Goal: Answer question/provide support

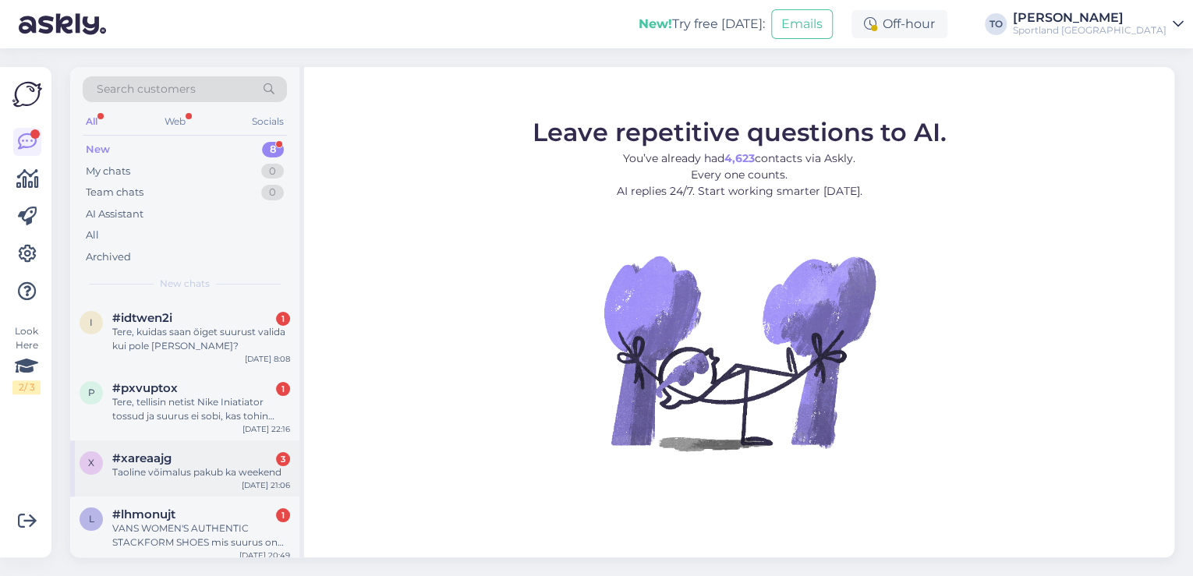
scroll to position [275, 0]
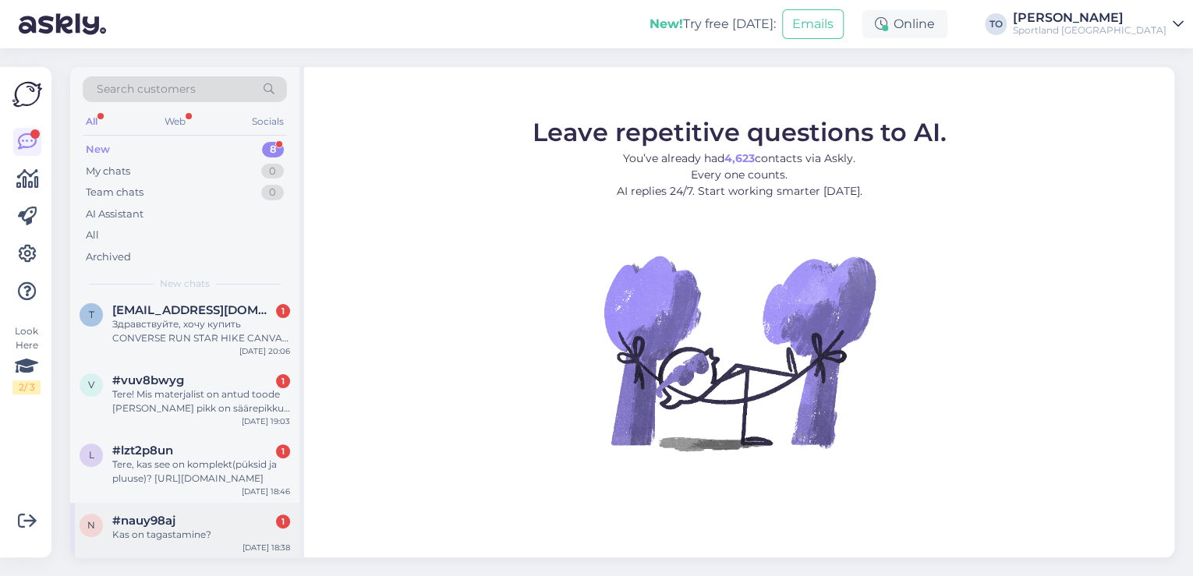
click at [171, 526] on span "#nauy98aj" at bounding box center [143, 521] width 63 height 14
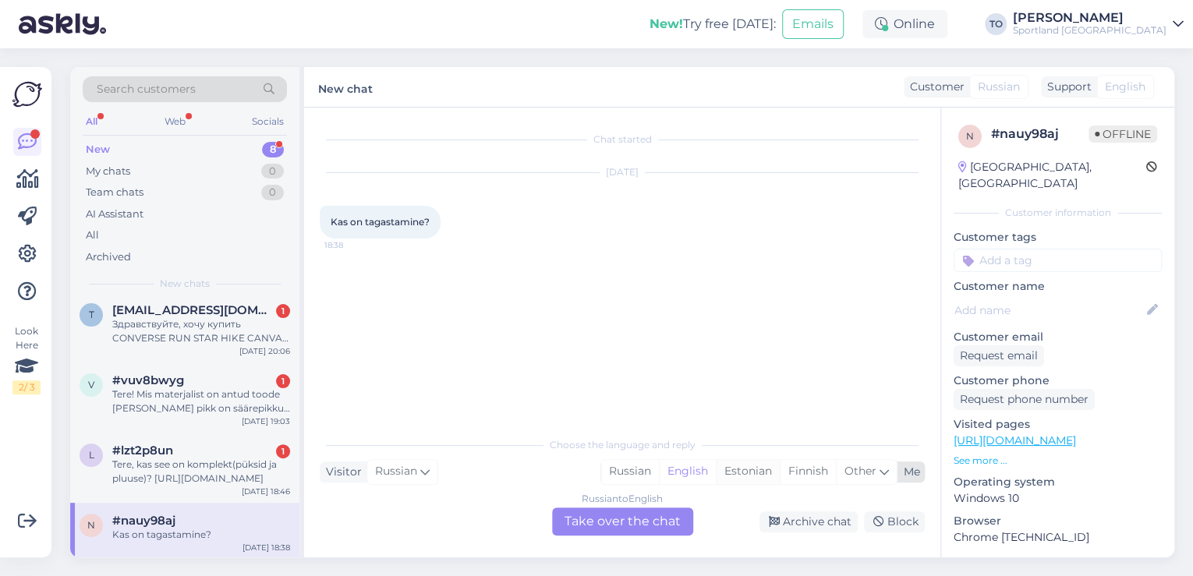
click at [750, 472] on div "Estonian" at bounding box center [748, 471] width 64 height 23
click at [652, 524] on div "Russian to Estonian Take over the chat" at bounding box center [622, 522] width 141 height 28
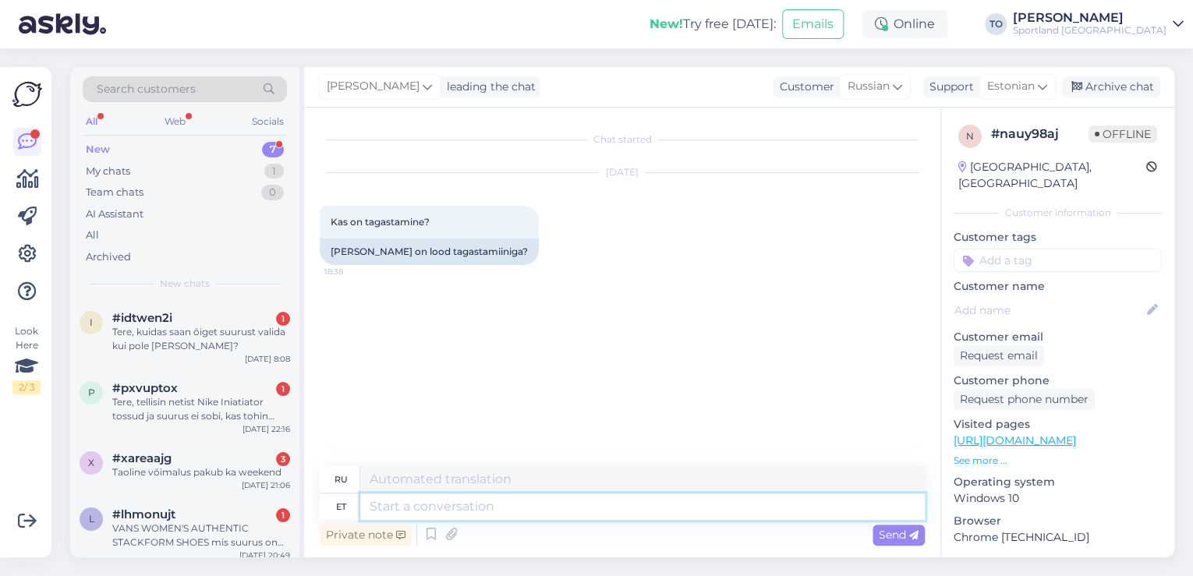
click at [530, 504] on textarea at bounding box center [642, 507] width 565 height 27
type textarea "Tere"
type textarea "Привет"
type textarea "Tere!"
type textarea "Привет!"
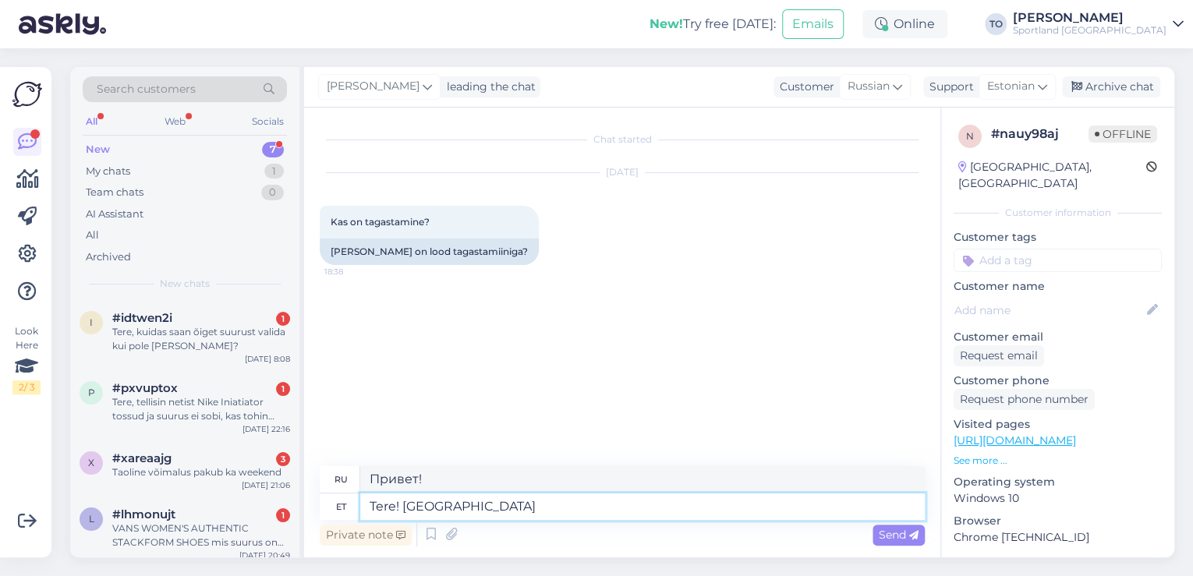
type textarea "Tere! [GEOGRAPHIC_DATA]"
type textarea "Привет! Я"
type textarea "Tere! [PERSON_NAME]"
type textarea "Привет! Меня зовут [PERSON_NAME]."
type textarea "Tere! [PERSON_NAME] KLienditeenindusest"
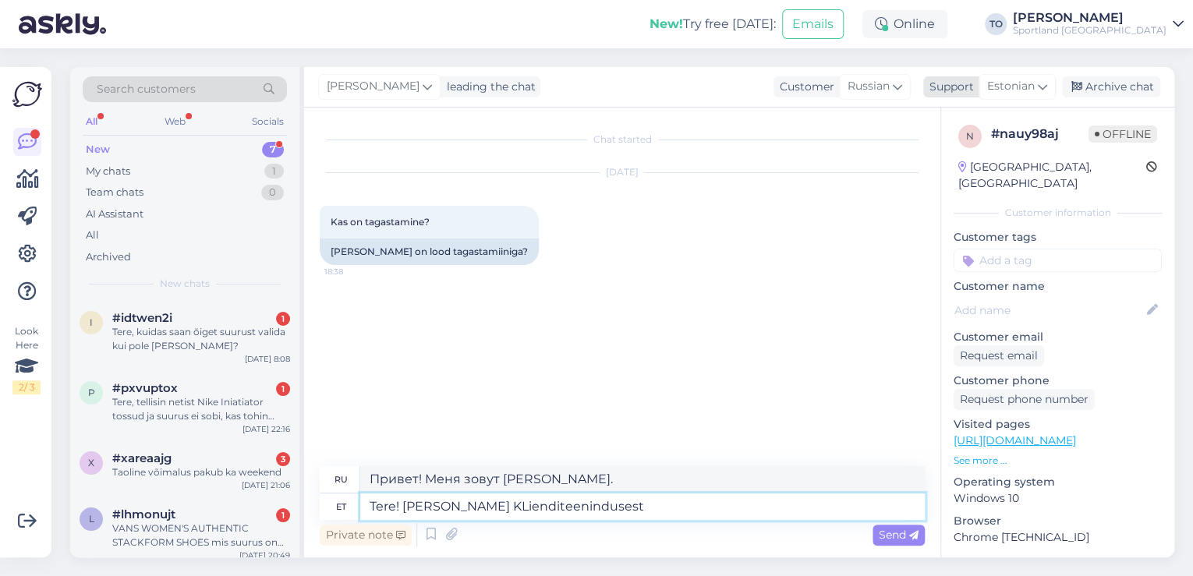
type textarea "Здравствуйте! Меня зовут [PERSON_NAME], я из службы поддержки клиентов."
type textarea "Tere! [PERSON_NAME] KLienditeenindusest"
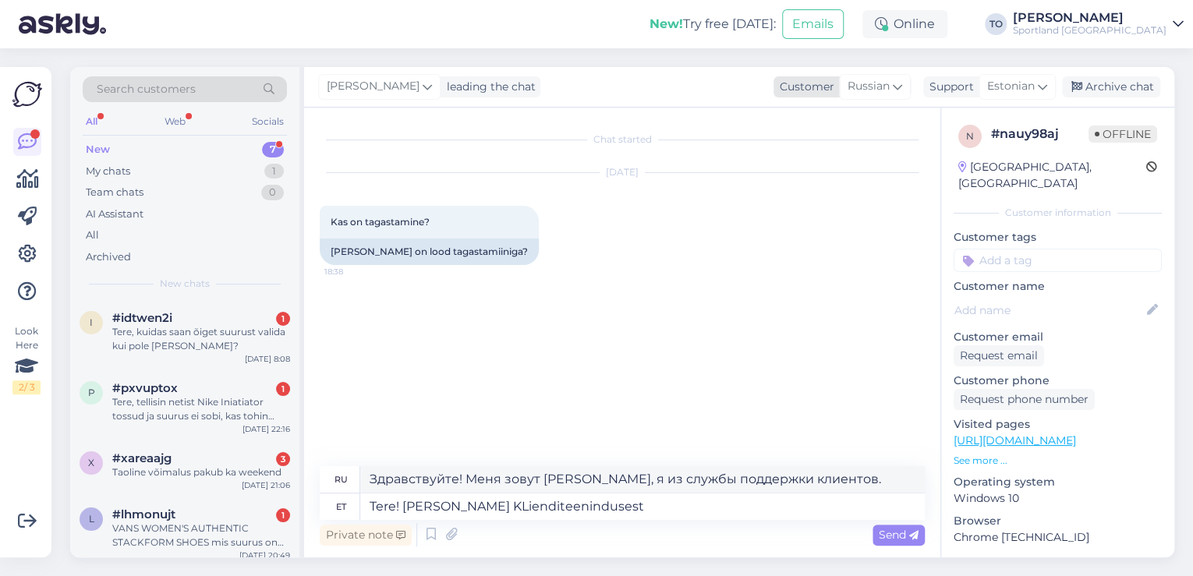
click at [886, 87] on span "Russian" at bounding box center [869, 86] width 42 height 17
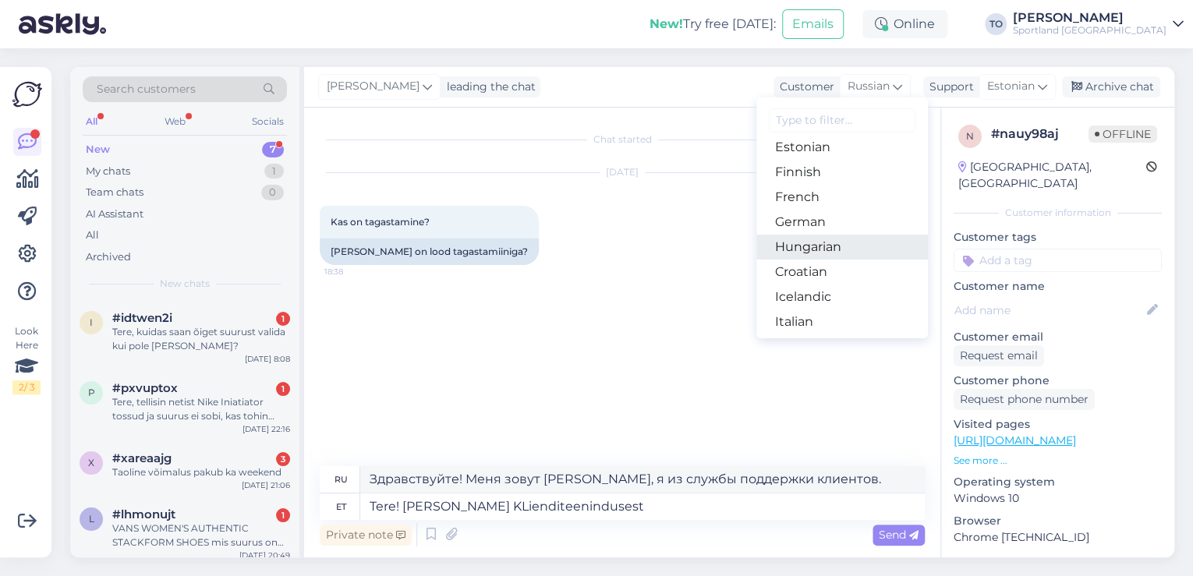
scroll to position [187, 0]
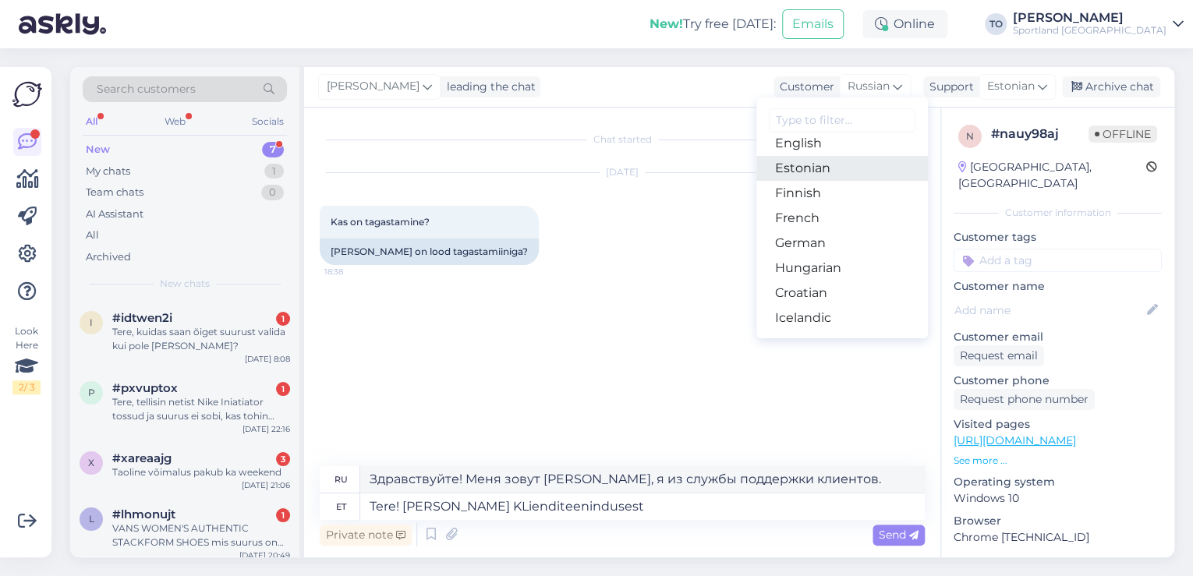
click at [859, 175] on link "Estonian" at bounding box center [843, 168] width 172 height 25
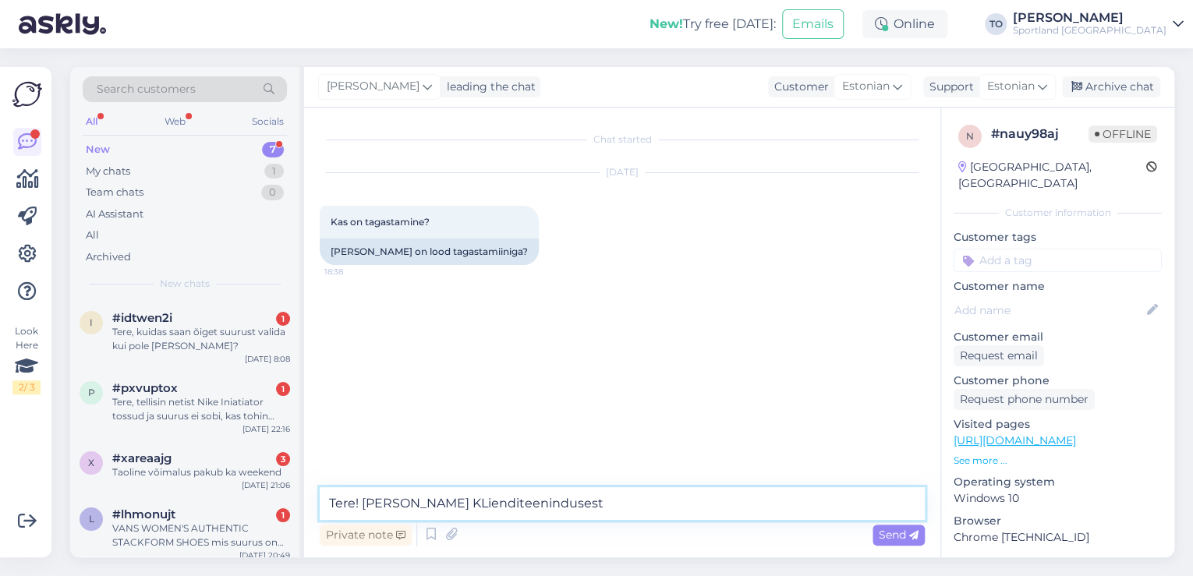
click at [442, 506] on textarea "Tere! [PERSON_NAME] KLienditeenindusest" at bounding box center [622, 503] width 605 height 33
type textarea "Tere! [PERSON_NAME] Klienditeenindusest"
click at [905, 535] on span "Send" at bounding box center [899, 535] width 40 height 14
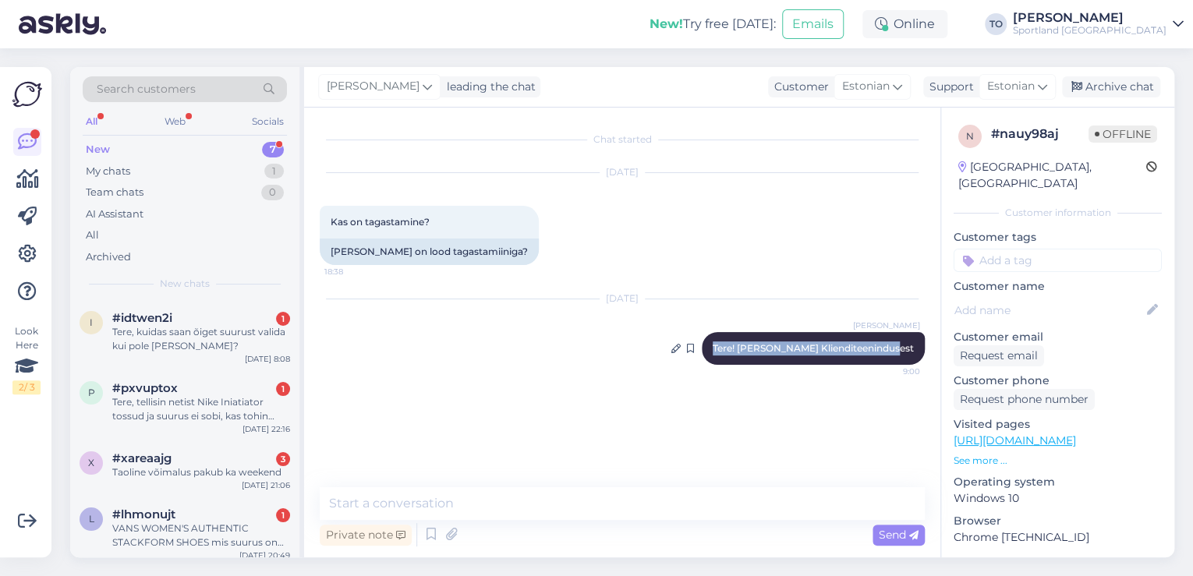
drag, startPoint x: 743, startPoint y: 343, endPoint x: 917, endPoint y: 345, distance: 174.7
click at [917, 345] on div "[PERSON_NAME] Tere! [PERSON_NAME] Klienditeenindusest 9:00" at bounding box center [813, 348] width 223 height 33
copy span "Tere! [PERSON_NAME] Klienditeenindusest"
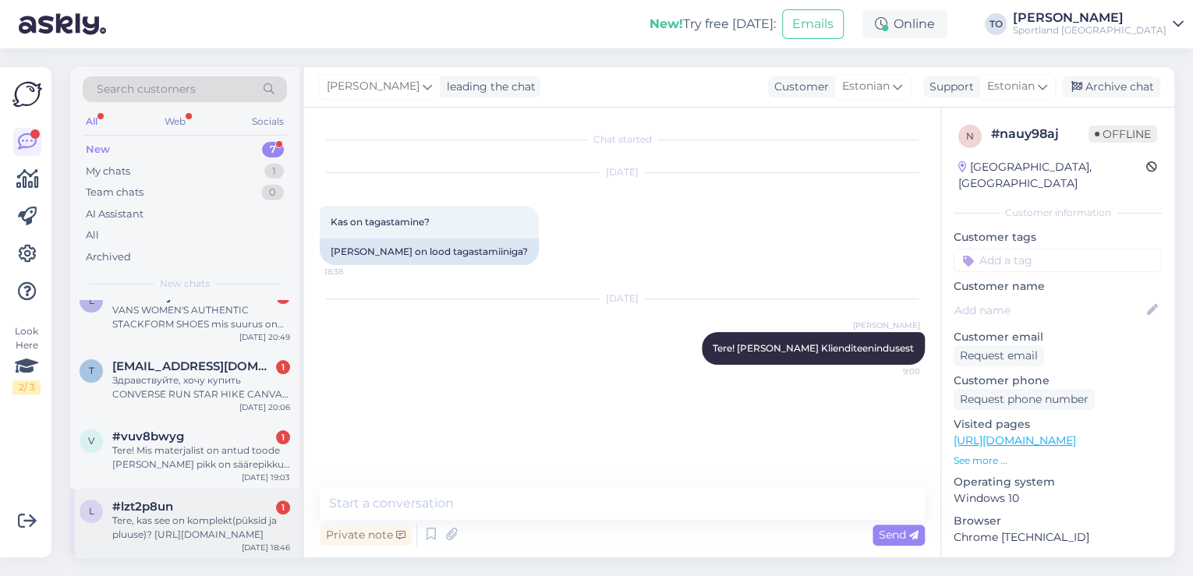
click at [229, 519] on div "Tere, kas see on komplekt(püksid ja pluuse)? [URL][DOMAIN_NAME]" at bounding box center [201, 528] width 178 height 28
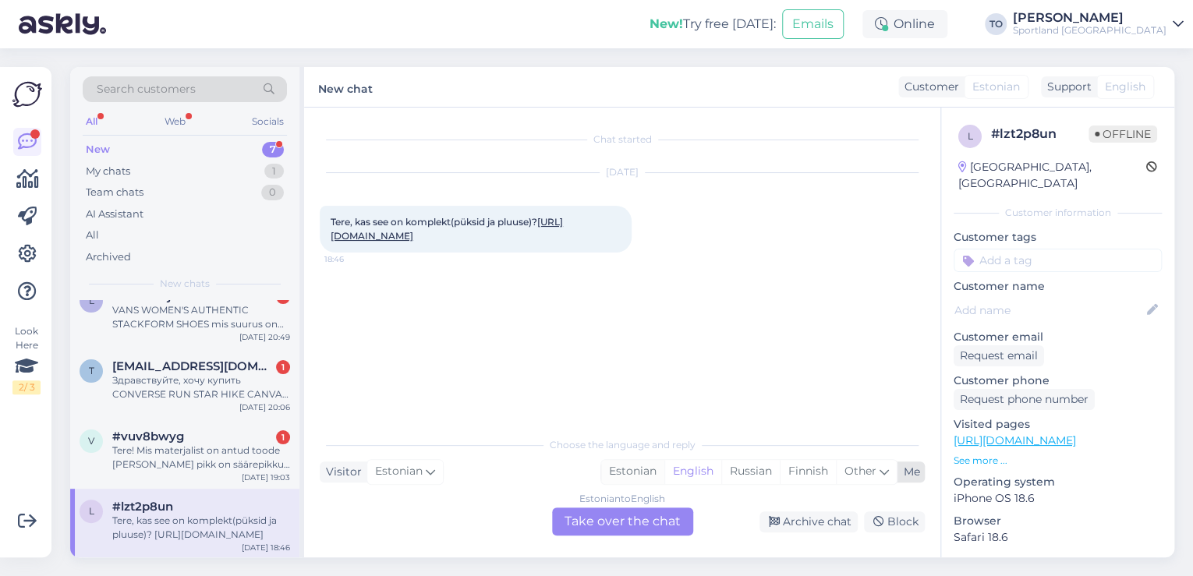
click at [646, 475] on div "Estonian" at bounding box center [632, 471] width 63 height 23
click at [633, 525] on div "Estonian to Estonian Take over the chat" at bounding box center [622, 522] width 141 height 28
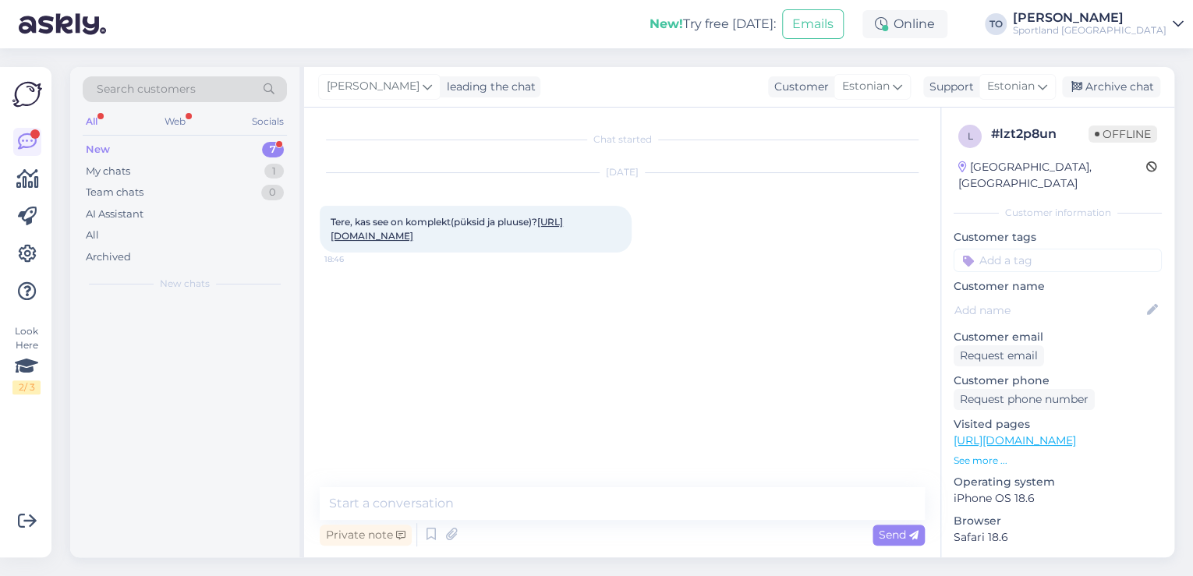
scroll to position [0, 0]
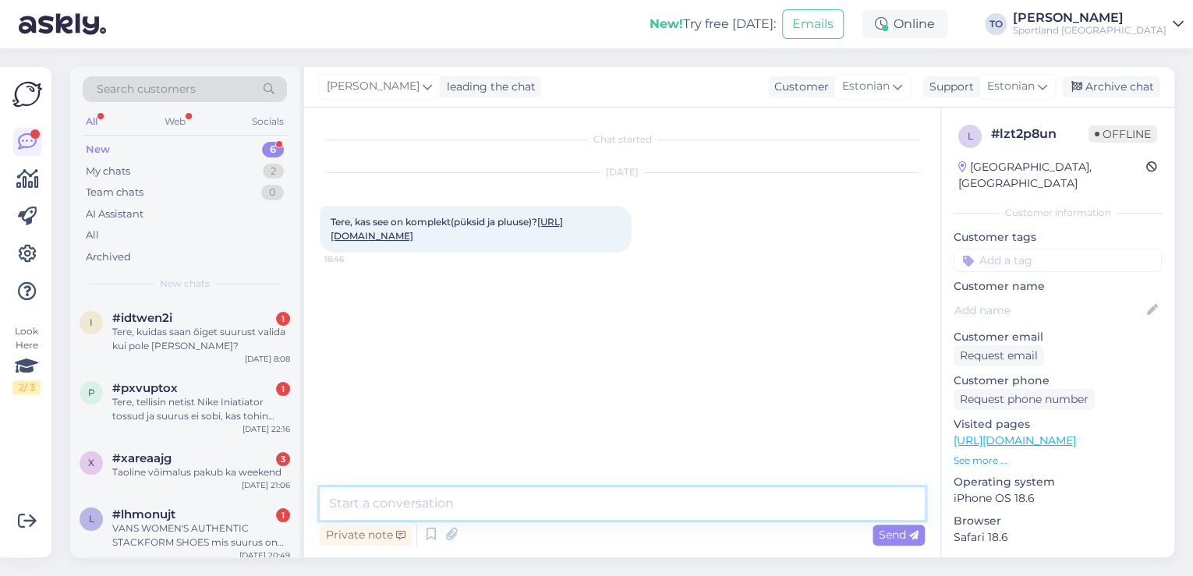
click at [543, 505] on textarea at bounding box center [622, 503] width 605 height 33
paste textarea "Tere! [PERSON_NAME] Klienditeenindusest"
type textarea "Tere! [PERSON_NAME] Klienditeenindusest"
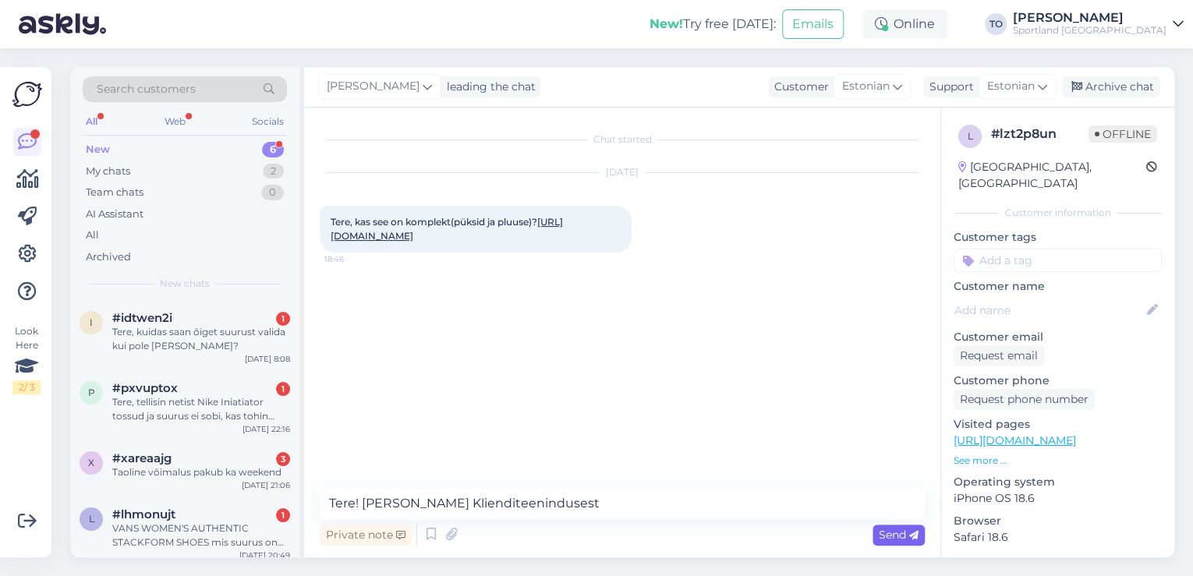
click at [884, 533] on span "Send" at bounding box center [899, 535] width 40 height 14
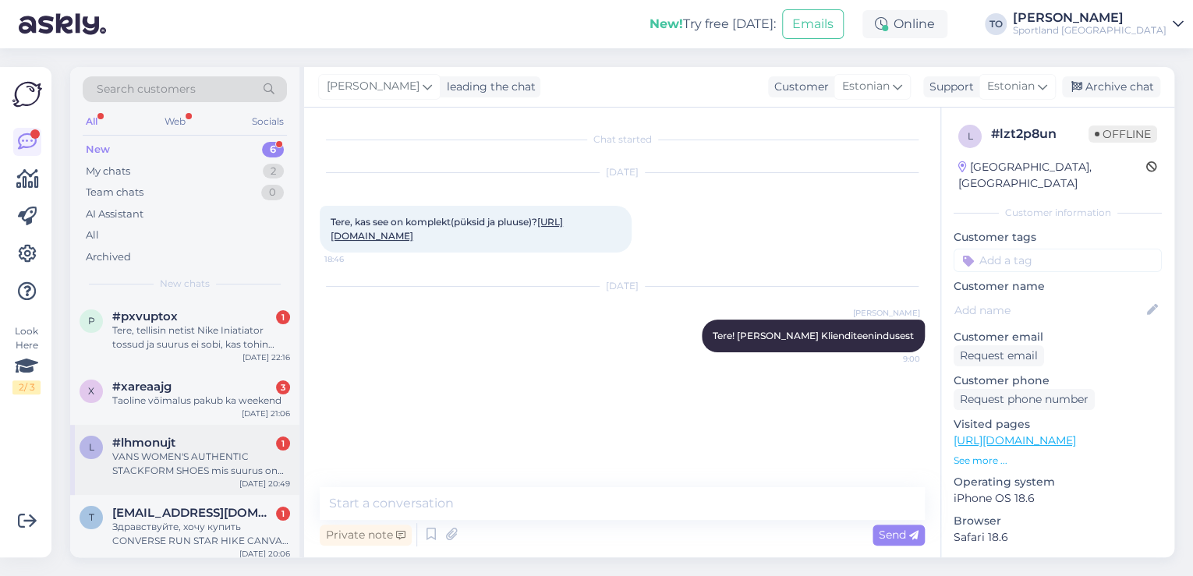
scroll to position [149, 0]
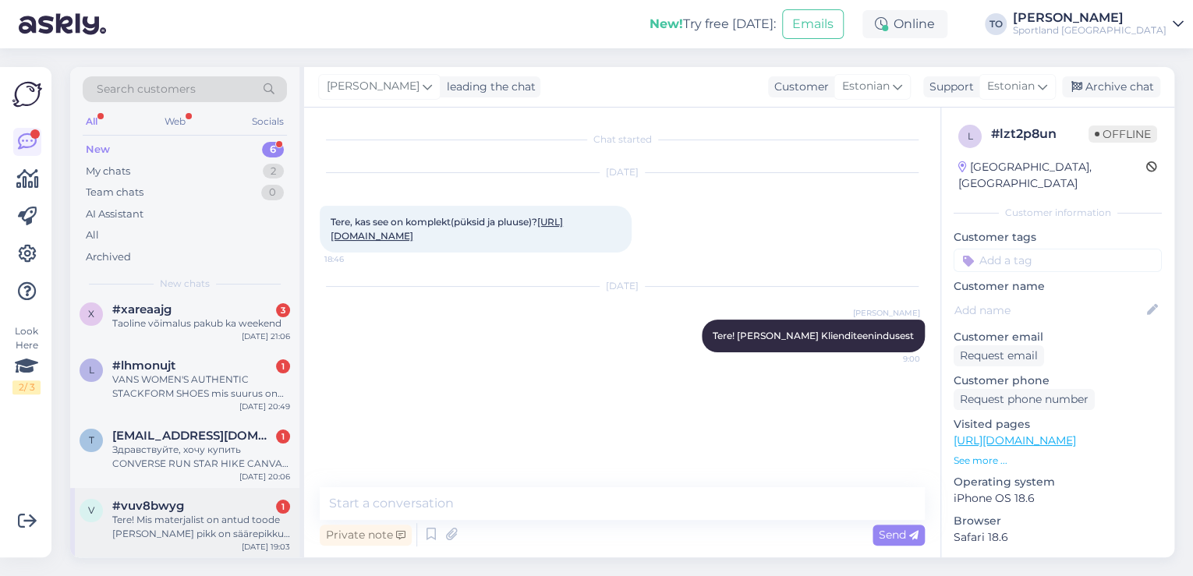
click at [236, 509] on div "#vuv8bwyg 1" at bounding box center [201, 506] width 178 height 14
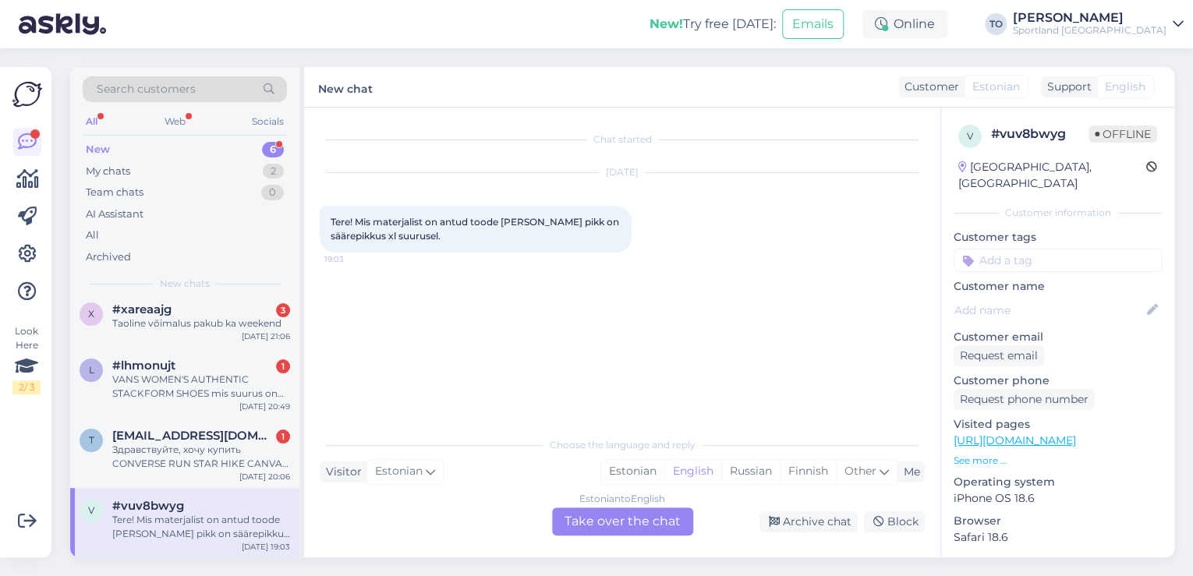
drag, startPoint x: 640, startPoint y: 467, endPoint x: 636, endPoint y: 508, distance: 40.8
click at [640, 468] on div "Estonian" at bounding box center [632, 471] width 63 height 23
click at [632, 521] on div "Estonian to Estonian Take over the chat" at bounding box center [622, 522] width 141 height 28
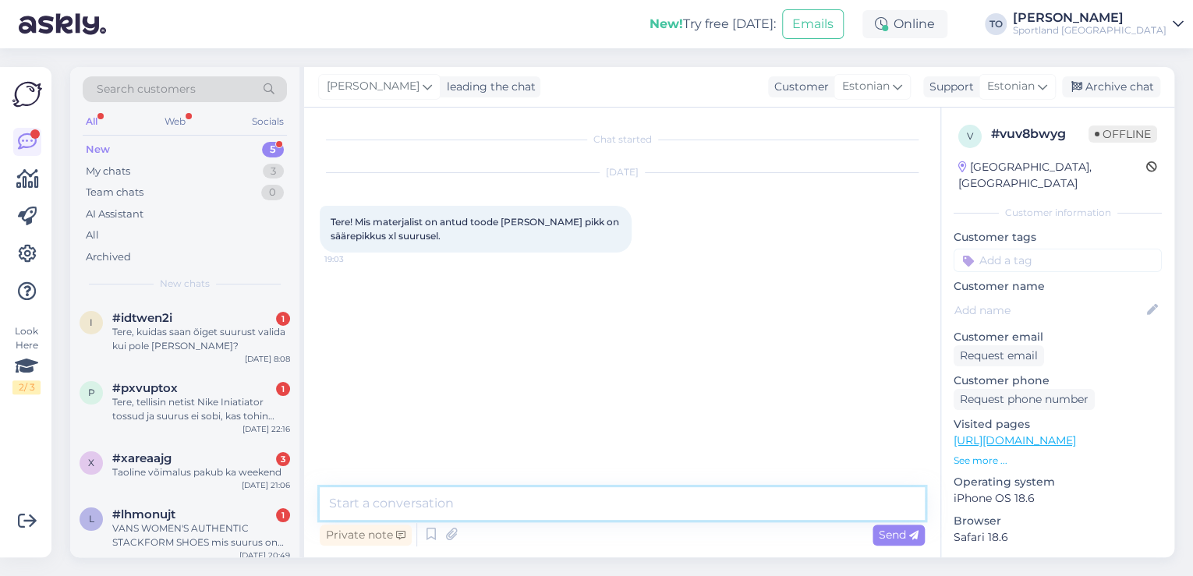
click at [588, 518] on textarea at bounding box center [622, 503] width 605 height 33
paste textarea "Tere! [PERSON_NAME] Klienditeenindusest"
type textarea "Tere! [PERSON_NAME] Klienditeenindusest"
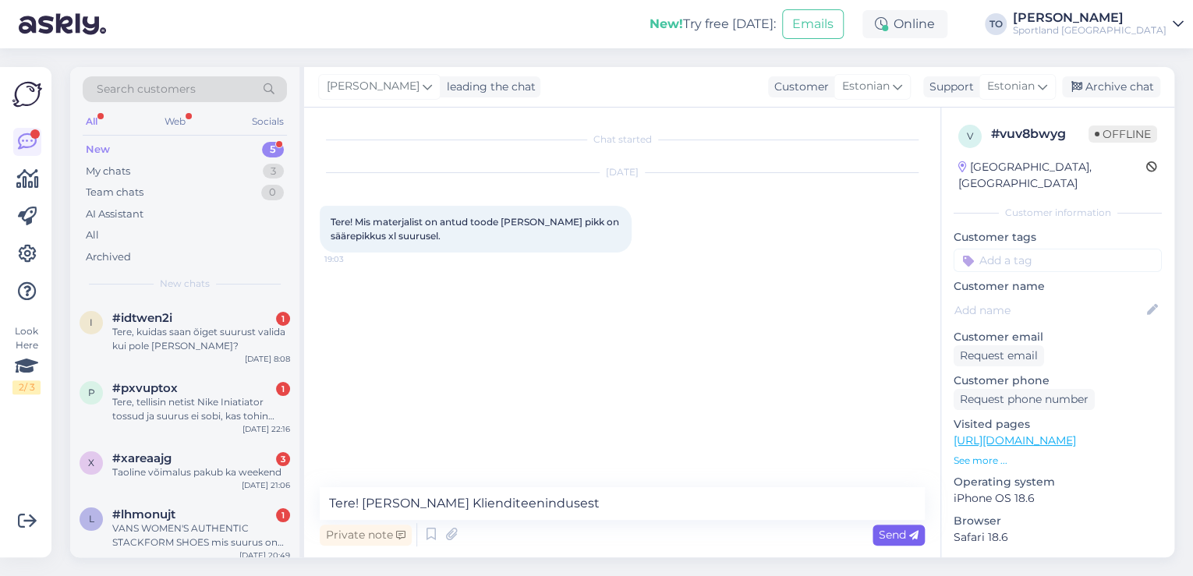
click at [903, 530] on span "Send" at bounding box center [899, 535] width 40 height 14
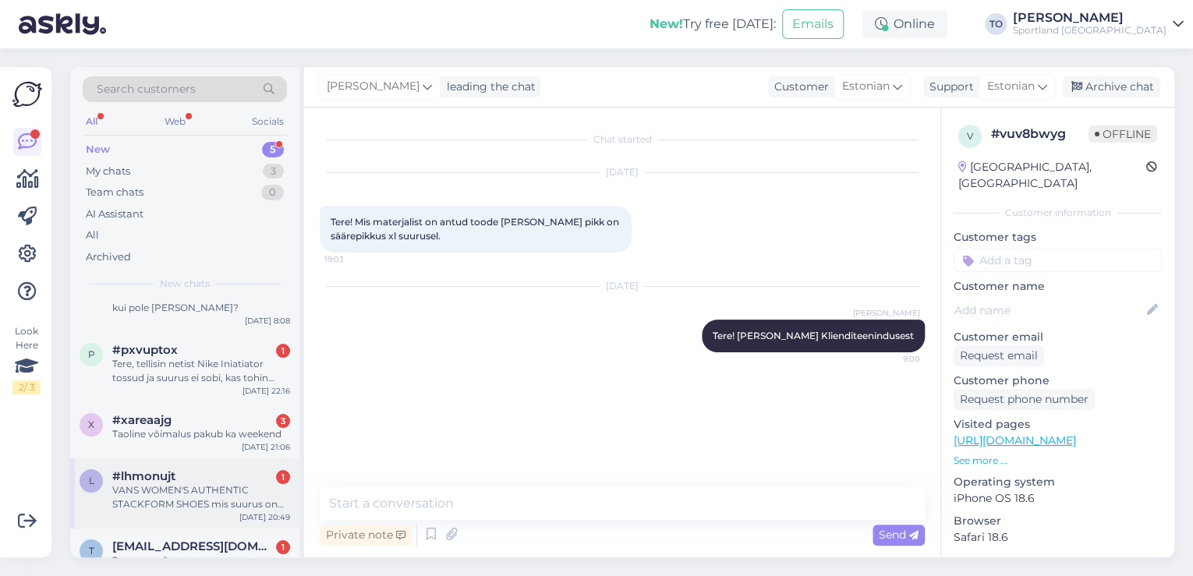
scroll to position [78, 0]
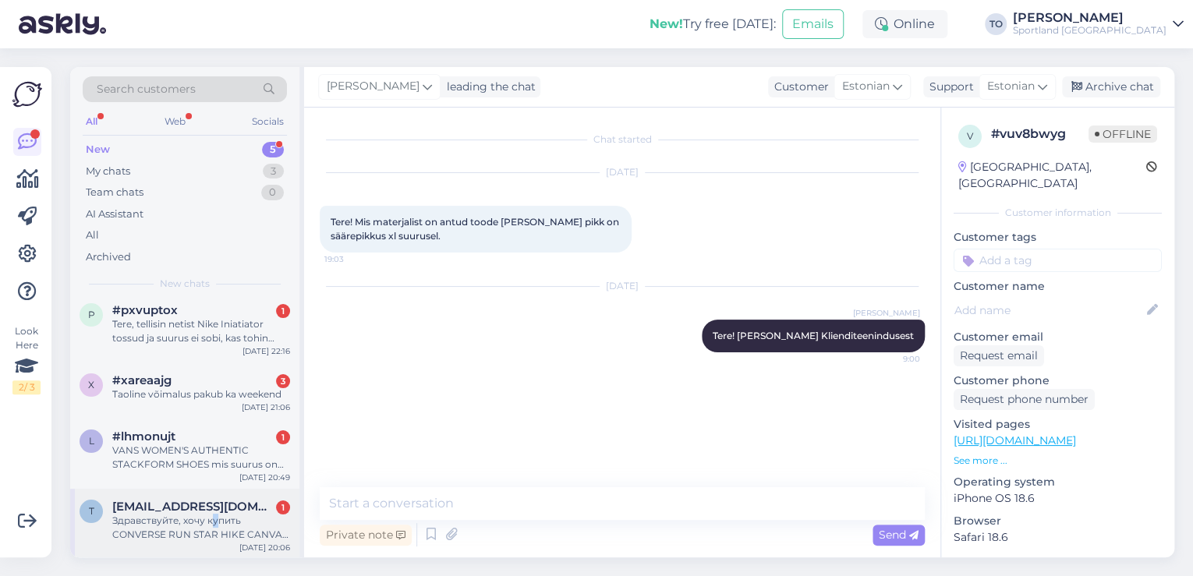
click at [215, 516] on div "Здравствуйте, хочу купить CONVERSE RUN STAR HIKE CANVAS PLATFORM HIGH TOP SHOES…" at bounding box center [201, 528] width 178 height 28
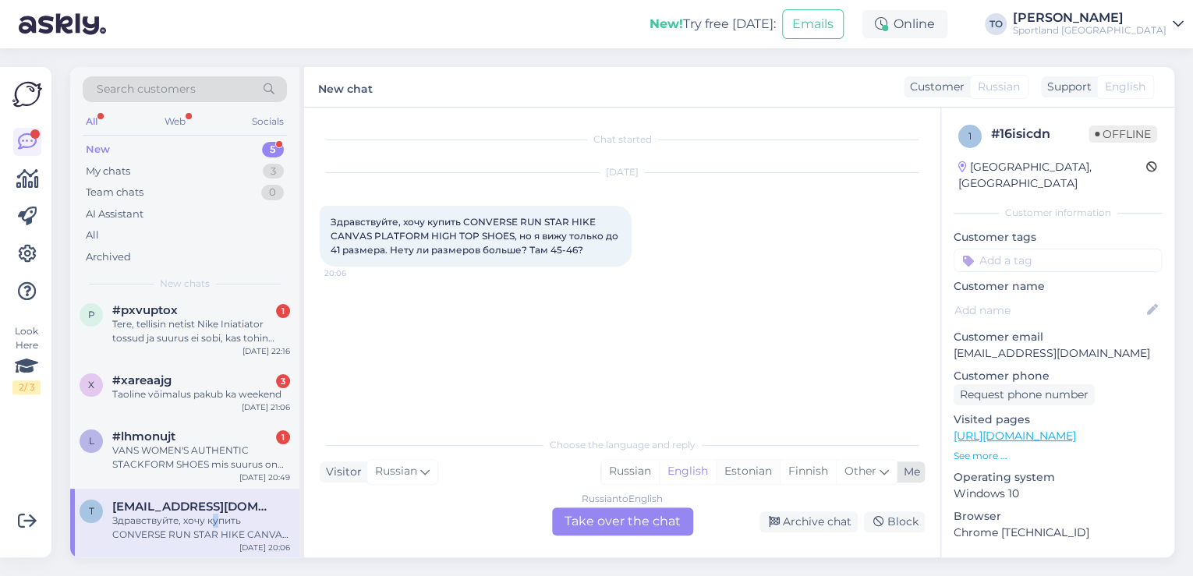
click at [741, 475] on div "Estonian" at bounding box center [748, 471] width 64 height 23
click at [621, 533] on div "Russian to Estonian Take over the chat" at bounding box center [622, 522] width 141 height 28
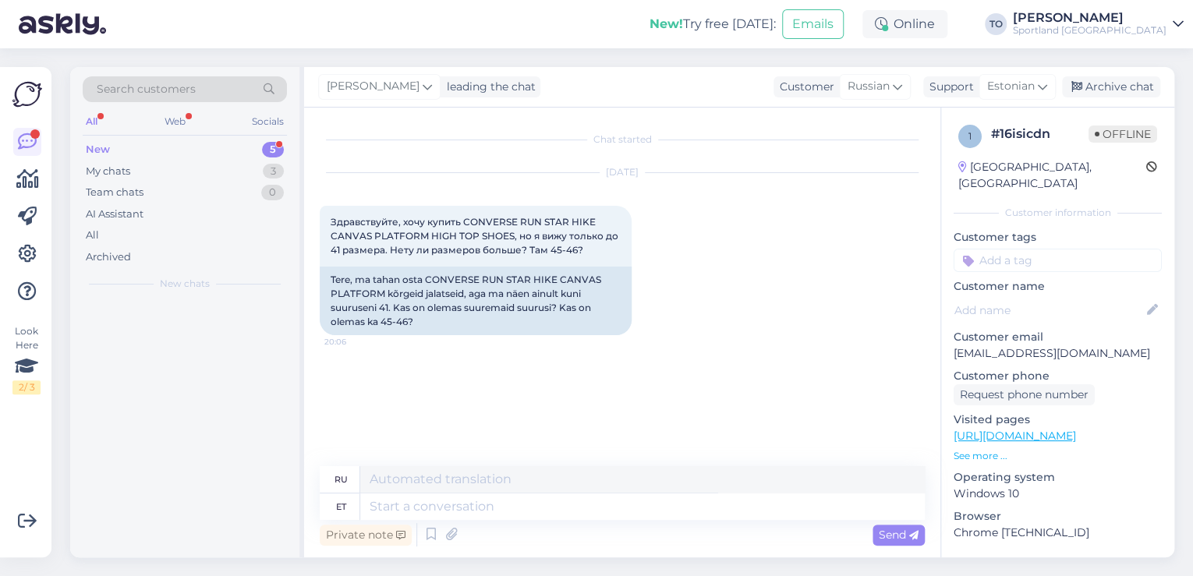
scroll to position [0, 0]
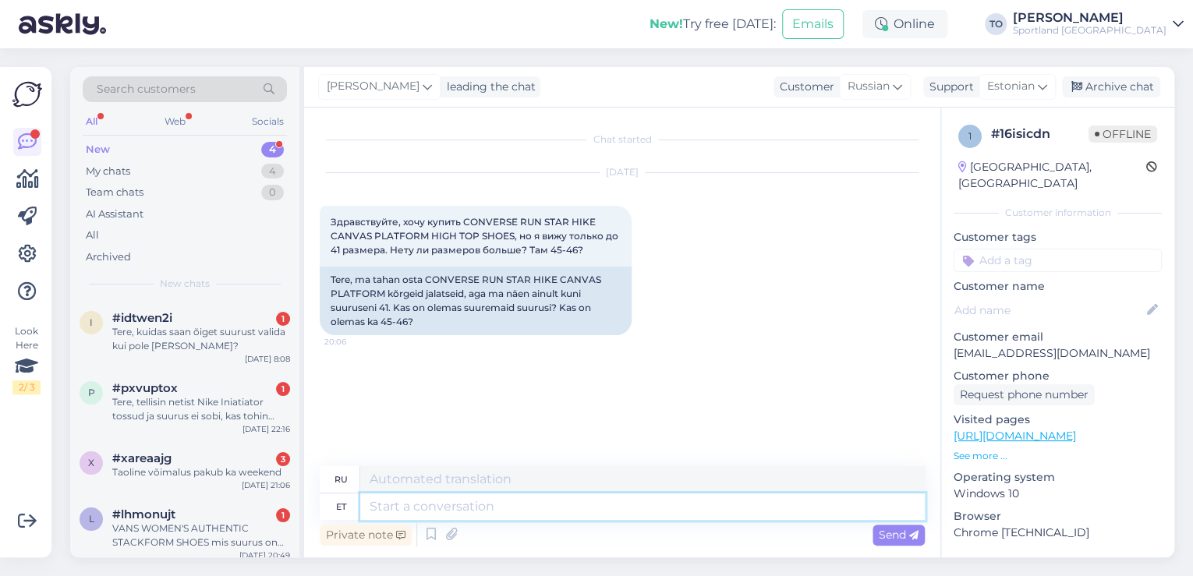
click at [551, 514] on textarea at bounding box center [642, 507] width 565 height 27
paste textarea "Tere! [PERSON_NAME] Klienditeenindusest"
type textarea "Tere! [PERSON_NAME] Klienditeenindusest"
type textarea "Здравствуйте! Меня зовут [PERSON_NAME], я из службы поддержки клиентов."
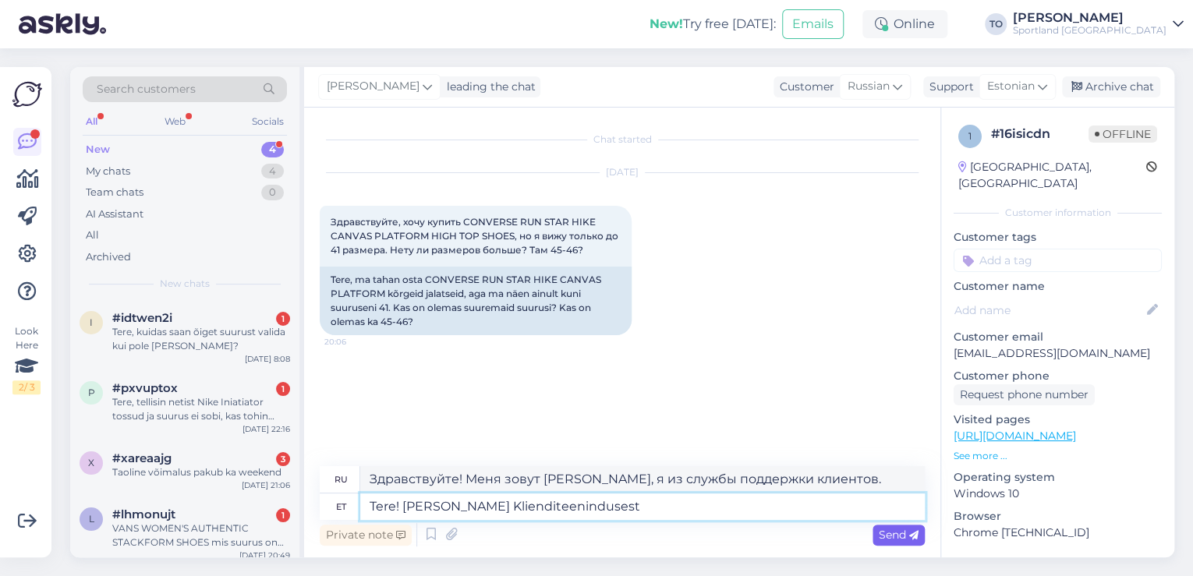
type textarea "Tere! [PERSON_NAME] Klienditeenindusest"
drag, startPoint x: 900, startPoint y: 531, endPoint x: 808, endPoint y: 531, distance: 92.0
click at [899, 531] on span "Send" at bounding box center [899, 535] width 40 height 14
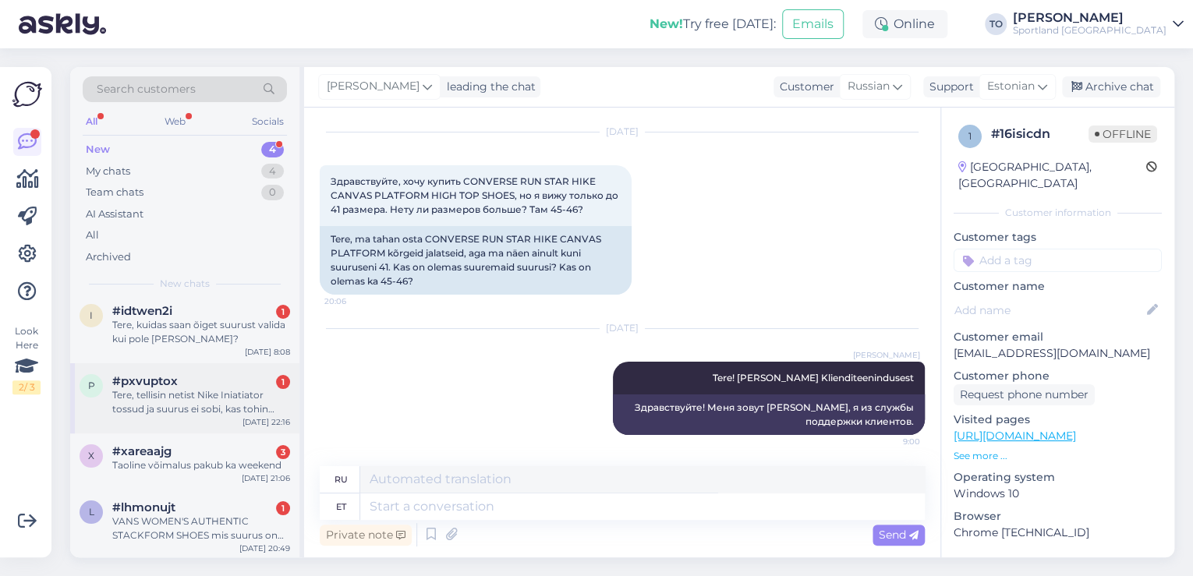
scroll to position [9, 0]
click at [214, 516] on div "VANS WOMEN'S AUTHENTIC STACKFORM SHOES mis suurus on [PERSON_NAME] märgitud 6.5?" at bounding box center [201, 527] width 178 height 28
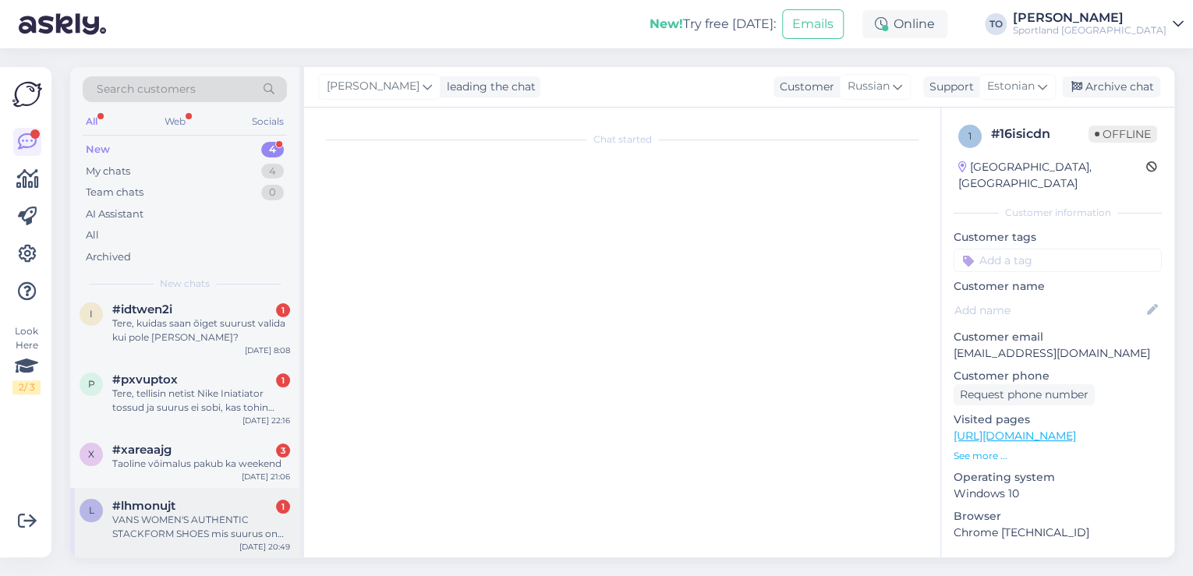
scroll to position [0, 0]
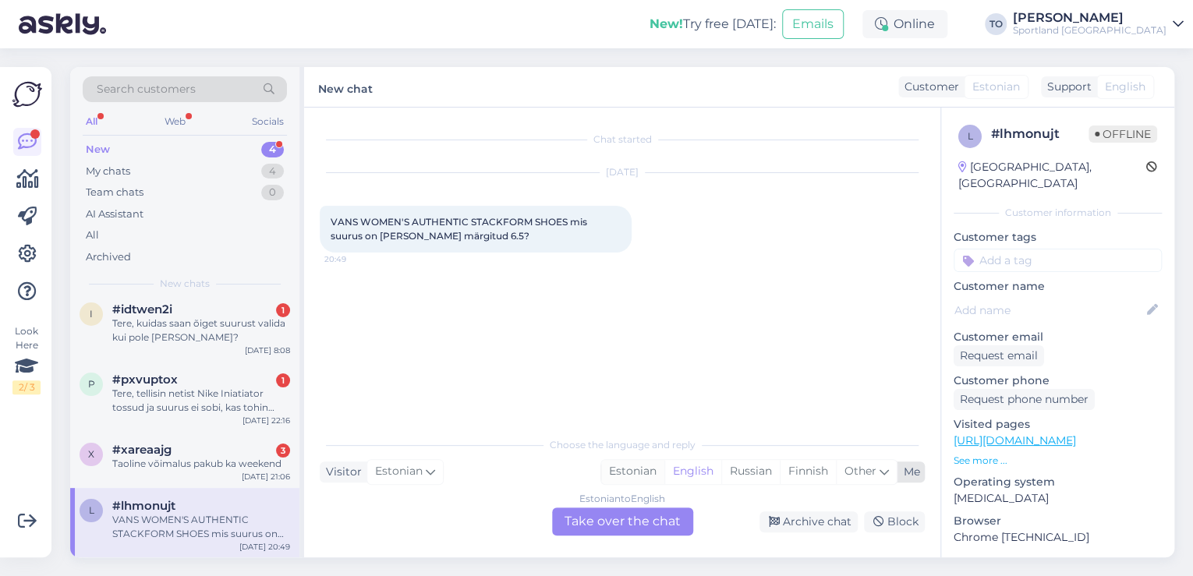
click at [630, 475] on div "Estonian" at bounding box center [632, 471] width 63 height 23
click at [630, 521] on div "Estonian to Estonian Take over the chat" at bounding box center [622, 522] width 141 height 28
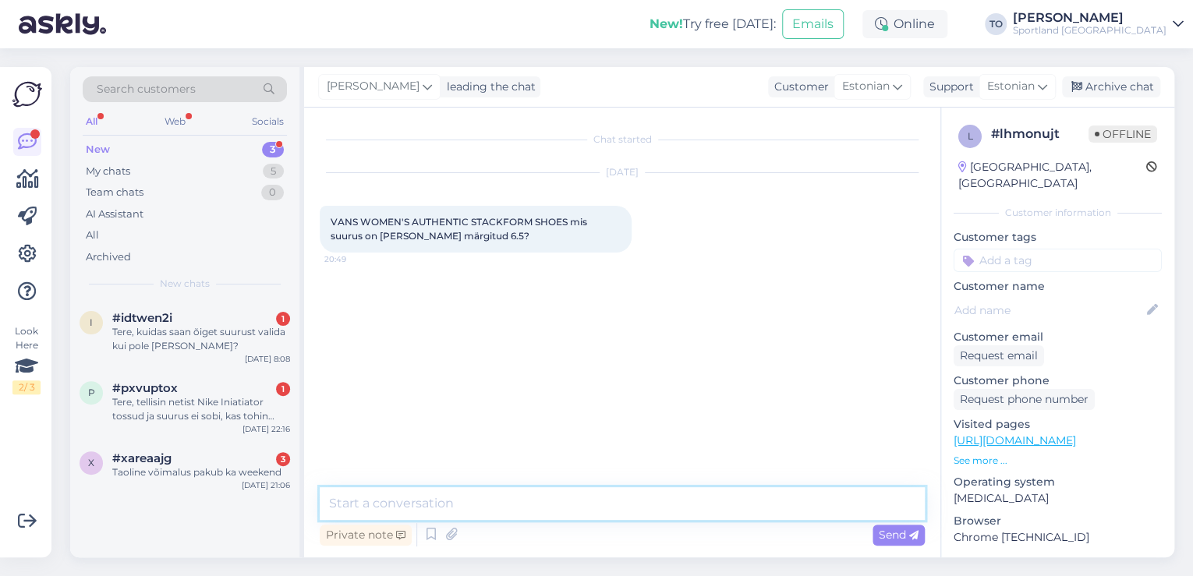
click at [540, 503] on textarea at bounding box center [622, 503] width 605 height 33
paste textarea "Tere! [PERSON_NAME] Klienditeenindusest"
type textarea "Tere! [PERSON_NAME] Klienditeenindusest"
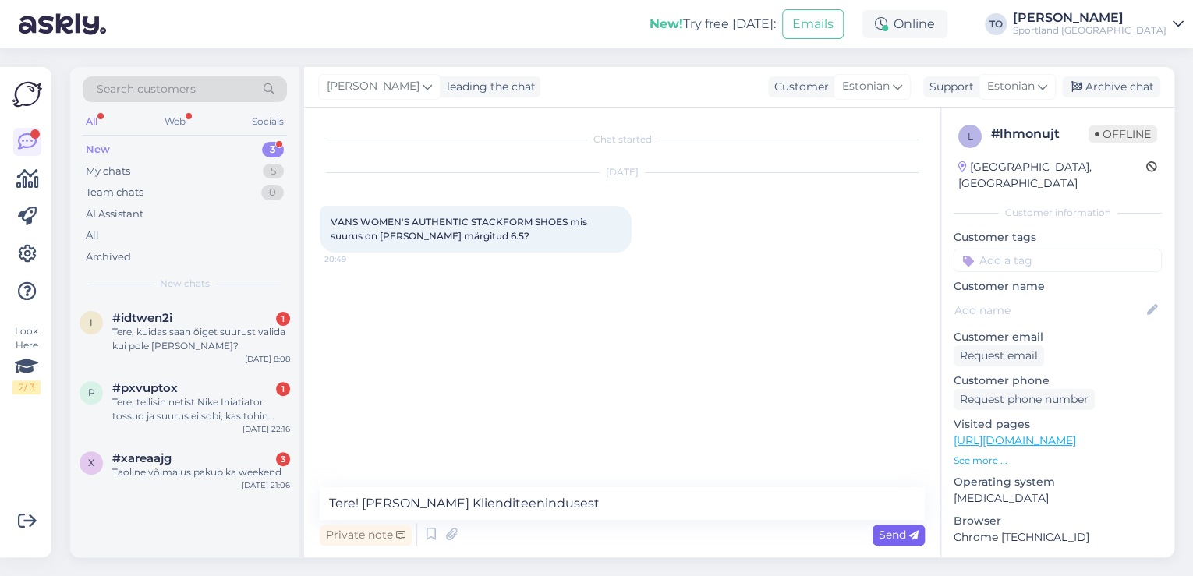
click at [911, 535] on icon at bounding box center [913, 535] width 9 height 9
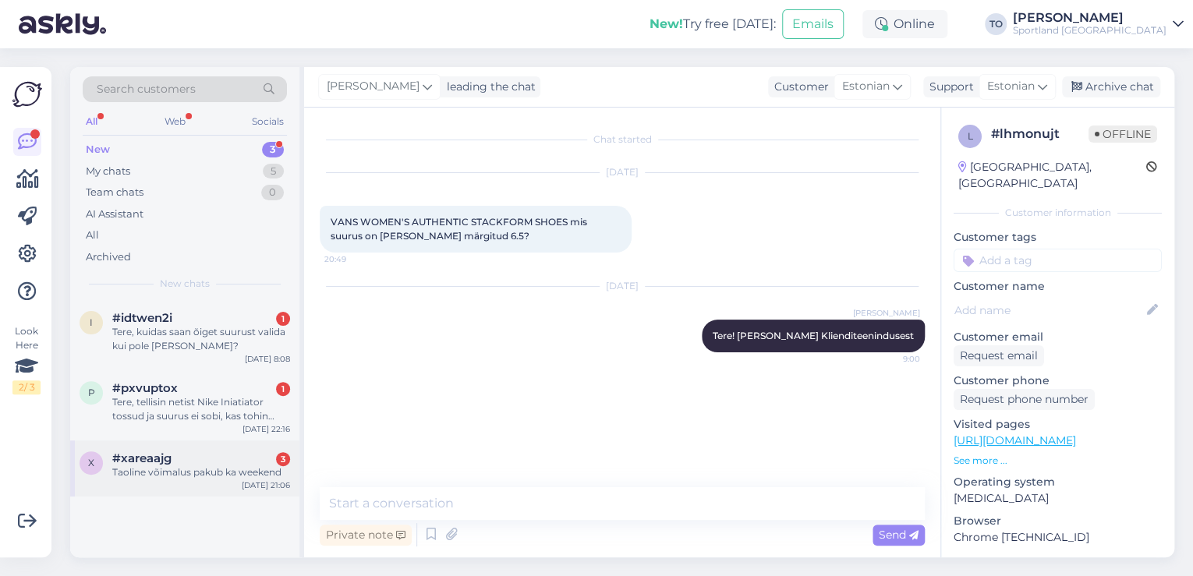
click at [259, 476] on div "Taoline võimalus pakub ka weekend" at bounding box center [201, 473] width 178 height 14
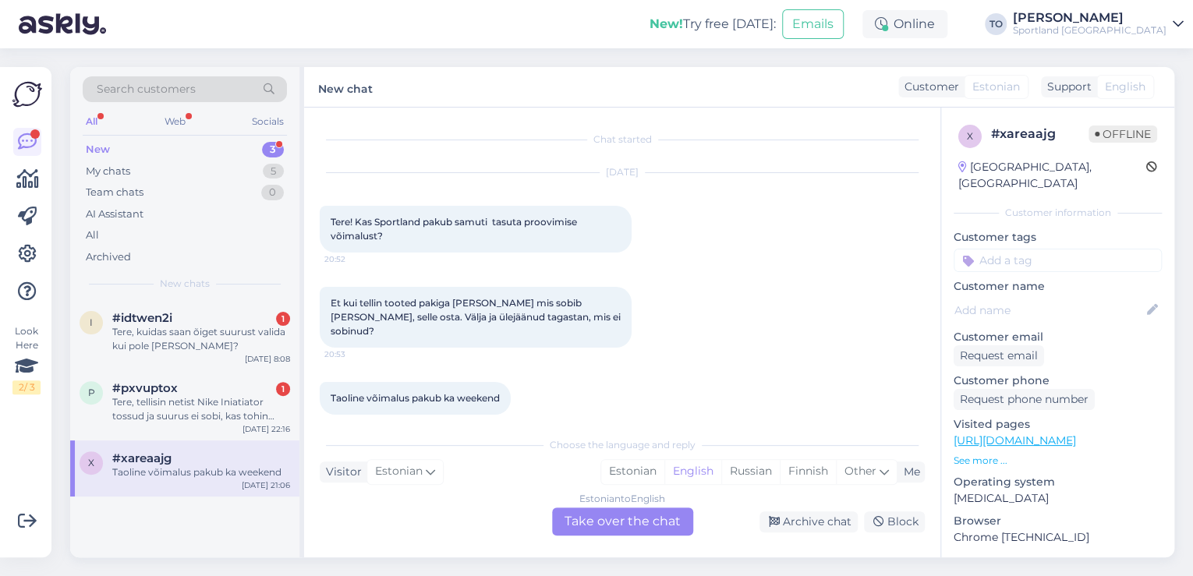
scroll to position [3, 0]
click at [630, 475] on div "Estonian" at bounding box center [632, 471] width 63 height 23
click at [623, 516] on div "Estonian to Estonian Take over the chat" at bounding box center [622, 522] width 141 height 28
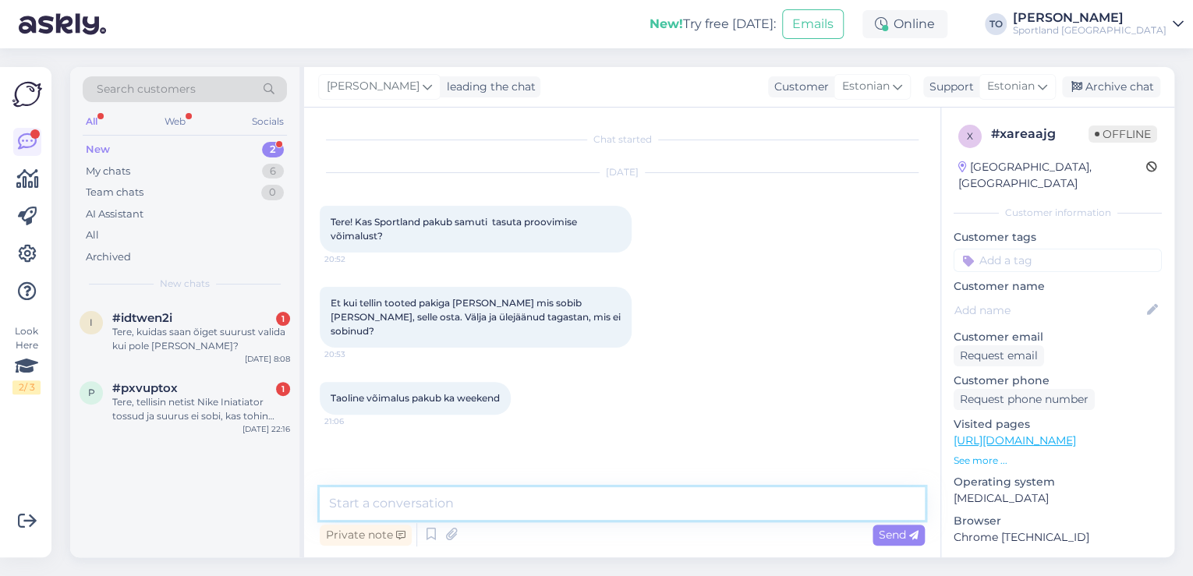
click at [531, 506] on textarea at bounding box center [622, 503] width 605 height 33
paste textarea "Tere! [PERSON_NAME] Klienditeenindusest"
type textarea "Tere! [PERSON_NAME] Klienditeenindusest"
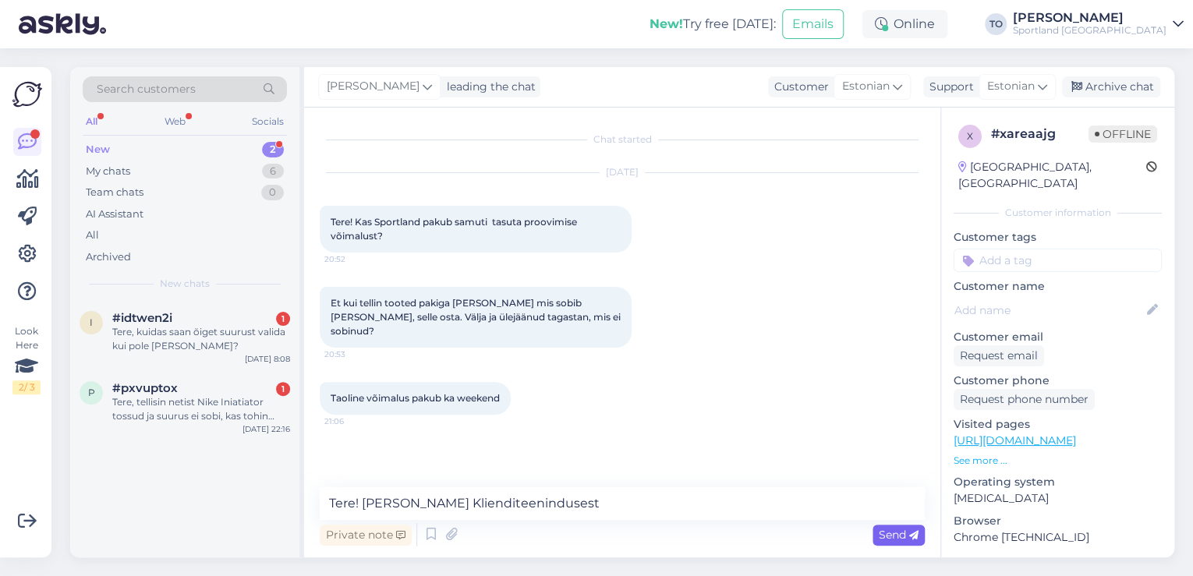
click at [880, 533] on span "Send" at bounding box center [899, 535] width 40 height 14
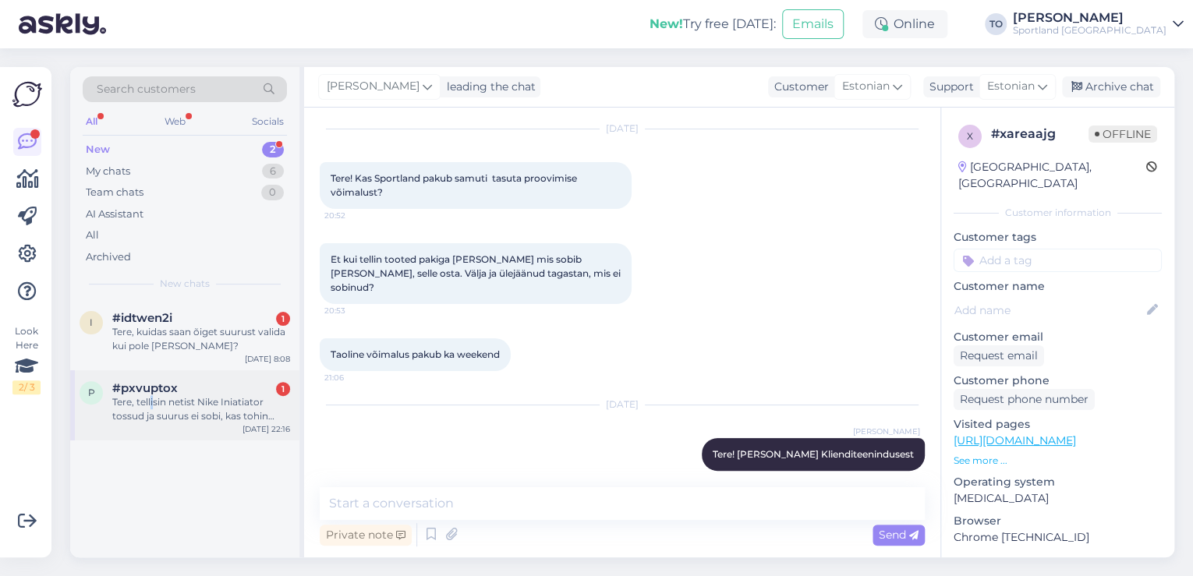
click at [152, 404] on div "Tere, tellisin netist Nike Iniatiator tossud ja suurus ei sobi, kas tohin tagas…" at bounding box center [201, 409] width 178 height 28
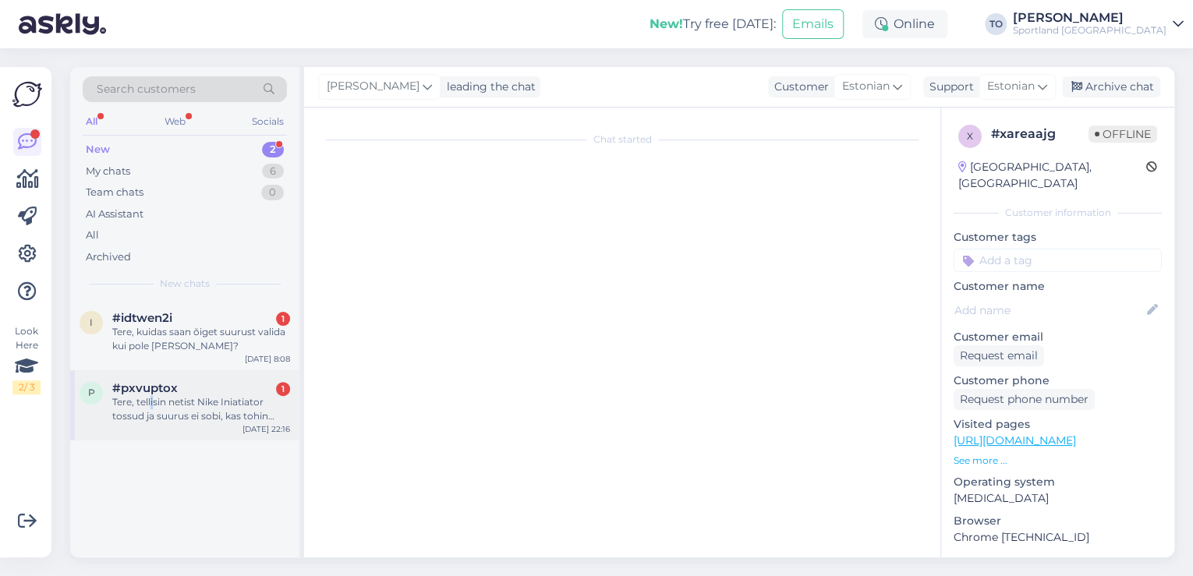
scroll to position [0, 0]
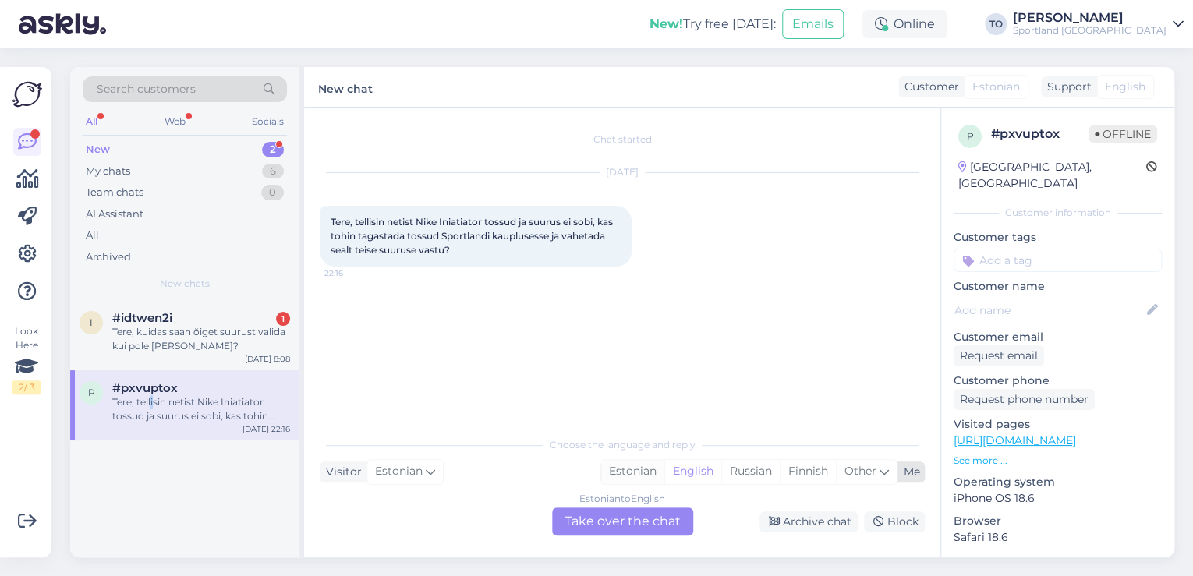
click at [615, 473] on div "Estonian" at bounding box center [632, 471] width 63 height 23
click at [615, 521] on div "Estonian to Estonian Take over the chat" at bounding box center [622, 522] width 141 height 28
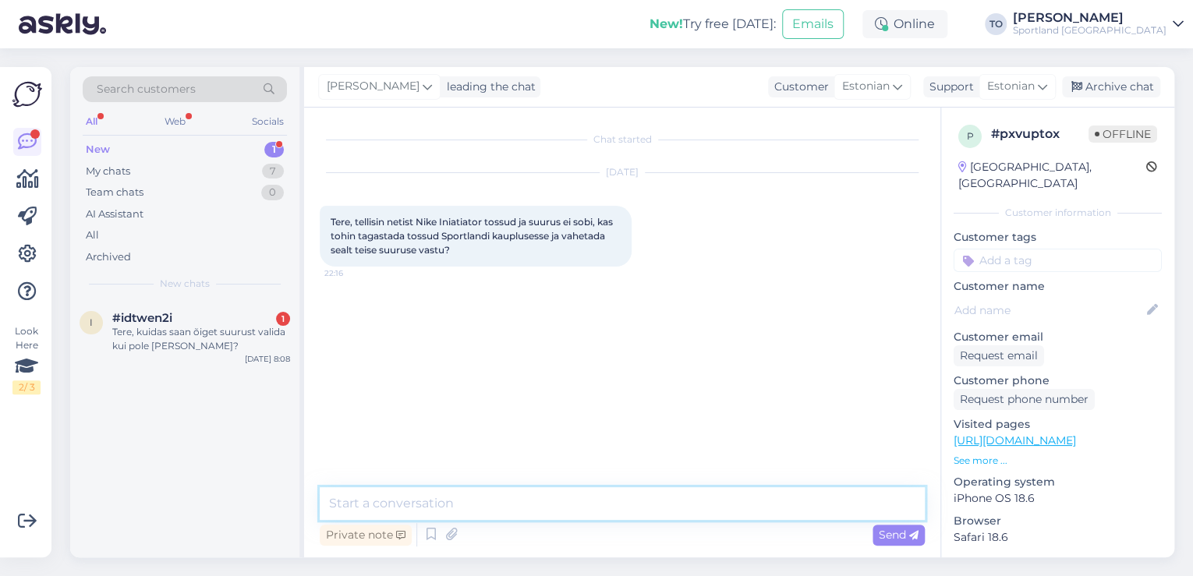
click at [480, 497] on textarea at bounding box center [622, 503] width 605 height 33
paste textarea "Tere! [PERSON_NAME] Klienditeenindusest"
type textarea "Tere! [PERSON_NAME] Klienditeenindusest"
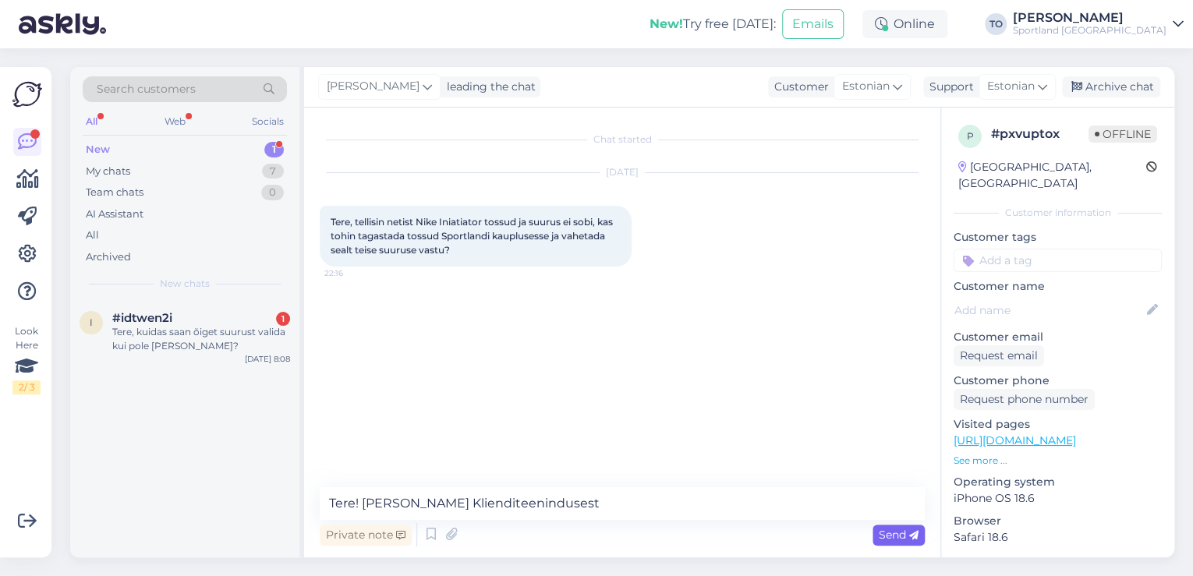
click at [899, 529] on span "Send" at bounding box center [899, 535] width 40 height 14
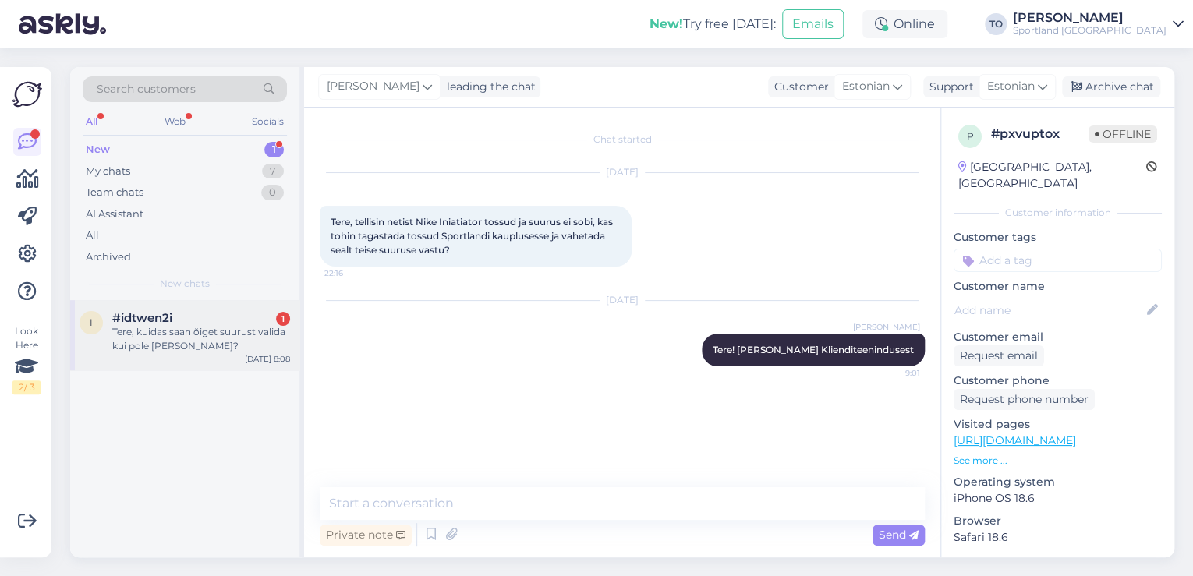
click at [242, 325] on div "Tere, kuidas saan õiget suurust valida kui pole [PERSON_NAME]?" at bounding box center [201, 339] width 178 height 28
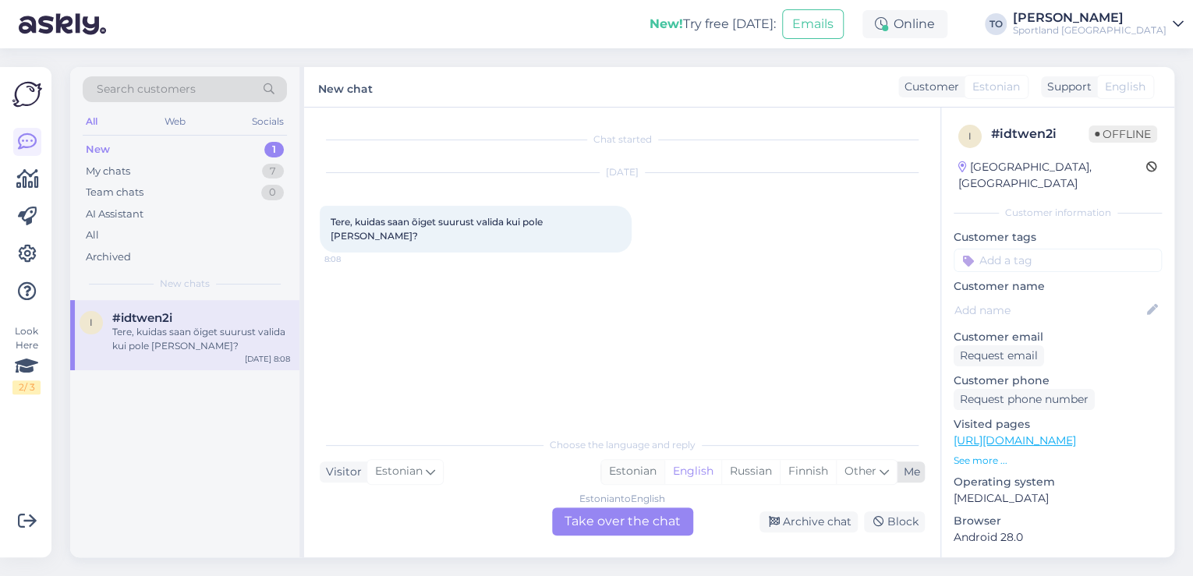
click at [647, 473] on div "Estonian" at bounding box center [632, 471] width 63 height 23
click at [634, 518] on div "Estonian to Estonian Take over the chat" at bounding box center [622, 522] width 141 height 28
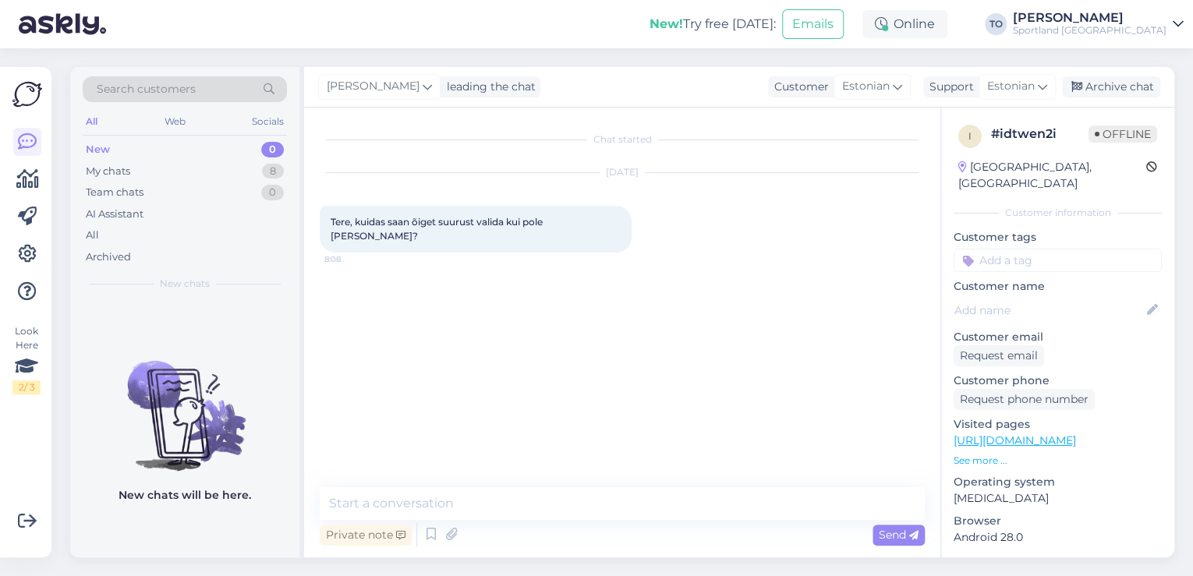
click at [570, 526] on div "Private note Send" at bounding box center [622, 535] width 605 height 30
click at [574, 505] on textarea at bounding box center [622, 503] width 605 height 33
paste textarea "Tere! [PERSON_NAME] Klienditeenindusest"
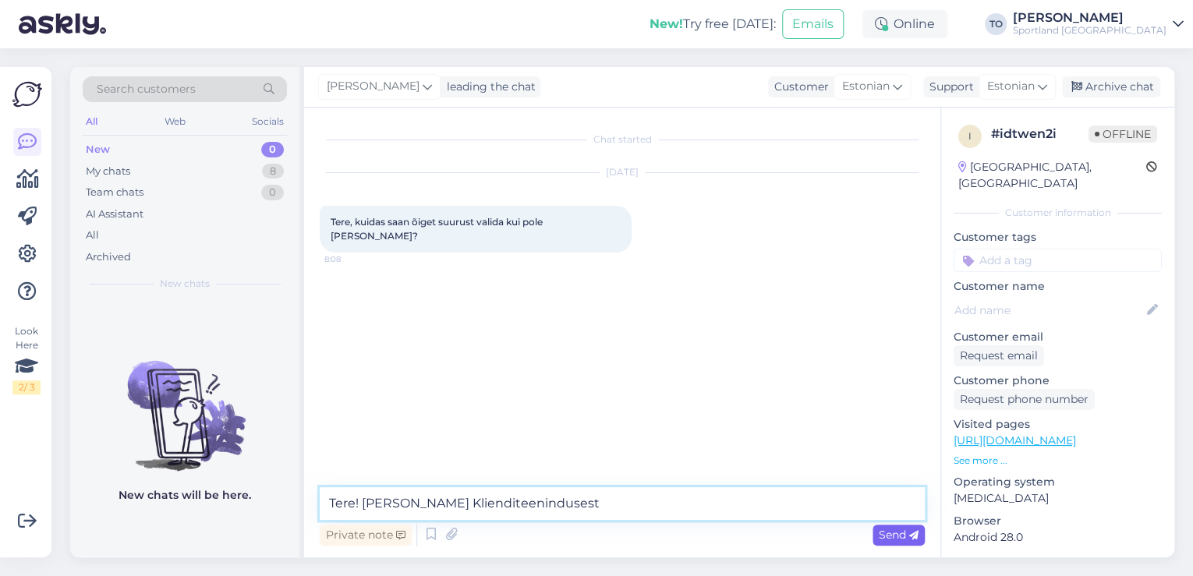
type textarea "Tere! [PERSON_NAME] Klienditeenindusest"
click at [888, 534] on span "Send" at bounding box center [899, 535] width 40 height 14
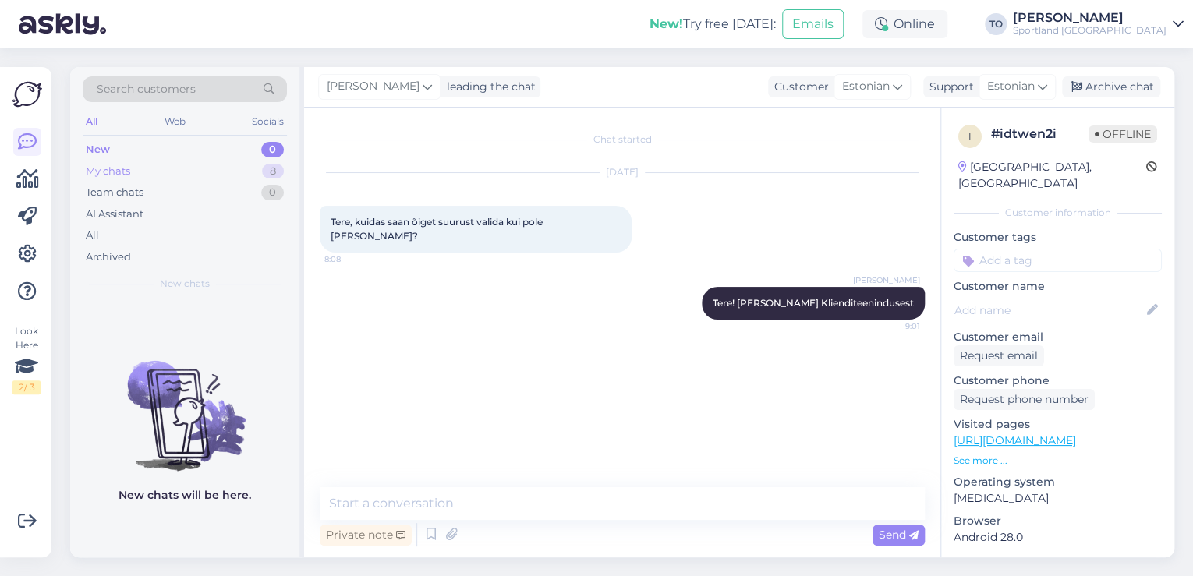
click at [203, 171] on div "My chats 8" at bounding box center [185, 172] width 204 height 22
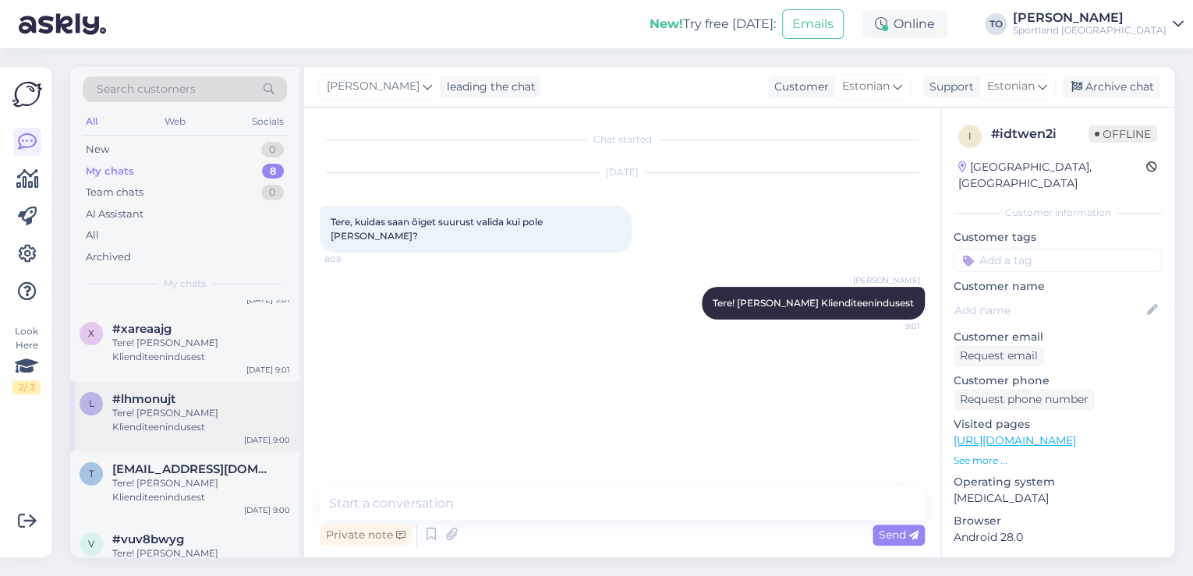
scroll to position [190, 0]
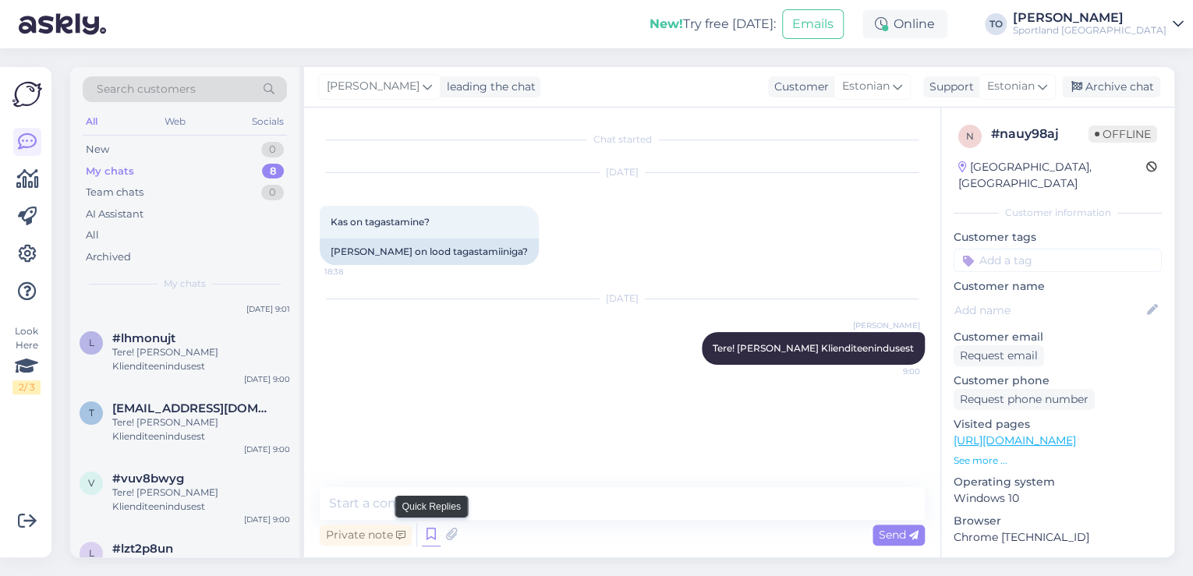
click at [431, 537] on icon at bounding box center [431, 534] width 19 height 23
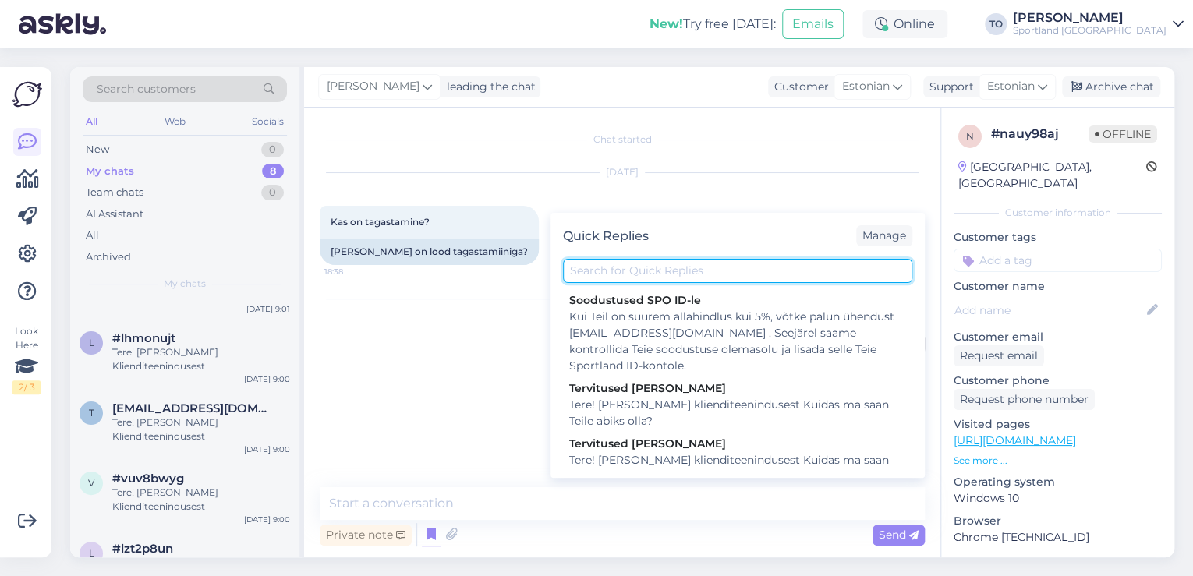
click at [724, 278] on input "text" at bounding box center [737, 271] width 349 height 24
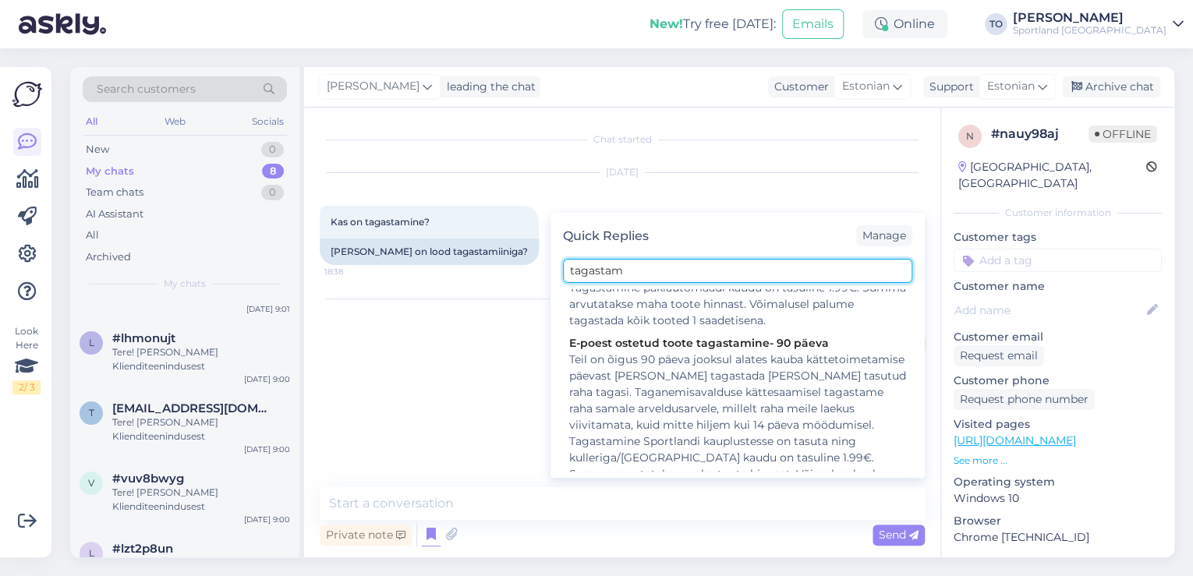
scroll to position [562, 0]
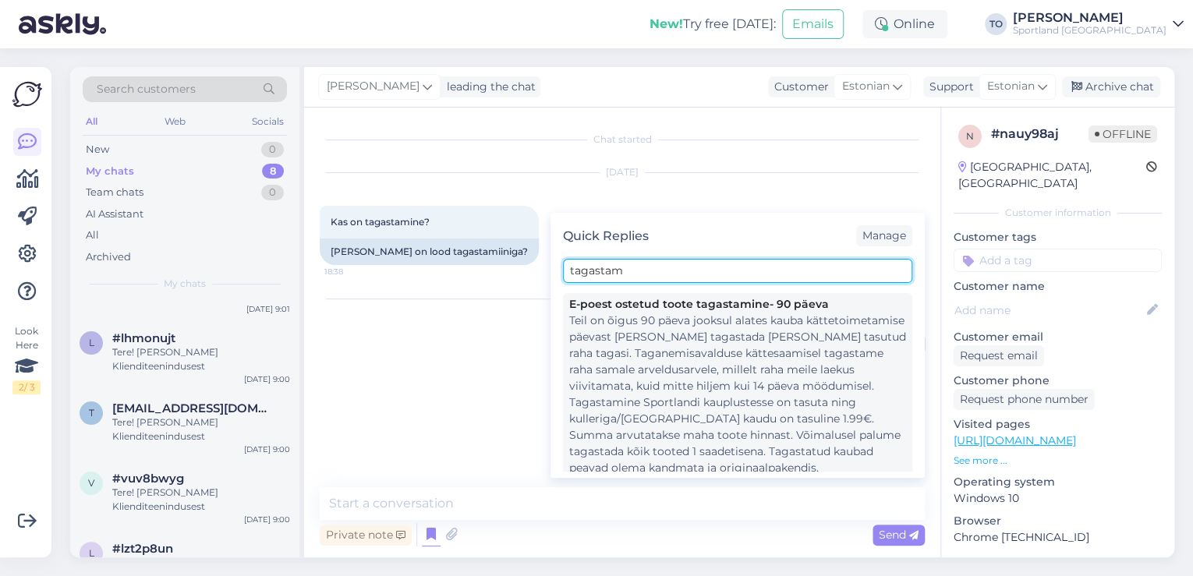
type input "tagastam"
click at [765, 376] on div "Teil on õigus 90 päeva jooksul alates kauba kättetoimetamise päevast [PERSON_NA…" at bounding box center [737, 395] width 337 height 164
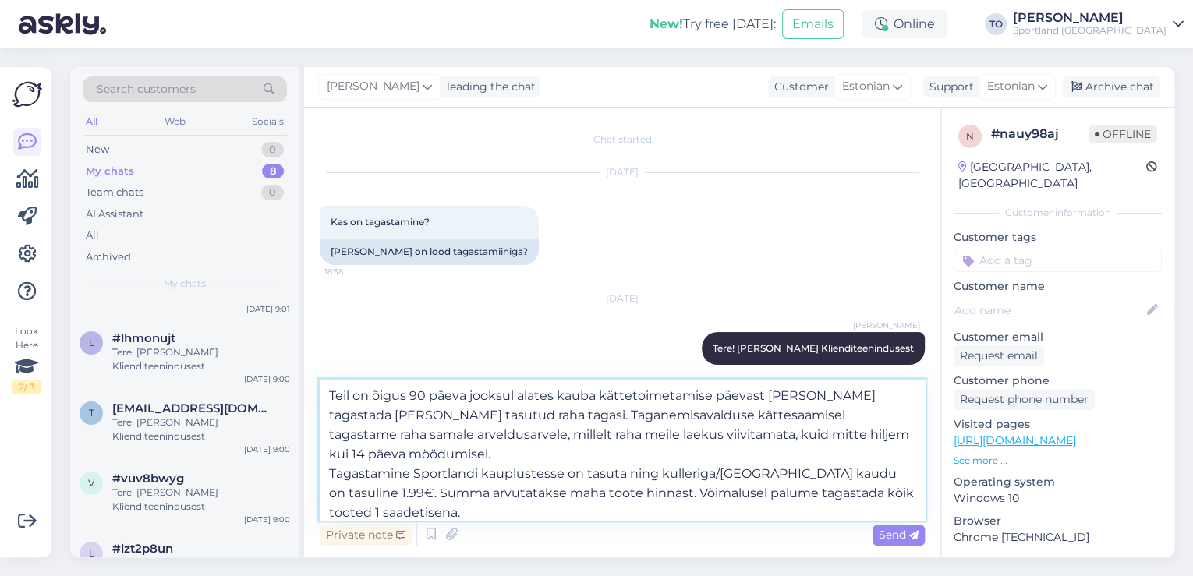
click at [334, 395] on textarea "Teil on õigus 90 päeva jooksul alates kauba kättetoimetamise päevast [PERSON_NA…" at bounding box center [622, 450] width 605 height 140
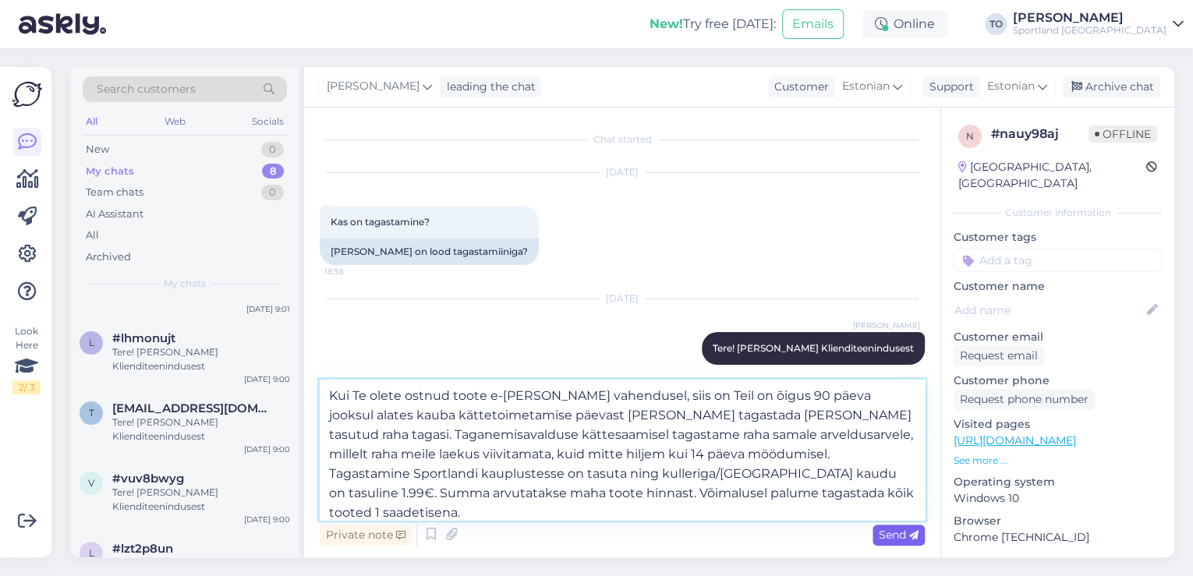
type textarea "Kui Te olete ostnud toote e-[PERSON_NAME] vahendusel, siis on Teil on õigus 90 …"
click at [885, 533] on span "Send" at bounding box center [899, 535] width 40 height 14
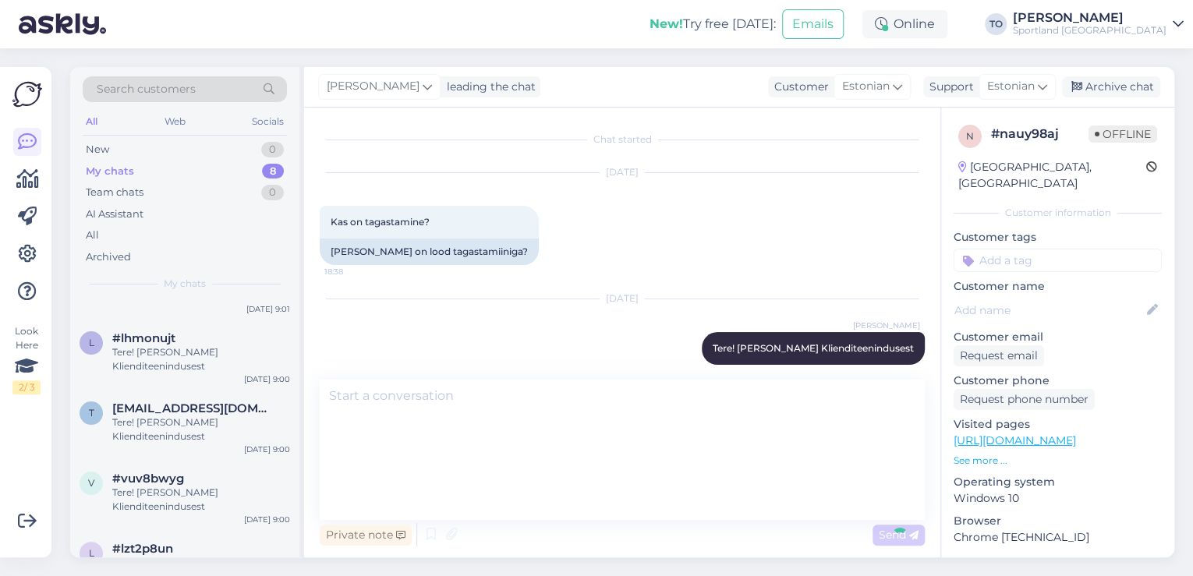
scroll to position [158, 0]
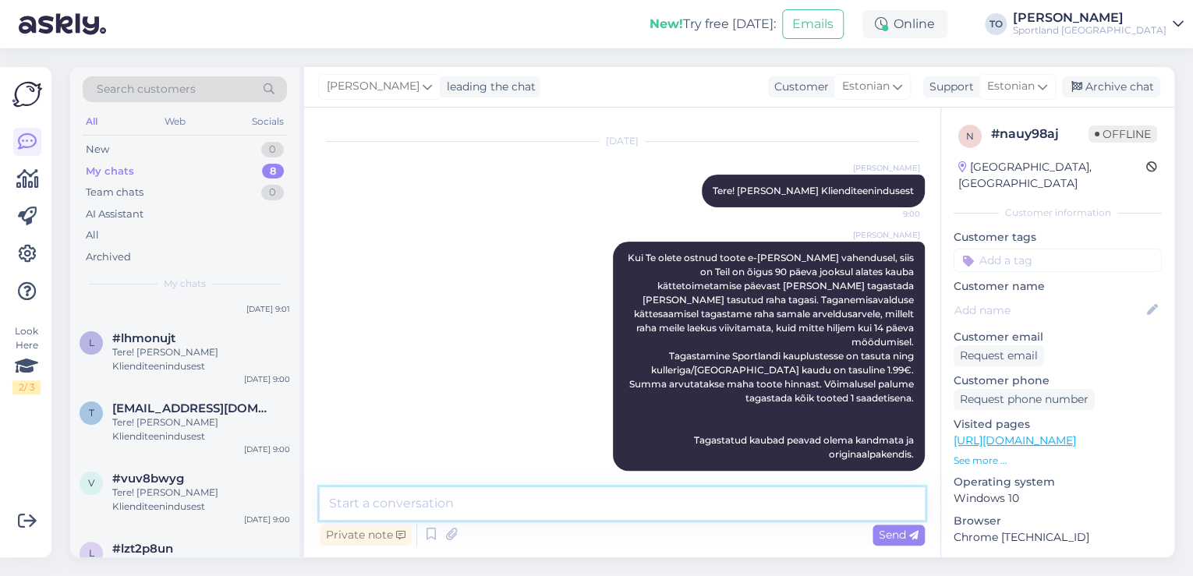
click at [708, 507] on textarea at bounding box center [622, 503] width 605 height 33
type textarea "Kaupluses kohapeal ostetud tooteid kahjuks tagastada ei saa"
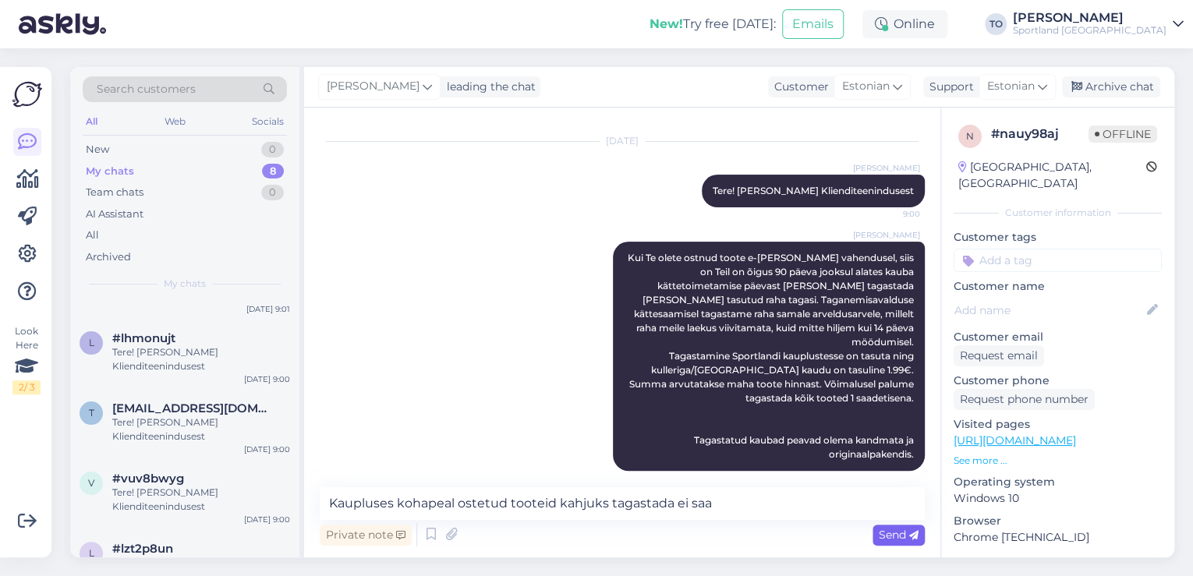
click at [899, 540] on span "Send" at bounding box center [899, 535] width 40 height 14
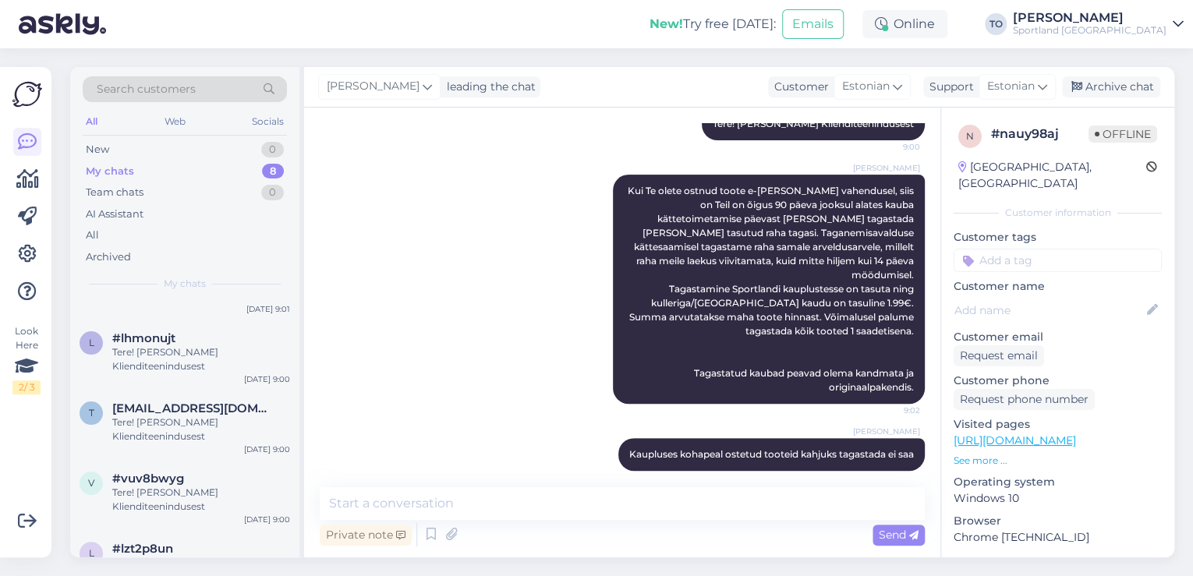
click at [1014, 249] on input at bounding box center [1058, 260] width 208 height 23
type input "tagast"
click at [1040, 316] on span "Tagastamine (e-pood)" at bounding box center [1058, 320] width 104 height 9
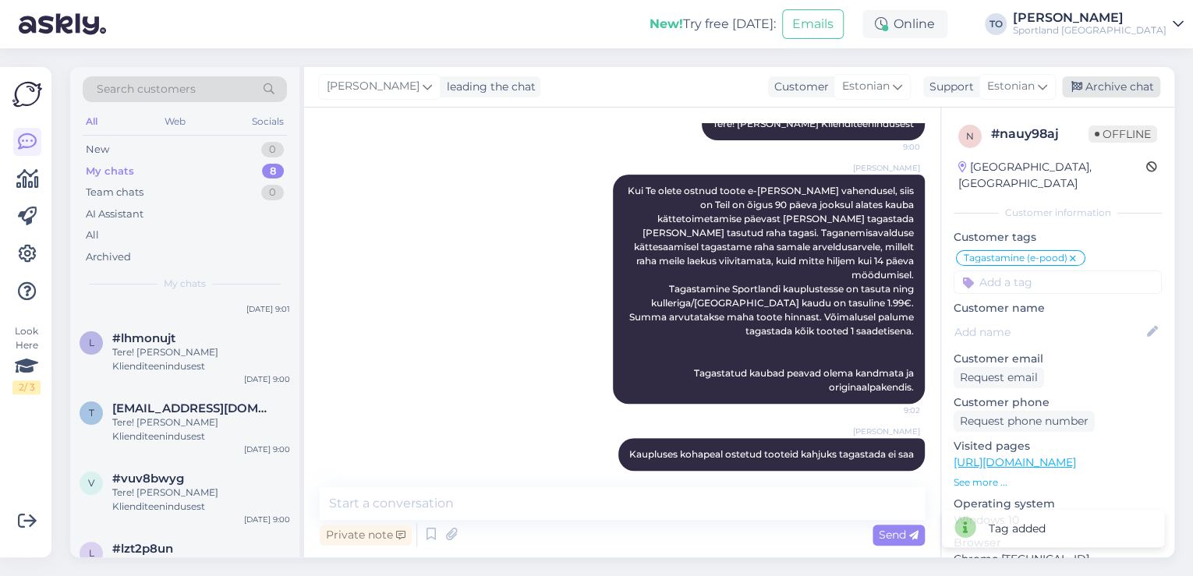
click at [1142, 84] on div "Archive chat" at bounding box center [1111, 86] width 98 height 21
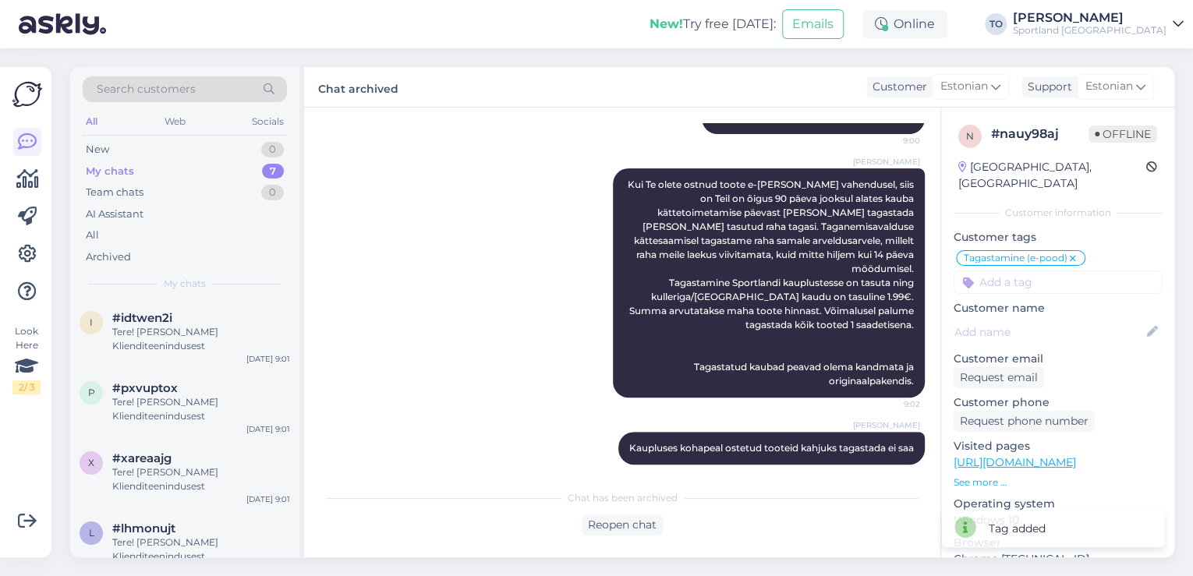
click at [1142, 31] on div "Sportland [GEOGRAPHIC_DATA]" at bounding box center [1090, 30] width 154 height 12
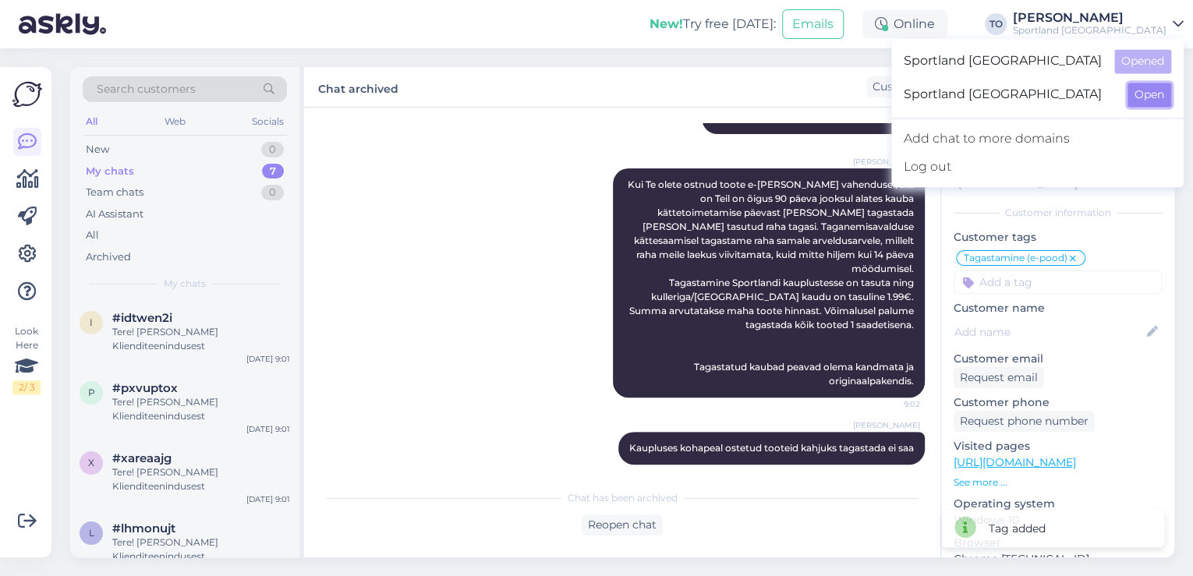
click at [1143, 93] on button "Open" at bounding box center [1150, 95] width 44 height 24
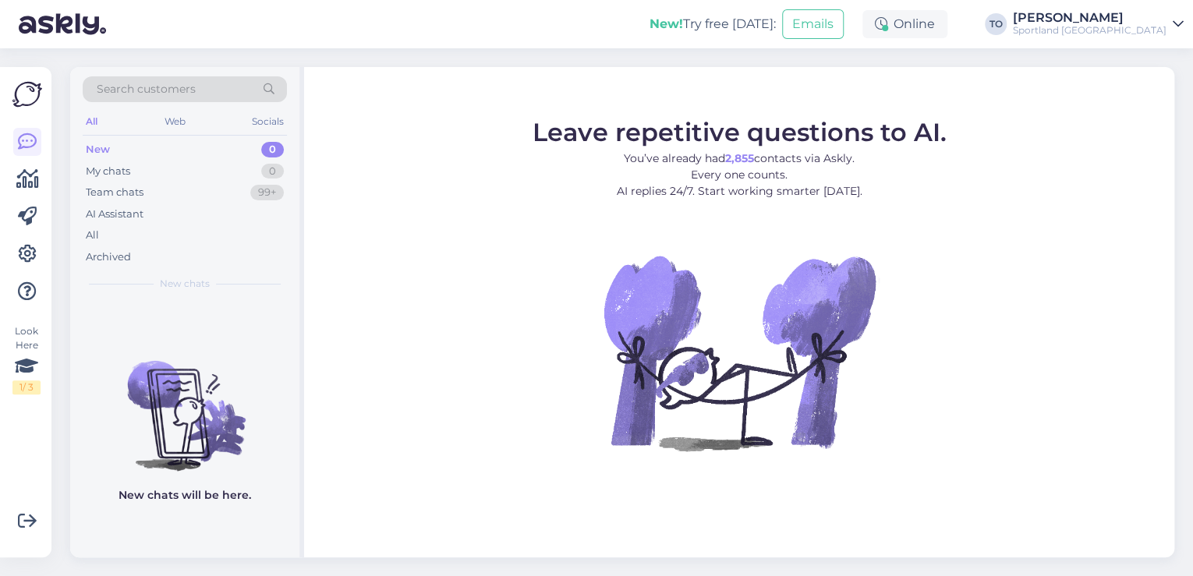
click at [1141, 30] on div "Sportland [GEOGRAPHIC_DATA]" at bounding box center [1090, 30] width 154 height 12
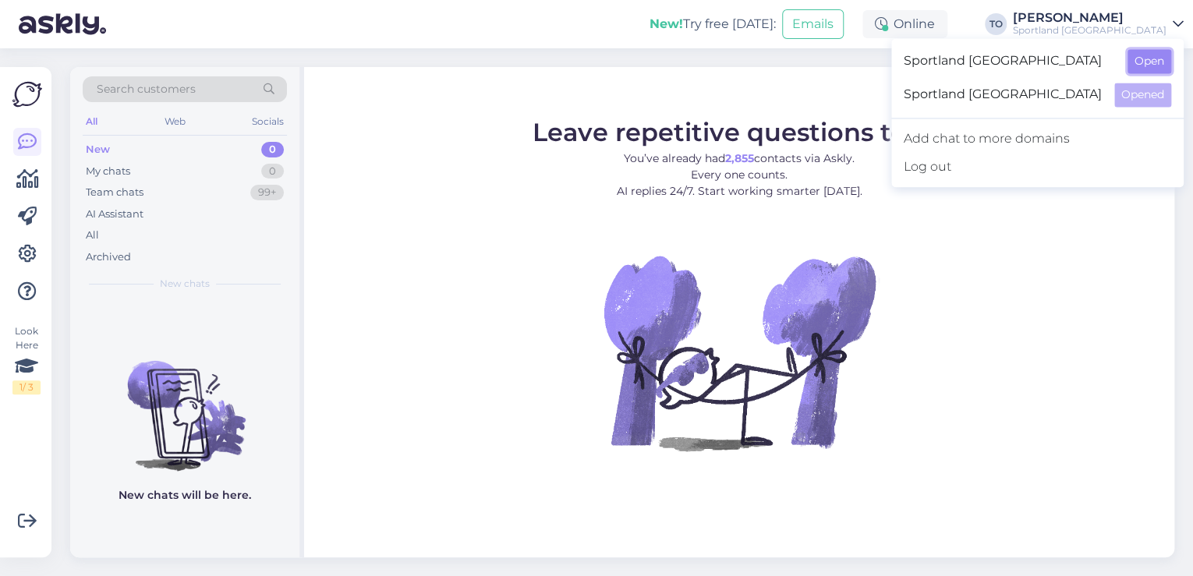
click at [1142, 62] on button "Open" at bounding box center [1150, 61] width 44 height 24
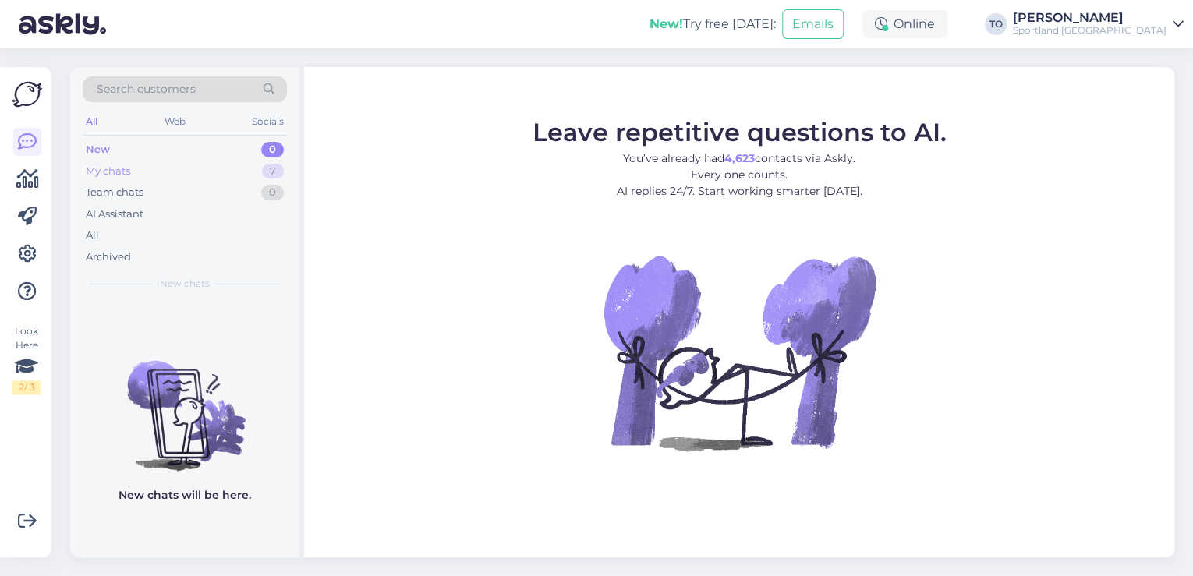
click at [220, 165] on div "My chats 7" at bounding box center [185, 172] width 204 height 22
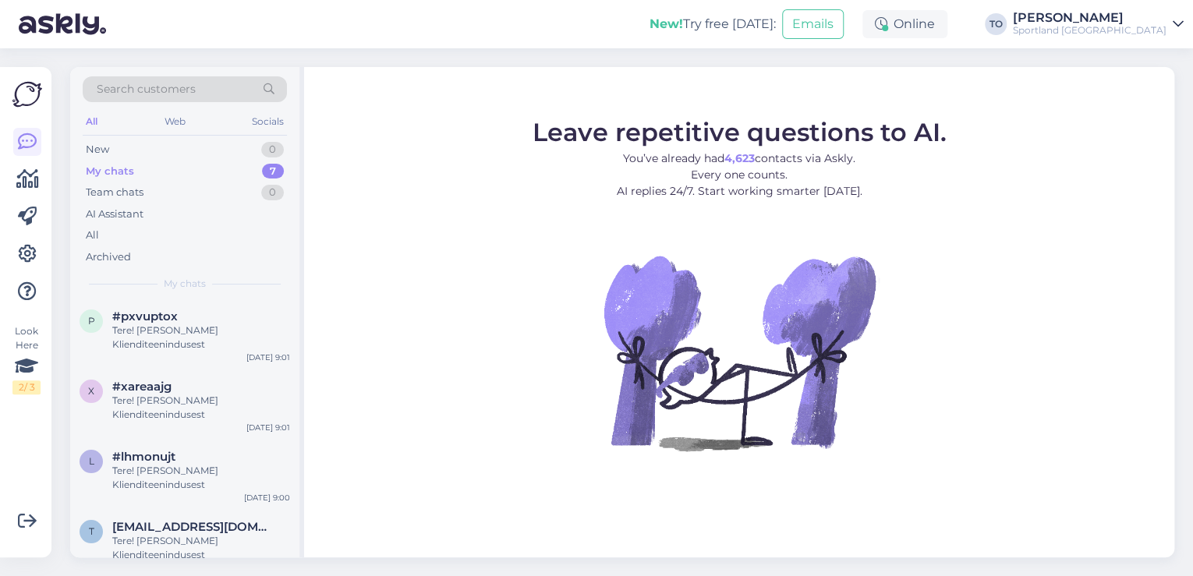
scroll to position [134, 0]
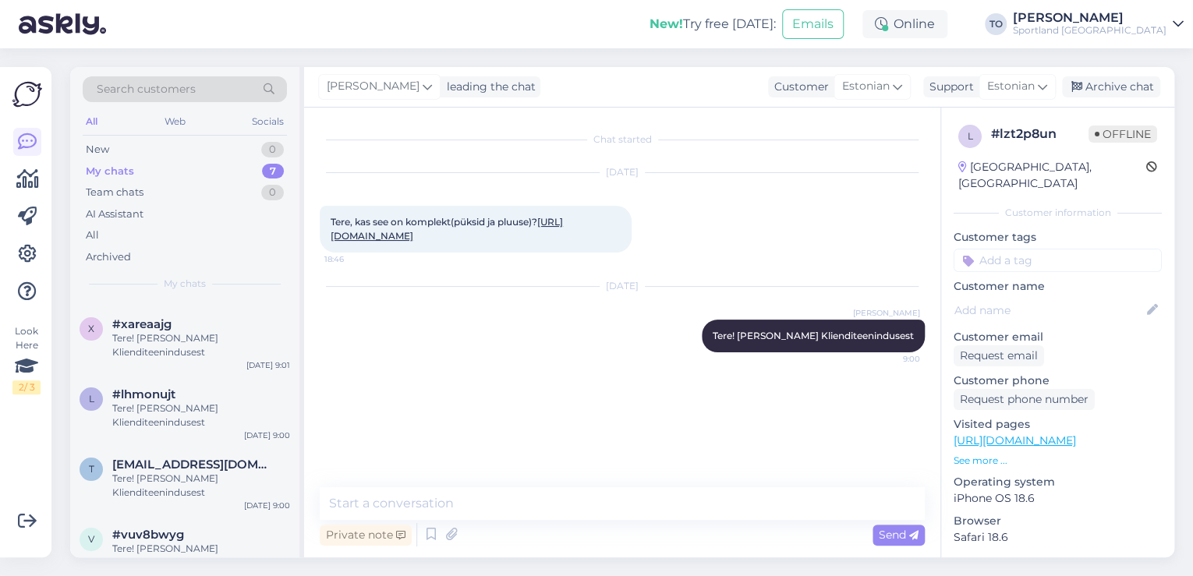
click at [502, 237] on link "[URL][DOMAIN_NAME]" at bounding box center [447, 229] width 232 height 26
click at [430, 500] on textarea at bounding box center [622, 503] width 605 height 33
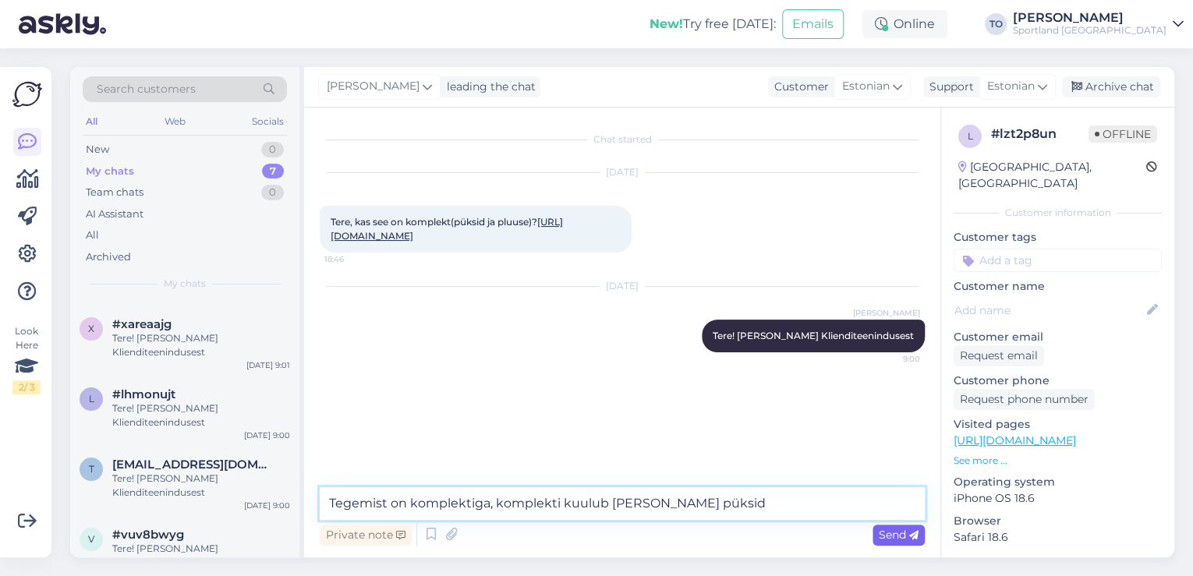
type textarea "Tegemist on komplektiga, komplekti kuulub [PERSON_NAME] püksid"
click at [908, 530] on span "Send" at bounding box center [899, 535] width 40 height 14
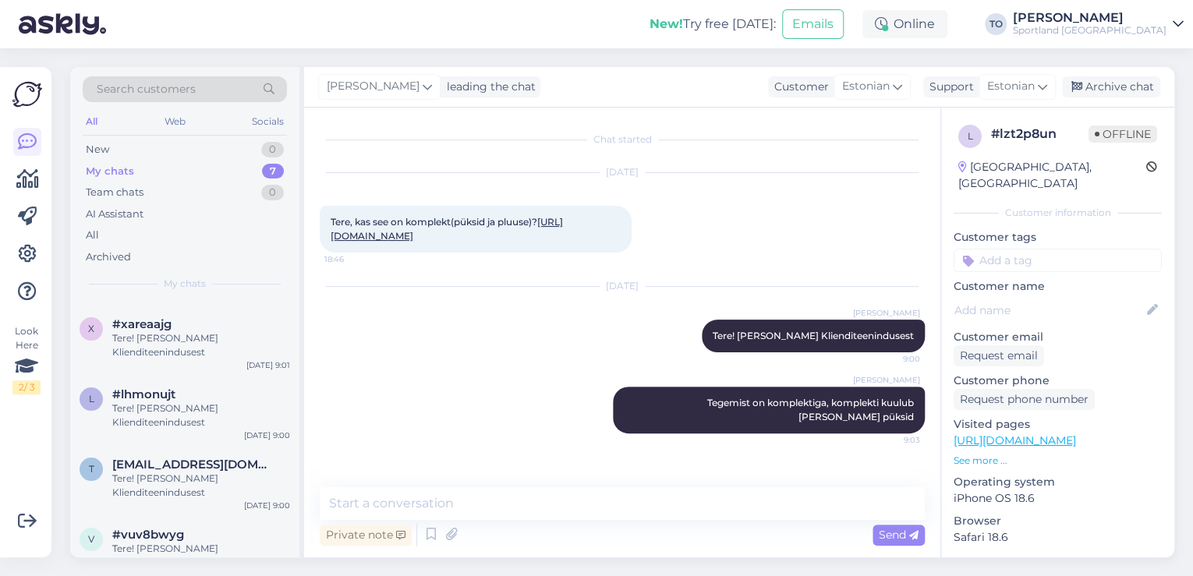
click at [1019, 249] on input at bounding box center [1058, 260] width 208 height 23
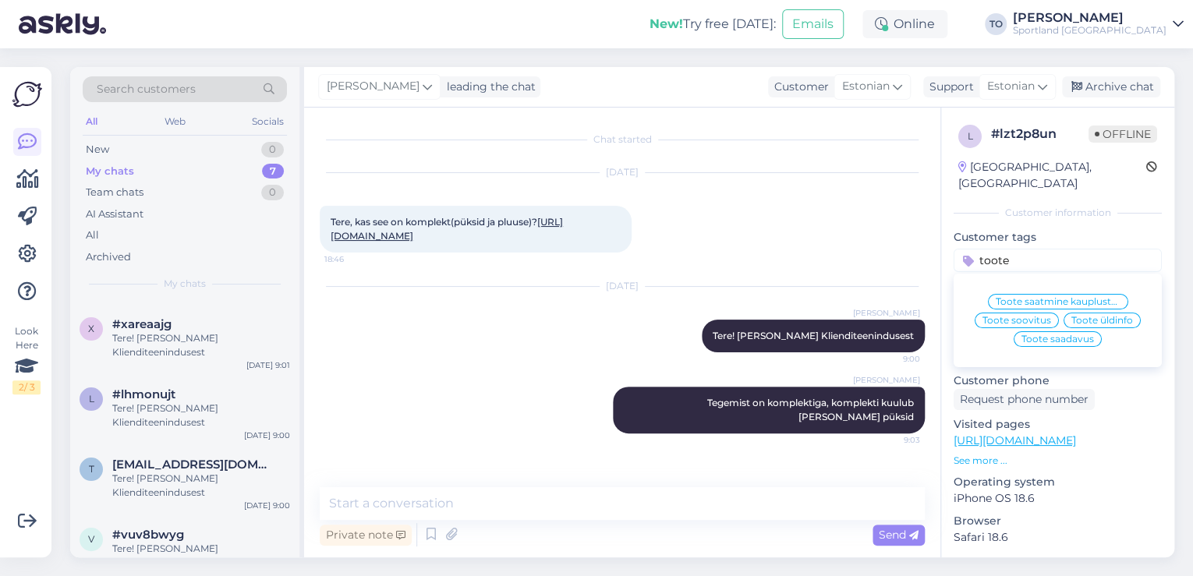
type input "toote"
click at [1105, 316] on span "Toote üldinfo" at bounding box center [1103, 320] width 62 height 9
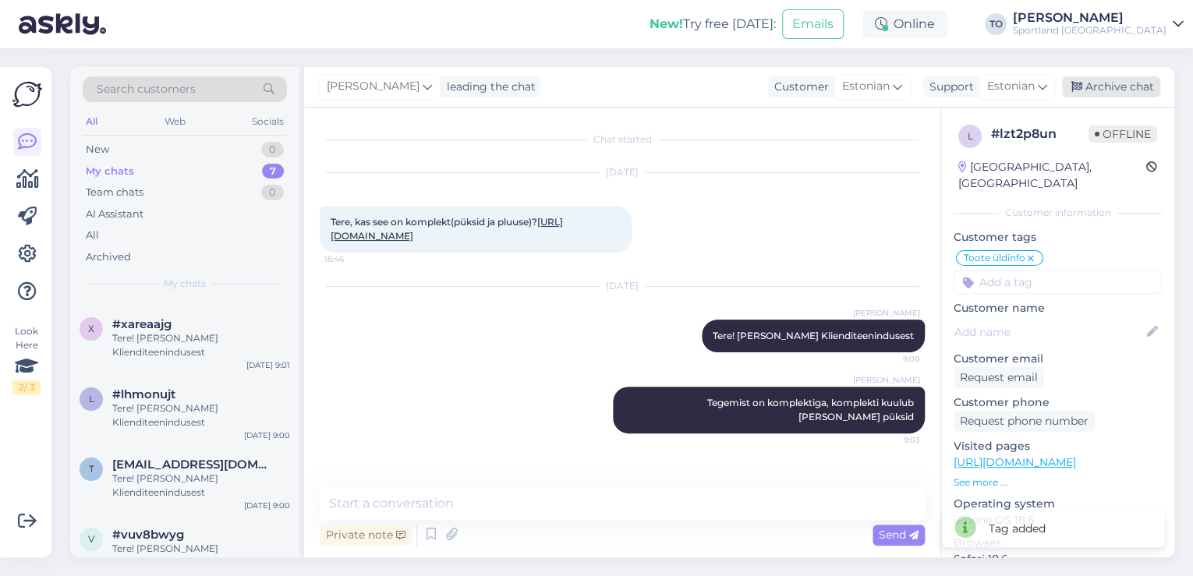
click at [1136, 84] on div "Archive chat" at bounding box center [1111, 86] width 98 height 21
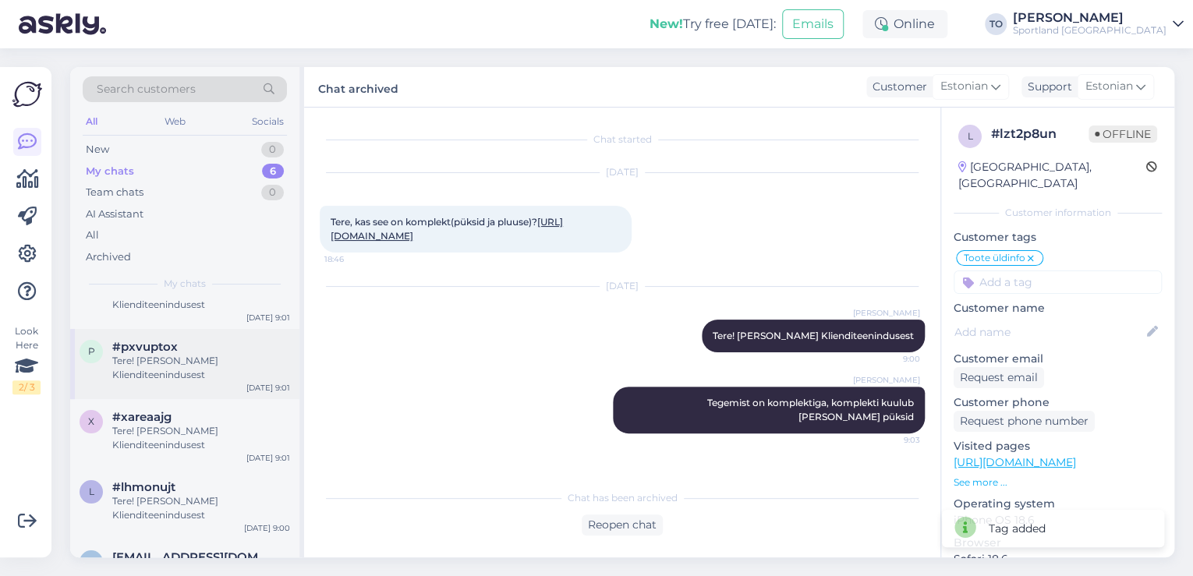
scroll to position [78, 0]
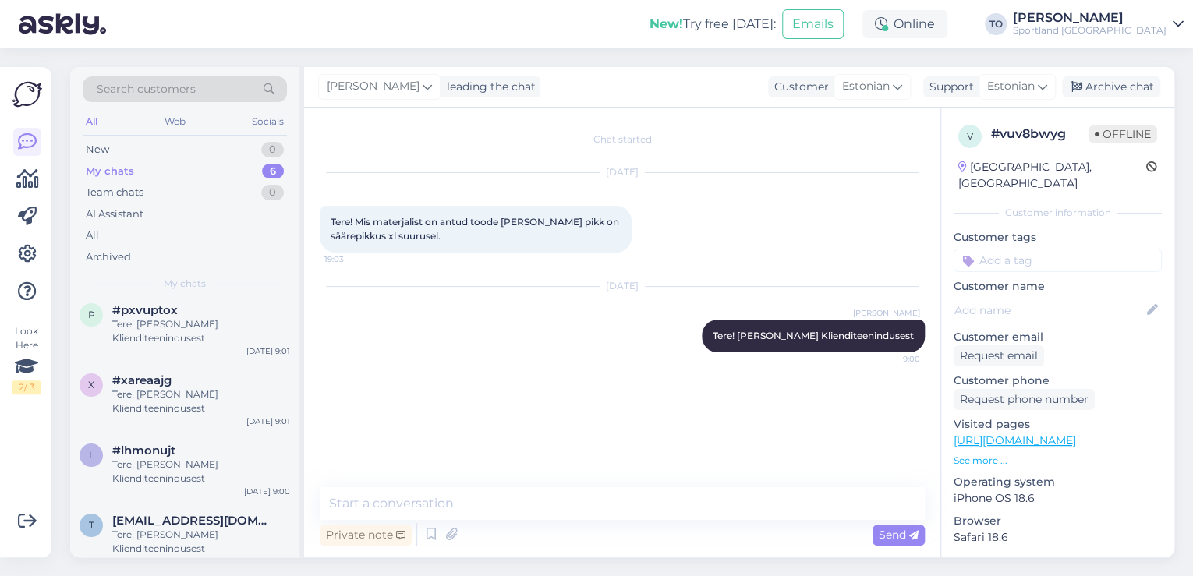
click at [1046, 434] on link "[URL][DOMAIN_NAME]" at bounding box center [1015, 441] width 122 height 14
click at [472, 498] on textarea at bounding box center [622, 503] width 605 height 33
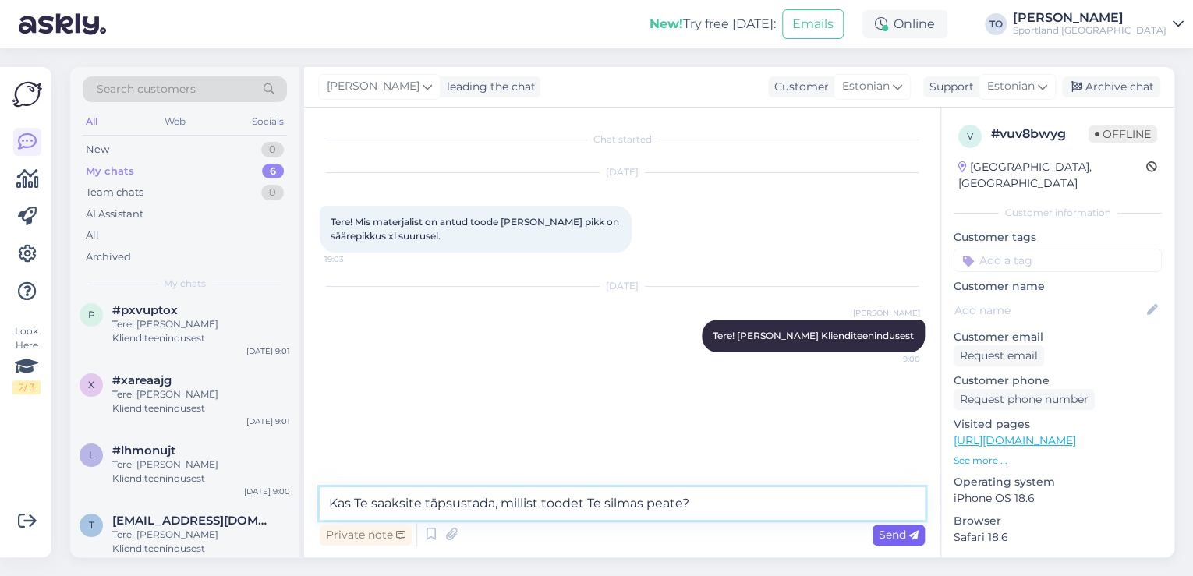
type textarea "Kas Te saaksite täpsustada, millist toodet Te silmas peate?"
click at [911, 531] on icon at bounding box center [913, 535] width 9 height 9
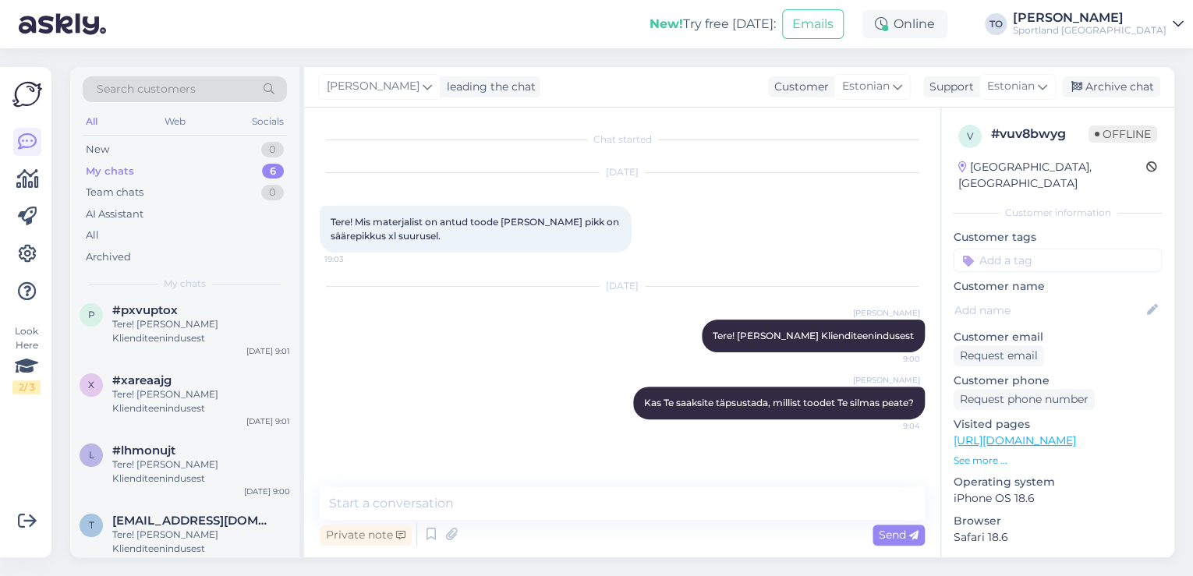
click at [1029, 249] on input at bounding box center [1058, 260] width 208 height 23
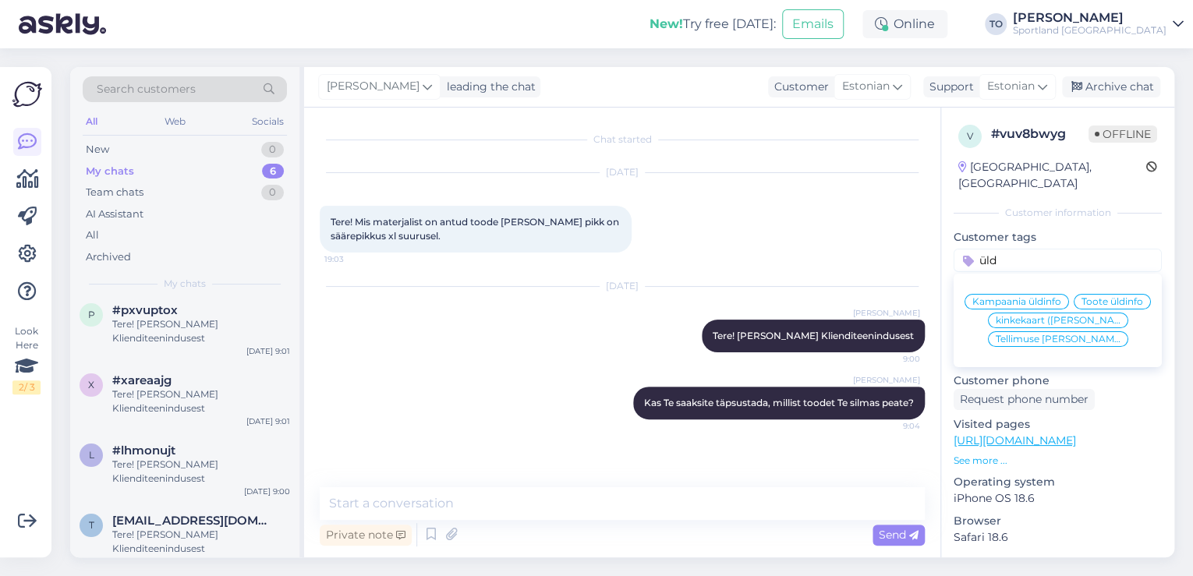
type input "üld"
click at [1082, 299] on span "Toote üldinfo" at bounding box center [1113, 301] width 62 height 9
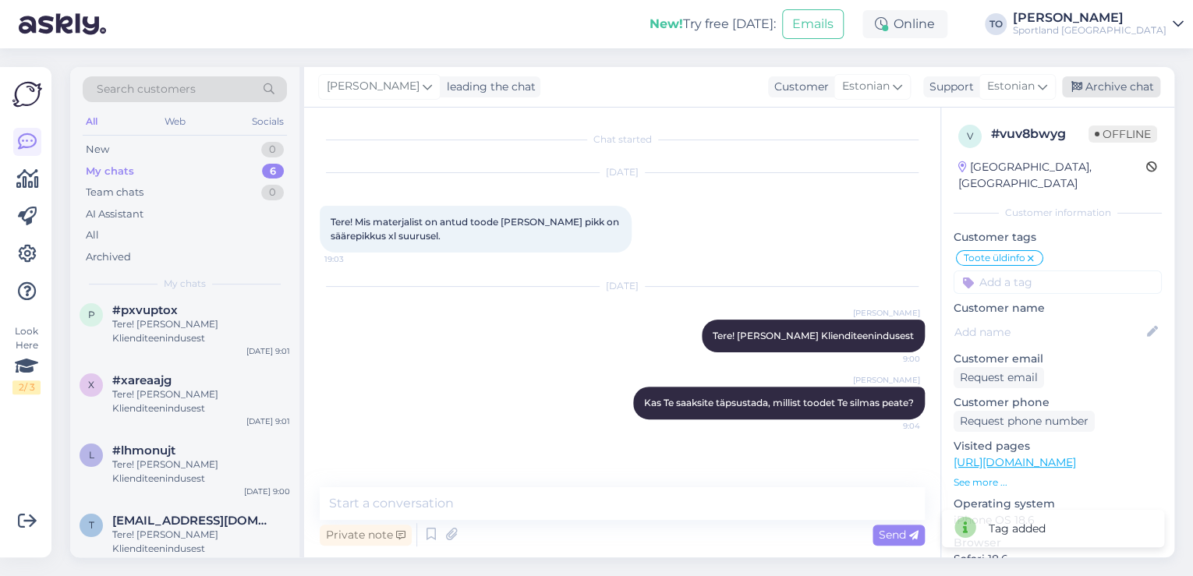
click at [1133, 87] on div "Archive chat" at bounding box center [1111, 86] width 98 height 21
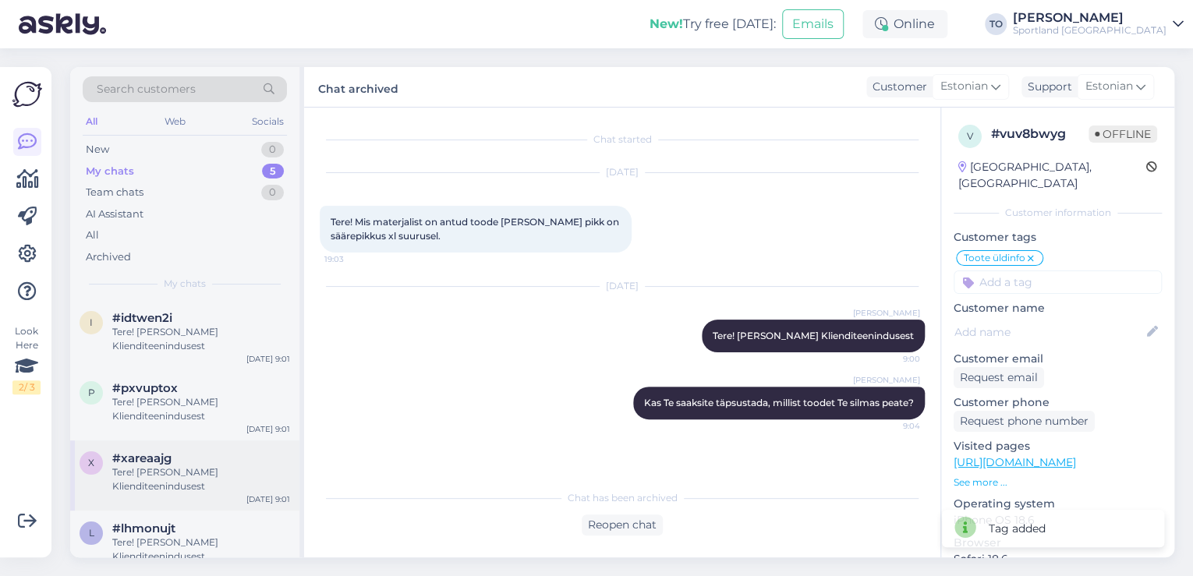
scroll to position [22, 0]
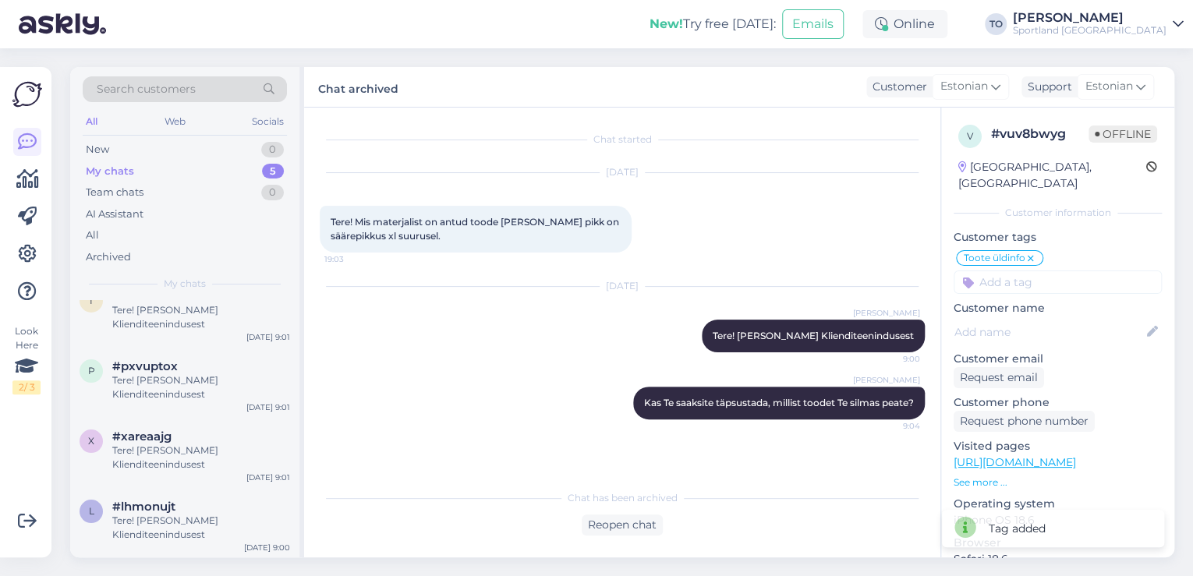
click at [234, 570] on span "[EMAIL_ADDRESS][DOMAIN_NAME]" at bounding box center [193, 577] width 162 height 14
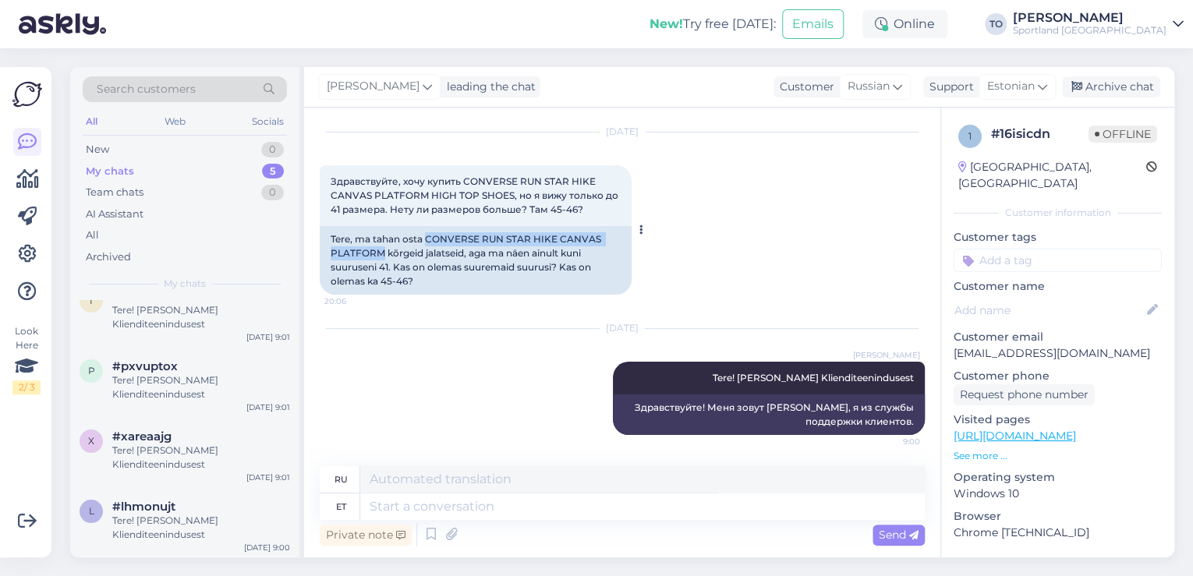
drag, startPoint x: 427, startPoint y: 238, endPoint x: 381, endPoint y: 250, distance: 48.2
click at [381, 250] on div "Tere, ma tahan osta CONVERSE RUN STAR HIKE CANVAS PLATFORM kõrgeid jalatseid, a…" at bounding box center [476, 260] width 312 height 69
copy div "CONVERSE RUN STAR HIKE CANVAS PLATFORM"
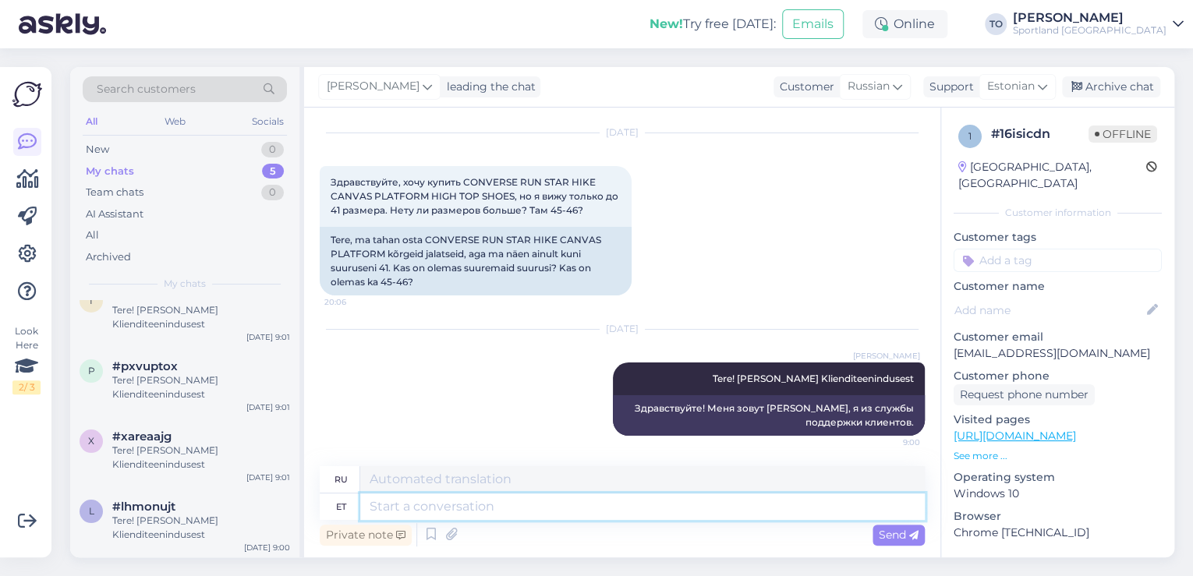
click at [446, 512] on textarea at bounding box center [642, 507] width 565 height 27
type textarea "Kahjuks"
type textarea "К сожалению"
type textarea "Kahjuks suuremaid s"
type textarea "К сожалению, больше"
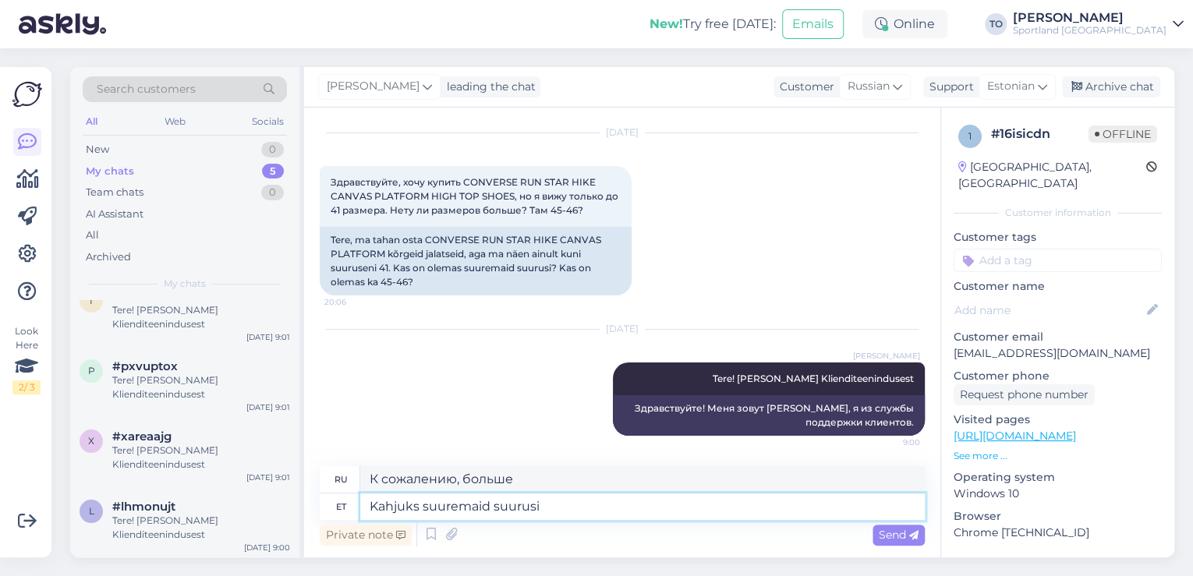
type textarea "Kahjuks suuremaid suurusi"
type textarea "К сожалению, большие размеры"
type textarea "Kahjuks suuremaid suurusi valikus ei"
type textarea "К сожалению, большие размеры недоступны."
type textarea "Kahjuks suuremaid suurusi valikus ei ole."
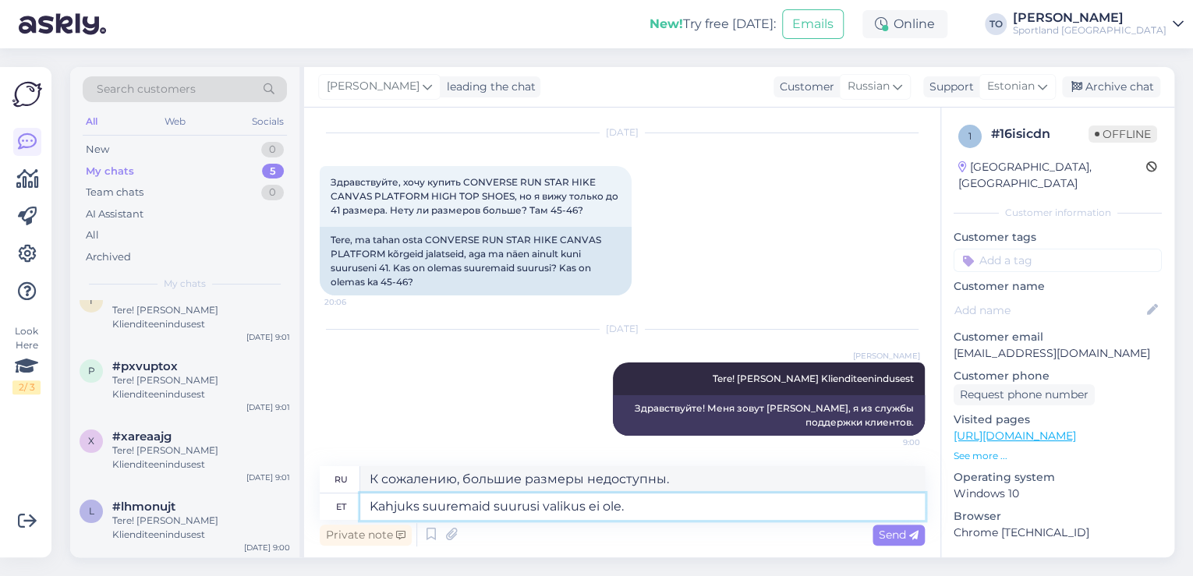
type textarea "К сожалению, больших размеров нет."
type textarea "Kahjuks suuremaid suurusi valikus ei ole. Väga"
type textarea "К сожалению, больших размеров нет. Очень"
type textarea "Kahjuks suuremaid suurusi valikus ei ole. Väga vabandame!"
type textarea "К сожалению, больших размеров нет. Приносим извинения!"
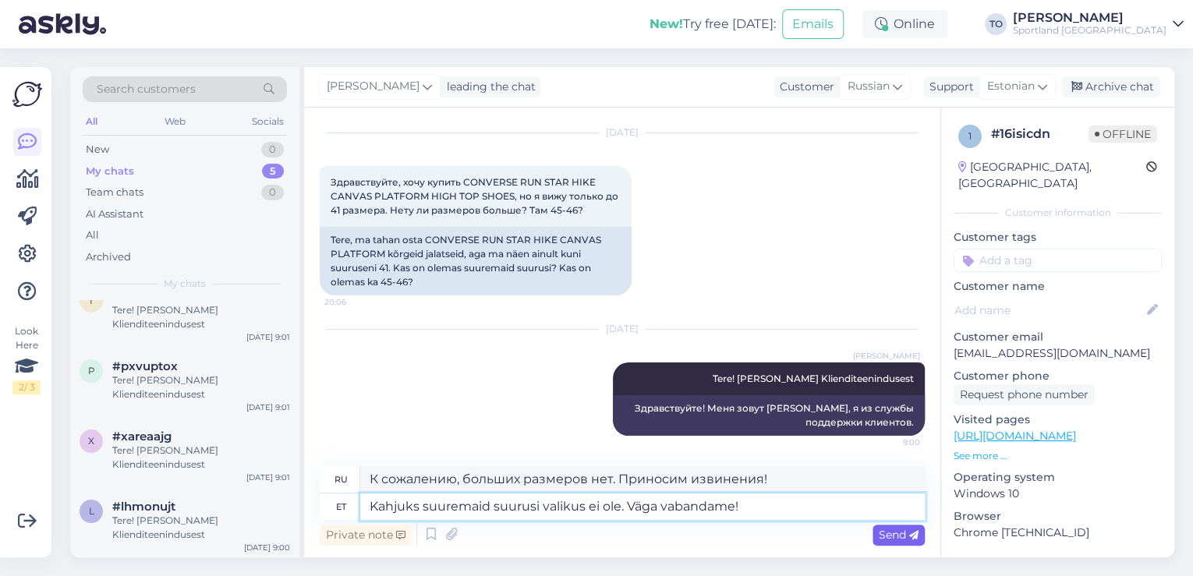
type textarea "Kahjuks suuremaid suurusi valikus ei ole. Väga vabandame!"
click at [900, 534] on span "Send" at bounding box center [899, 535] width 40 height 14
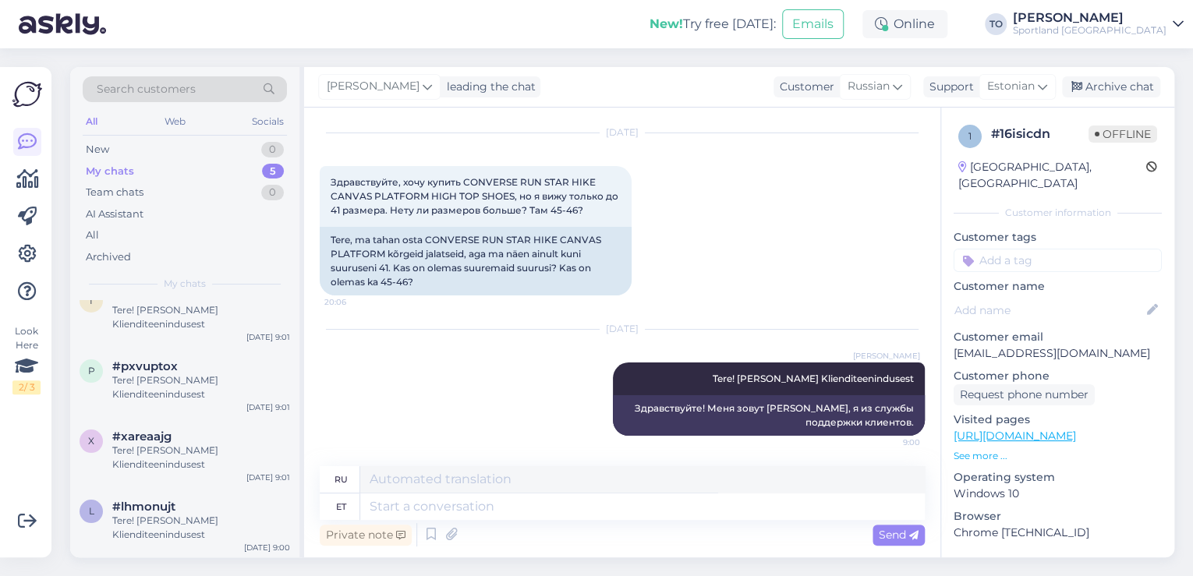
scroll to position [147, 0]
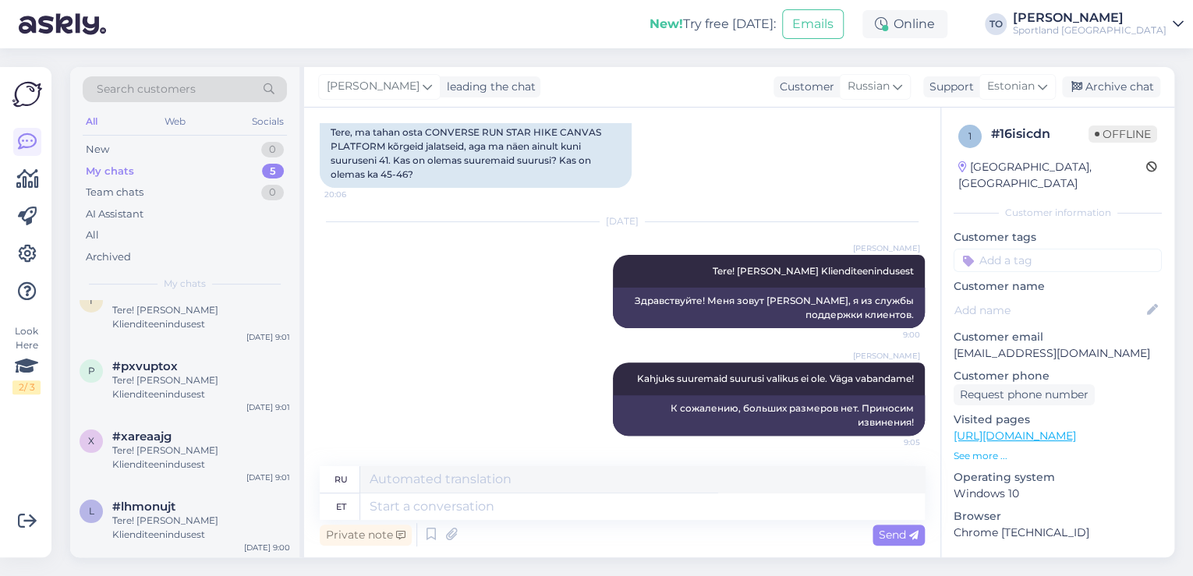
click at [1051, 249] on input at bounding box center [1058, 260] width 208 height 23
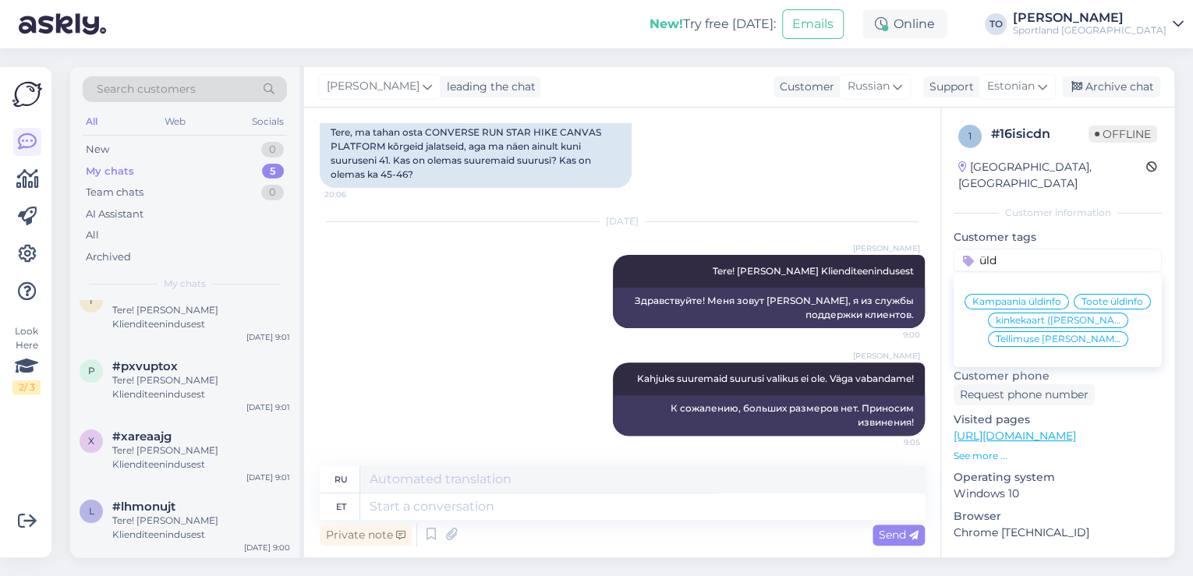
type input "üld"
click at [1082, 303] on span "Toote üldinfo" at bounding box center [1113, 301] width 62 height 9
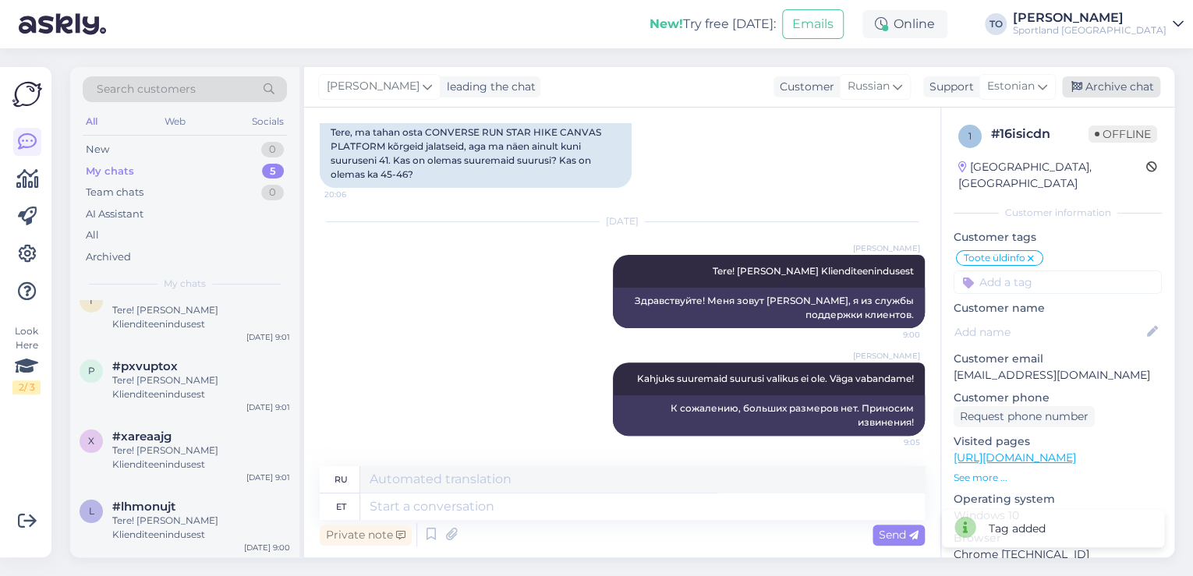
click at [1126, 90] on div "Archive chat" at bounding box center [1111, 86] width 98 height 21
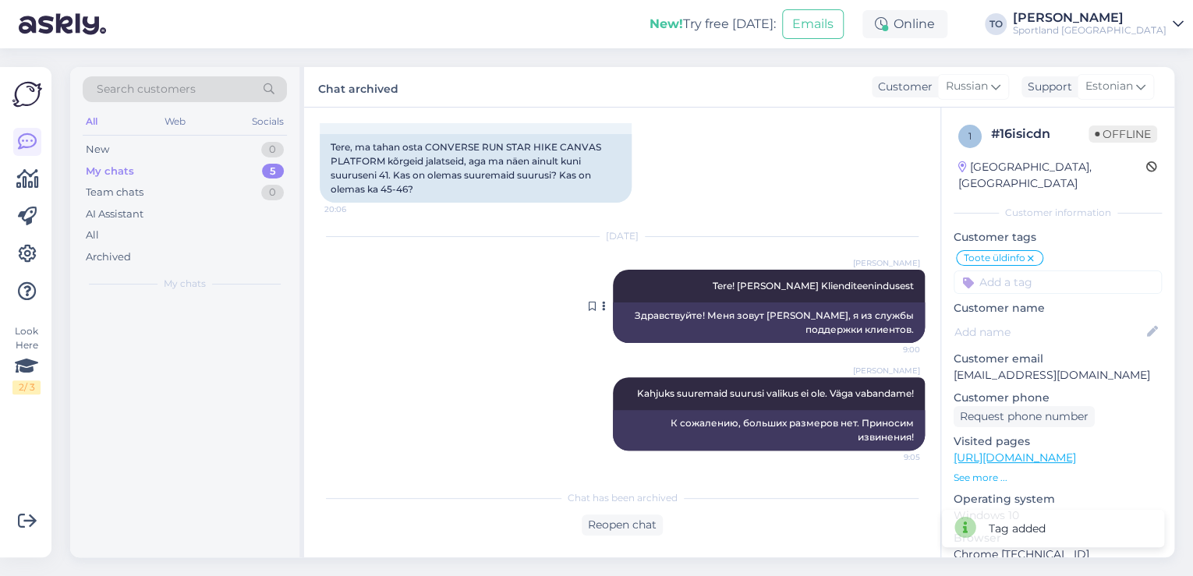
scroll to position [132, 0]
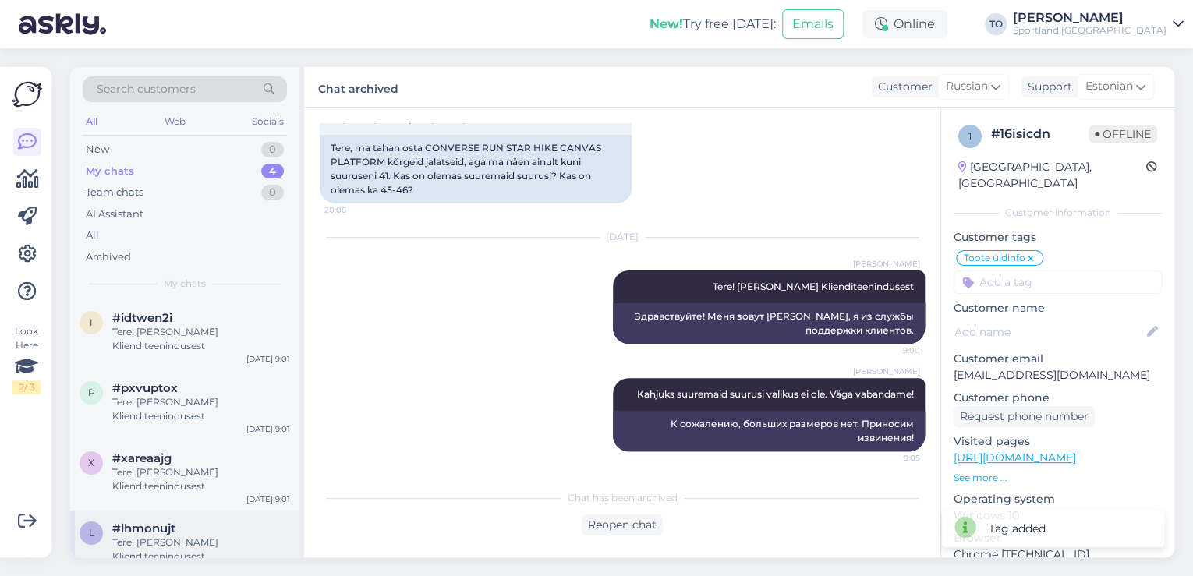
click at [192, 522] on div "#lhmonujt" at bounding box center [201, 529] width 178 height 14
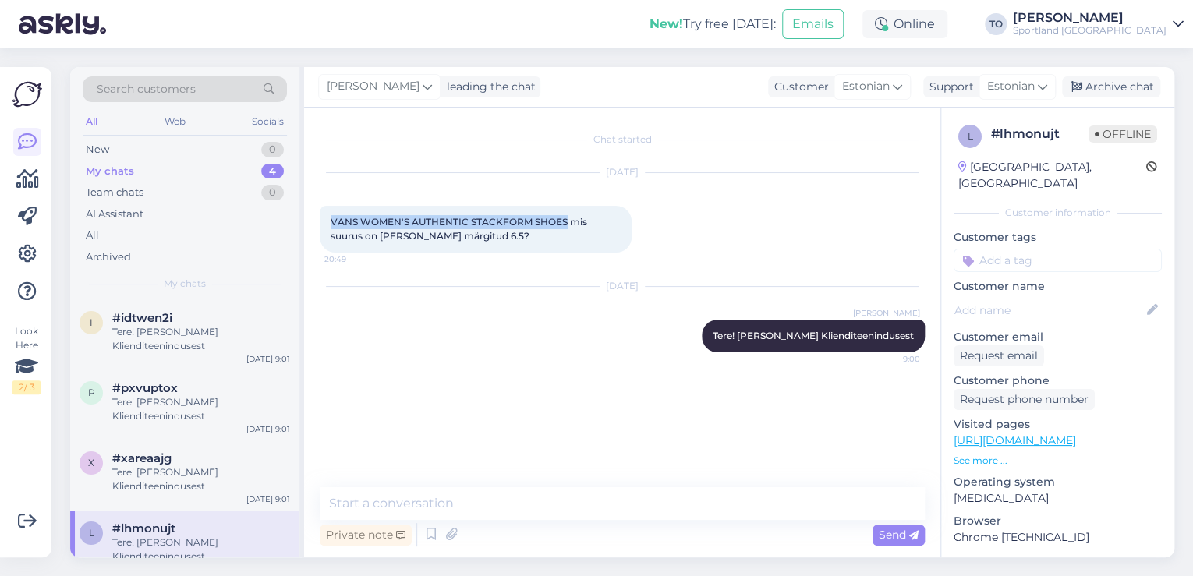
drag, startPoint x: 331, startPoint y: 220, endPoint x: 552, endPoint y: 220, distance: 221.5
click at [562, 218] on span "VANS WOMEN'S AUTHENTIC STACKFORM SHOES mis suurus on [PERSON_NAME] märgitud 6.5?" at bounding box center [460, 229] width 259 height 26
copy span "VANS WOMEN'S AUTHENTIC STACKFORM SHOE"
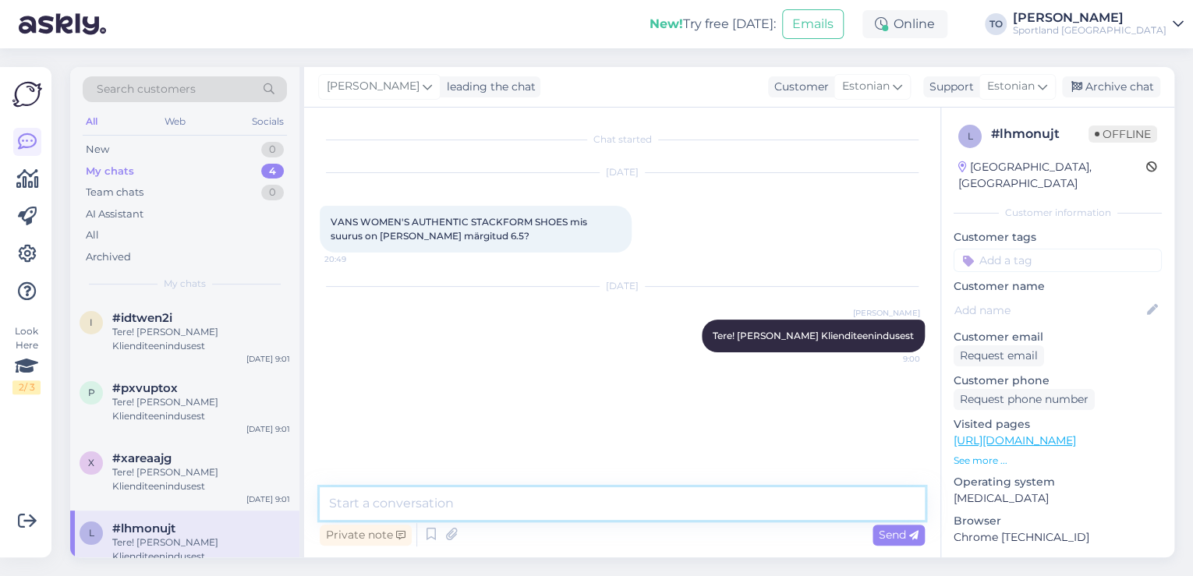
click at [402, 498] on textarea at bounding box center [622, 503] width 605 height 33
type textarea "US suurus 6.5 vastab EU suurusele 36,5"
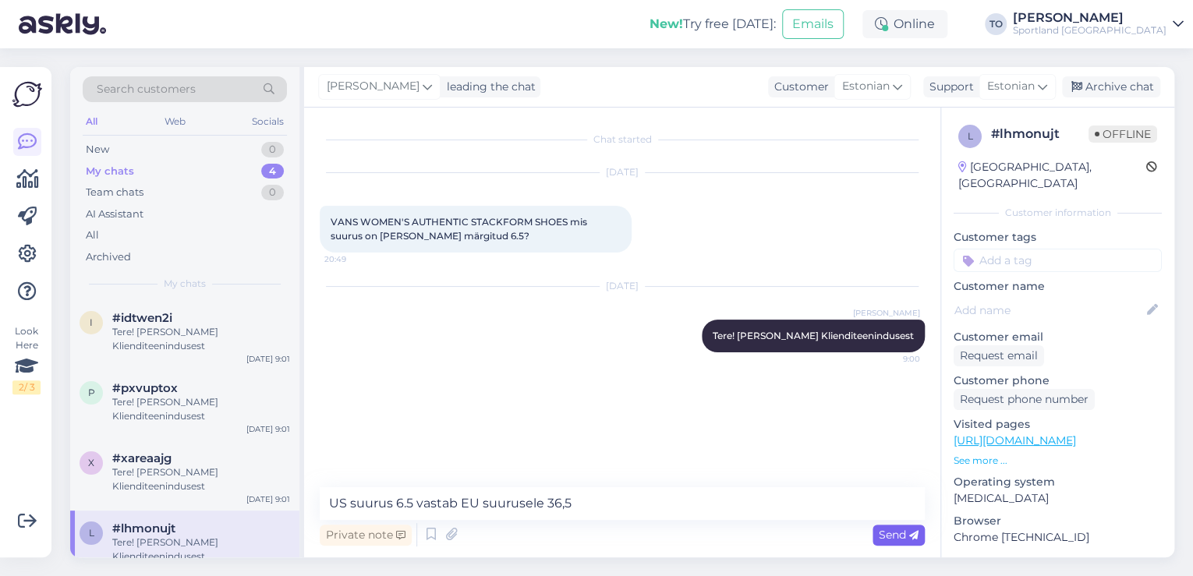
click at [906, 537] on span "Send" at bounding box center [899, 535] width 40 height 14
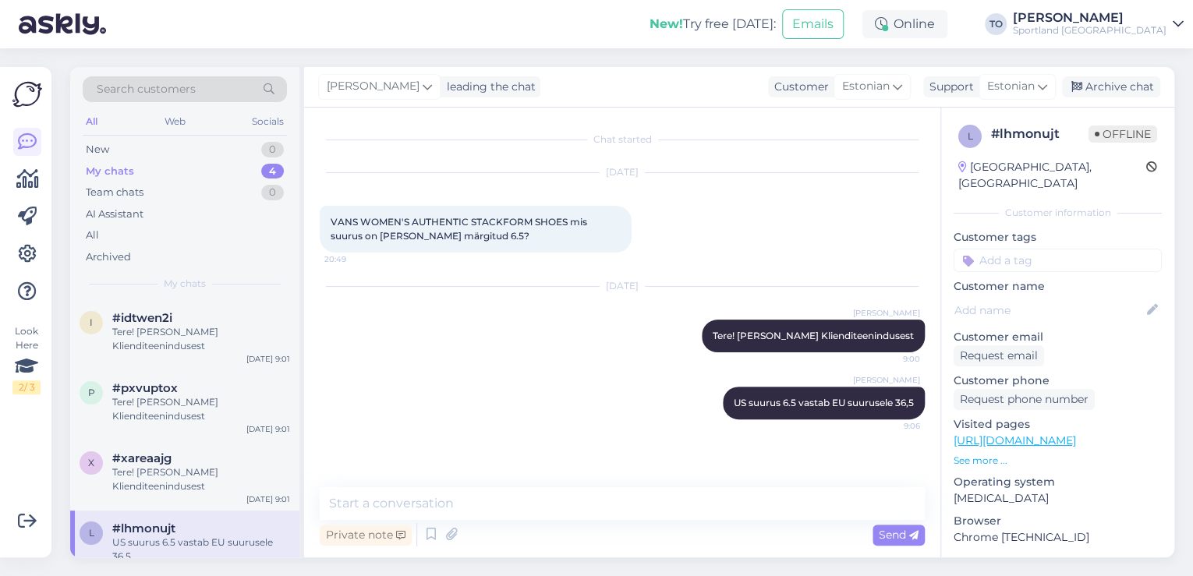
click at [1045, 250] on input at bounding box center [1058, 260] width 208 height 23
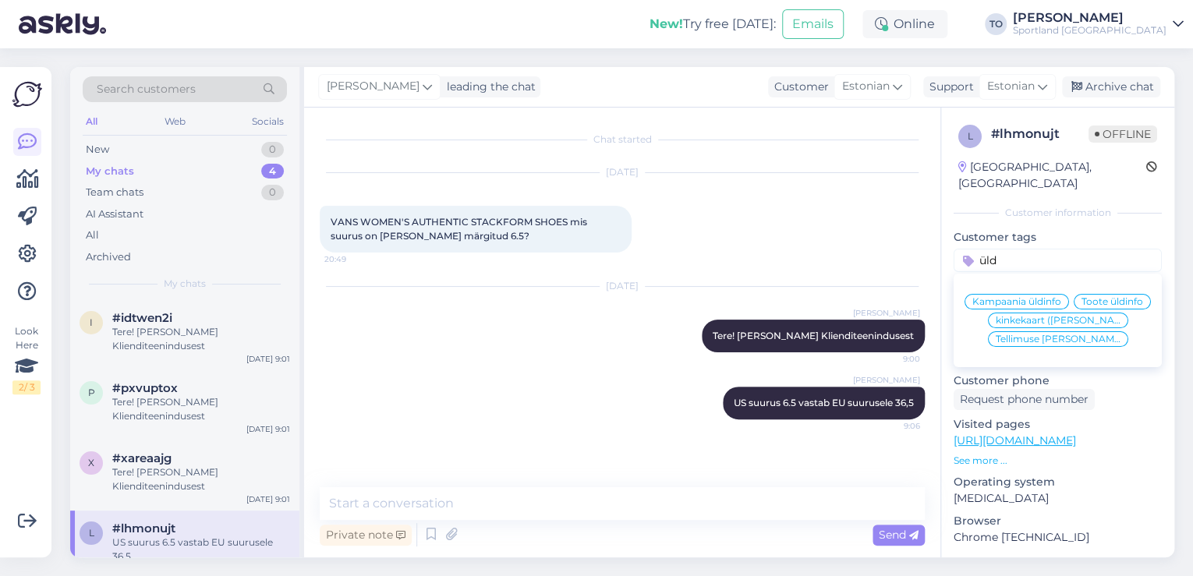
type input "üld"
click at [1082, 300] on span "Toote üldinfo" at bounding box center [1113, 301] width 62 height 9
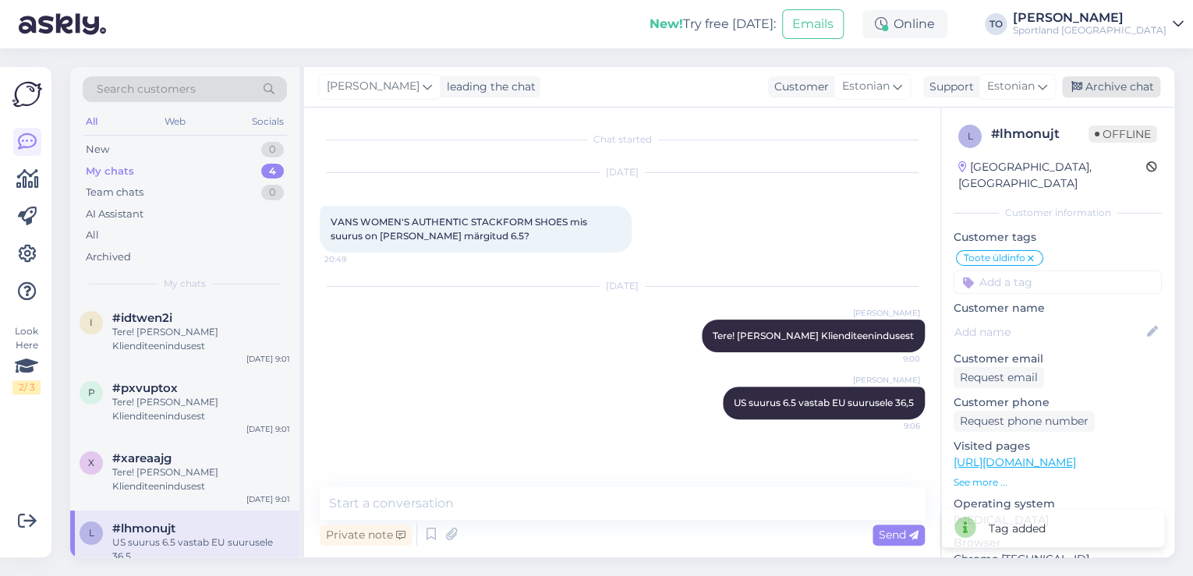
click at [1122, 90] on div "Archive chat" at bounding box center [1111, 86] width 98 height 21
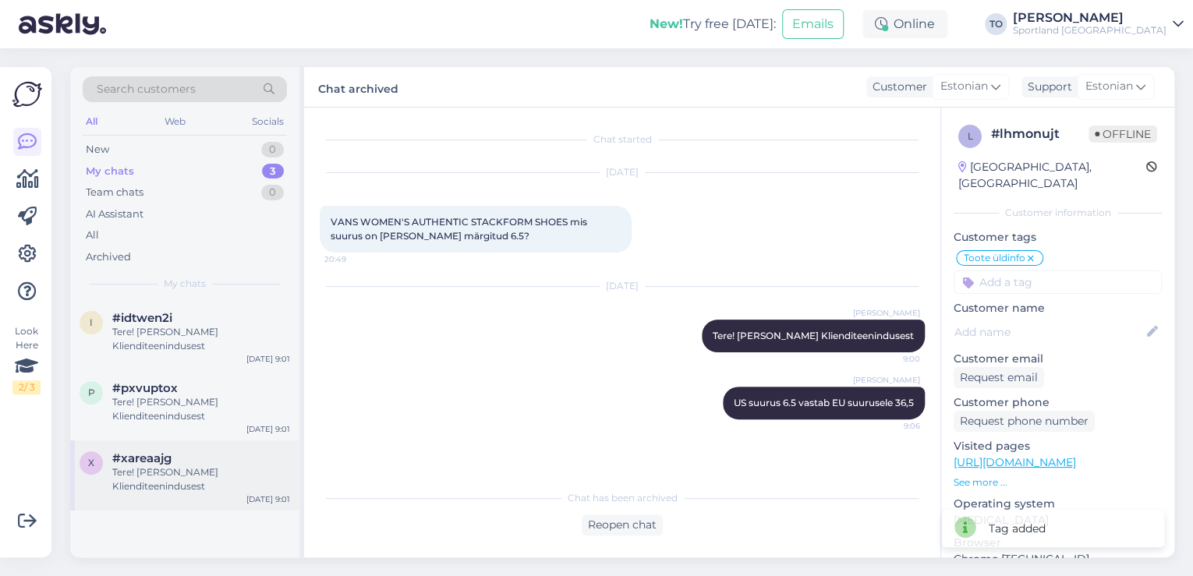
click at [253, 452] on div "#xareaajg" at bounding box center [201, 459] width 178 height 14
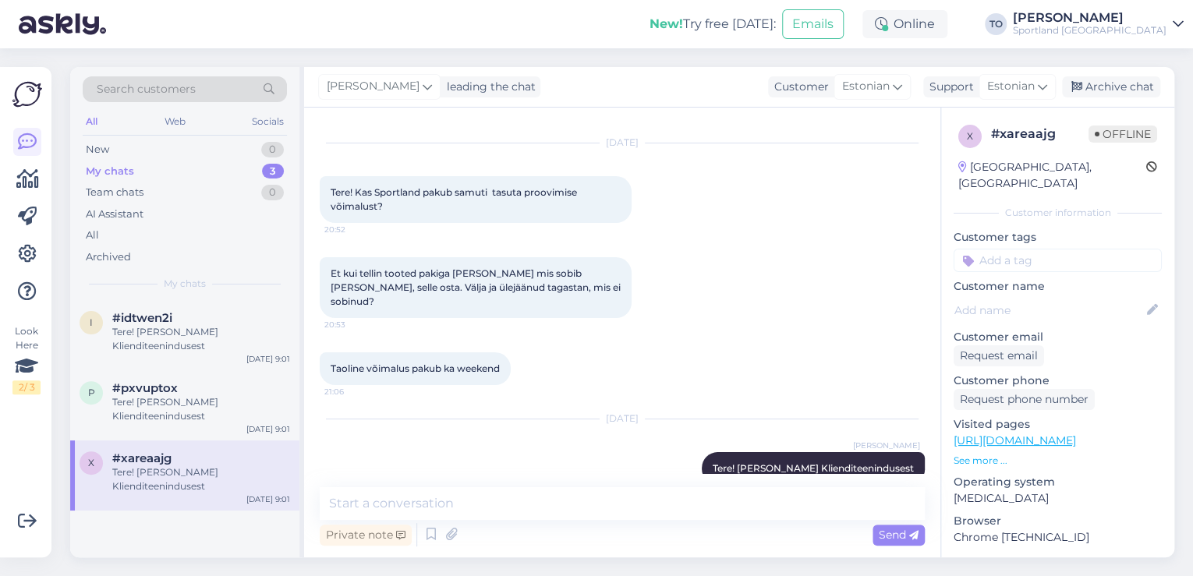
scroll to position [44, 0]
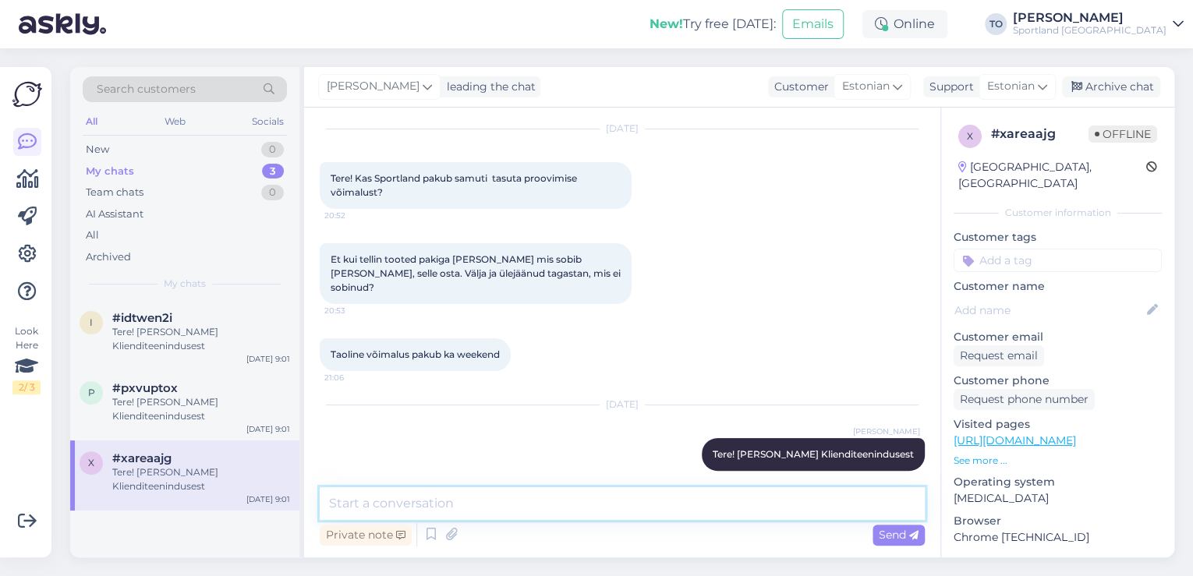
click at [573, 500] on textarea at bounding box center [622, 503] width 605 height 33
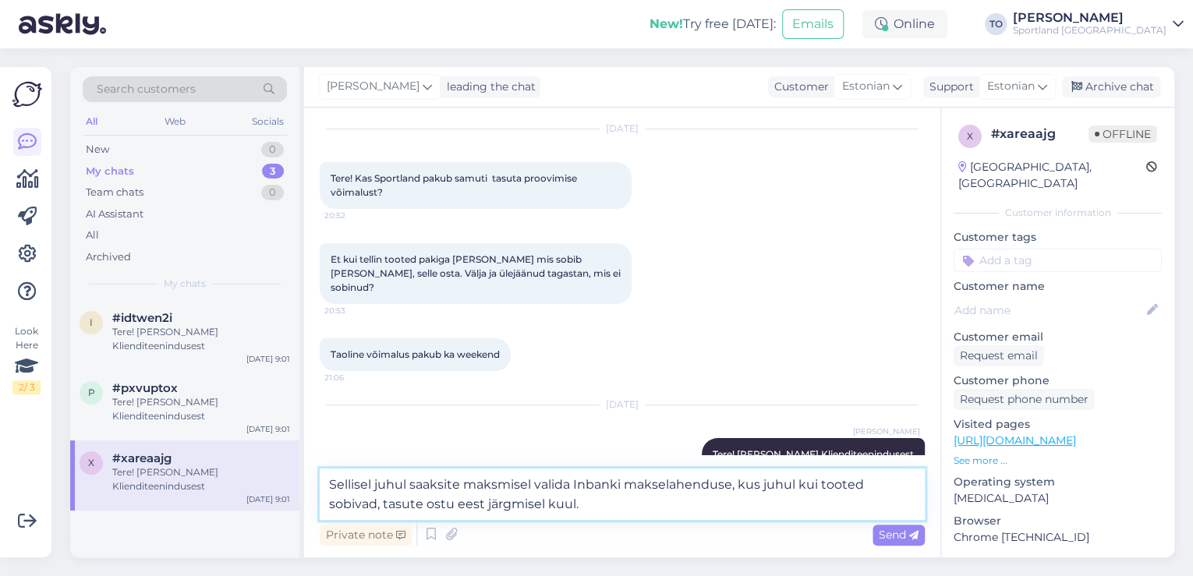
drag, startPoint x: 414, startPoint y: 485, endPoint x: 328, endPoint y: 484, distance: 86.6
click at [328, 484] on textarea "Sellisel juhul saaksite maksmisel valida Inbanki makselahenduse, kus juhul kui …" at bounding box center [622, 494] width 605 height 51
click at [385, 487] on textarea "Saaksite maksmisel valida Inbanki makselahenduse, kus juhul kui tooted sobivad,…" at bounding box center [622, 494] width 605 height 51
click at [378, 484] on textarea "Saaksite võimalusena maksmisel valida Inbanki makselahenduse, kus juhul kui too…" at bounding box center [622, 494] width 605 height 51
click at [626, 508] on textarea "Saaksite e-poes võimalusena maksmisel valida Inbanki makselahenduse, kus juhul …" at bounding box center [622, 494] width 605 height 51
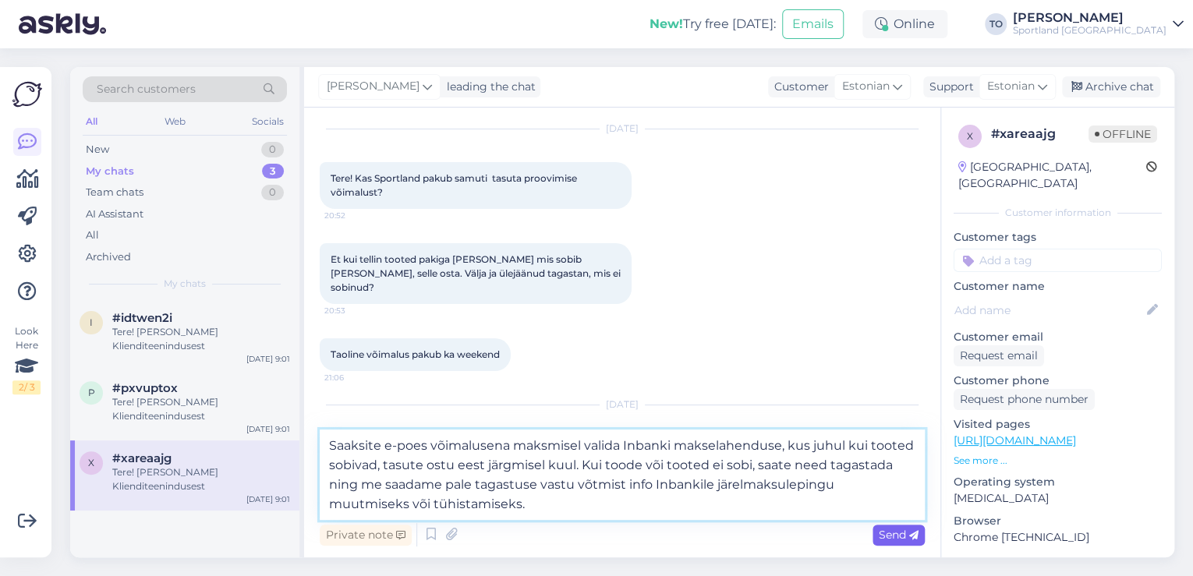
type textarea "Saaksite e-poes võimalusena maksmisel valida Inbanki makselahenduse, kus juhul …"
click at [892, 539] on span "Send" at bounding box center [899, 535] width 40 height 14
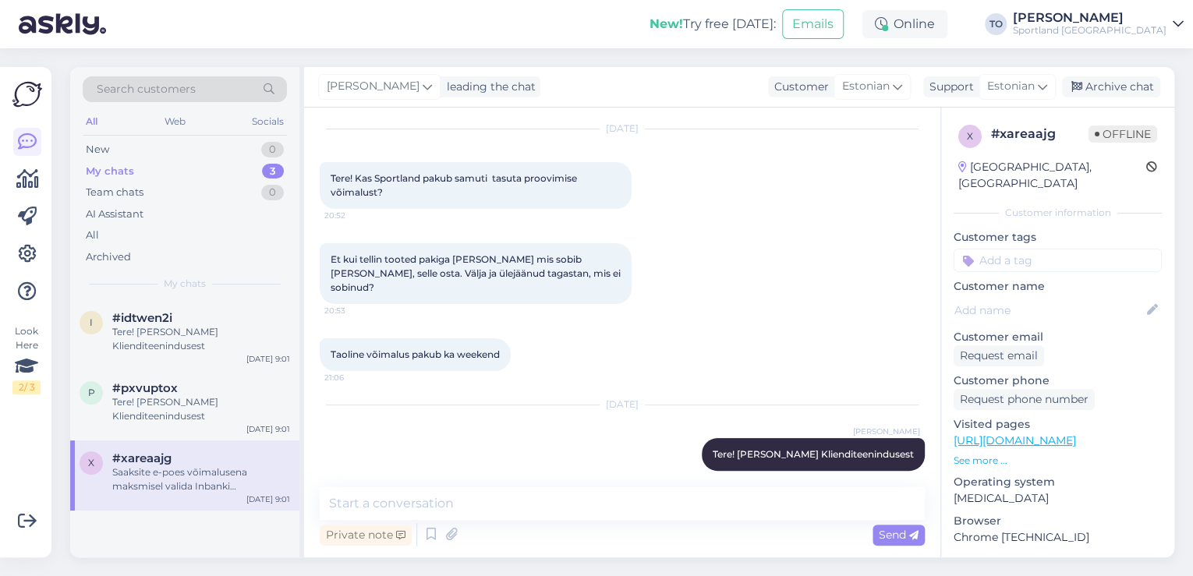
scroll to position [181, 0]
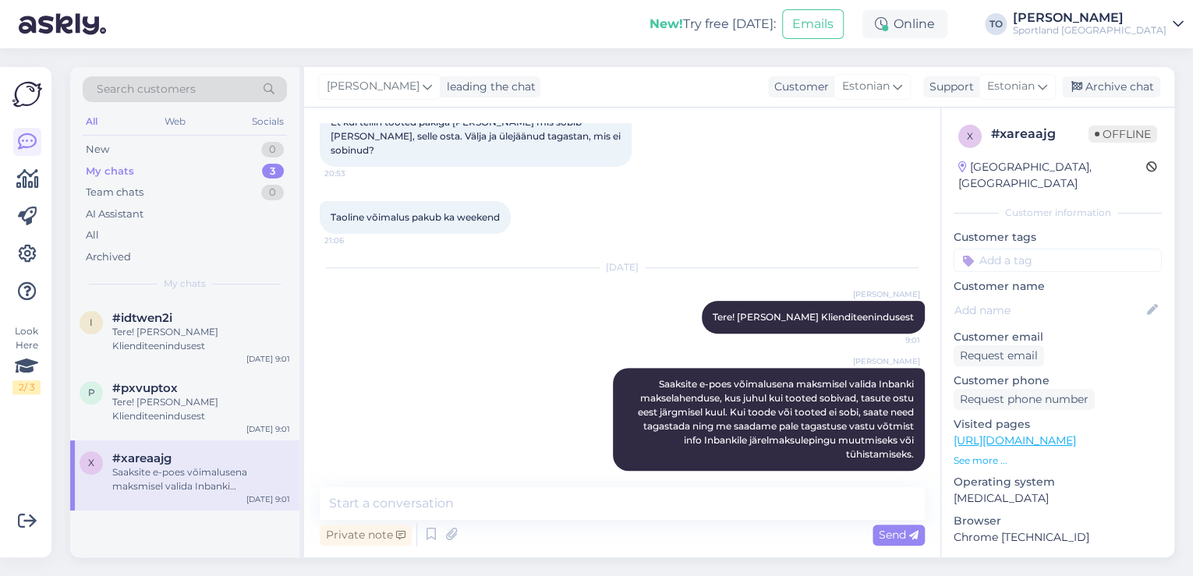
click at [1019, 249] on input at bounding box center [1058, 260] width 208 height 23
type input "järe"
click at [1033, 297] on span "Järelmaksu küsimused" at bounding box center [1059, 301] width 108 height 9
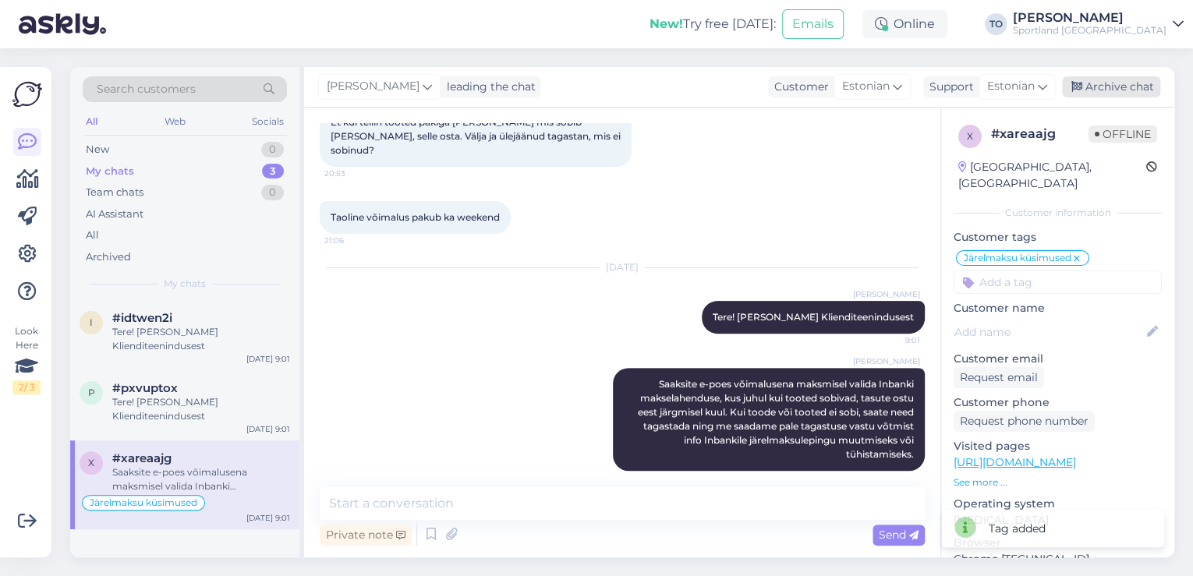
click at [1142, 96] on div "Archive chat" at bounding box center [1111, 86] width 98 height 21
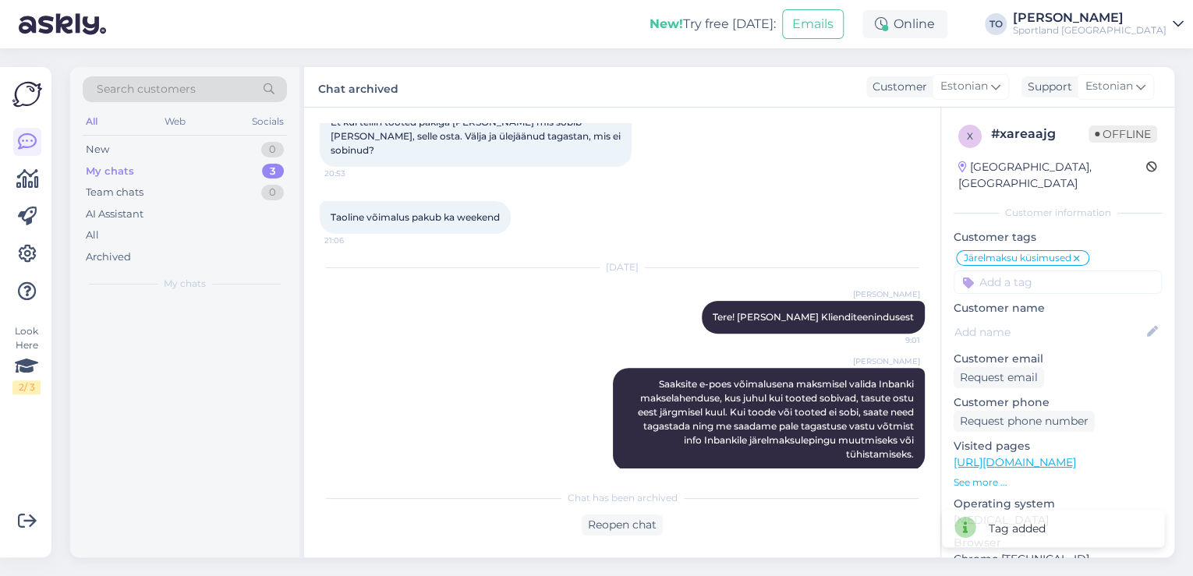
scroll to position [187, 0]
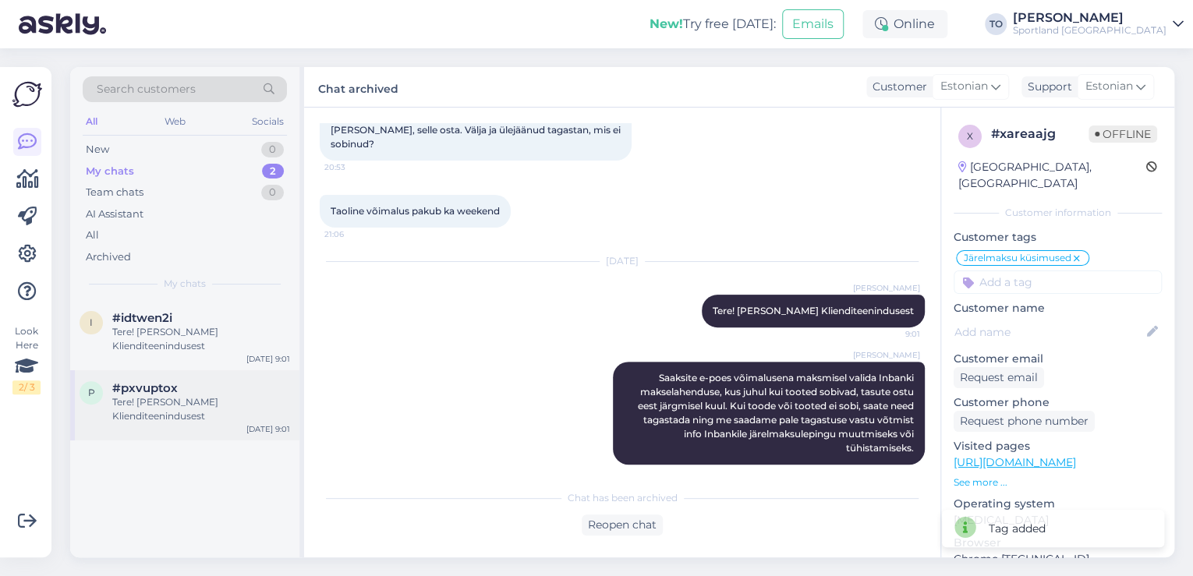
click at [265, 424] on div "[DATE] 9:01" at bounding box center [268, 430] width 44 height 12
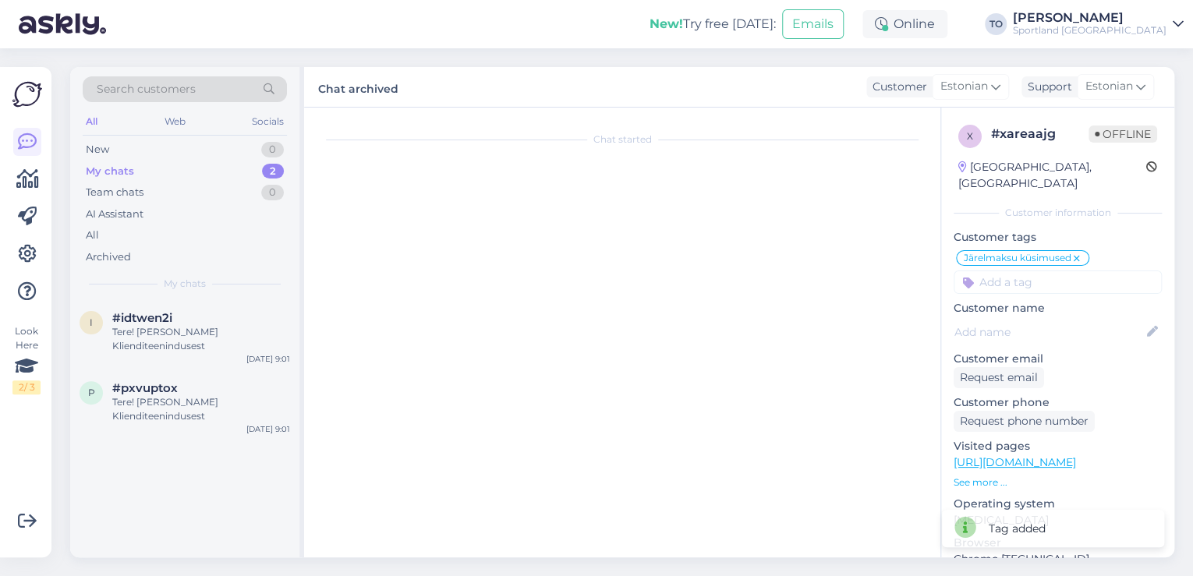
scroll to position [0, 0]
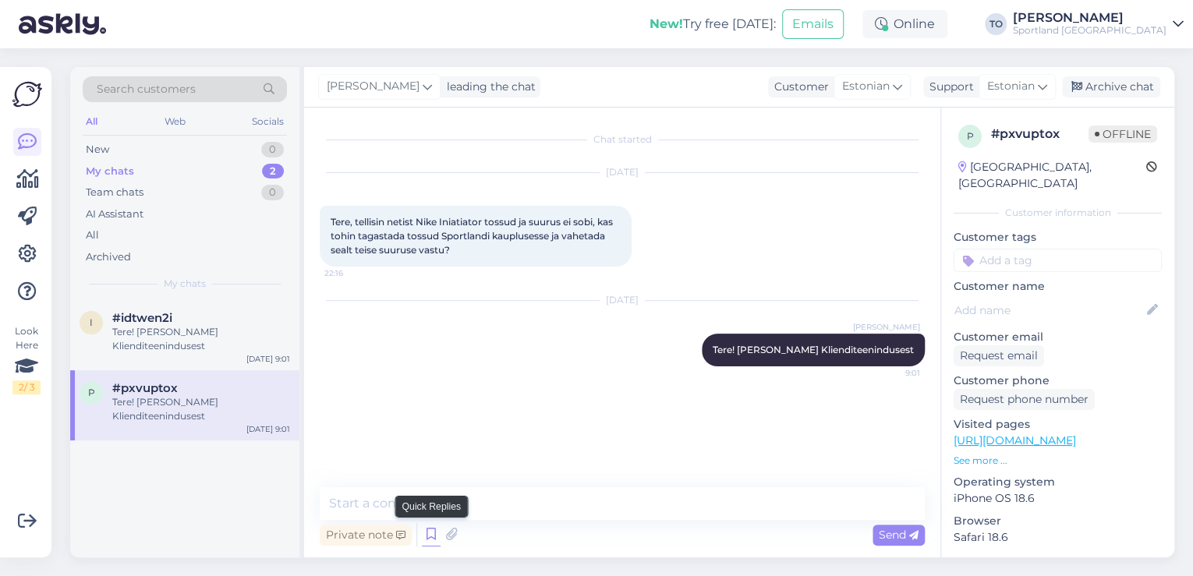
click at [427, 535] on icon at bounding box center [431, 534] width 19 height 23
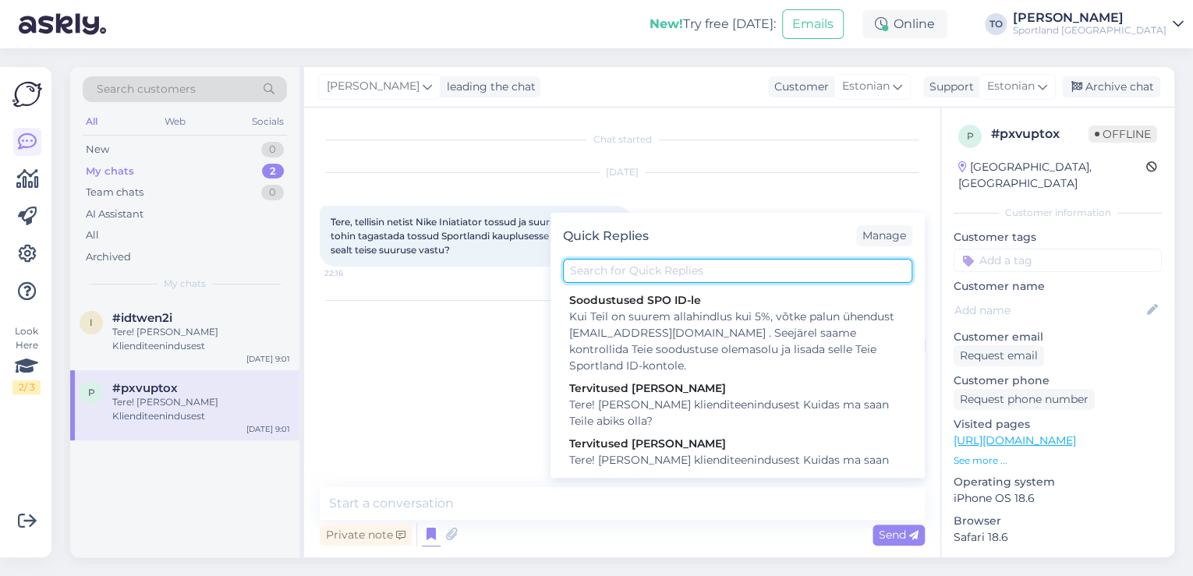
click at [672, 271] on input "text" at bounding box center [737, 271] width 349 height 24
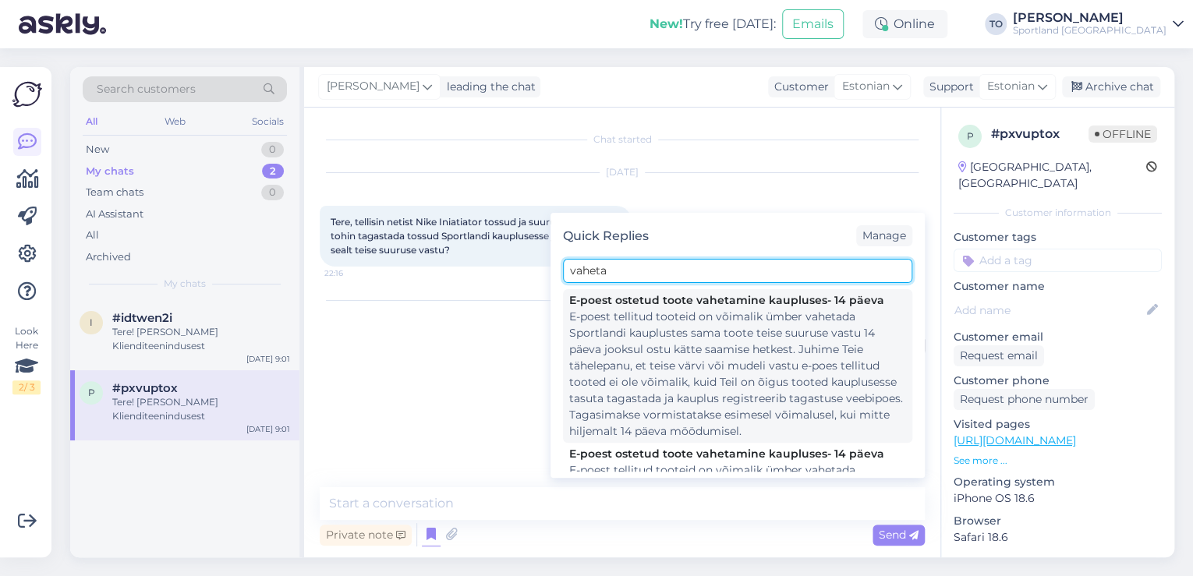
type input "vaheta"
click at [739, 368] on div "E-poest tellitud tooteid on võimalik ümber vahetada Sportlandi kauplustes sama …" at bounding box center [737, 374] width 337 height 131
type textarea "E-poest tellitud tooteid on võimalik ümber vahetada Sportlandi kauplustes sama …"
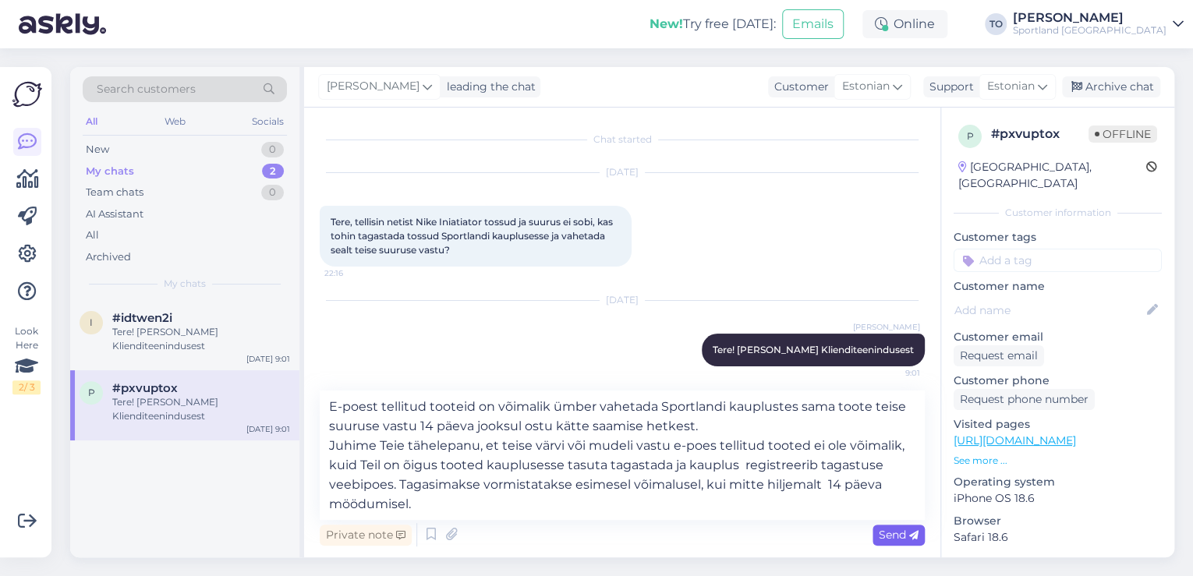
click at [910, 534] on icon at bounding box center [913, 535] width 9 height 9
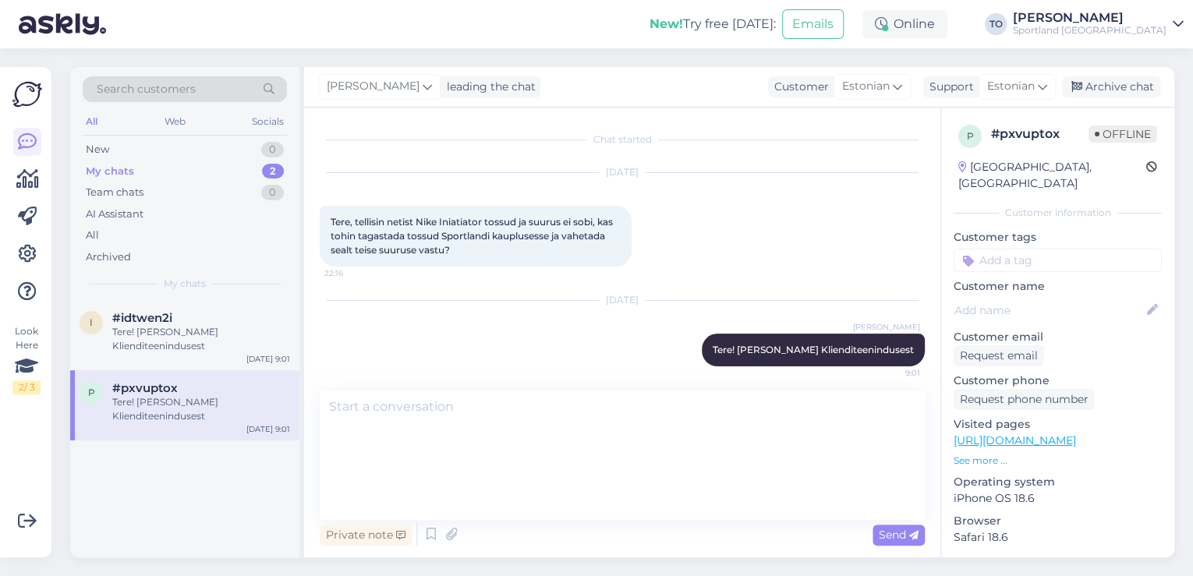
scroll to position [75, 0]
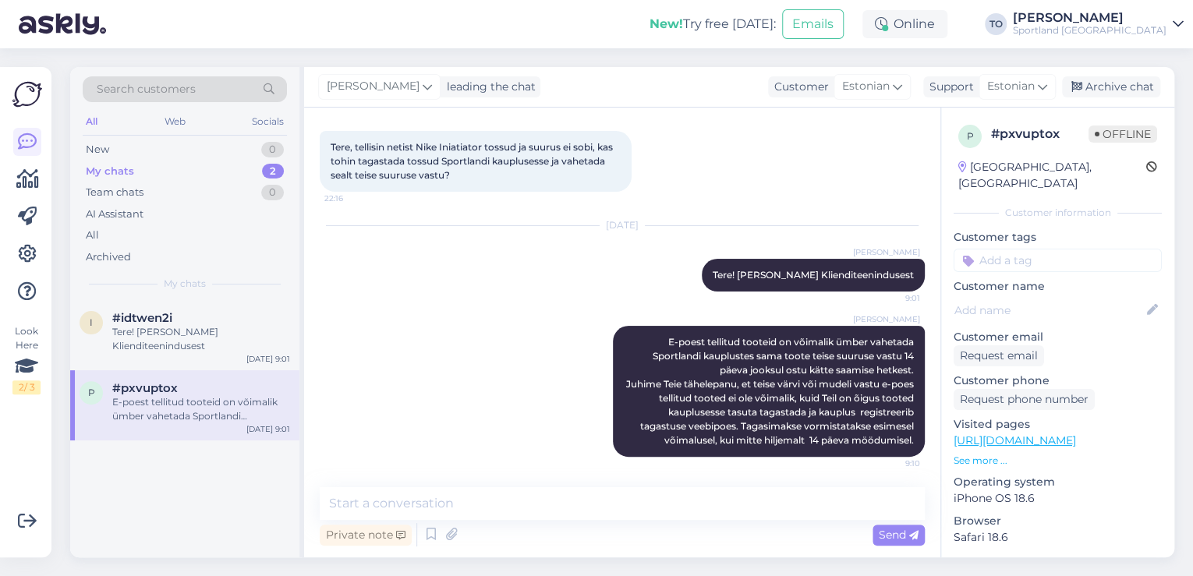
click at [1065, 249] on input at bounding box center [1058, 260] width 208 height 23
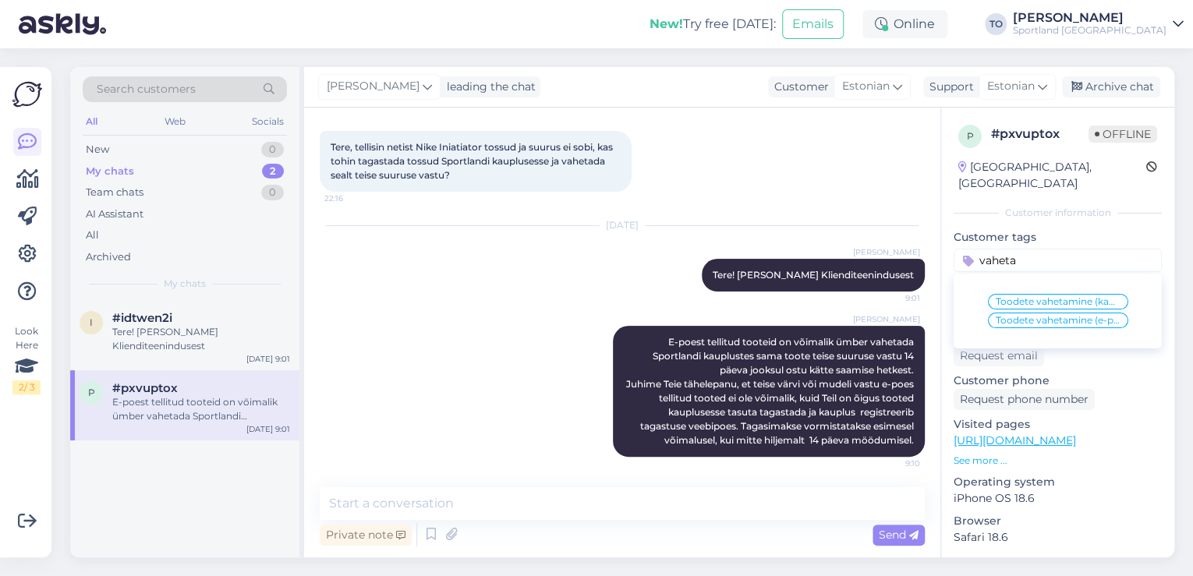
type input "vaheta"
click at [1076, 316] on span "Toodete vahetamine (e-pood)" at bounding box center [1058, 320] width 125 height 9
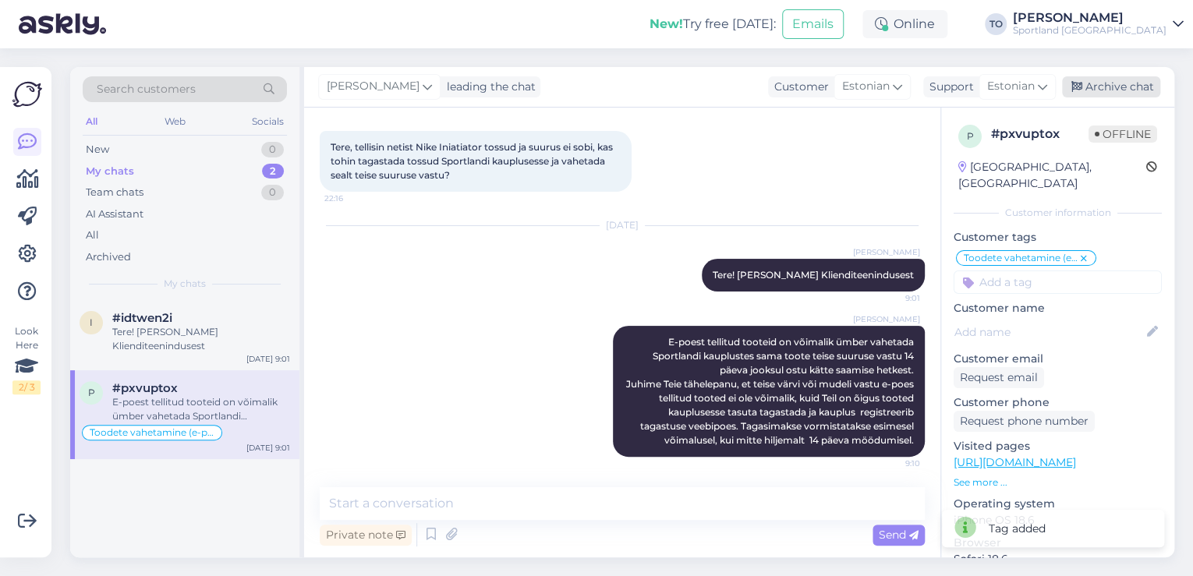
click at [1117, 83] on div "Archive chat" at bounding box center [1111, 86] width 98 height 21
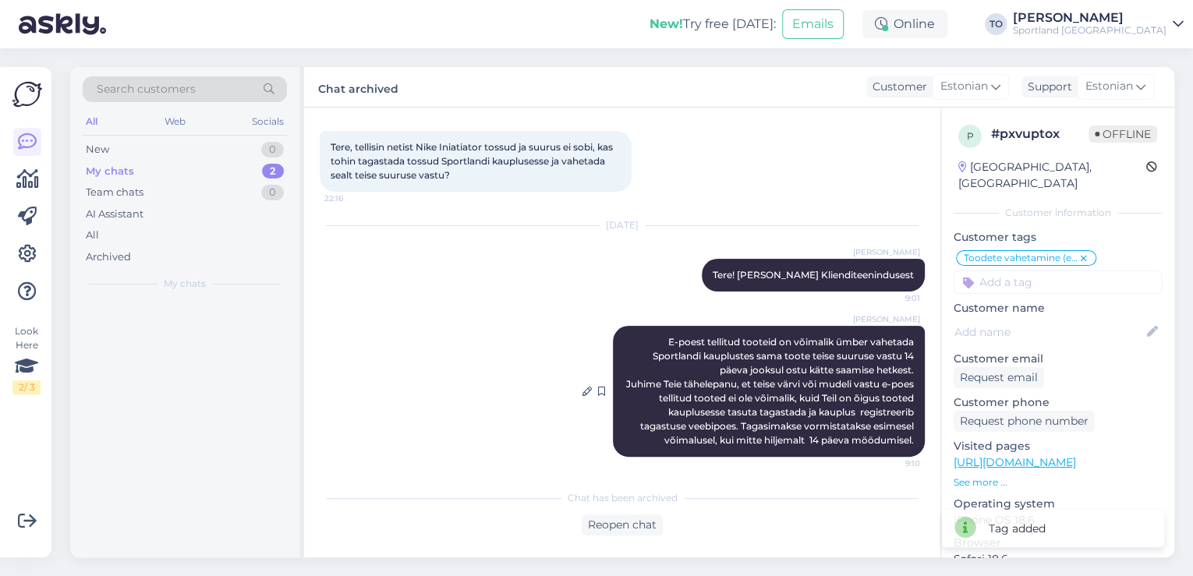
scroll to position [81, 0]
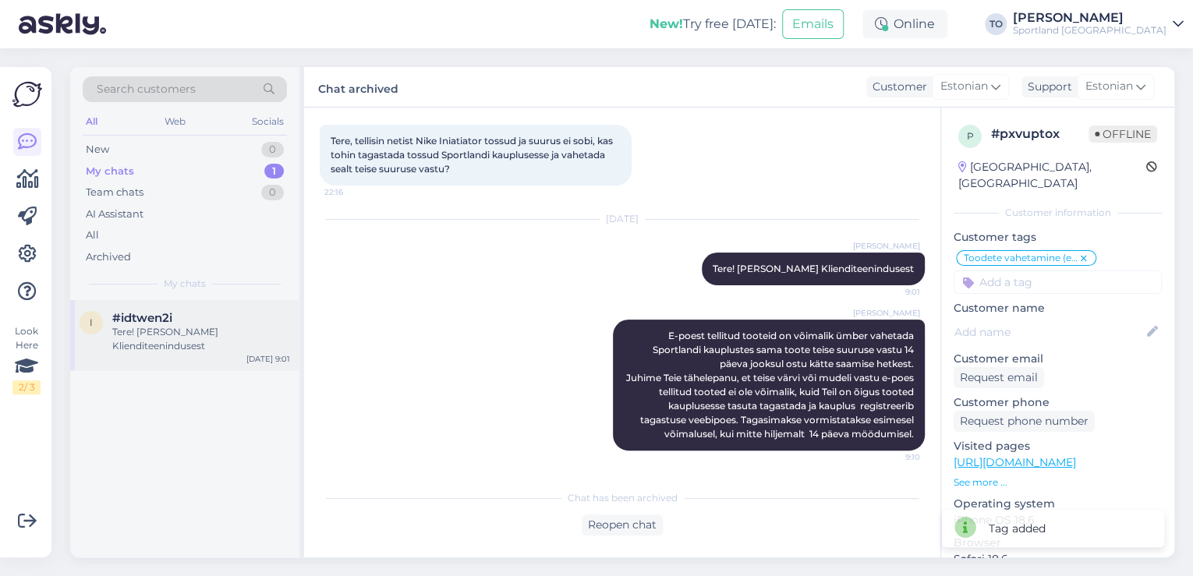
click at [210, 319] on div "#idtwen2i" at bounding box center [201, 318] width 178 height 14
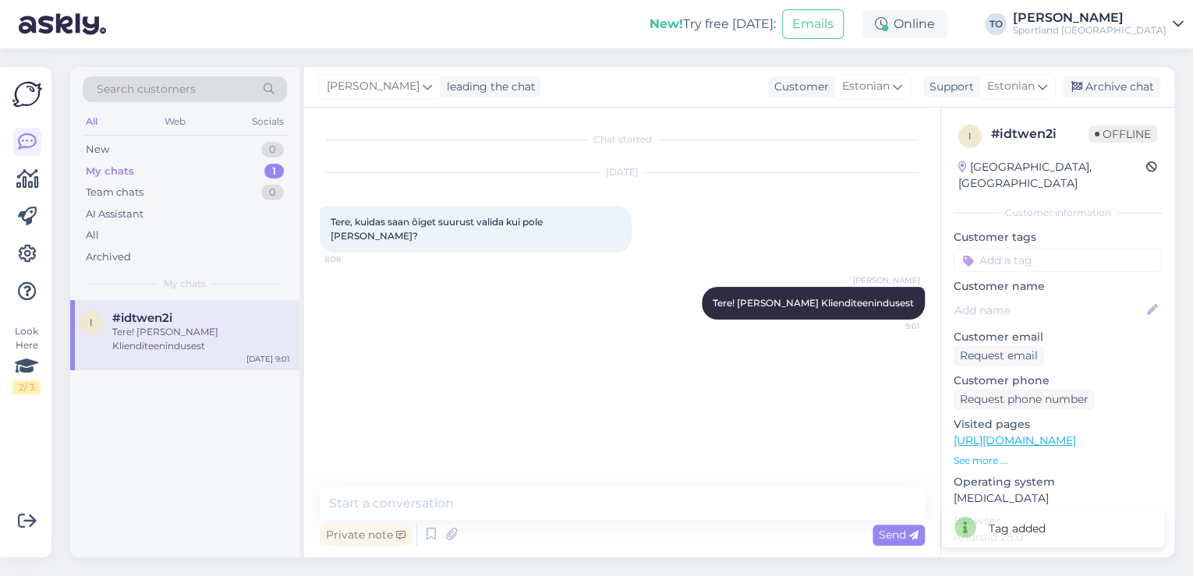
scroll to position [0, 0]
click at [1074, 434] on link "[URL][DOMAIN_NAME]" at bounding box center [1015, 441] width 122 height 14
click at [483, 496] on textarea at bounding box center [622, 503] width 605 height 33
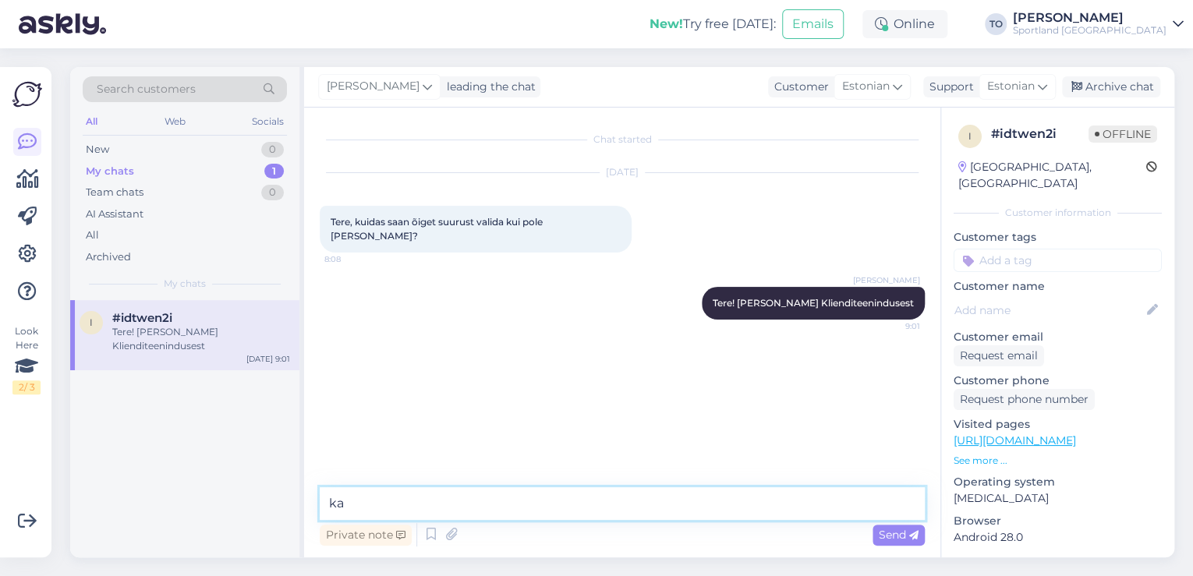
type textarea "k"
type textarea "Kas Te saaksite palun täpsustada, milline toode Teid huvitab?"
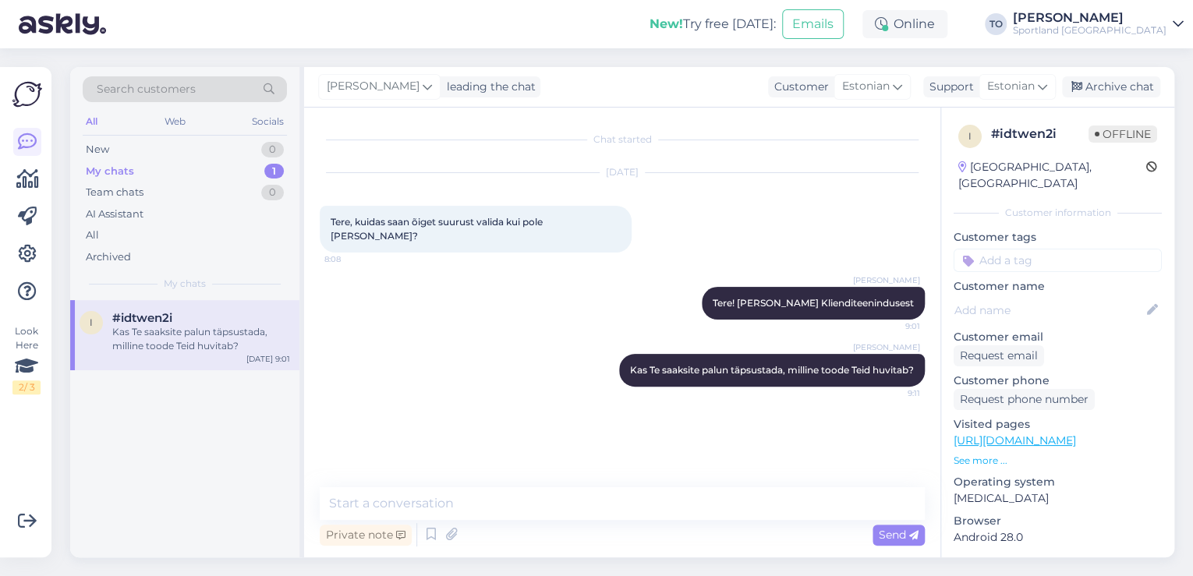
click at [1064, 249] on input at bounding box center [1058, 260] width 208 height 23
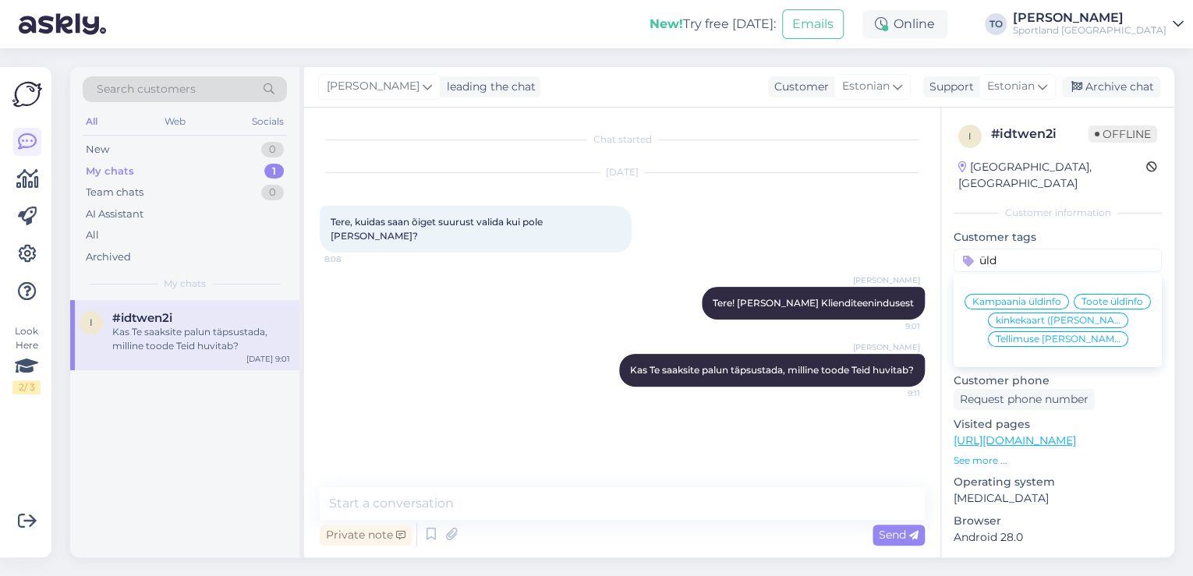
type input "üld"
click at [1082, 299] on span "Toote üldinfo" at bounding box center [1113, 301] width 62 height 9
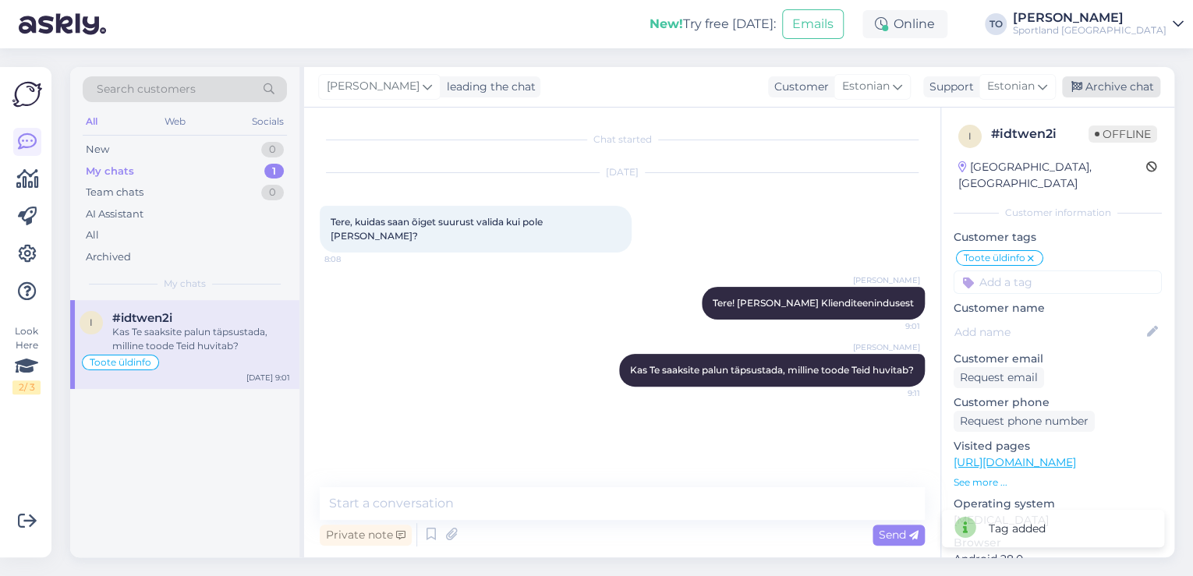
click at [1142, 85] on div "Archive chat" at bounding box center [1111, 86] width 98 height 21
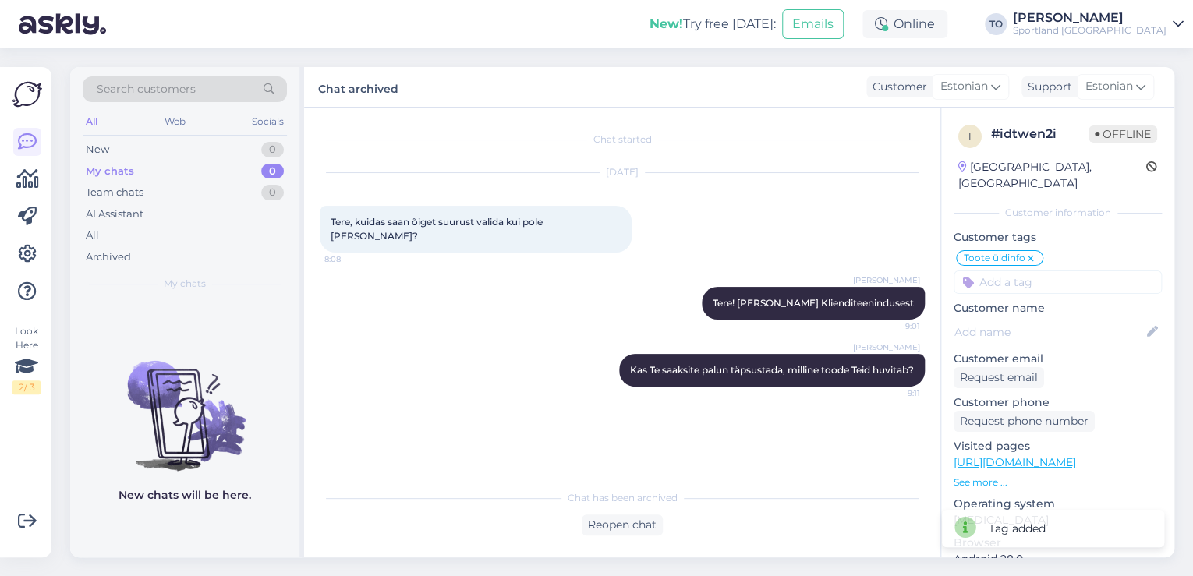
click at [1136, 34] on div "Sportland [GEOGRAPHIC_DATA]" at bounding box center [1090, 30] width 154 height 12
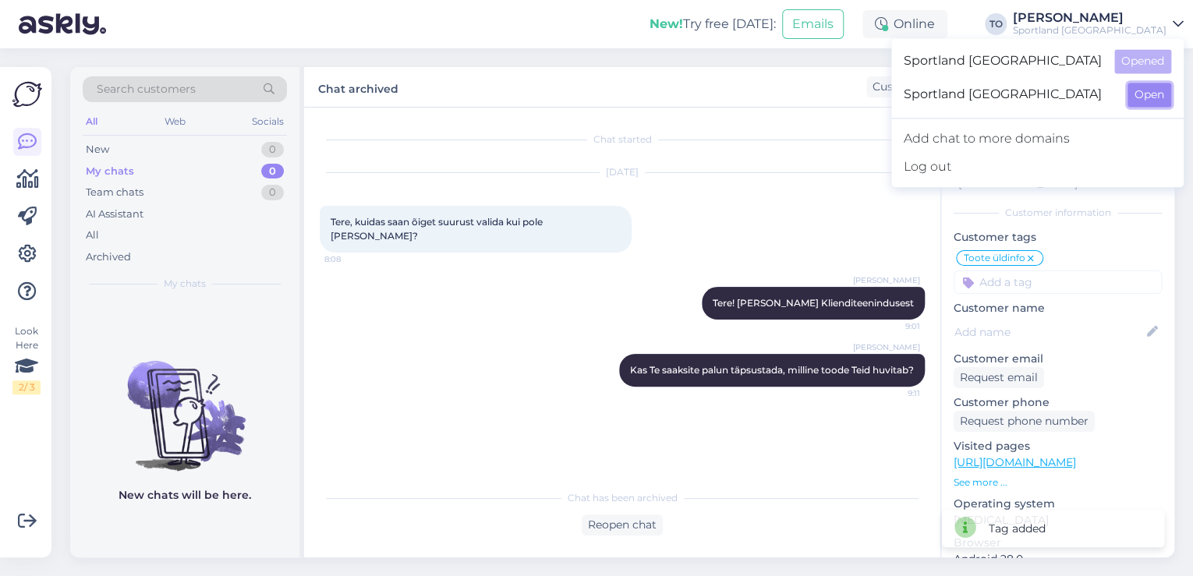
click at [1142, 93] on button "Open" at bounding box center [1150, 95] width 44 height 24
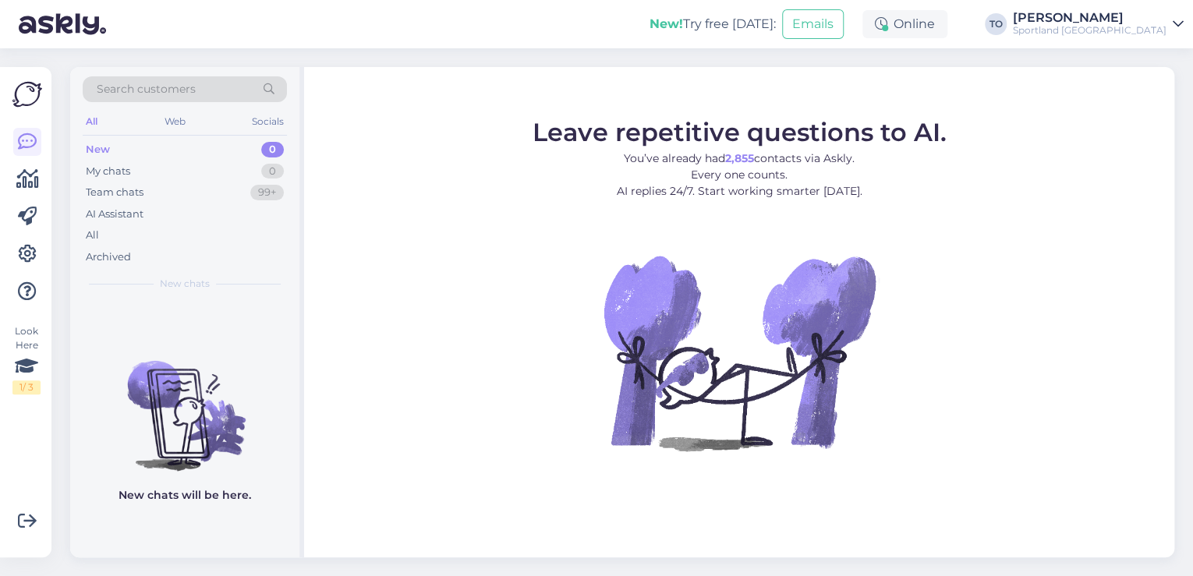
click at [1150, 30] on div "Sportland [GEOGRAPHIC_DATA]" at bounding box center [1090, 30] width 154 height 12
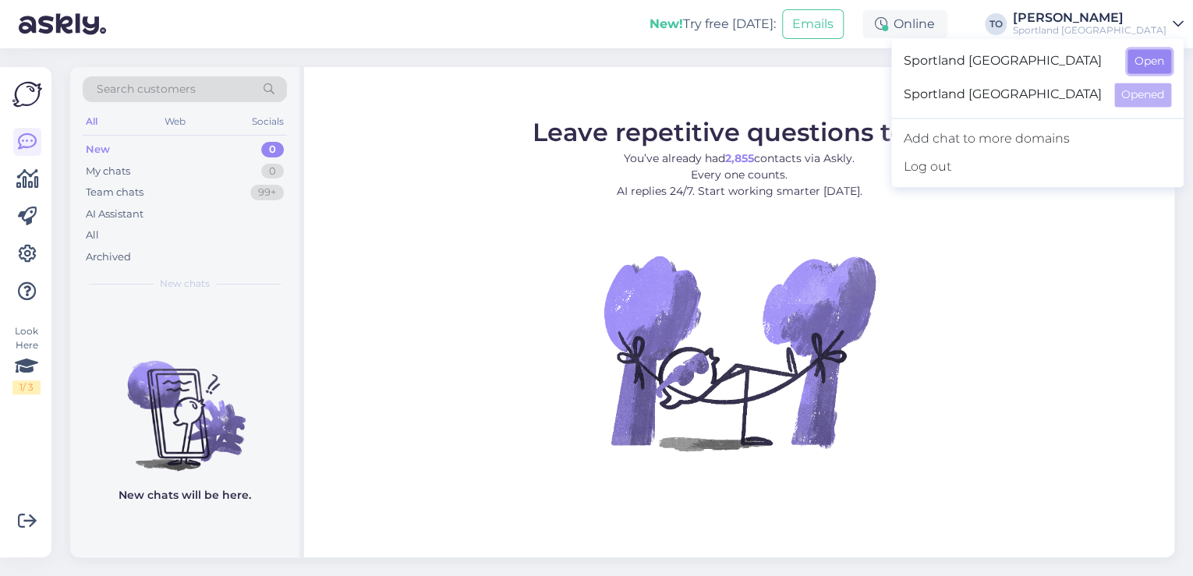
click at [1142, 68] on button "Open" at bounding box center [1150, 61] width 44 height 24
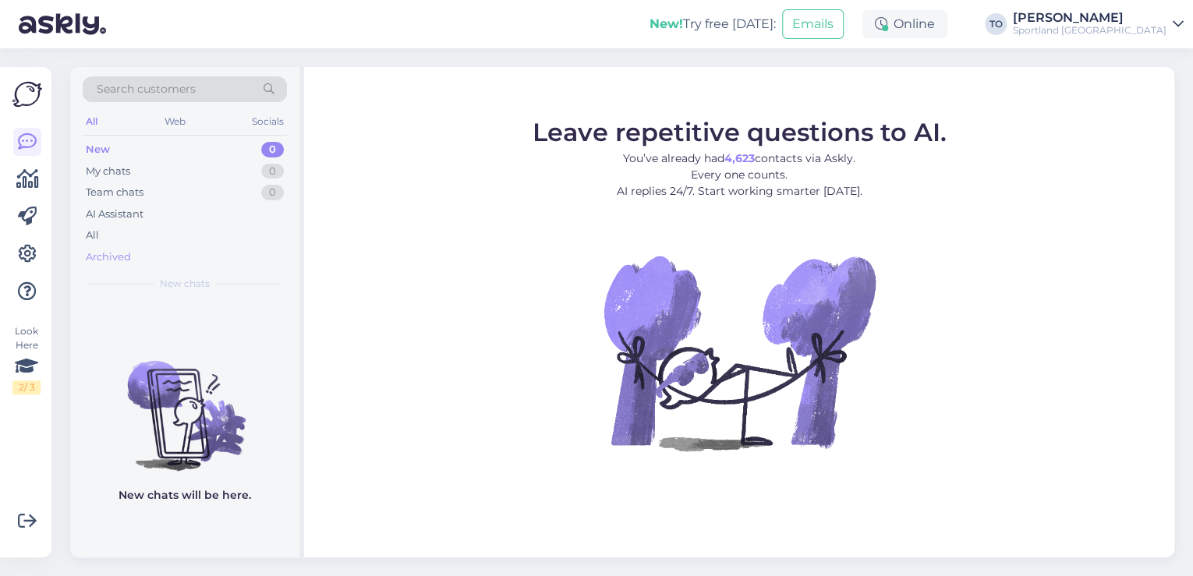
click at [126, 253] on div "Archived" at bounding box center [108, 258] width 45 height 16
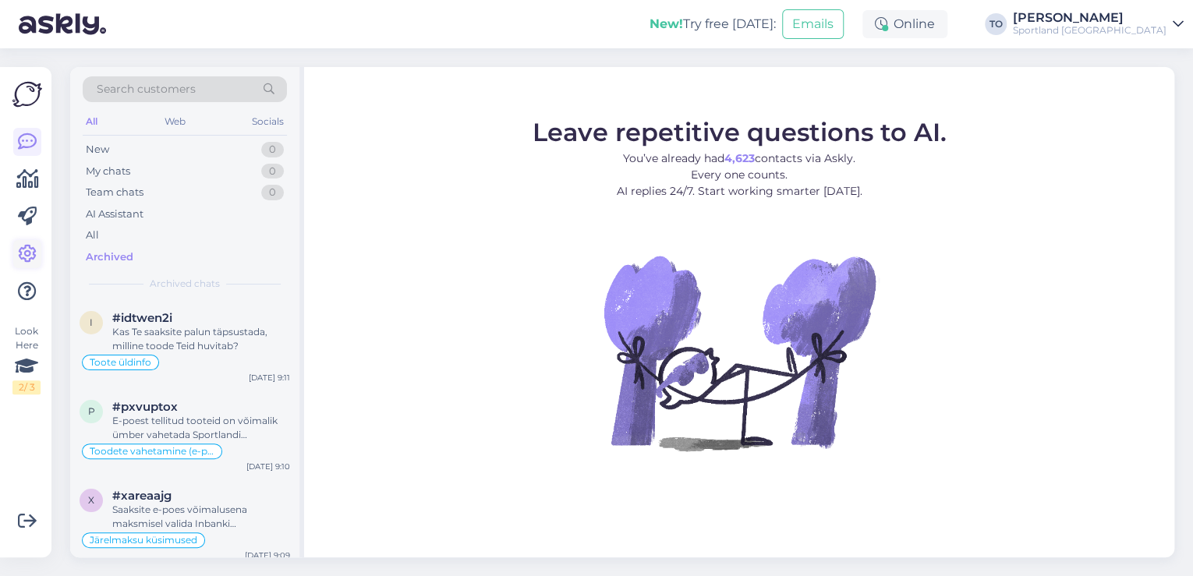
click at [30, 250] on icon at bounding box center [27, 254] width 19 height 19
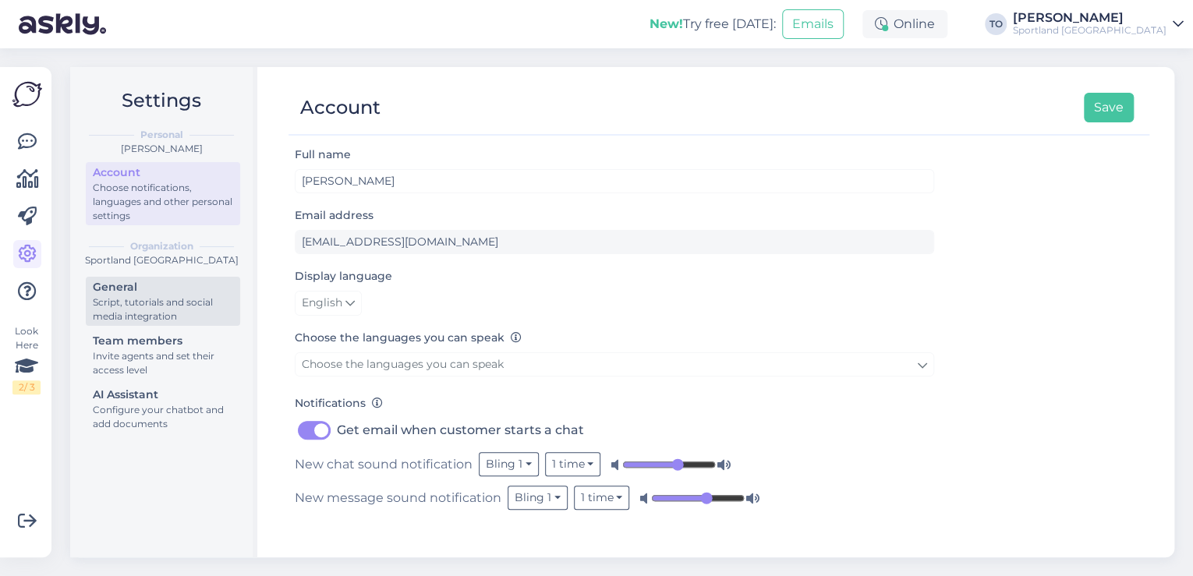
click at [177, 315] on div "Script, tutorials and social media integration" at bounding box center [163, 310] width 140 height 28
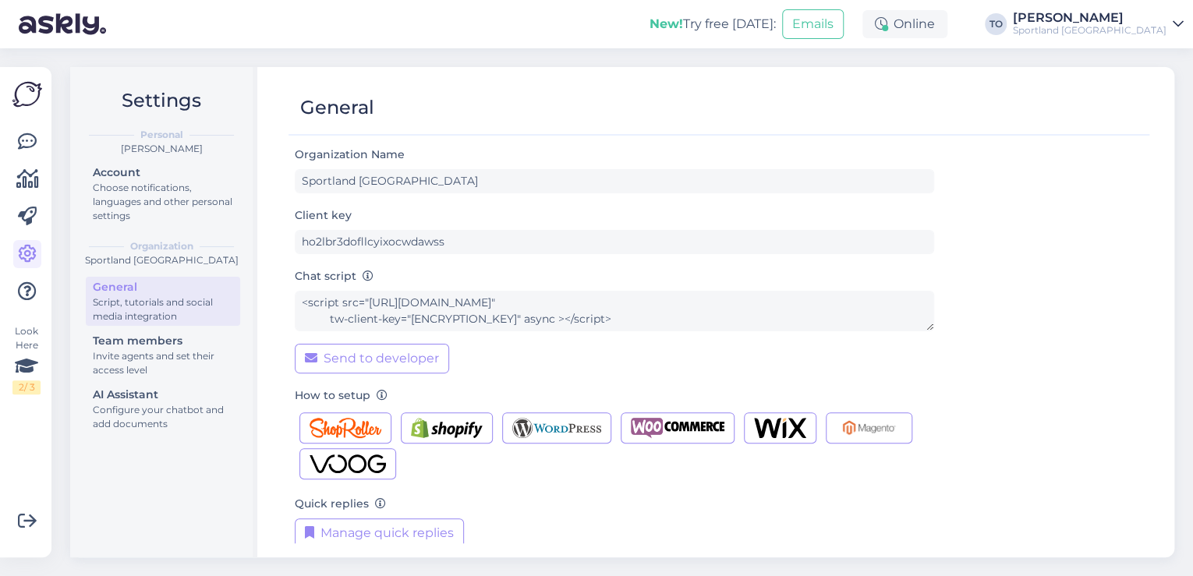
scroll to position [16, 0]
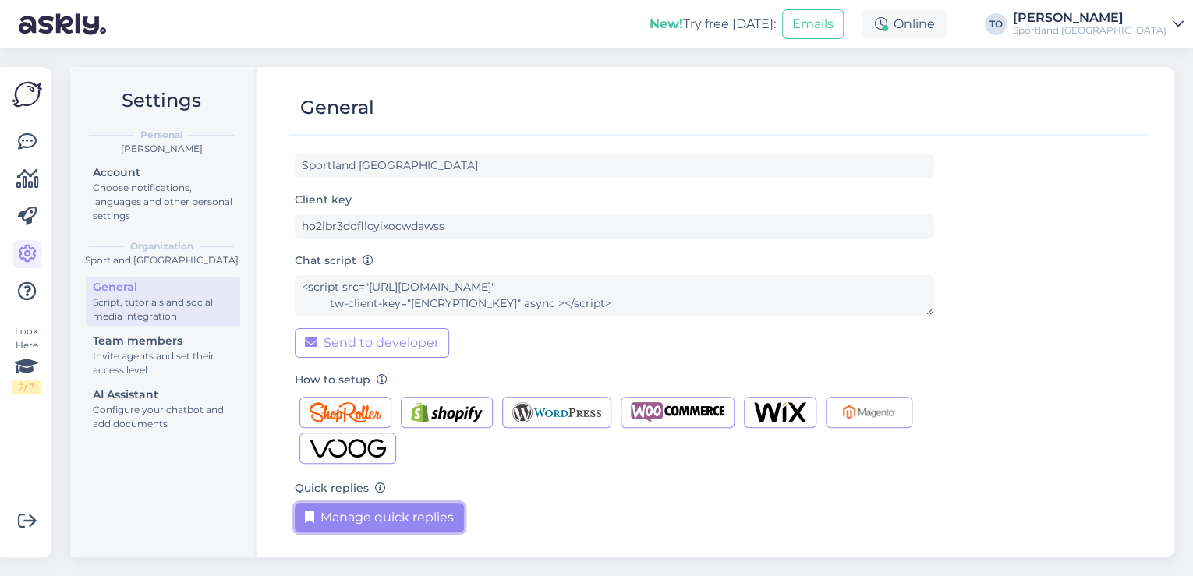
click at [384, 509] on button "Manage quick replies" at bounding box center [379, 518] width 169 height 30
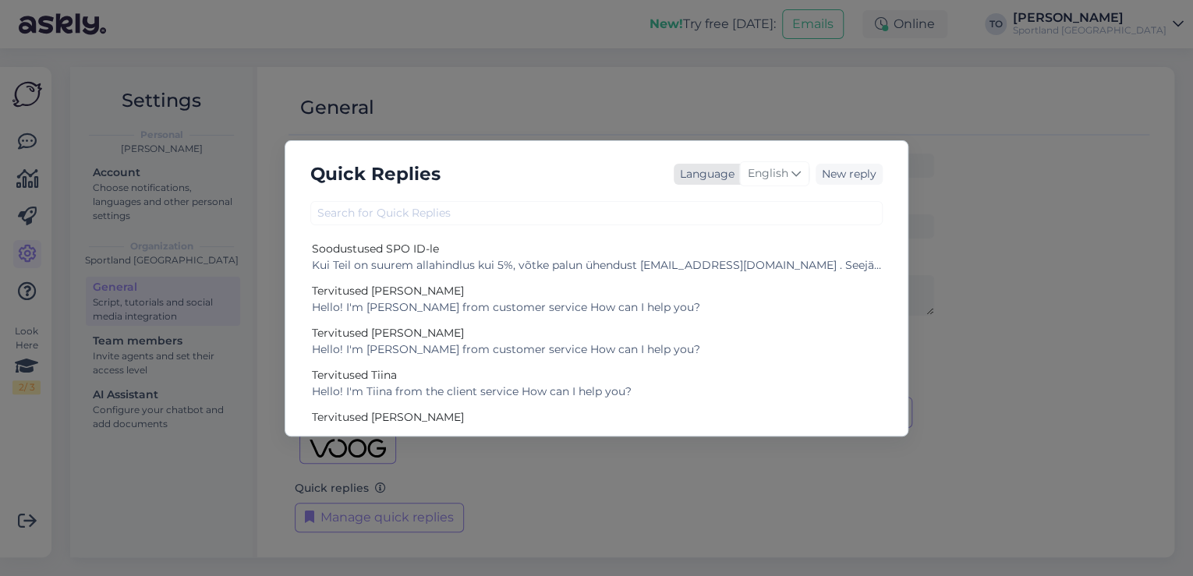
click at [774, 170] on span "English" at bounding box center [768, 173] width 41 height 17
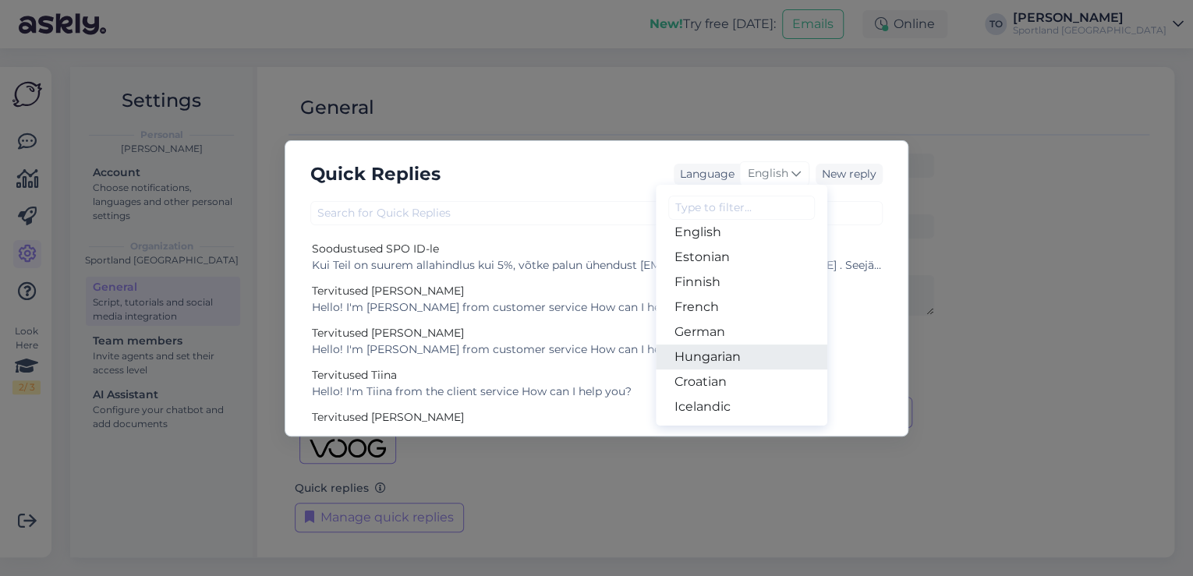
scroll to position [187, 0]
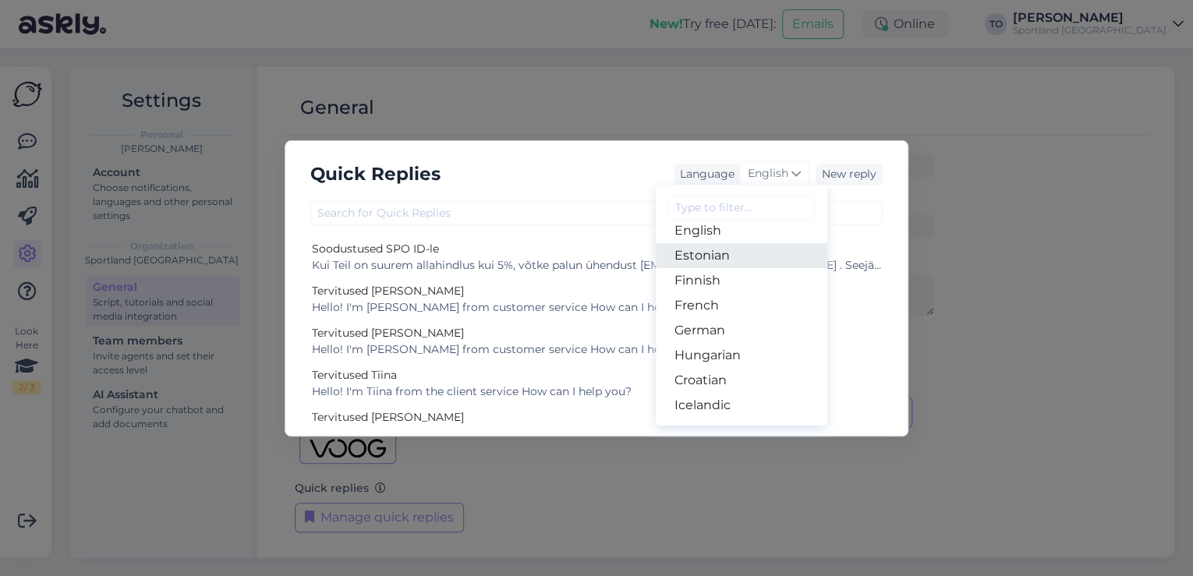
click at [727, 261] on link "Estonian" at bounding box center [742, 255] width 172 height 25
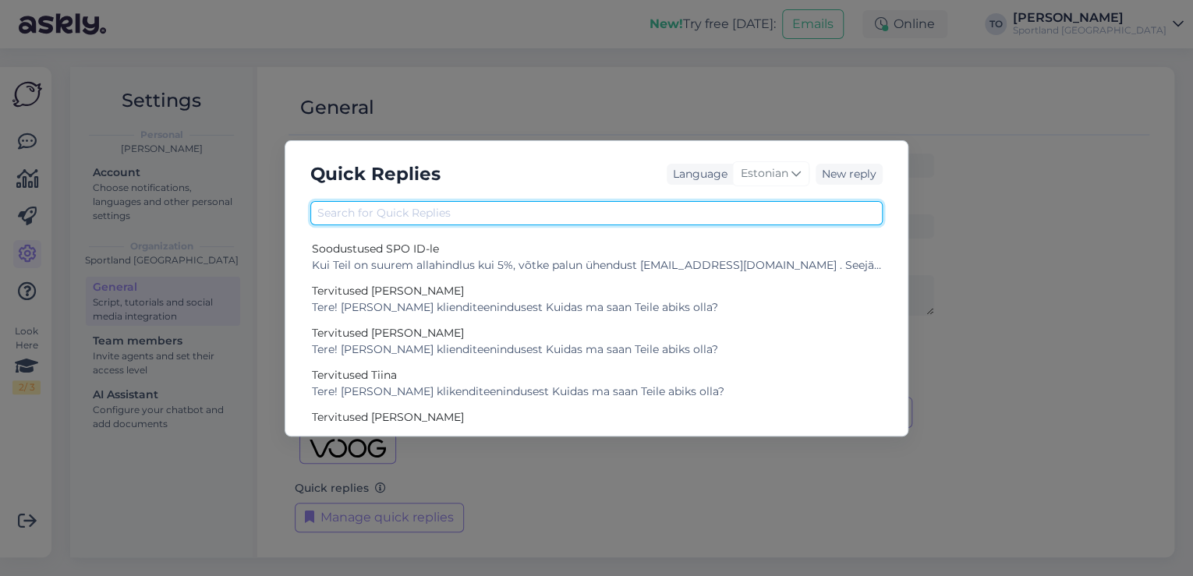
click at [496, 213] on input "text" at bounding box center [596, 213] width 573 height 24
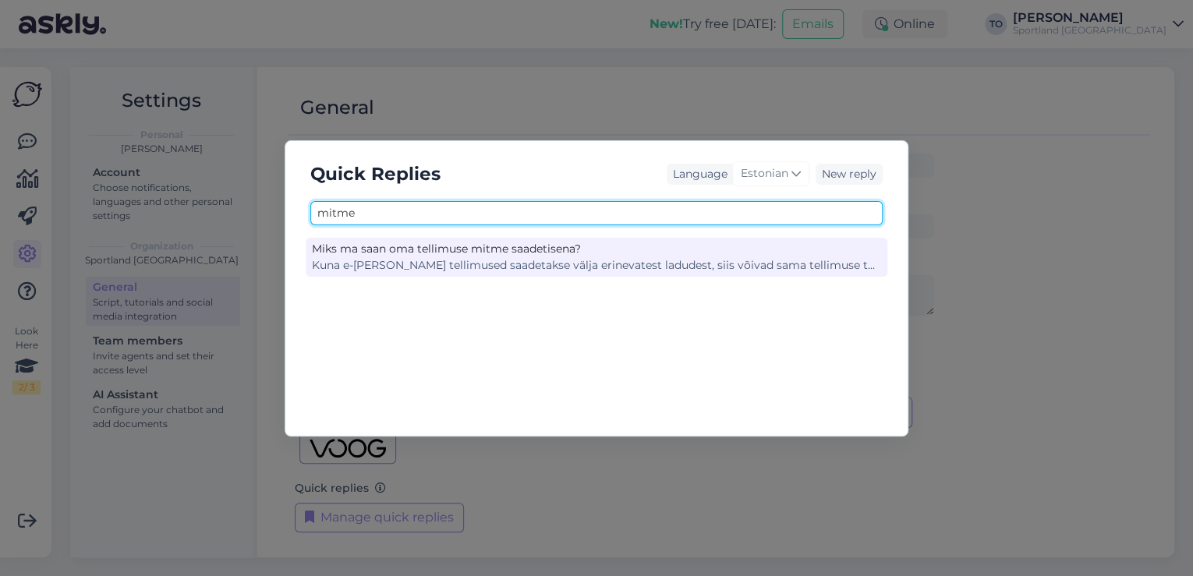
type input "mitme"
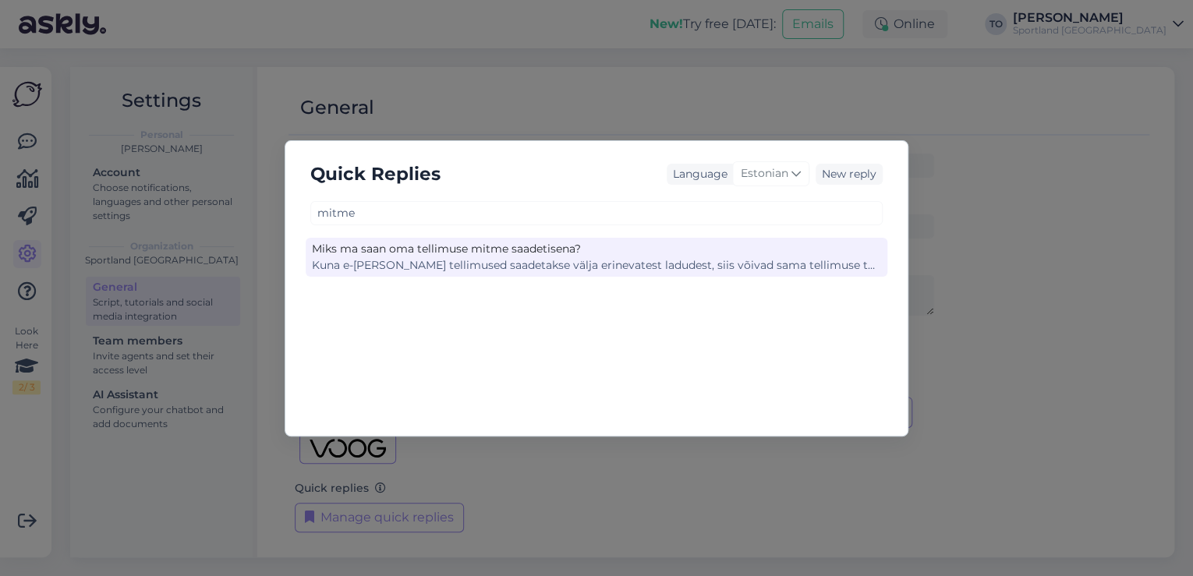
click at [521, 253] on div "Miks ma saan oma tellimuse mitme saadetisena?" at bounding box center [596, 249] width 569 height 16
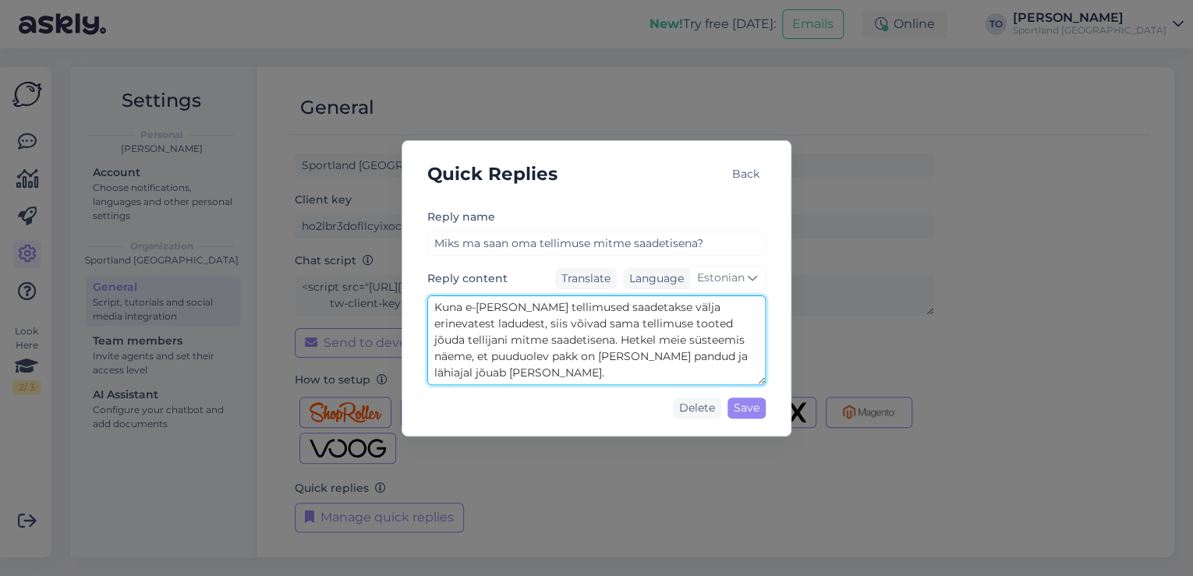
drag, startPoint x: 434, startPoint y: 304, endPoint x: 649, endPoint y: 378, distance: 227.4
click at [649, 378] on textarea "Kuna e-[PERSON_NAME] tellimused saadetakse välja erinevatest ladudest, siis või…" at bounding box center [596, 341] width 339 height 90
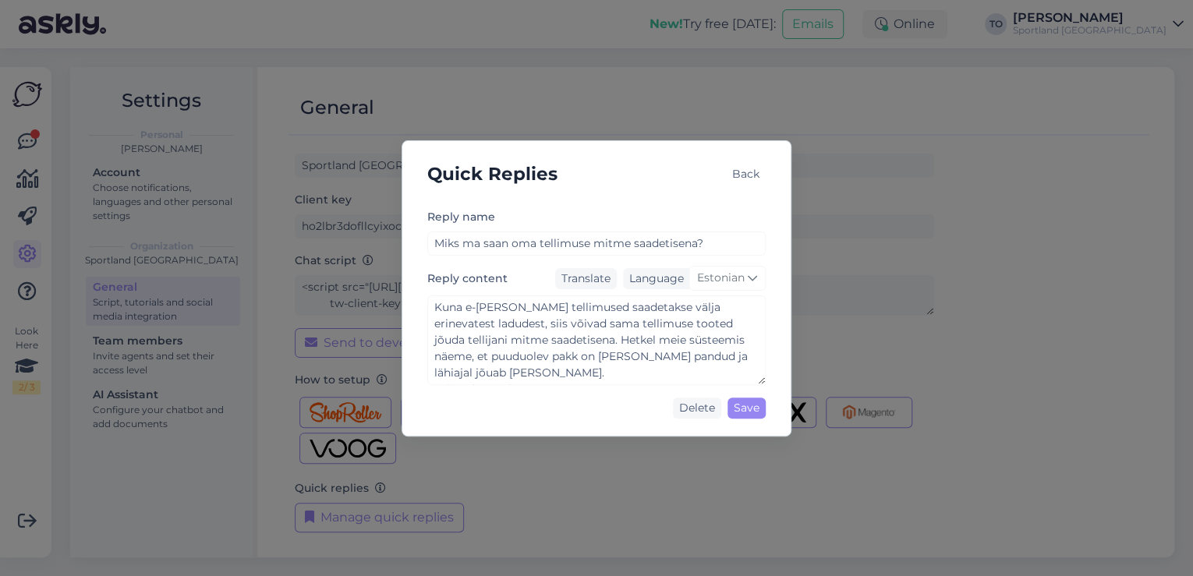
drag, startPoint x: 753, startPoint y: 175, endPoint x: 554, endPoint y: 177, distance: 199.7
click at [753, 175] on div "Back" at bounding box center [746, 174] width 40 height 21
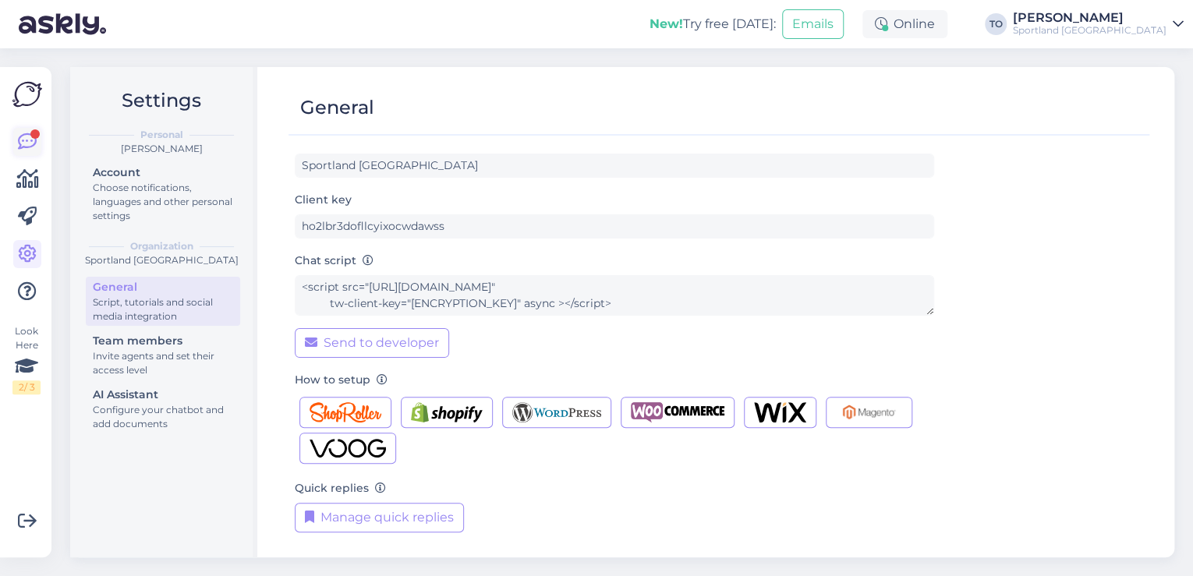
click at [33, 137] on div at bounding box center [34, 133] width 9 height 9
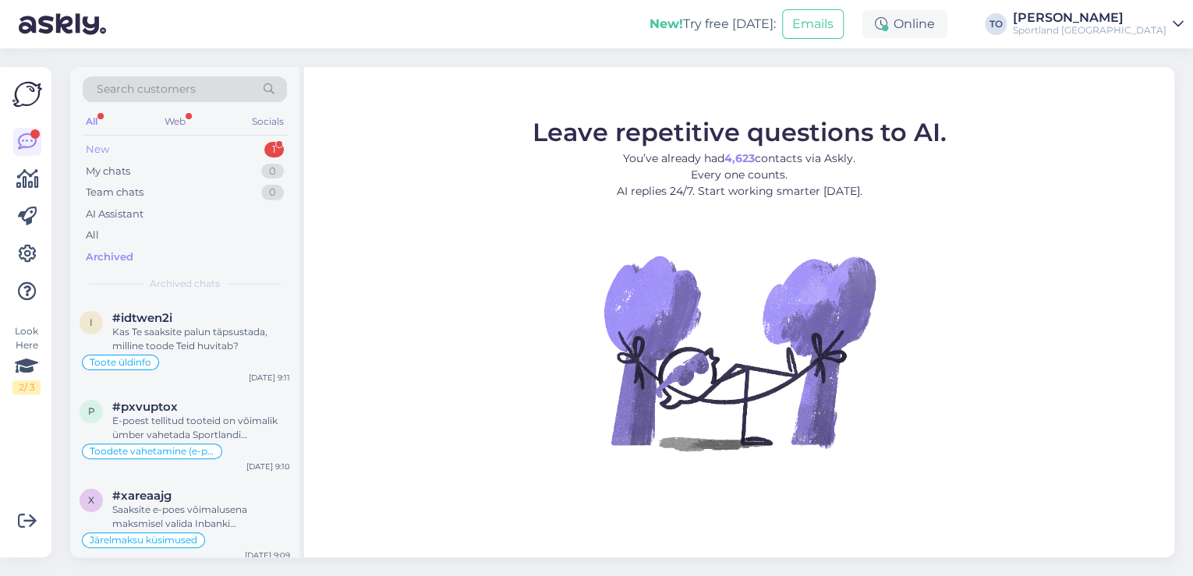
click at [231, 144] on div "New 1" at bounding box center [185, 150] width 204 height 22
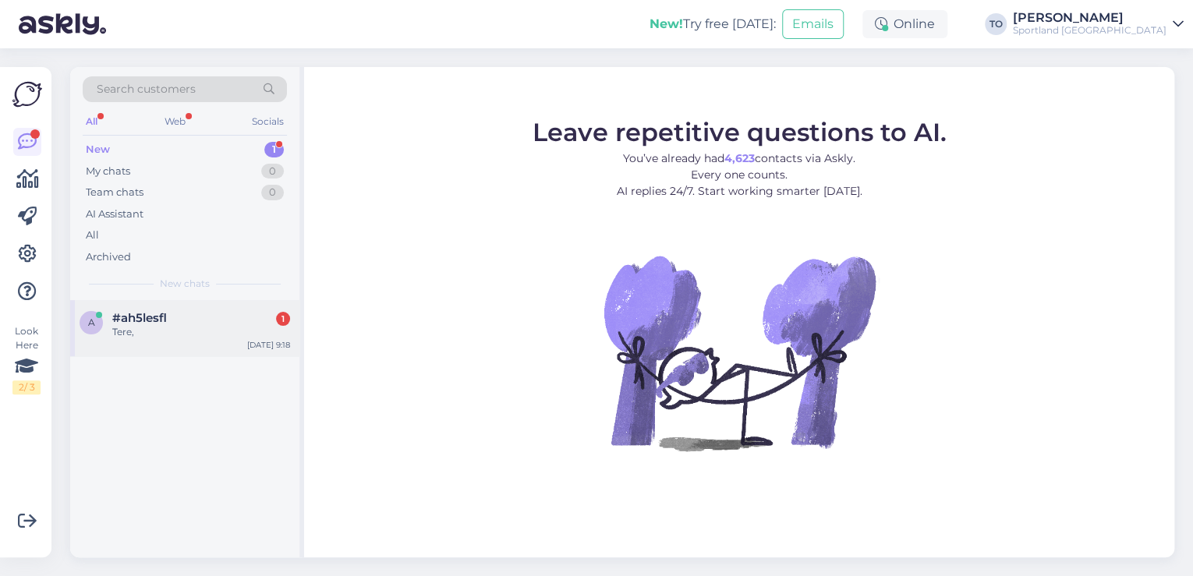
click at [227, 330] on div "Tere," at bounding box center [201, 332] width 178 height 14
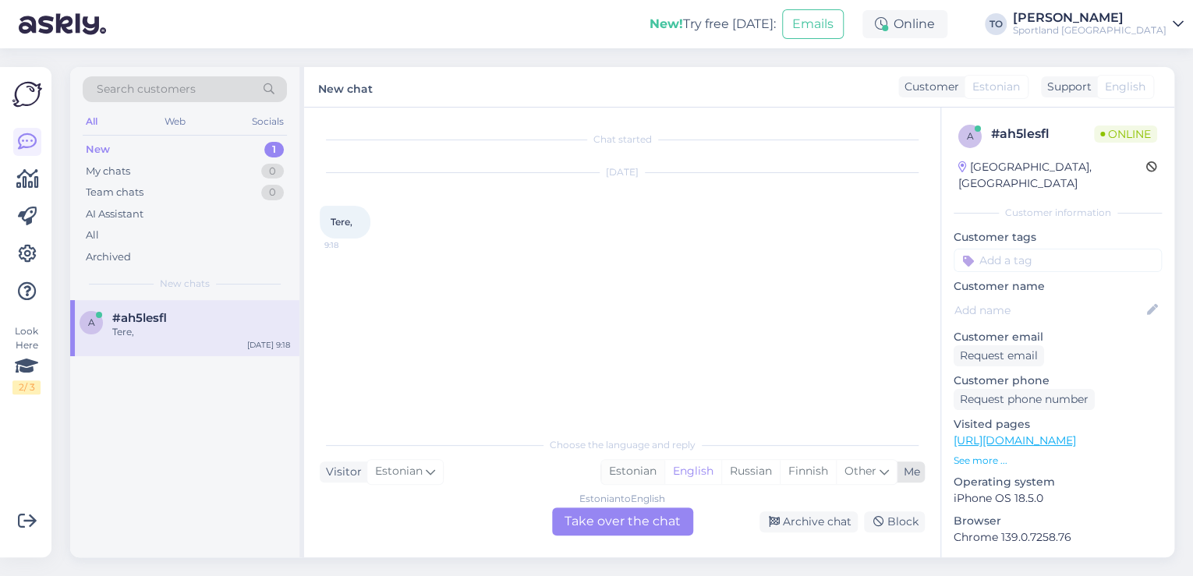
click at [636, 465] on div "Estonian" at bounding box center [632, 471] width 63 height 23
click at [632, 526] on div "Estonian to Estonian Take over the chat" at bounding box center [622, 522] width 141 height 28
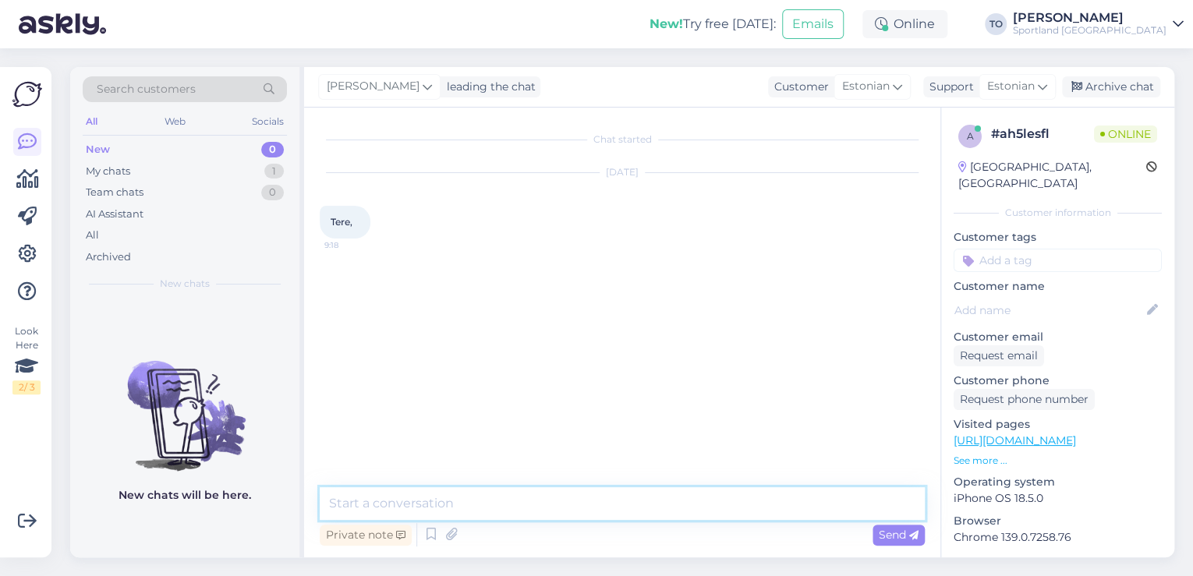
click at [541, 512] on textarea at bounding box center [622, 503] width 605 height 33
type textarea "Tere! [PERSON_NAME] Klienditeenindusest"
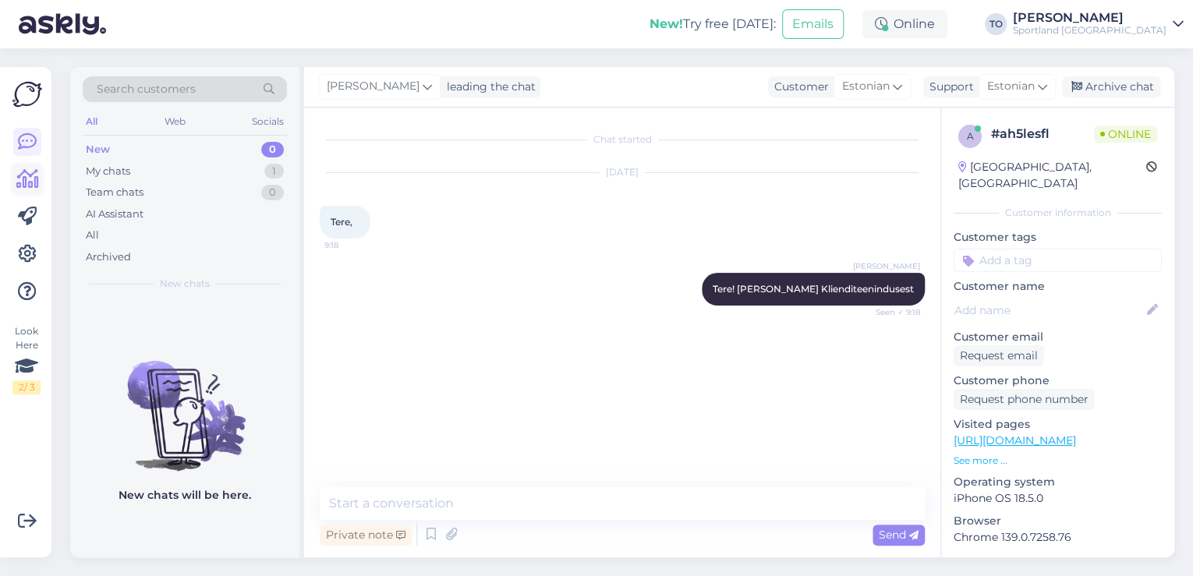
click at [41, 179] on link at bounding box center [27, 179] width 28 height 28
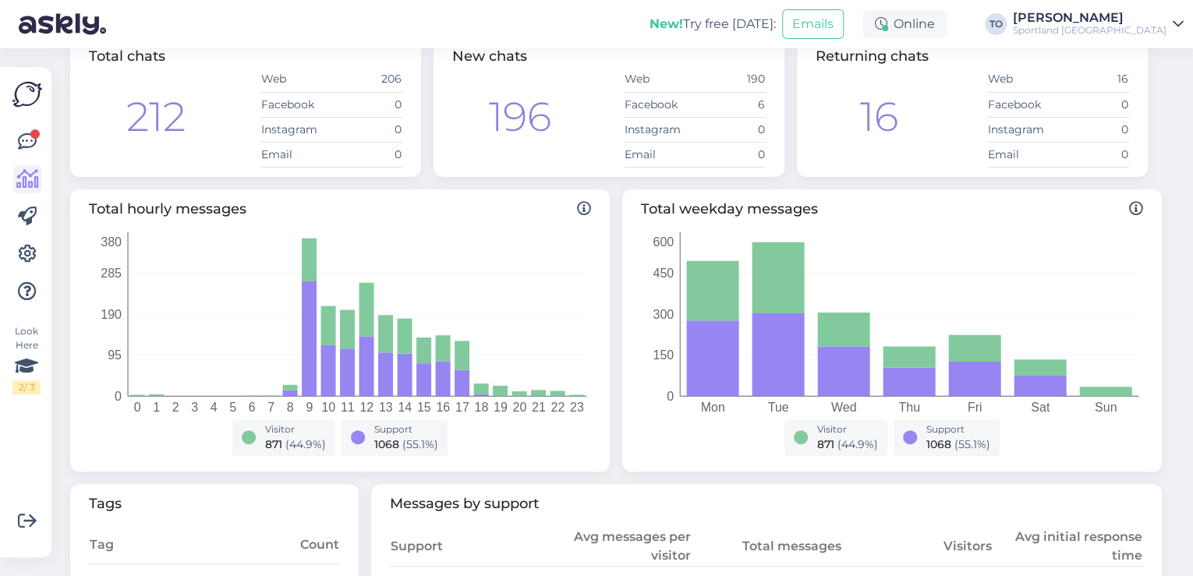
scroll to position [62, 0]
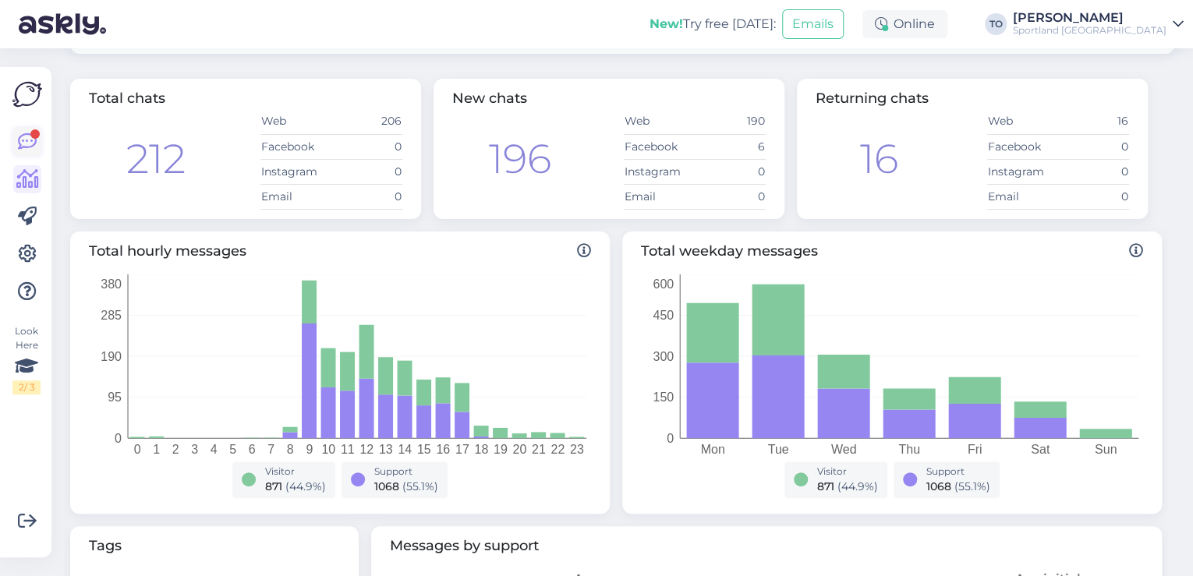
click at [25, 134] on icon at bounding box center [27, 142] width 19 height 19
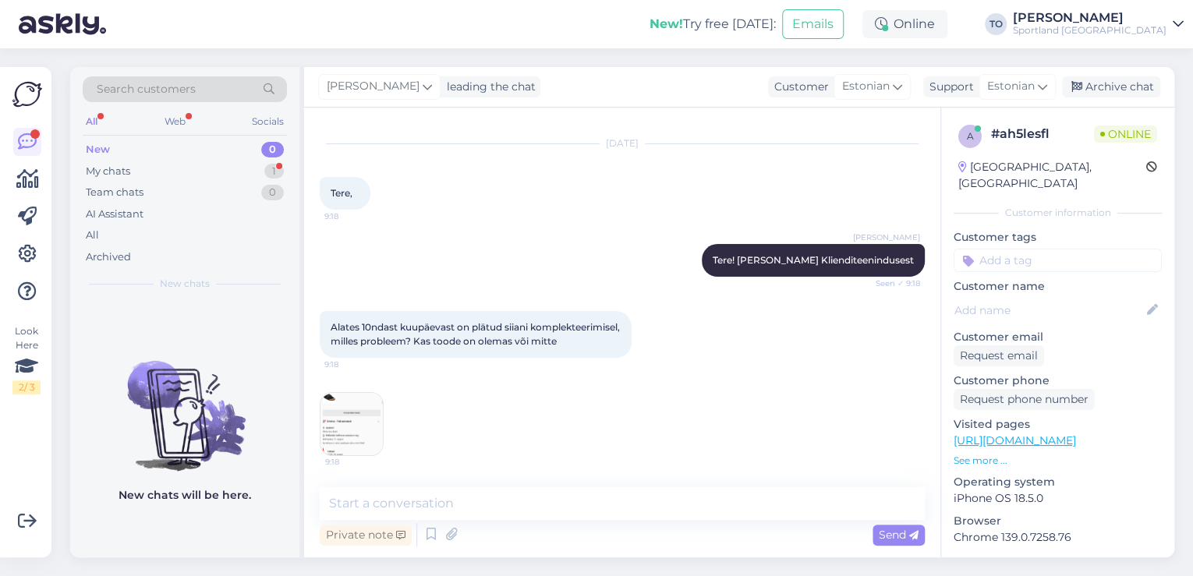
scroll to position [42, 0]
click at [332, 417] on img at bounding box center [352, 424] width 62 height 62
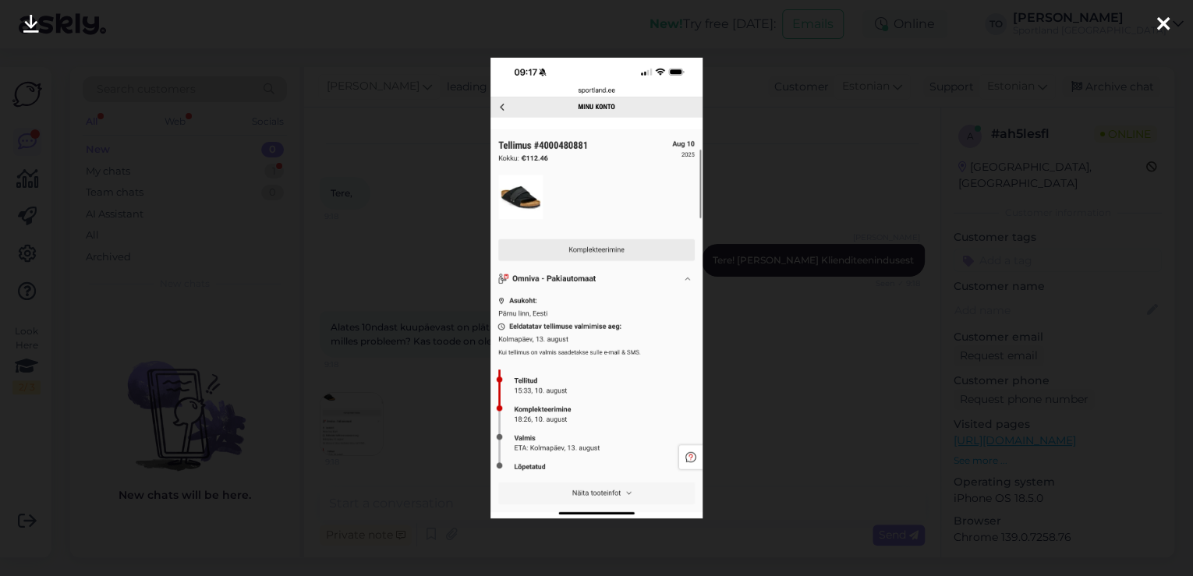
click at [1167, 17] on icon at bounding box center [1163, 25] width 12 height 20
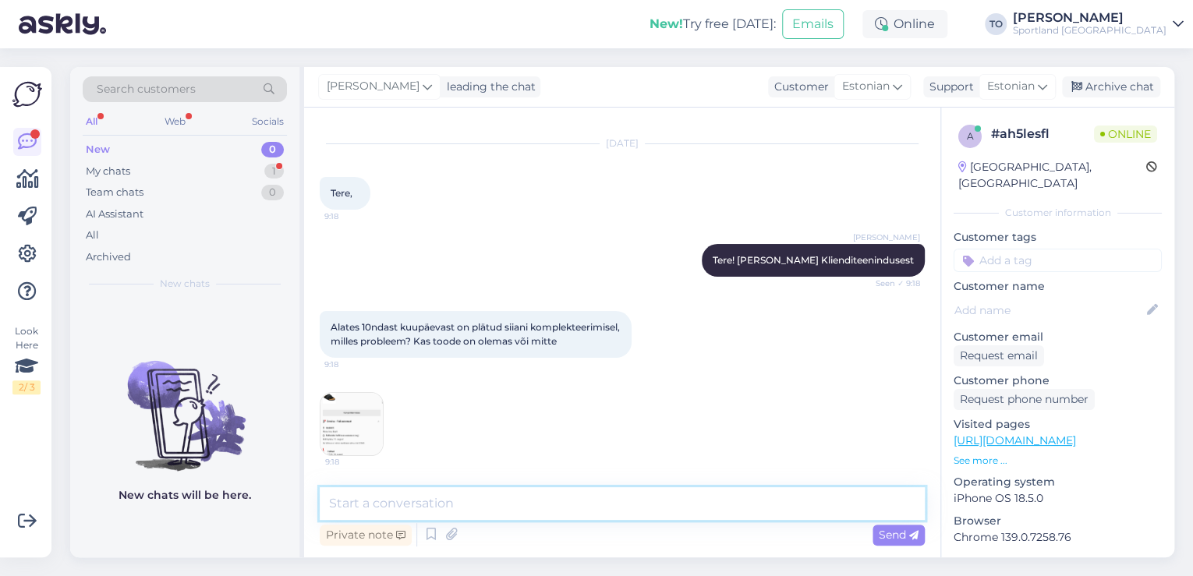
click at [533, 498] on textarea at bounding box center [622, 503] width 605 height 33
type textarea "Üks hetk, kohe vaatan Teie tellimuse üle"
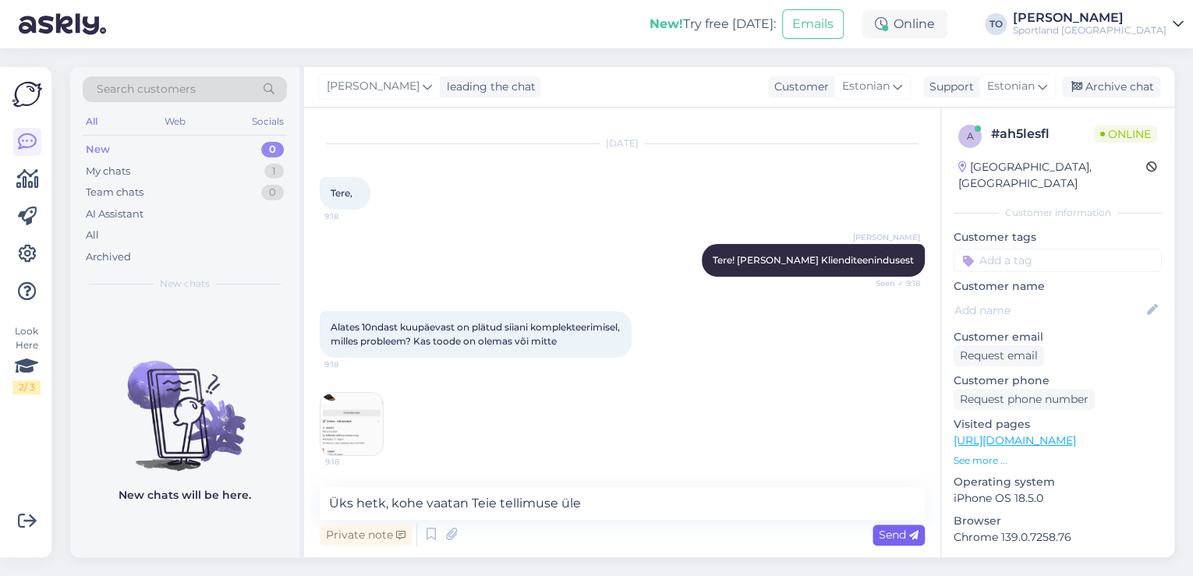
click at [900, 541] on span "Send" at bounding box center [899, 535] width 40 height 14
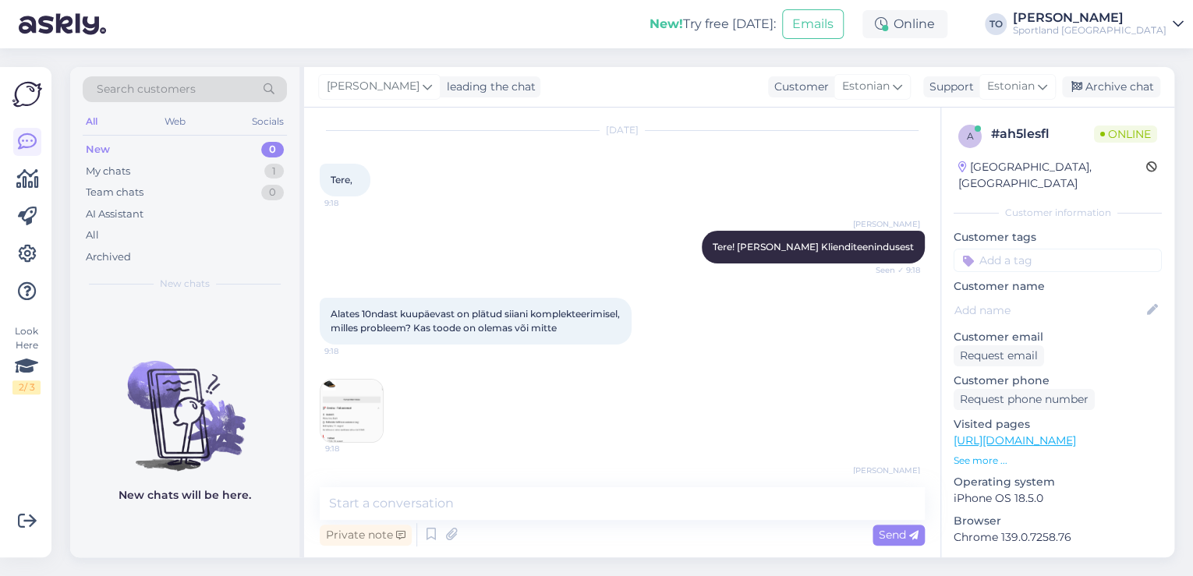
scroll to position [109, 0]
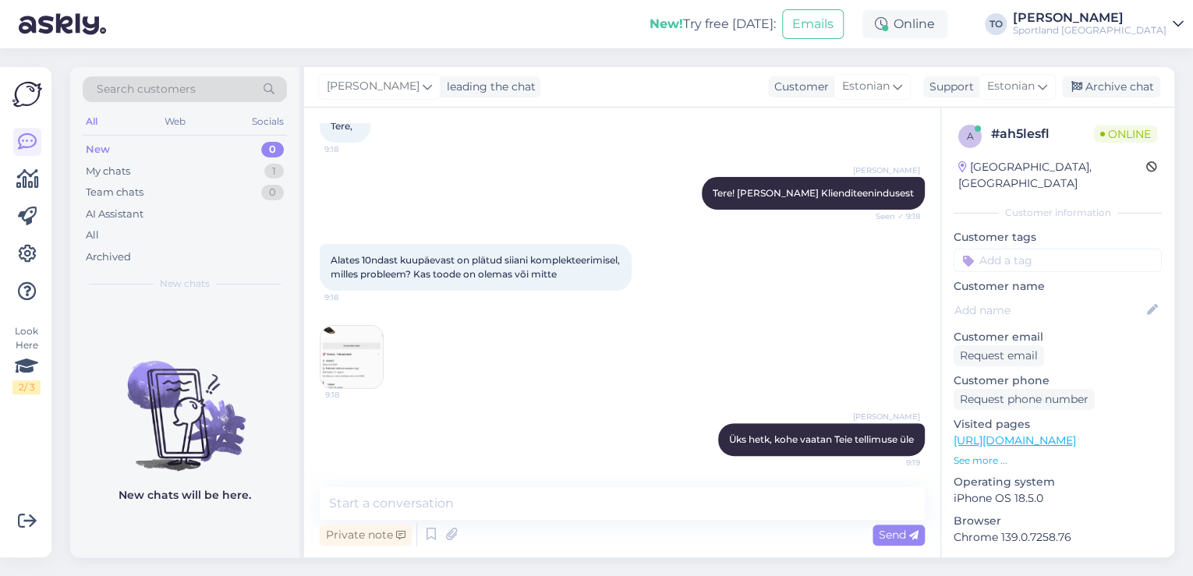
click at [349, 348] on img at bounding box center [352, 357] width 62 height 62
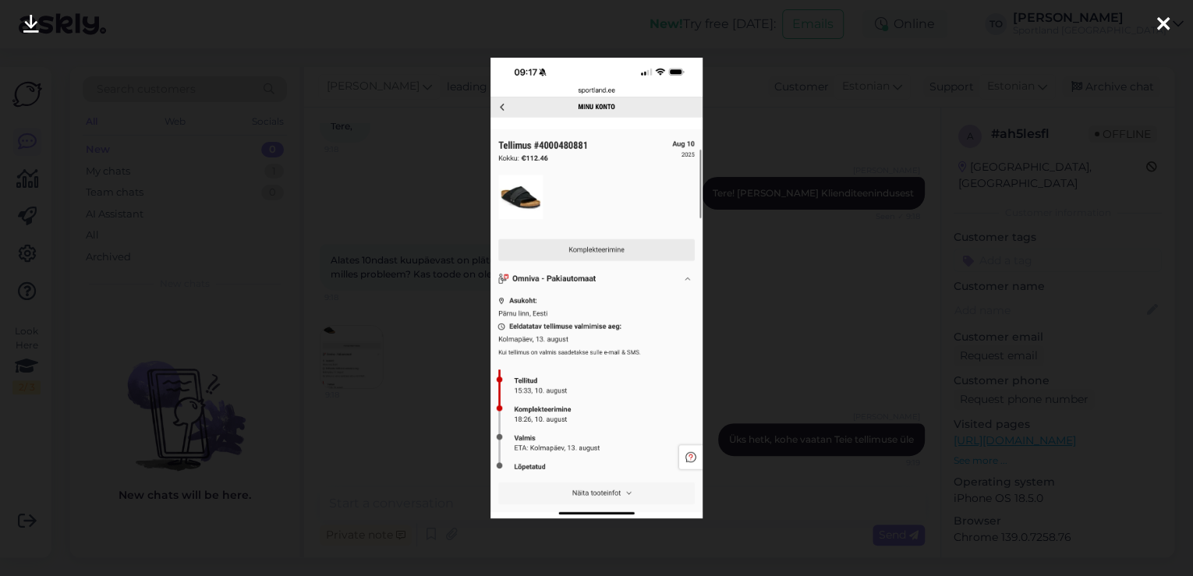
click at [1161, 19] on icon at bounding box center [1163, 25] width 12 height 20
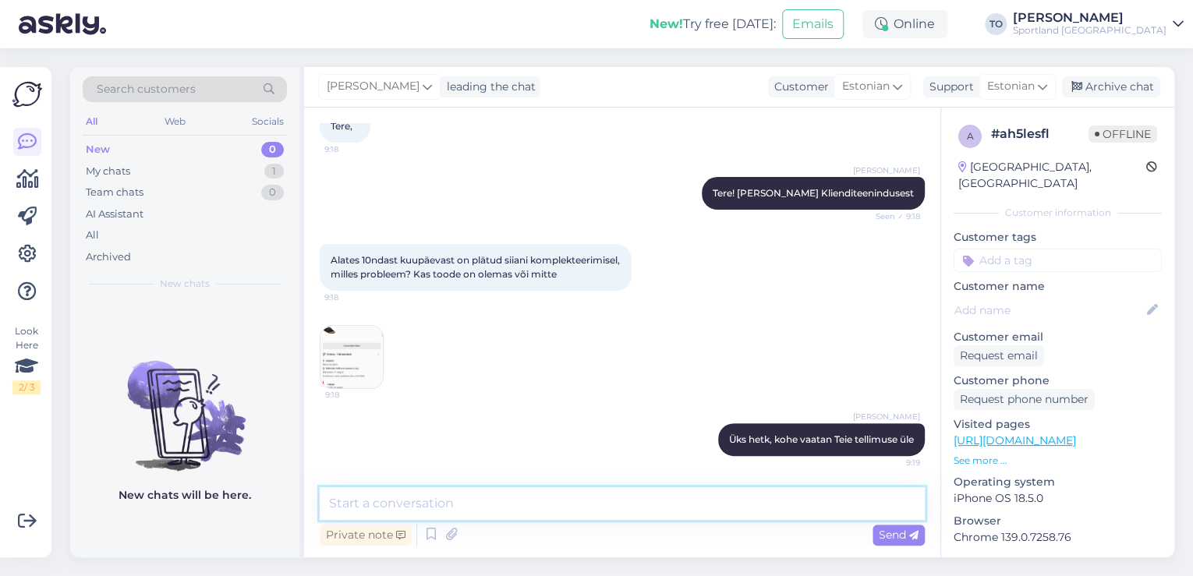
click at [487, 512] on textarea at bounding box center [622, 503] width 605 height 33
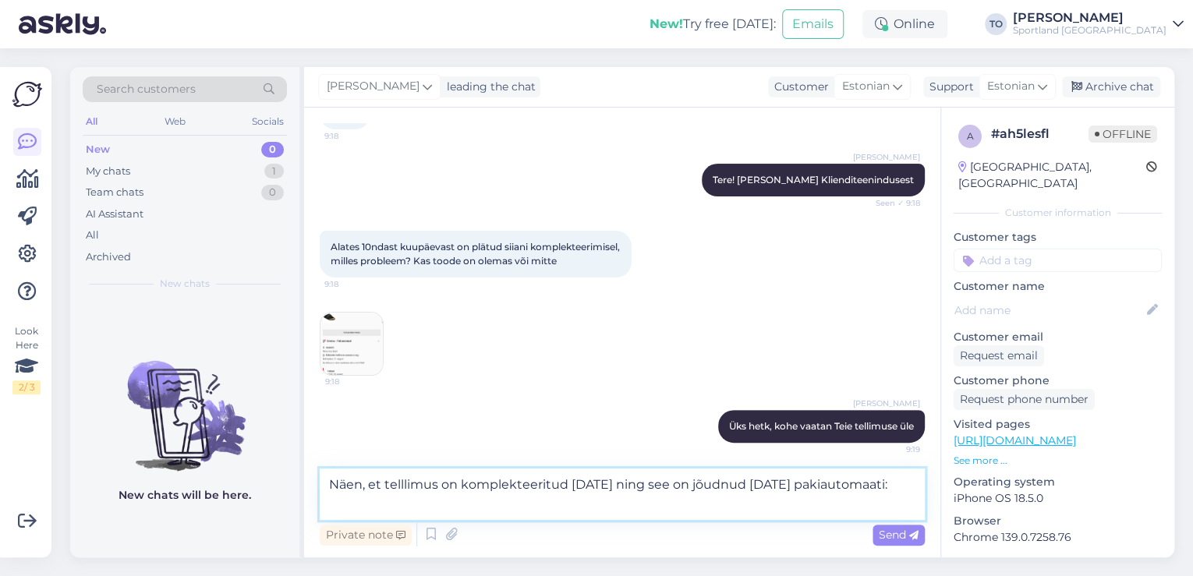
type textarea "Näen, et telllimus on komplekteeritud [DATE] ning see on jõudnud [DATE] pakiaut…"
drag, startPoint x: 910, startPoint y: 537, endPoint x: 837, endPoint y: 527, distance: 74.0
click at [909, 537] on icon at bounding box center [913, 535] width 9 height 9
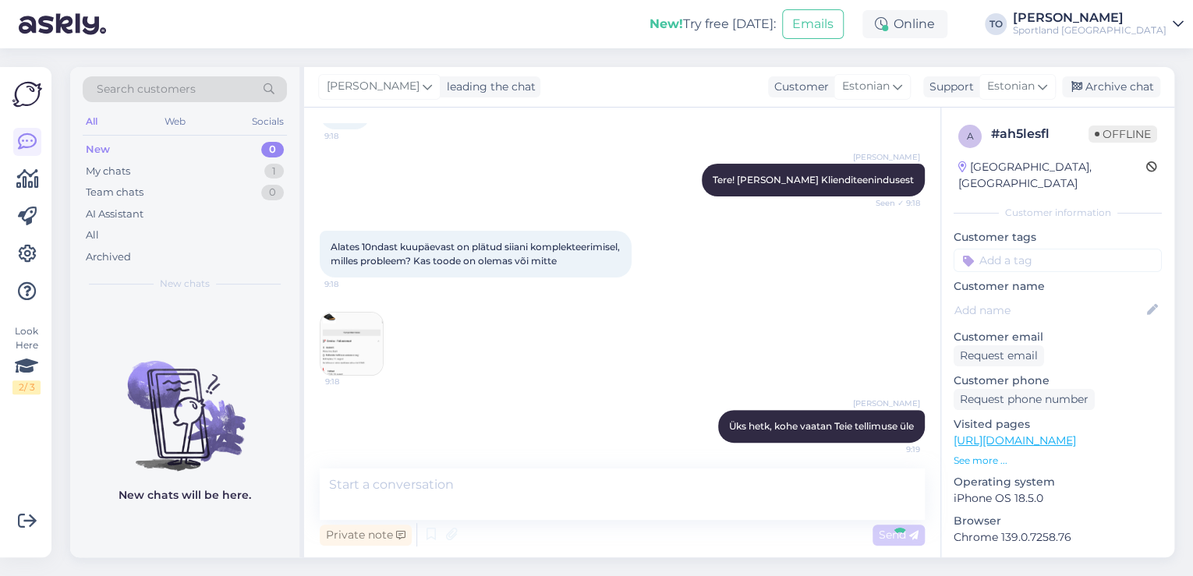
scroll to position [190, 0]
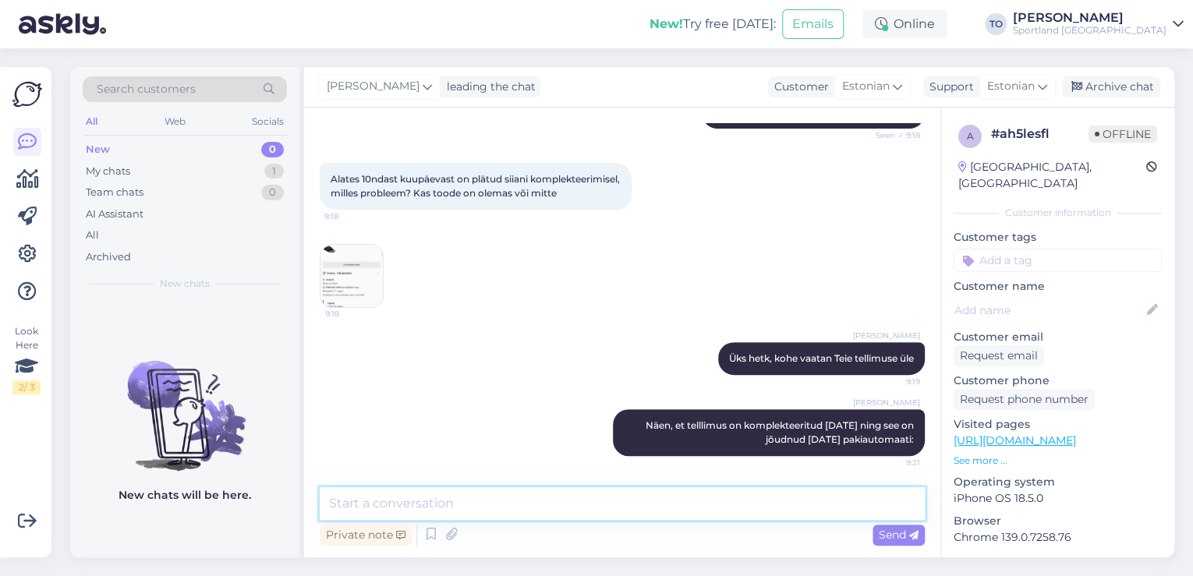
click at [714, 505] on textarea at bounding box center [622, 503] width 605 height 33
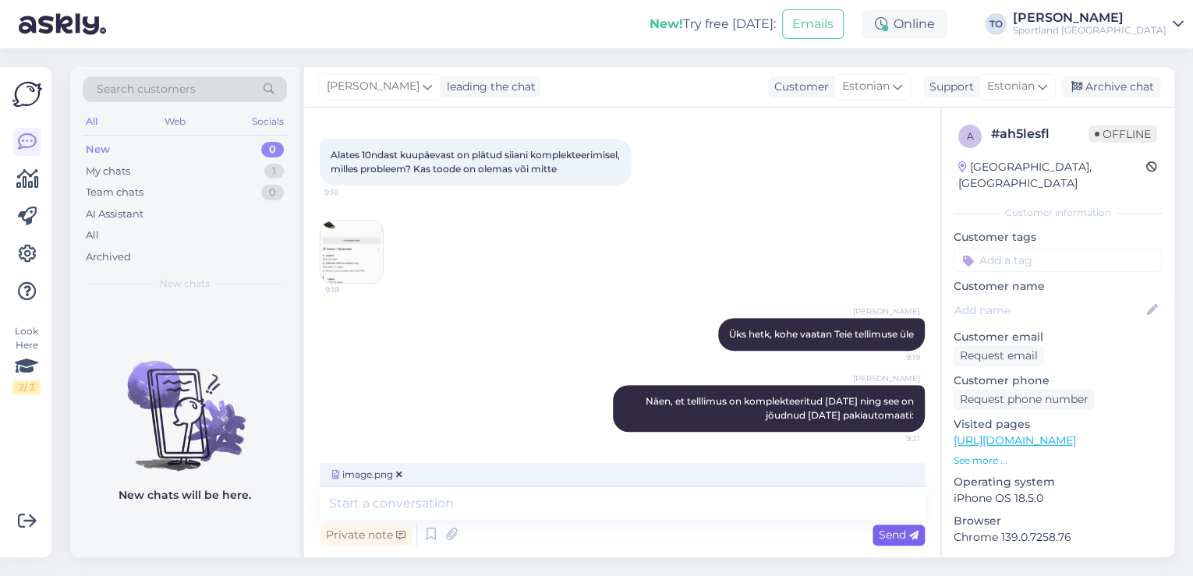
click at [880, 537] on span "Send" at bounding box center [899, 535] width 40 height 14
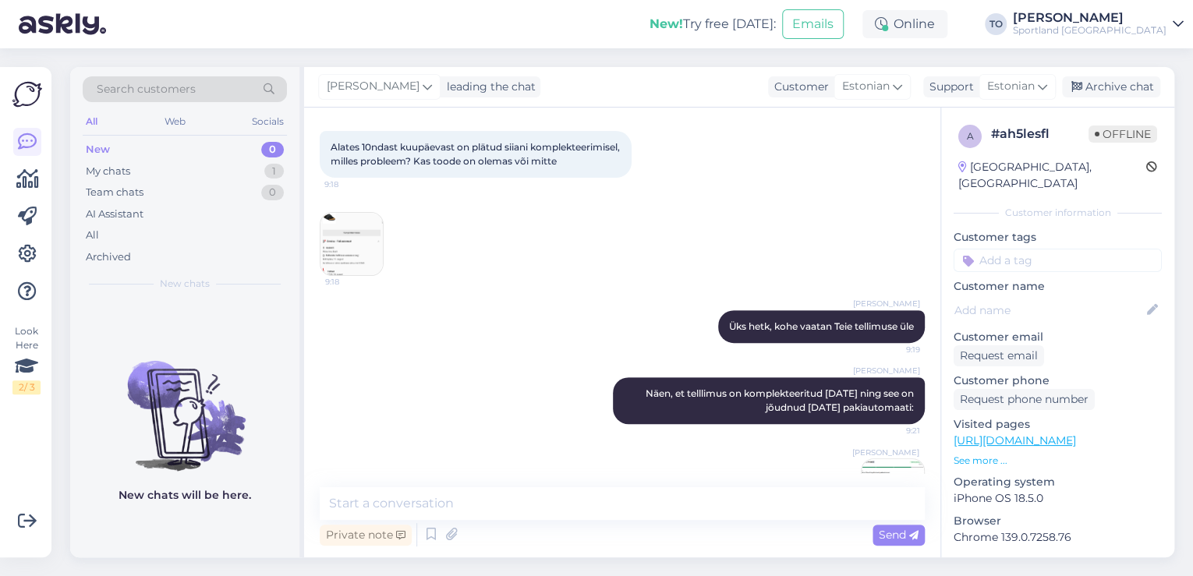
scroll to position [288, 0]
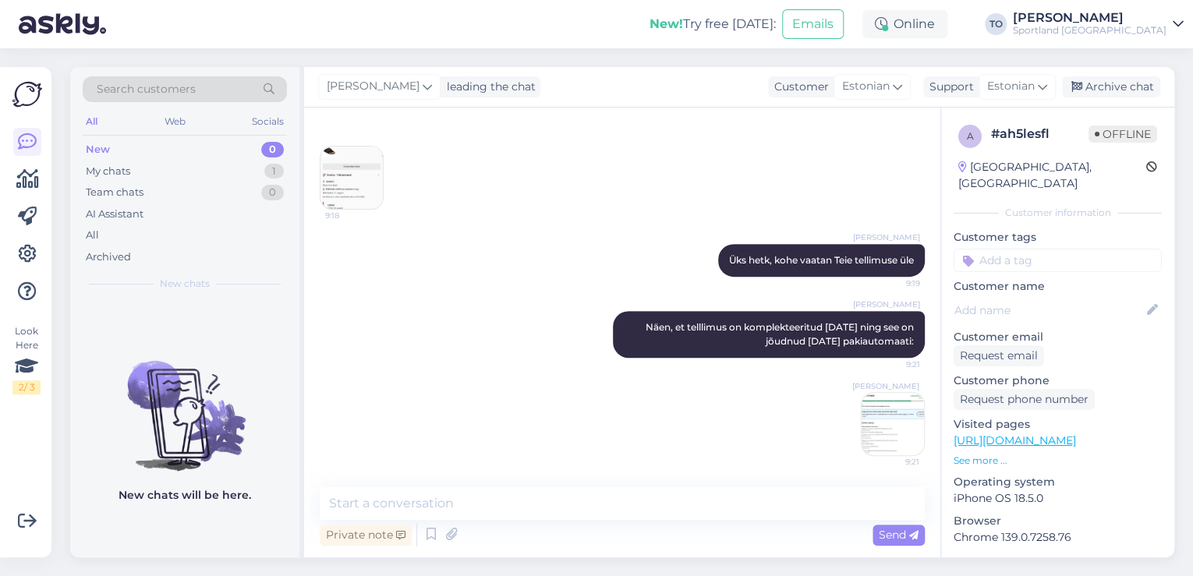
click at [882, 429] on img at bounding box center [893, 424] width 62 height 62
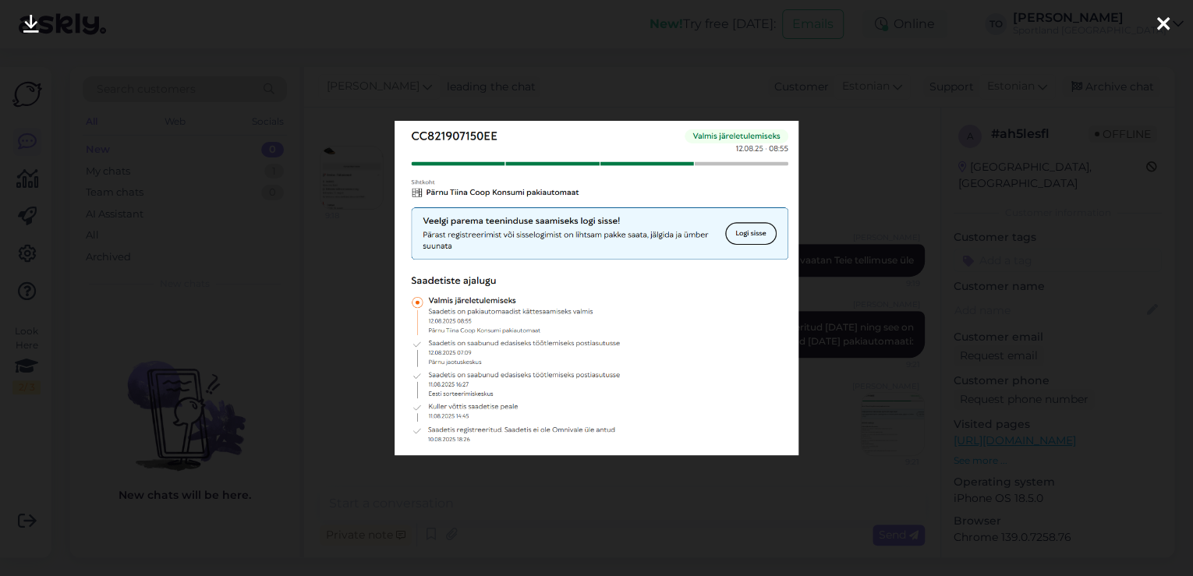
click at [1165, 22] on icon at bounding box center [1163, 25] width 12 height 20
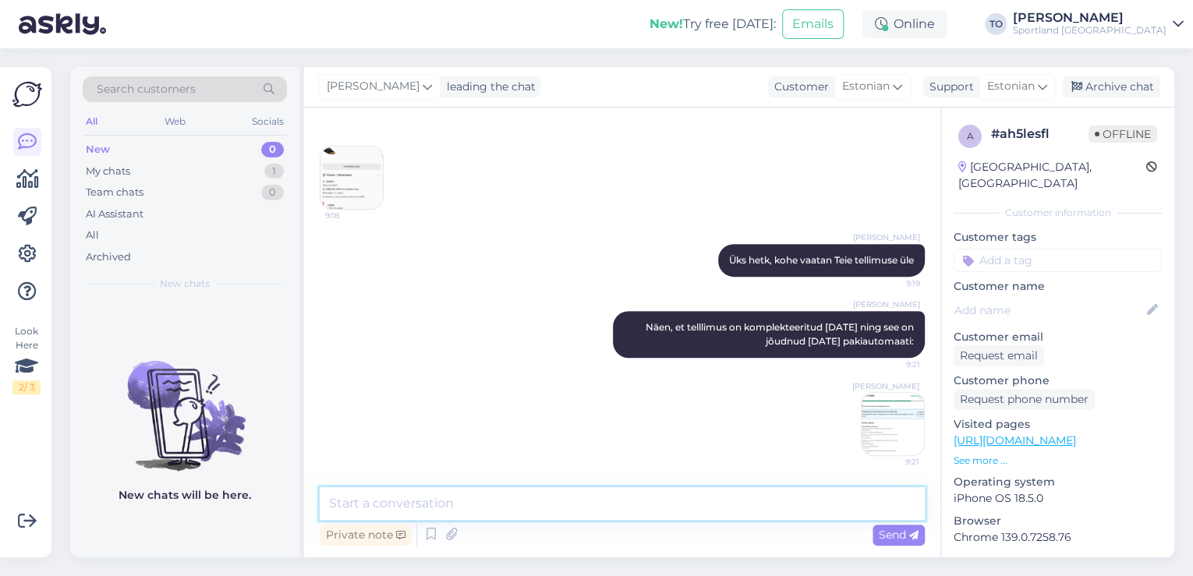
click at [487, 499] on textarea at bounding box center [622, 503] width 605 height 33
type textarea "Kas Omniva ei ole Teile paki saabumise kohta teavitust saatnud?"
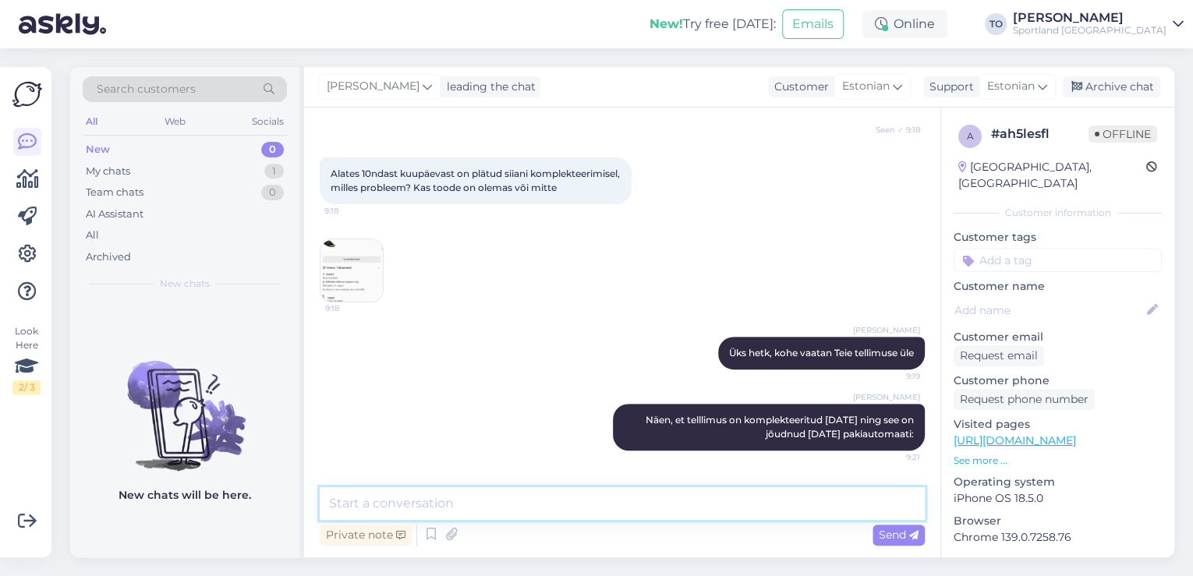
scroll to position [369, 0]
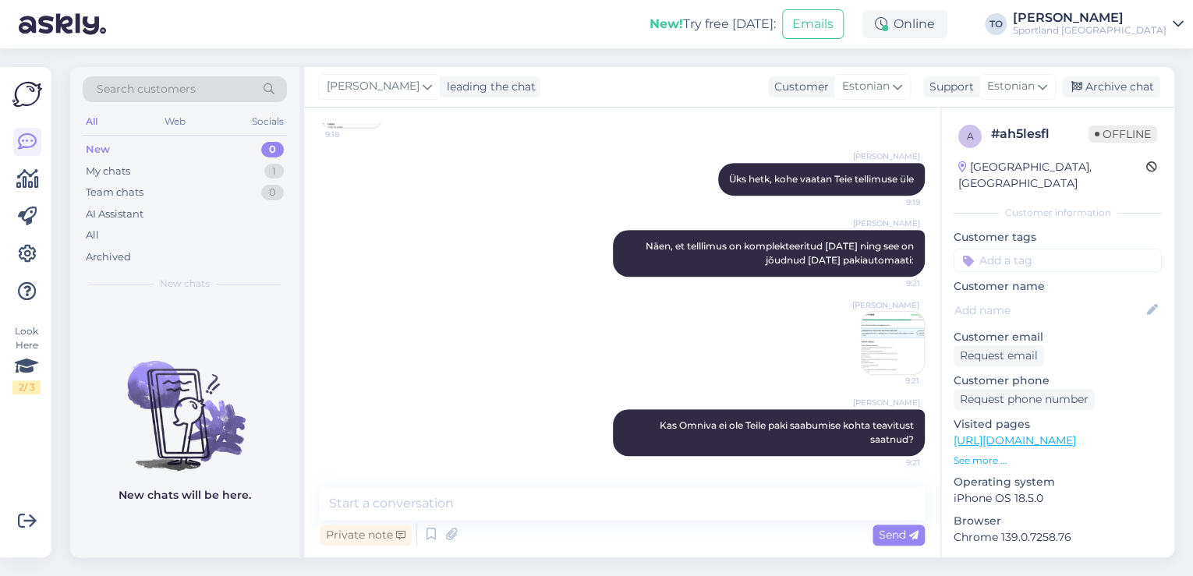
click at [1121, 231] on div "Customer tags" at bounding box center [1058, 250] width 208 height 43
click at [1113, 249] on input at bounding box center [1058, 260] width 208 height 23
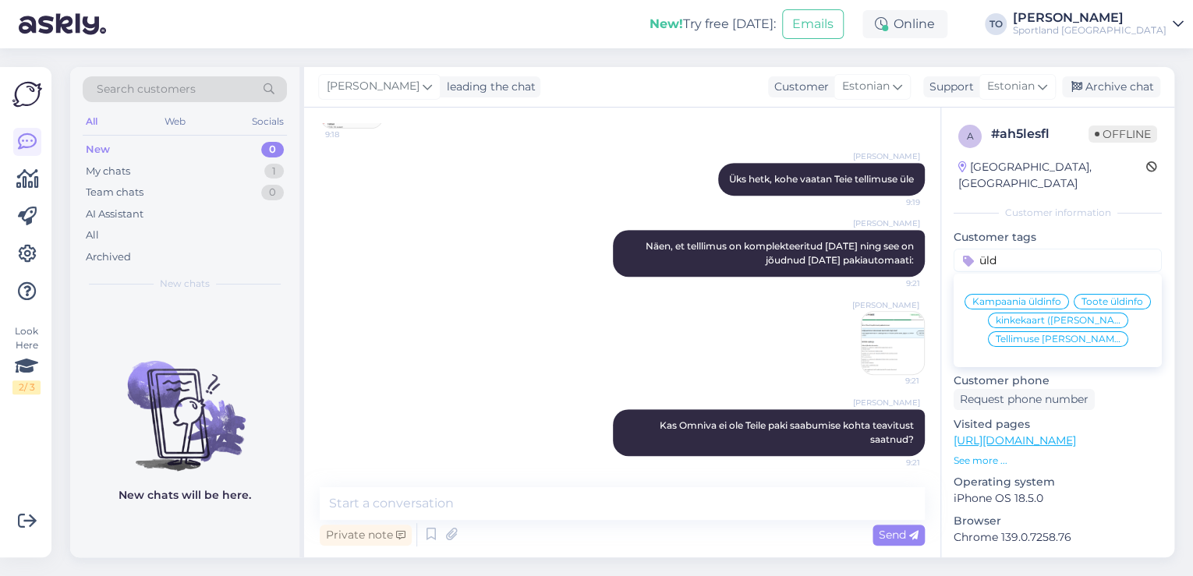
type input "üld"
click at [1093, 346] on div "Tellimuse [PERSON_NAME] info" at bounding box center [1058, 339] width 140 height 16
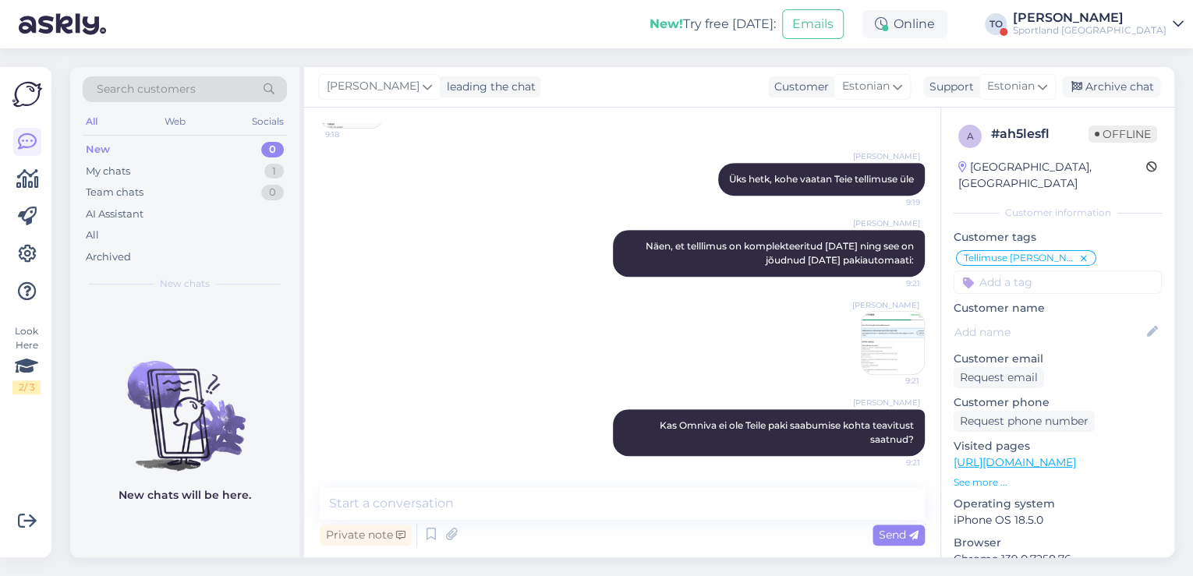
click at [1102, 19] on div "[PERSON_NAME]" at bounding box center [1090, 18] width 154 height 12
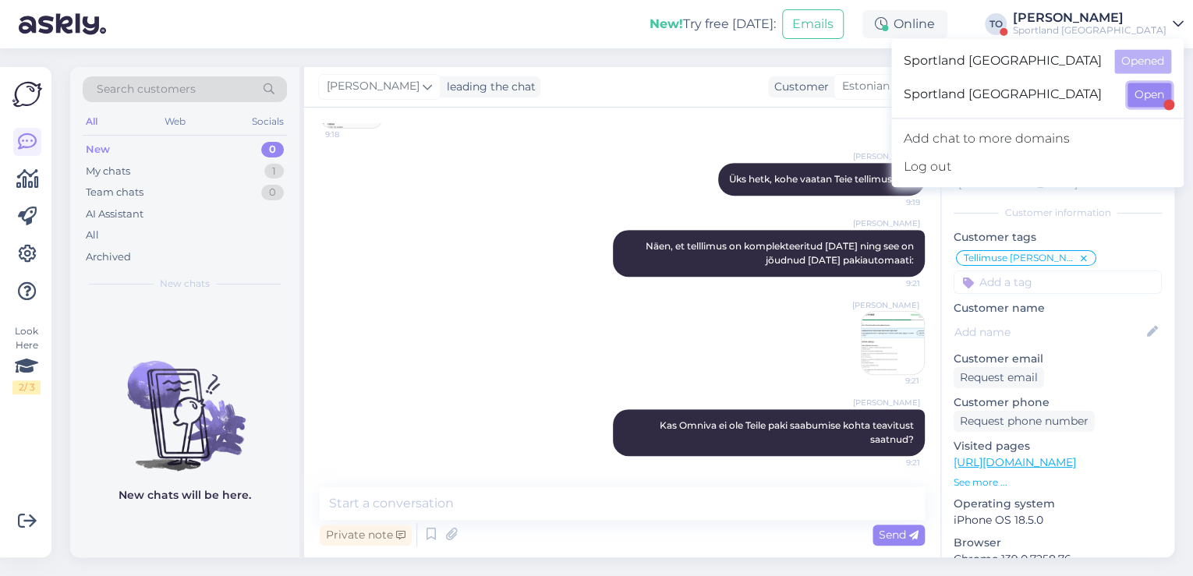
click at [1147, 91] on button "Open" at bounding box center [1150, 95] width 44 height 24
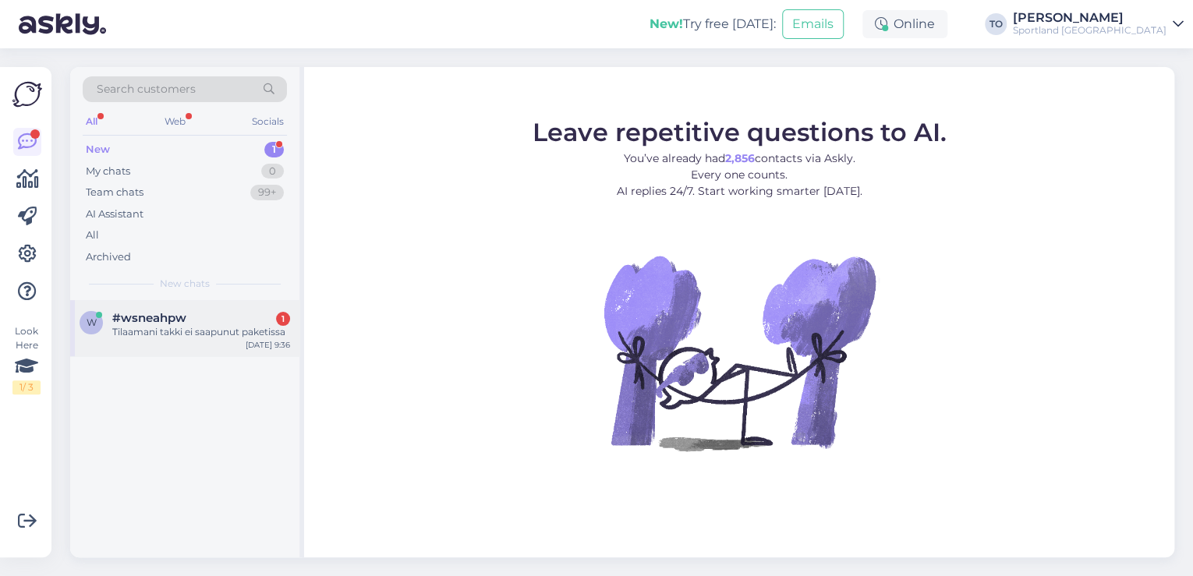
click at [139, 331] on div "Tilaamani takki ei saapunut paketissa" at bounding box center [201, 332] width 178 height 14
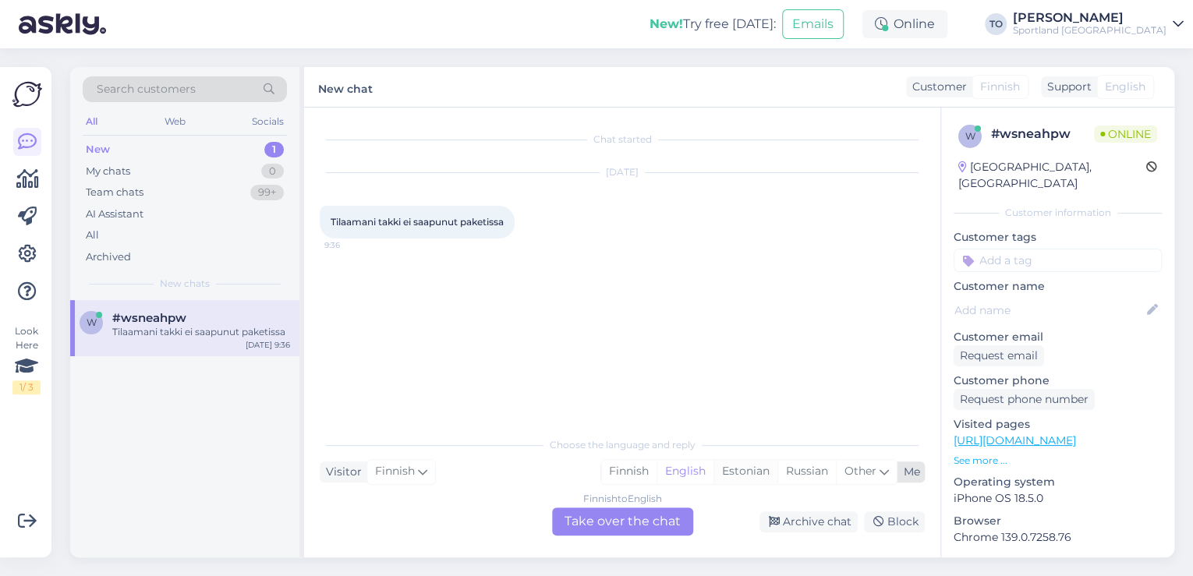
click at [724, 473] on div "Estonian" at bounding box center [746, 471] width 64 height 23
click at [657, 523] on div "Finnish to Estonian Take over the chat" at bounding box center [622, 522] width 141 height 28
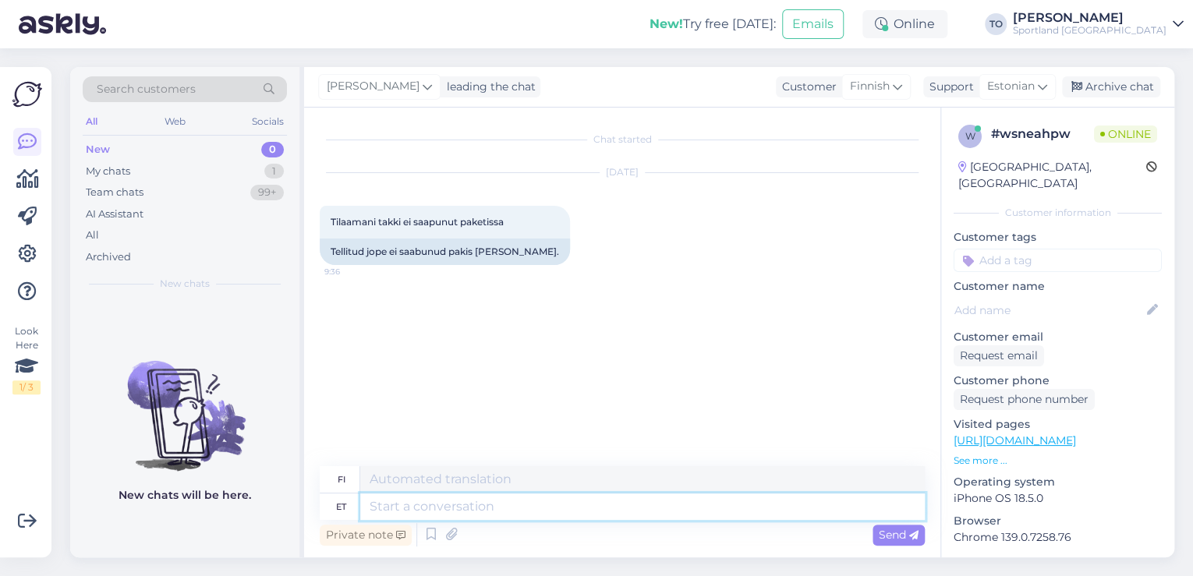
click at [453, 509] on textarea at bounding box center [642, 507] width 565 height 27
type textarea "Tere!"
type textarea "Hei!"
type textarea "Tere! [GEOGRAPHIC_DATA]"
type textarea "Hei! [GEOGRAPHIC_DATA]"
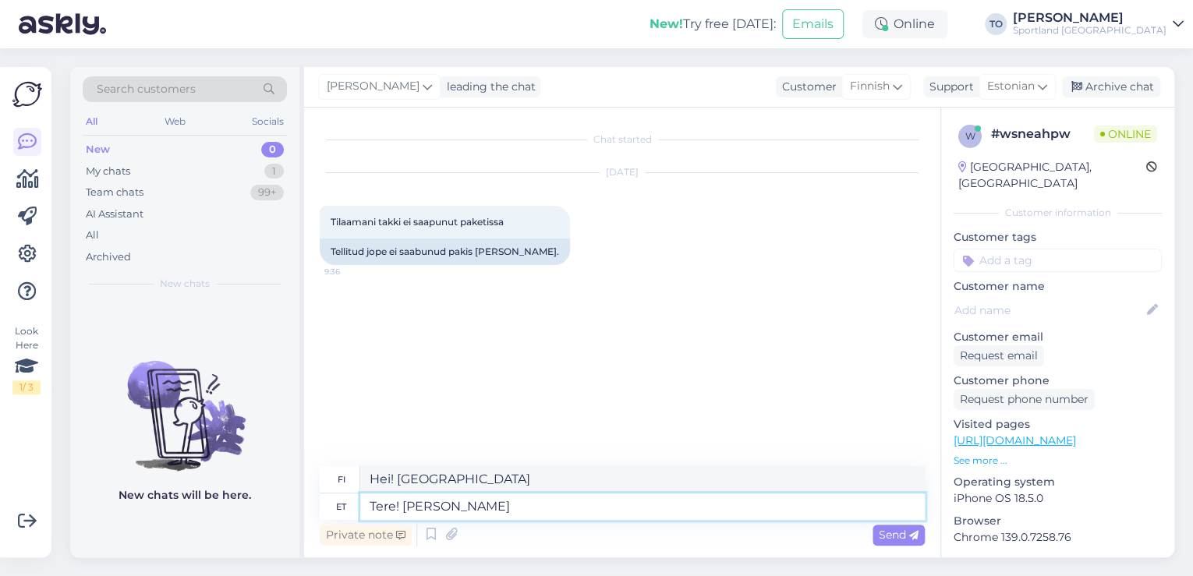
type textarea "Tere! [PERSON_NAME]"
type textarea "Hei! [PERSON_NAME]"
type textarea "Tere! [PERSON_NAME] Klienditeenindusest"
type textarea "Hei! [PERSON_NAME] asiakaspalvelusta"
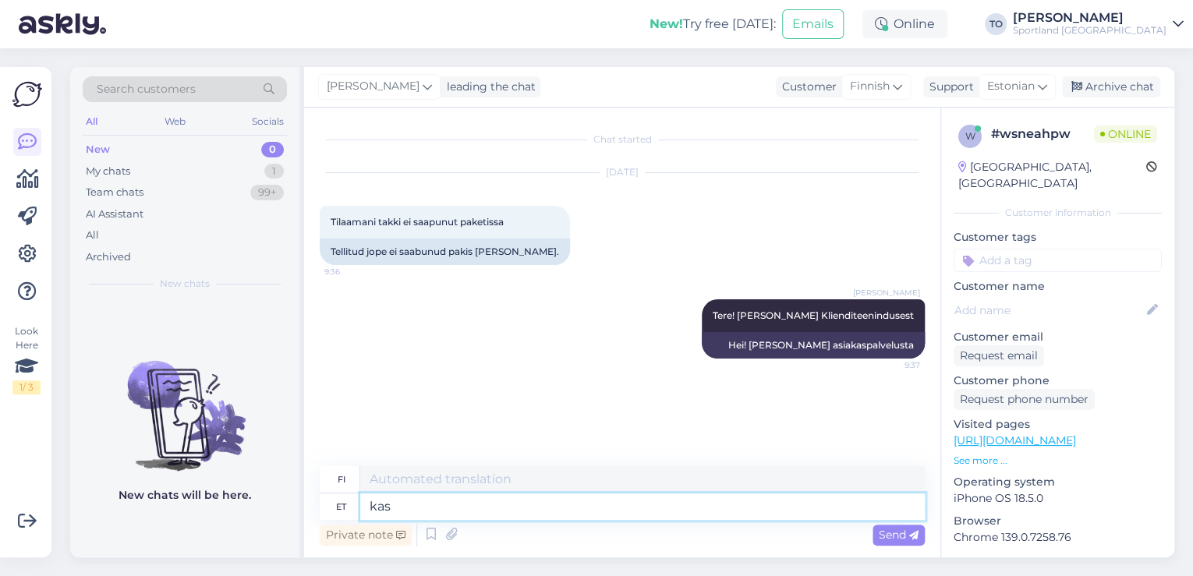
type textarea "kas"
type textarea "onko"
type textarea "k"
type textarea "Palun"
type textarea "Ole hyvä"
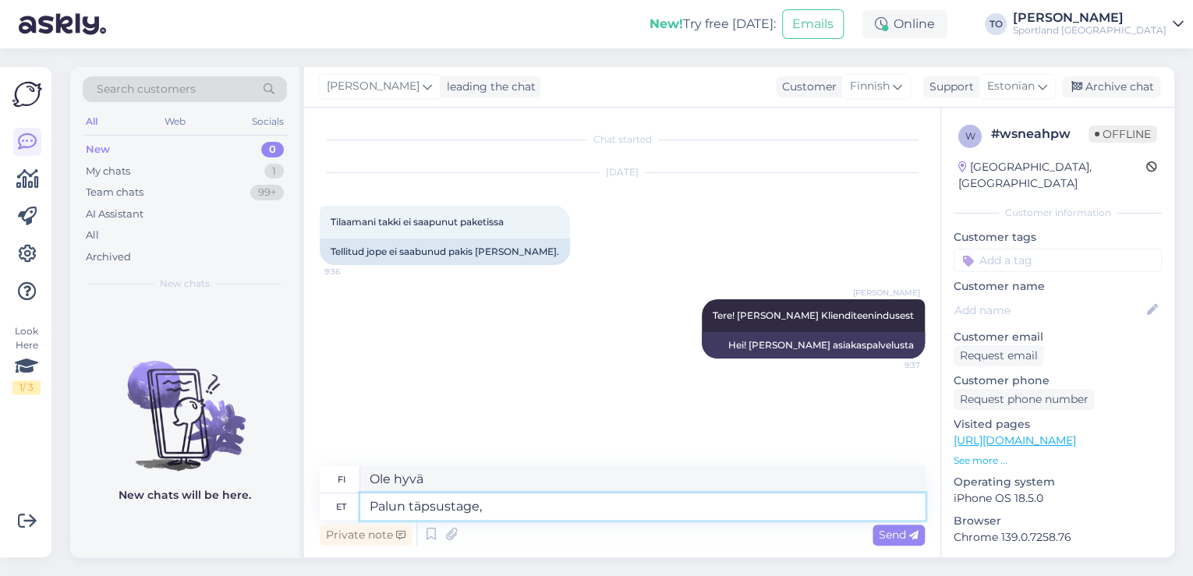
type textarea "Palun täpsustage, k"
type textarea "[PERSON_NAME] hyvä ja täsmennä,"
type textarea "Palun täpsustage, kuidas"
type textarea "Määritä miten"
type textarea "Palun täpsustage, kuidas on"
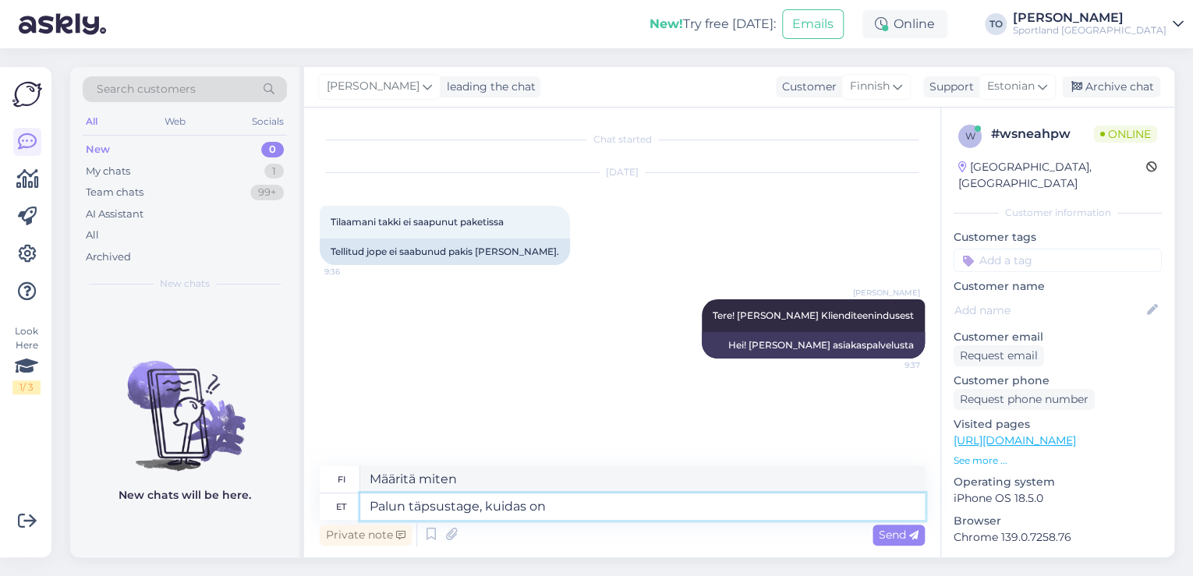
type textarea "[PERSON_NAME], miten se on."
type textarea "Palun täpsustage, kuidas on Tei"
type textarea "[PERSON_NAME] hyvä ja täsmennä, [PERSON_NAME]."
type textarea "Palun täpsustage, kuidas on Teie"
type textarea "Kerrothan, [PERSON_NAME]"
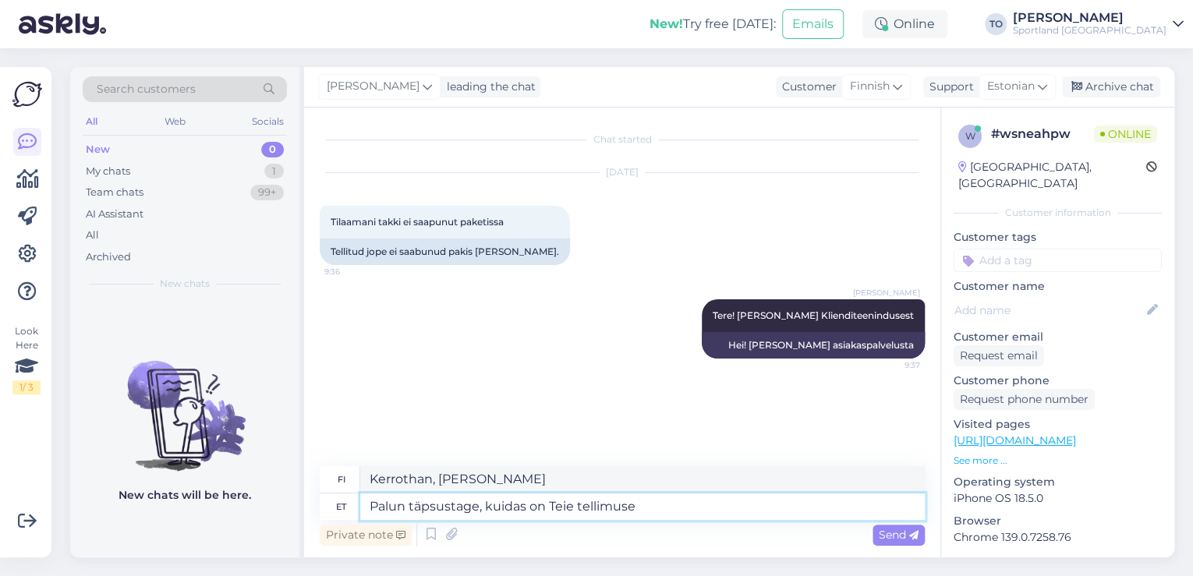
type textarea "Palun täpsustage, kuidas on Teie tellimuse"
type textarea "Kerrothan, miten tilauksesi on"
type textarea "Palun täpsustage, kuidas on Teie tellimuse number?"
type textarea "Määritä tilausnumerosi."
click at [490, 505] on textarea "Palun täpsustage, kuidas on Teie tellimuse number?" at bounding box center [642, 507] width 565 height 27
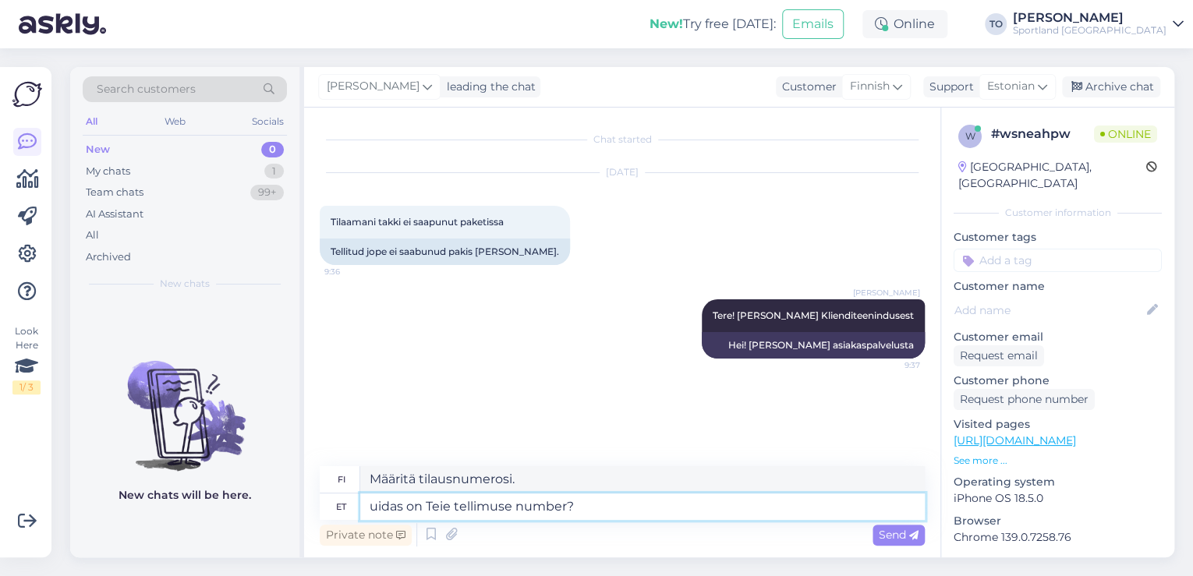
type textarea "Kuidas on Teie tellimuse number?"
type textarea "Mikä on tilausnumerosi?"
type textarea "Kuidas on Teie tellimuse number?"
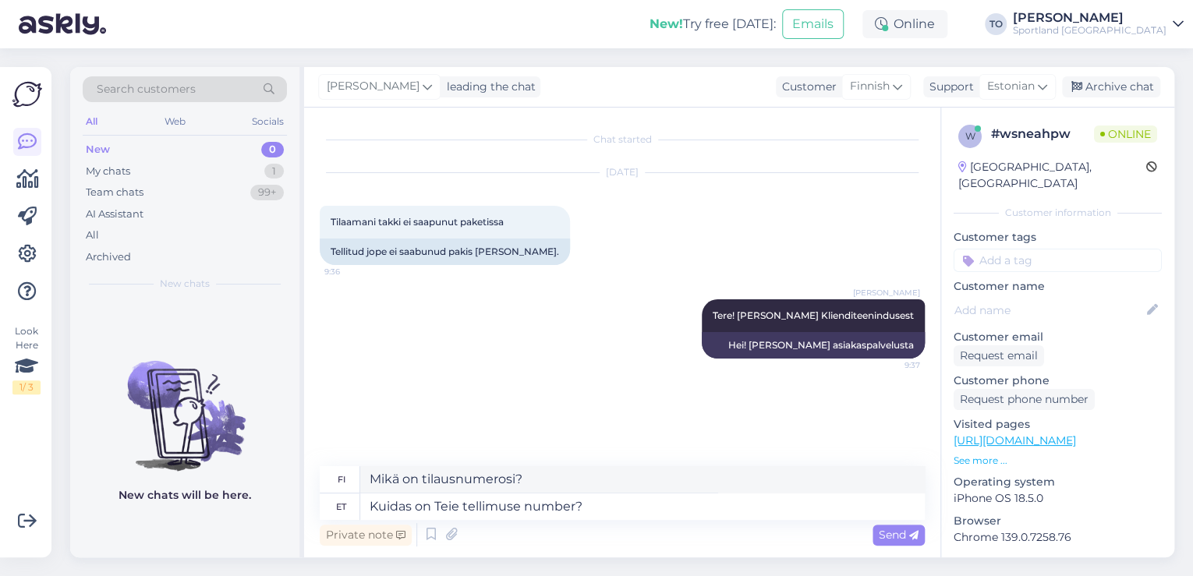
click at [917, 538] on icon at bounding box center [913, 535] width 9 height 9
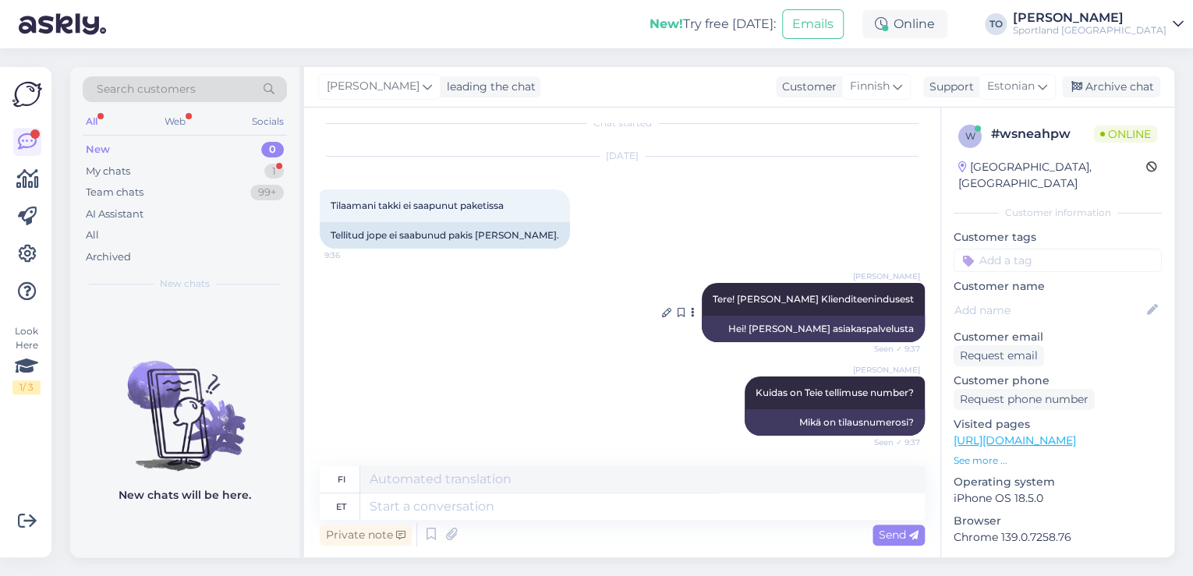
scroll to position [110, 0]
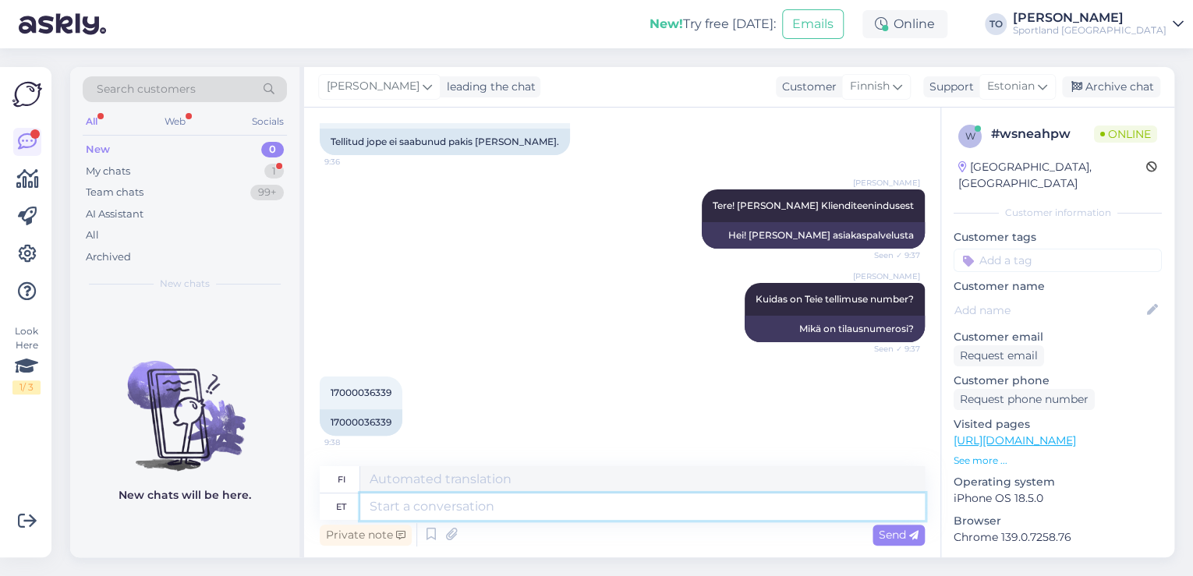
click at [568, 515] on textarea at bounding box center [642, 507] width 565 height 27
type textarea "Tänan, v"
type textarea "Kiitos,"
type textarea "Tänan, vaatan"
type textarea "Kiitos, katsonpa."
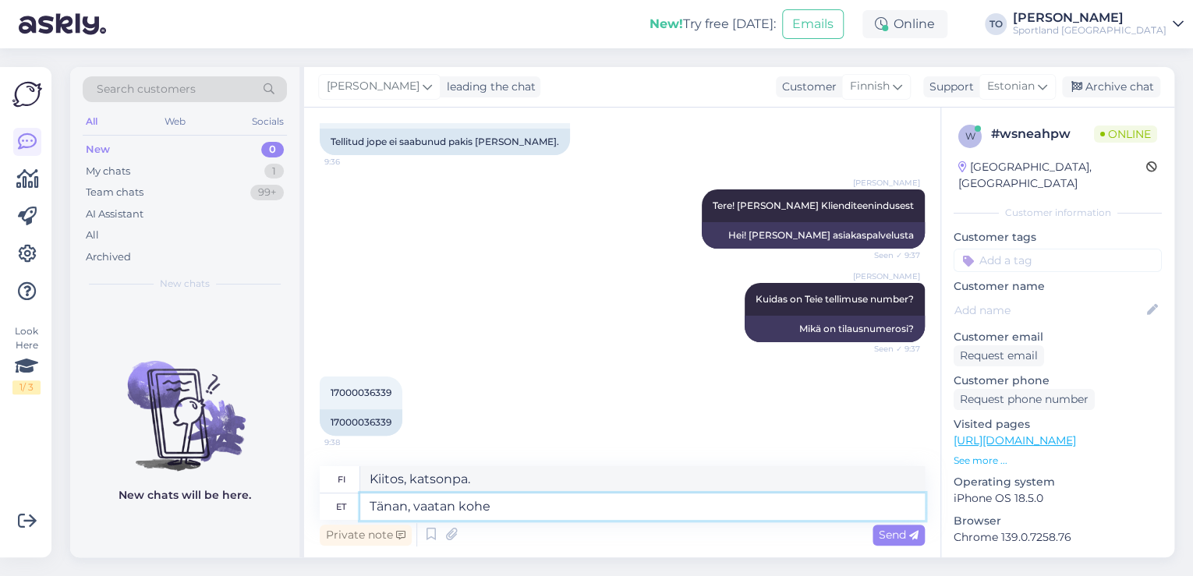
type textarea "Tänan, vaatan kohe"
type textarea "Kiitos, [GEOGRAPHIC_DATA] sen nyt."
type textarea "Tänan, vaatan kohe tellimuse"
type textarea "Kiitos, tarkistan tilauksen heti."
type textarea "Tänan, vaatan kohe tellimuse üle"
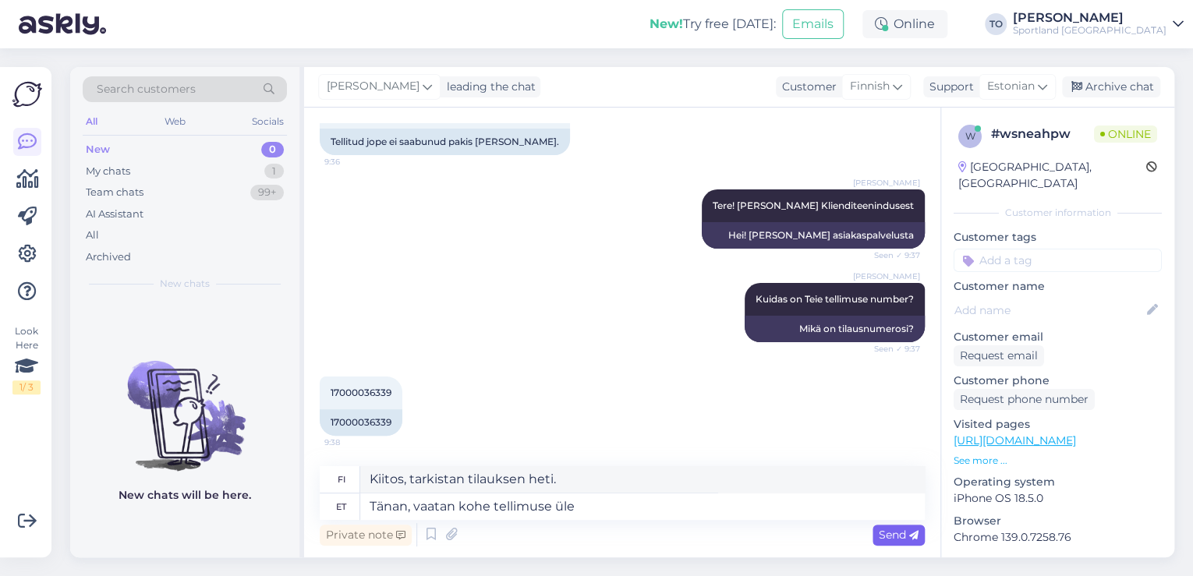
click at [889, 537] on span "Send" at bounding box center [899, 535] width 40 height 14
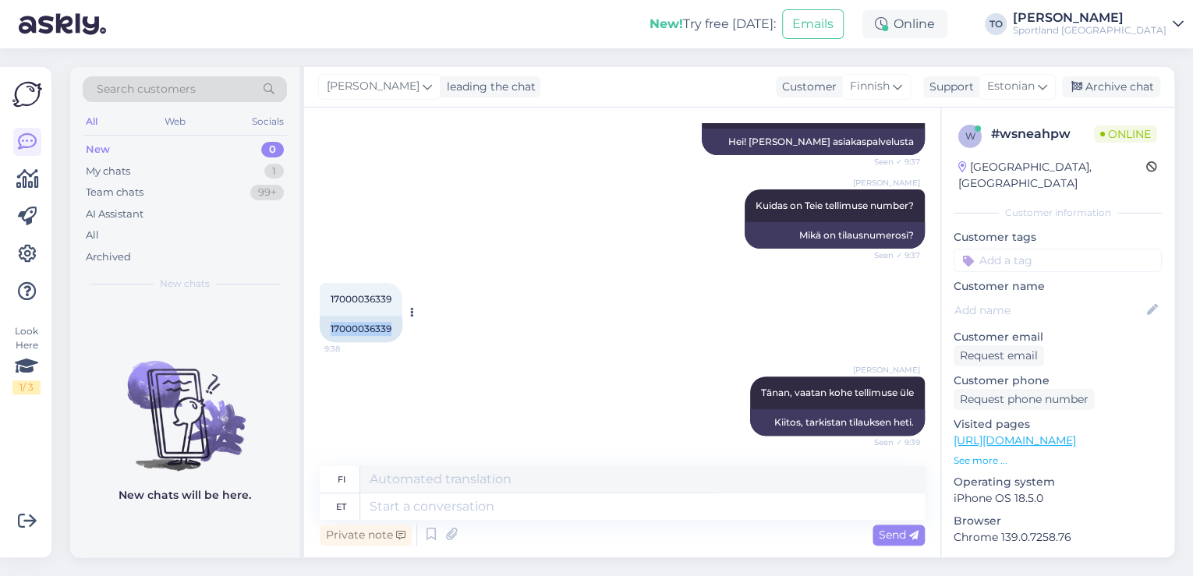
drag, startPoint x: 329, startPoint y: 328, endPoint x: 395, endPoint y: 328, distance: 65.5
click at [395, 328] on div "17000036339" at bounding box center [361, 329] width 83 height 27
copy div "17000036339"
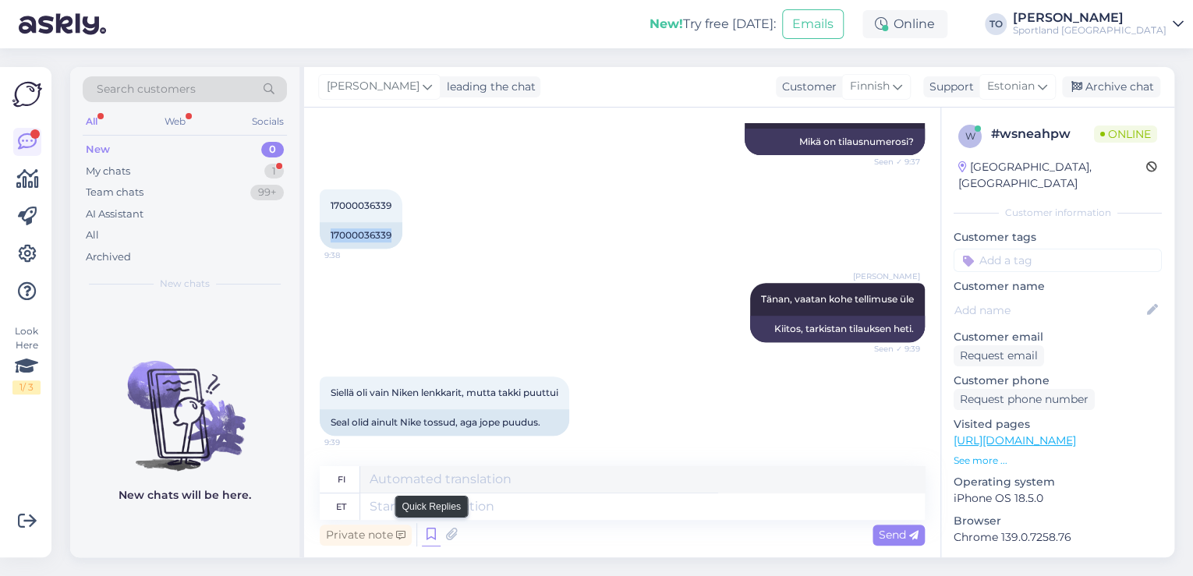
click at [433, 541] on icon at bounding box center [431, 534] width 19 height 23
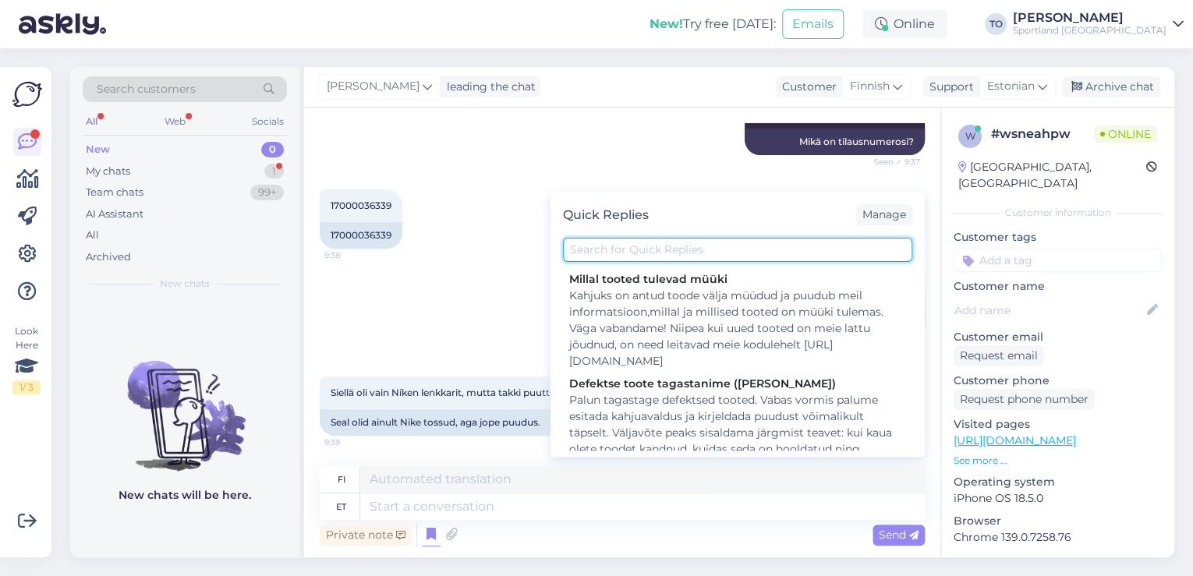
click at [672, 247] on input "text" at bounding box center [737, 250] width 349 height 24
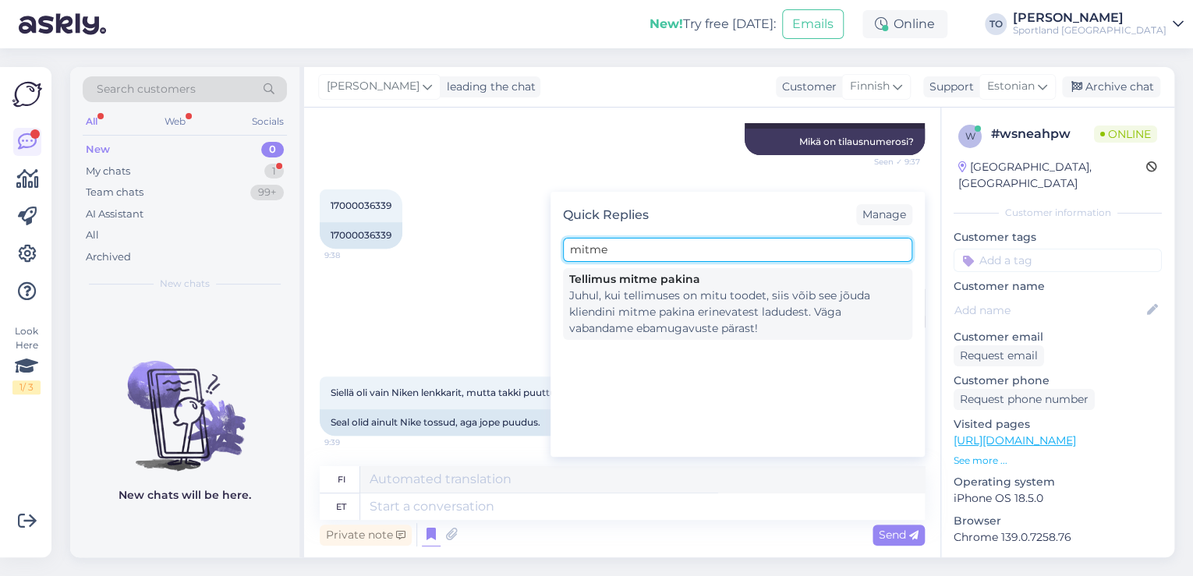
type input "mitme"
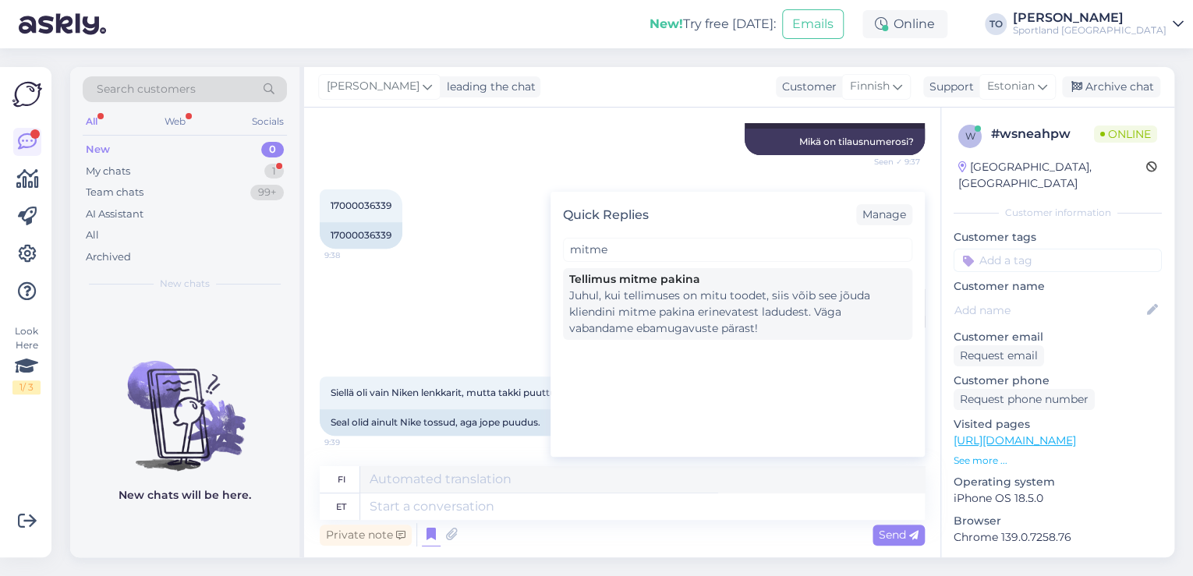
click at [693, 306] on div "Juhul, kui tellimuses on mitu toodet, siis võib see jõuda kliendini mitme pakin…" at bounding box center [737, 312] width 337 height 49
type textarea "[PERSON_NAME] tilaus sisältää useita tuotteita, se voi saapua asiakkaalle useis…"
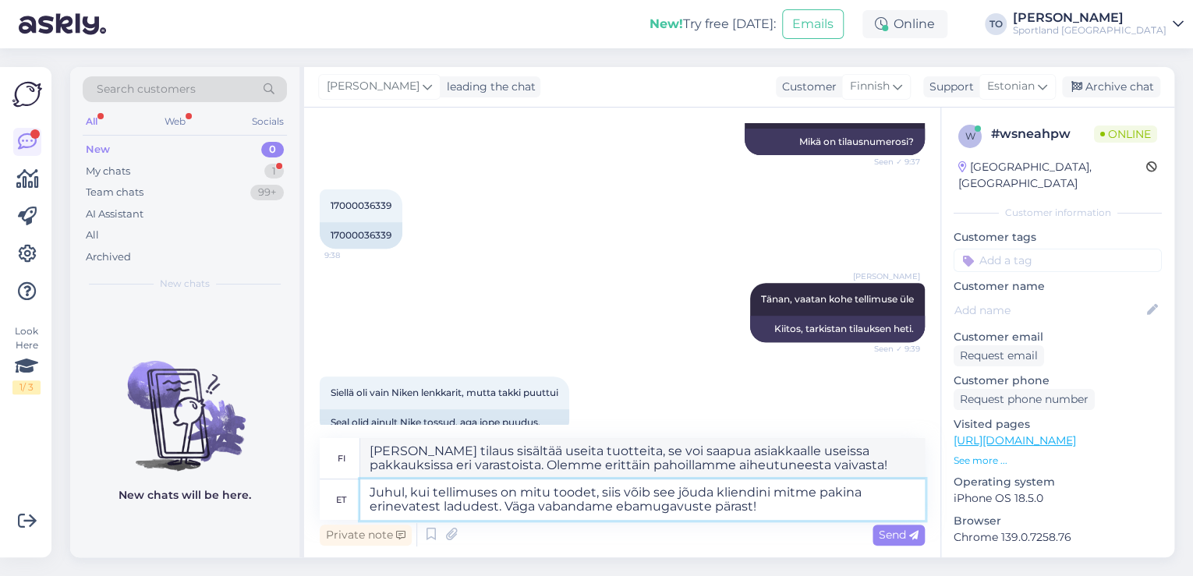
click at [771, 509] on textarea "Juhul, kui tellimuses on mitu toodet, siis võib see jõuda kliendini mitme pakin…" at bounding box center [642, 500] width 565 height 41
type textarea "Juhul, kui tellimuses on mitu toodet, siis võib see jõuda kliendini mitme pakin…"
type textarea "[PERSON_NAME] tilaus sisältää useita tuotteita, se saattaa saapua asiakkaalle u…"
type textarea "Juhul, kui tellimuses on mitu toodet, siis võib see jõuda kliendini mitme pakin…"
type textarea "[PERSON_NAME] tilaus sisältää useita tuotteita, se saattaa saapua asiakkaalle u…"
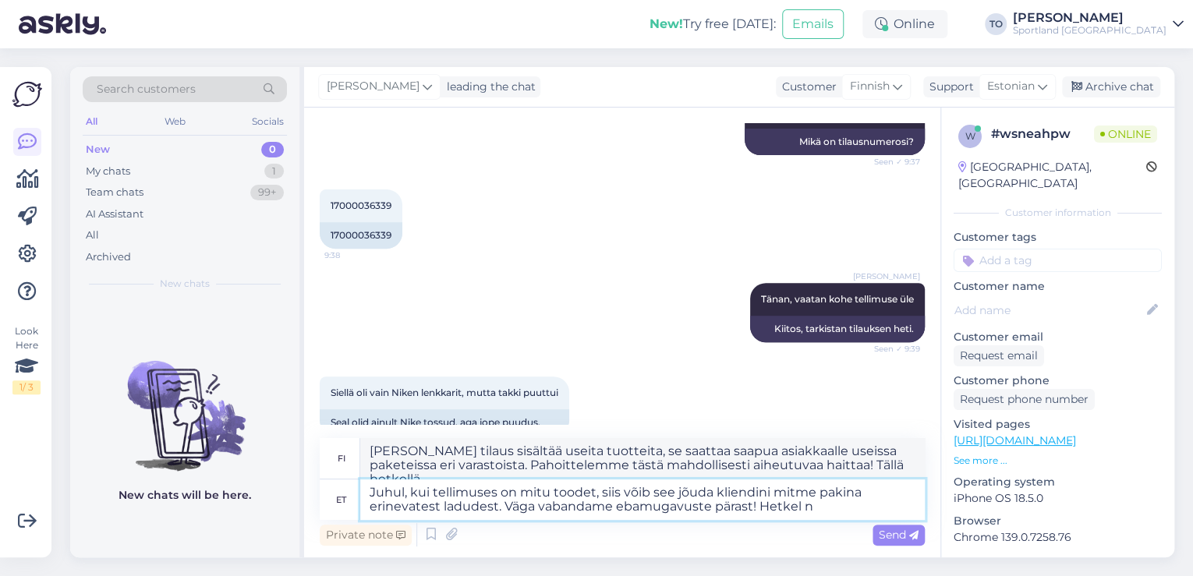
type textarea "Juhul, kui tellimuses on mitu toodet, siis võib see jõuda kliendini mitme pakin…"
type textarea "[PERSON_NAME] tilaus sisältää useita tuotteita, se saattaa saapua asiakkaalle u…"
type textarea "Juhul, kui tellimuses on mitu toodet, siis võib see jõuda kliendini mitme pakin…"
type textarea "[PERSON_NAME] tilaus sisältää useita tuotteita, se saattaa saapua asiakkaalle u…"
type textarea "Juhul, kui tellimuses on mitu toodet, siis võib see jõuda kliendini mitme pakin…"
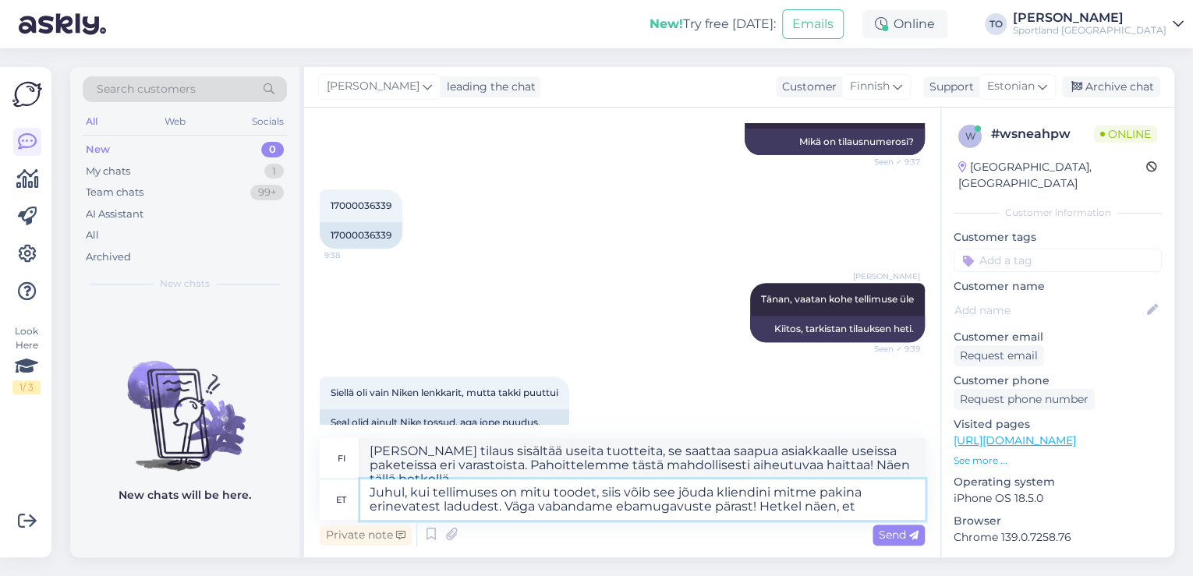
type textarea "[PERSON_NAME] tilaus sisältää useita tuotteita, se saattaa saapua asiakkaalle u…"
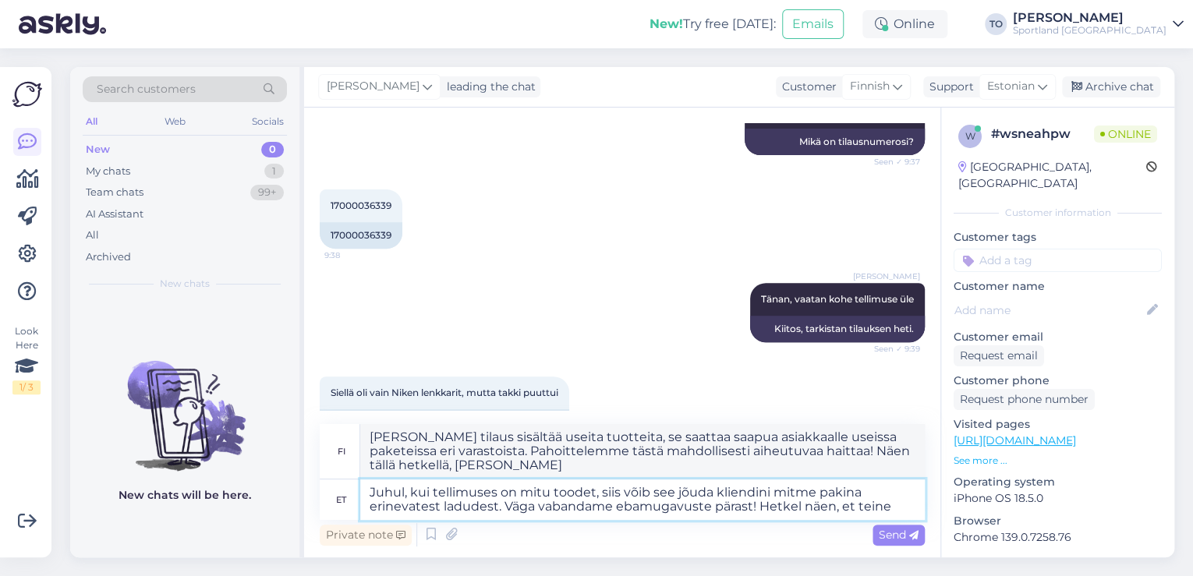
type textarea "Juhul, kui tellimuses on mitu toodet, siis võib see jõuda kliendini mitme pakin…"
type textarea "[PERSON_NAME] tilaus sisältää useita tuotteita, se saattaa saapua asiakkaalle u…"
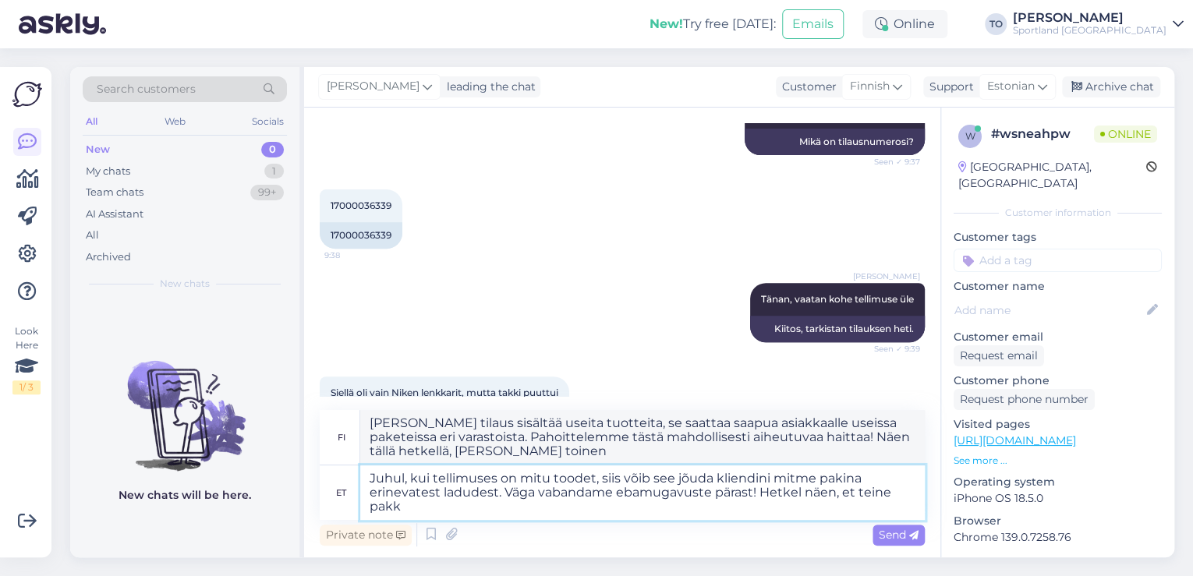
type textarea "Juhul, kui tellimuses on mitu toodet, siis võib see jõuda kliendini mitme pakin…"
type textarea "[PERSON_NAME] tilaus sisältää useita tuotteita, se saattaa saapua asiakkaalle u…"
type textarea "Juhul, kui tellimuses on mitu toodet, siis võib see jõuda kliendini mitme pakin…"
type textarea "[PERSON_NAME] tilaus sisältää useita tuotteita, se saattaa saapua asiakkaalle u…"
type textarea "Juhul, kui tellimuses on mitu toodet, siis võib see jõuda kliendini mitme pakin…"
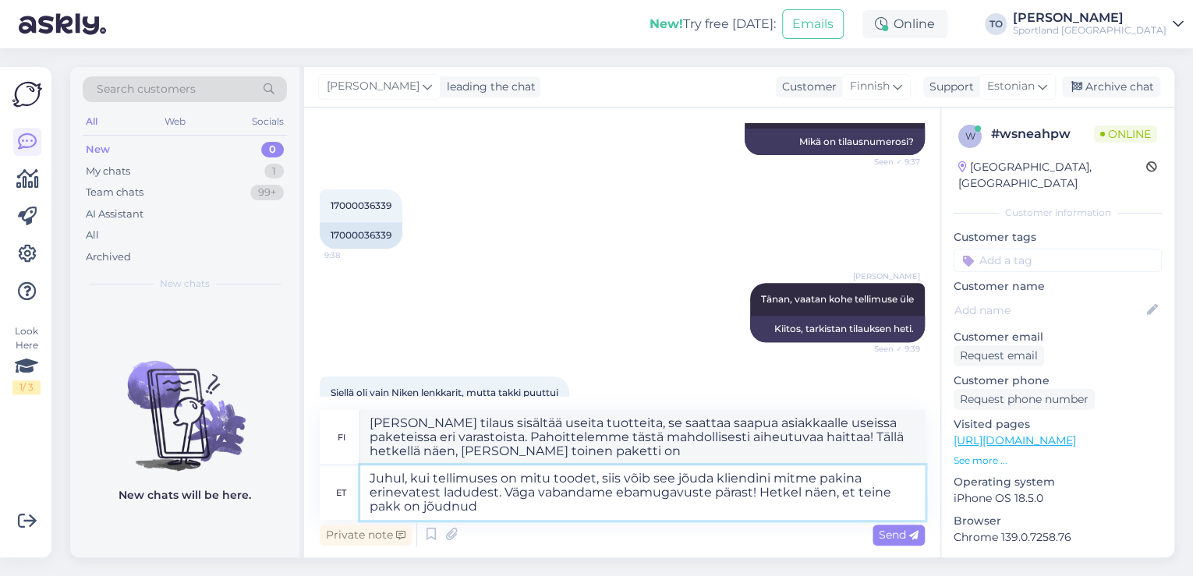
type textarea "[PERSON_NAME] tilaus sisältää useita tuotteita, se saattaa saapua asiakkaalle u…"
type textarea "Juhul, kui tellimuses on mitu toodet, siis võib see jõuda kliendini mitme pakin…"
type textarea "[PERSON_NAME] tilaus sisältää useita tuotteita, se saattaa saapua asiakkaalle u…"
type textarea "Juhul, kui tellimuses on mitu toodet, siis võib see jõuda kliendini mitme pakin…"
type textarea "[PERSON_NAME] tilaus sisältää useita tuotteita, se saattaa saapua asiakkaalle u…"
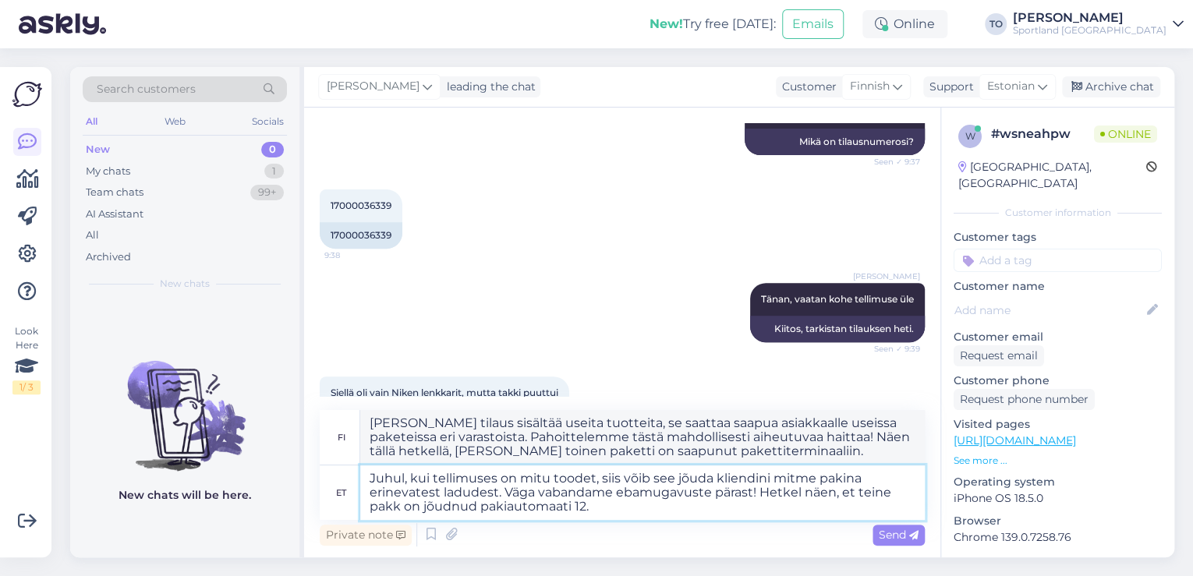
type textarea "Juhul, kui tellimuses on mitu toodet, siis võib see jõuda kliendini mitme pakin…"
type textarea "[PERSON_NAME] tilaus sisältää useita tuotteita, se saattaa saapua asiakkaalle u…"
type textarea "Juhul, kui tellimuses on mitu toodet, siis võib see jõuda kliendini mitme pakin…"
type textarea "[PERSON_NAME] tilaus sisältää useita tuotteita, se saattaa saapua asiakkaalle u…"
type textarea "Juhul, kui tellimuses on mitu toodet, siis võib see jõuda kliendini mitme pakin…"
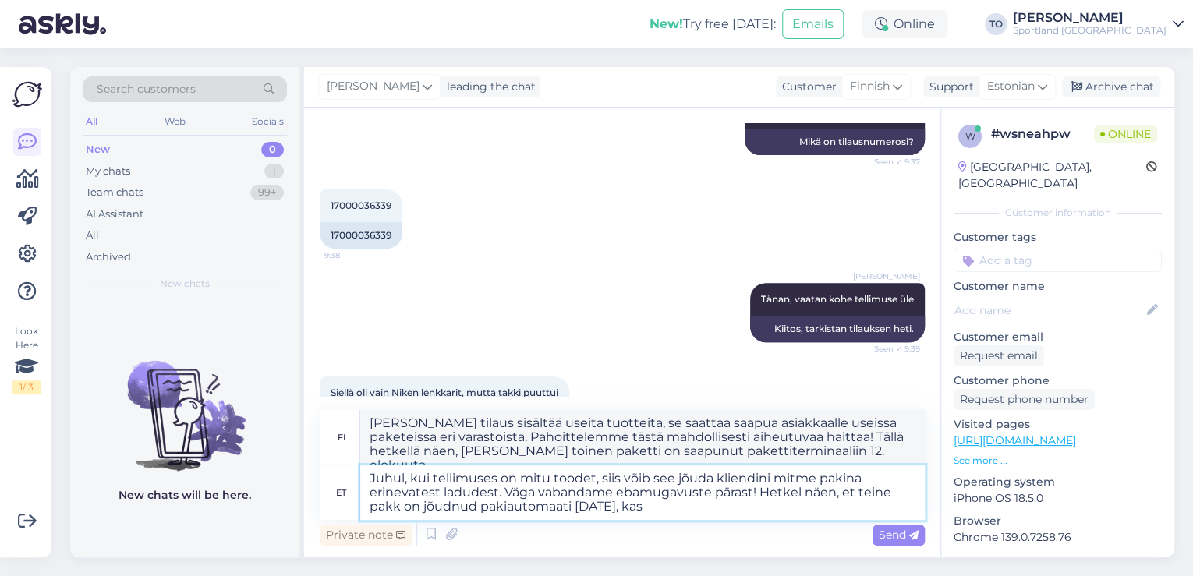
type textarea "[PERSON_NAME] tilaus sisältää useita tuotteita, se saattaa saapua asiakkaalle u…"
type textarea "Juhul, kui tellimuses on mitu toodet, siis võib see jõuda kliendini mitme pakin…"
type textarea "[PERSON_NAME] tilaus sisältää useita tuotteita, se saattaa saapua asiakkaalle u…"
type textarea "Juhul, kui tellimuses on mitu toodet, siis võib see jõuda kliendini mitme pakin…"
type textarea "[PERSON_NAME] tilaus sisältää useita tuotteita, se saattaa saapua asiakkaalle u…"
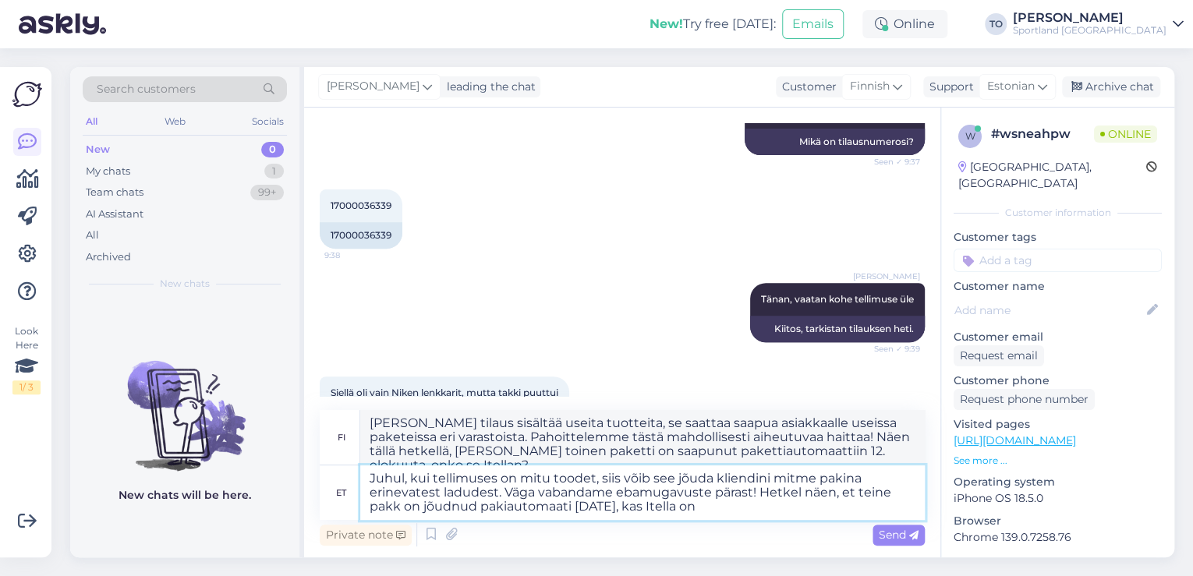
type textarea "Juhul, kui tellimuses on mitu toodet, siis võib see jõuda kliendini mitme pakin…"
type textarea "[PERSON_NAME] tilaus sisältää useita tuotteita, se saattaa saapua asiakkaalle u…"
type textarea "Juhul, kui tellimuses on mitu toodet, siis võib see jõuda kliendini mitme pakin…"
type textarea "[PERSON_NAME] tilaus sisältää useita tuotteita, se saattaa saapua asiakkaalle u…"
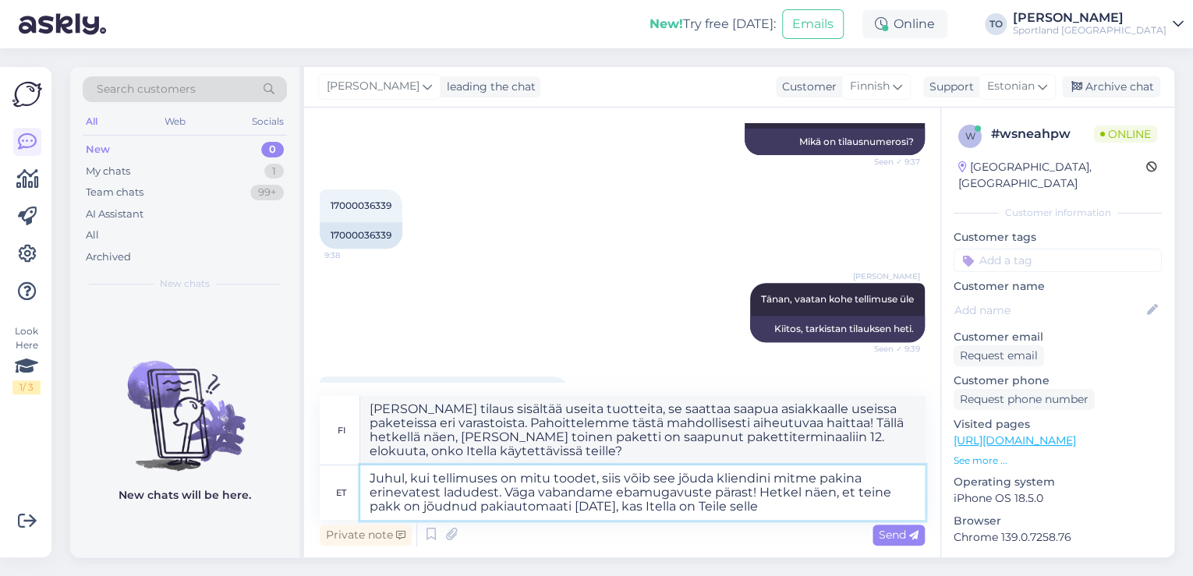
type textarea "Juhul, kui tellimuses on mitu toodet, siis võib see jõuda kliendini mitme pakin…"
type textarea "[PERSON_NAME] tilaus sisältää useita tuotteita, se saattaa saapua asiakkaalle u…"
type textarea "Juhul, kui tellimuses on mitu toodet, siis võib see jõuda kliendini mitme pakin…"
type textarea "[PERSON_NAME] tilaus sisältää useita tuotteita, se saattaa saapua asiakkaalle u…"
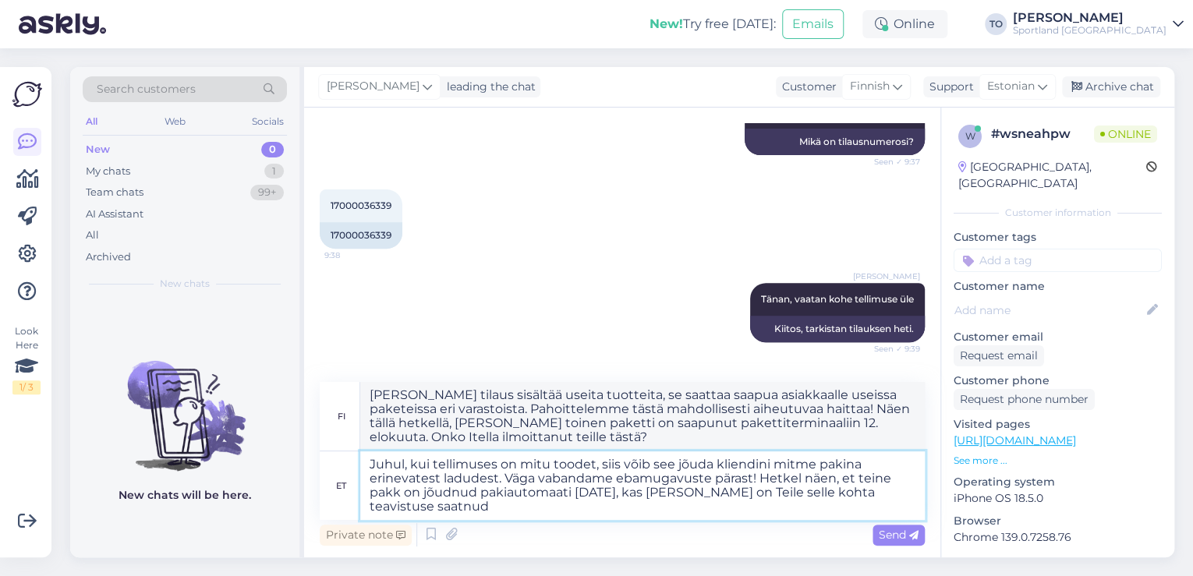
type textarea "Juhul, kui tellimuses on mitu toodet, siis võib see jõuda kliendini mitme pakin…"
type textarea "[PERSON_NAME] tilaus sisältää useita tuotteita, se saattaa saapua asiakkaalle u…"
type textarea "Juhul, kui tellimuses on mitu toodet, siis võib see jõuda kliendini mitme pakin…"
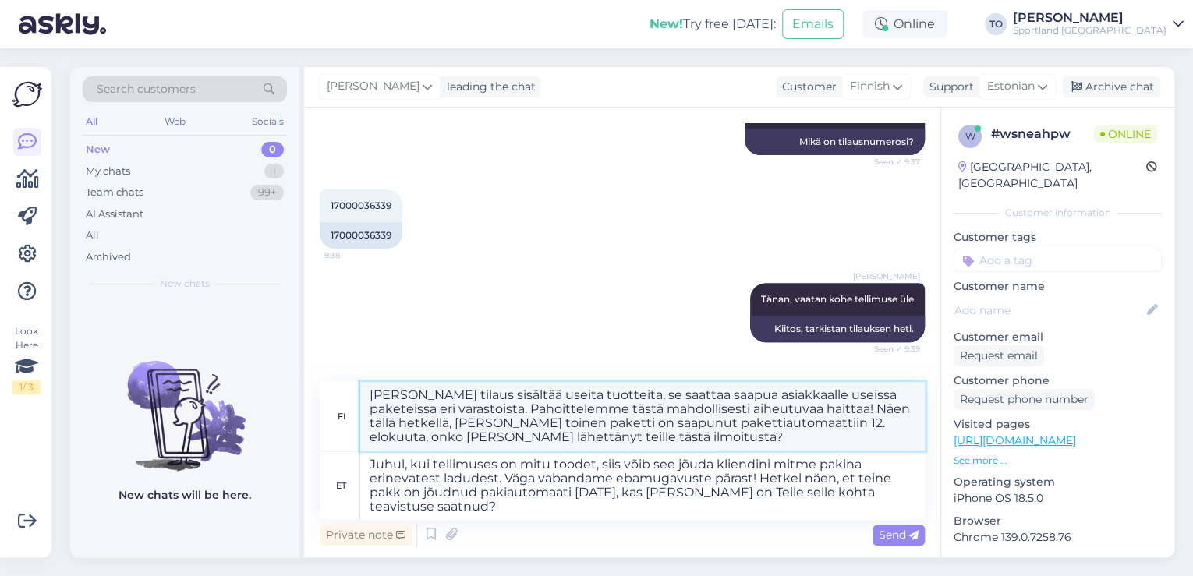
click at [844, 424] on textarea "[PERSON_NAME] tilaus sisältää useita tuotteita, se saattaa saapua asiakkaalle u…" at bounding box center [642, 416] width 565 height 69
type textarea "[PERSON_NAME] tilaus sisältää useita tuotteita, se saattaa saapua asiakkaalle u…"
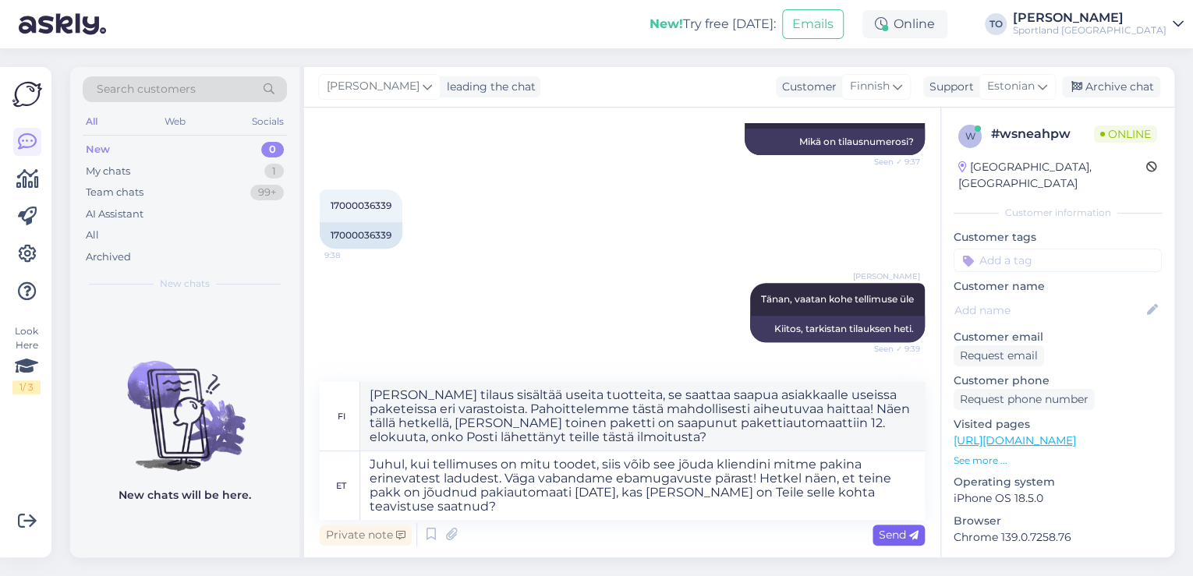
click at [884, 537] on span "Send" at bounding box center [899, 535] width 40 height 14
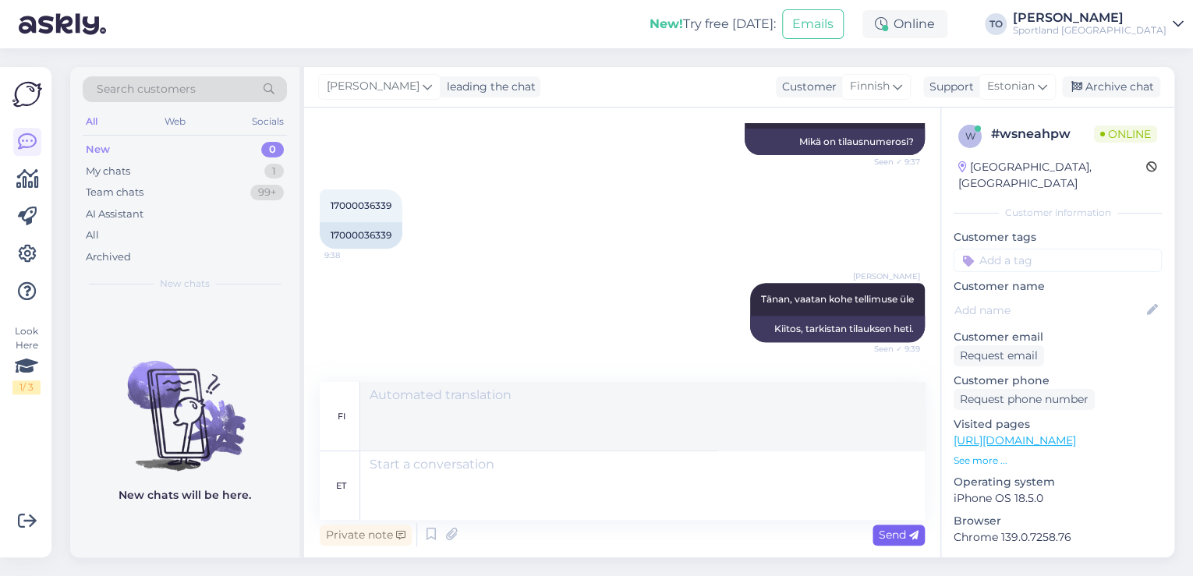
scroll to position [503, 0]
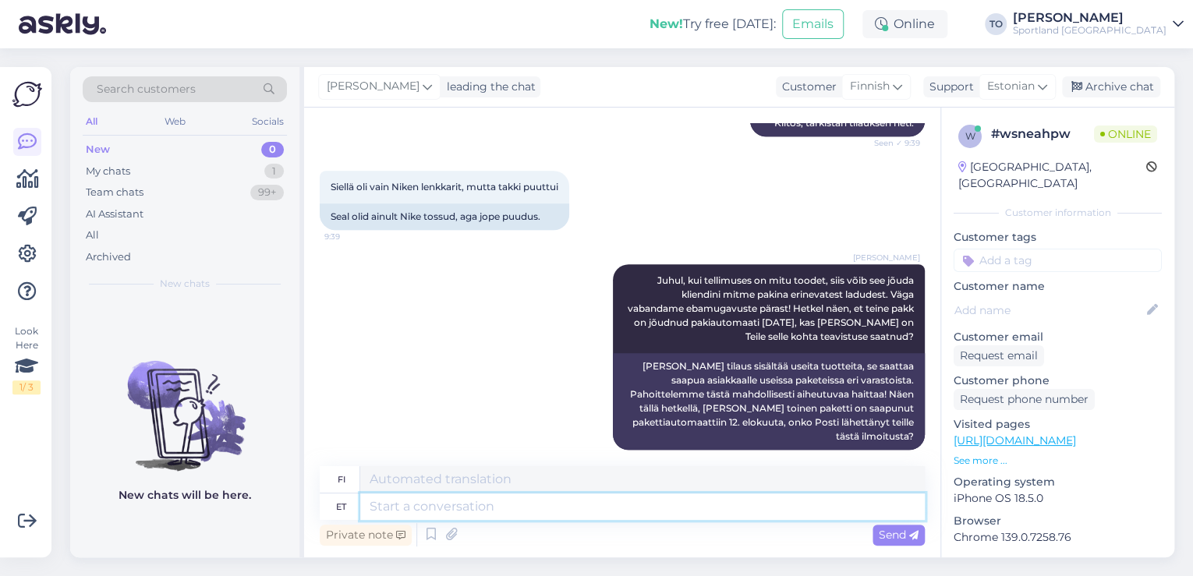
click at [703, 509] on textarea at bounding box center [642, 507] width 565 height 27
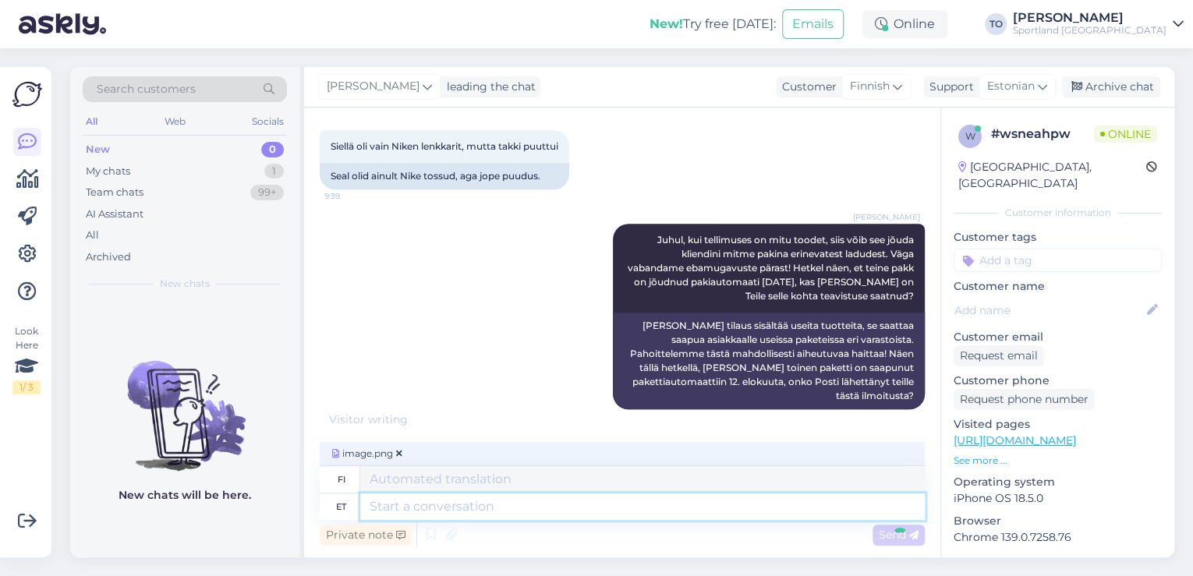
scroll to position [601, 0]
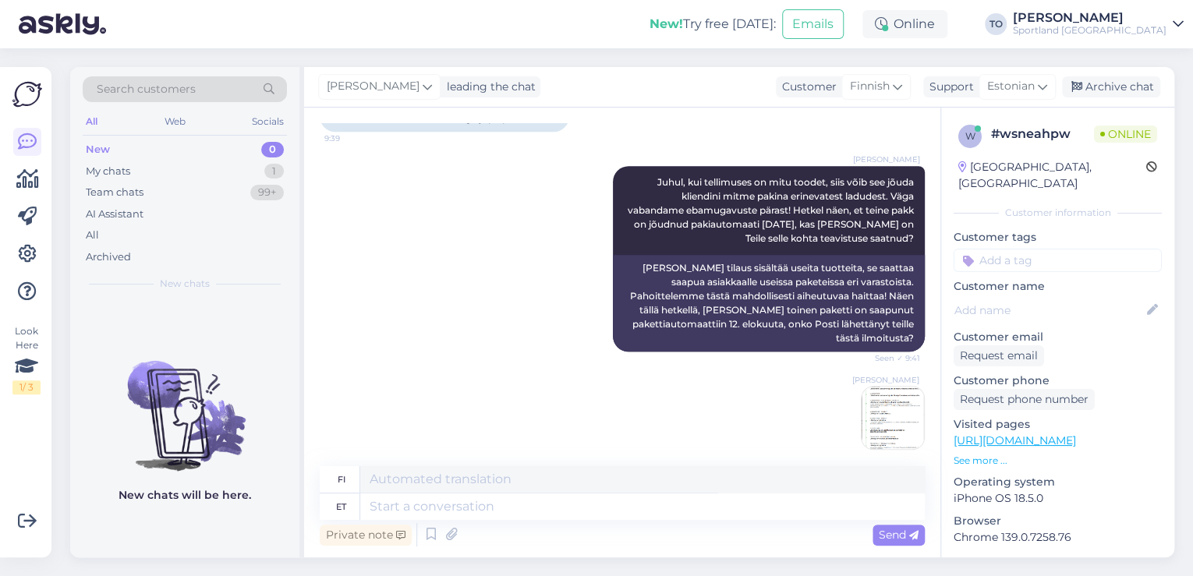
click at [885, 409] on img at bounding box center [893, 418] width 62 height 62
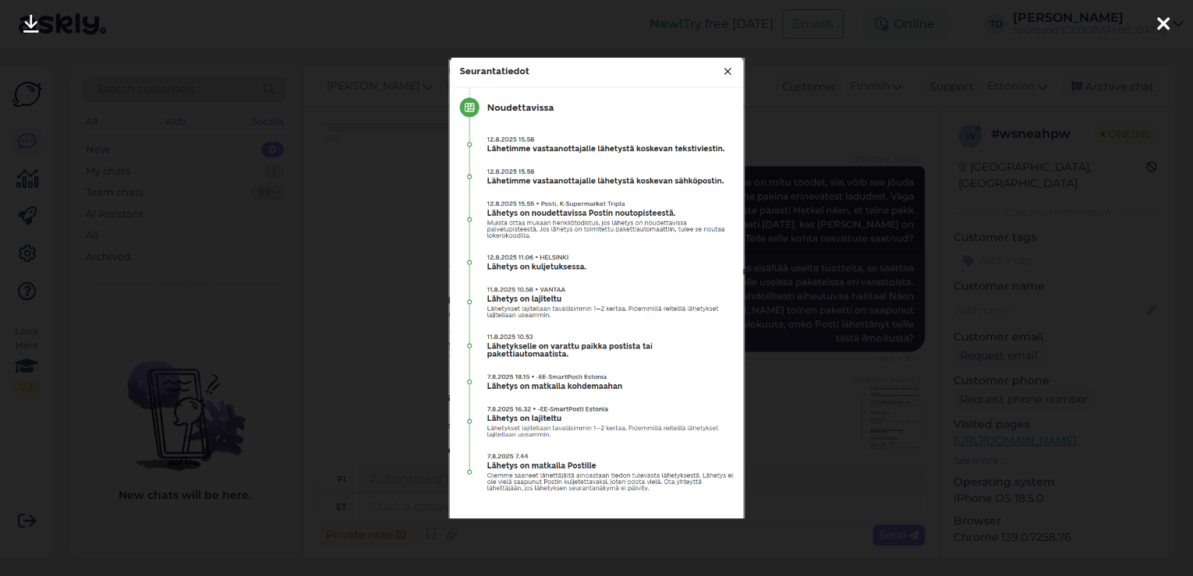
click at [725, 72] on img at bounding box center [596, 288] width 296 height 461
click at [1161, 20] on icon at bounding box center [1163, 25] width 12 height 20
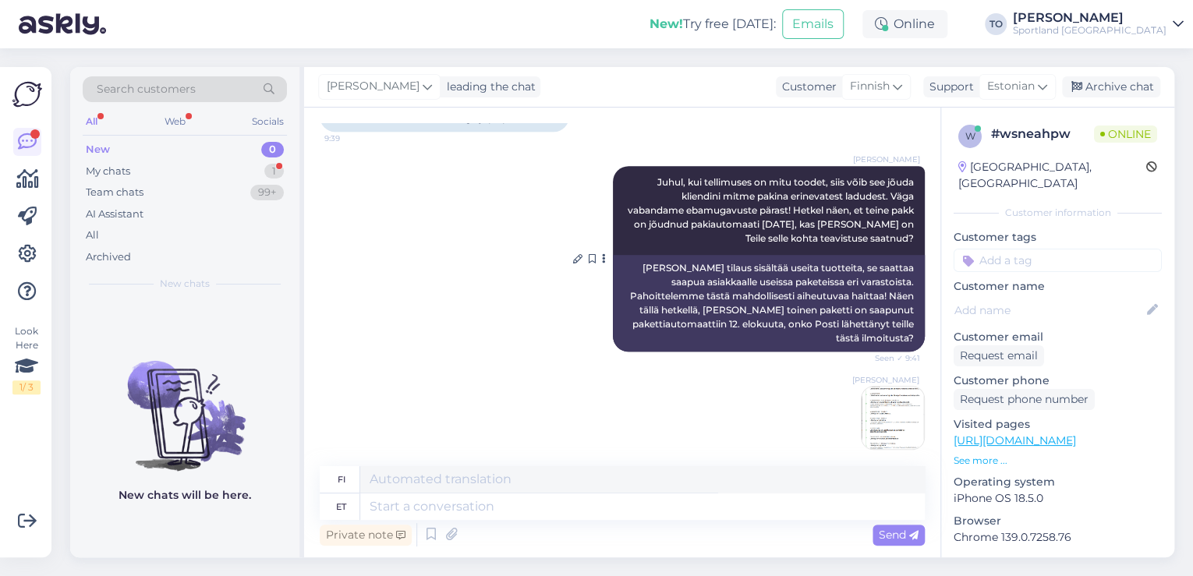
scroll to position [695, 0]
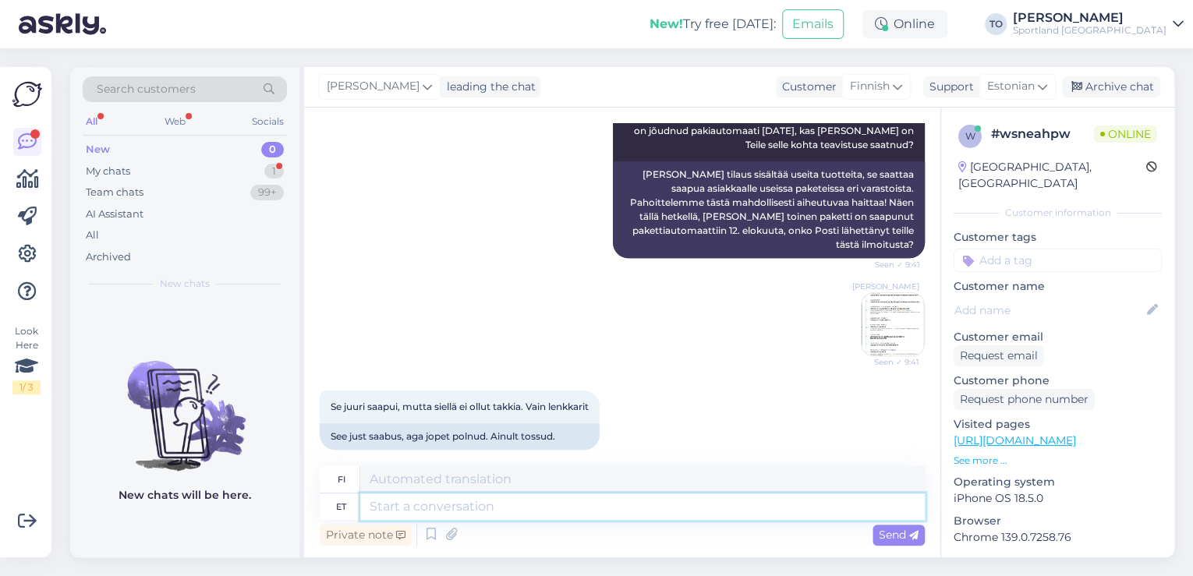
click at [512, 496] on textarea at bounding box center [642, 507] width 565 height 27
click at [683, 496] on textarea at bounding box center [642, 507] width 565 height 27
type textarea "T"
type textarea "Tellimus"
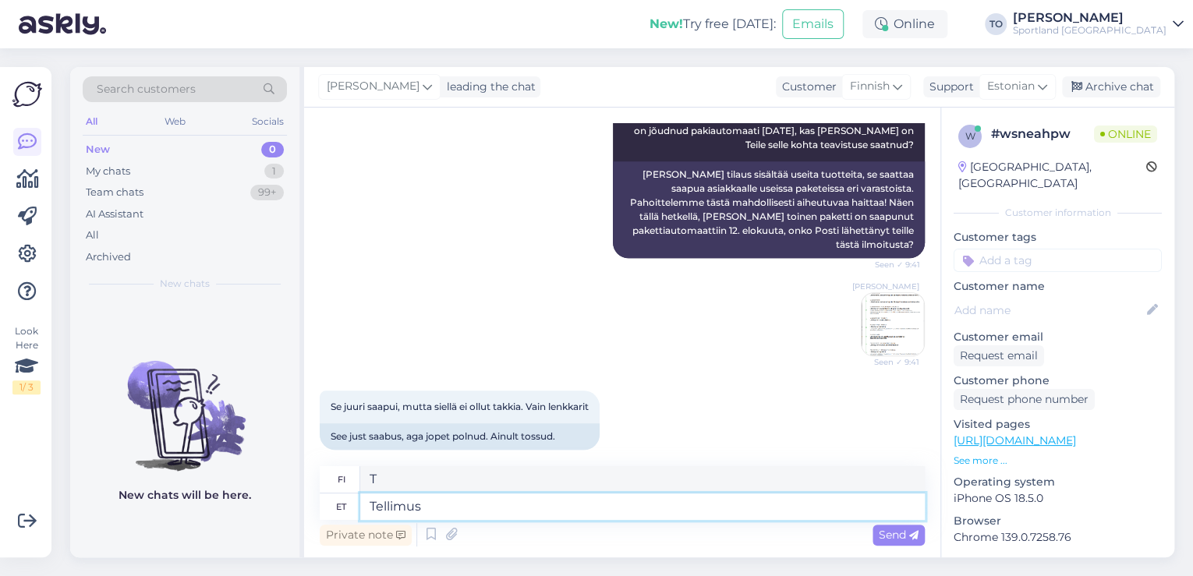
type textarea "Tilata"
type textarea "Tellimus on"
type textarea "Tilaus on"
type textarea "Tellimus on komplekteerit"
type textarea "Tilaus on valmis."
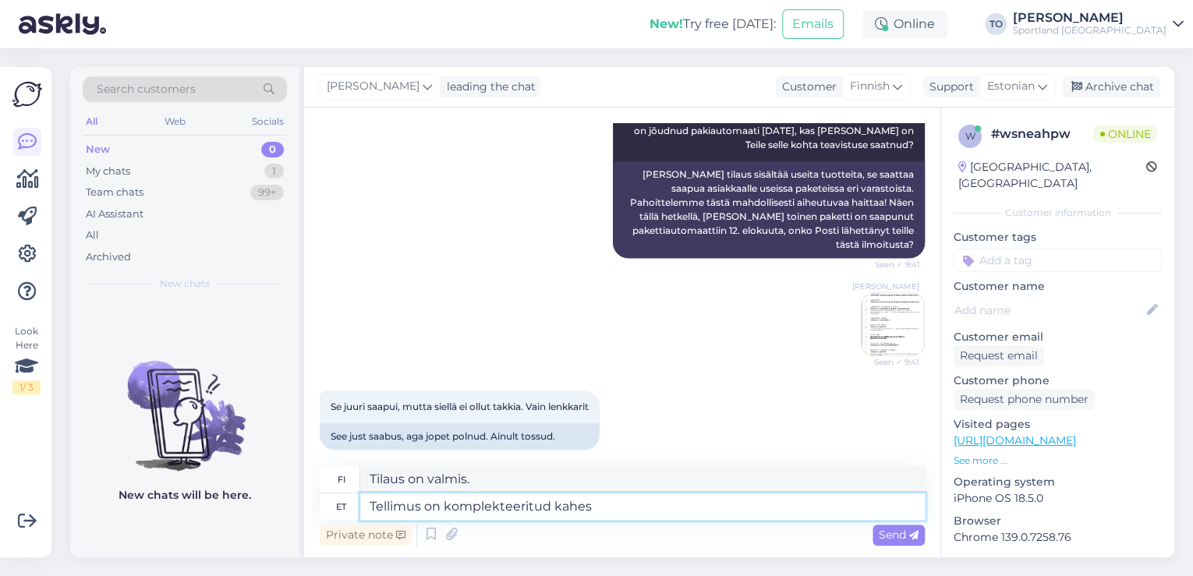
type textarea "Tellimus on komplekteeritud kahes"
type textarea "Tilaus on pakattu kahteen osaan"
type textarea "Tellimus on komplekteeritud kahes eri"
type textarea "Tilaus on pakattu kahteen eri pakkaukseen"
type textarea "Tellimus on komplekteeritud kahes erinevas [GEOGRAPHIC_DATA]"
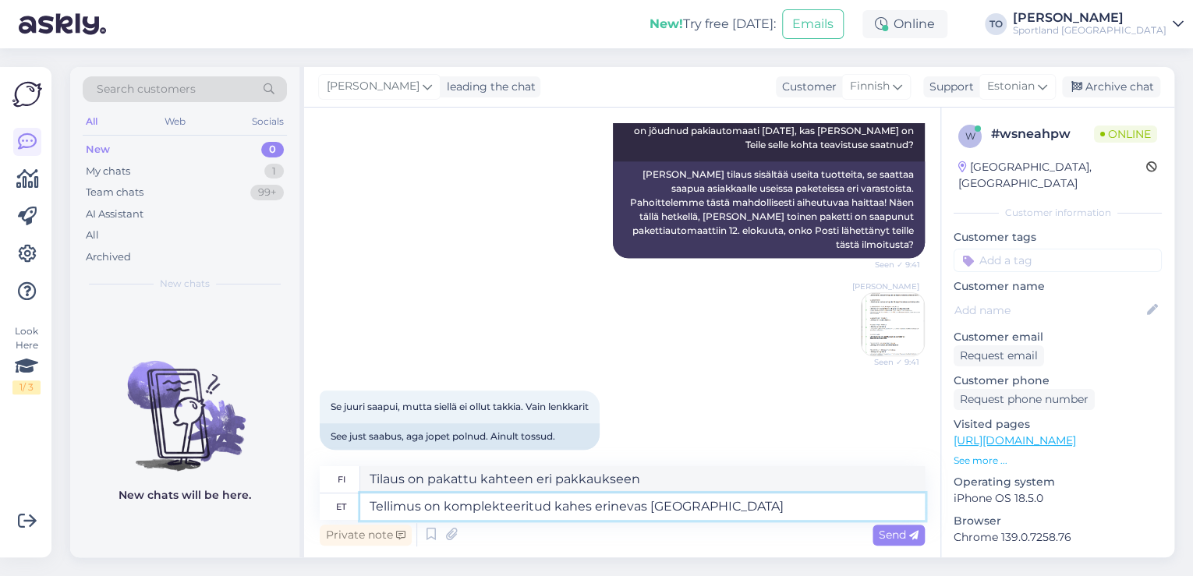
type textarea "Tilaus valmistetaan kahdessa eri varastossa."
type textarea "Tellimus on komplekteeritud kahes erinevas [GEOGRAPHIC_DATA] ning s"
type textarea "Tilaus valmistetaan kahdessa eri varastossa ja"
type textarea "Tellimus on komplekteeritud kahes erinevas [GEOGRAPHIC_DATA] ning seetõttu s"
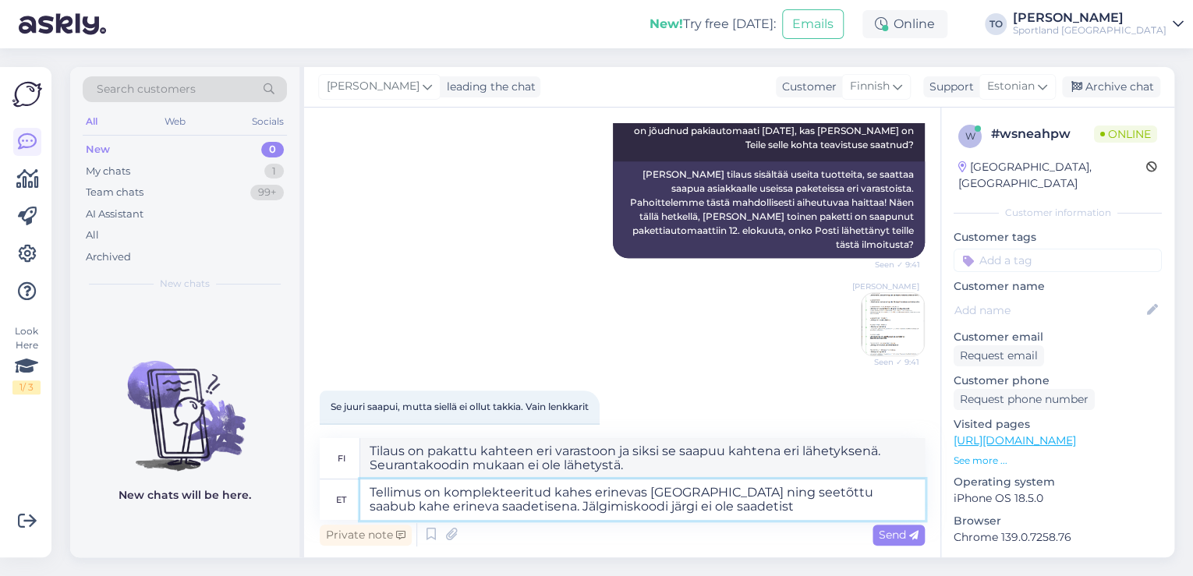
click at [699, 519] on textarea "Tellimus on komplekteeritud kahes erinevas [GEOGRAPHIC_DATA] ning seetõttu saab…" at bounding box center [642, 500] width 565 height 41
paste textarea "00264300487118841832"
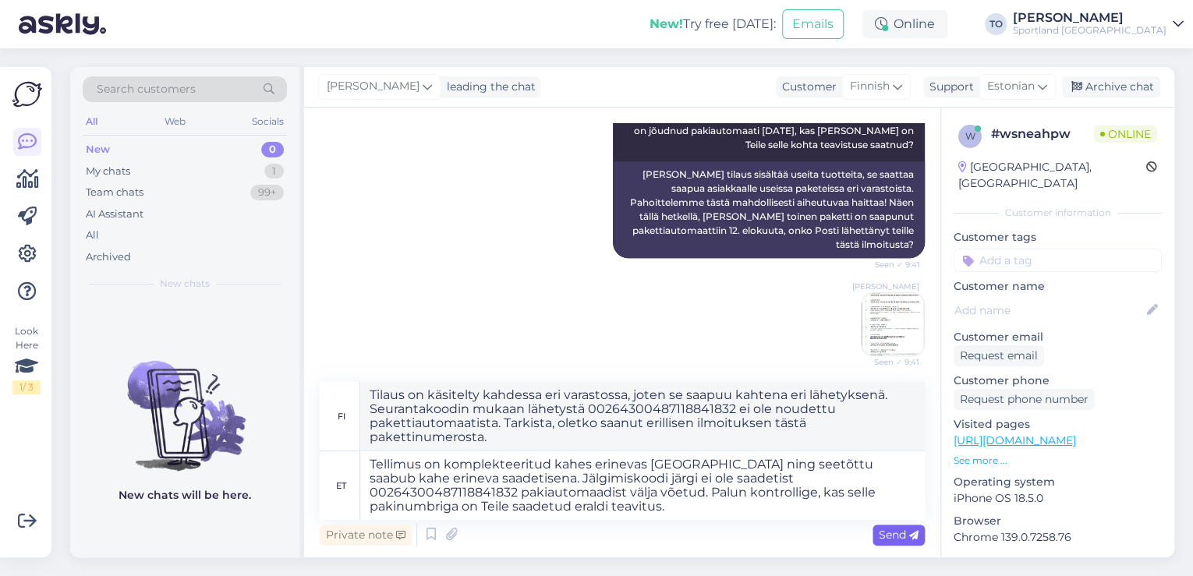
click at [908, 531] on span "Send" at bounding box center [899, 535] width 40 height 14
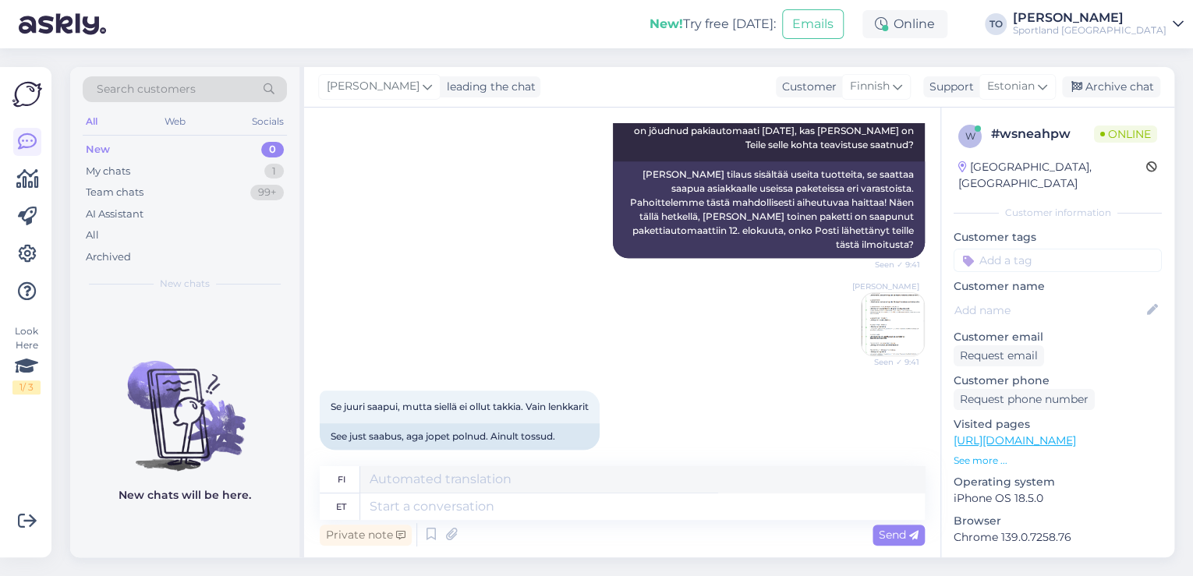
scroll to position [901, 0]
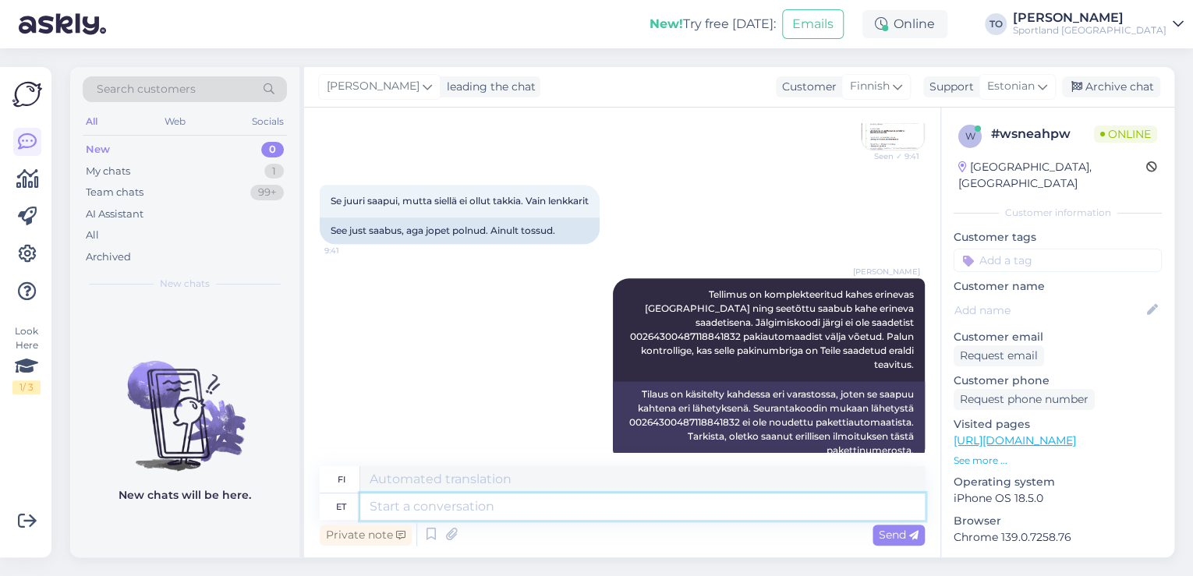
click at [627, 505] on textarea at bounding box center [642, 507] width 565 height 27
paste textarea "00264300487118836906"
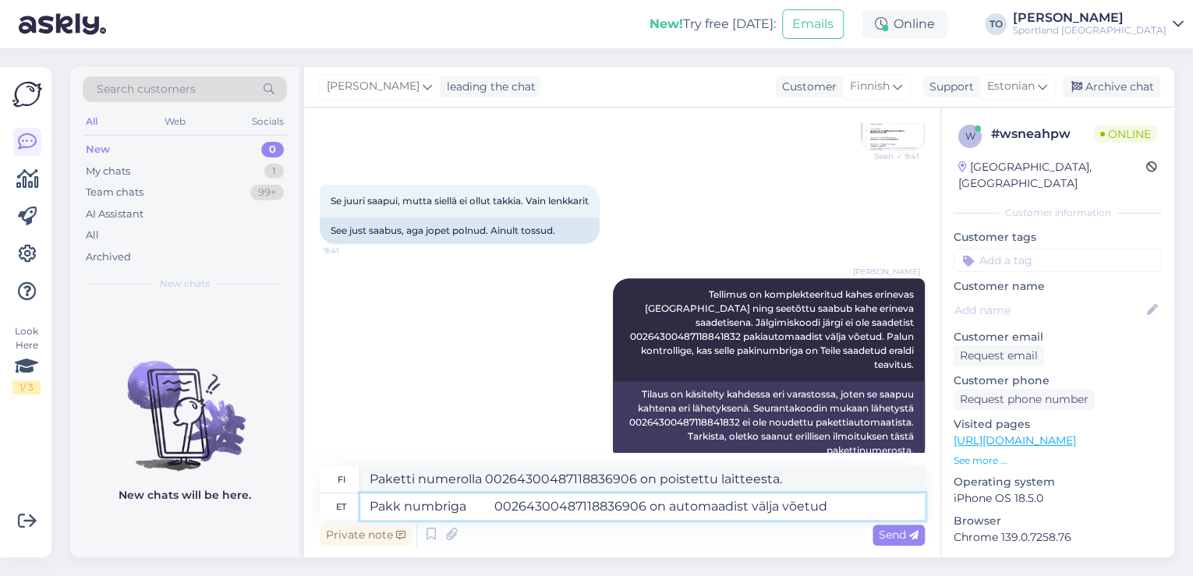
click at [646, 508] on textarea "Pakk numbriga 00264300487118836906 on automaadist välja võetud" at bounding box center [642, 507] width 565 height 27
click at [896, 526] on div "Send" at bounding box center [899, 535] width 52 height 21
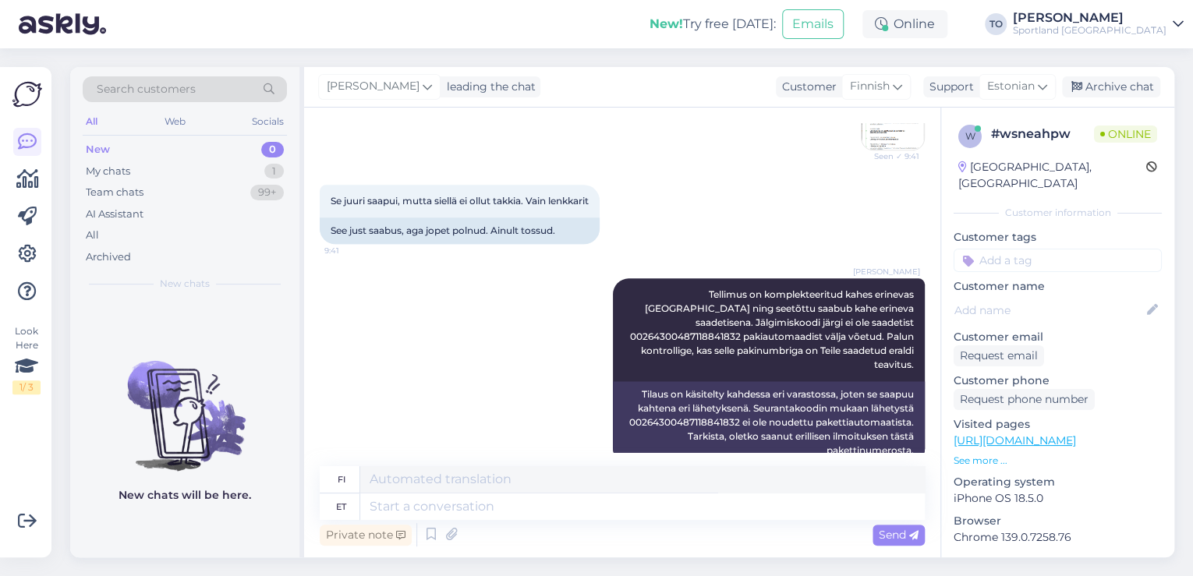
scroll to position [1023, 0]
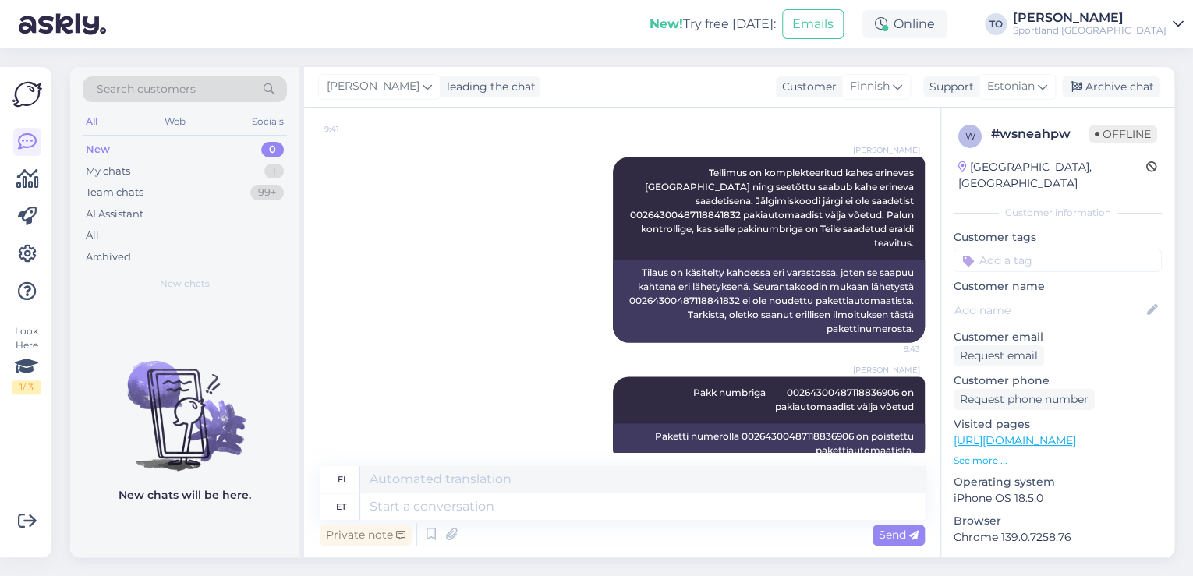
click at [1146, 27] on div "Sportland [GEOGRAPHIC_DATA]" at bounding box center [1090, 30] width 154 height 12
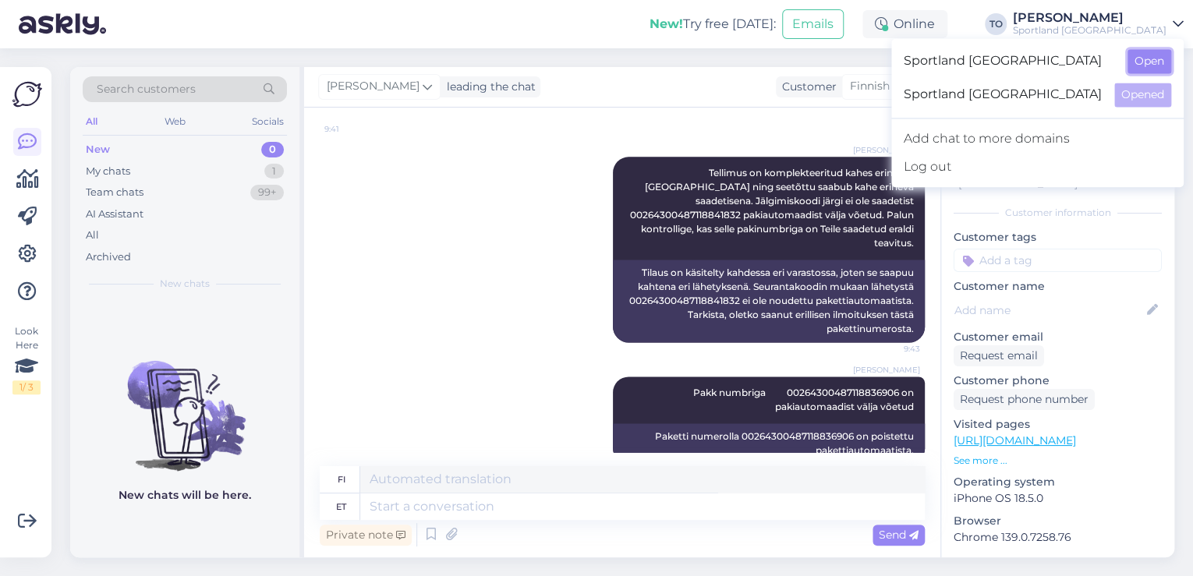
click at [1156, 59] on button "Open" at bounding box center [1150, 61] width 44 height 24
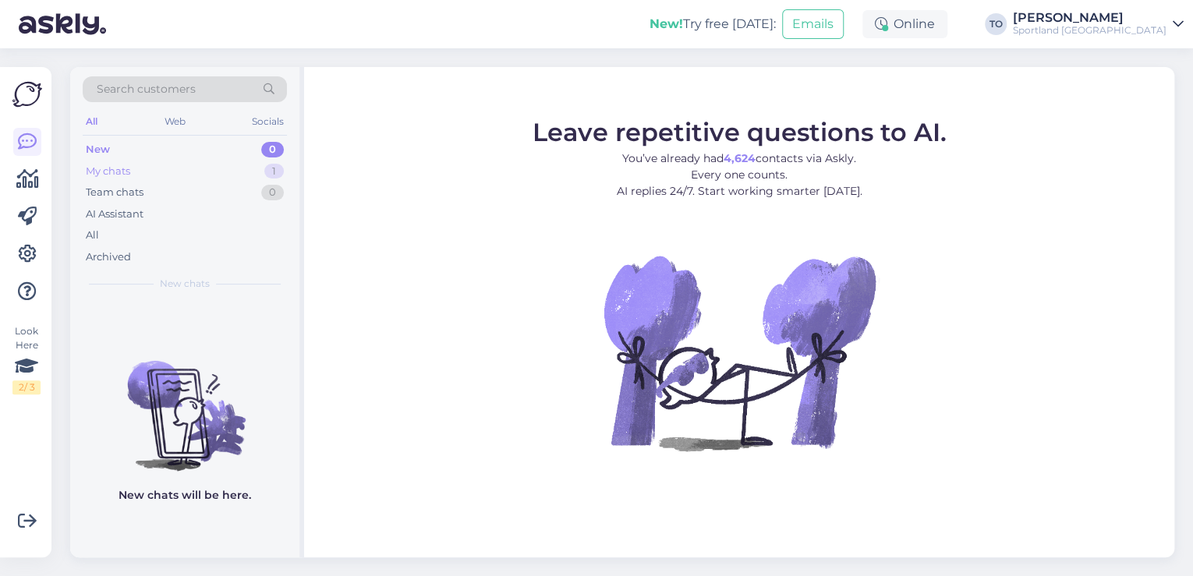
click at [256, 167] on div "My chats 1" at bounding box center [185, 172] width 204 height 22
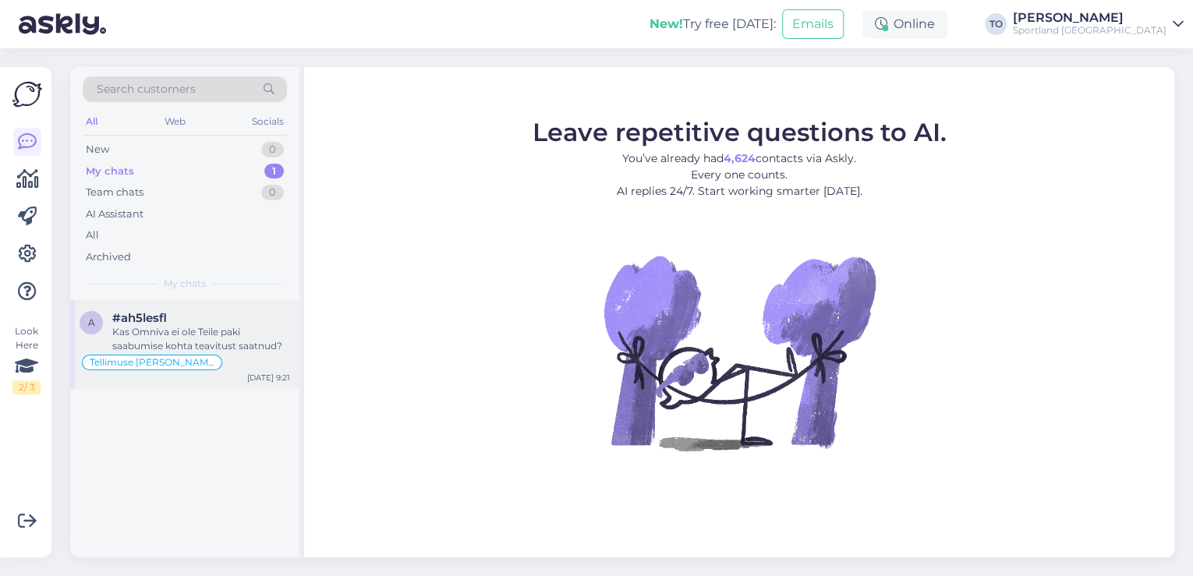
click at [229, 353] on div "Kas Omniva ei ole Teile paki saabumise kohta teavitust saatnud?" at bounding box center [201, 339] width 178 height 28
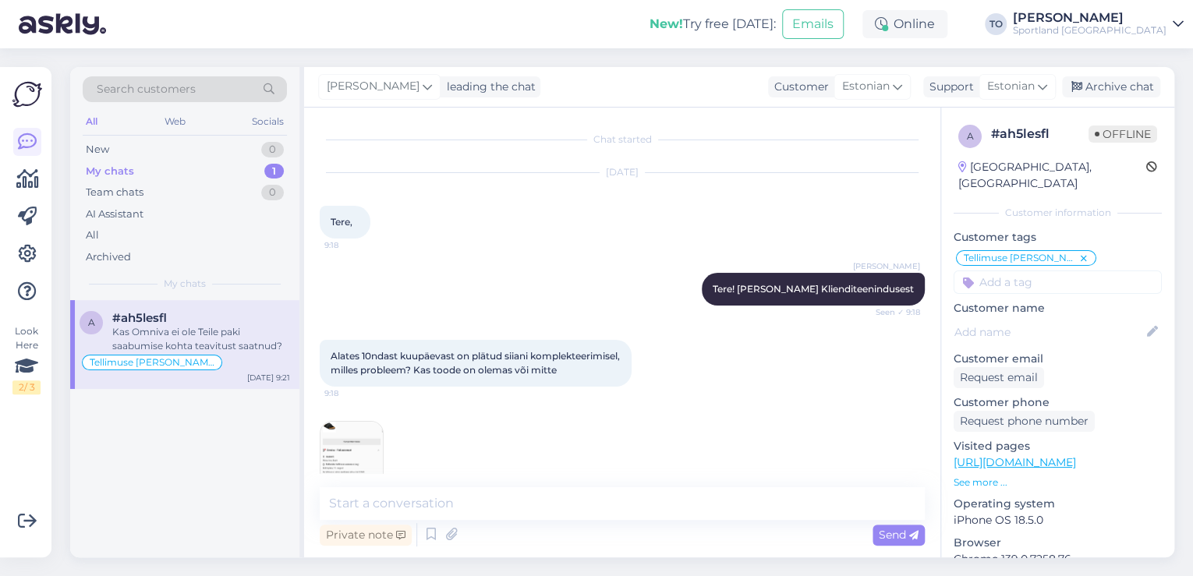
scroll to position [369, 0]
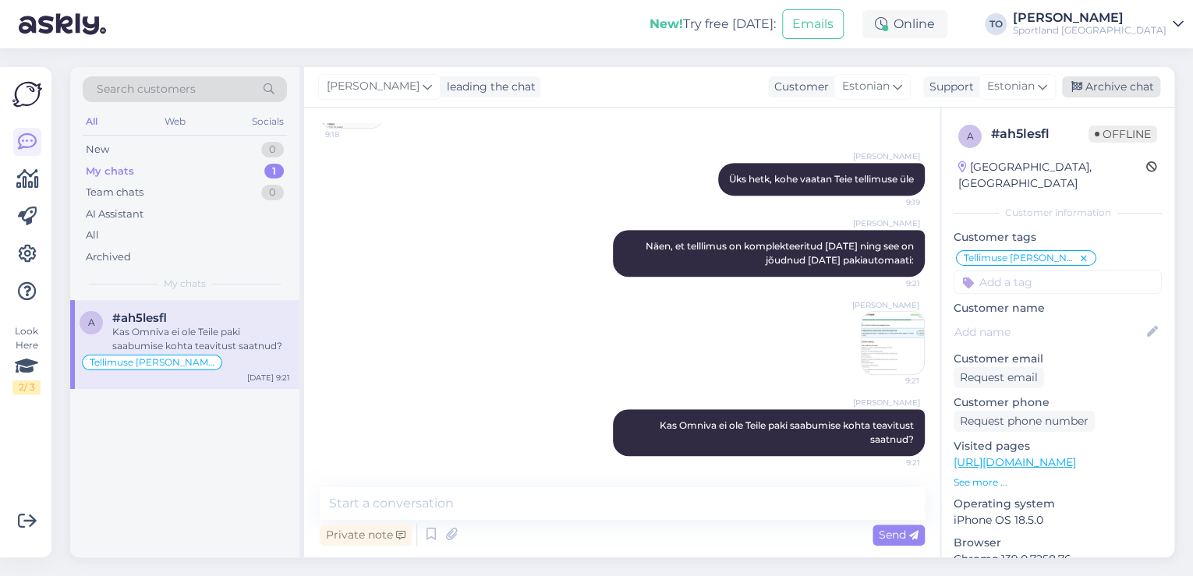
click at [1101, 88] on div "Archive chat" at bounding box center [1111, 86] width 98 height 21
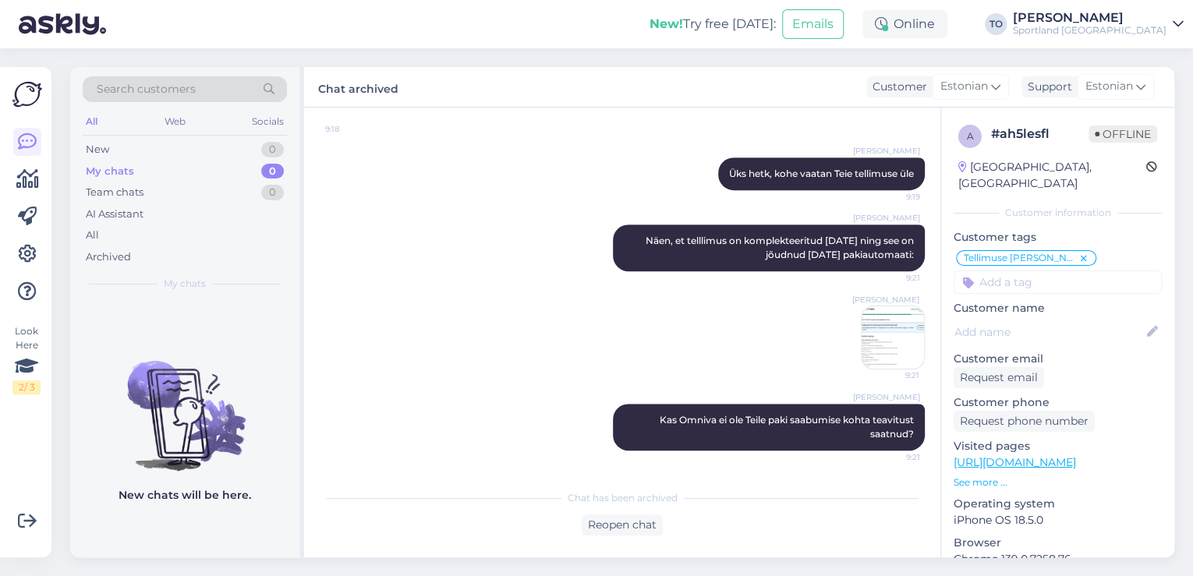
click at [1129, 27] on div "Sportland [GEOGRAPHIC_DATA]" at bounding box center [1090, 30] width 154 height 12
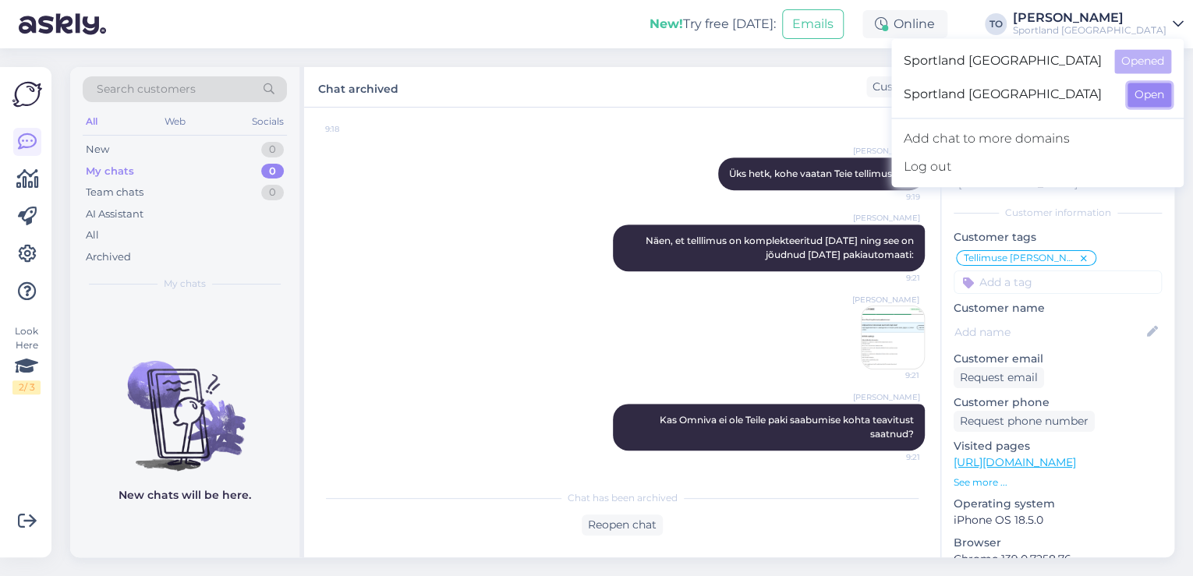
click at [1136, 96] on button "Open" at bounding box center [1150, 95] width 44 height 24
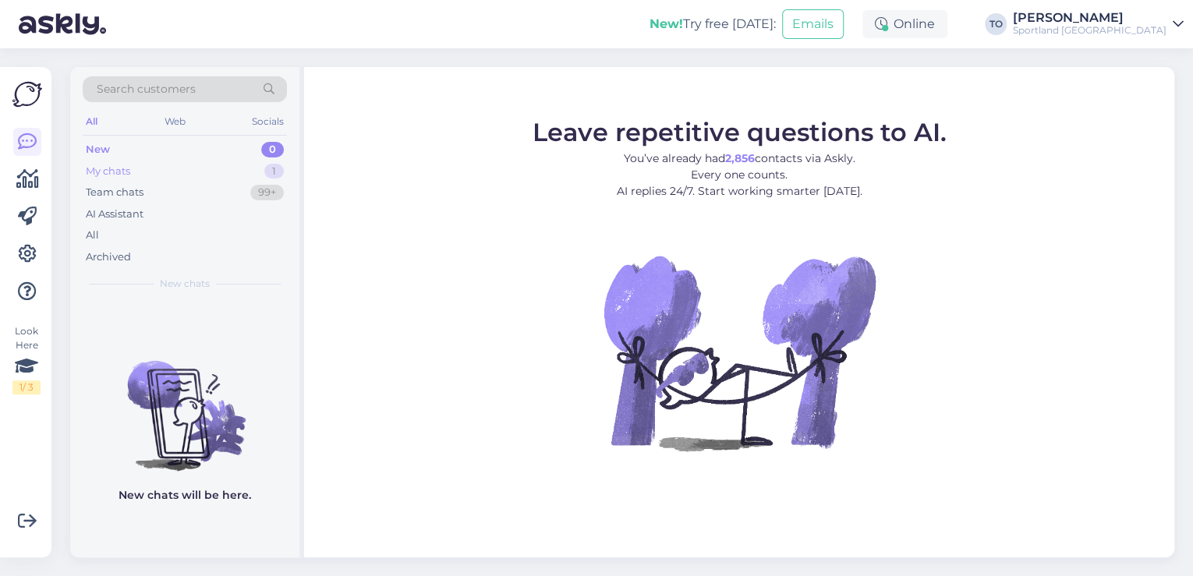
click at [136, 172] on div "My chats 1" at bounding box center [185, 172] width 204 height 22
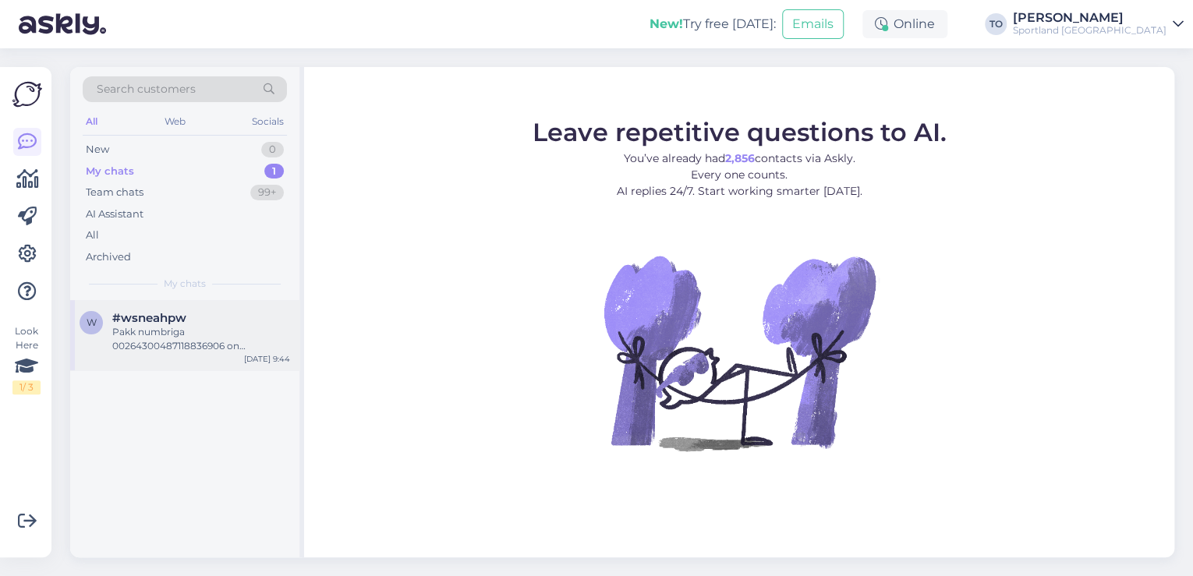
click at [161, 341] on div "Pakk numbriga 00264300487118836906 on pakiautomaadist välja võetud" at bounding box center [201, 339] width 178 height 28
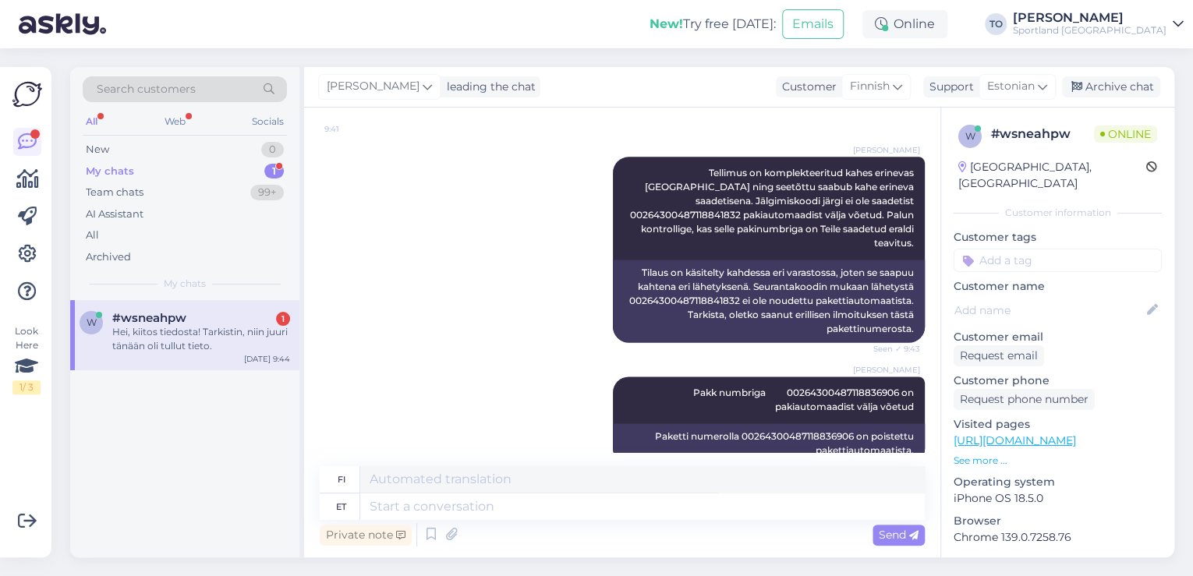
scroll to position [1116, 0]
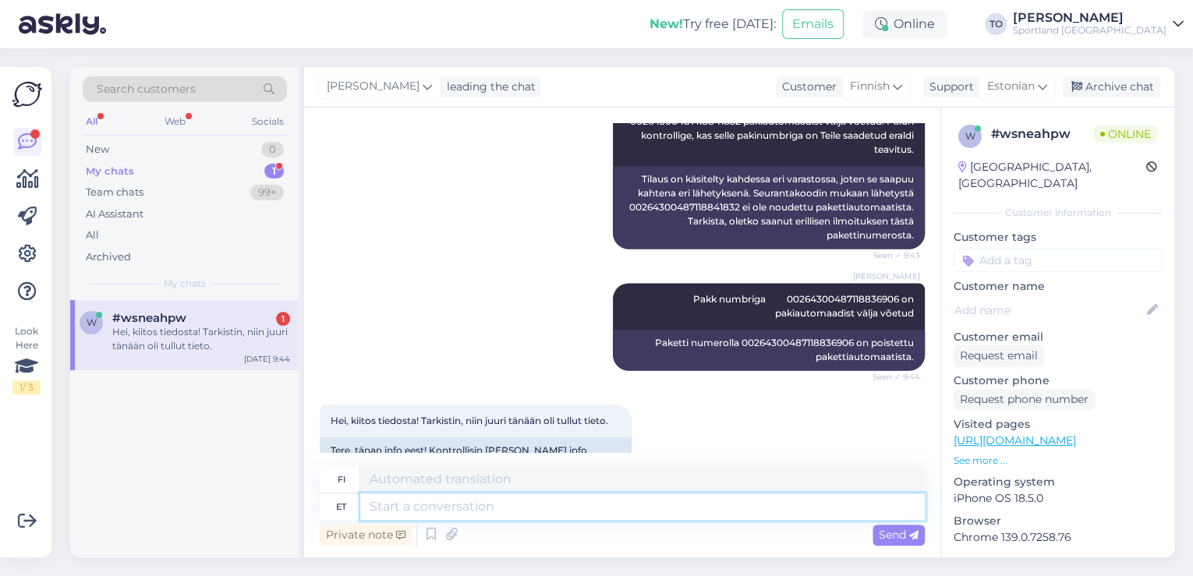
click at [628, 515] on textarea at bounding box center [642, 507] width 565 height 27
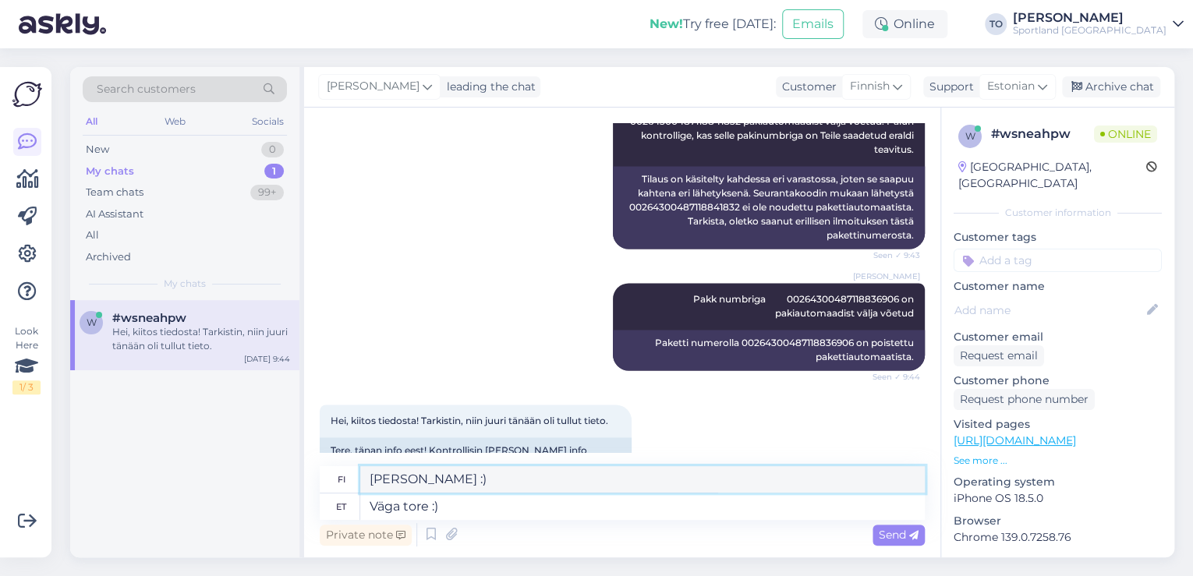
click at [402, 477] on textarea "[PERSON_NAME] :)" at bounding box center [642, 479] width 565 height 27
click at [420, 484] on textarea "[PERSON_NAME] :)" at bounding box center [642, 479] width 565 height 27
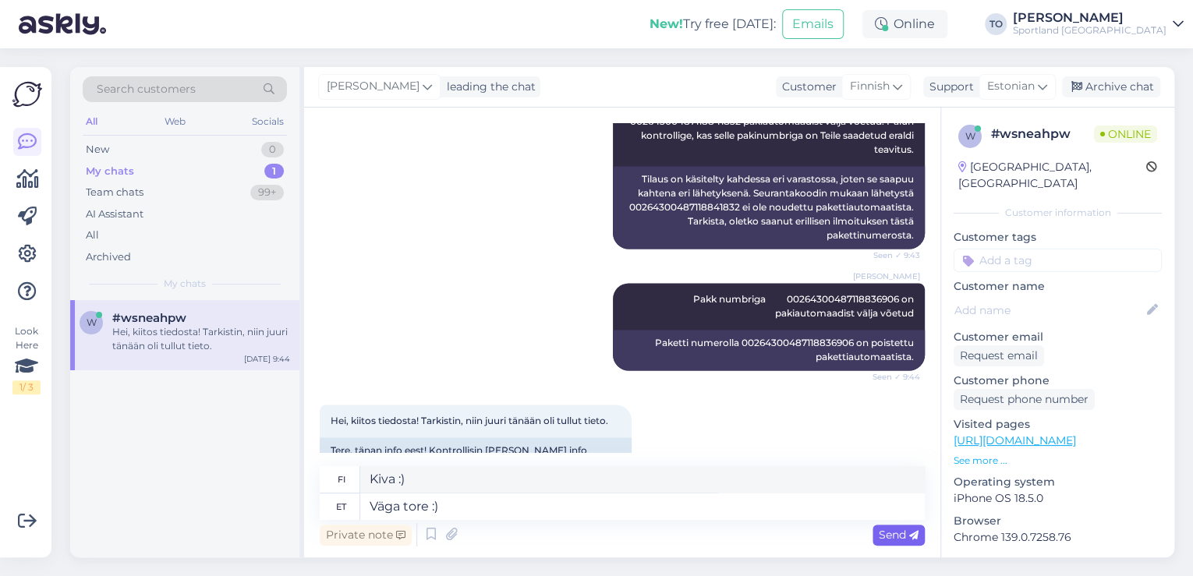
click at [888, 534] on span "Send" at bounding box center [899, 535] width 40 height 14
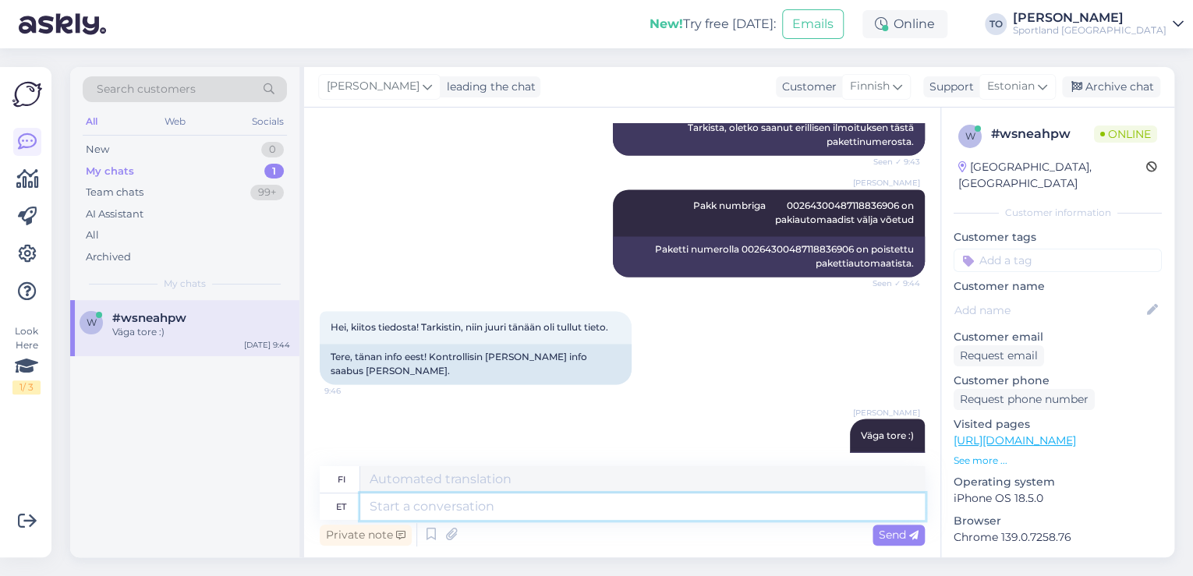
click at [657, 512] on textarea at bounding box center [642, 507] width 565 height 27
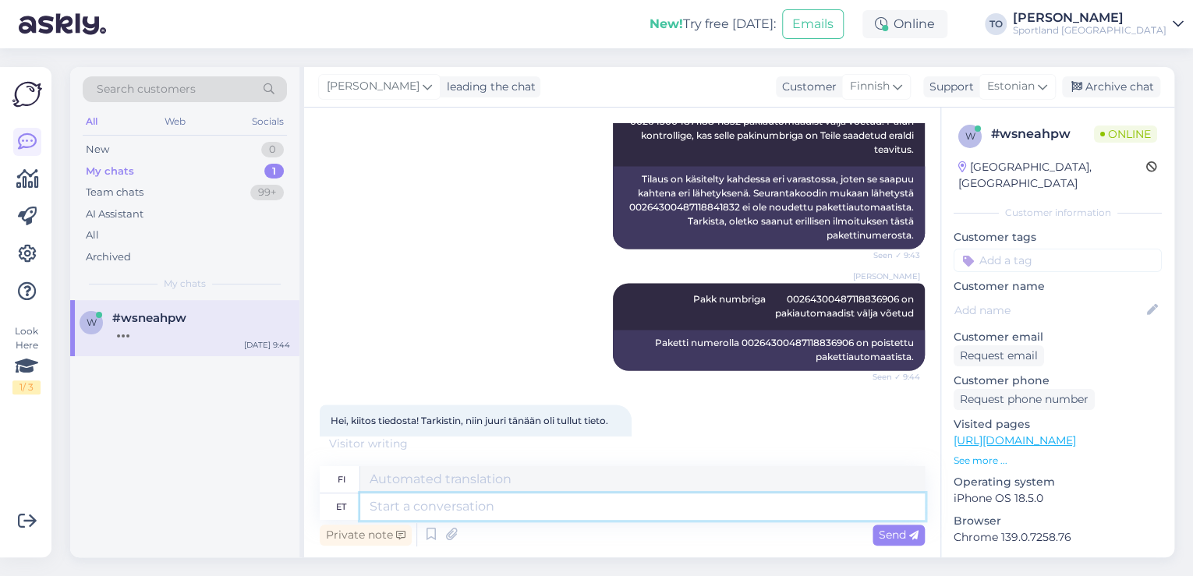
scroll to position [1397, 0]
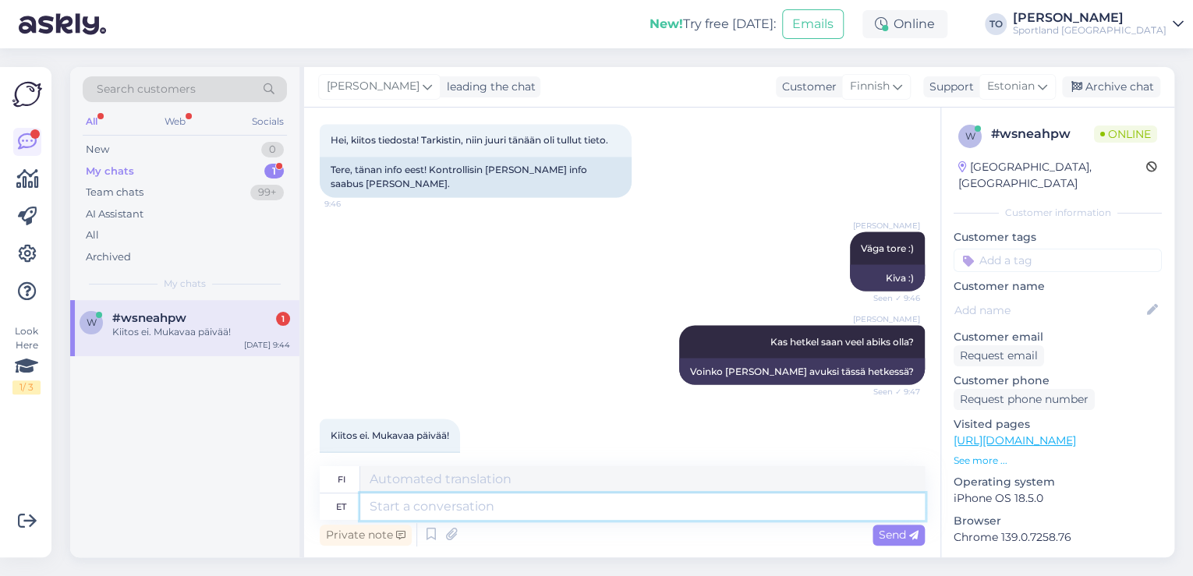
click at [493, 504] on textarea at bounding box center [642, 507] width 565 height 27
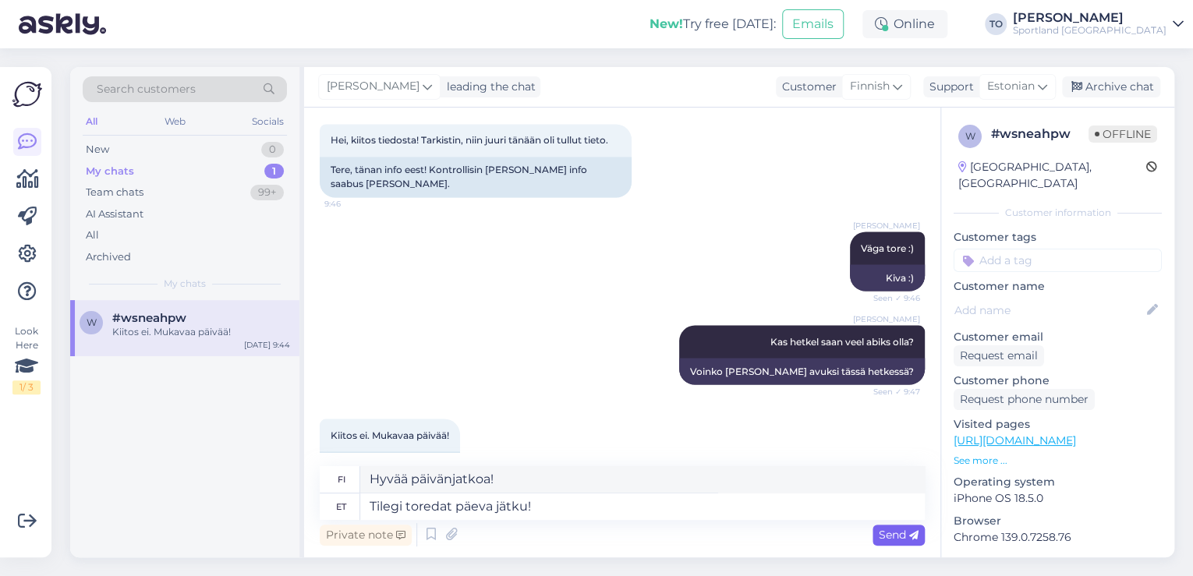
click at [920, 537] on div "Send" at bounding box center [899, 535] width 52 height 21
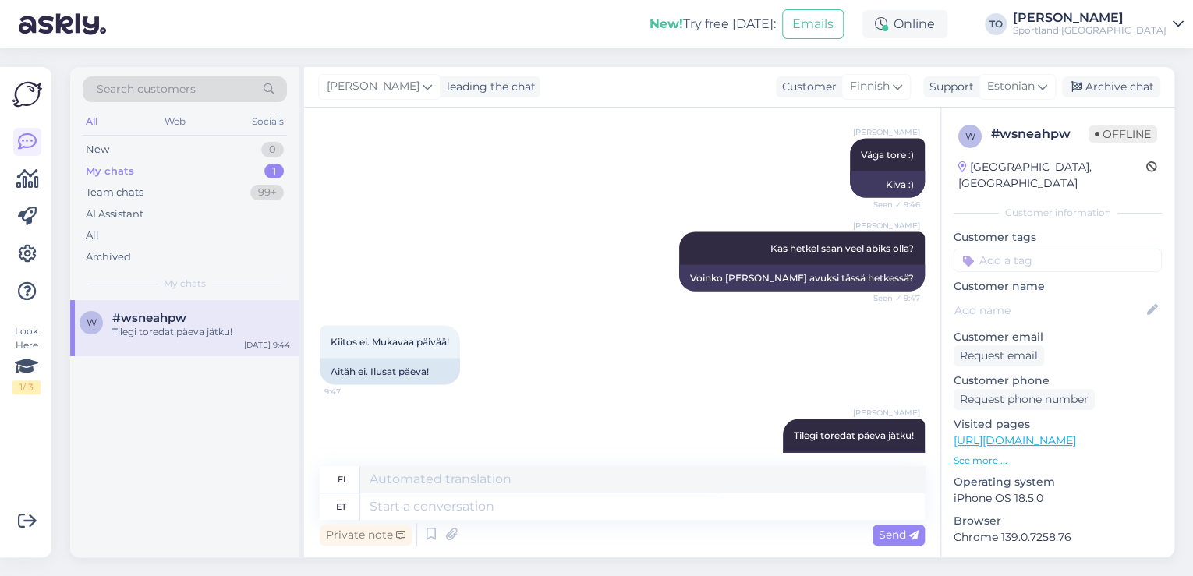
click at [1051, 249] on input at bounding box center [1058, 260] width 208 height 23
click at [1058, 316] on span "E-[PERSON_NAME] tellimuste [PERSON_NAME] info" at bounding box center [1058, 320] width 125 height 9
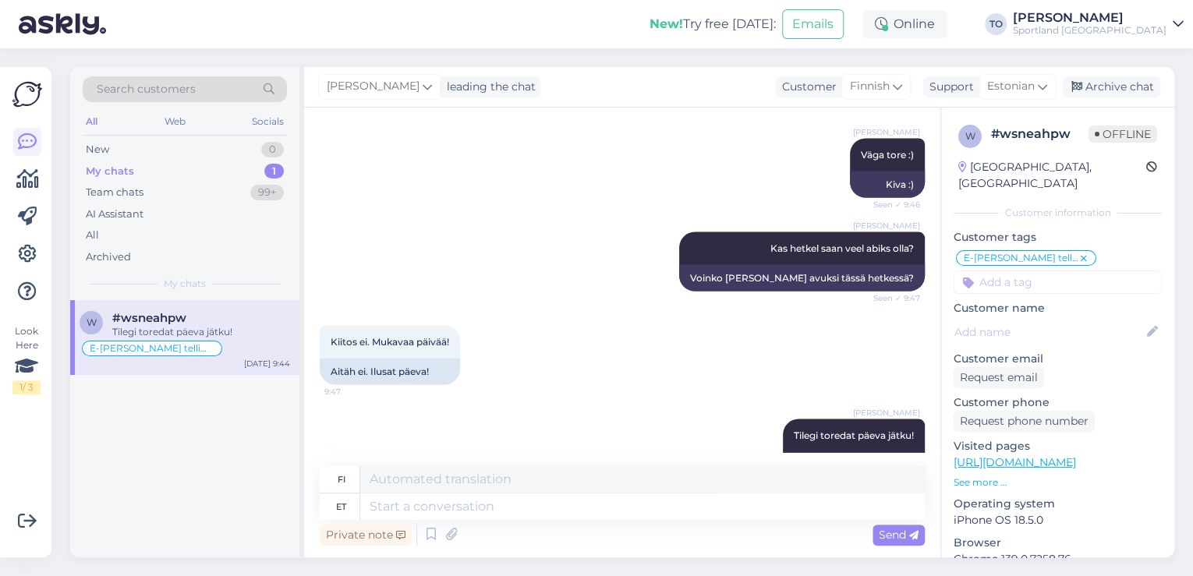
click at [1130, 25] on div "Sportland [GEOGRAPHIC_DATA]" at bounding box center [1090, 30] width 154 height 12
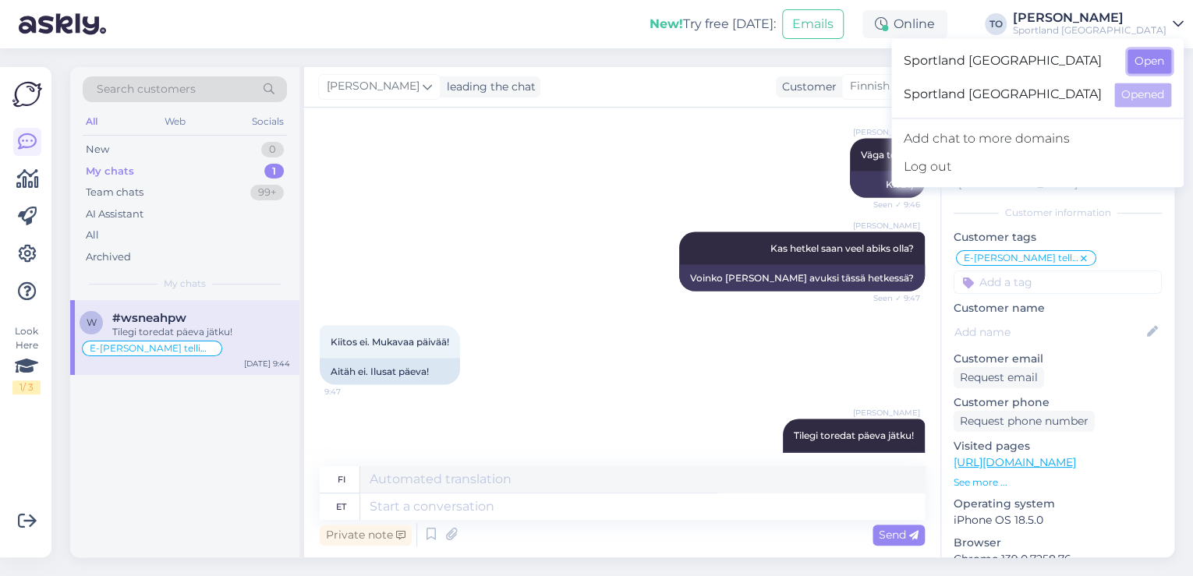
click at [1148, 65] on button "Open" at bounding box center [1150, 61] width 44 height 24
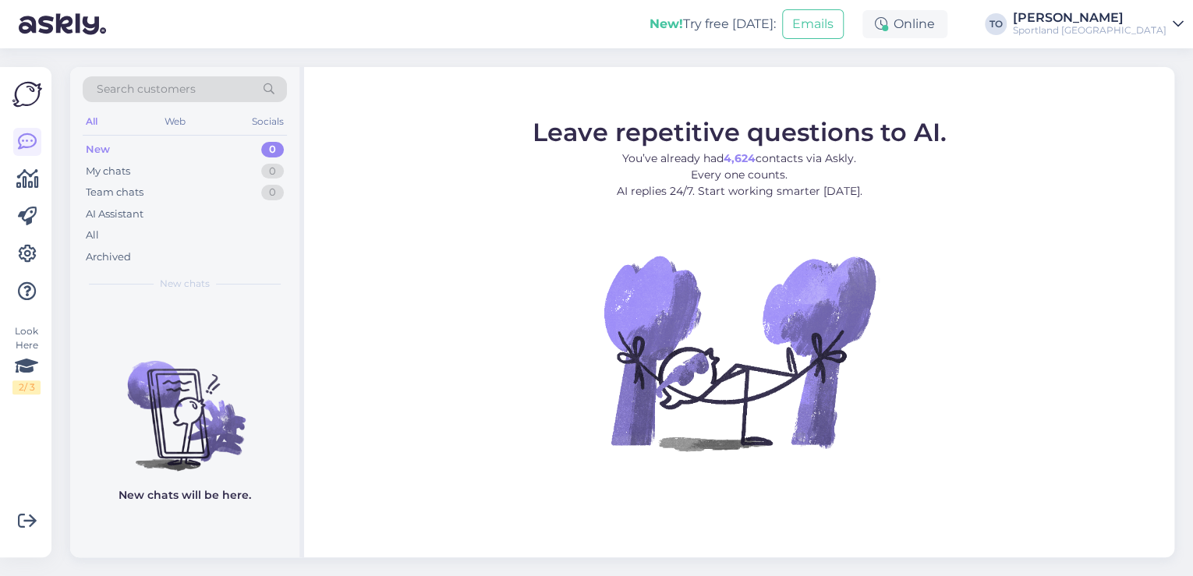
click at [1118, 16] on div "[PERSON_NAME]" at bounding box center [1090, 18] width 154 height 12
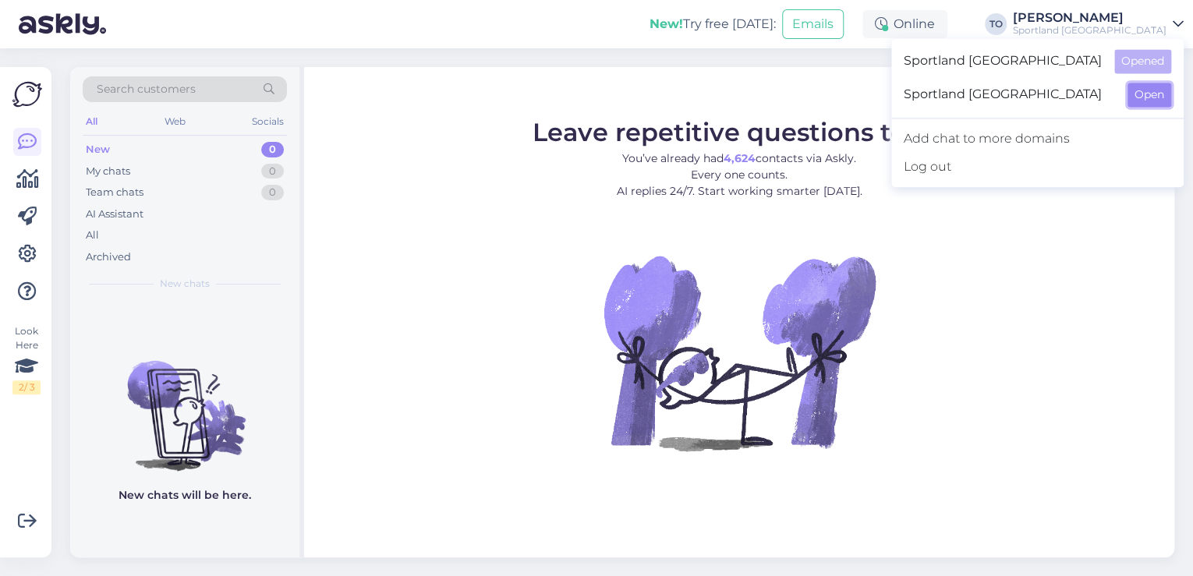
click at [1151, 90] on button "Open" at bounding box center [1150, 95] width 44 height 24
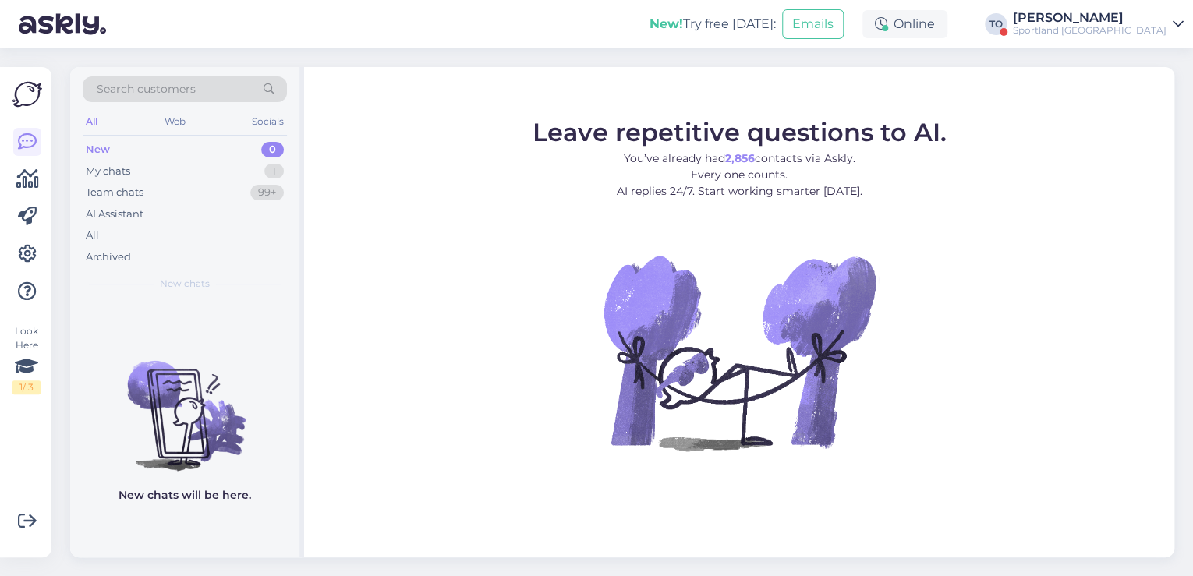
click at [1117, 23] on div "[PERSON_NAME]" at bounding box center [1090, 18] width 154 height 12
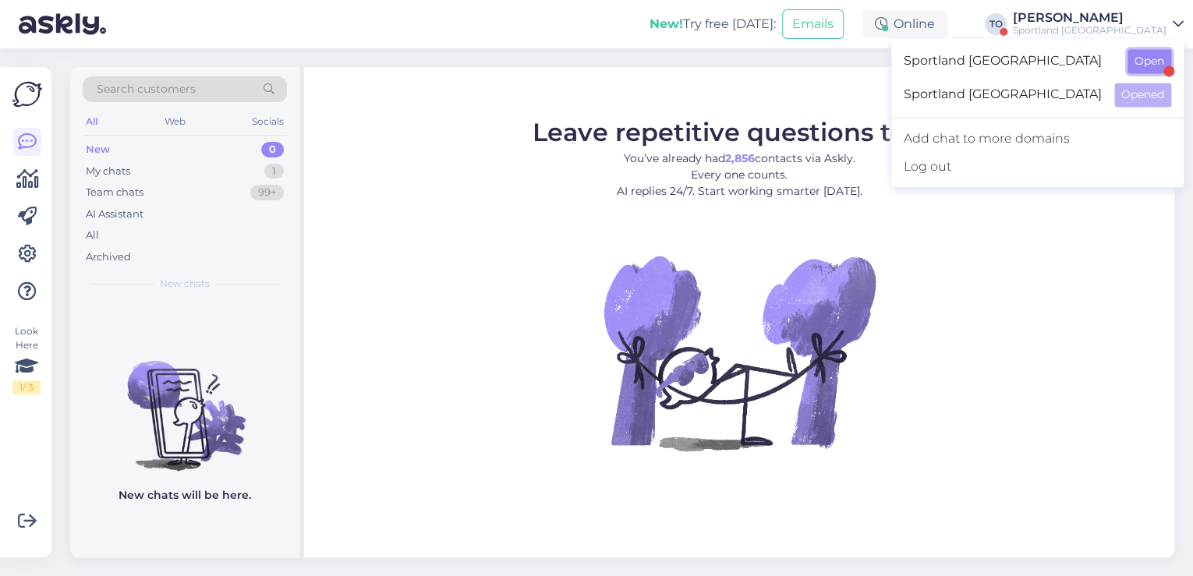
click at [1154, 59] on button "Open" at bounding box center [1150, 61] width 44 height 24
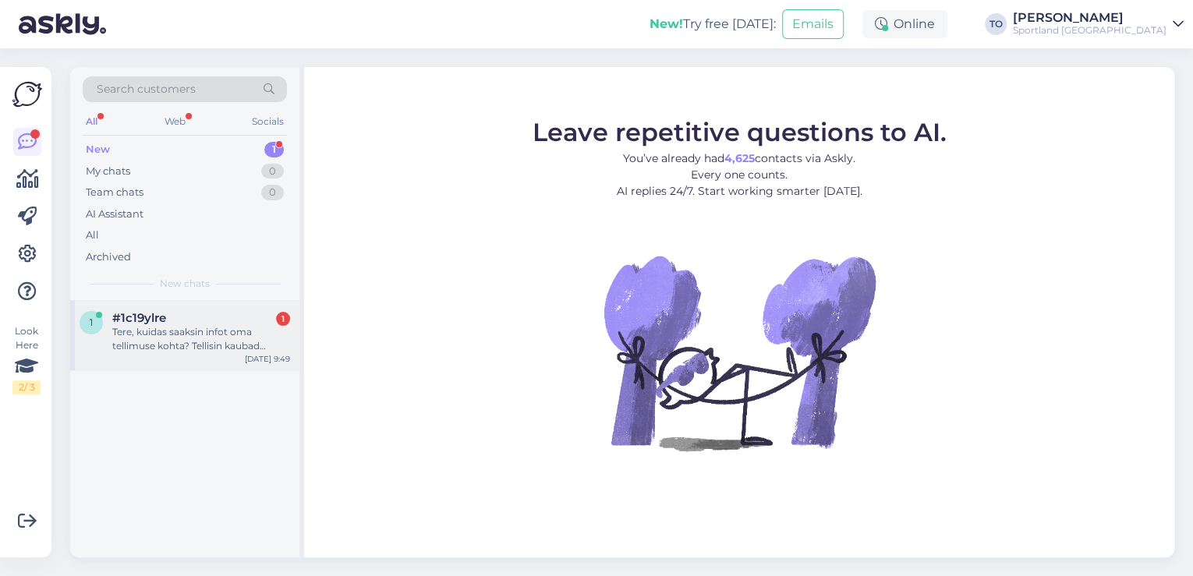
click at [237, 339] on div "Tere, kuidas saaksin infot oma tellimuse kohta? Tellisin kaubad [DATE] ja tänas…" at bounding box center [201, 339] width 178 height 28
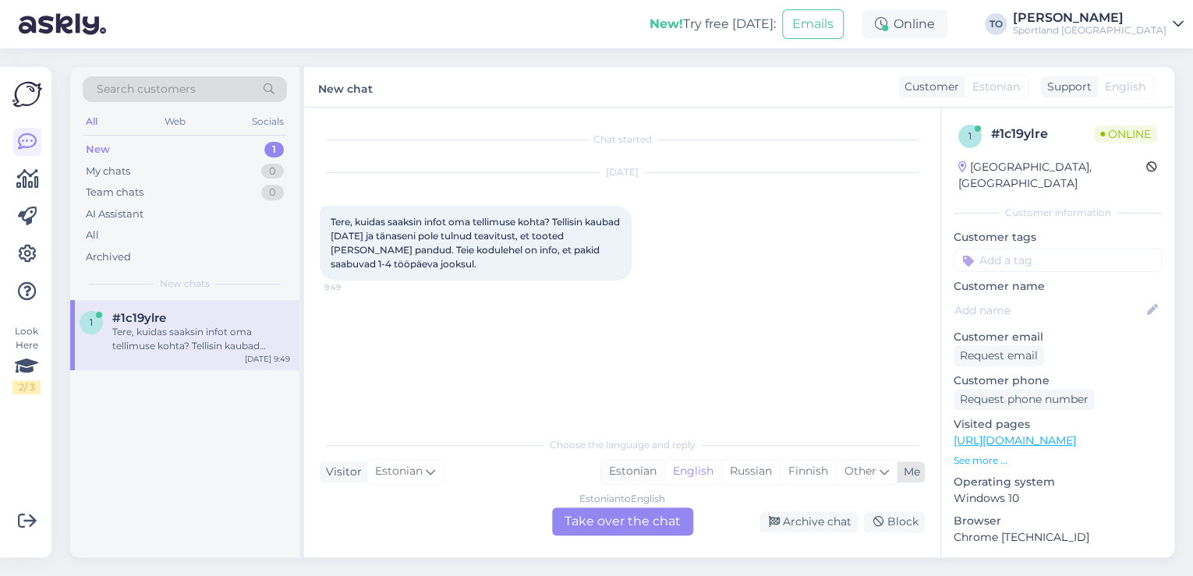
click at [640, 471] on div "Estonian" at bounding box center [632, 471] width 63 height 23
click at [633, 521] on div "Estonian to Estonian Take over the chat" at bounding box center [622, 522] width 141 height 28
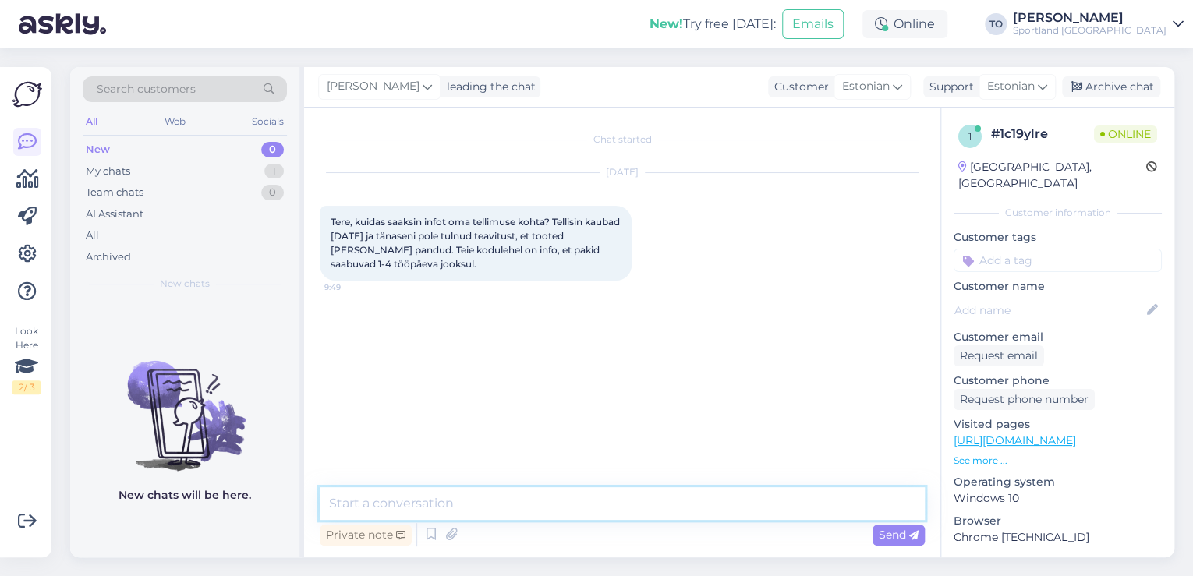
click at [518, 502] on textarea at bounding box center [622, 503] width 605 height 33
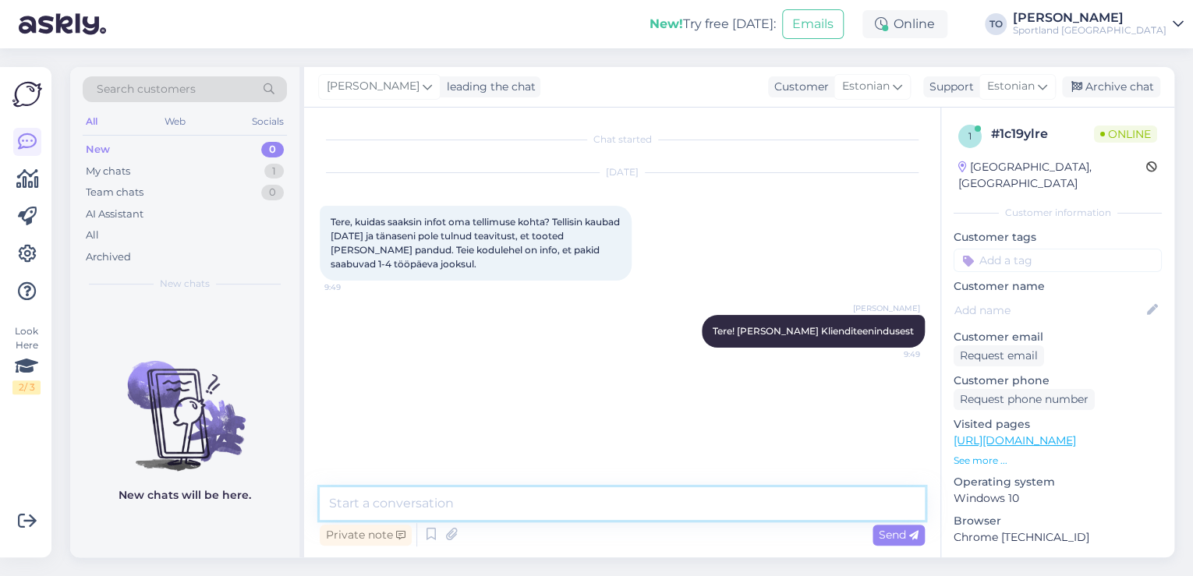
click at [604, 497] on textarea at bounding box center [622, 503] width 605 height 33
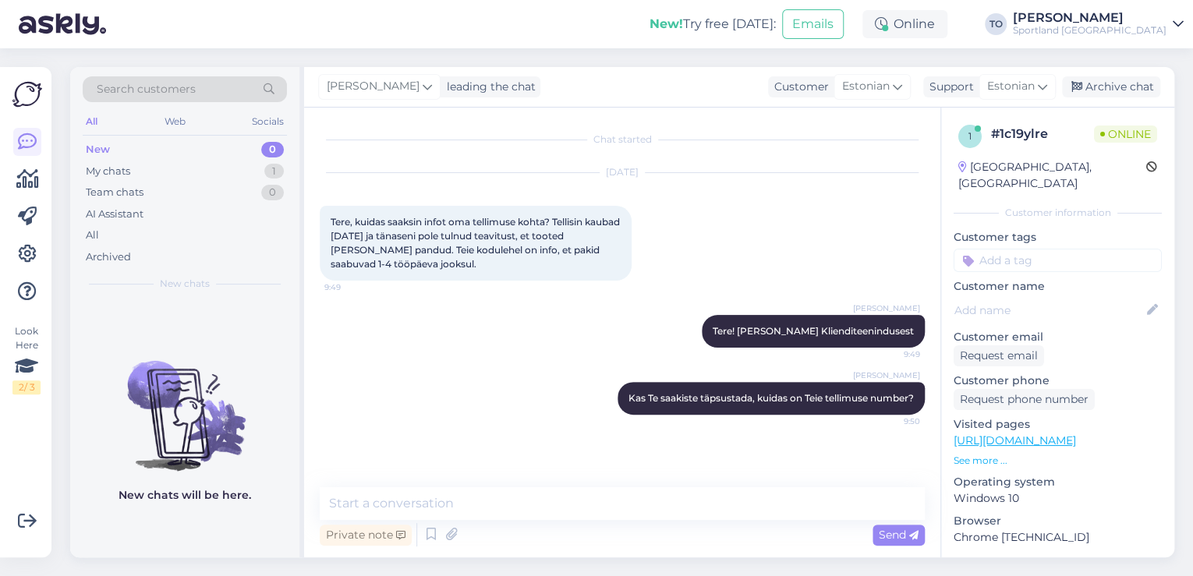
click at [1066, 249] on input at bounding box center [1058, 260] width 208 height 23
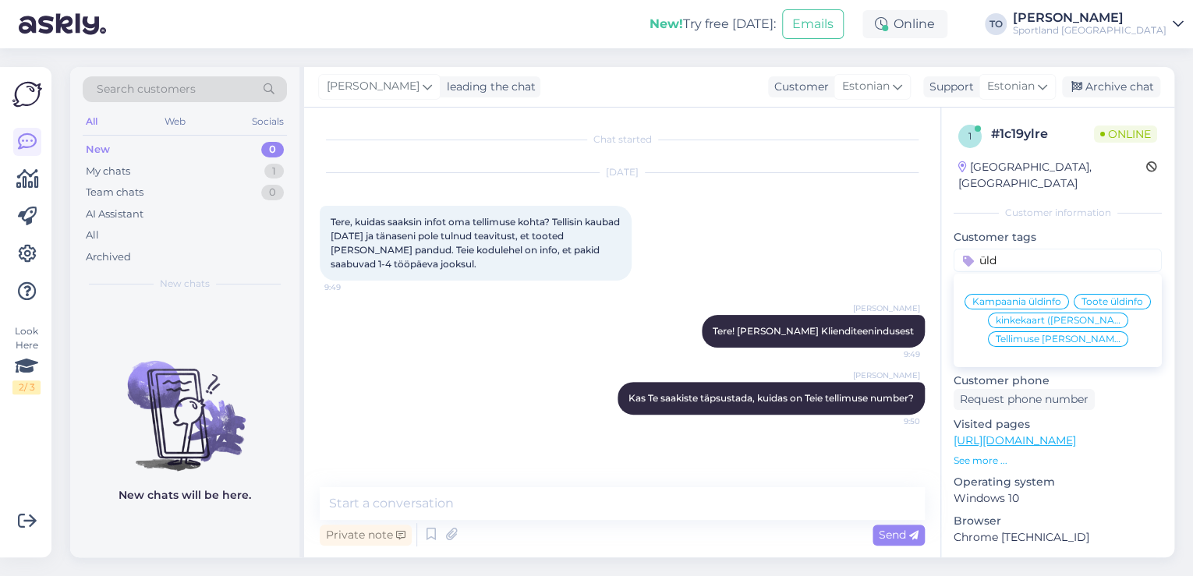
click at [1057, 342] on span "Tellimuse [PERSON_NAME] info" at bounding box center [1058, 339] width 125 height 9
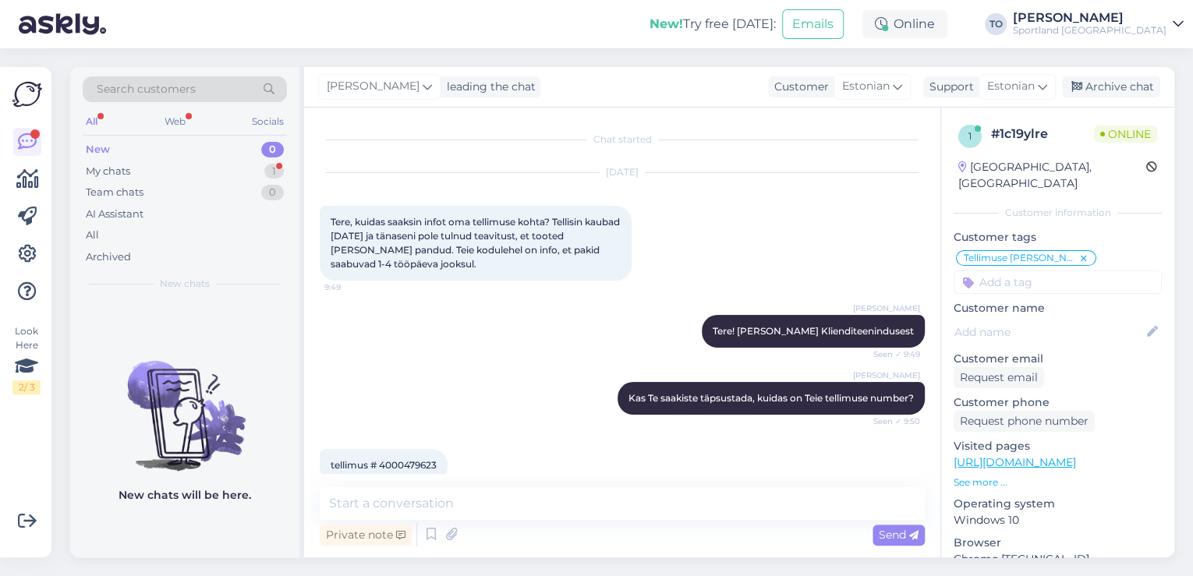
scroll to position [39, 0]
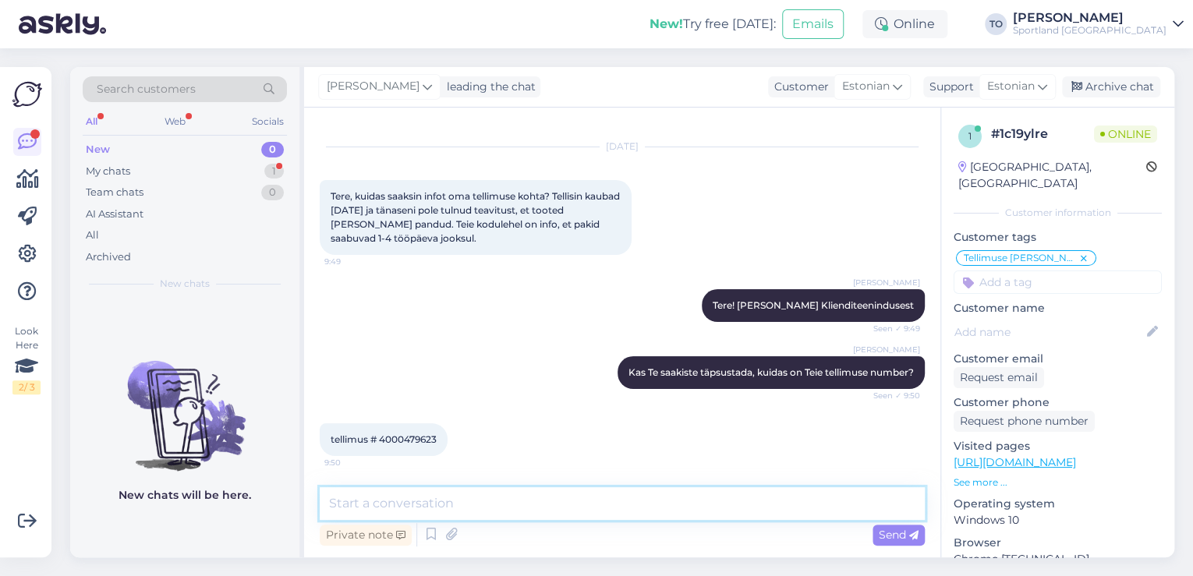
click at [389, 502] on textarea at bounding box center [622, 503] width 605 height 33
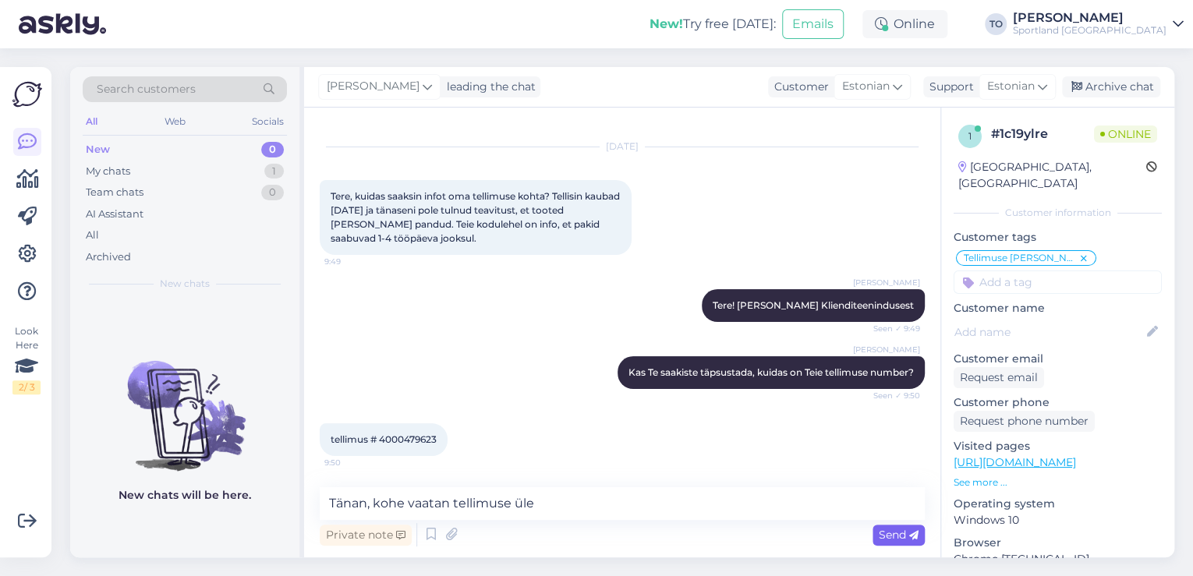
click at [911, 534] on icon at bounding box center [913, 535] width 9 height 9
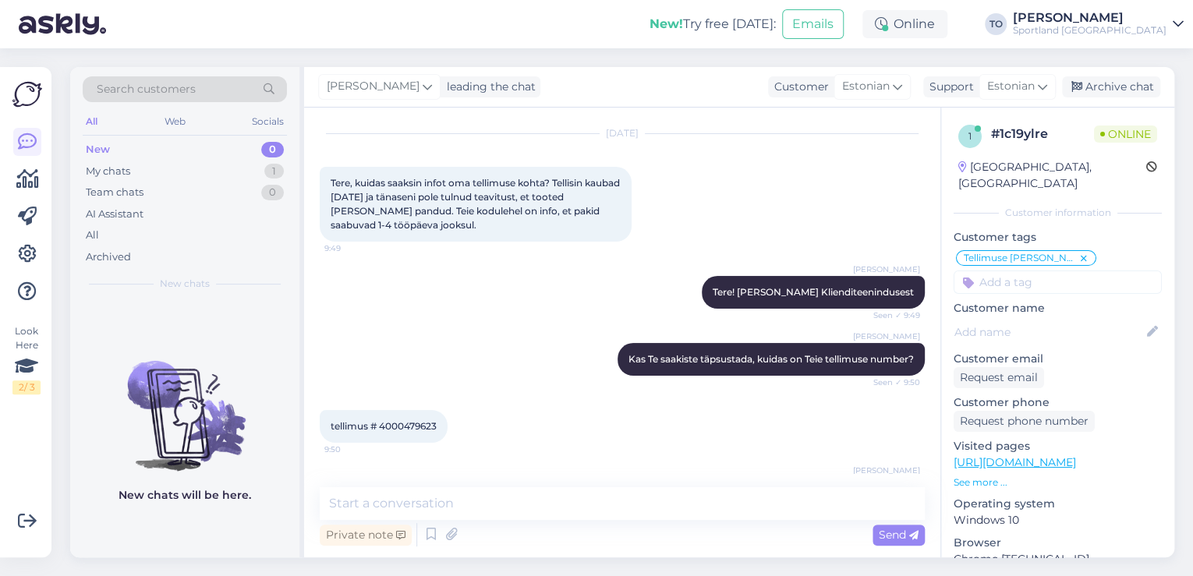
scroll to position [106, 0]
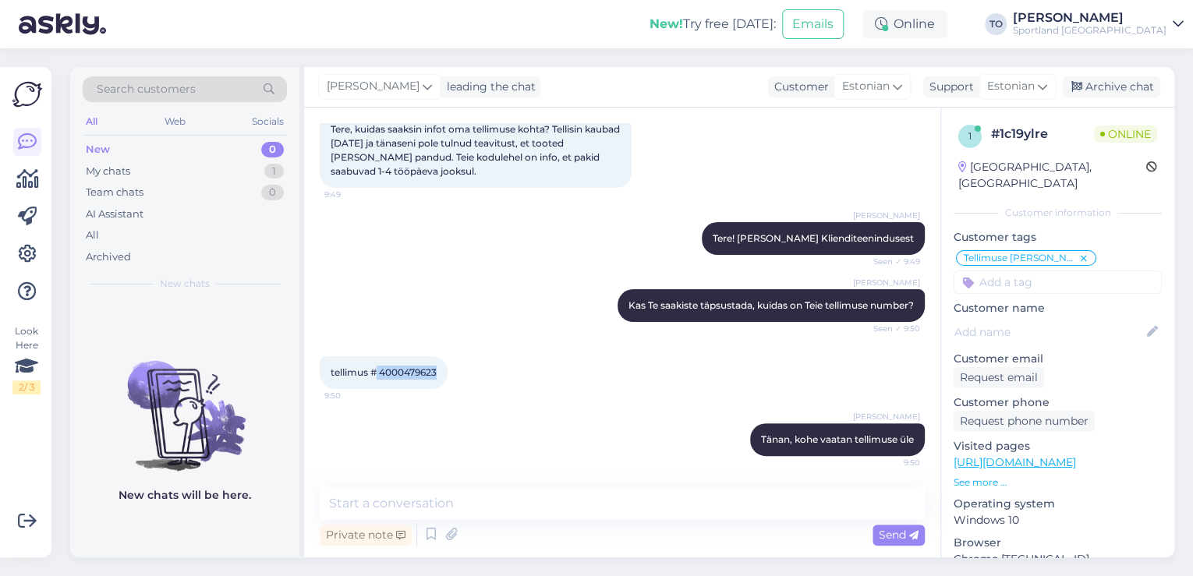
drag, startPoint x: 378, startPoint y: 374, endPoint x: 437, endPoint y: 371, distance: 58.6
click at [437, 371] on span "tellimus # 4000479623" at bounding box center [384, 373] width 106 height 12
copy span "4000479623"
click at [482, 495] on textarea at bounding box center [622, 503] width 605 height 33
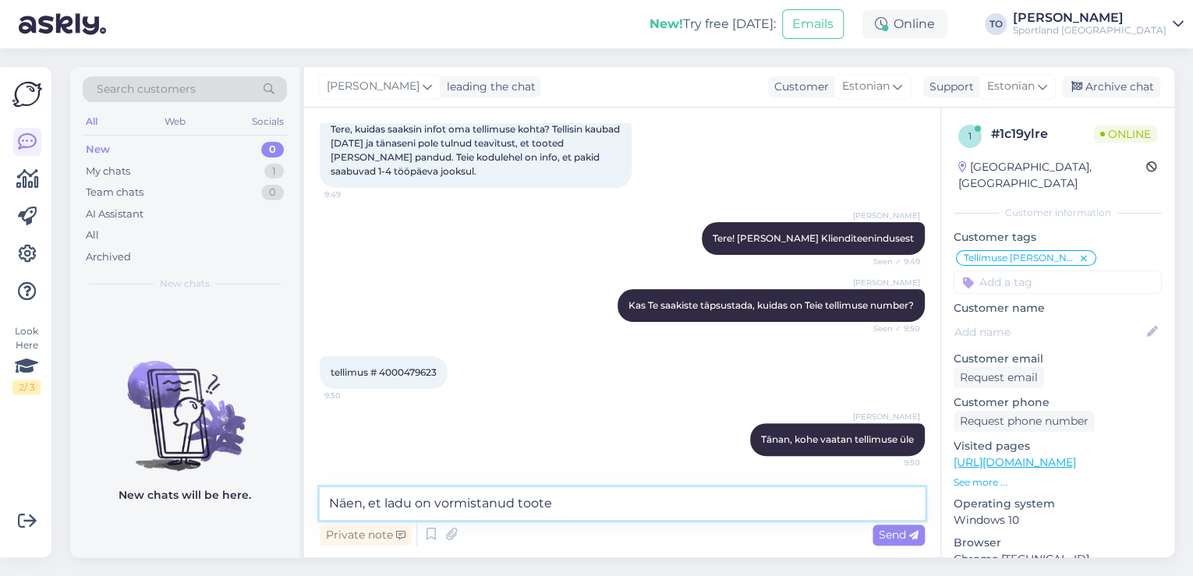
click at [594, 505] on textarea "Näen, et ladu on vormistanud toote" at bounding box center [622, 503] width 605 height 33
paste textarea "NEW BALANCE PATCH LOGO CREW SOCKS - 3 PACK"
click at [919, 510] on textarea "Näen, et ladu on vormistanud toote NEW BALANCE PATCH LOGO CREW SOCKS - 3 PACK e…" at bounding box center [622, 503] width 605 height 33
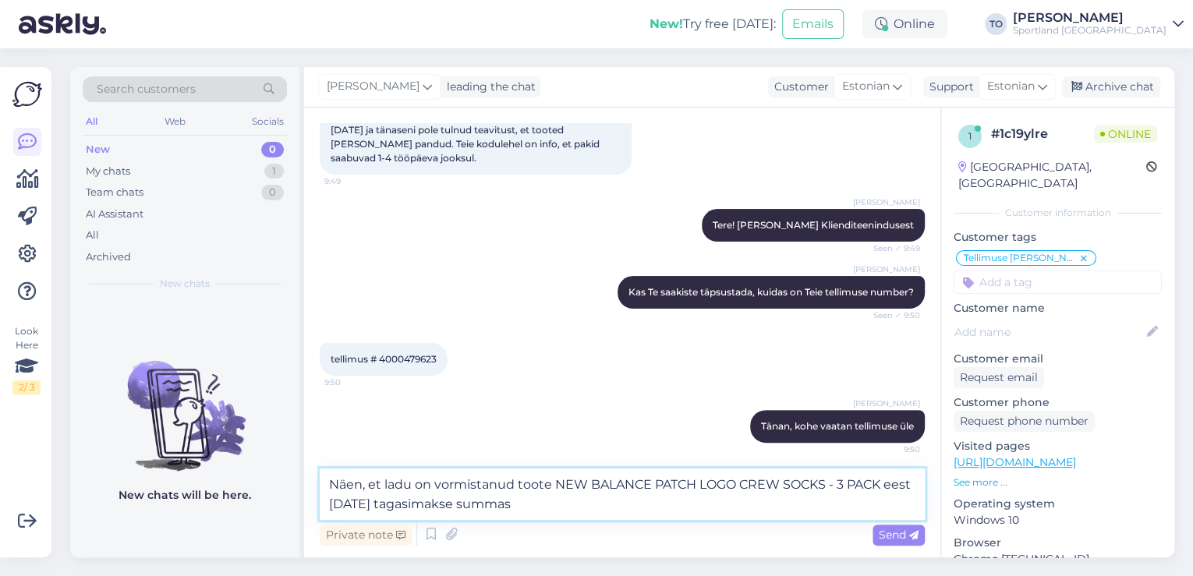
click at [605, 500] on textarea "Näen, et ladu on vormistanud toote NEW BALANCE PATCH LOGO CREW SOCKS - 3 PACK e…" at bounding box center [622, 494] width 605 height 51
paste textarea "€9.60"
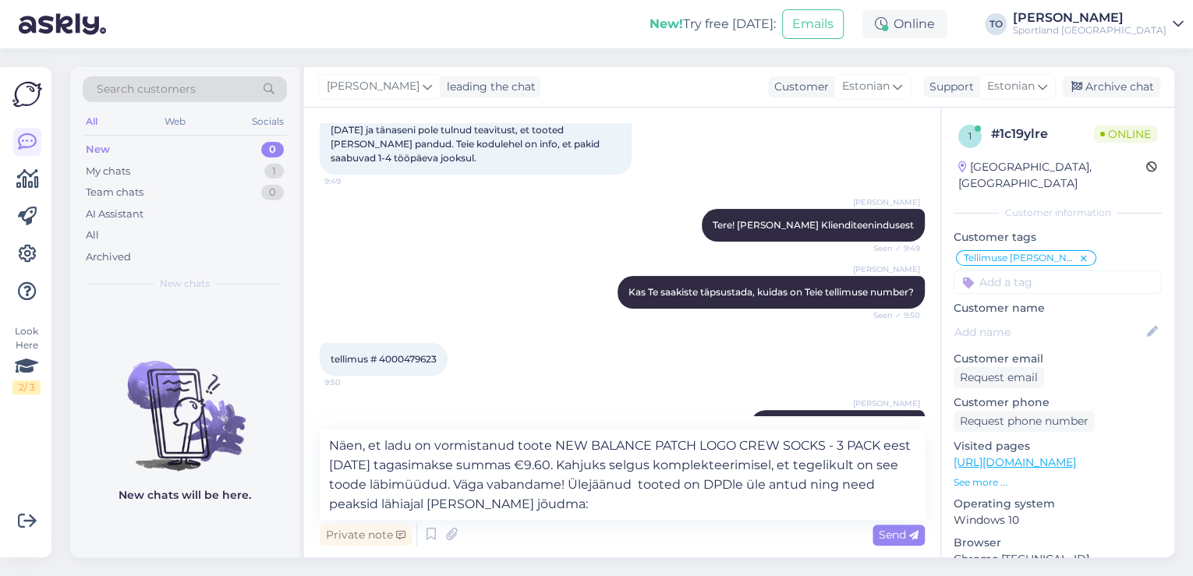
drag, startPoint x: 902, startPoint y: 530, endPoint x: 834, endPoint y: 530, distance: 68.6
click at [902, 530] on span "Send" at bounding box center [899, 535] width 40 height 14
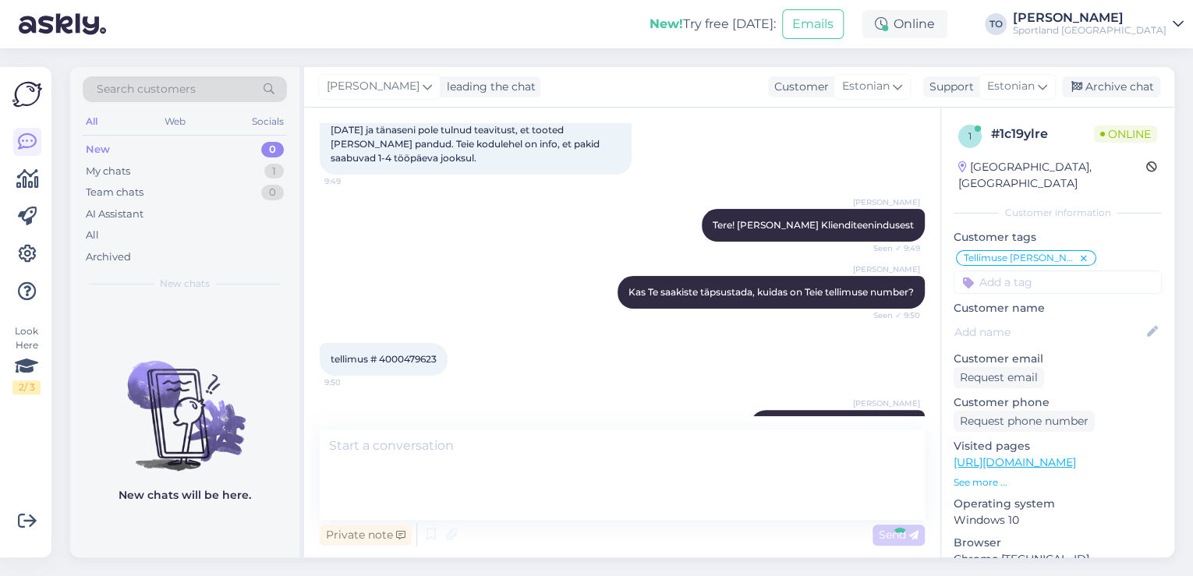
scroll to position [243, 0]
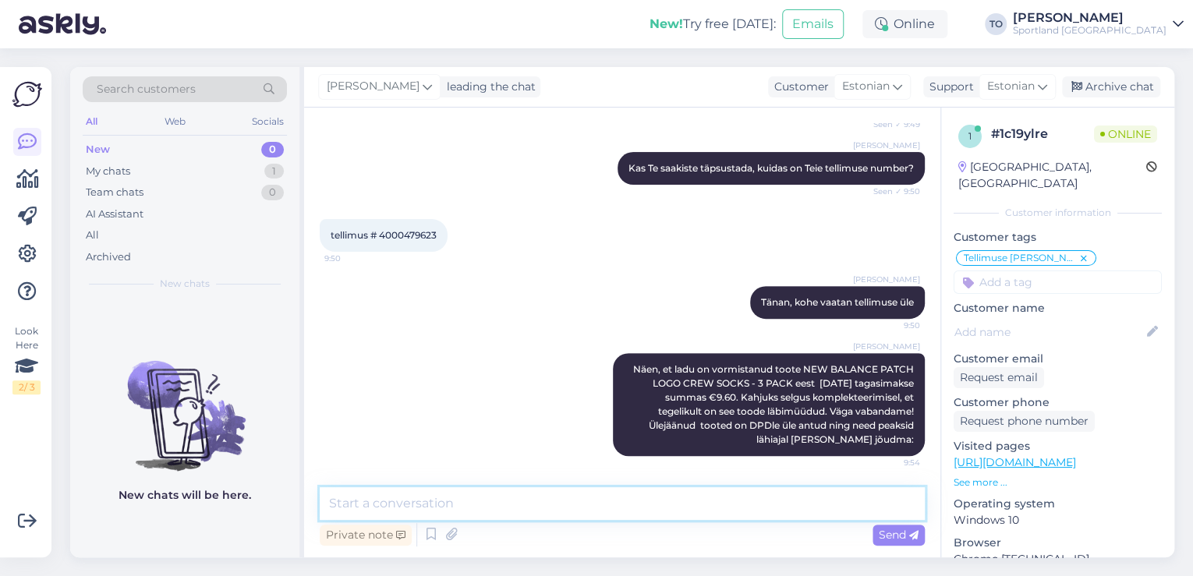
click at [665, 512] on textarea at bounding box center [622, 503] width 605 height 33
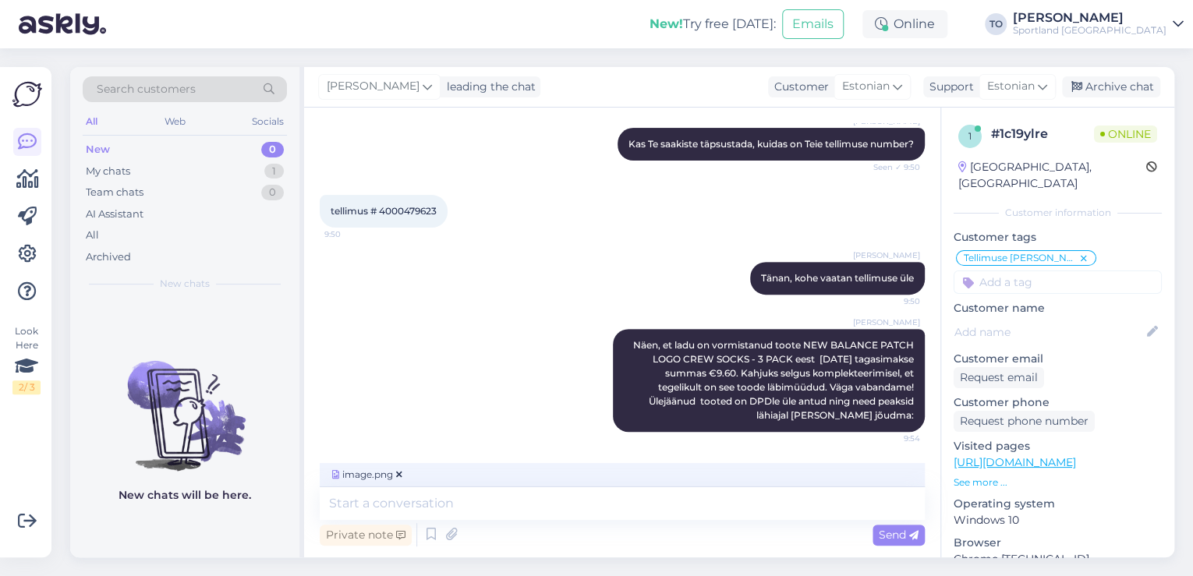
drag, startPoint x: 886, startPoint y: 530, endPoint x: 877, endPoint y: 557, distance: 28.6
click at [886, 530] on span "Send" at bounding box center [899, 535] width 40 height 14
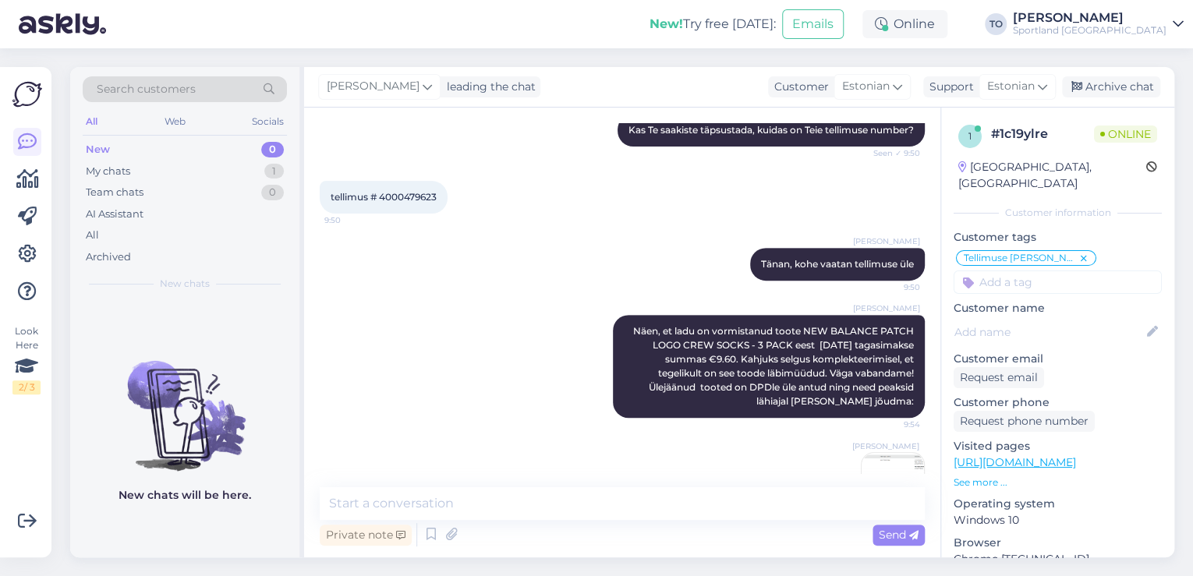
scroll to position [342, 0]
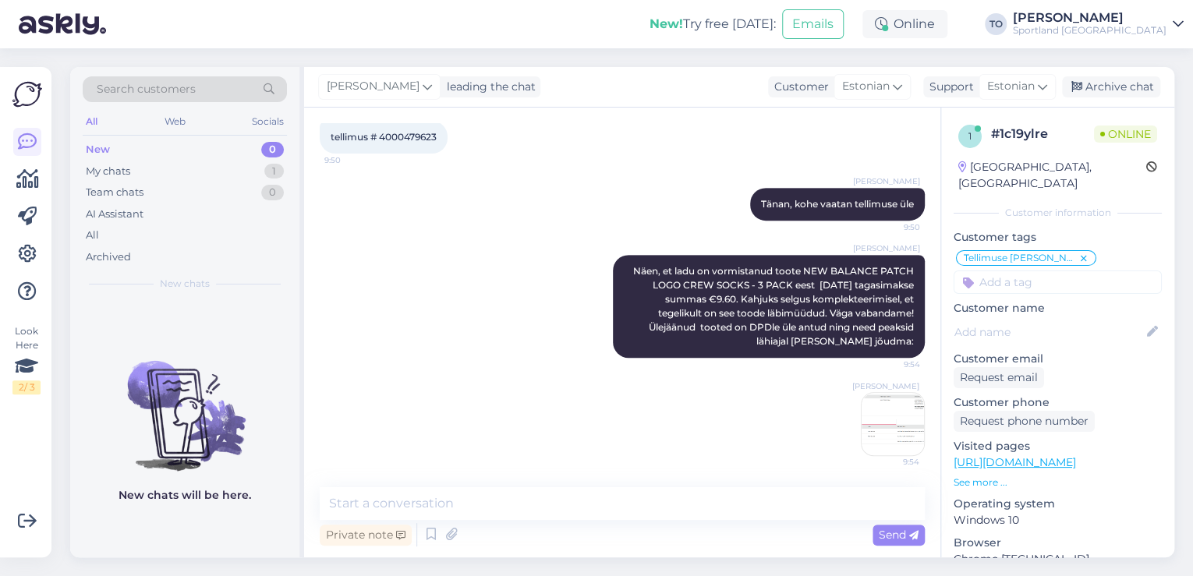
click at [1147, 31] on div "Sportland [GEOGRAPHIC_DATA]" at bounding box center [1090, 30] width 154 height 12
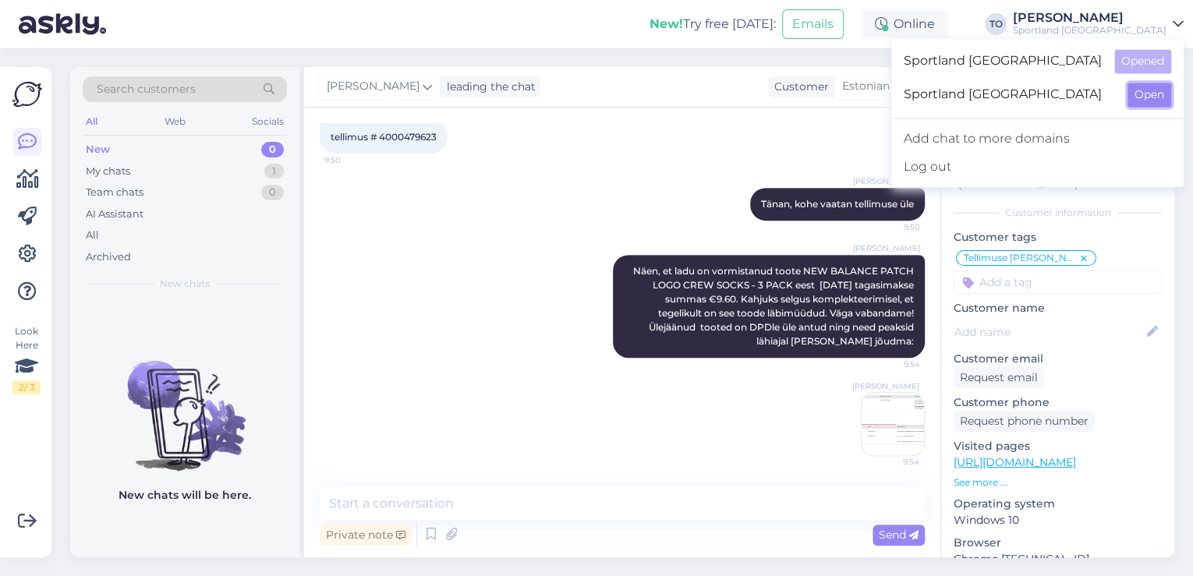
click at [1147, 100] on button "Open" at bounding box center [1150, 95] width 44 height 24
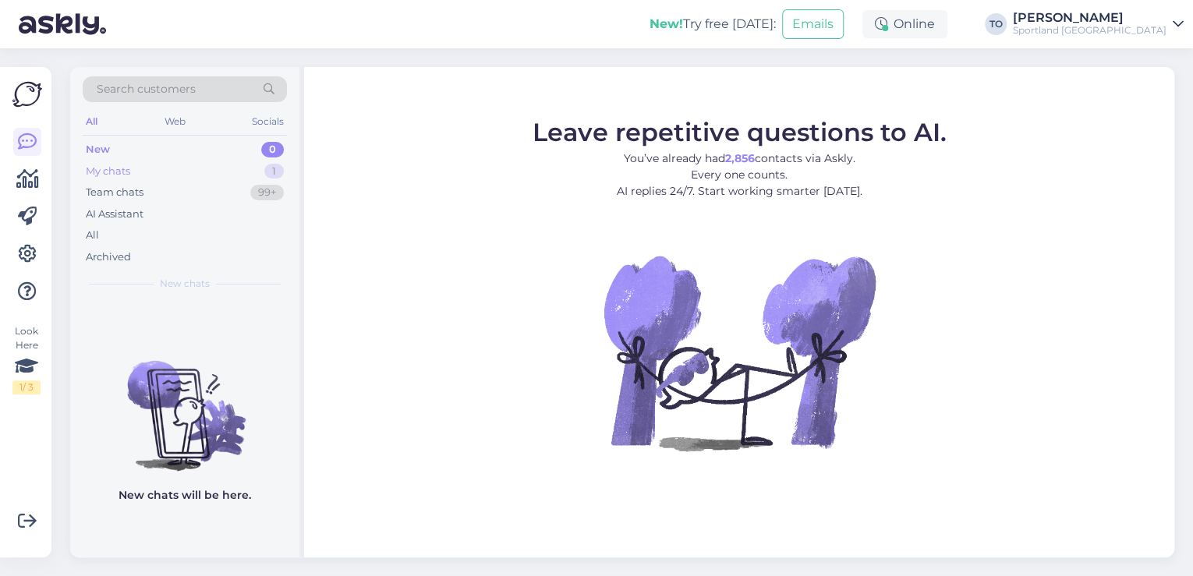
click at [172, 168] on div "My chats 1" at bounding box center [185, 172] width 204 height 22
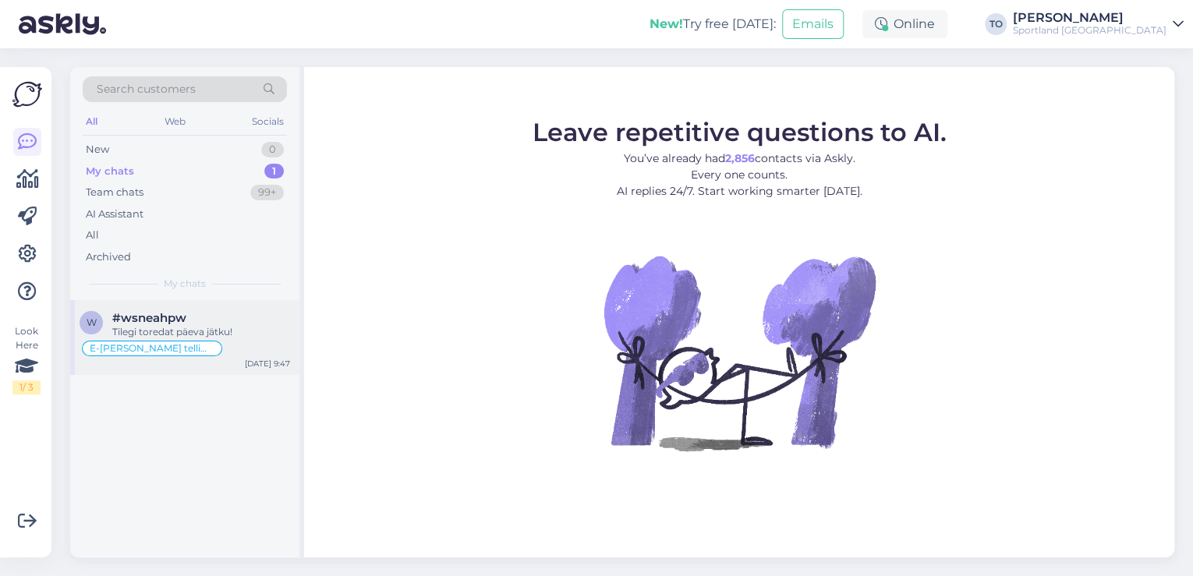
click at [207, 321] on div "#wsneahpw" at bounding box center [201, 318] width 178 height 14
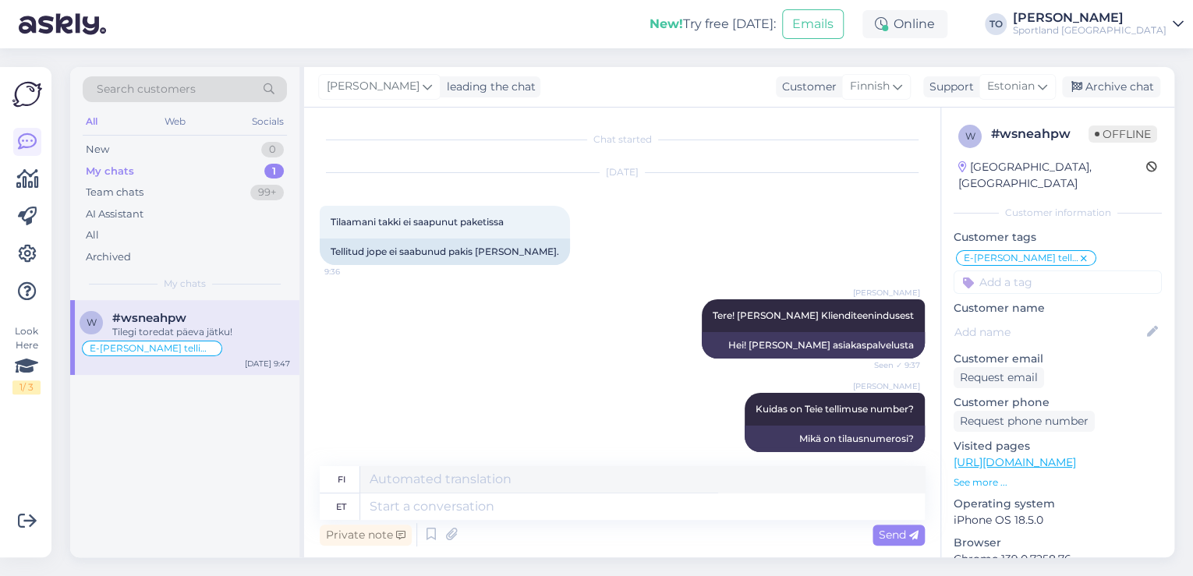
scroll to position [1491, 0]
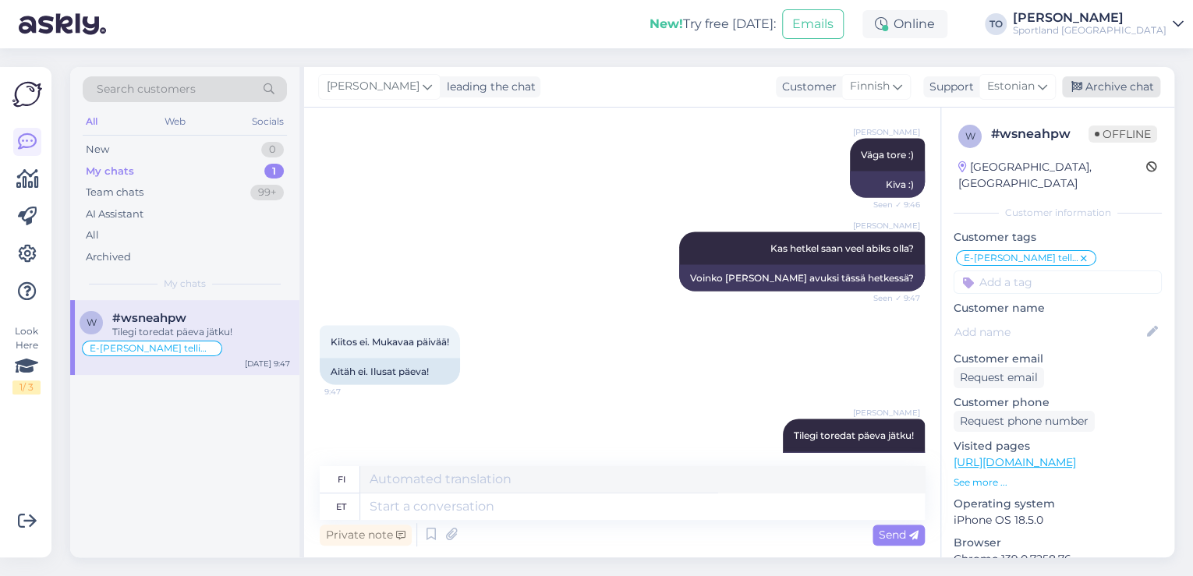
click at [1118, 88] on div "Archive chat" at bounding box center [1111, 86] width 98 height 21
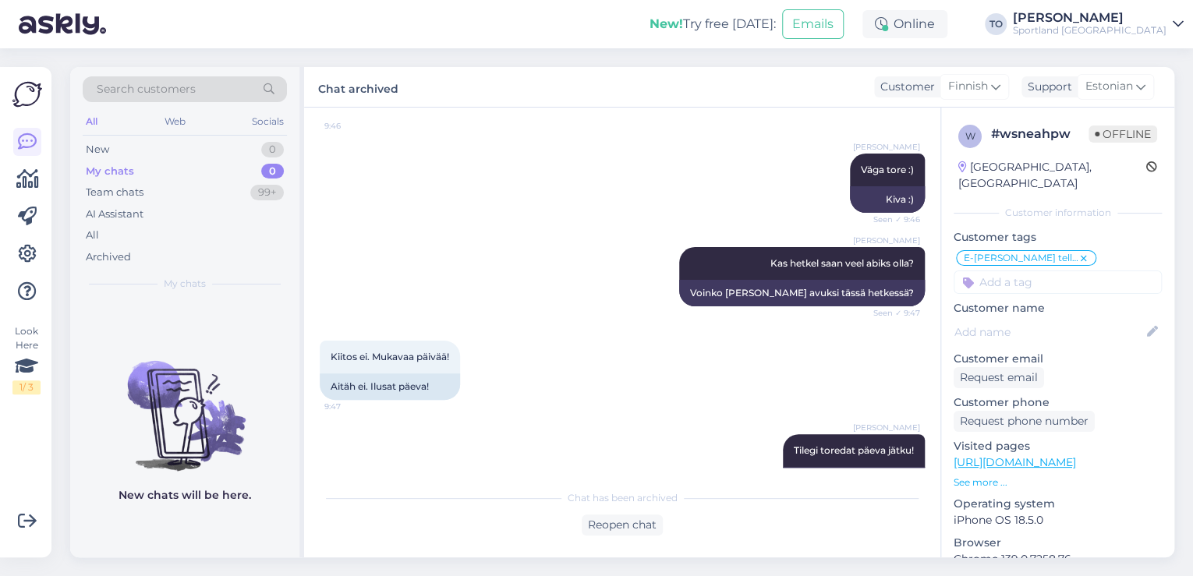
click at [1136, 29] on div "Sportland [GEOGRAPHIC_DATA]" at bounding box center [1090, 30] width 154 height 12
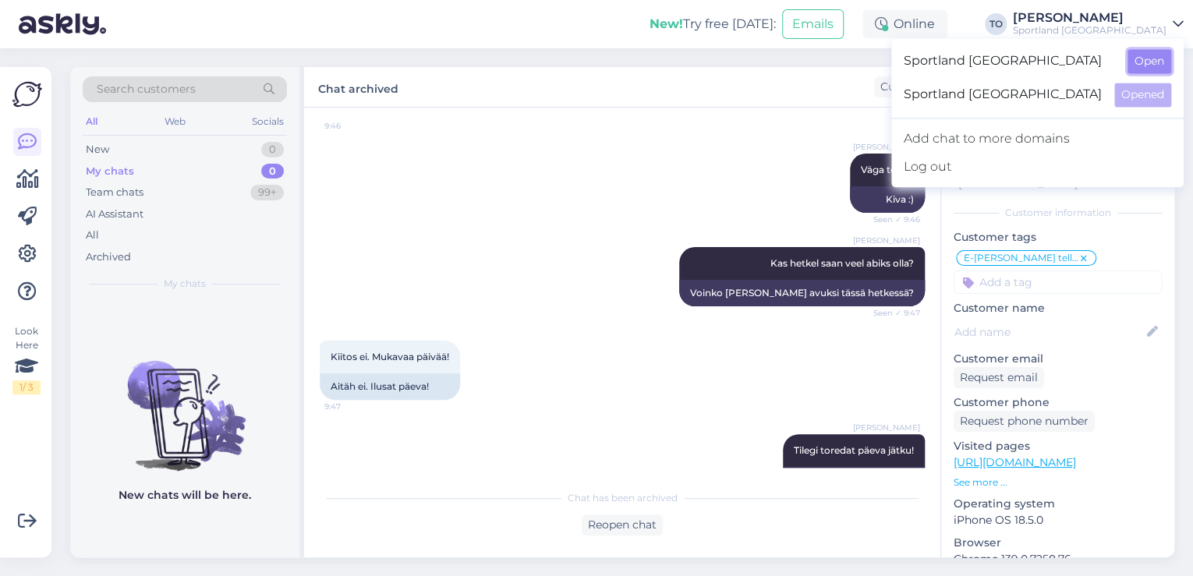
click at [1151, 71] on button "Open" at bounding box center [1150, 61] width 44 height 24
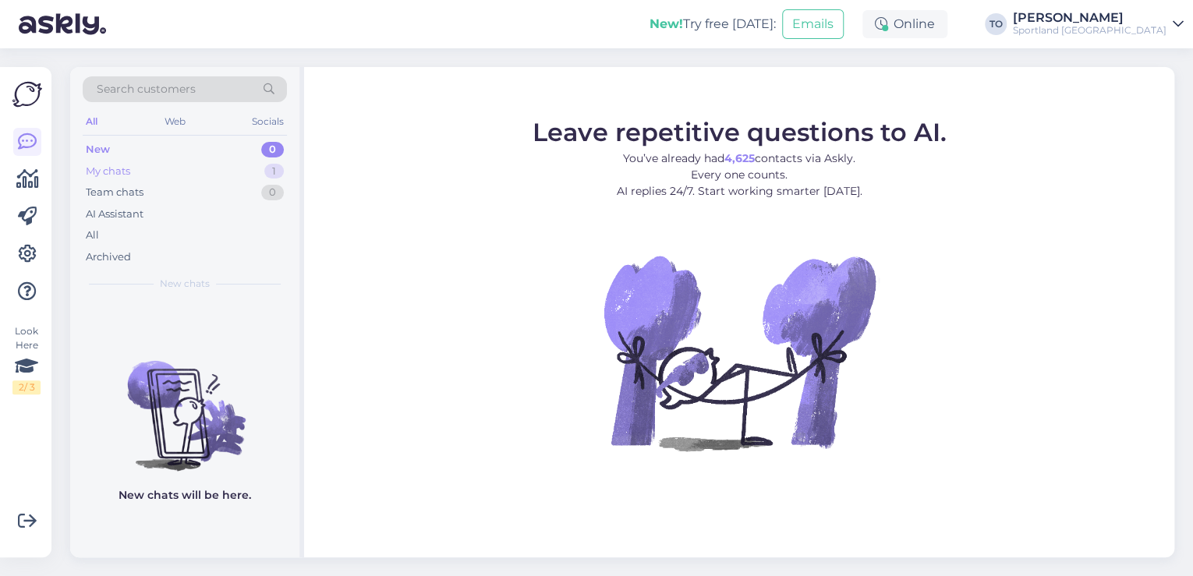
click at [115, 172] on div "My chats" at bounding box center [108, 172] width 44 height 16
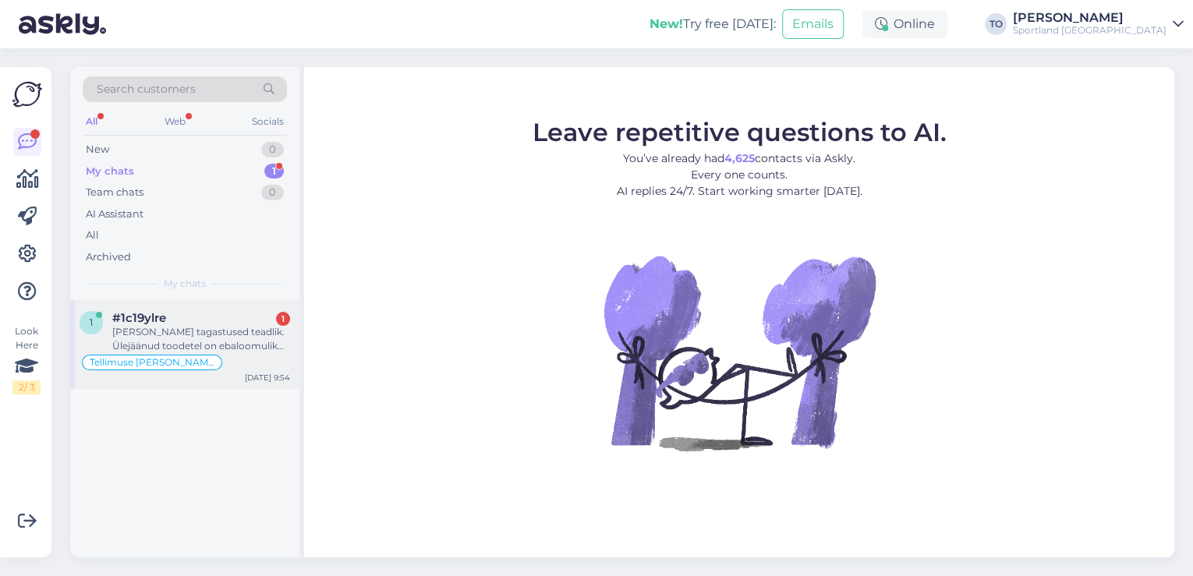
click at [243, 334] on div "[PERSON_NAME] tagastused teadlik. Ülejäänud toodetel on ebaloomulik pikk tarne.…" at bounding box center [201, 339] width 178 height 28
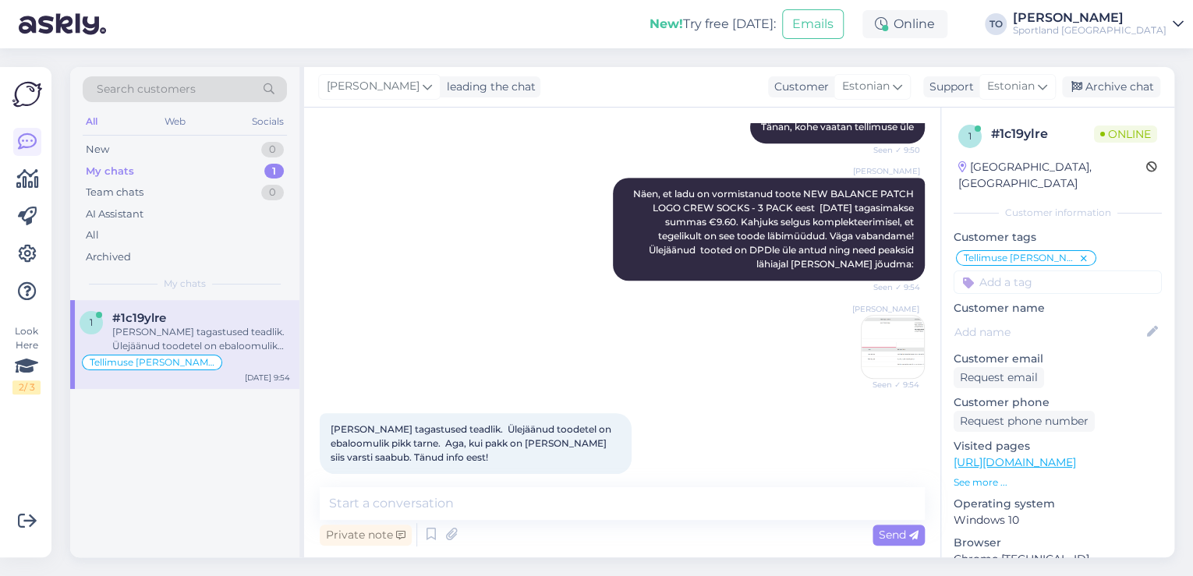
scroll to position [437, 0]
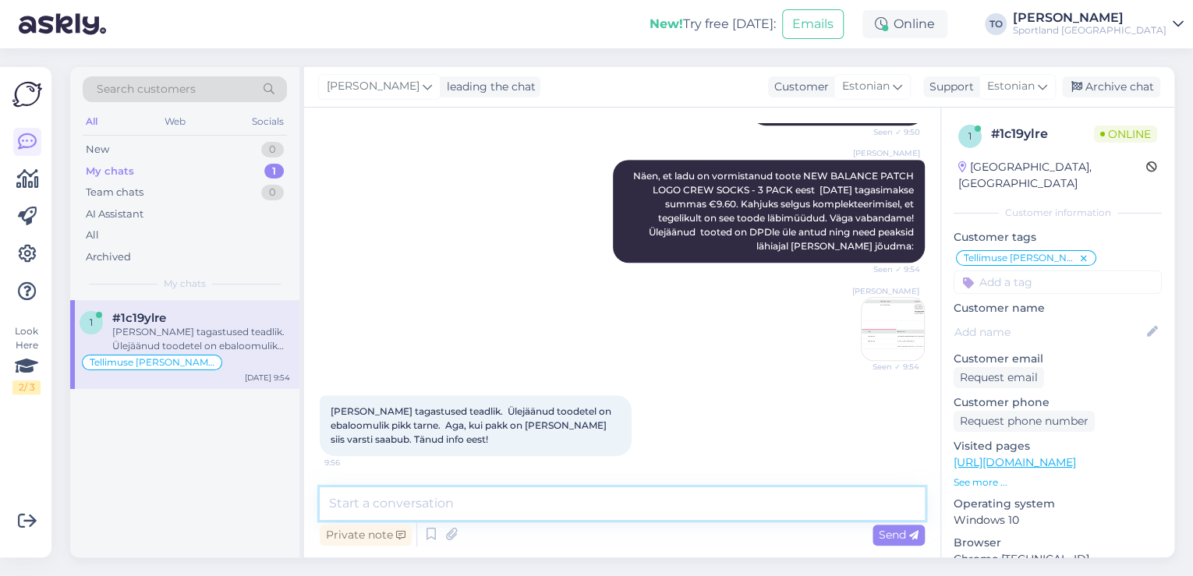
click at [624, 502] on textarea at bounding box center [622, 503] width 605 height 33
click at [475, 510] on textarea "J" at bounding box center [622, 503] width 605 height 33
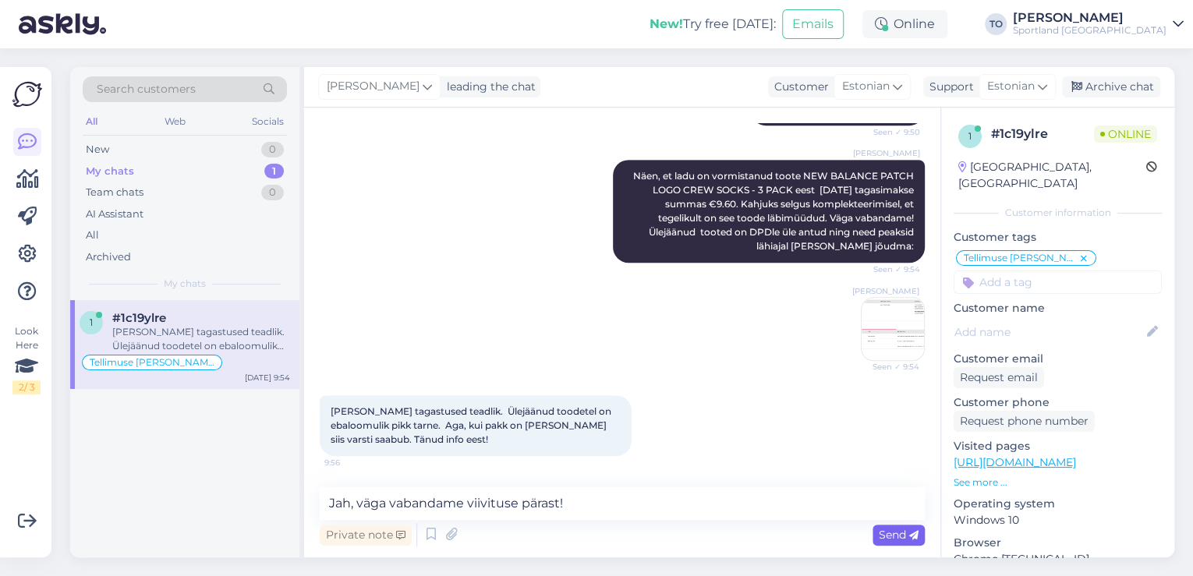
click at [899, 539] on span "Send" at bounding box center [899, 535] width 40 height 14
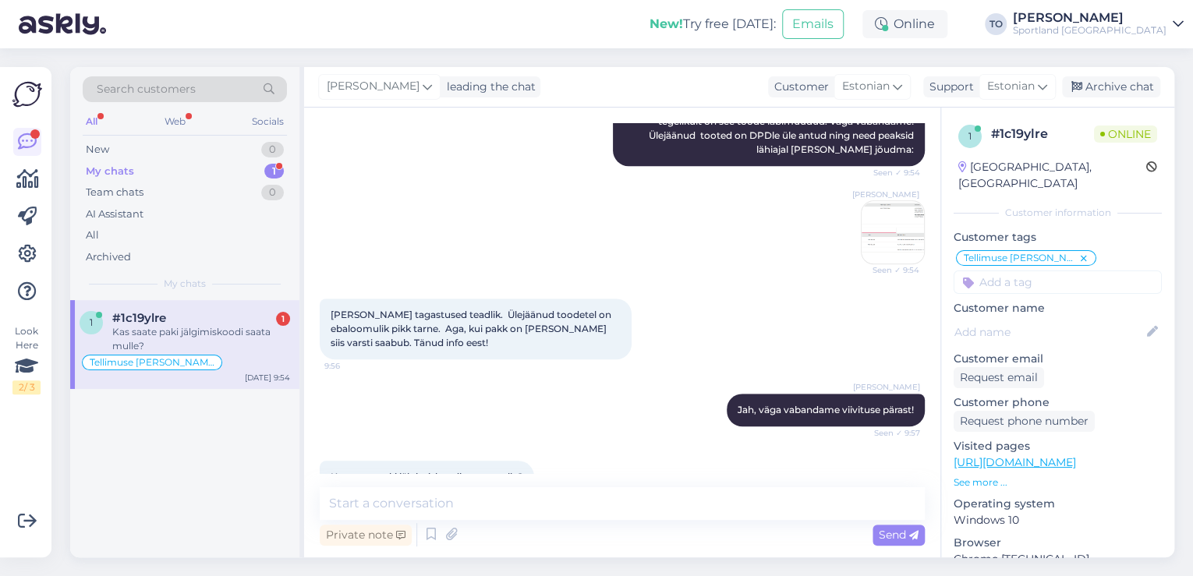
scroll to position [571, 0]
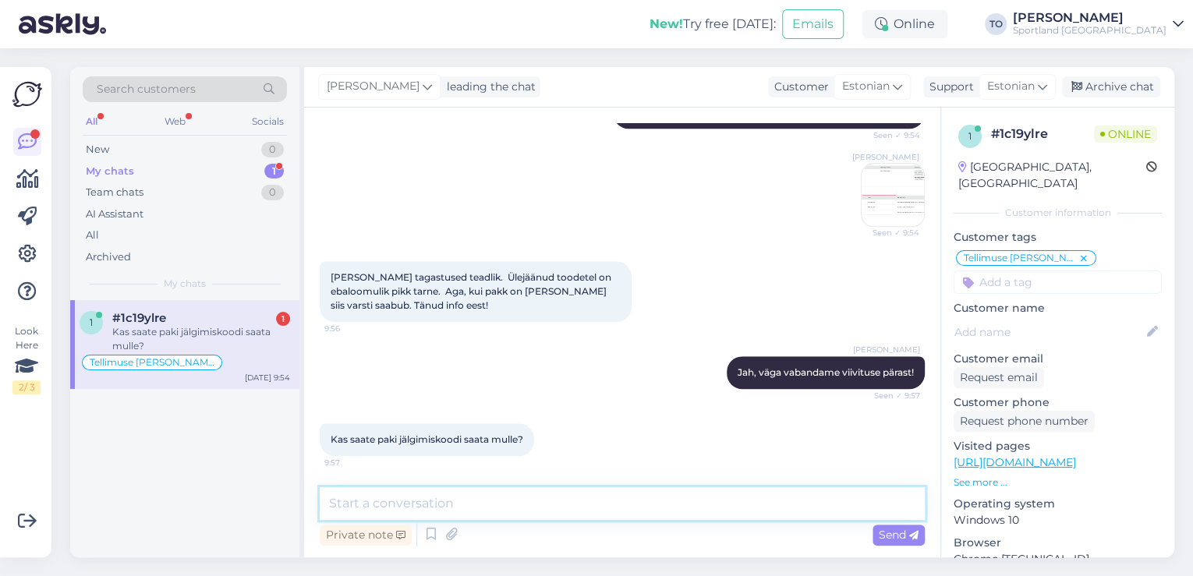
click at [459, 502] on textarea at bounding box center [622, 503] width 605 height 33
paste textarea "05607135057416"
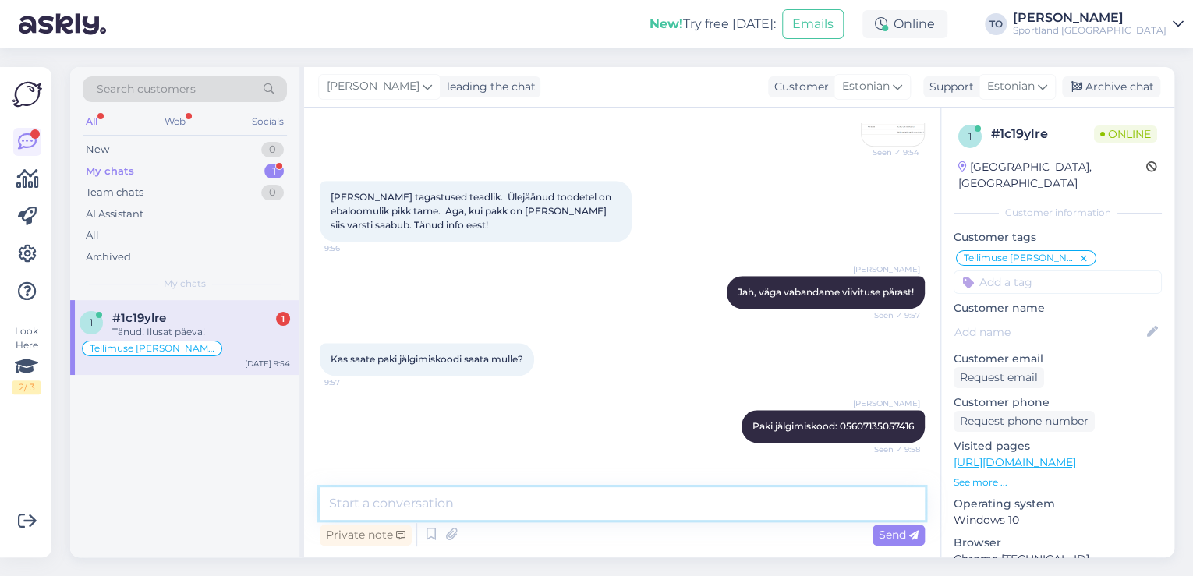
scroll to position [705, 0]
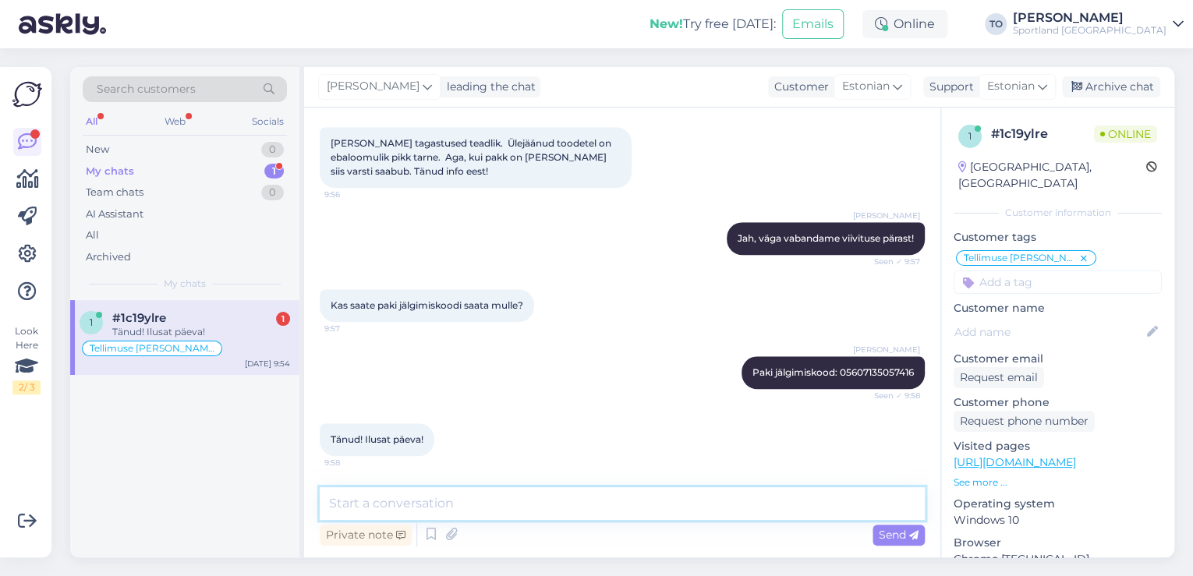
click at [481, 513] on textarea at bounding box center [622, 503] width 605 height 33
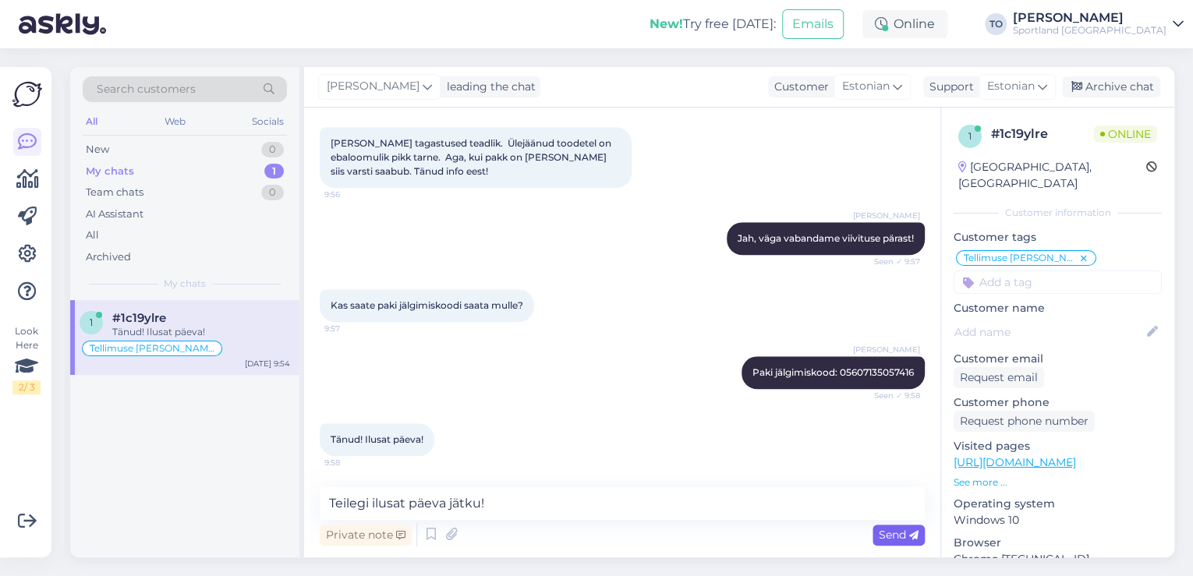
click at [906, 533] on span "Send" at bounding box center [899, 535] width 40 height 14
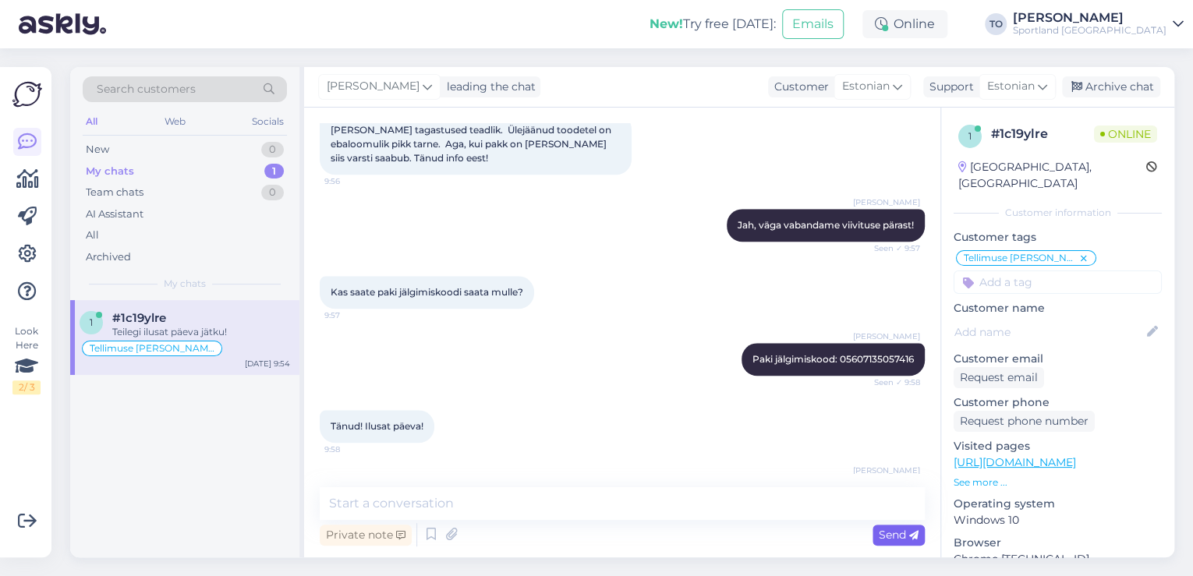
scroll to position [772, 0]
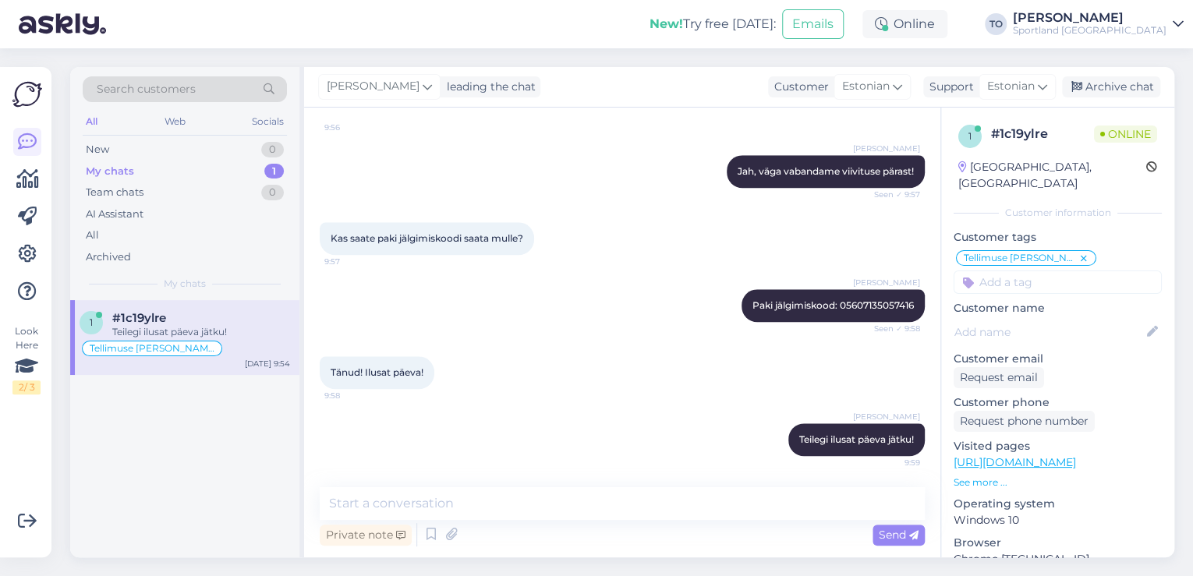
click at [1123, 32] on div "Sportland [GEOGRAPHIC_DATA]" at bounding box center [1090, 30] width 154 height 12
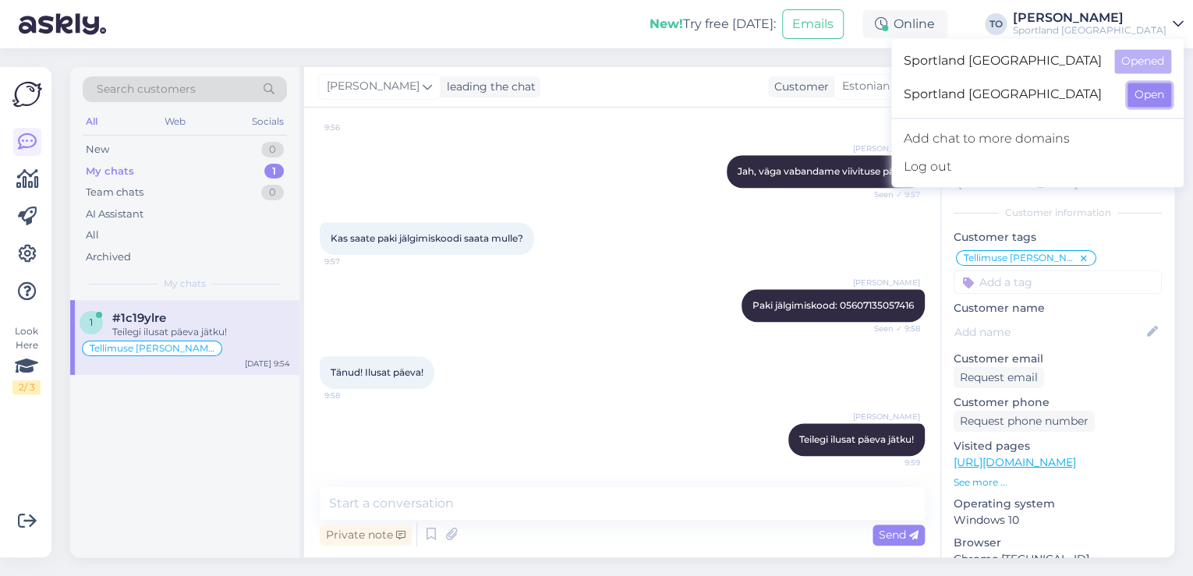
click at [1129, 97] on button "Open" at bounding box center [1150, 95] width 44 height 24
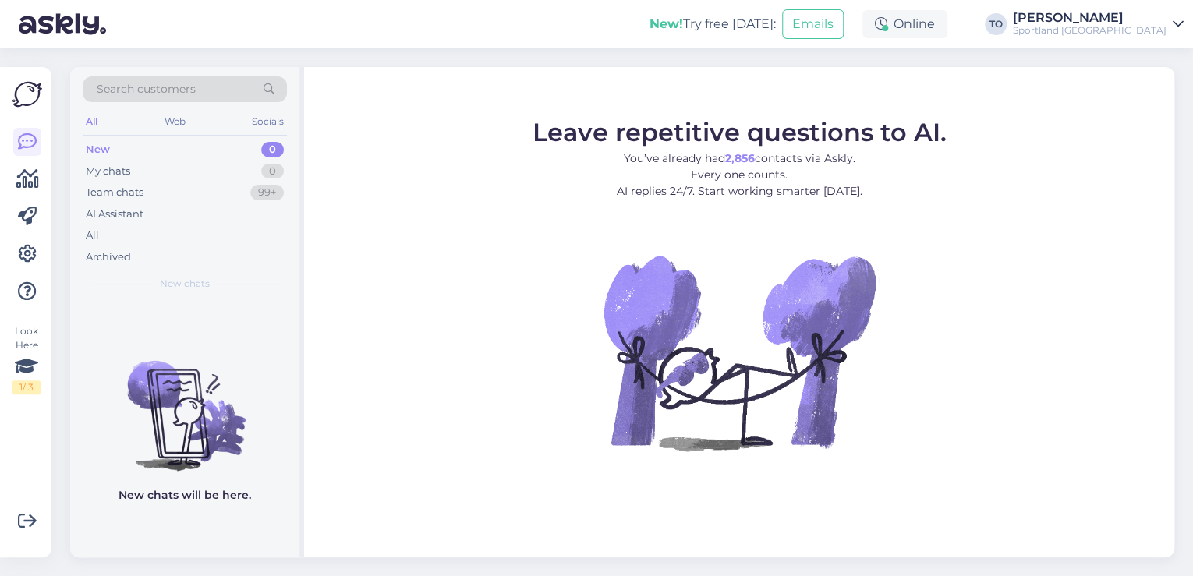
click at [1153, 35] on div "Sportland [GEOGRAPHIC_DATA]" at bounding box center [1090, 30] width 154 height 12
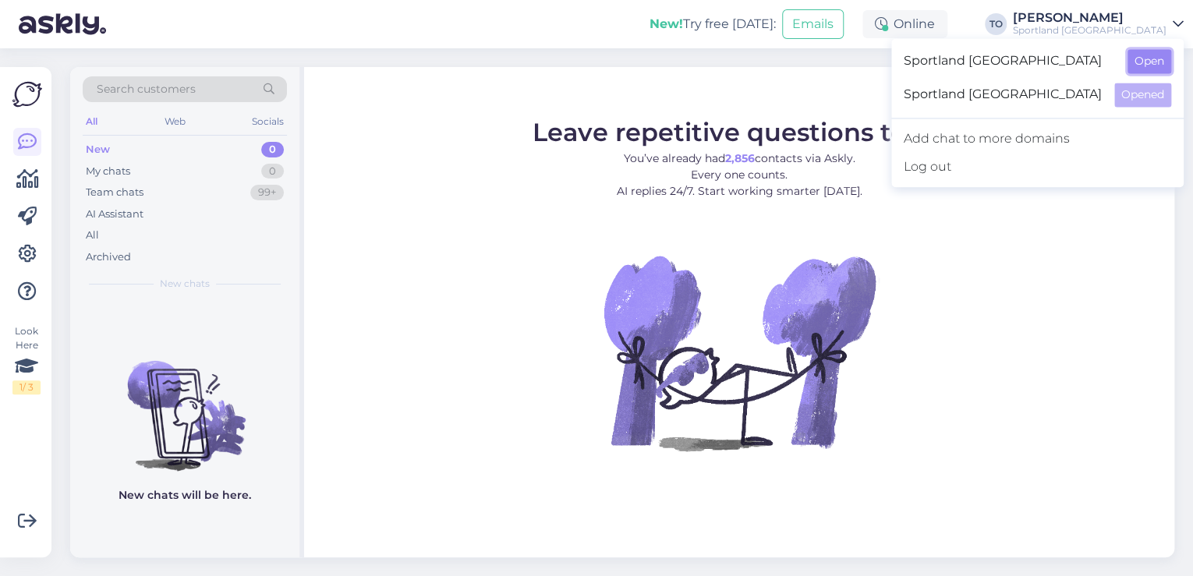
click at [1142, 64] on button "Open" at bounding box center [1150, 61] width 44 height 24
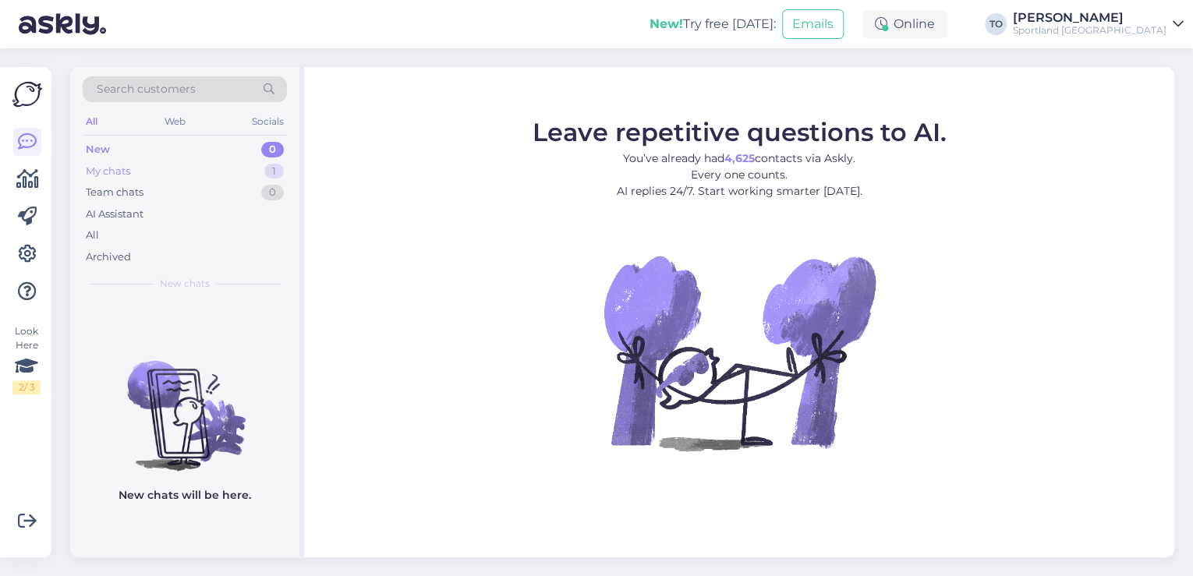
click at [250, 170] on div "My chats 1" at bounding box center [185, 172] width 204 height 22
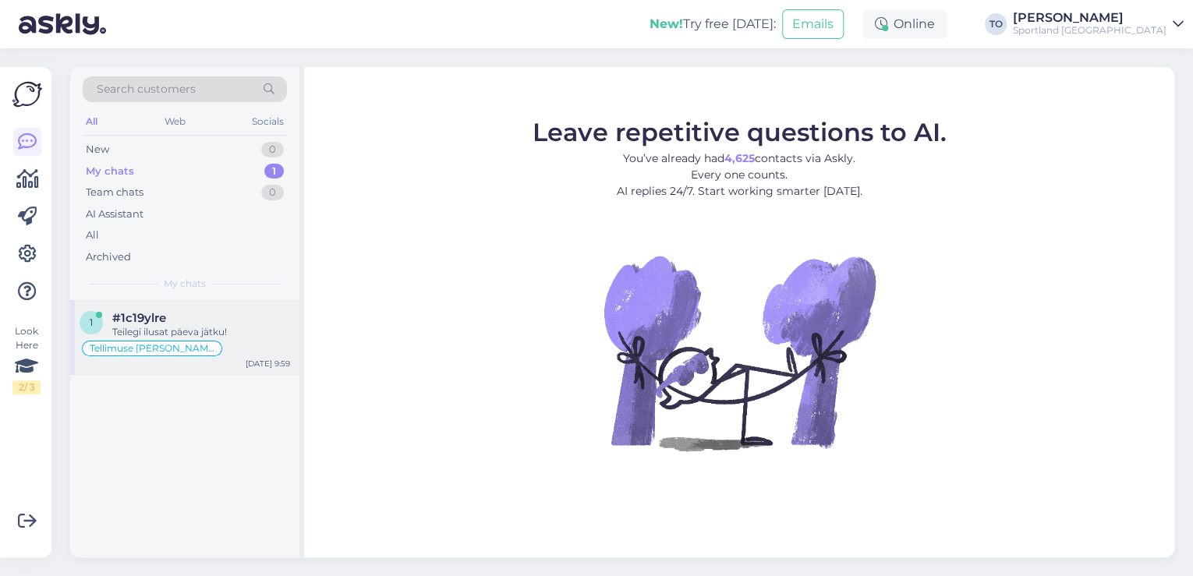
click at [254, 328] on div "Teilegi ilusat päeva jätku!" at bounding box center [201, 332] width 178 height 14
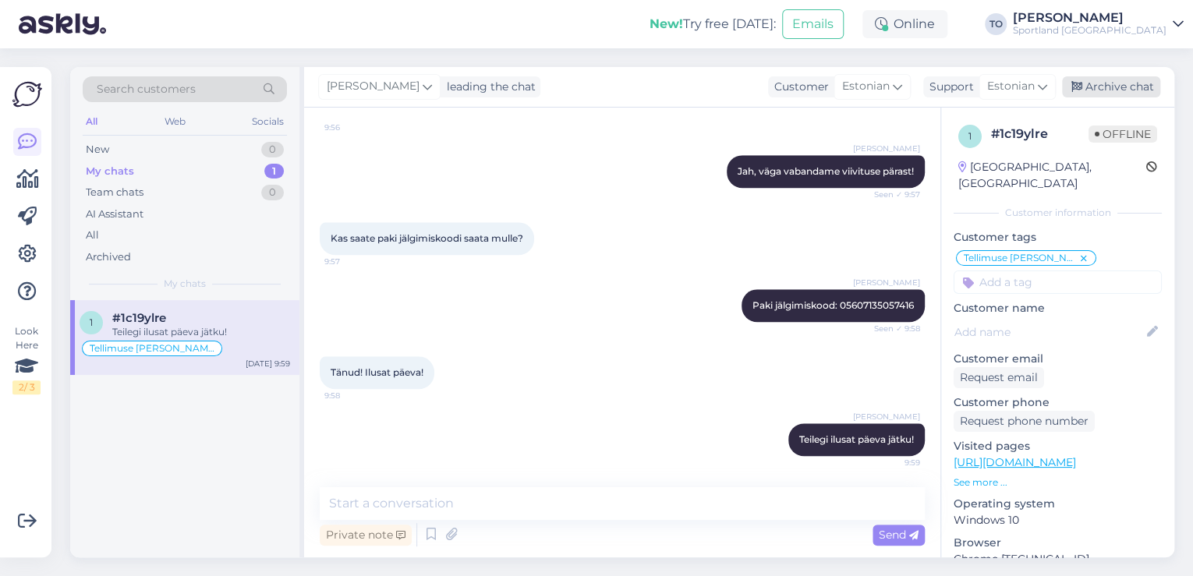
click at [1117, 79] on div "Archive chat" at bounding box center [1111, 86] width 98 height 21
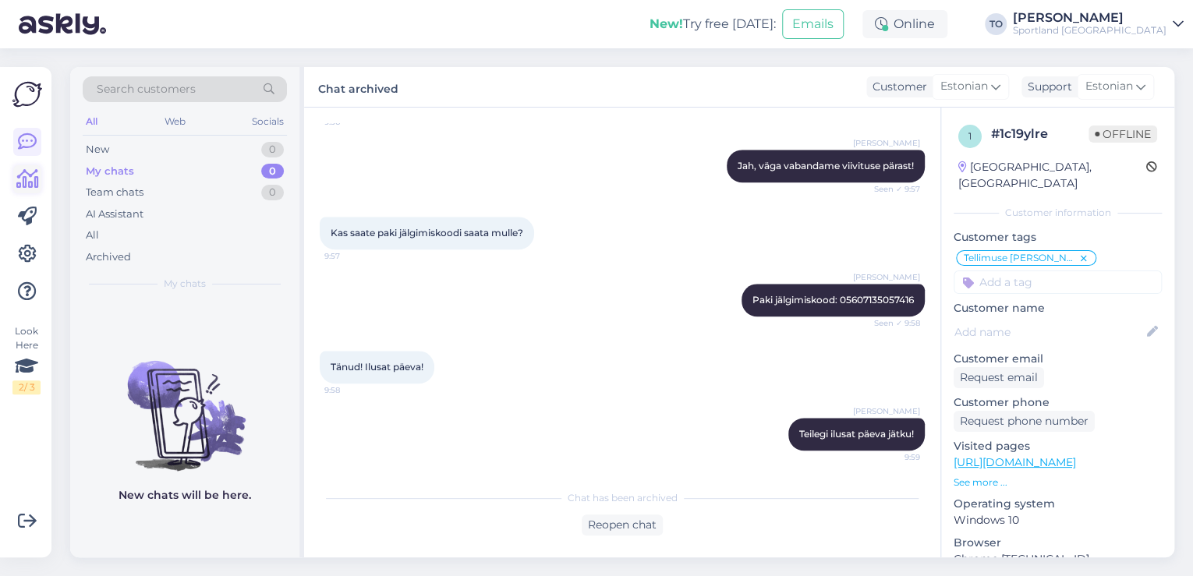
click at [34, 172] on icon at bounding box center [27, 179] width 23 height 19
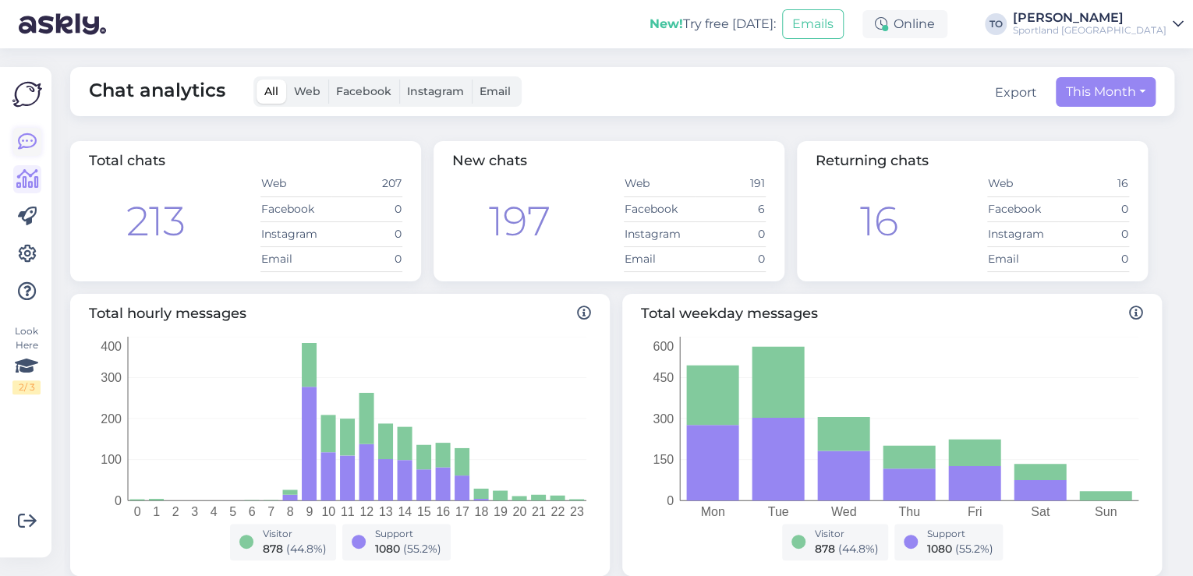
click at [37, 147] on link at bounding box center [27, 142] width 28 height 28
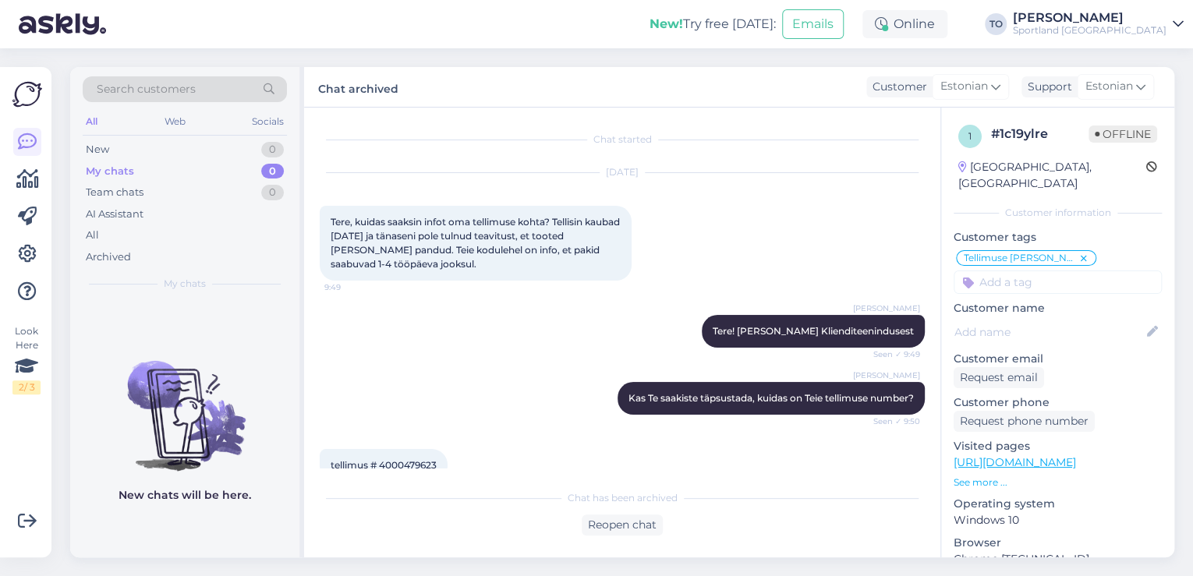
scroll to position [778, 0]
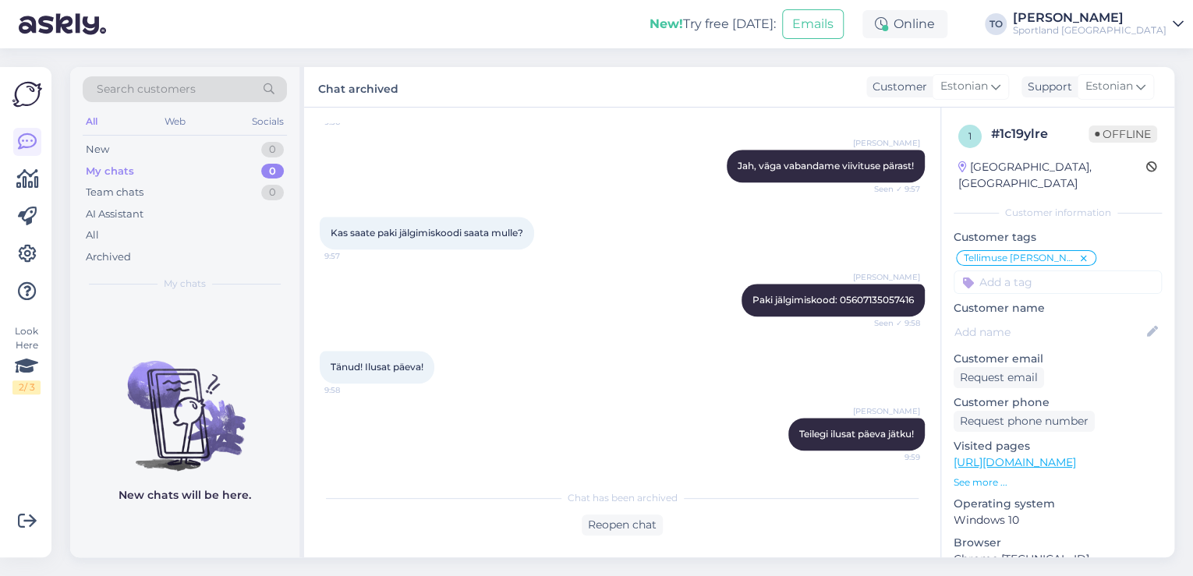
click at [195, 80] on div "Search customers" at bounding box center [185, 89] width 204 height 26
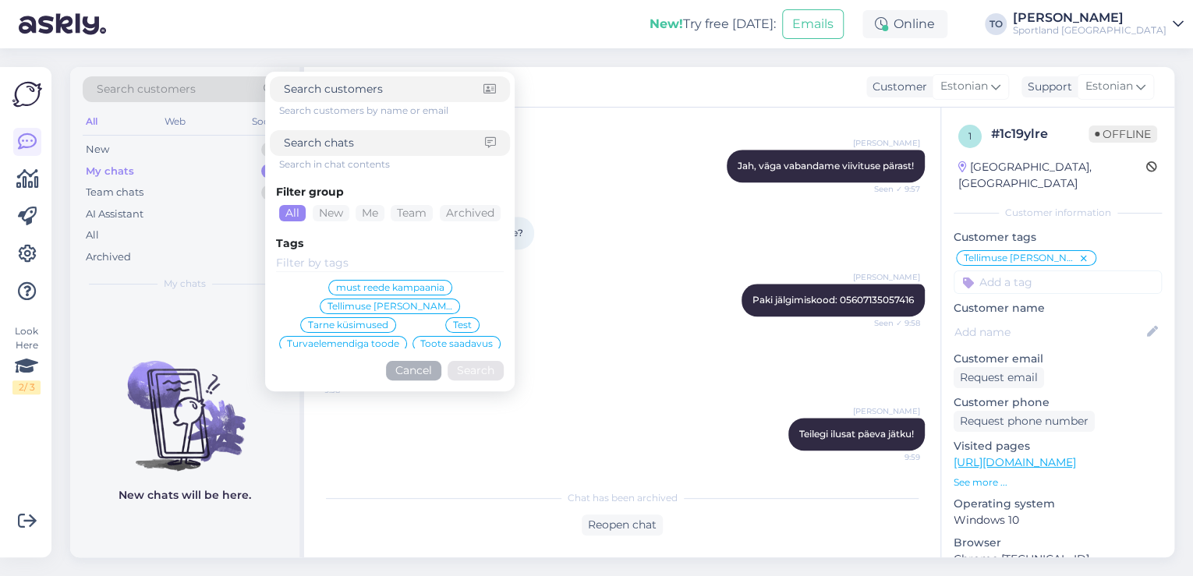
click at [317, 141] on input at bounding box center [384, 143] width 201 height 16
paste input "4000481275"
click at [487, 374] on button "Search" at bounding box center [476, 370] width 56 height 19
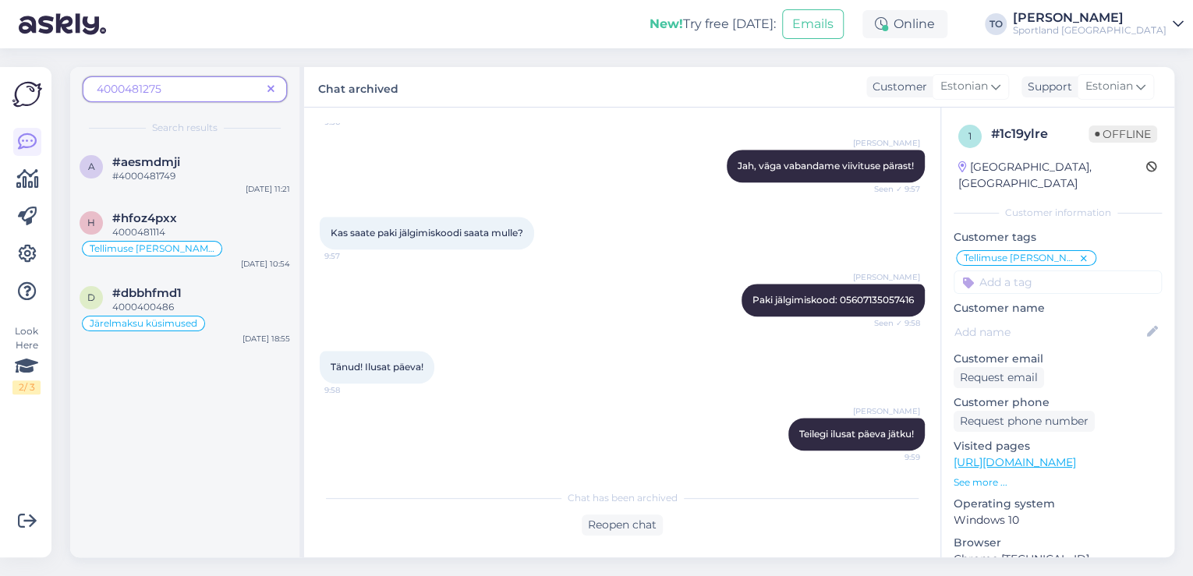
click at [270, 87] on icon at bounding box center [271, 89] width 7 height 11
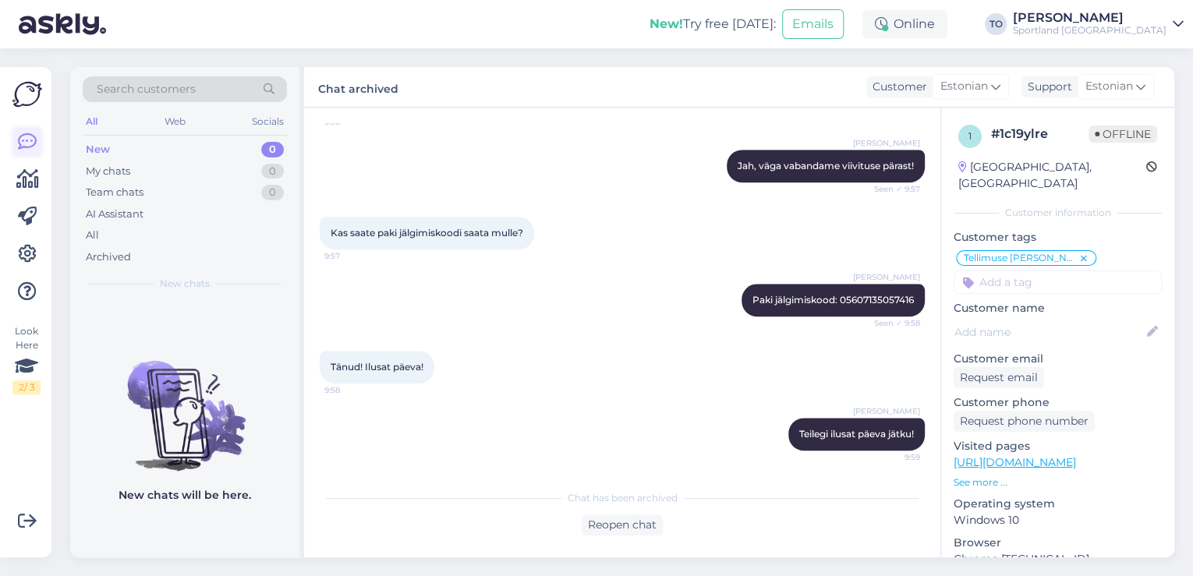
click at [25, 150] on icon at bounding box center [27, 142] width 19 height 19
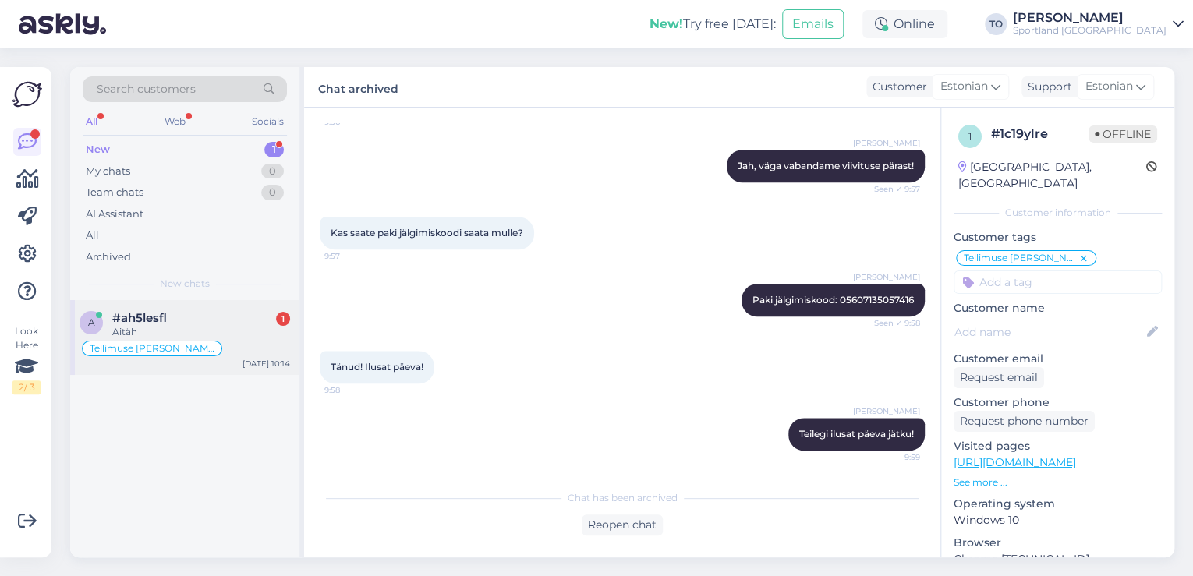
click at [156, 312] on span "#ah5lesfl" at bounding box center [139, 318] width 55 height 14
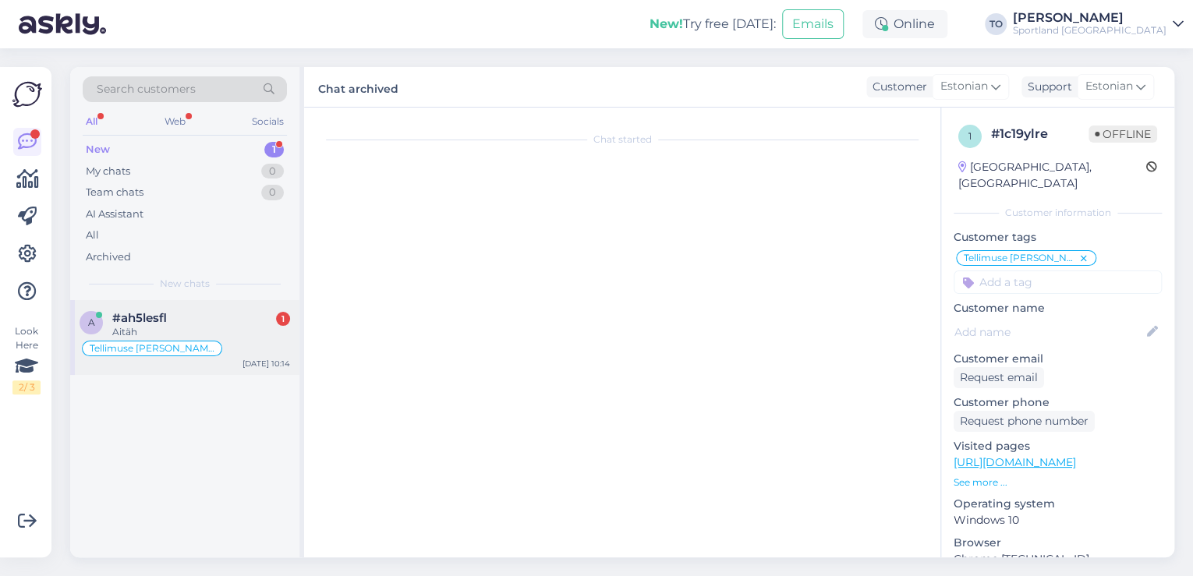
scroll to position [495, 0]
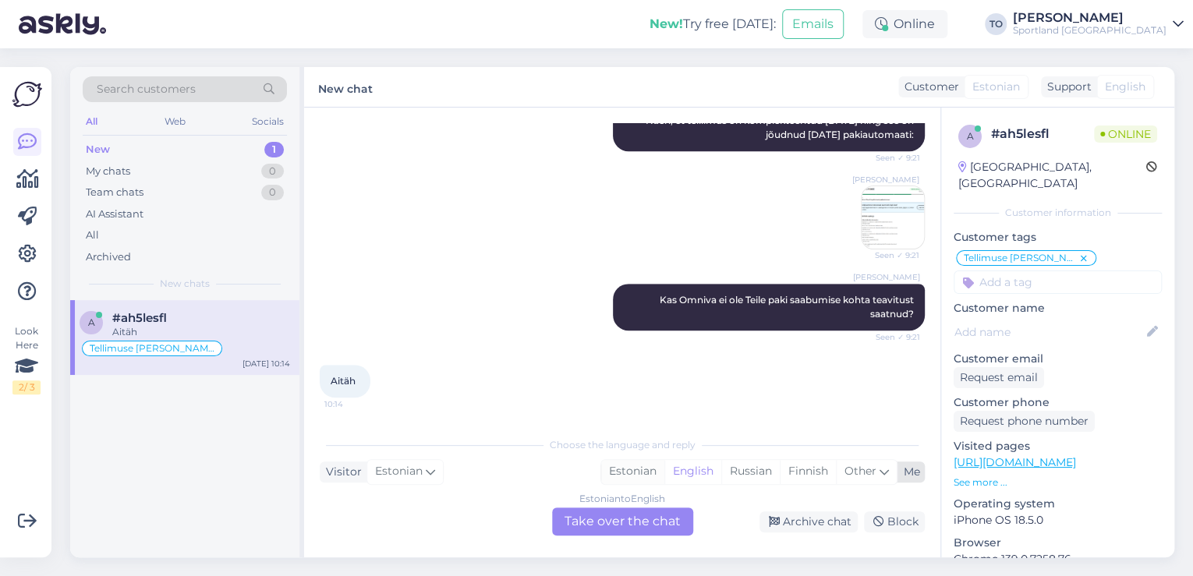
click at [636, 473] on div "Estonian" at bounding box center [632, 471] width 63 height 23
click at [633, 519] on div "Estonian to Estonian Take over the chat" at bounding box center [622, 522] width 141 height 28
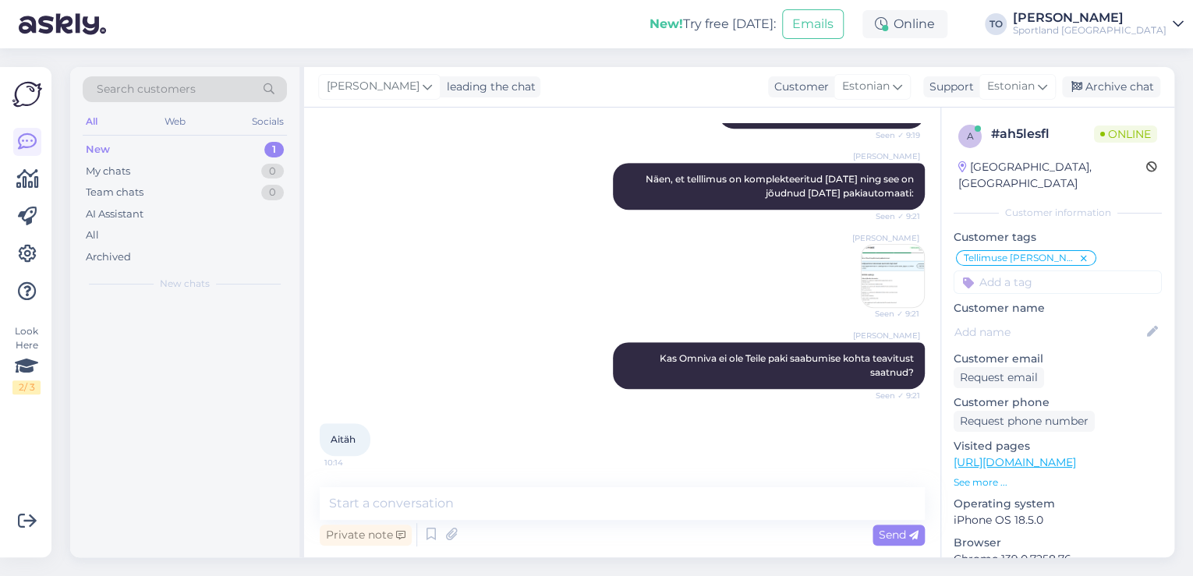
scroll to position [437, 0]
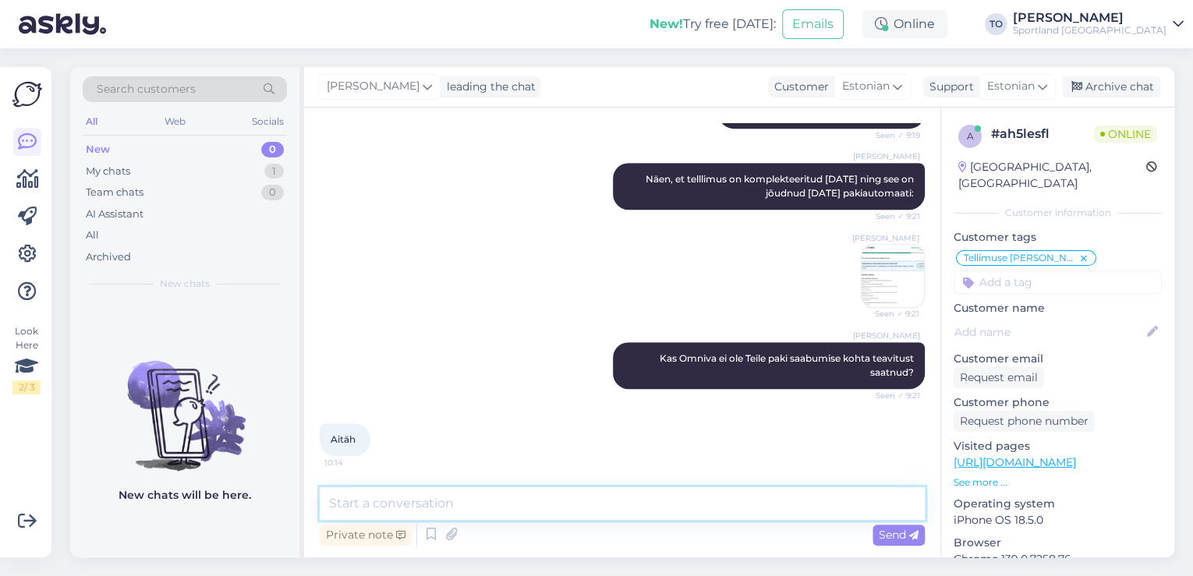
click at [558, 495] on textarea at bounding box center [622, 503] width 605 height 33
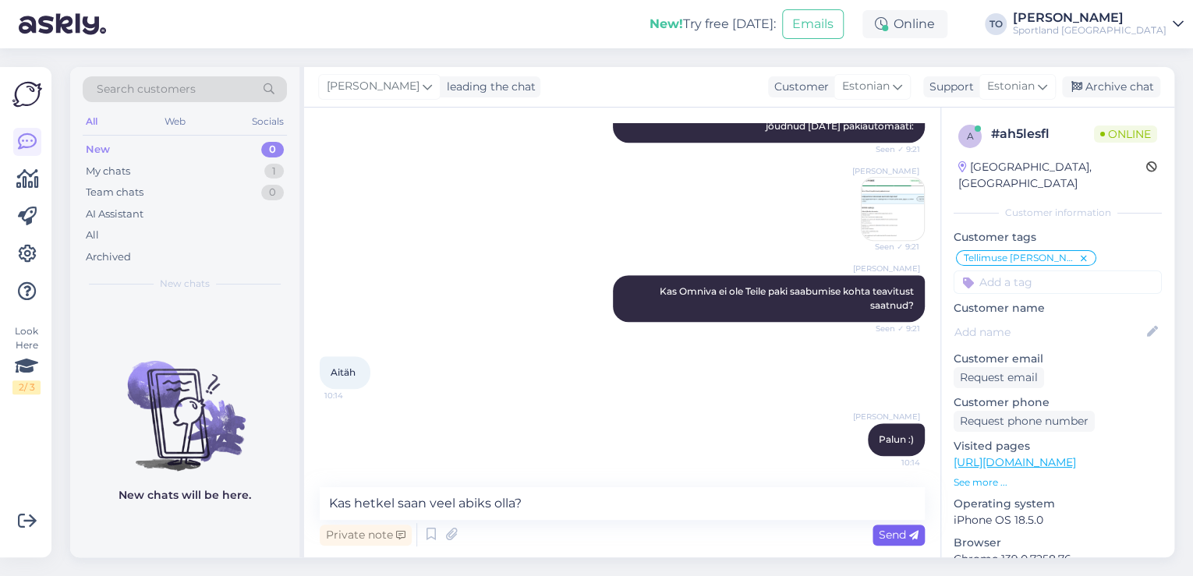
click at [888, 535] on span "Send" at bounding box center [899, 535] width 40 height 14
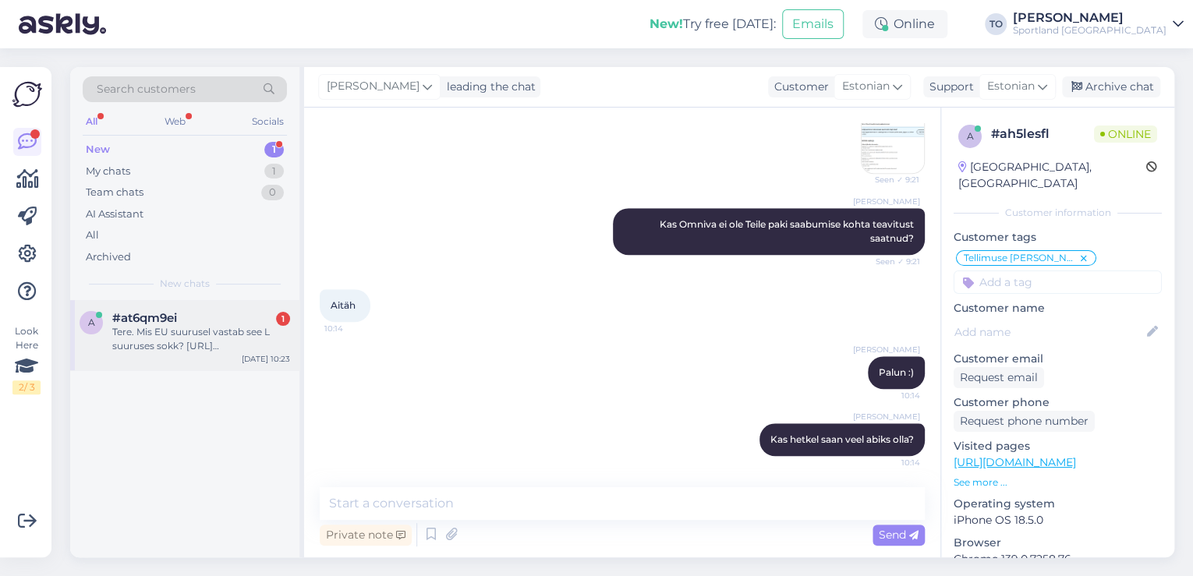
click at [235, 325] on div "Tere. Mis EU suurusel vastab see L suuruses sokk? [URL][DOMAIN_NAME]" at bounding box center [201, 339] width 178 height 28
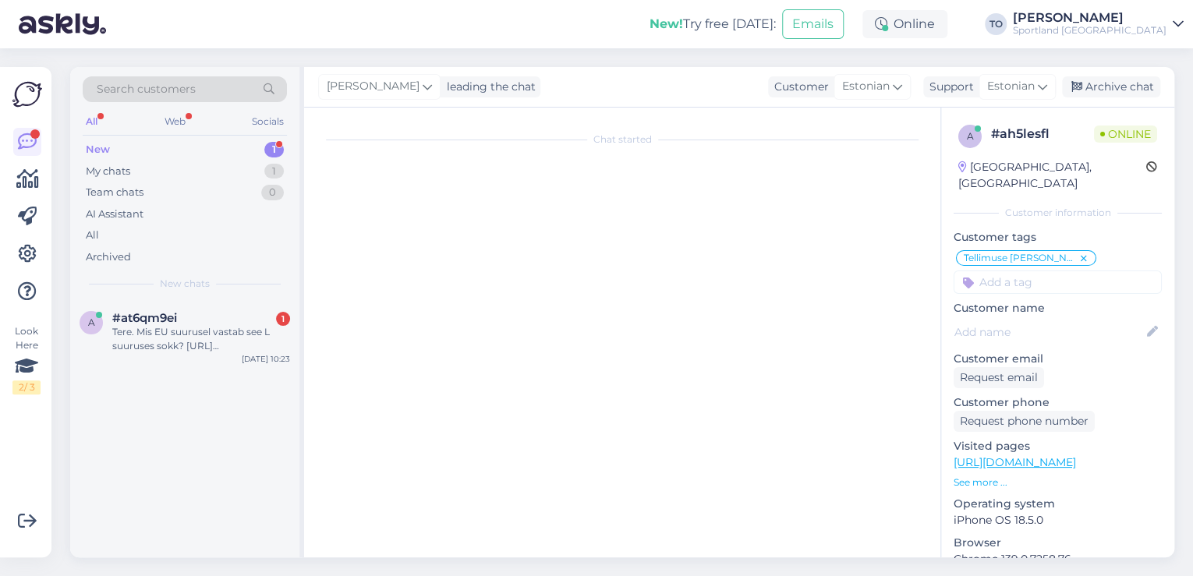
scroll to position [0, 0]
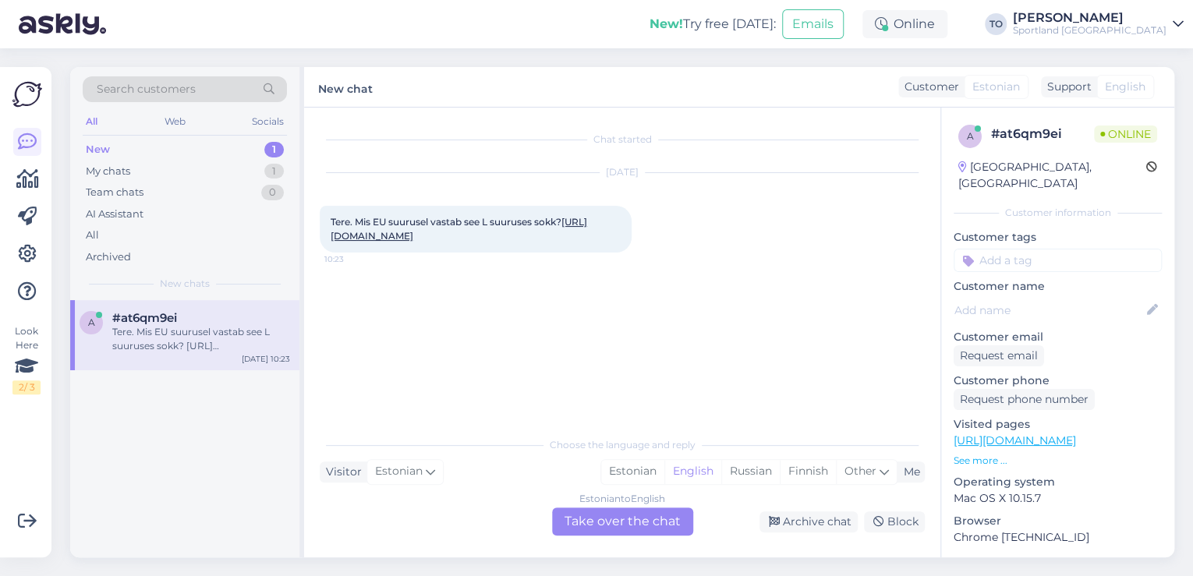
drag, startPoint x: 640, startPoint y: 470, endPoint x: 636, endPoint y: 524, distance: 54.7
click at [640, 474] on div "Estonian" at bounding box center [632, 471] width 63 height 23
click at [636, 524] on div "Estonian to Estonian Take over the chat" at bounding box center [622, 522] width 141 height 28
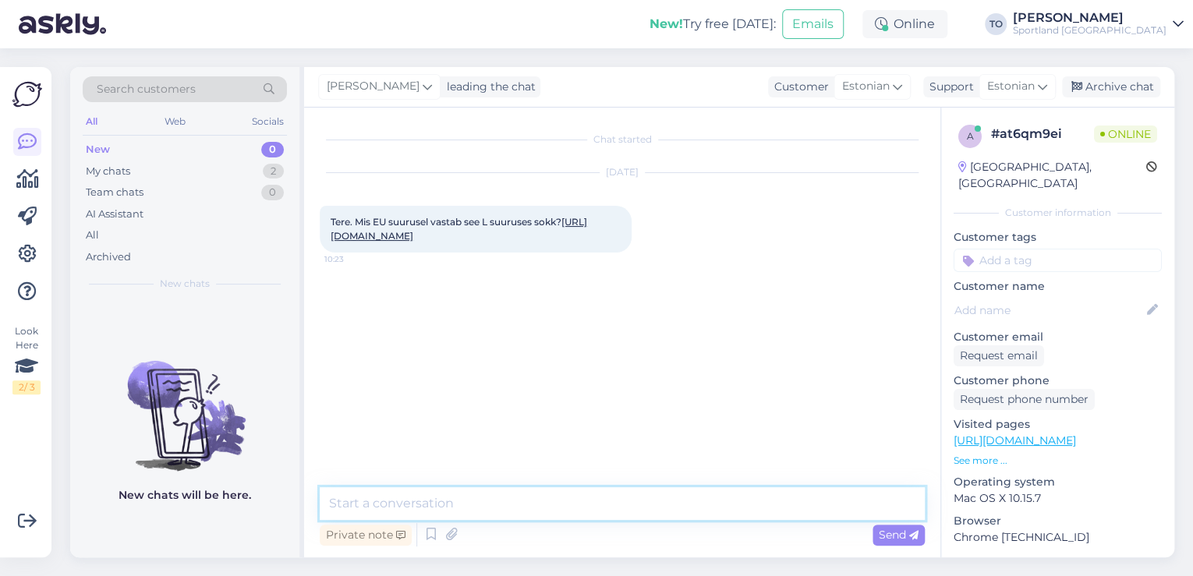
click at [596, 512] on textarea at bounding box center [622, 503] width 605 height 33
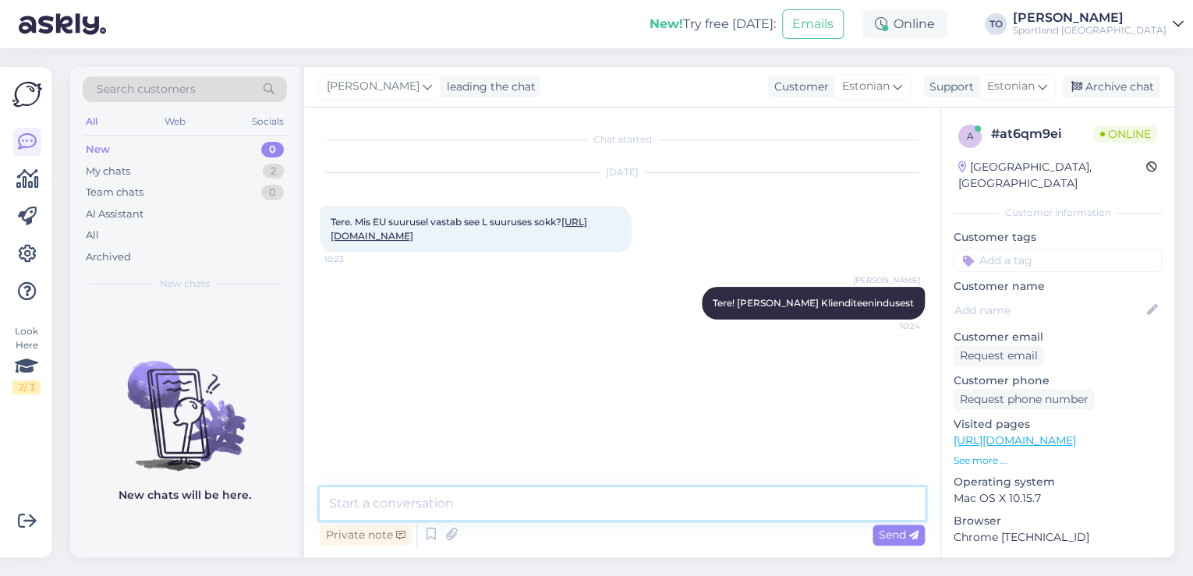
click at [587, 512] on textarea at bounding box center [622, 503] width 605 height 33
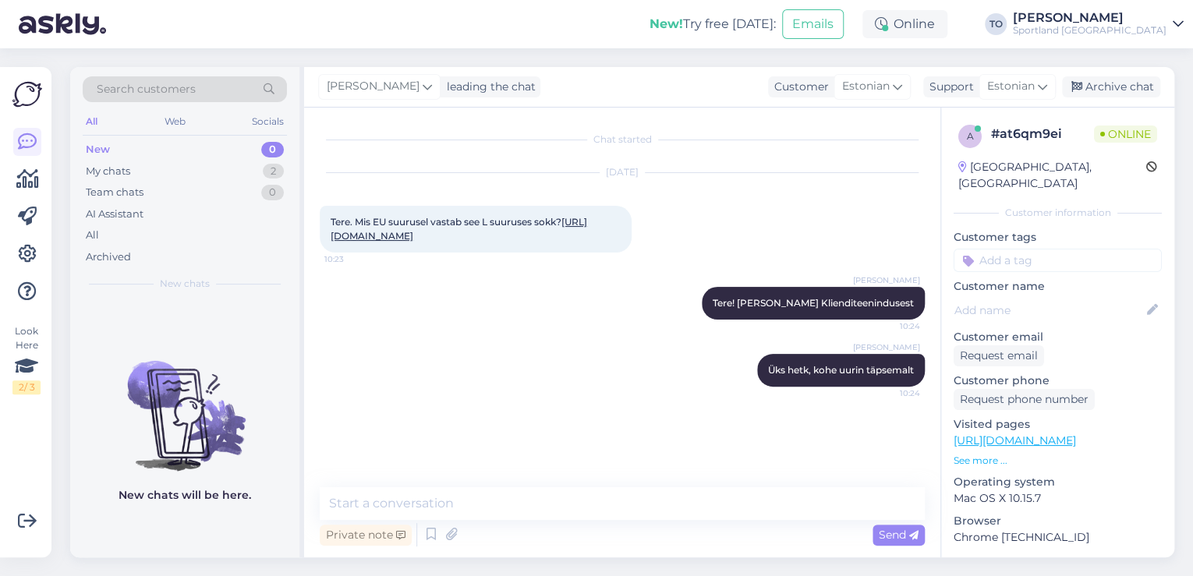
click at [406, 242] on link "[URL][DOMAIN_NAME]" at bounding box center [459, 229] width 257 height 26
click at [431, 495] on textarea at bounding box center [622, 503] width 605 height 33
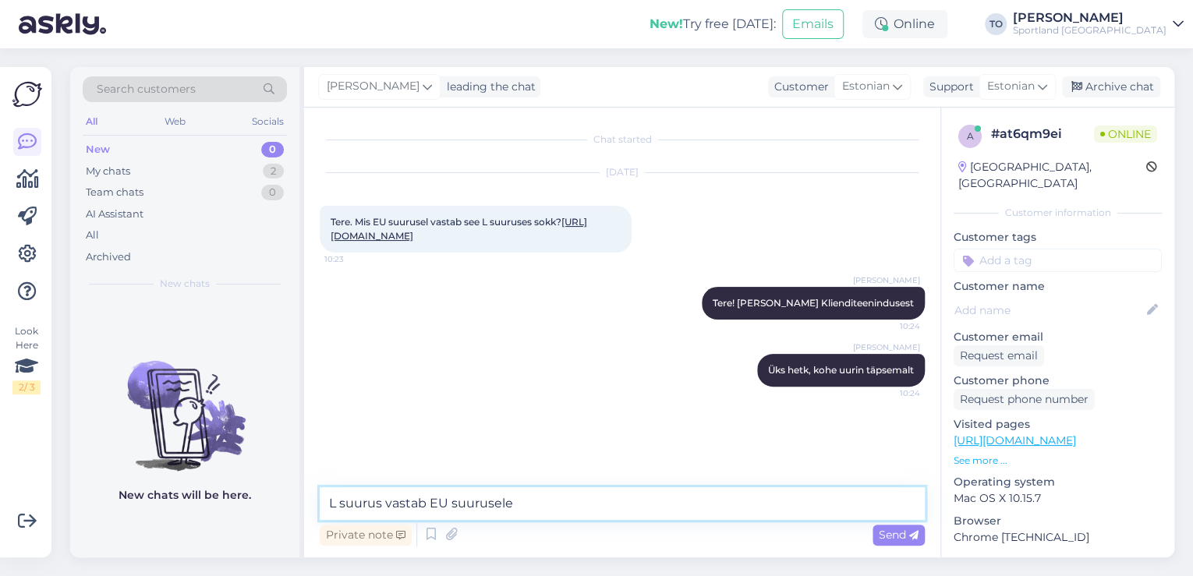
paste textarea "43–46"
click at [906, 538] on span "Send" at bounding box center [899, 535] width 40 height 14
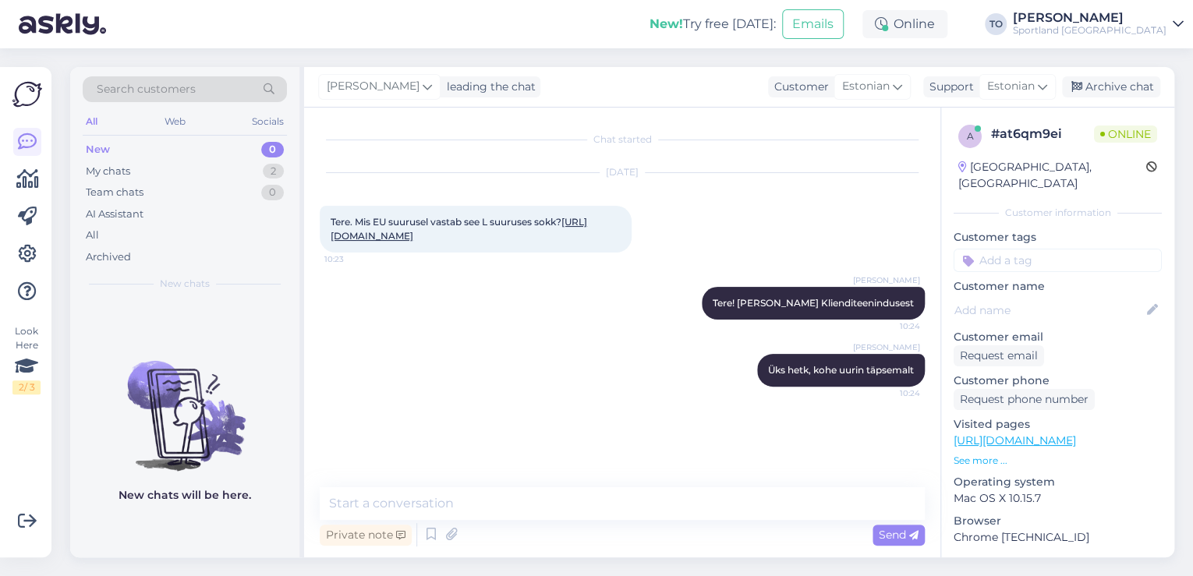
scroll to position [11, 0]
click at [1052, 249] on input at bounding box center [1058, 260] width 208 height 23
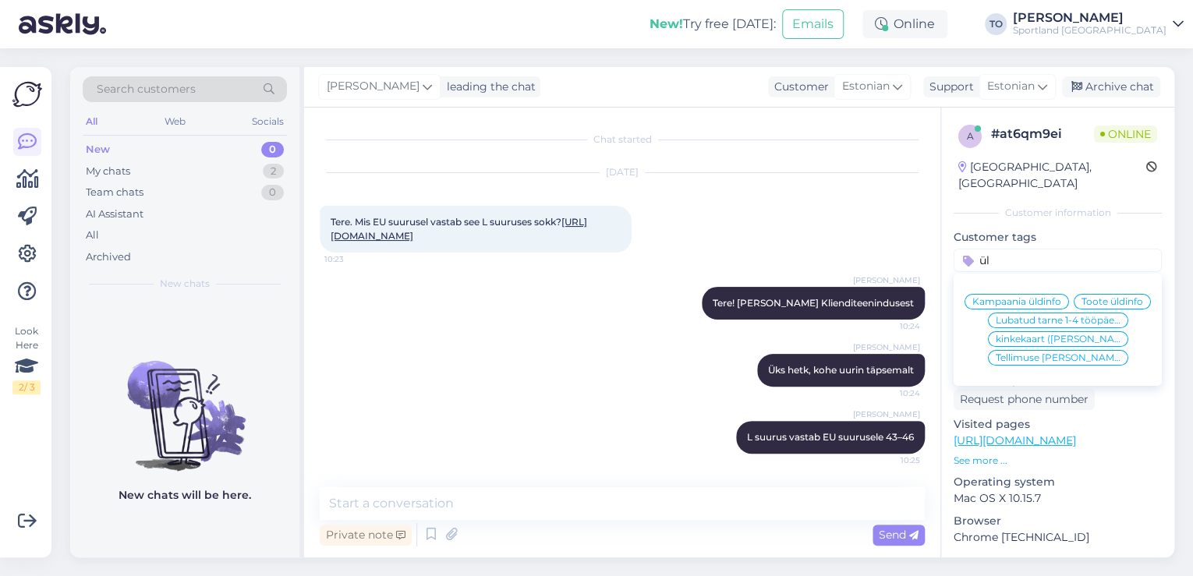
click at [1082, 305] on span "Toote üldinfo" at bounding box center [1113, 301] width 62 height 9
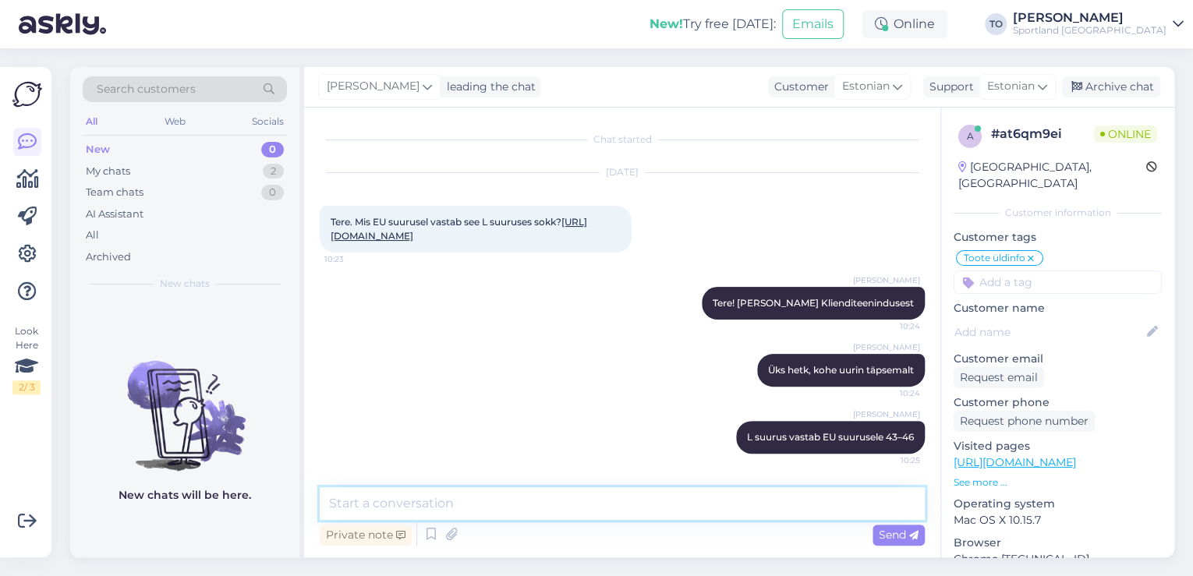
click at [571, 505] on textarea at bounding box center [622, 503] width 605 height 33
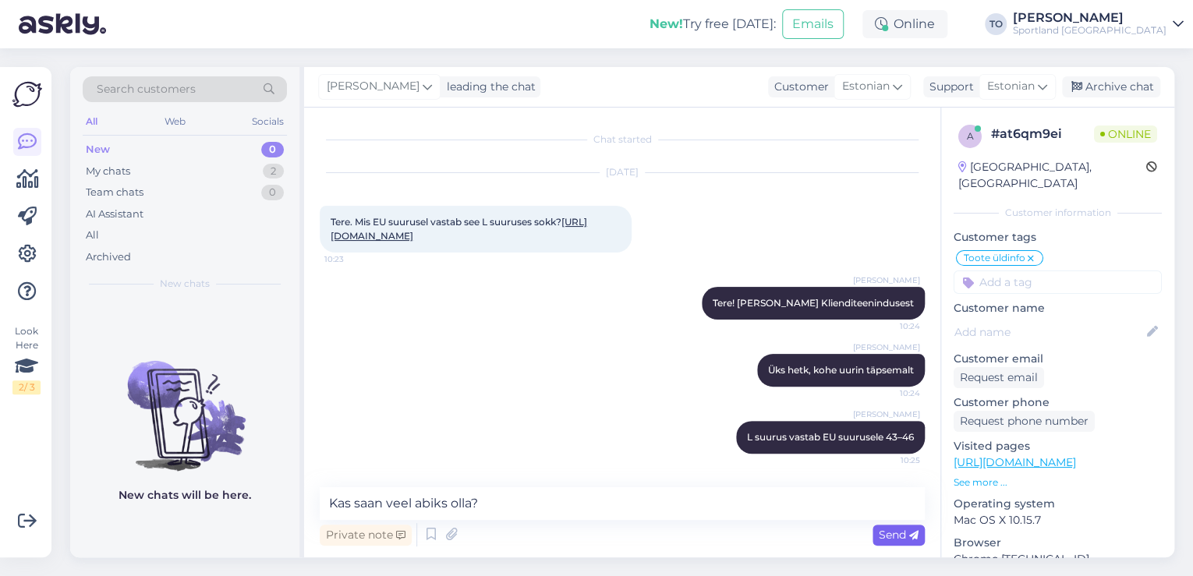
click at [895, 534] on span "Send" at bounding box center [899, 535] width 40 height 14
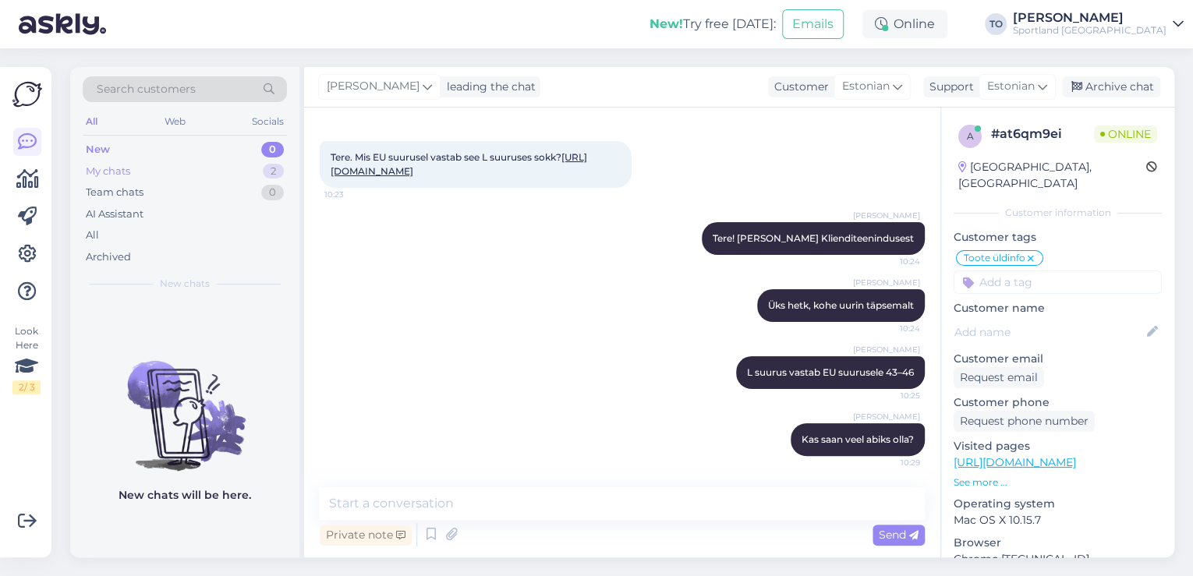
click at [237, 166] on div "My chats 2" at bounding box center [185, 172] width 204 height 22
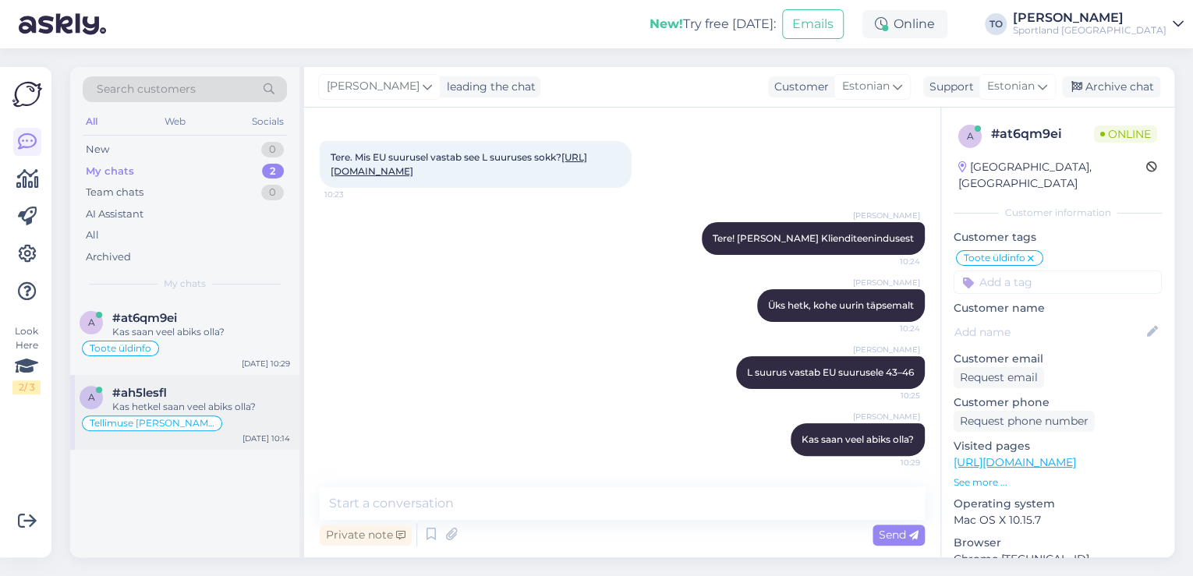
click at [246, 426] on div "Tellimuse [PERSON_NAME] info" at bounding box center [185, 423] width 211 height 19
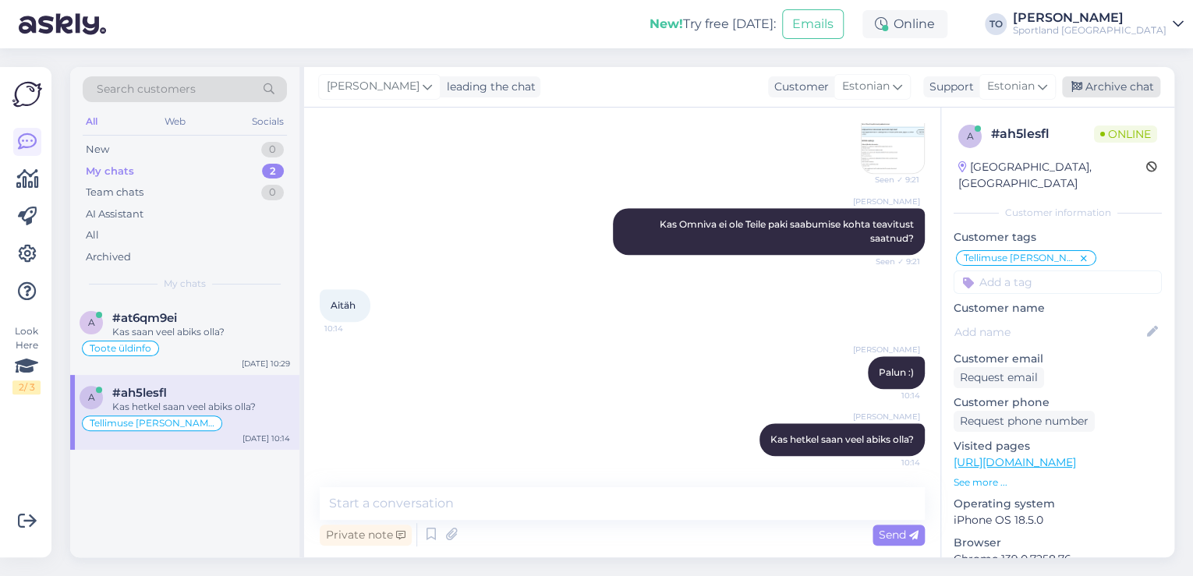
click at [1114, 87] on div "Archive chat" at bounding box center [1111, 86] width 98 height 21
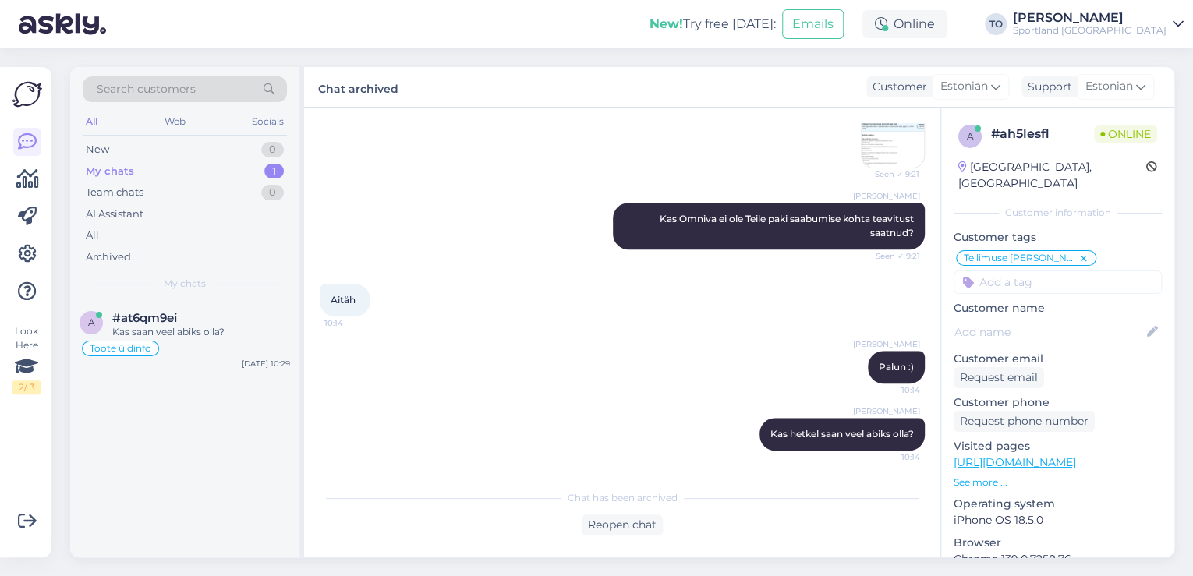
drag, startPoint x: 237, startPoint y: 331, endPoint x: 326, endPoint y: 342, distance: 89.7
click at [237, 331] on div "Kas saan veel abiks olla?" at bounding box center [201, 332] width 178 height 14
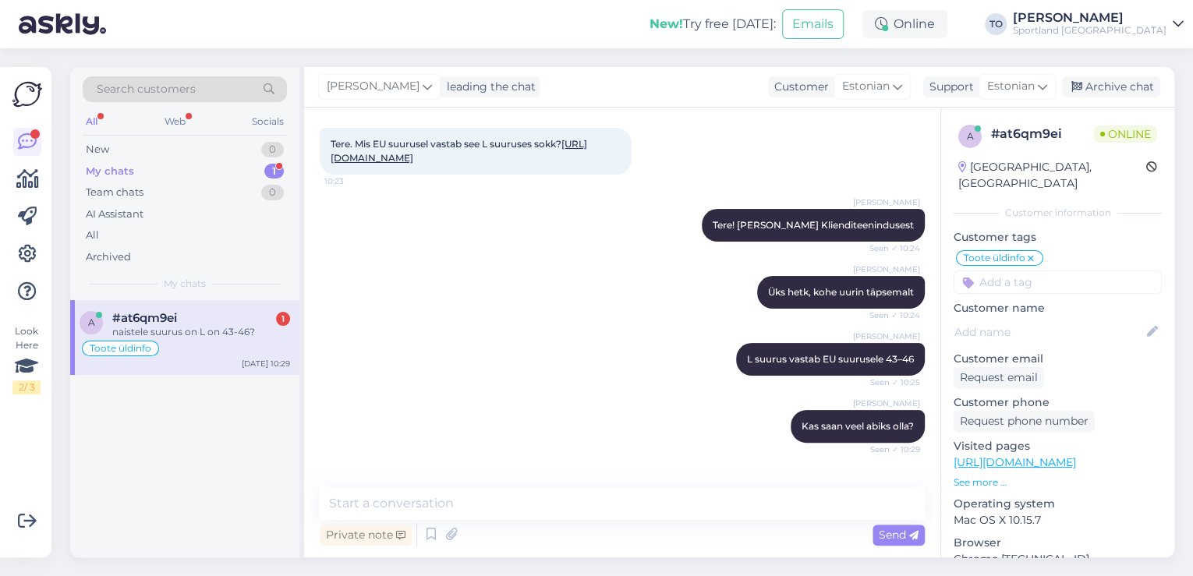
scroll to position [145, 0]
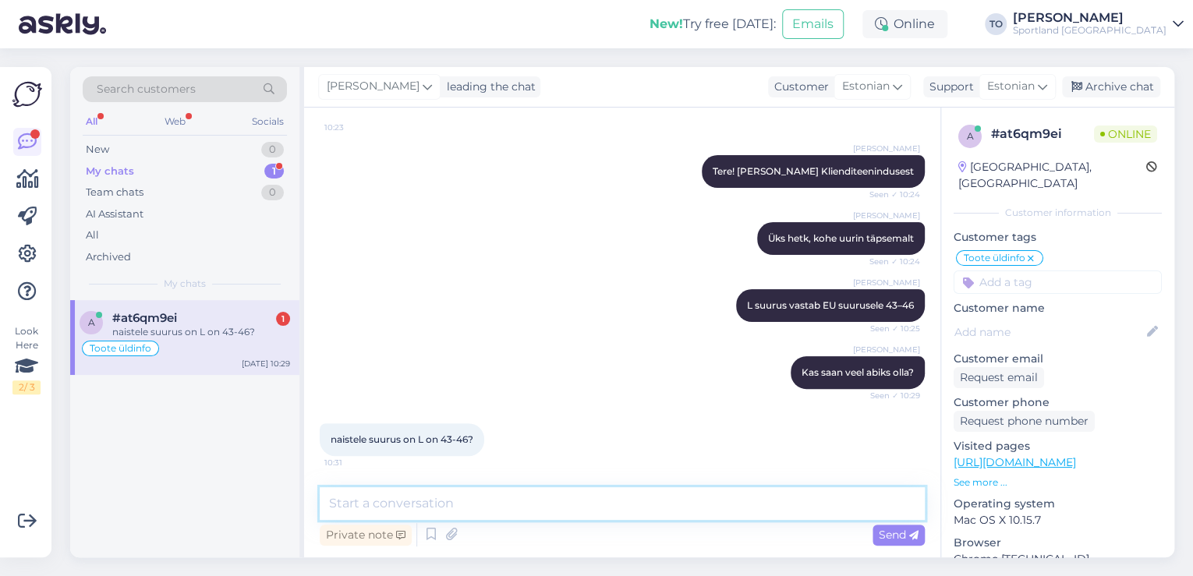
click at [456, 497] on textarea at bounding box center [622, 503] width 605 height 33
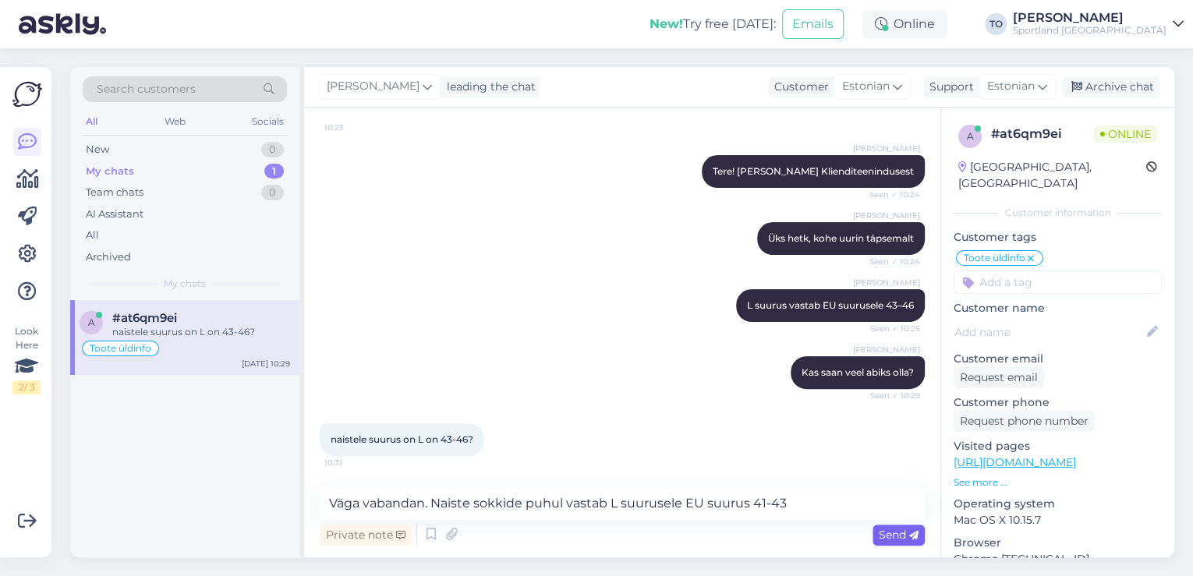
click at [902, 530] on span "Send" at bounding box center [899, 535] width 40 height 14
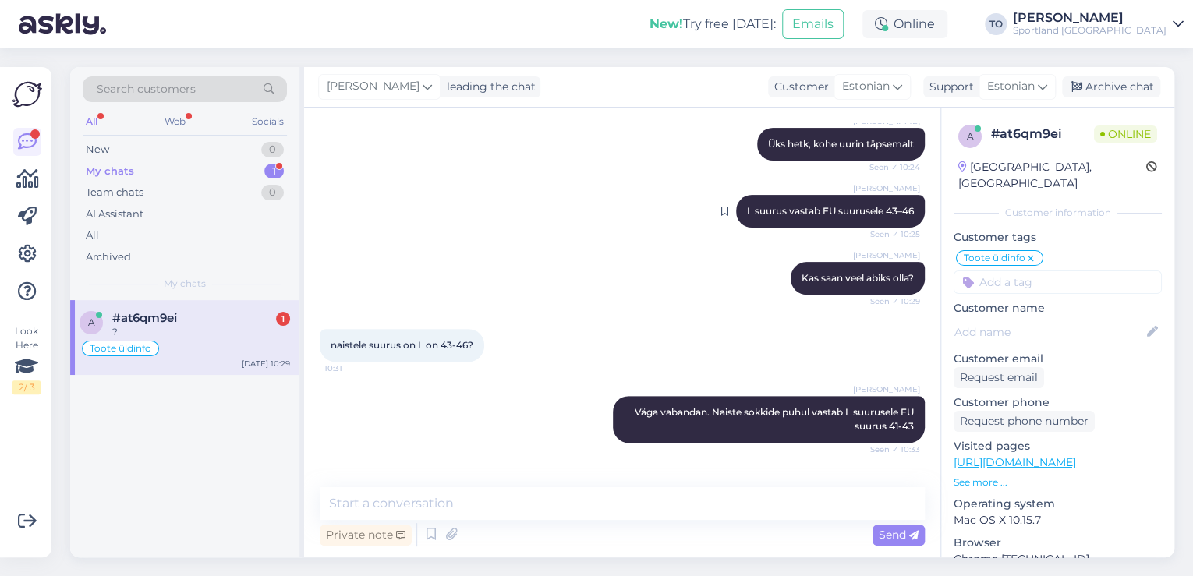
scroll to position [293, 0]
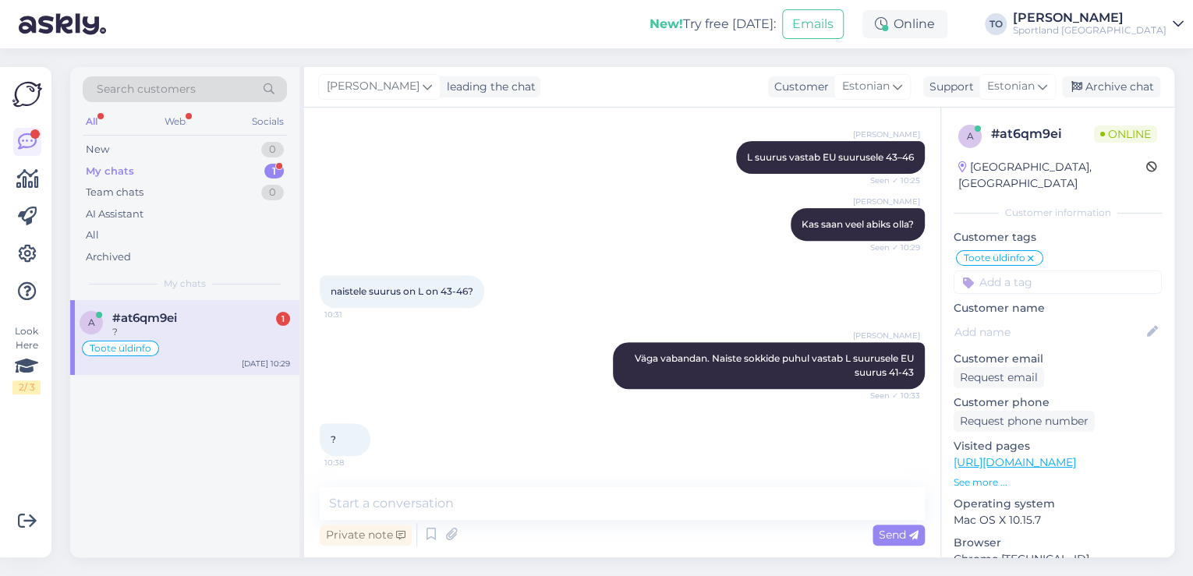
click at [237, 343] on div "Toote üldinfo" at bounding box center [185, 348] width 211 height 19
click at [493, 505] on textarea at bounding box center [622, 503] width 605 height 33
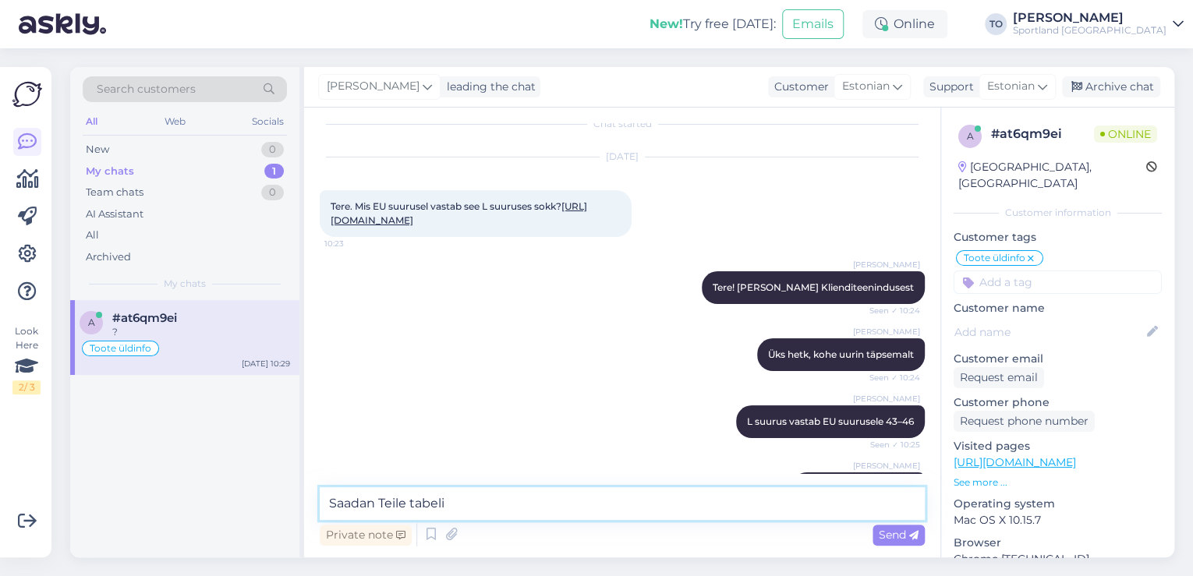
scroll to position [0, 0]
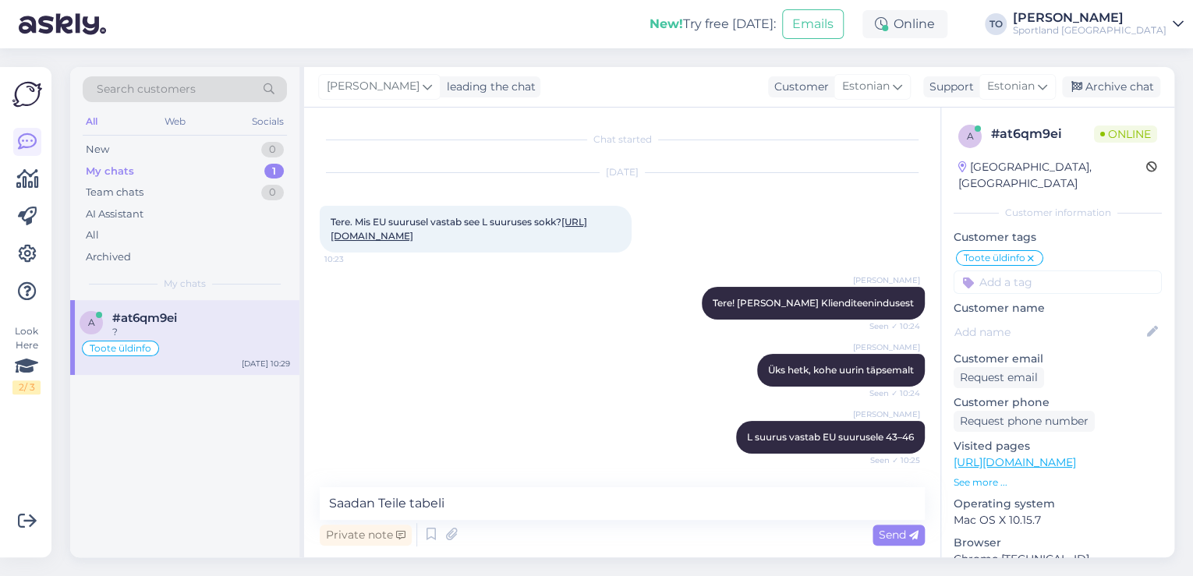
click at [573, 235] on link "[URL][DOMAIN_NAME]" at bounding box center [459, 229] width 257 height 26
click at [477, 511] on textarea "Saadan Teile tabeli" at bounding box center [622, 503] width 605 height 33
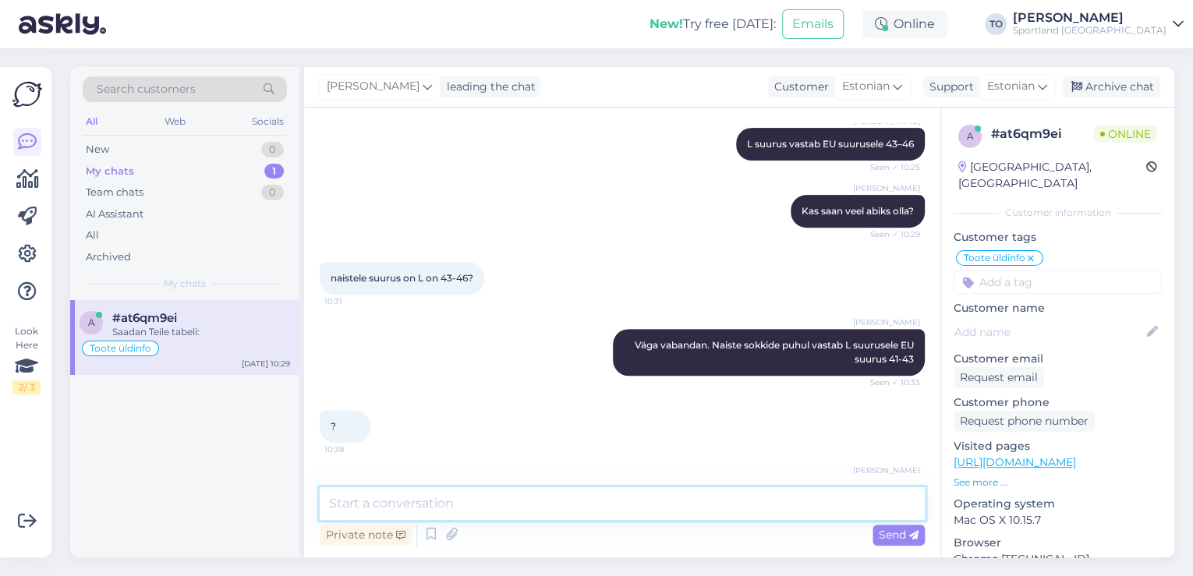
scroll to position [360, 0]
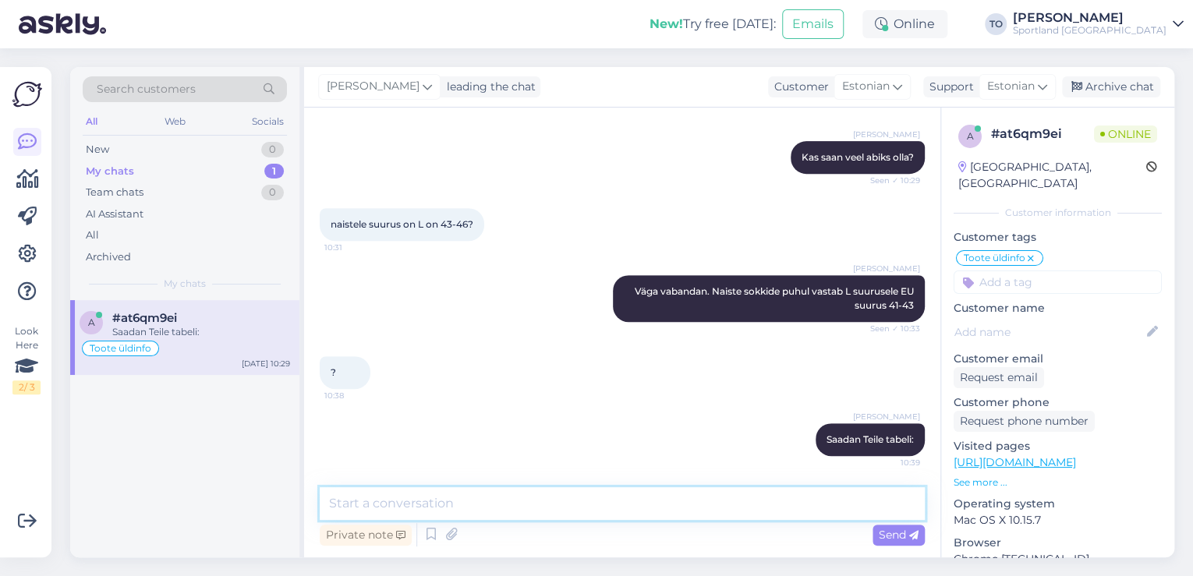
paste textarea
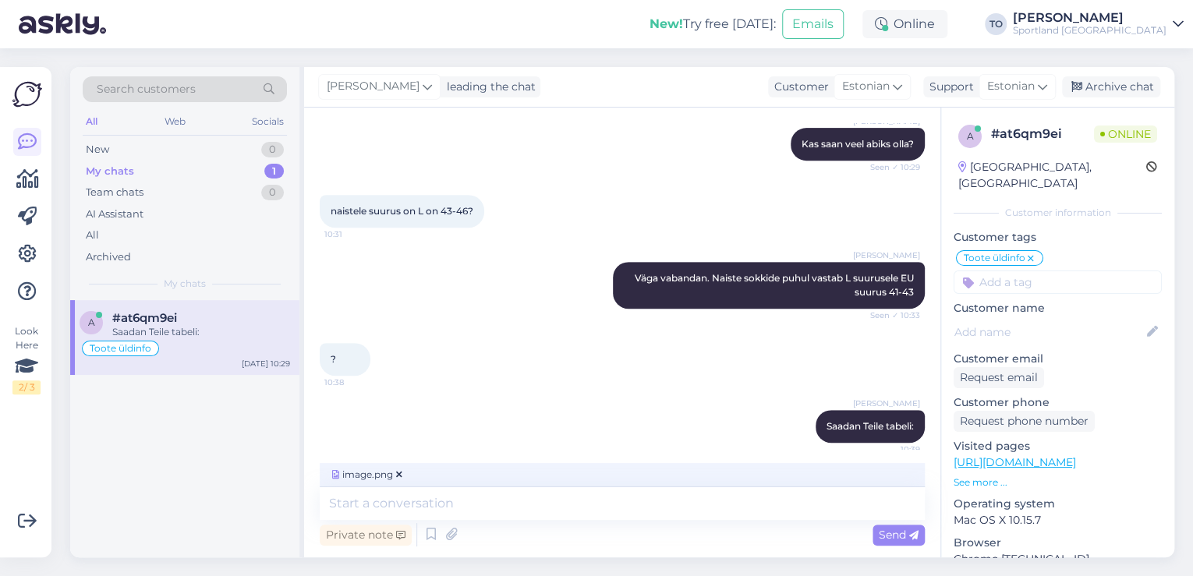
drag, startPoint x: 883, startPoint y: 537, endPoint x: 865, endPoint y: 570, distance: 38.0
click at [883, 537] on span "Send" at bounding box center [899, 535] width 40 height 14
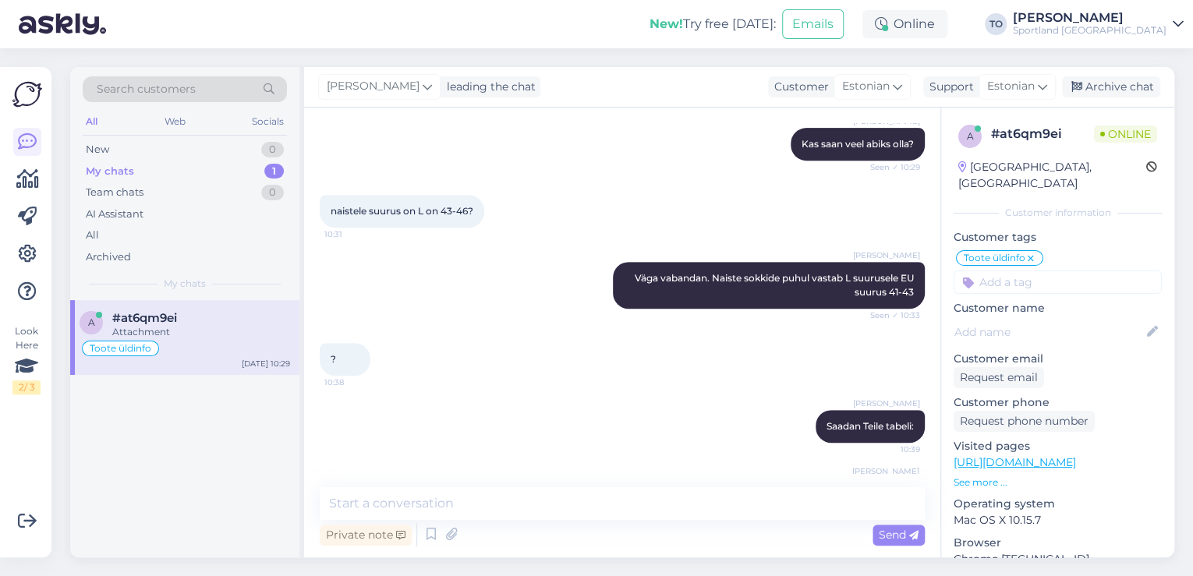
scroll to position [459, 0]
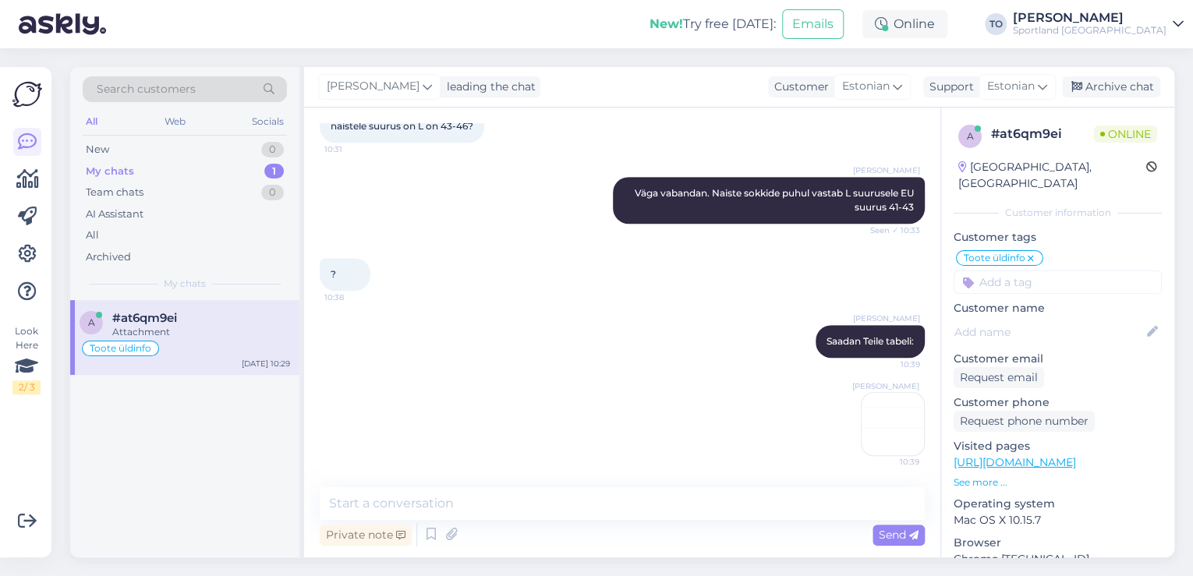
click at [870, 413] on img at bounding box center [893, 424] width 62 height 62
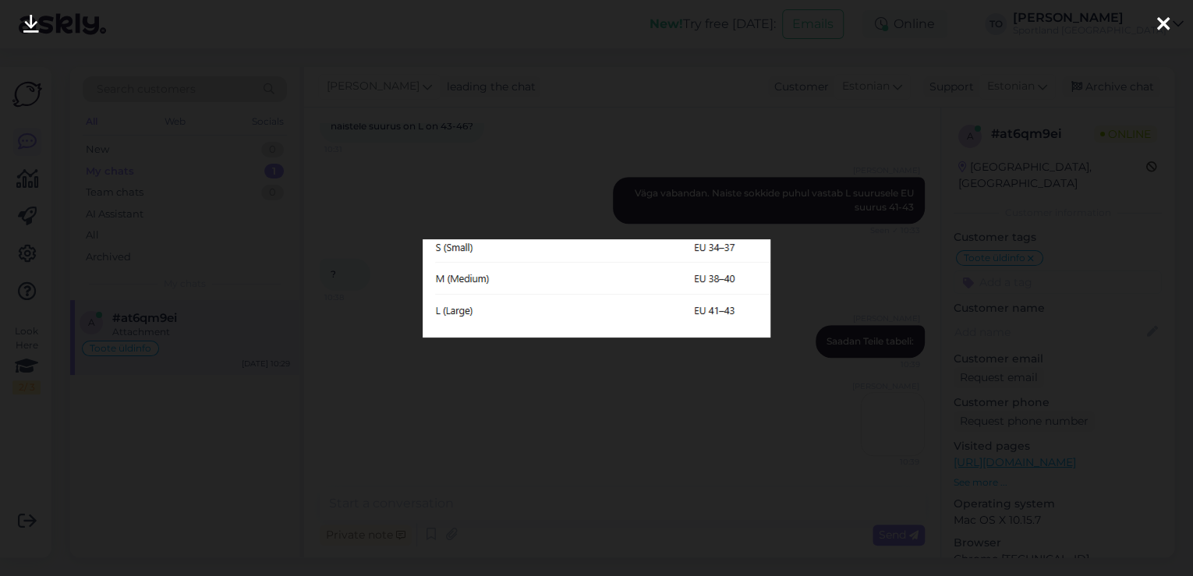
click at [1158, 25] on icon at bounding box center [1163, 25] width 12 height 20
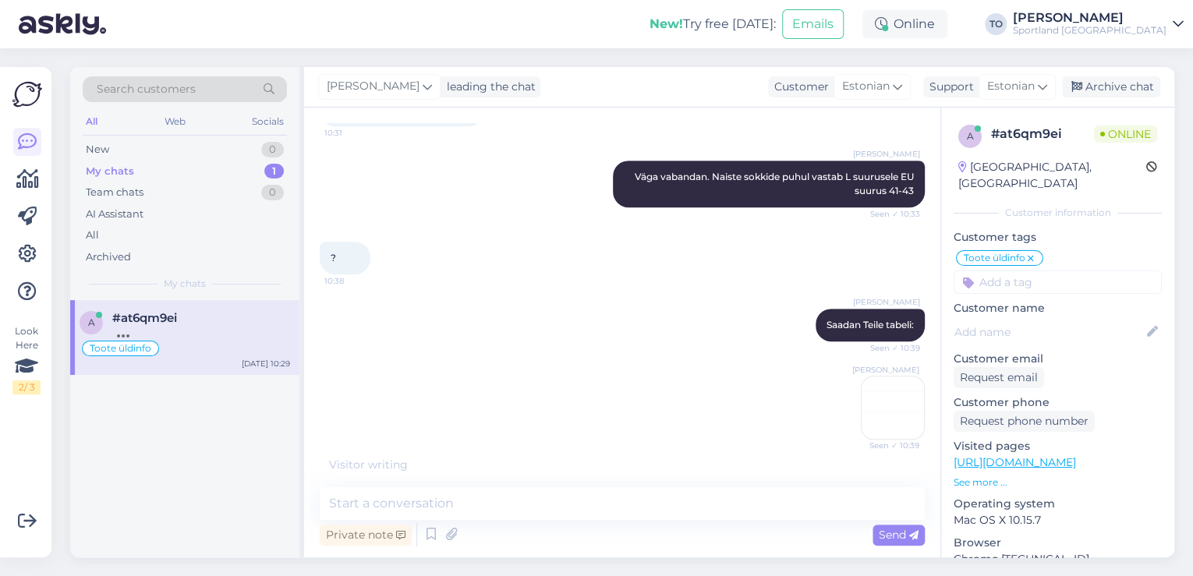
scroll to position [526, 0]
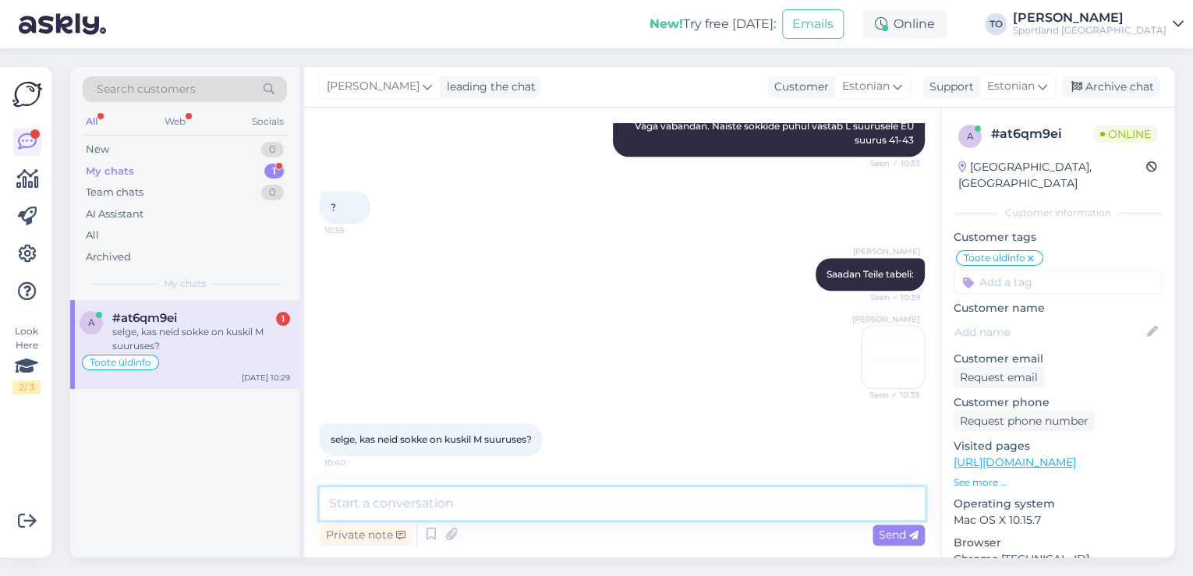
click at [477, 496] on textarea at bounding box center [622, 503] width 605 height 33
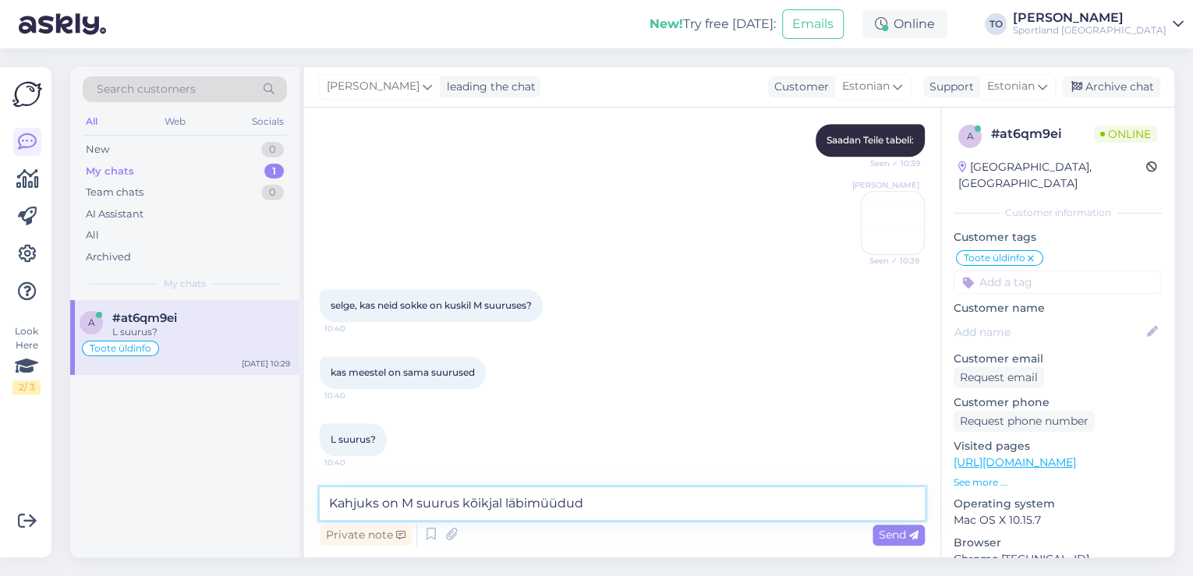
scroll to position [727, 0]
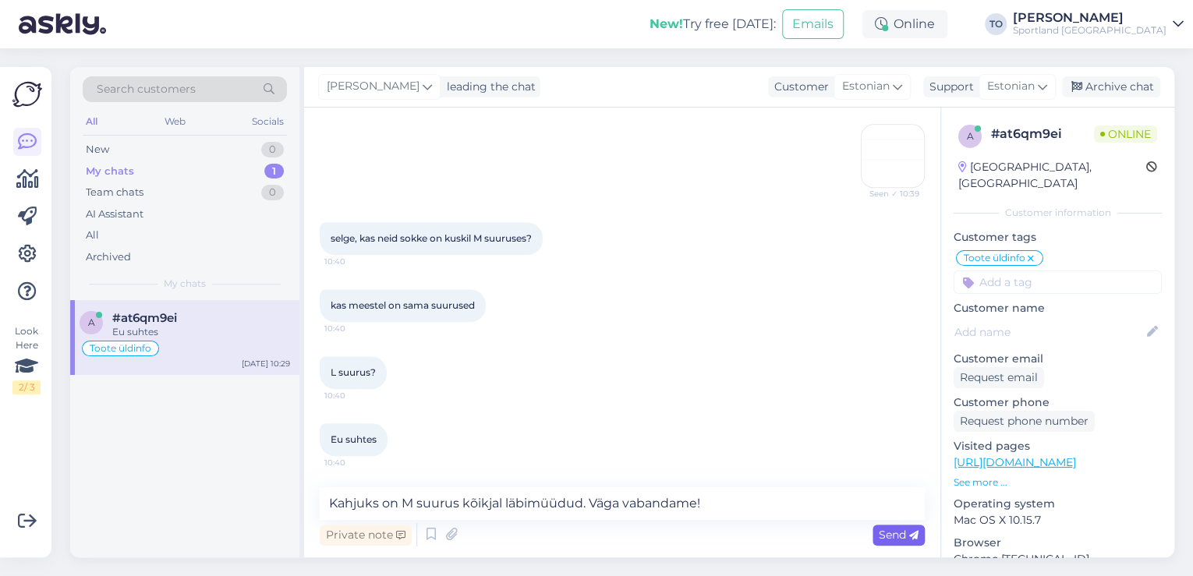
click at [893, 537] on span "Send" at bounding box center [899, 535] width 40 height 14
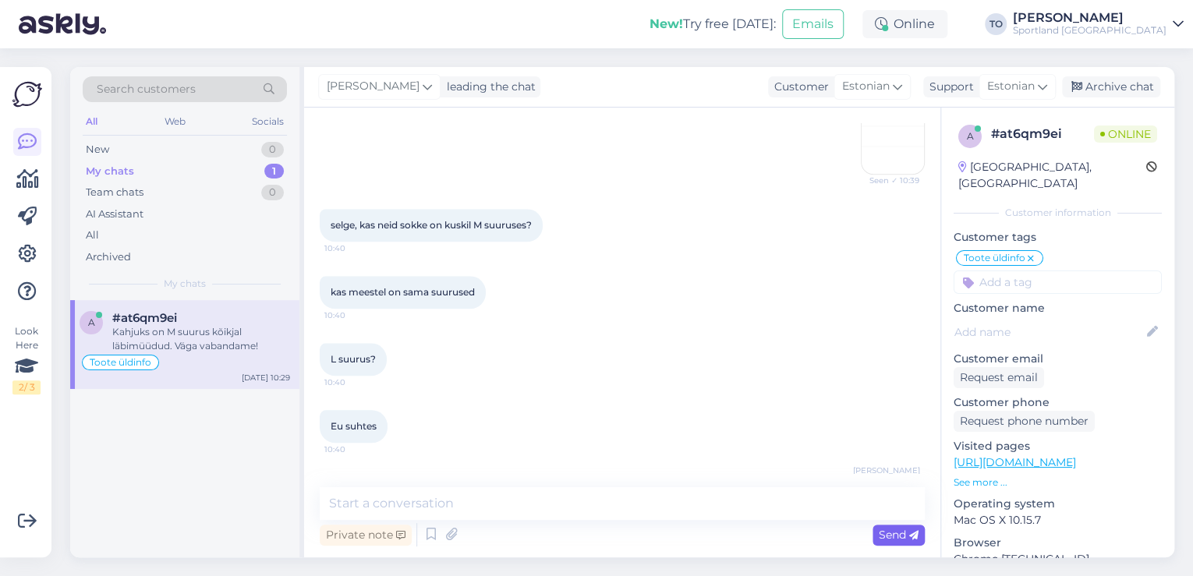
scroll to position [794, 0]
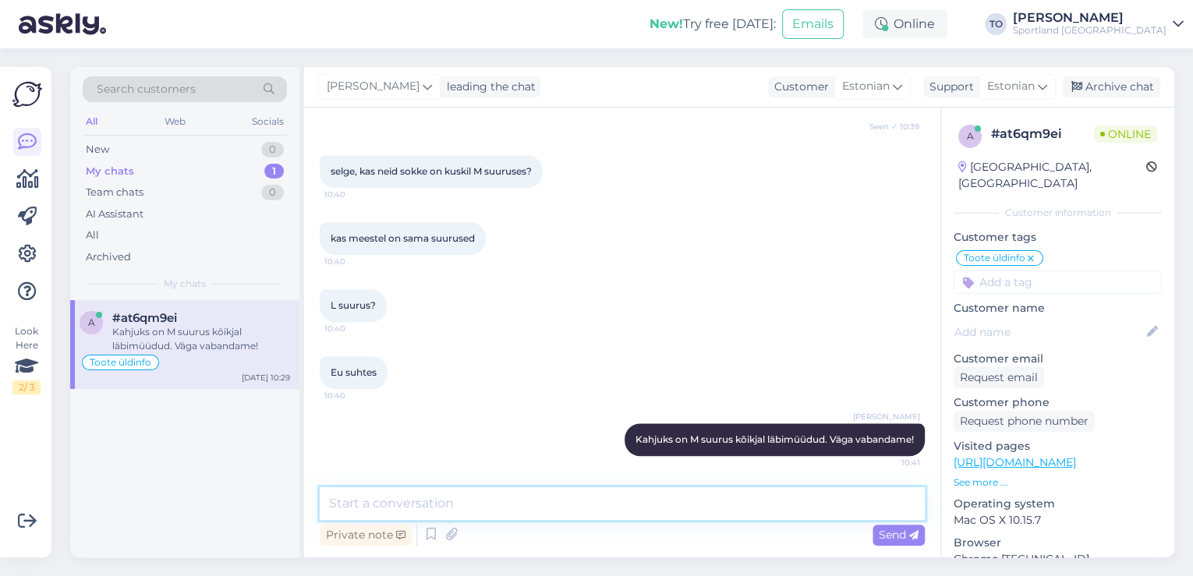
click at [406, 496] on textarea at bounding box center [622, 503] width 605 height 33
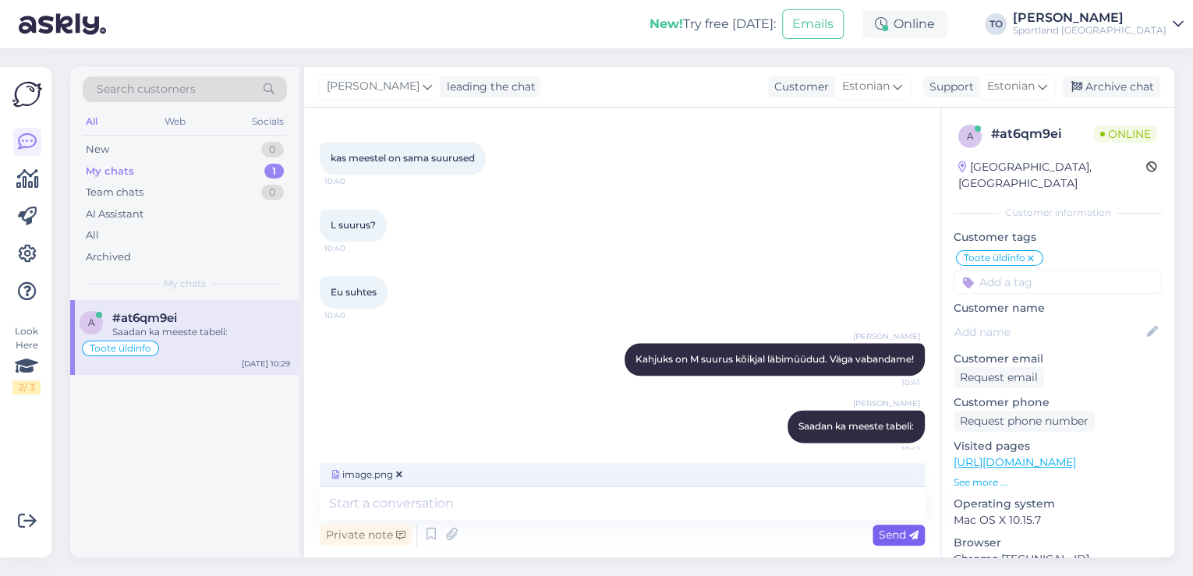
click at [885, 538] on span "Send" at bounding box center [899, 535] width 40 height 14
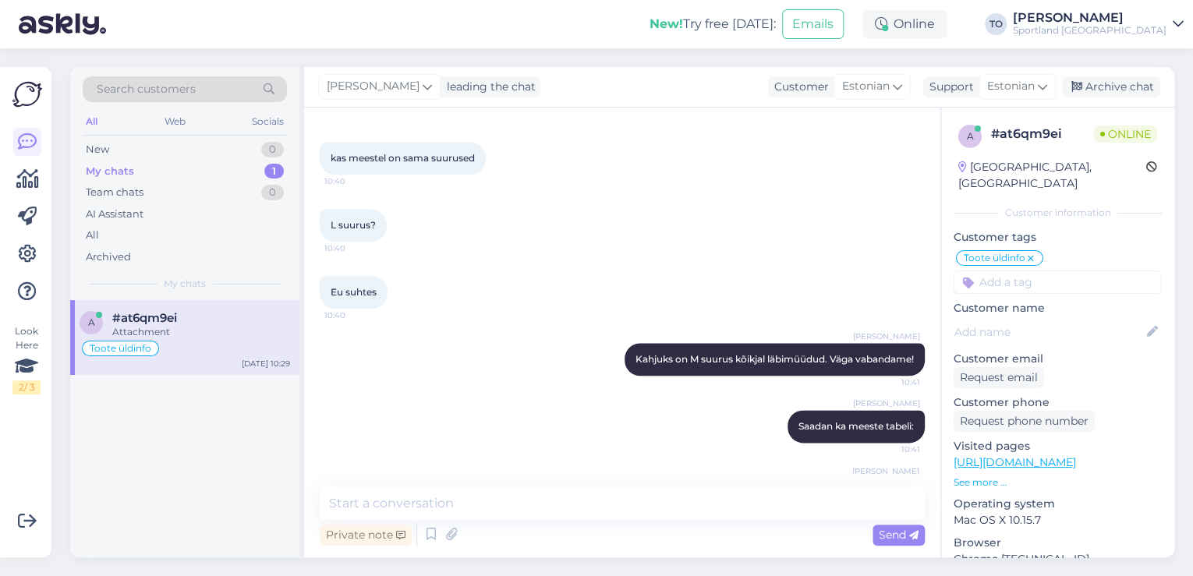
scroll to position [959, 0]
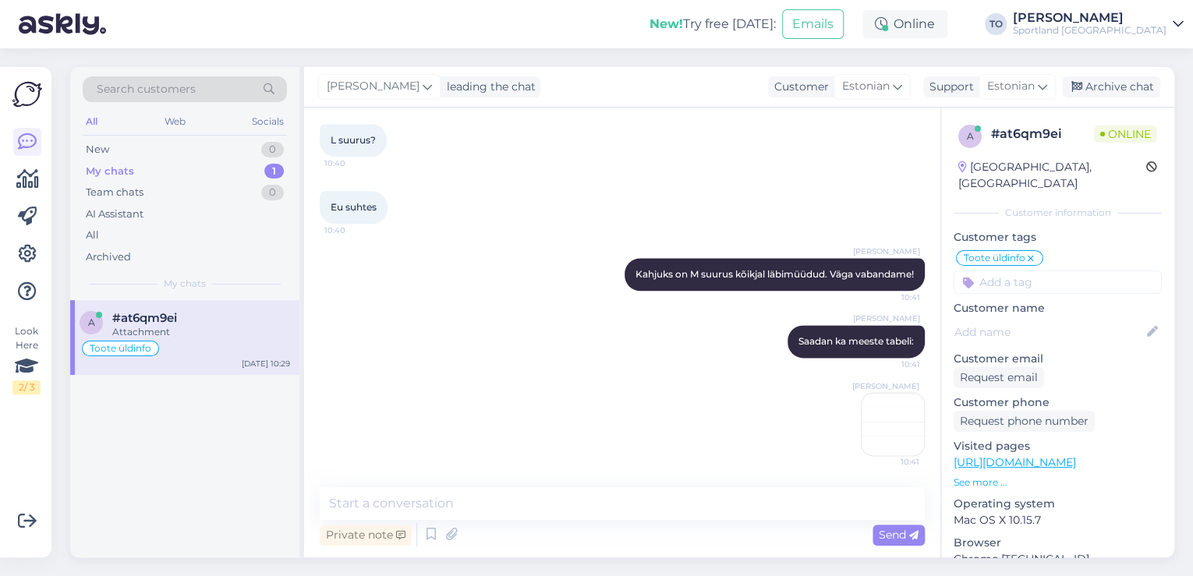
click at [900, 425] on img at bounding box center [893, 424] width 62 height 62
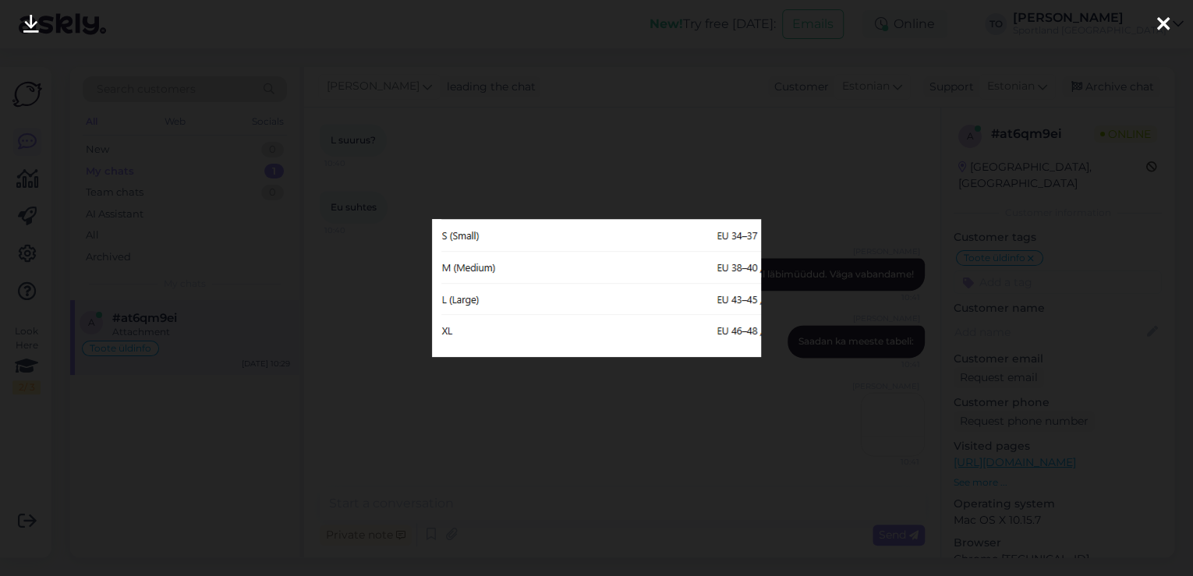
drag, startPoint x: 1157, startPoint y: 18, endPoint x: 1087, endPoint y: 140, distance: 140.8
click at [1157, 18] on icon at bounding box center [1163, 25] width 12 height 20
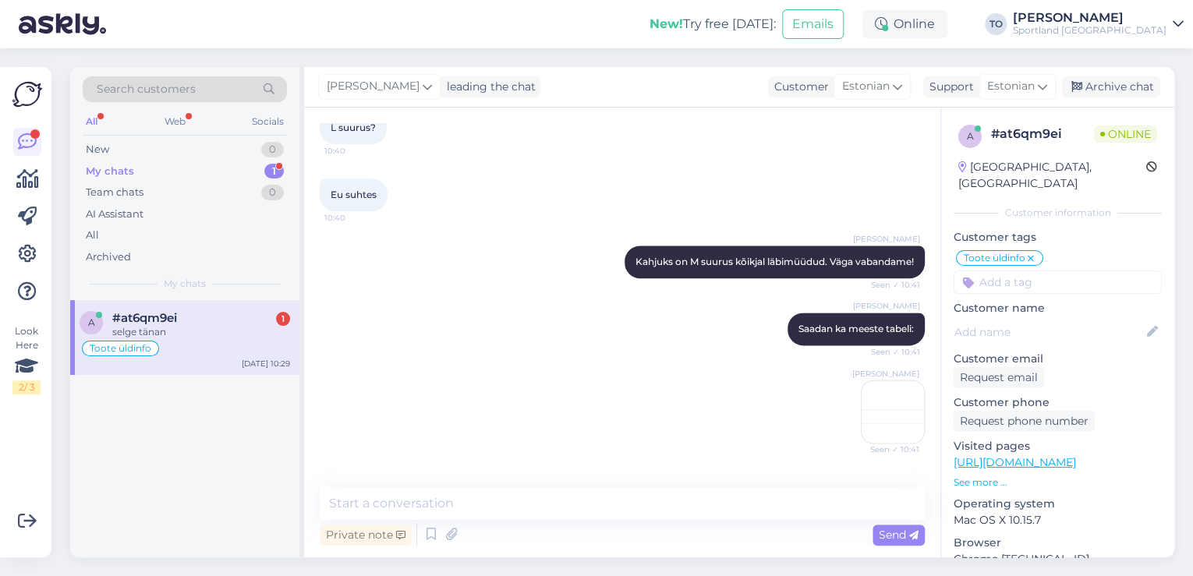
scroll to position [1026, 0]
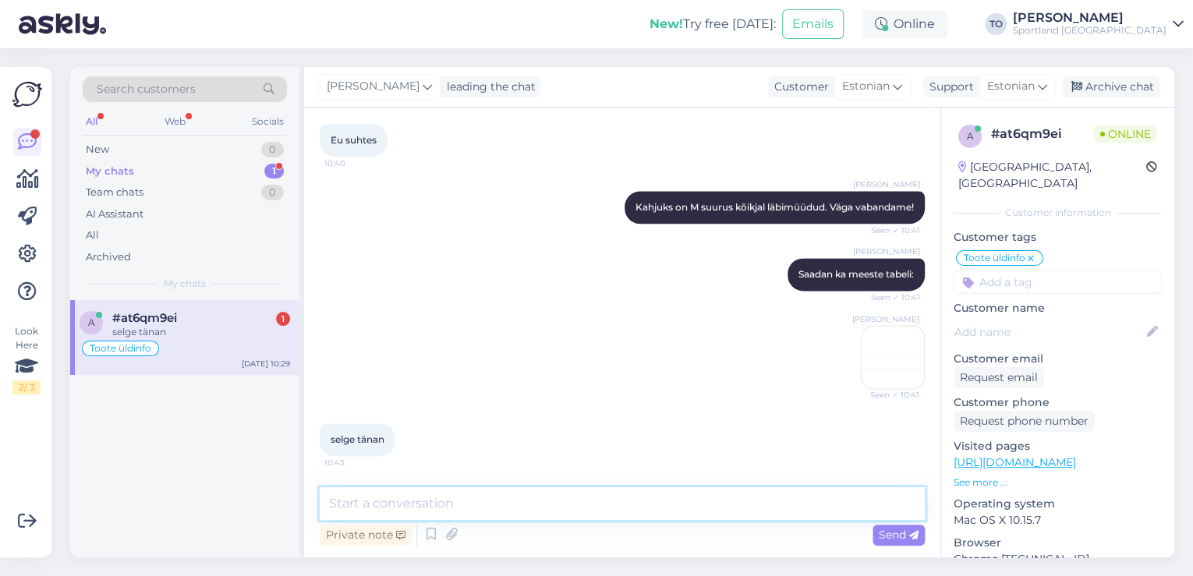
click at [447, 505] on textarea at bounding box center [622, 503] width 605 height 33
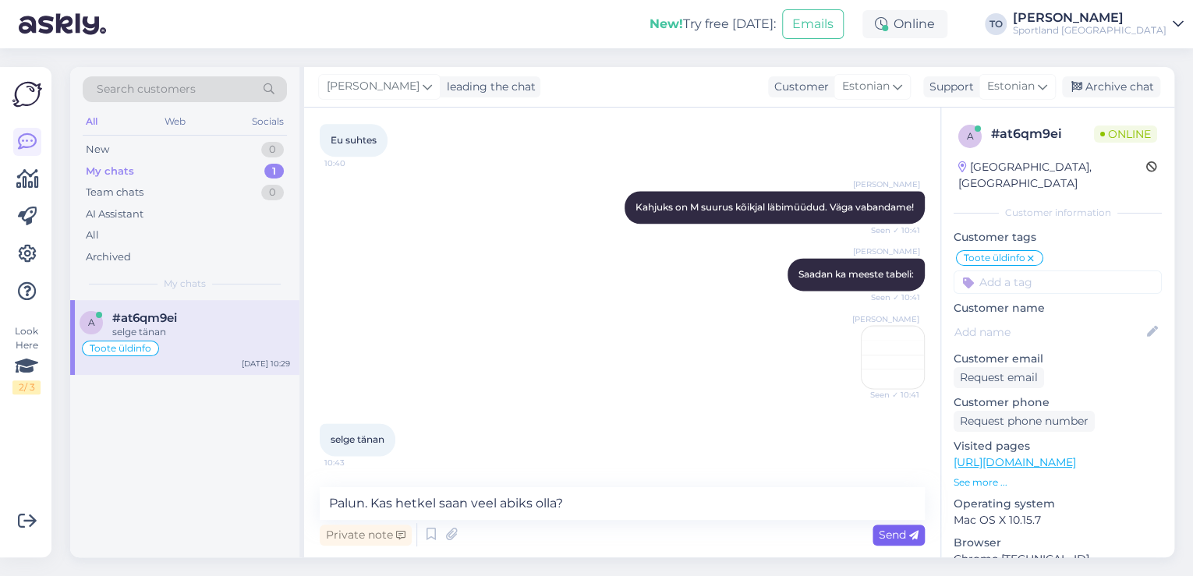
click at [889, 537] on span "Send" at bounding box center [899, 535] width 40 height 14
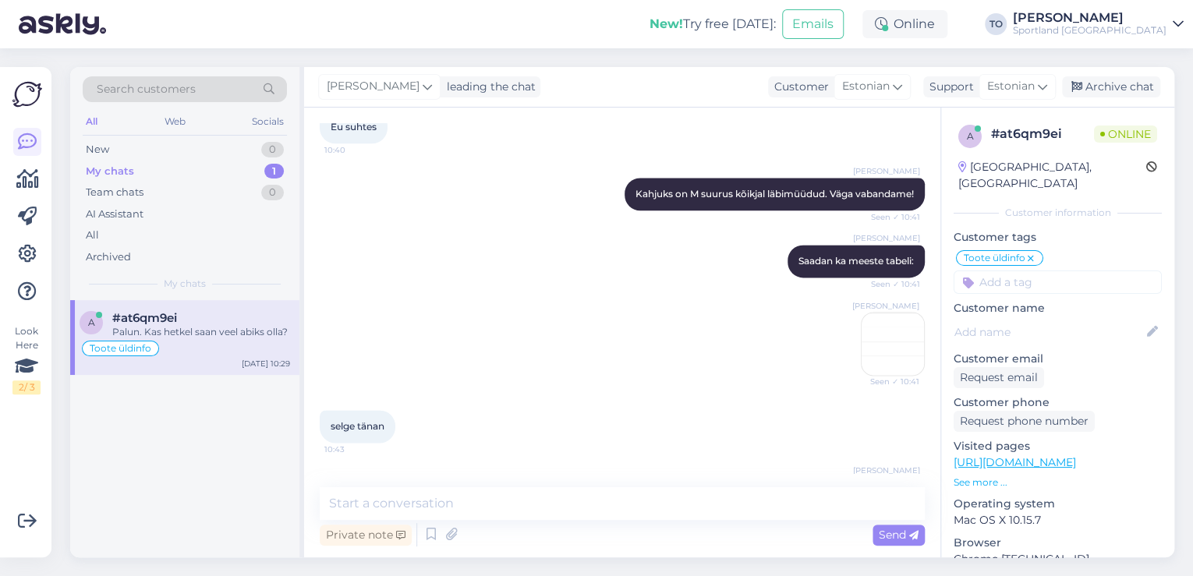
scroll to position [1093, 0]
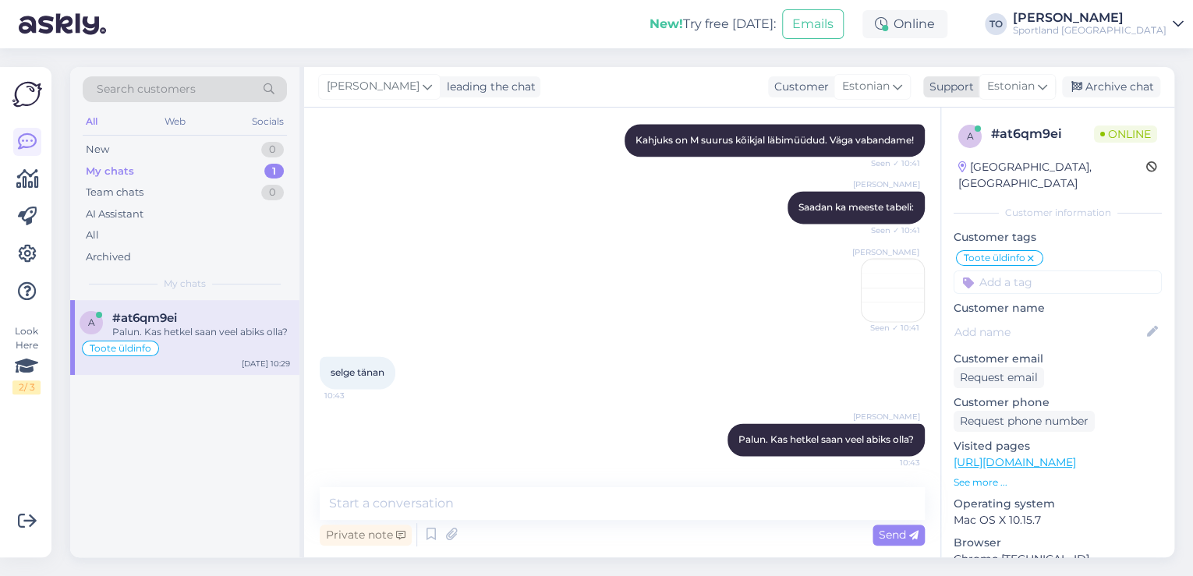
click at [1129, 88] on div "Archive chat" at bounding box center [1111, 86] width 98 height 21
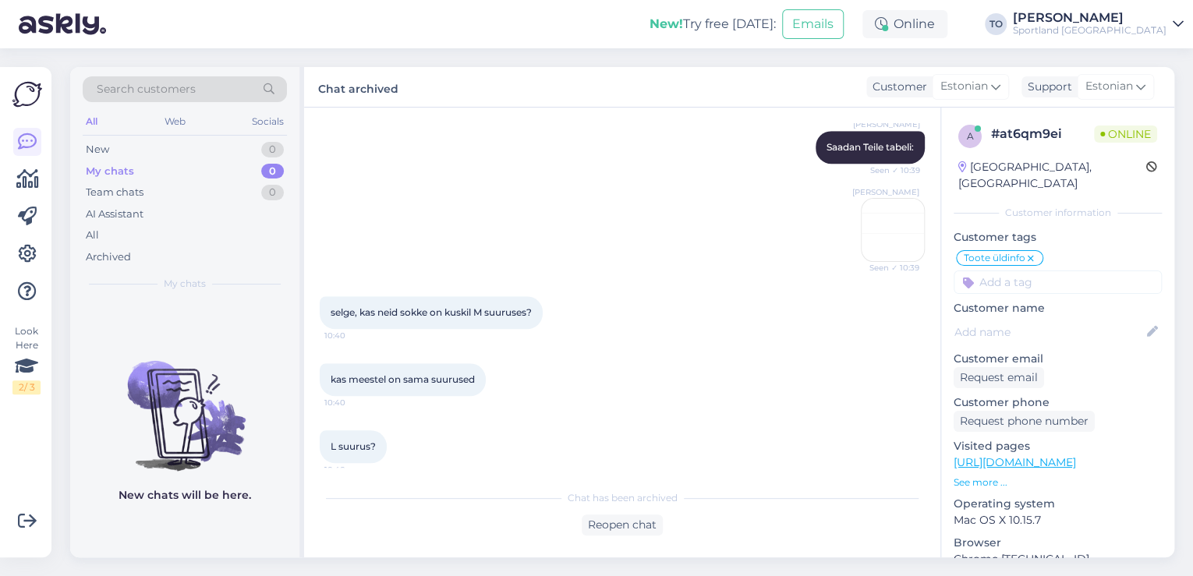
scroll to position [537, 0]
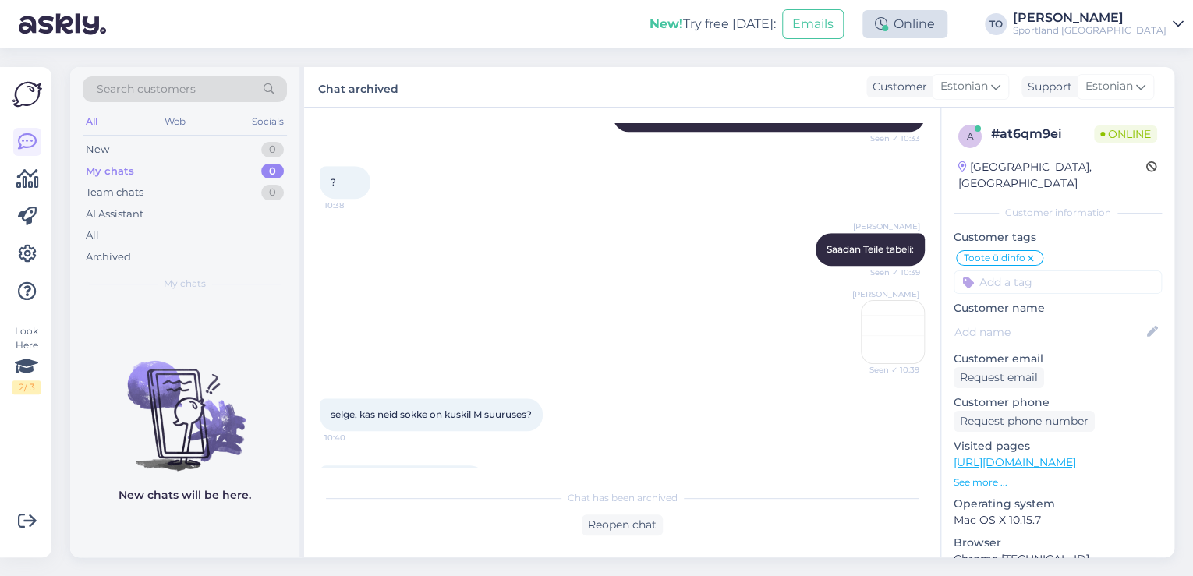
click at [948, 19] on div "Online" at bounding box center [905, 24] width 85 height 28
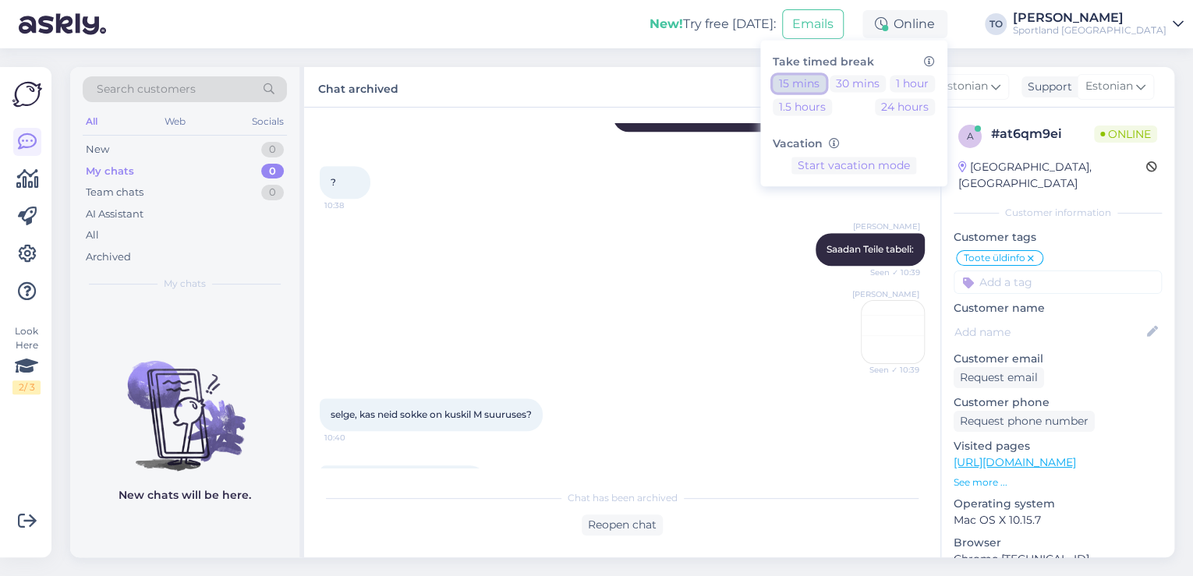
click at [826, 83] on button "15 mins" at bounding box center [799, 83] width 53 height 17
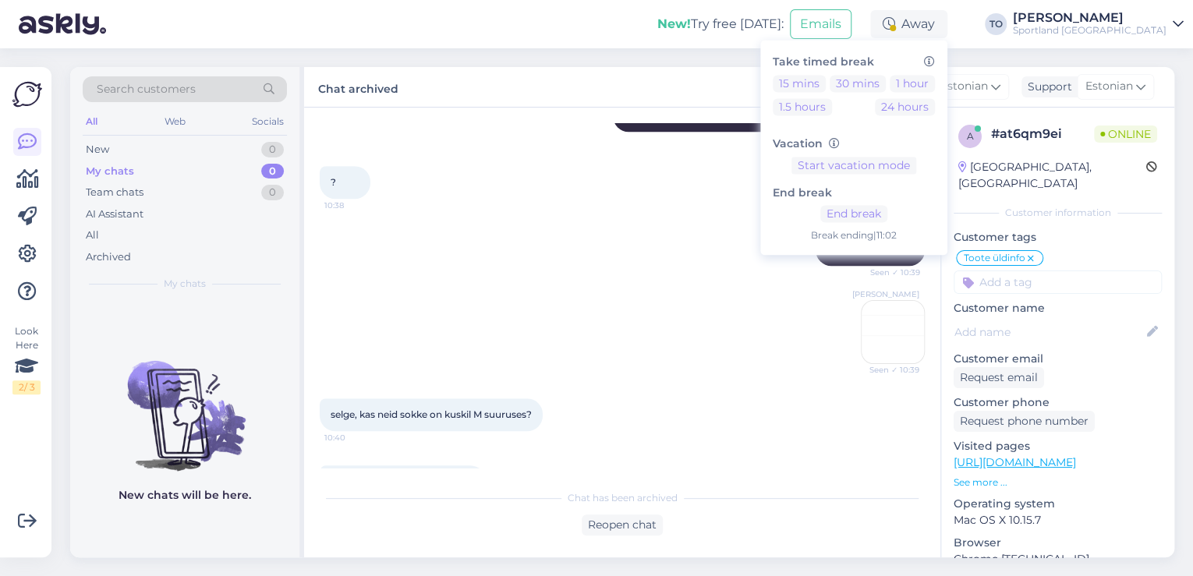
click at [1166, 16] on div "[PERSON_NAME]" at bounding box center [1090, 18] width 154 height 12
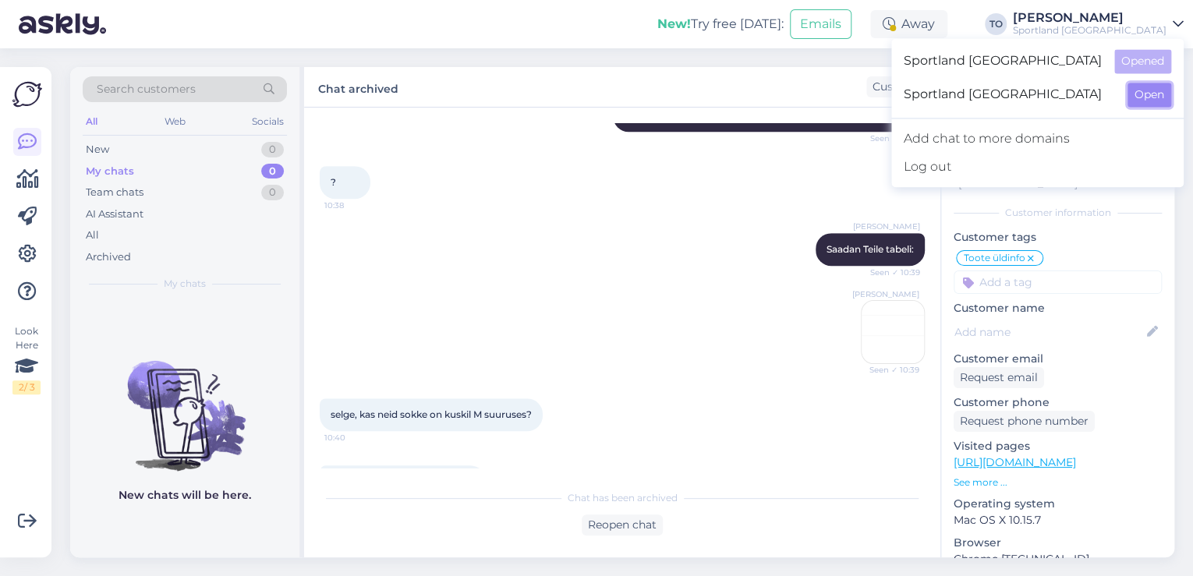
click at [1137, 93] on button "Open" at bounding box center [1150, 95] width 44 height 24
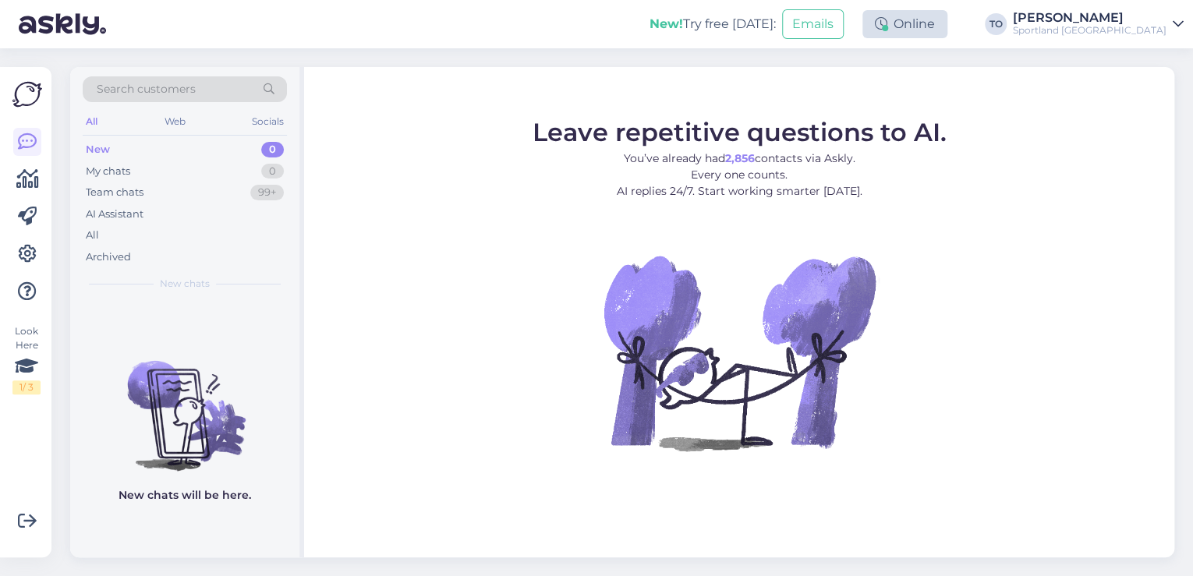
click at [948, 21] on div "Online" at bounding box center [905, 24] width 85 height 28
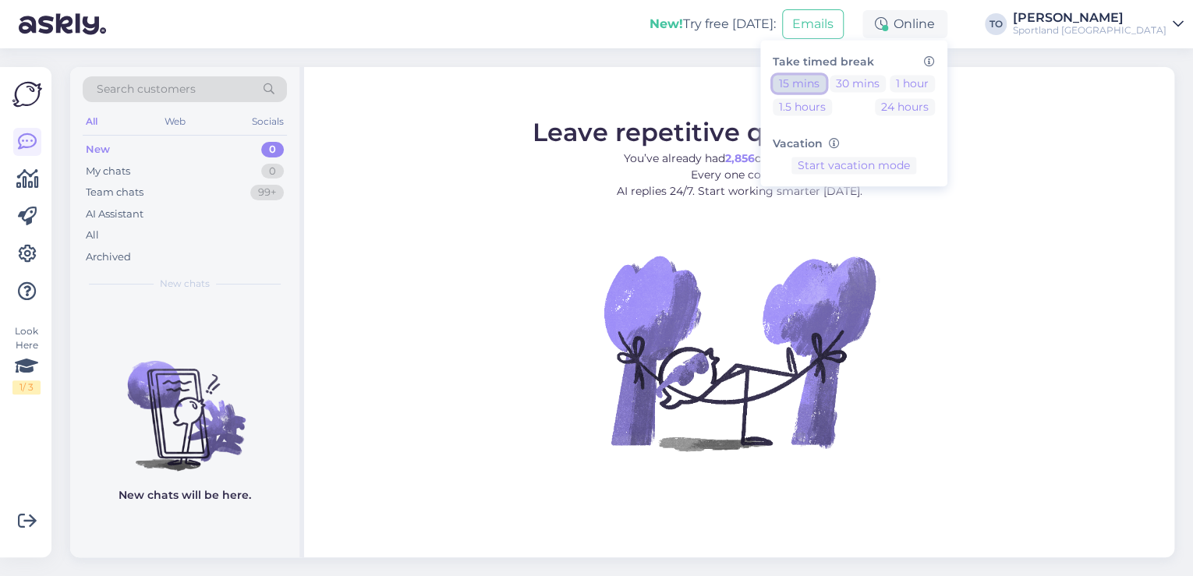
click at [826, 79] on button "15 mins" at bounding box center [799, 83] width 53 height 17
click at [588, 37] on div "New! Try free [DATE]: Emails Away Take timed break 15 mins 30 mins 1 hour 1.5 h…" at bounding box center [596, 24] width 1193 height 48
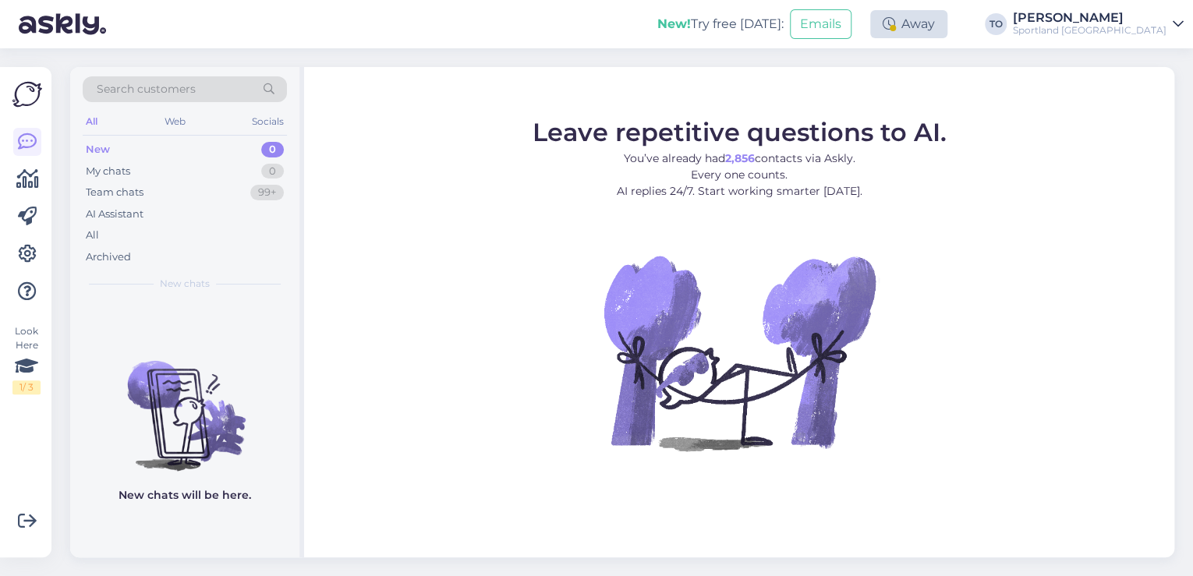
click at [948, 25] on div "Away" at bounding box center [908, 24] width 77 height 28
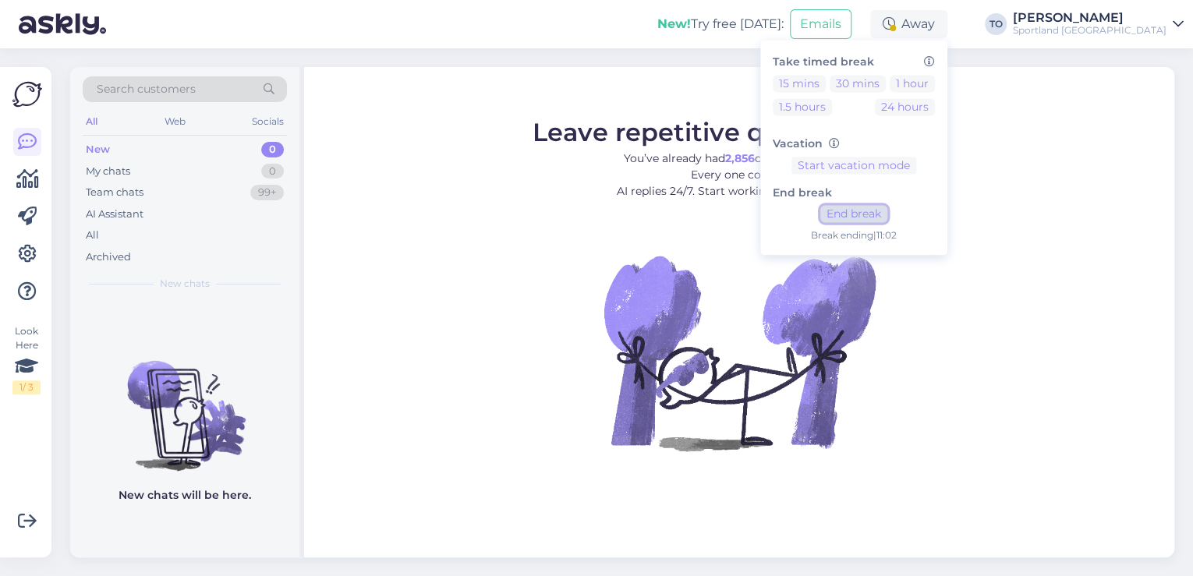
click at [888, 220] on button "End break" at bounding box center [854, 214] width 67 height 17
click at [1147, 22] on div "[PERSON_NAME]" at bounding box center [1090, 18] width 154 height 12
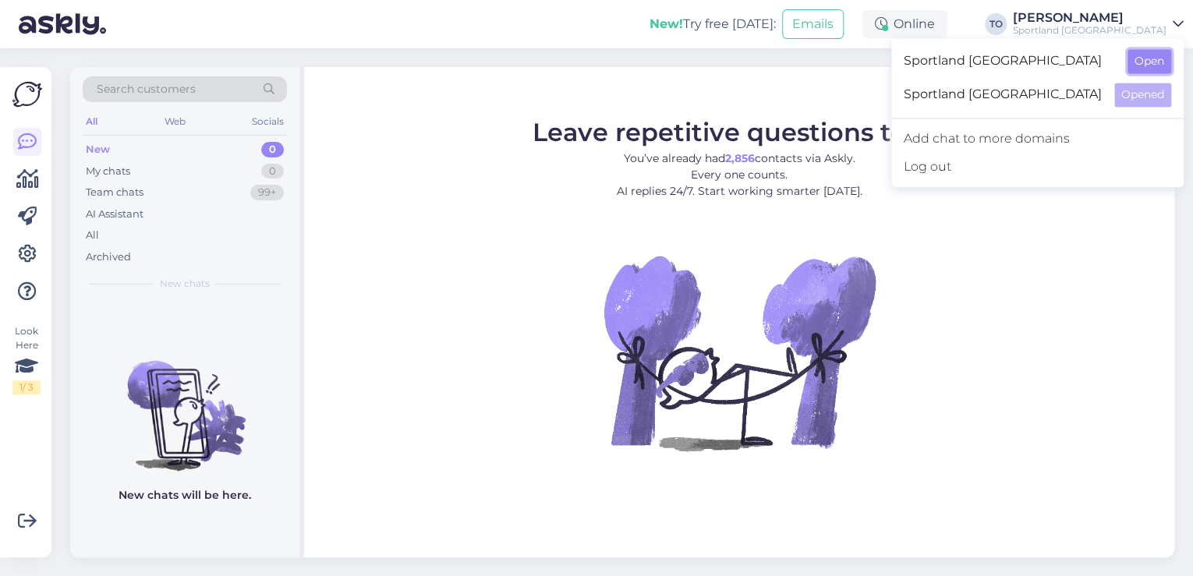
click at [1157, 62] on button "Open" at bounding box center [1150, 61] width 44 height 24
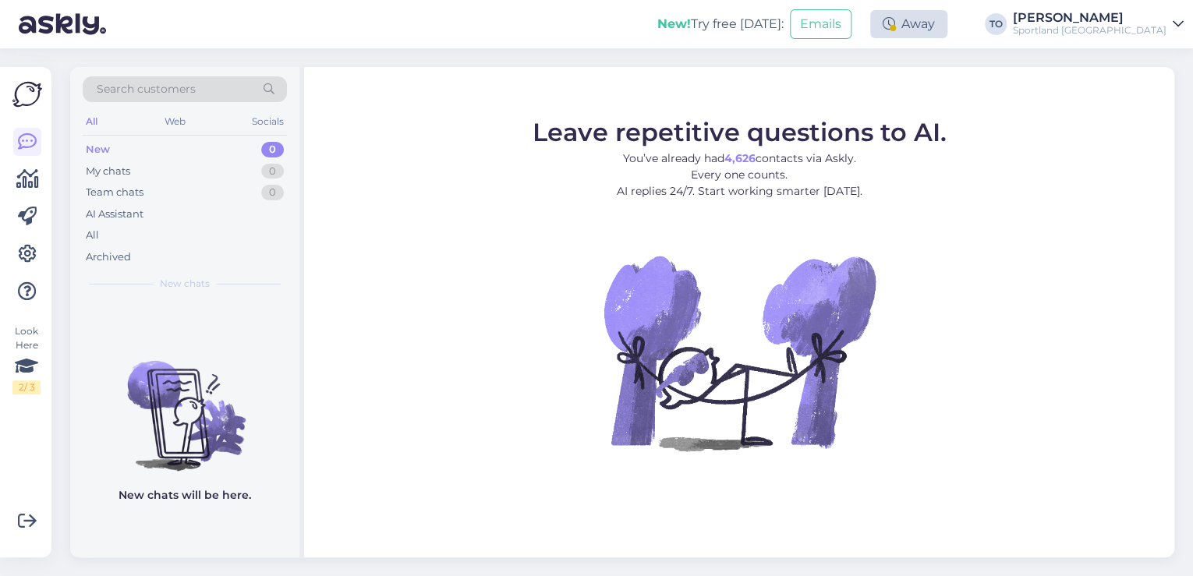
click at [948, 34] on div "Away" at bounding box center [908, 24] width 77 height 28
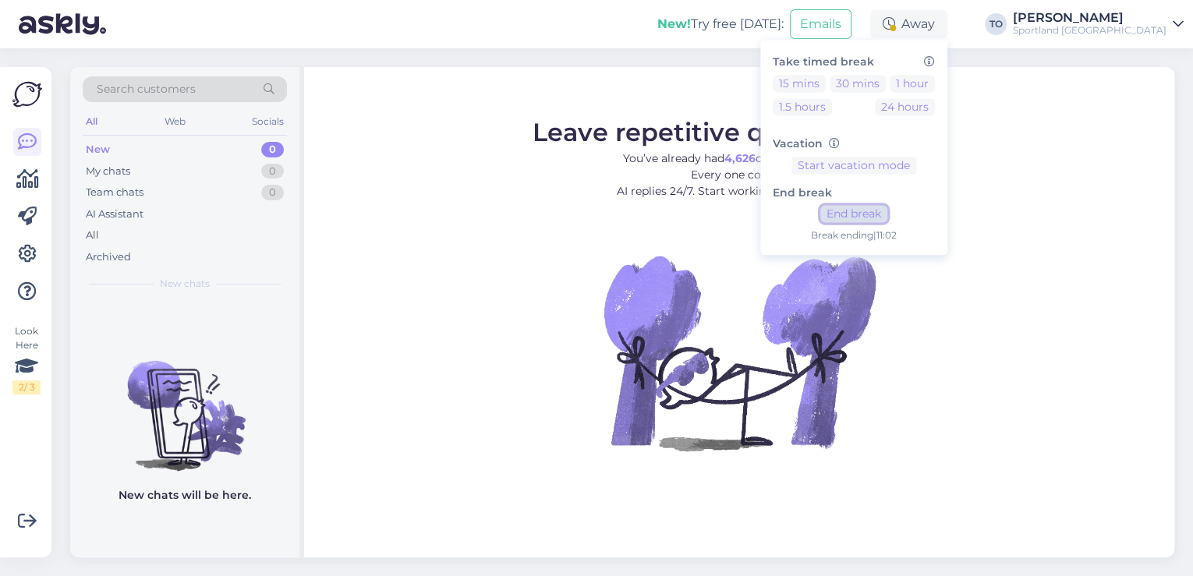
click at [888, 211] on button "End break" at bounding box center [854, 214] width 67 height 17
click at [168, 84] on span "Search customers" at bounding box center [146, 89] width 99 height 16
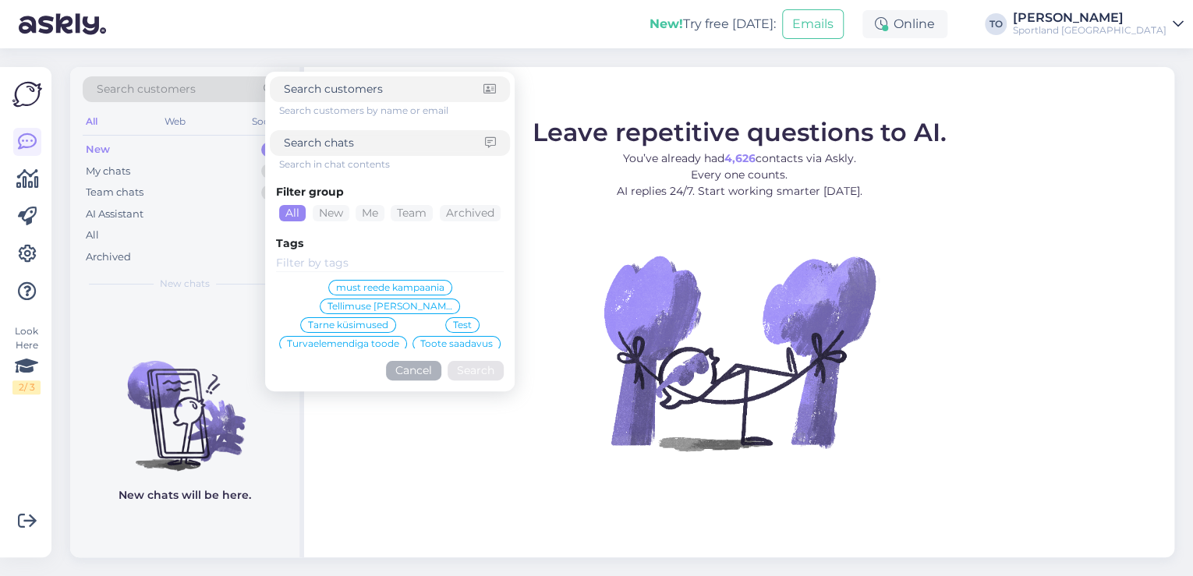
click at [315, 136] on input at bounding box center [384, 143] width 201 height 16
paste input "4000481275"
click at [487, 373] on button "Search" at bounding box center [476, 370] width 56 height 19
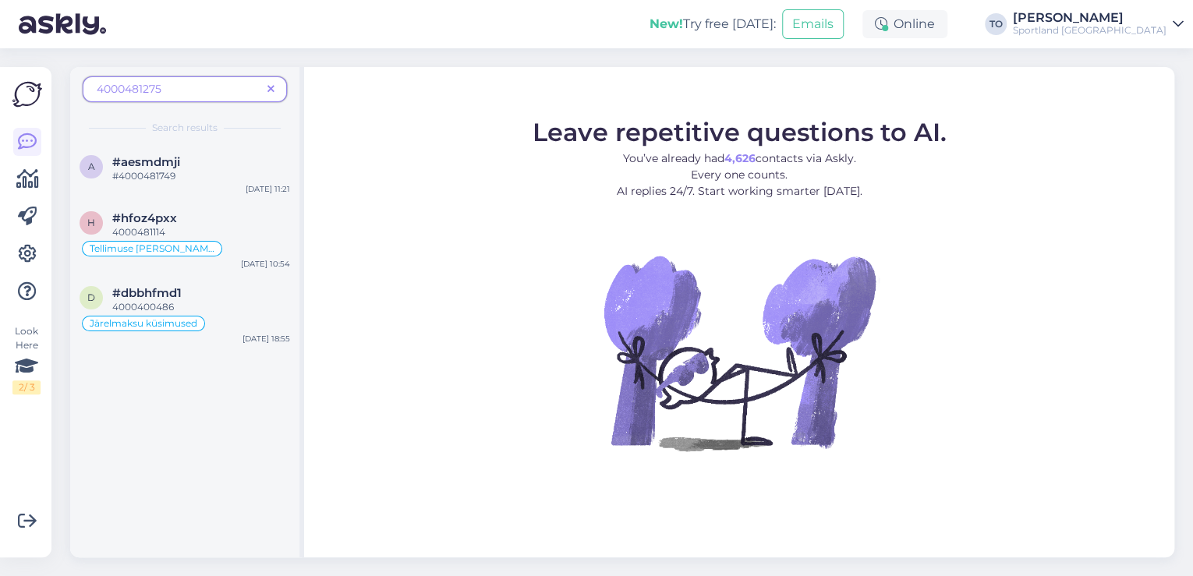
click at [271, 93] on icon at bounding box center [271, 89] width 7 height 11
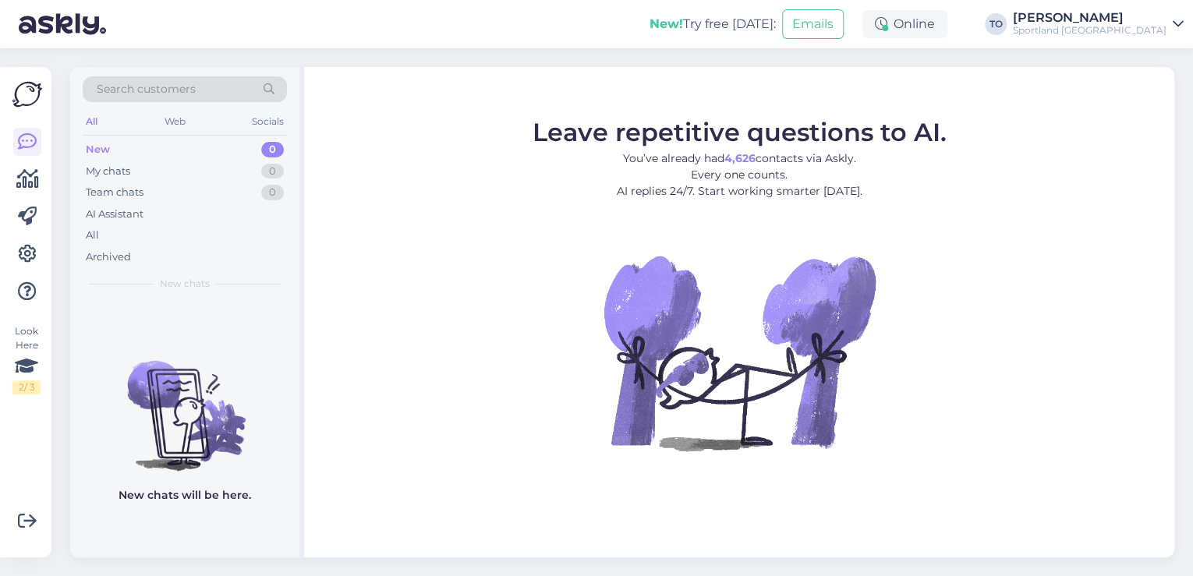
click at [1122, 22] on div "[PERSON_NAME]" at bounding box center [1090, 18] width 154 height 12
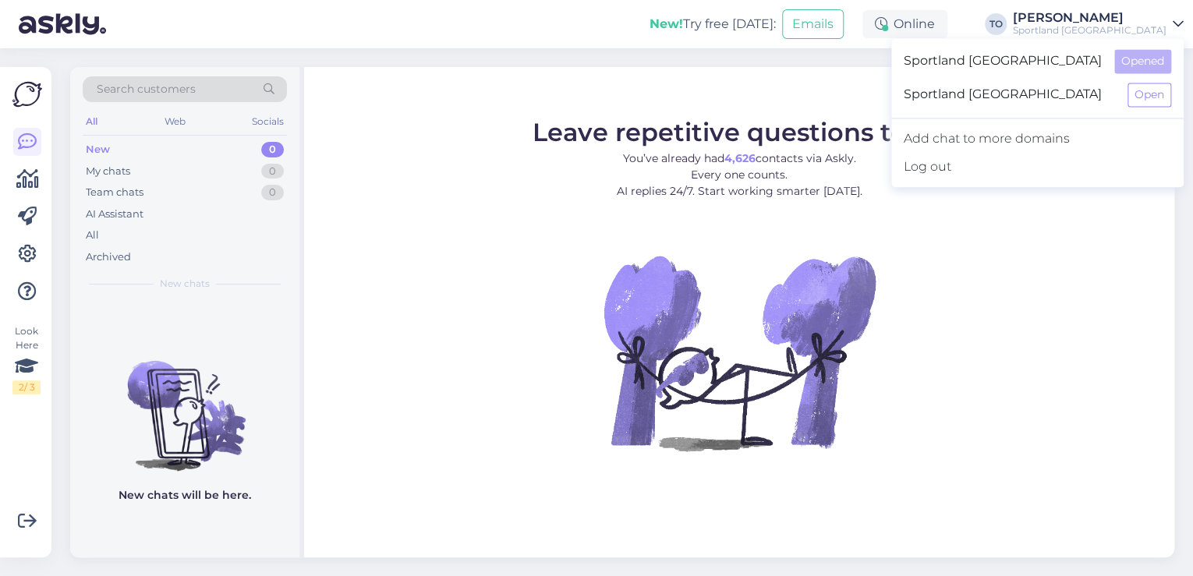
click at [284, 34] on div "New! Try free [DATE]: Emails Online Take timed break 15 mins 30 mins 1 hour 1.5…" at bounding box center [596, 24] width 1193 height 48
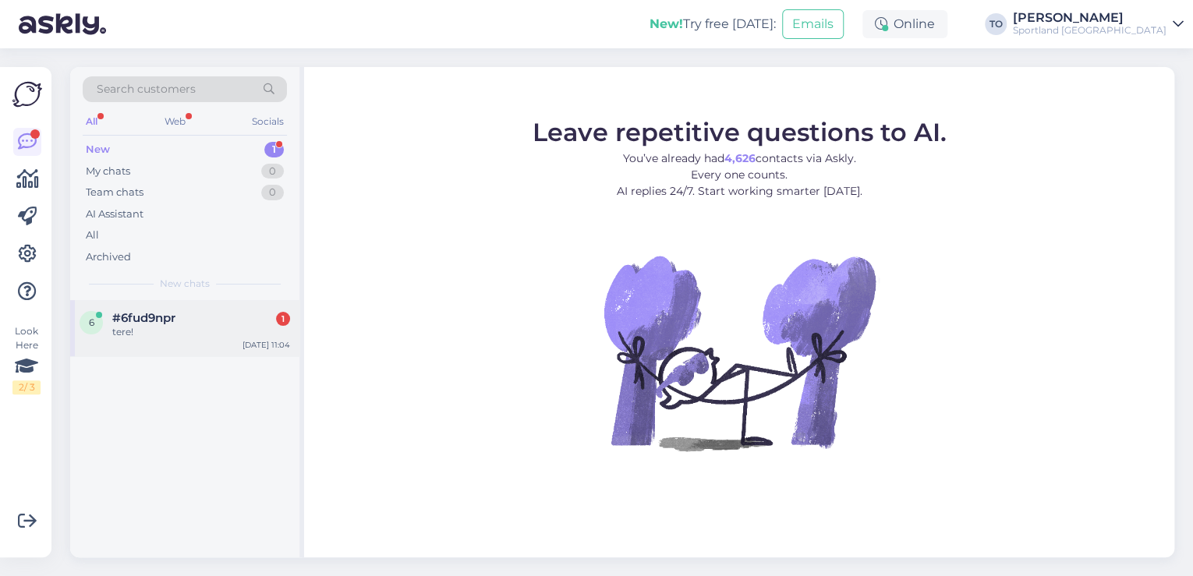
click at [227, 331] on div "tere!" at bounding box center [201, 332] width 178 height 14
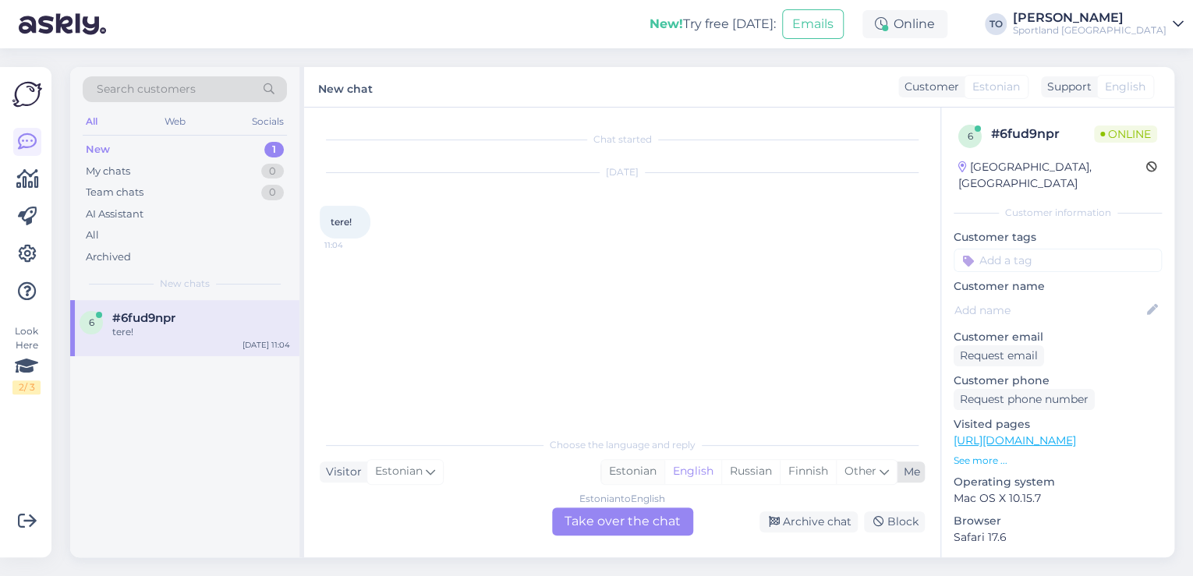
click at [644, 471] on div "Estonian" at bounding box center [632, 471] width 63 height 23
click at [622, 520] on div "Estonian to Estonian Take over the chat" at bounding box center [622, 522] width 141 height 28
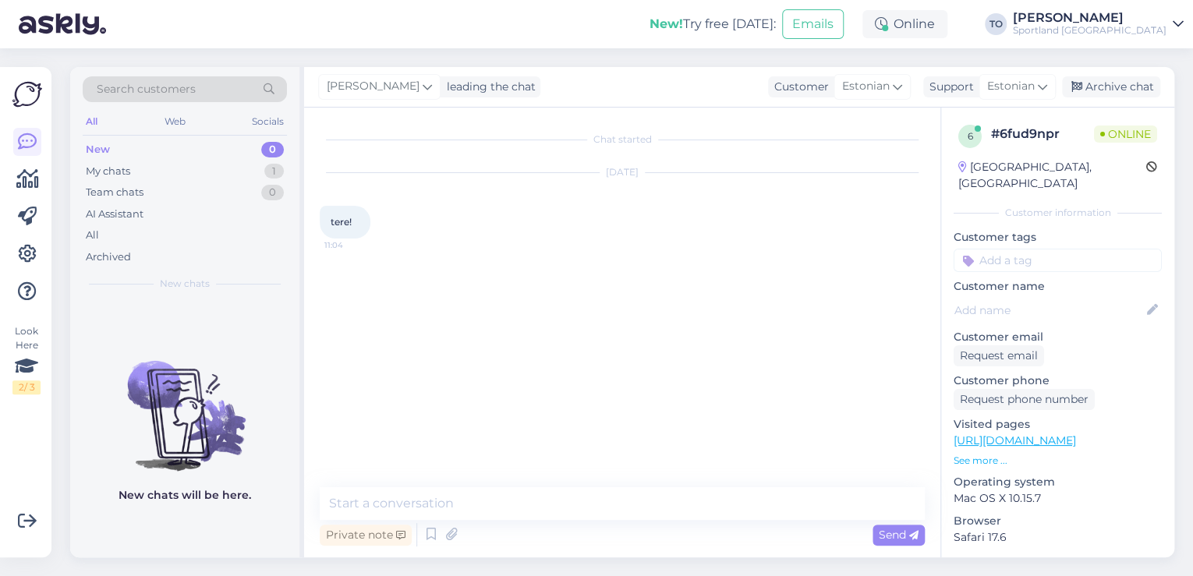
click at [573, 521] on div "Private note Send" at bounding box center [622, 535] width 605 height 30
click at [590, 507] on textarea at bounding box center [622, 503] width 605 height 33
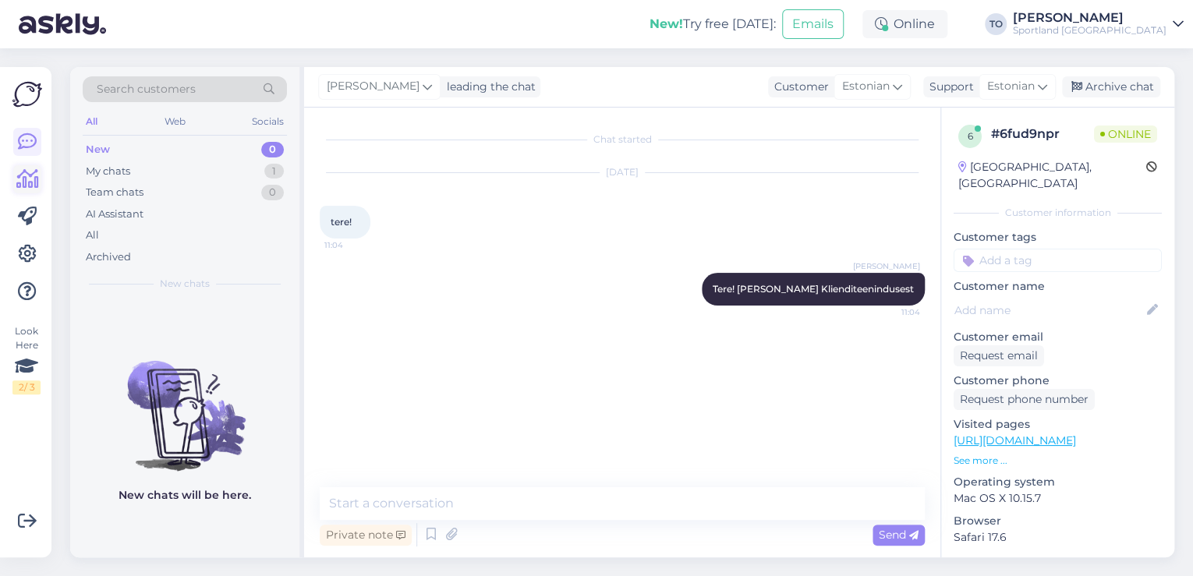
click at [30, 185] on icon at bounding box center [27, 179] width 23 height 19
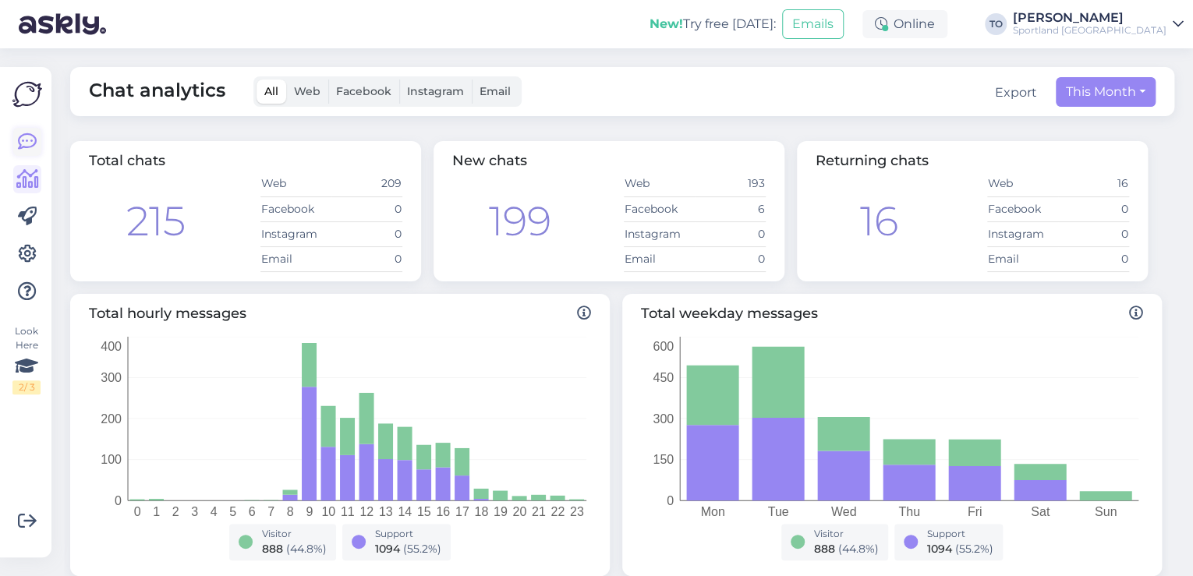
click at [36, 144] on icon at bounding box center [27, 142] width 19 height 19
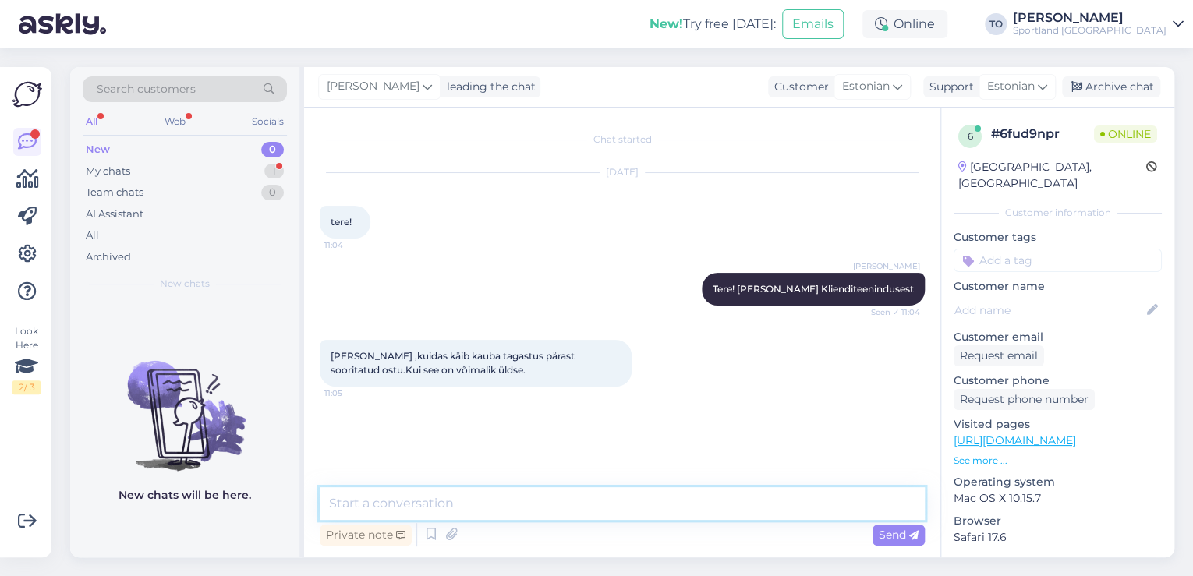
click at [611, 519] on textarea at bounding box center [622, 503] width 605 height 33
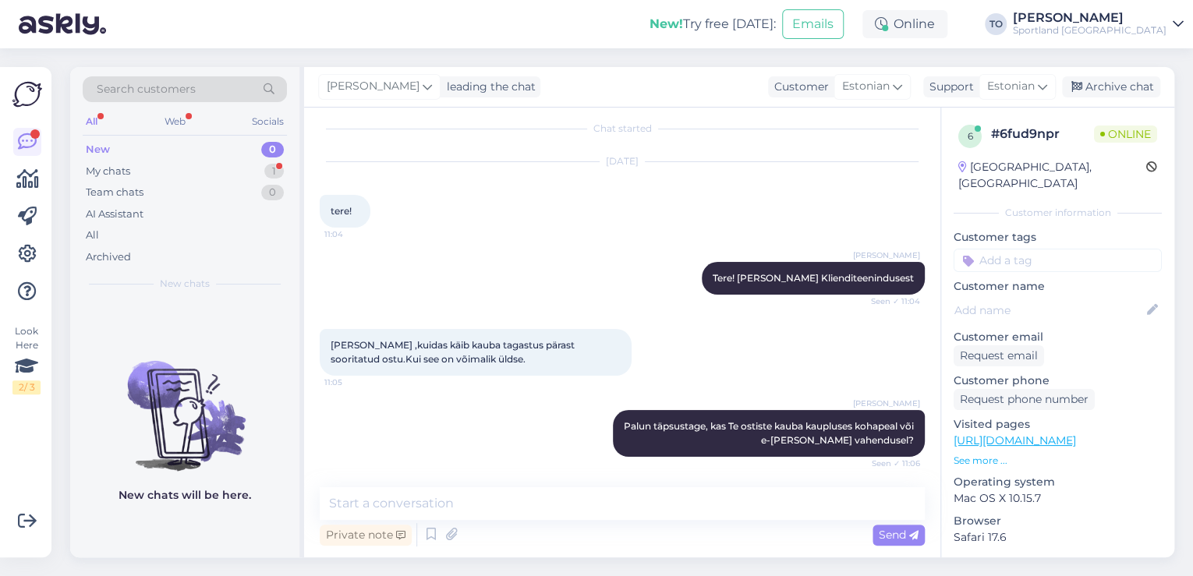
scroll to position [92, 0]
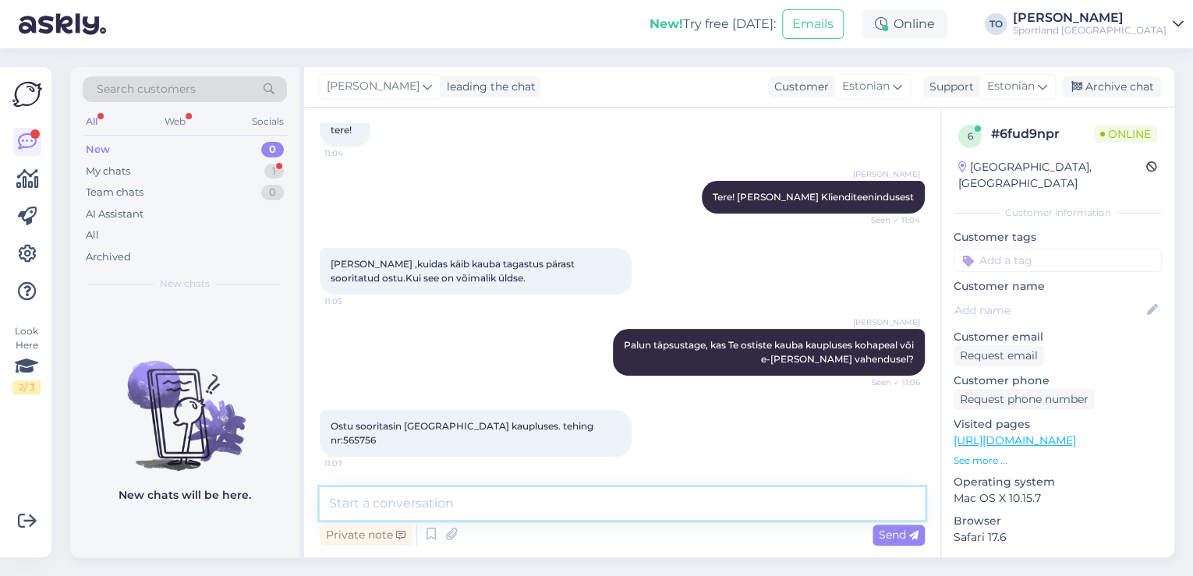
click at [526, 512] on textarea at bounding box center [622, 503] width 605 height 33
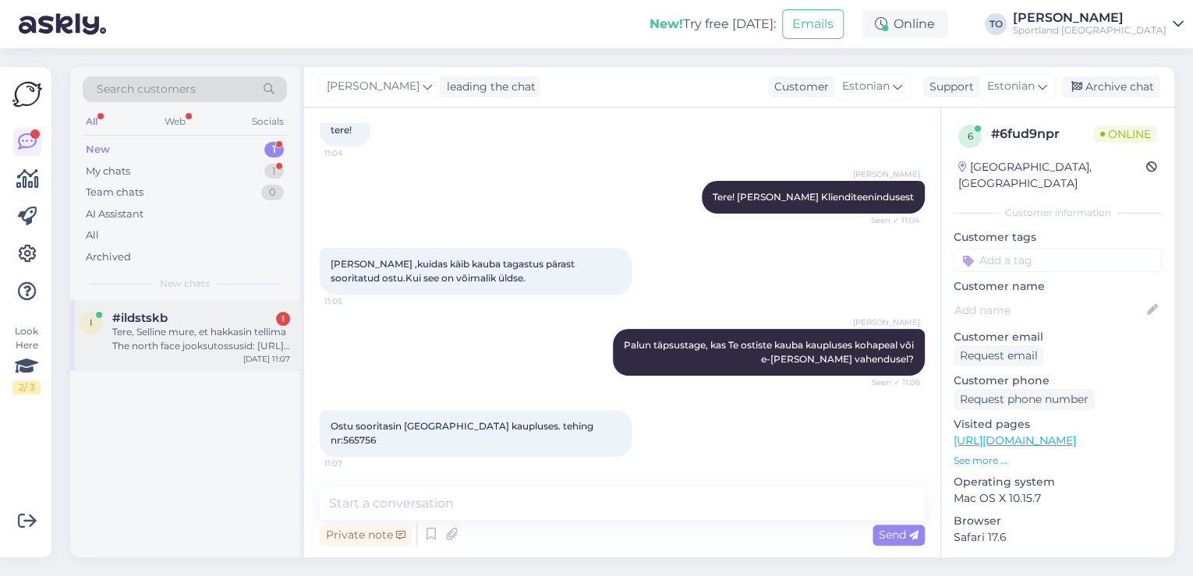
click at [244, 331] on div "Tere, Selline mure, et hakkasin tellima The north face jooksutossusid: [URL][DO…" at bounding box center [201, 339] width 178 height 28
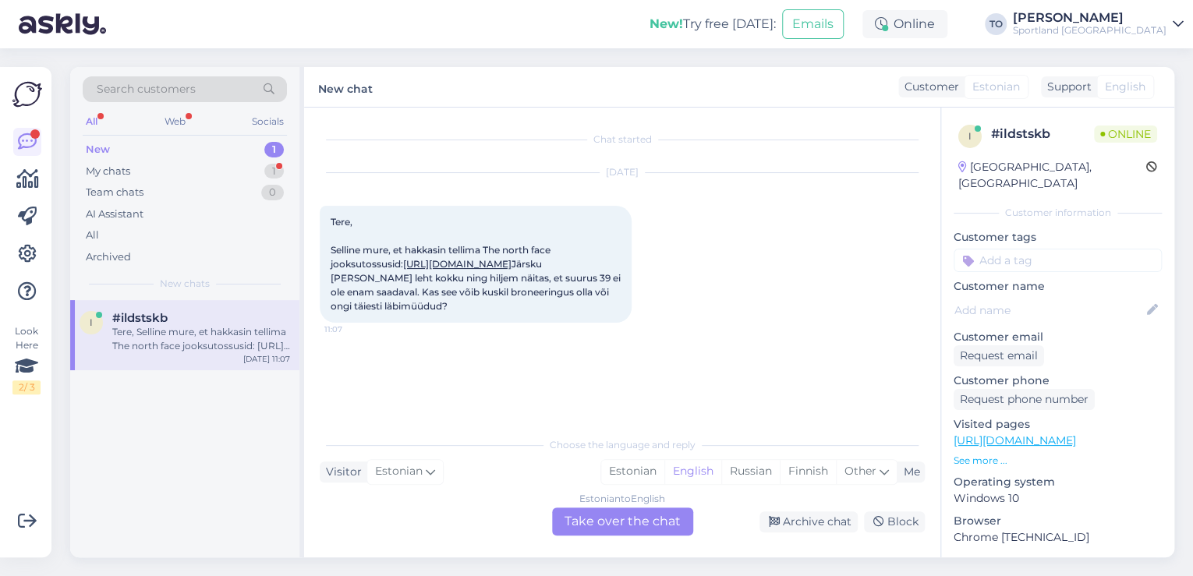
scroll to position [0, 0]
click at [630, 471] on div "Estonian" at bounding box center [632, 471] width 63 height 23
click at [633, 525] on div "Estonian to Estonian Take over the chat" at bounding box center [622, 522] width 141 height 28
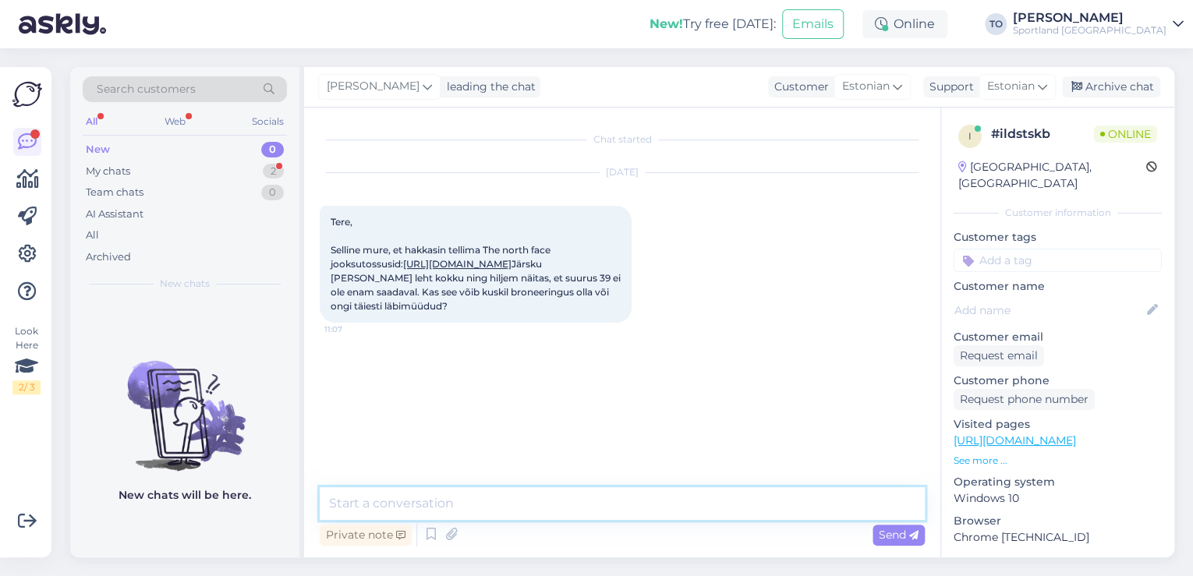
click at [534, 495] on textarea at bounding box center [622, 503] width 605 height 33
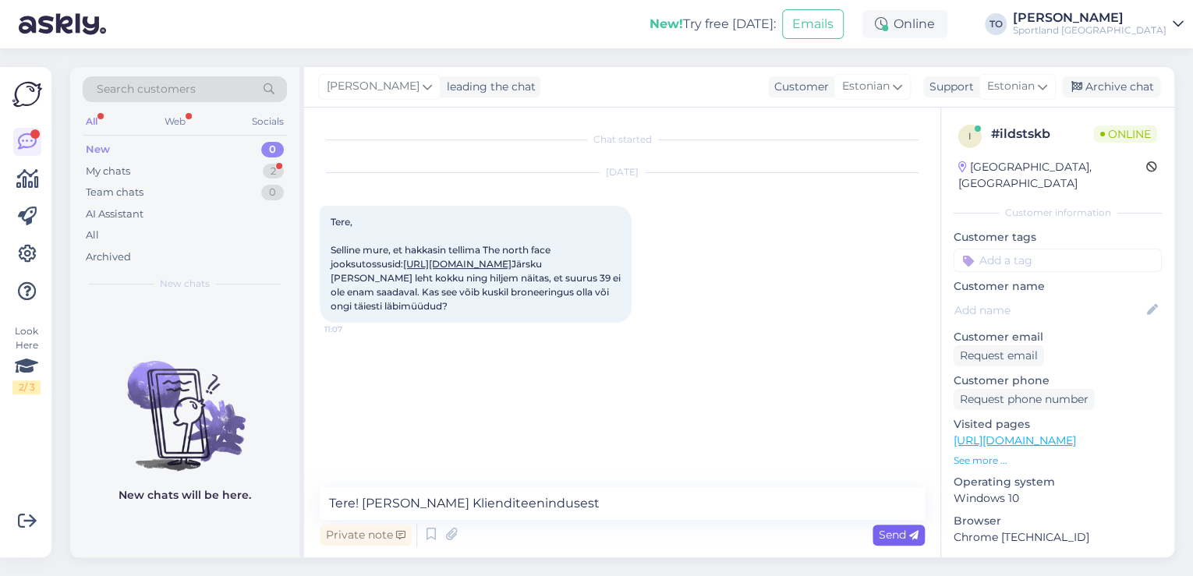
click at [918, 535] on div "Send" at bounding box center [899, 535] width 52 height 21
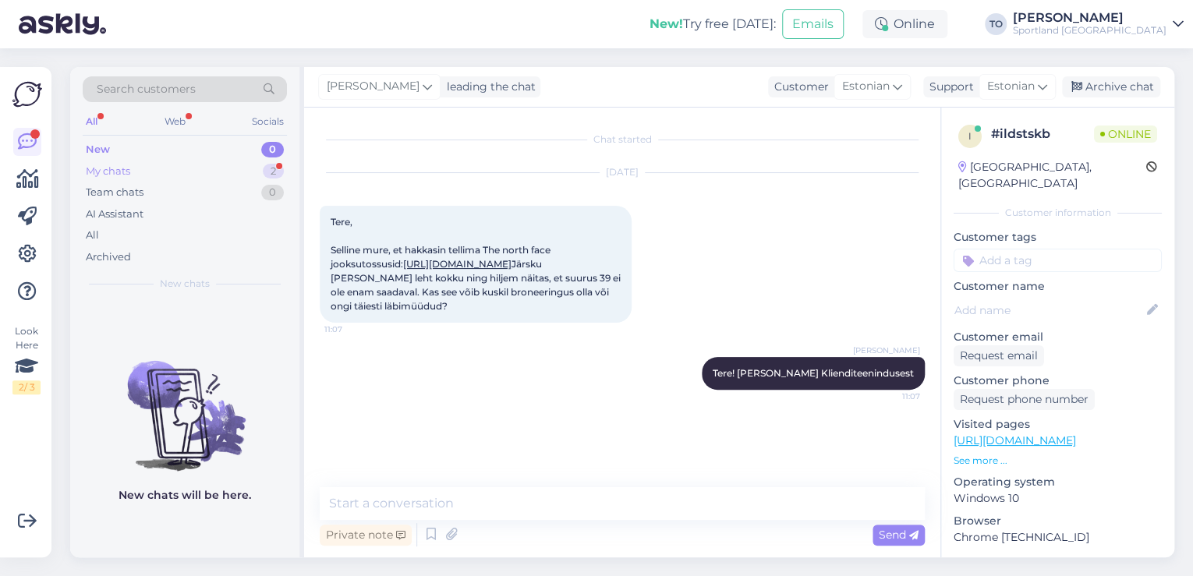
click at [203, 165] on div "My chats 2" at bounding box center [185, 172] width 204 height 22
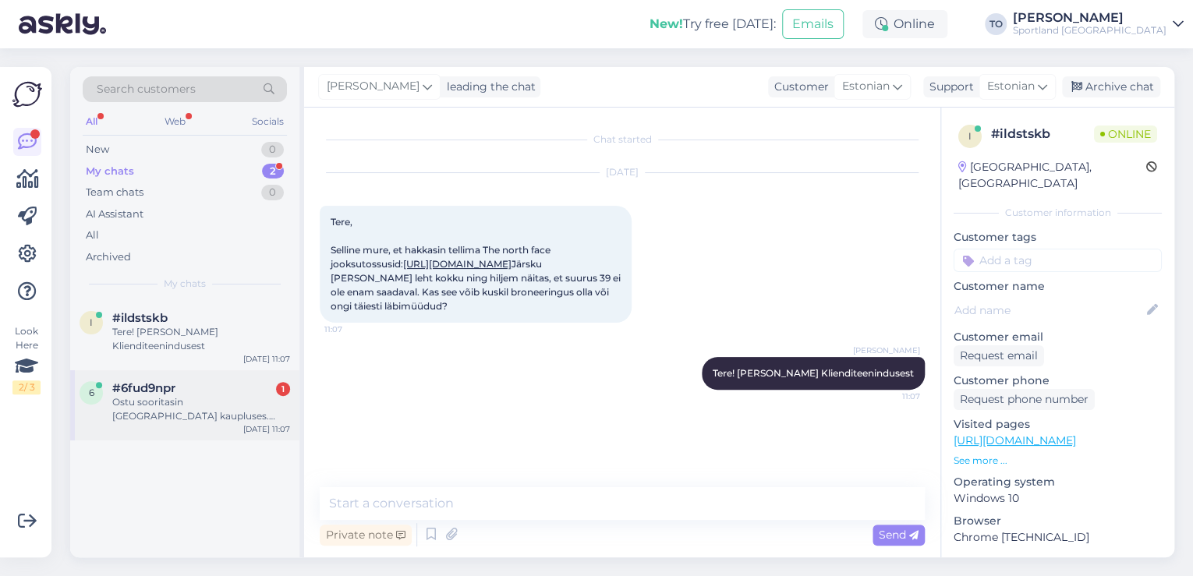
click at [232, 395] on div "Ostu sooritasin [GEOGRAPHIC_DATA] kaupluses. tehing nr:565756" at bounding box center [201, 409] width 178 height 28
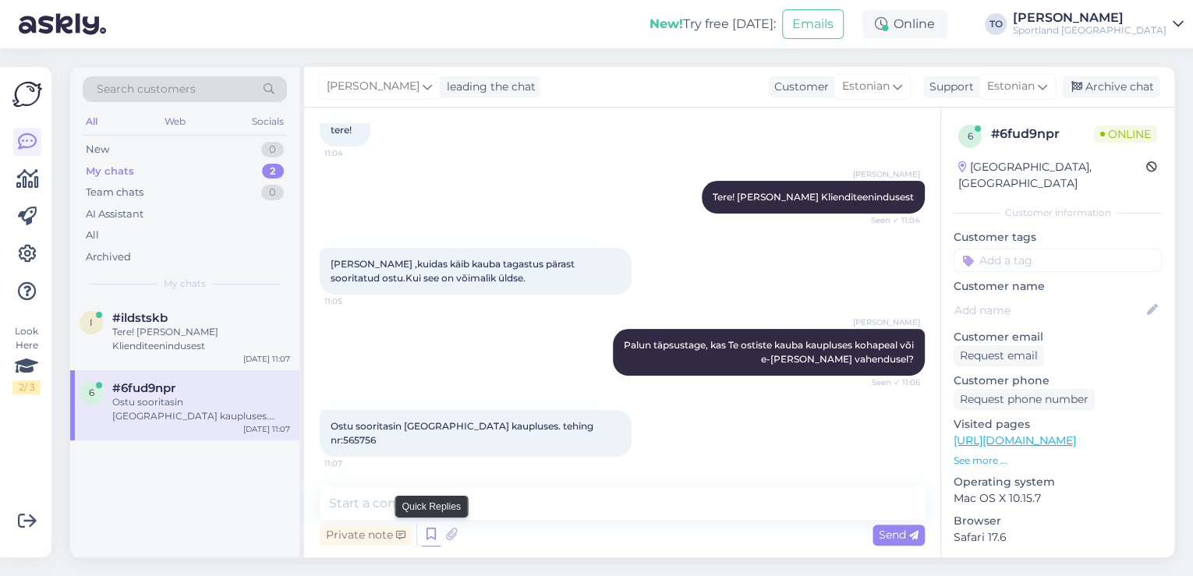
click at [427, 540] on icon at bounding box center [431, 534] width 19 height 23
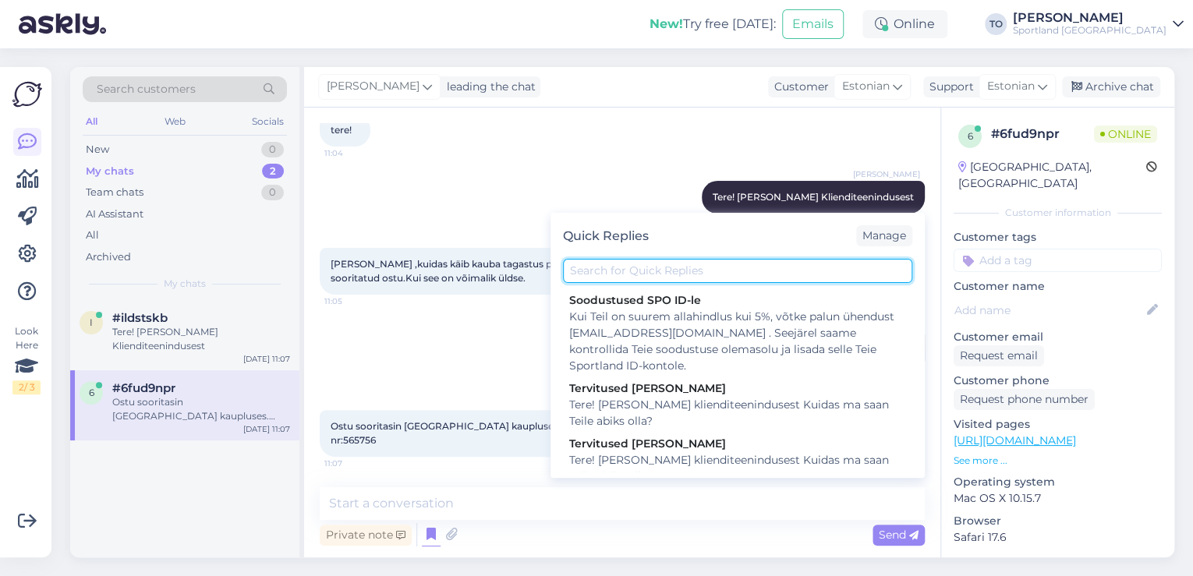
click at [674, 275] on input "text" at bounding box center [737, 271] width 349 height 24
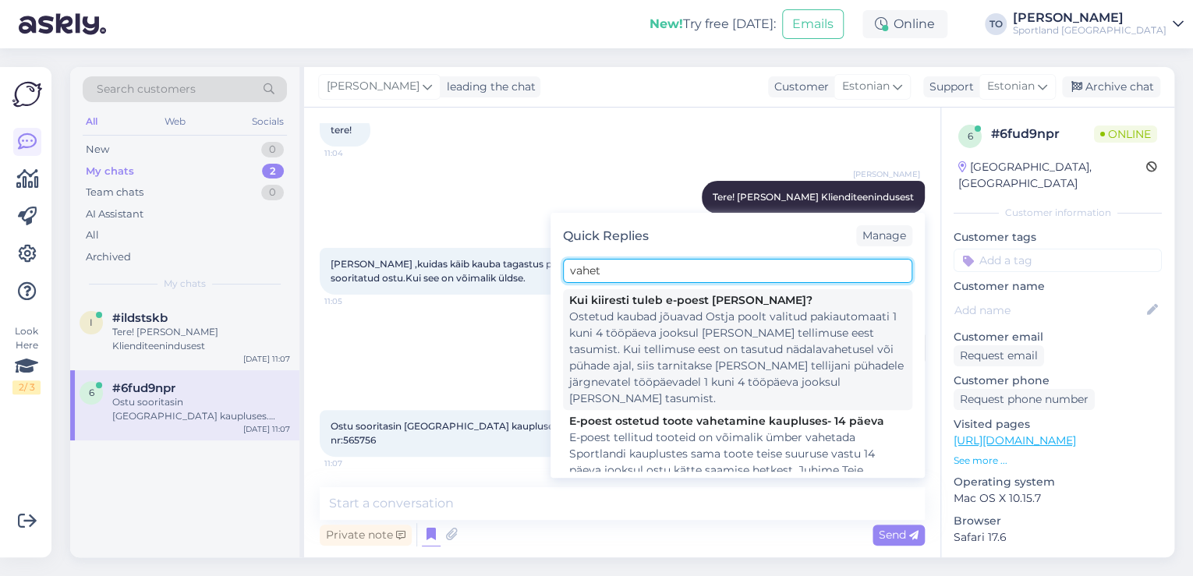
scroll to position [212, 0]
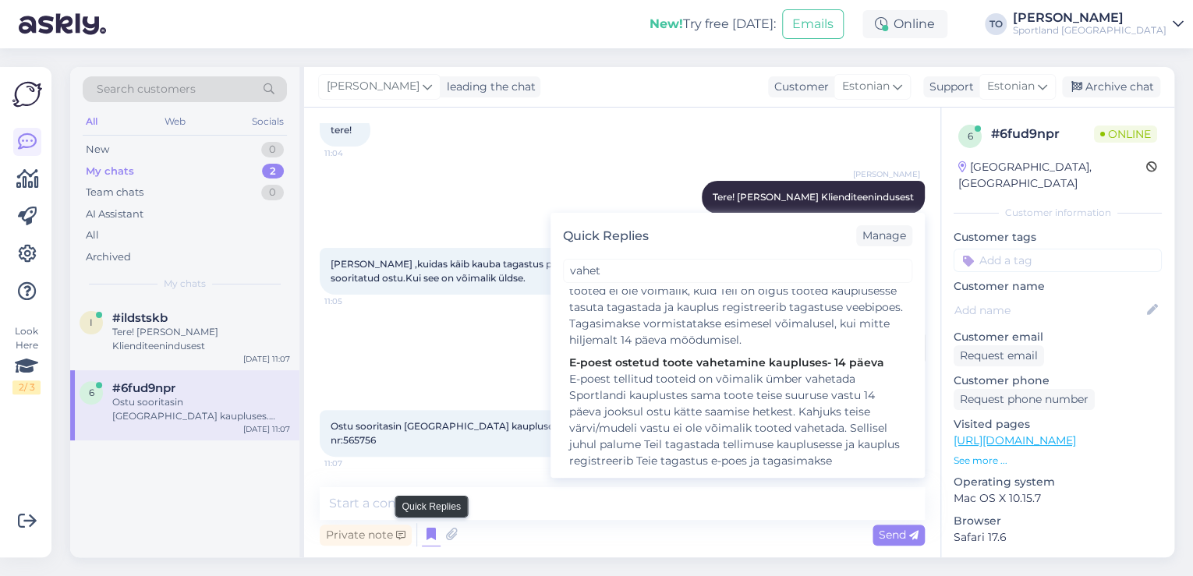
click at [436, 537] on icon at bounding box center [431, 534] width 19 height 23
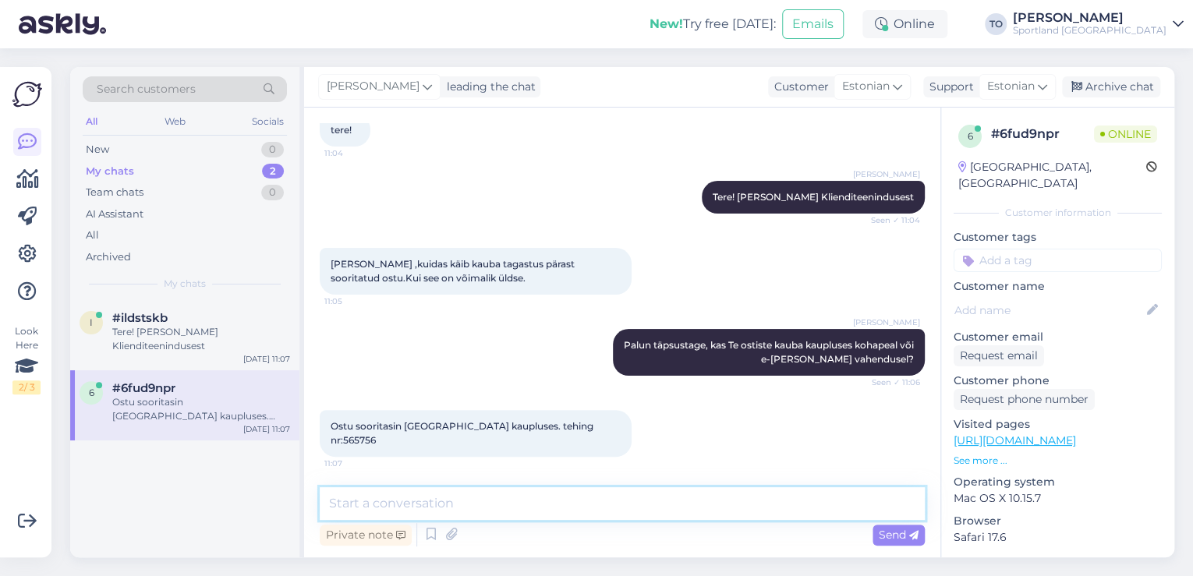
click at [415, 508] on textarea at bounding box center [622, 503] width 605 height 33
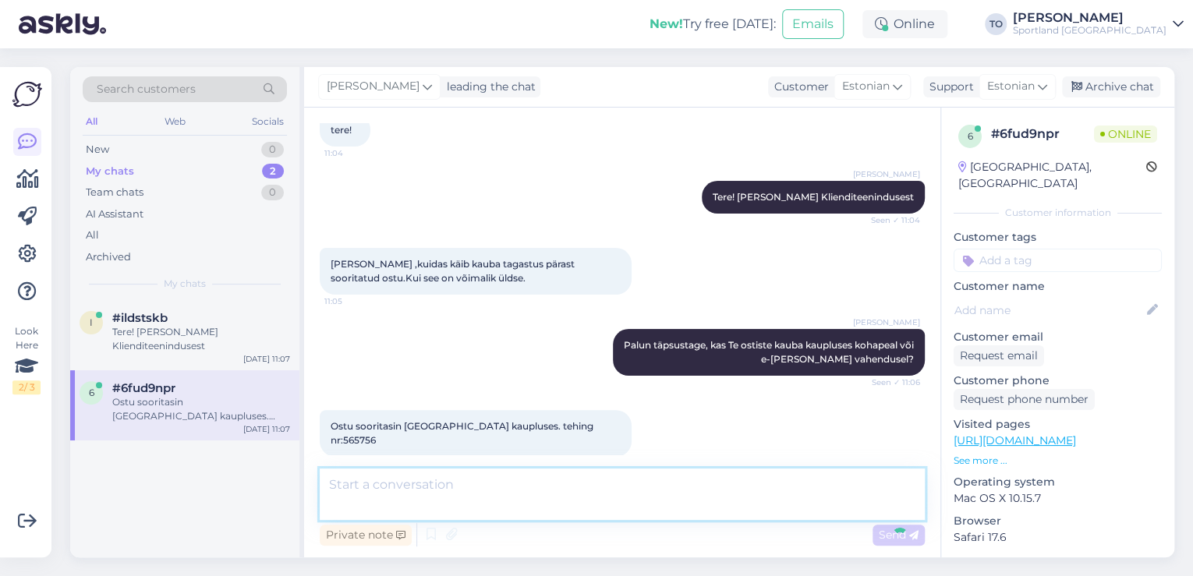
scroll to position [201, 0]
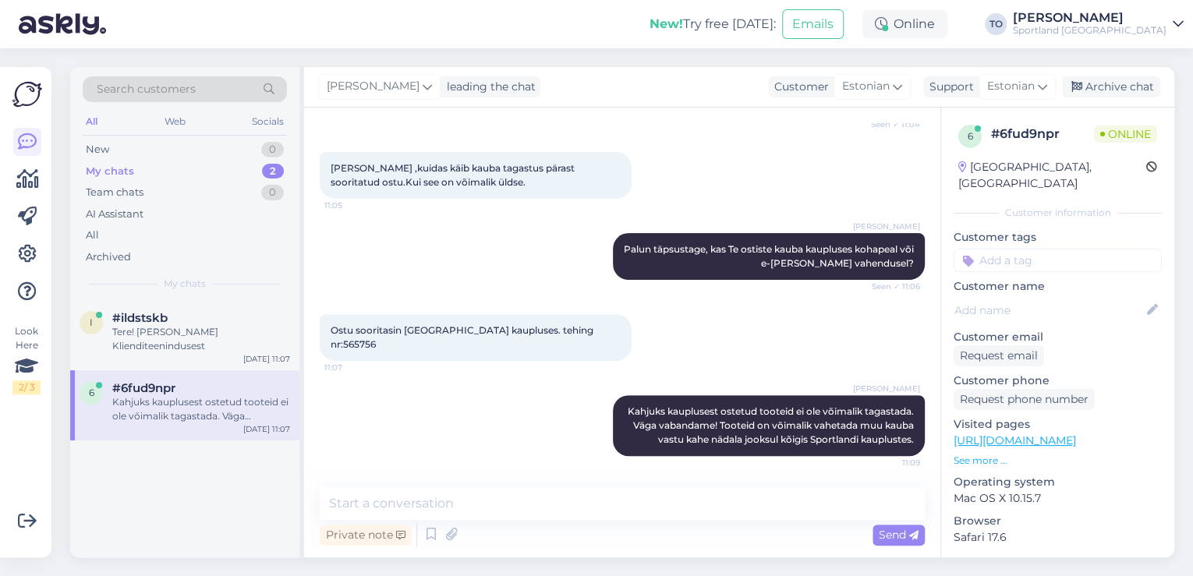
click at [1099, 249] on input at bounding box center [1058, 260] width 208 height 23
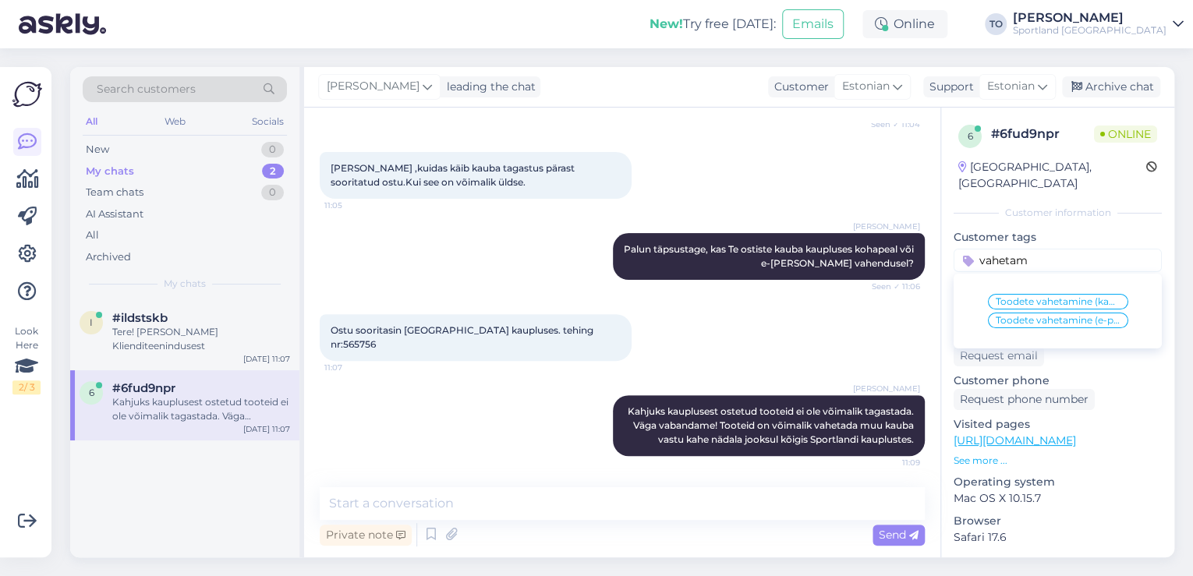
click at [1096, 297] on span "Toodete vahetamine (kauplus)" at bounding box center [1058, 301] width 125 height 9
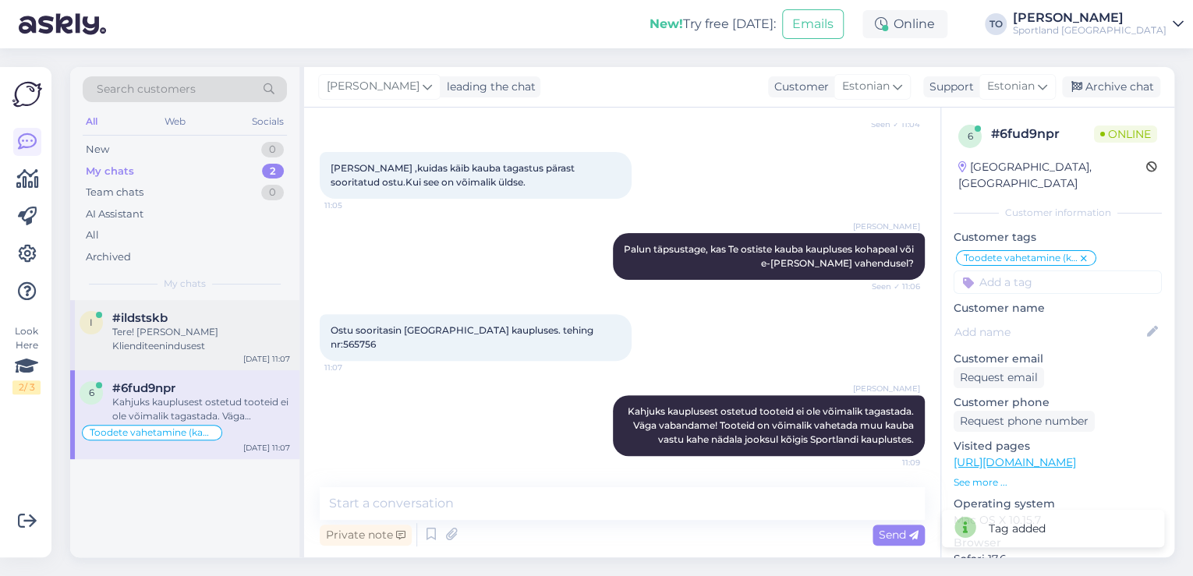
click at [181, 323] on div "#ildstskb" at bounding box center [201, 318] width 178 height 14
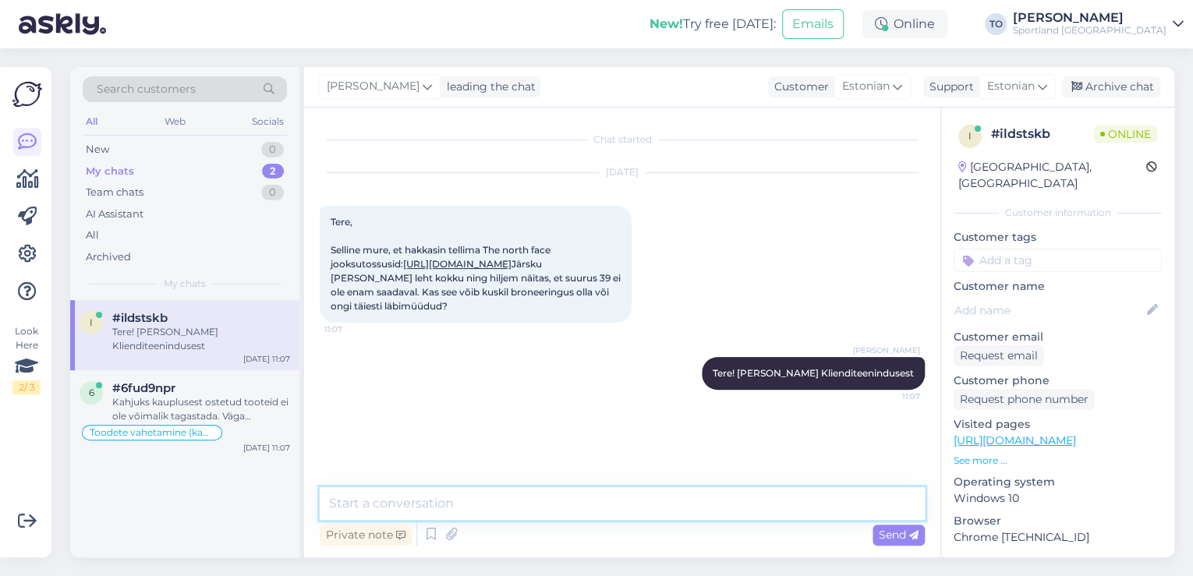
click at [557, 511] on textarea at bounding box center [622, 503] width 605 height 33
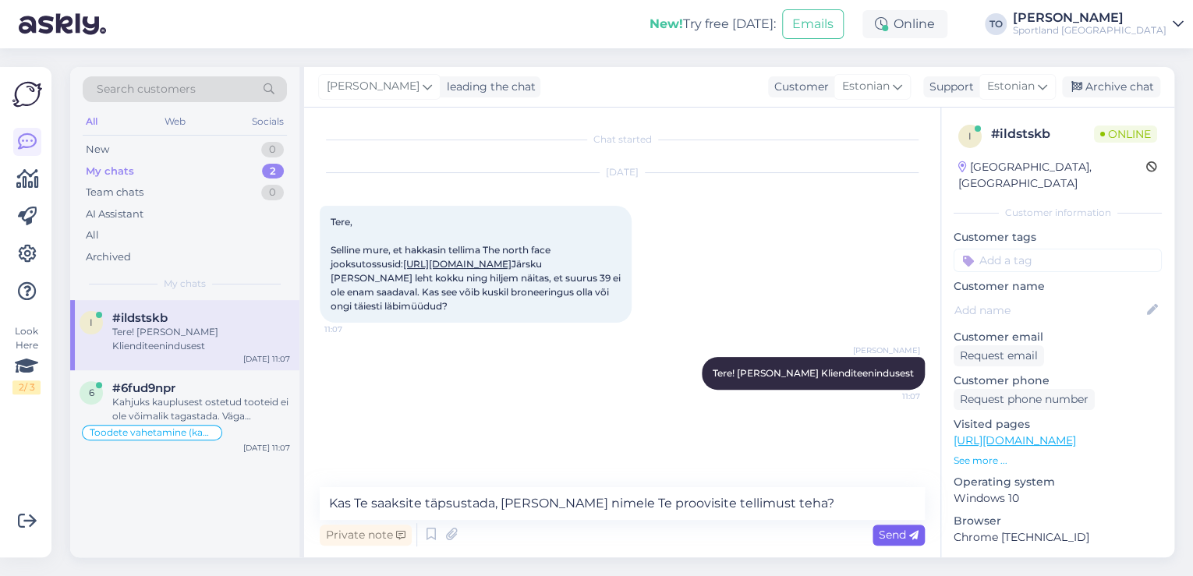
click at [895, 537] on span "Send" at bounding box center [899, 535] width 40 height 14
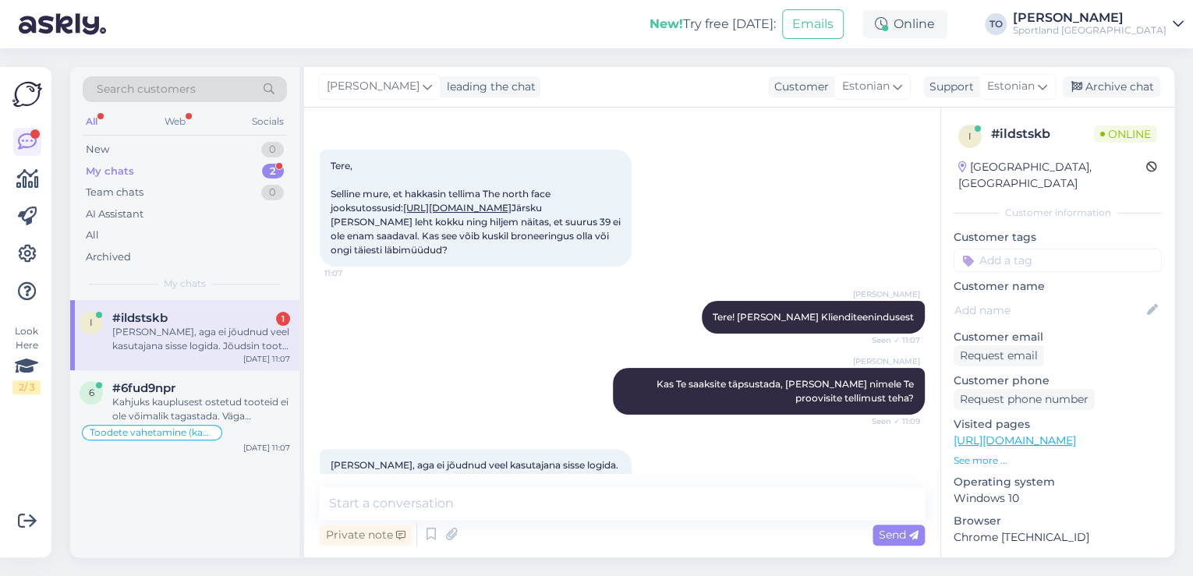
scroll to position [179, 0]
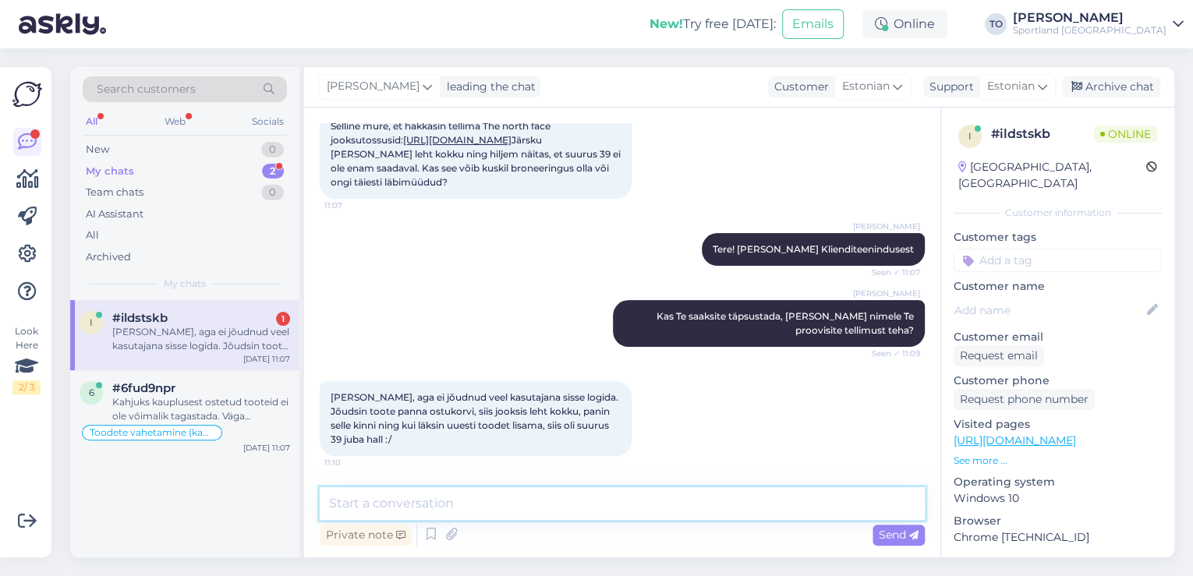
click at [635, 499] on textarea at bounding box center [622, 503] width 605 height 33
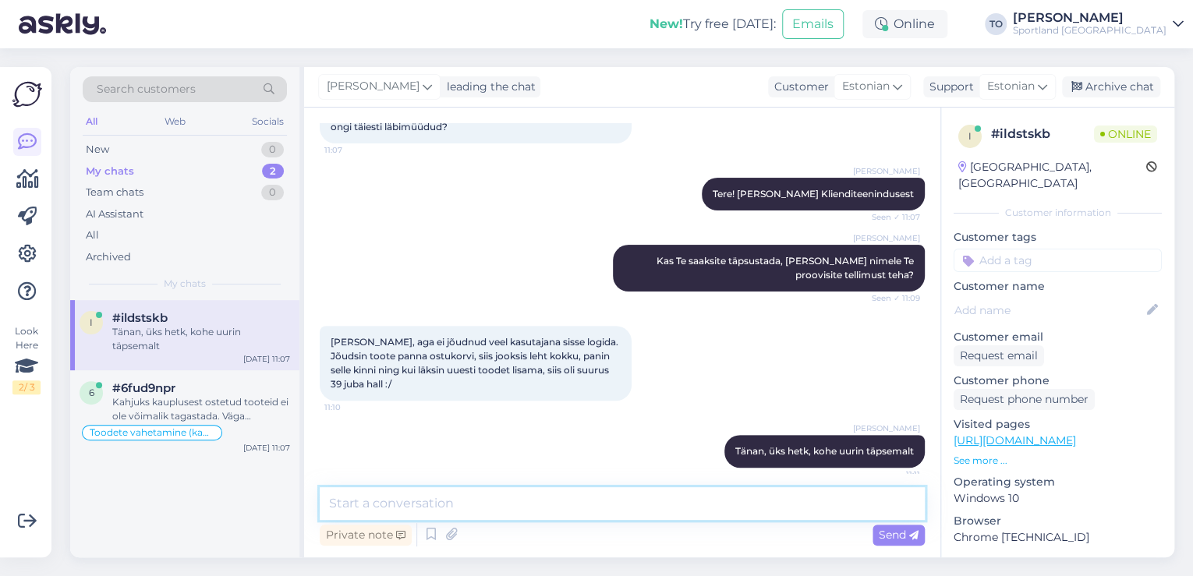
scroll to position [246, 0]
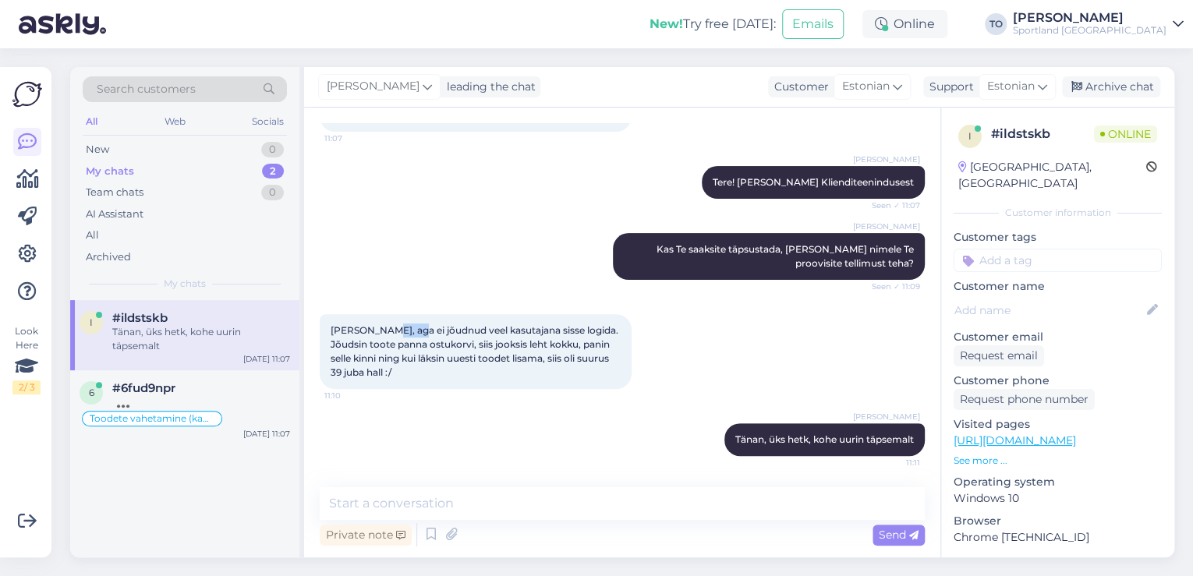
drag, startPoint x: 386, startPoint y: 315, endPoint x: 414, endPoint y: 315, distance: 28.1
click at [414, 324] on span "[PERSON_NAME], aga ei jõudnud veel kasutajana sisse logida. Jõudsin toote panna…" at bounding box center [476, 351] width 290 height 54
copy span "Mandli"
click at [171, 396] on div "Selge.Aitäh." at bounding box center [201, 402] width 178 height 14
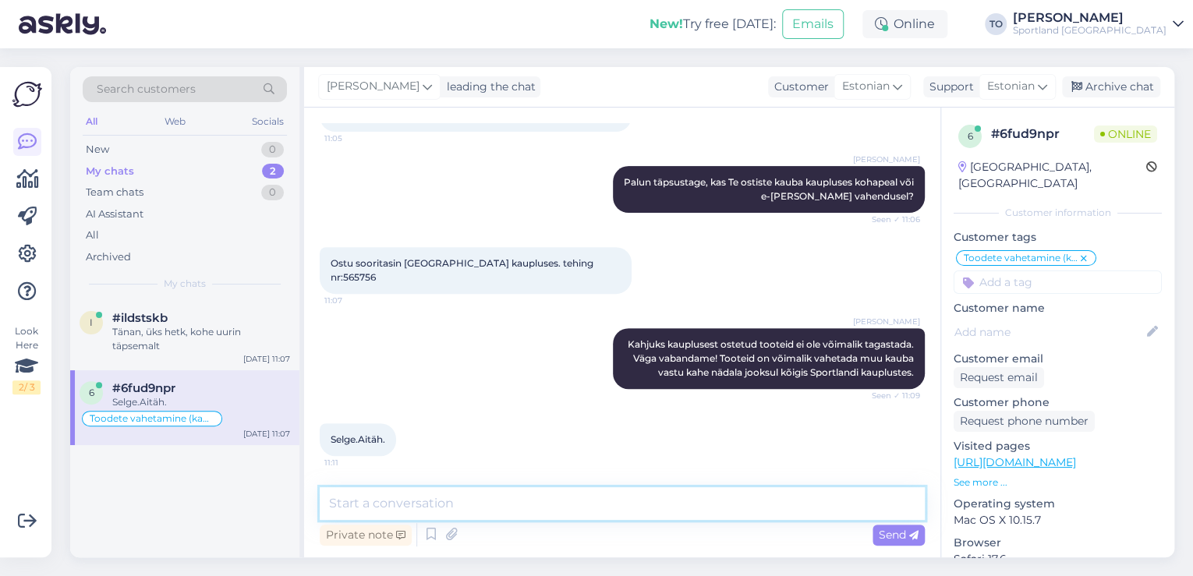
click at [467, 505] on textarea at bounding box center [622, 503] width 605 height 33
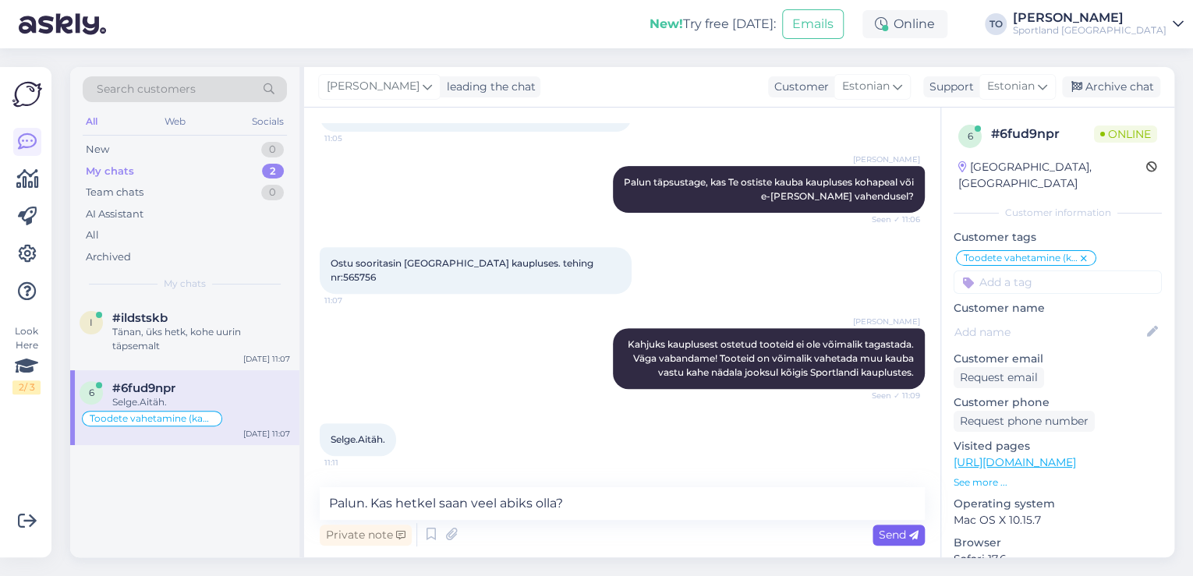
click at [906, 527] on div "Send" at bounding box center [899, 535] width 52 height 21
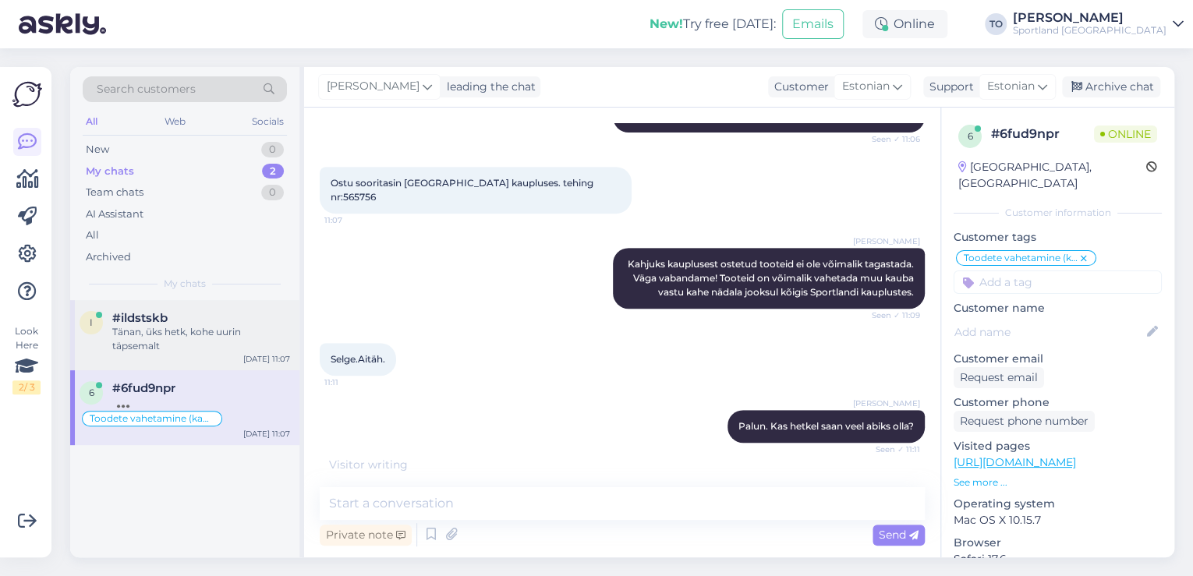
click at [253, 328] on div "Tänan, üks hetk, kohe uurin täpsemalt" at bounding box center [201, 339] width 178 height 28
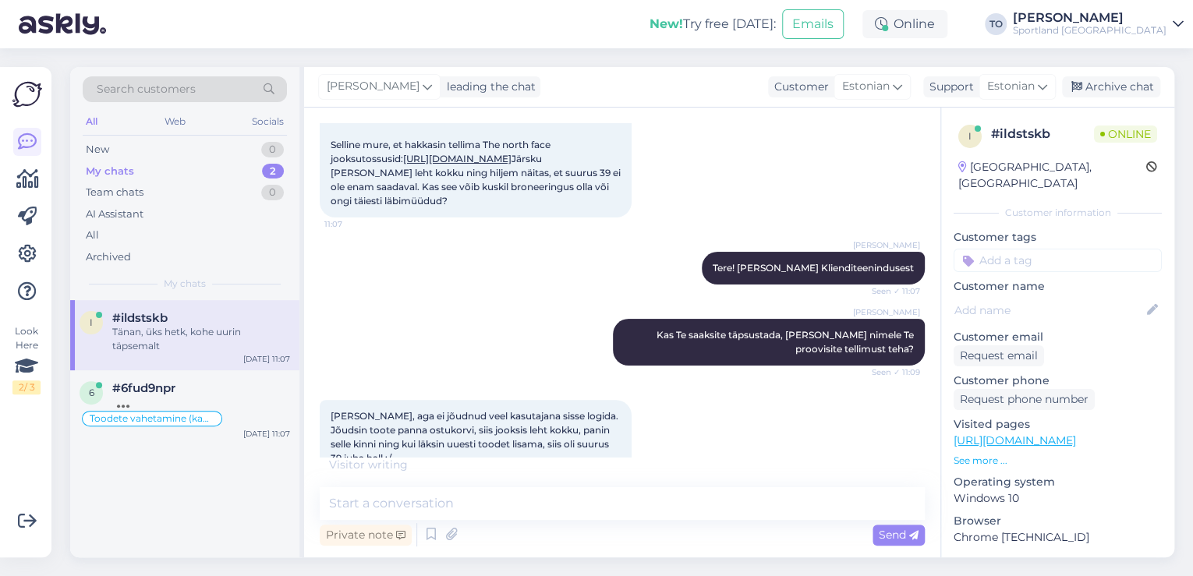
scroll to position [0, 0]
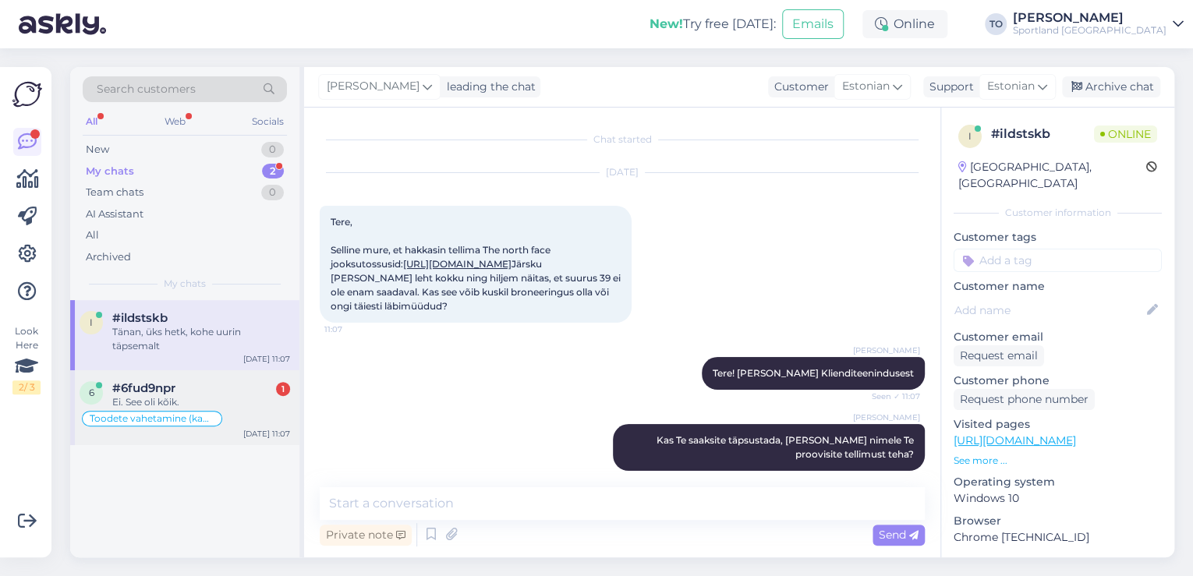
click at [186, 412] on div "Toodete vahetamine (kauplus)" at bounding box center [152, 419] width 140 height 16
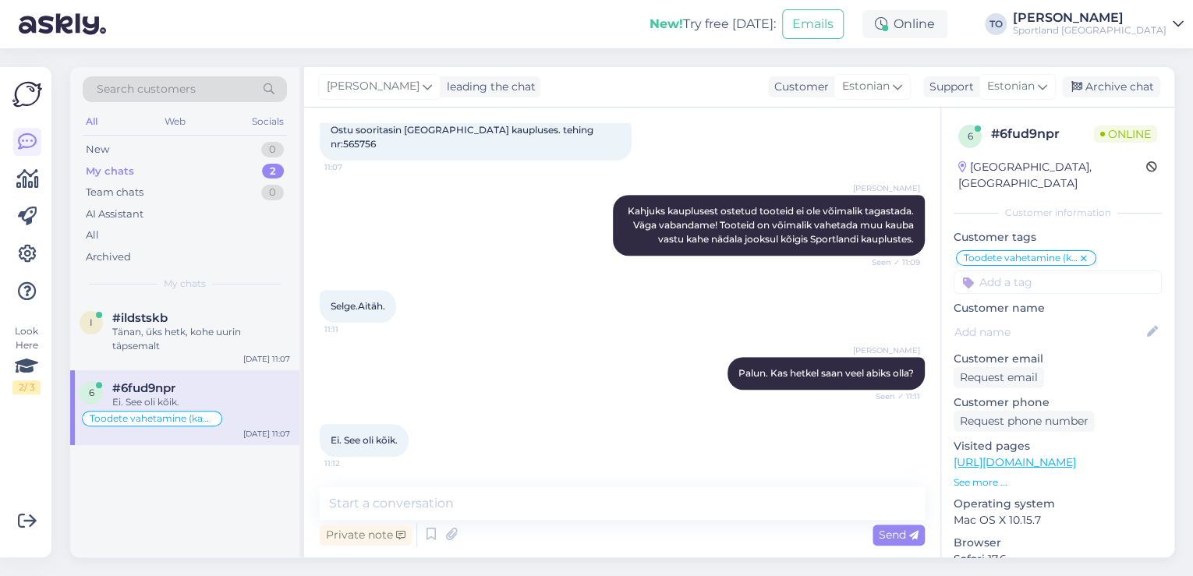
scroll to position [402, 0]
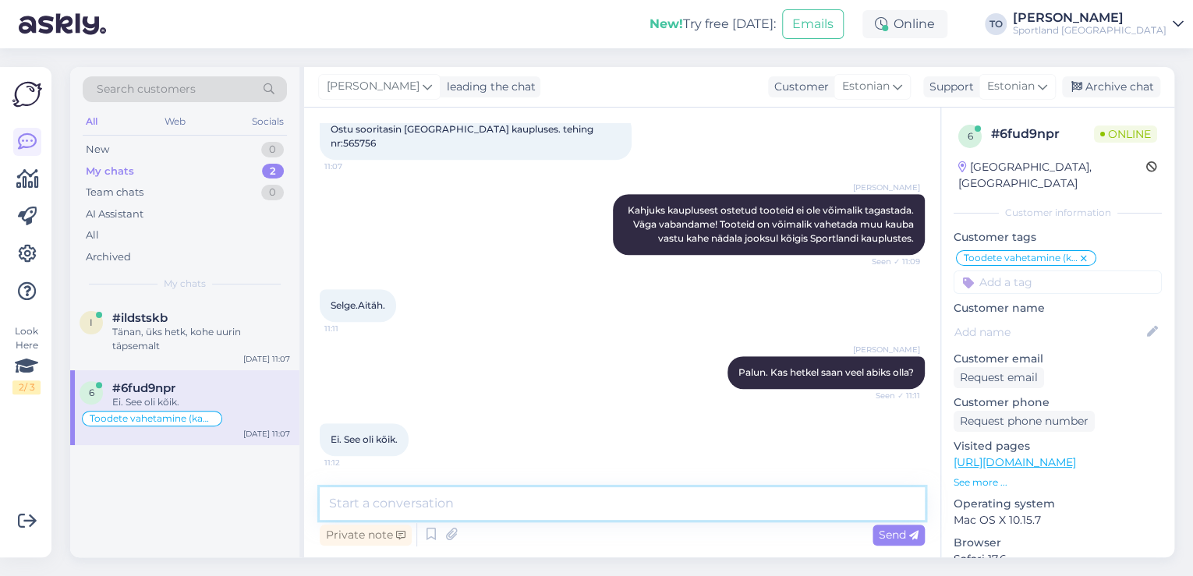
click at [459, 509] on textarea at bounding box center [622, 503] width 605 height 33
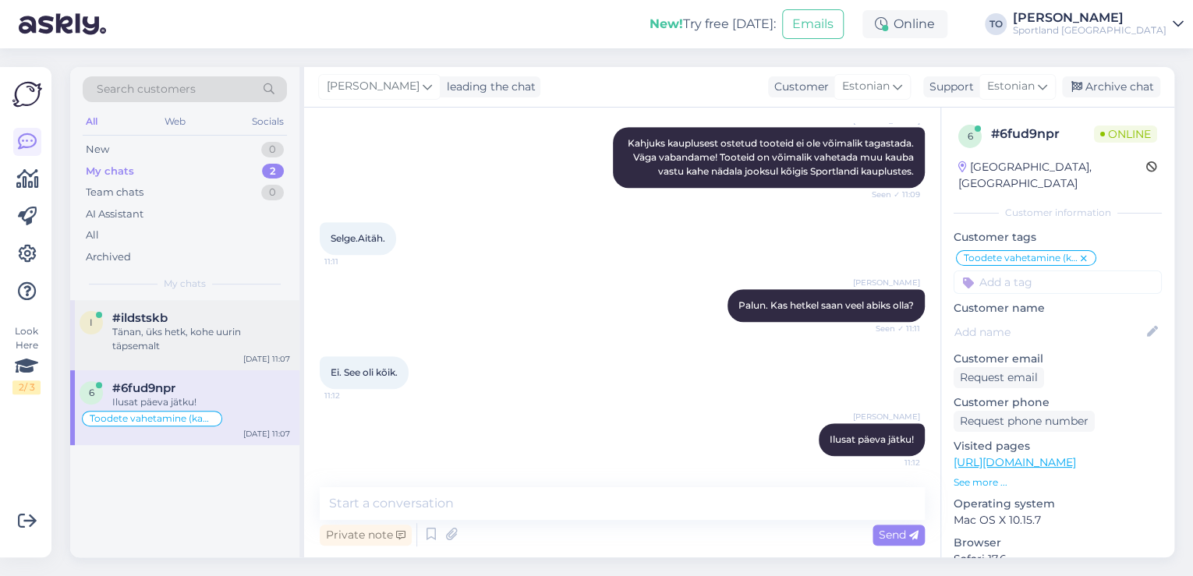
click at [203, 332] on div "Tänan, üks hetk, kohe uurin täpsemalt" at bounding box center [201, 339] width 178 height 28
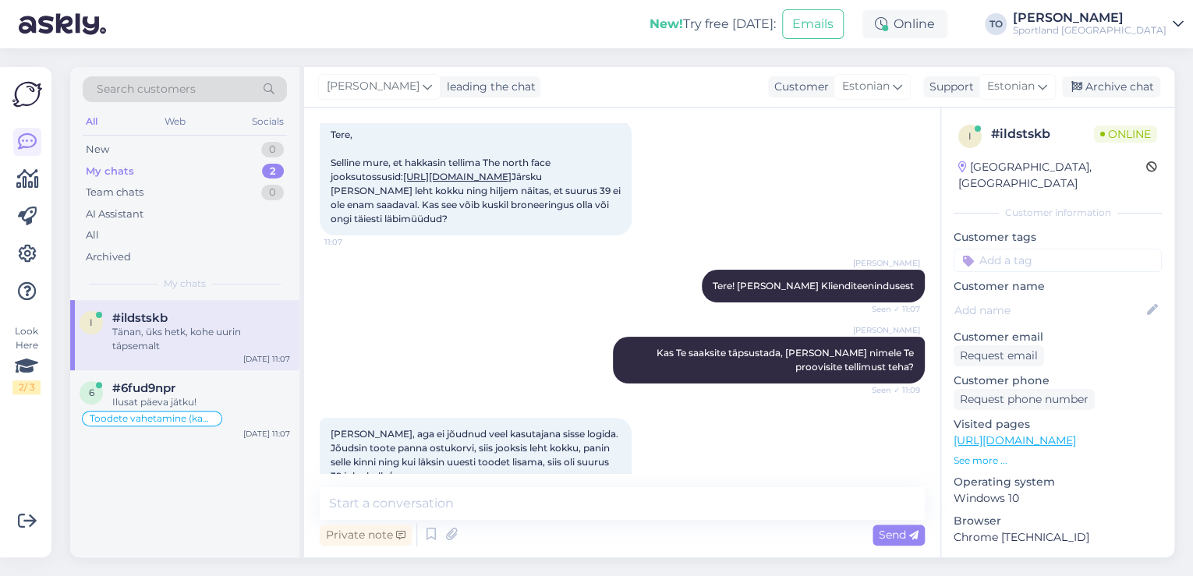
scroll to position [0, 0]
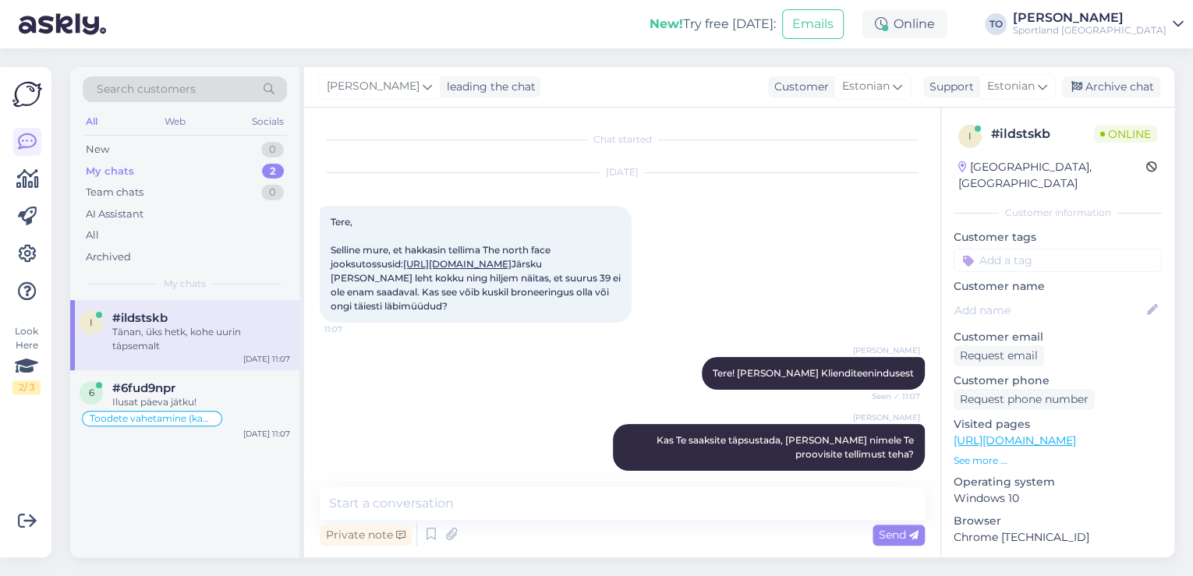
click at [512, 270] on link "[URL][DOMAIN_NAME]" at bounding box center [457, 264] width 108 height 12
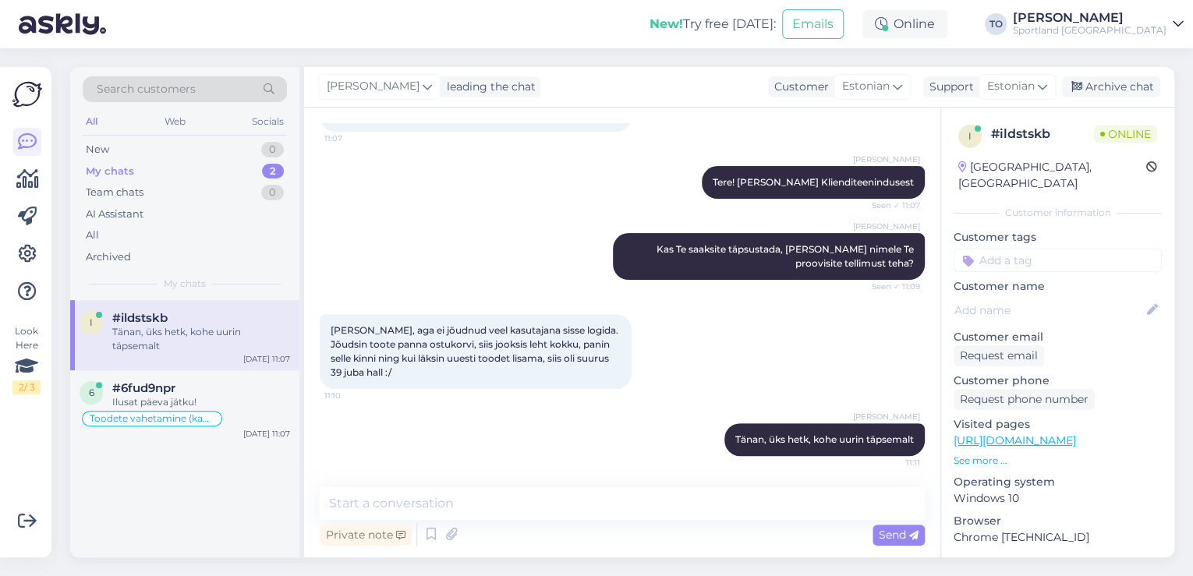
scroll to position [246, 0]
click at [212, 394] on div "#6fud9npr" at bounding box center [201, 388] width 178 height 14
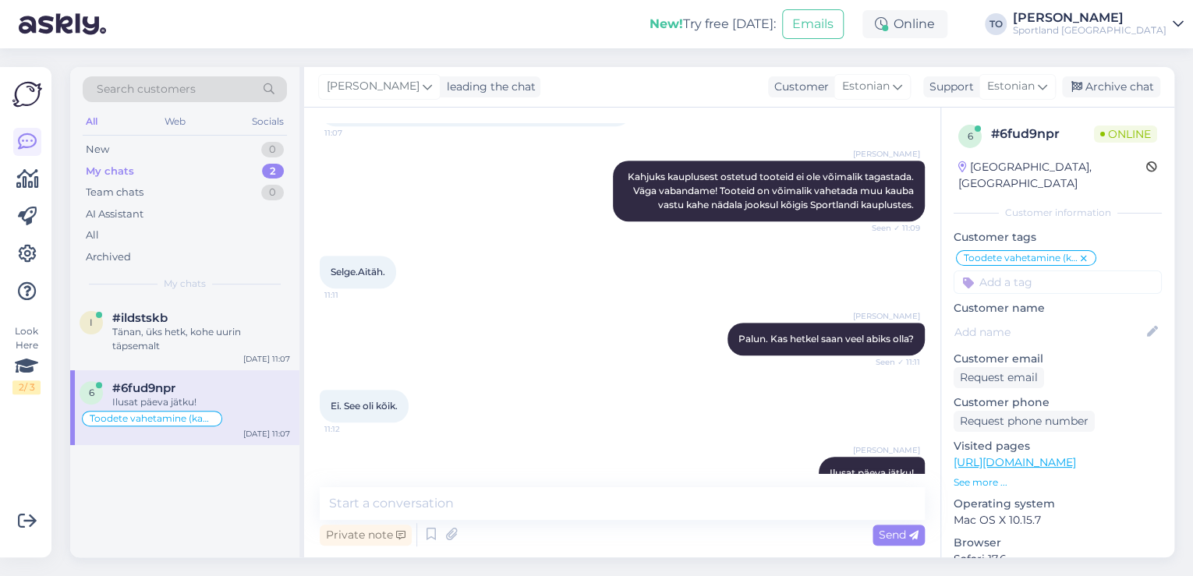
scroll to position [470, 0]
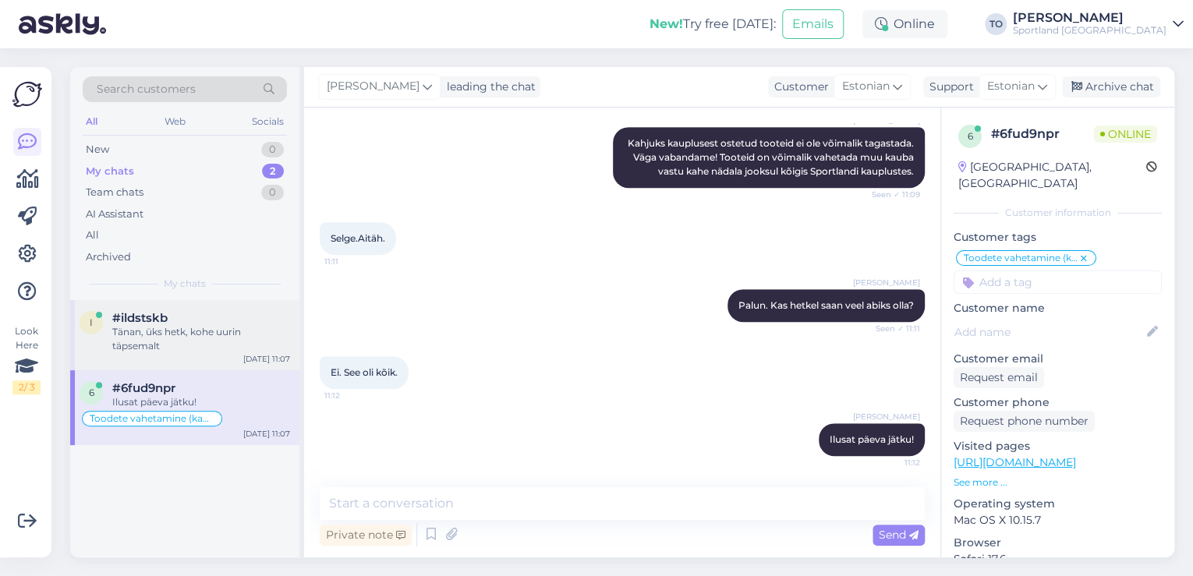
click at [251, 337] on div "Tänan, üks hetk, kohe uurin täpsemalt" at bounding box center [201, 339] width 178 height 28
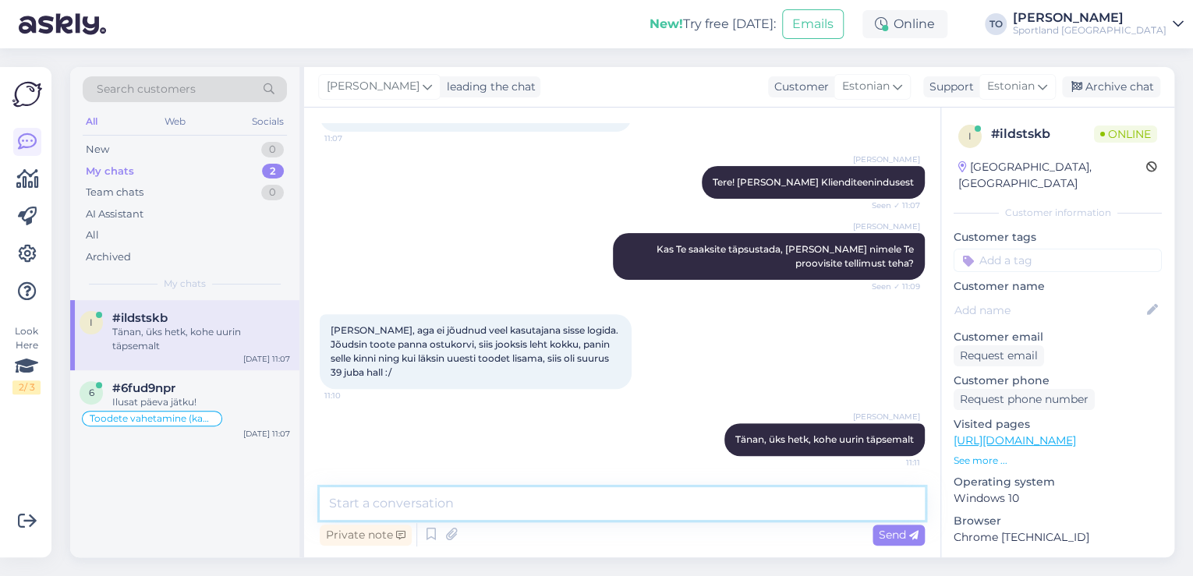
click at [681, 496] on textarea at bounding box center [622, 503] width 605 height 33
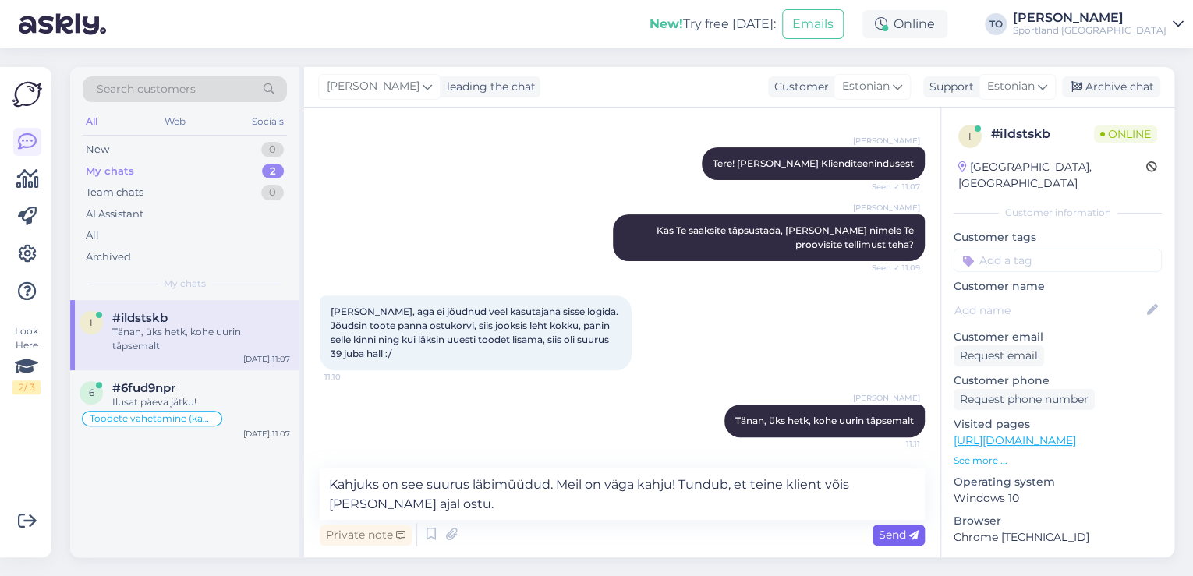
click at [873, 533] on div "Send" at bounding box center [899, 535] width 52 height 21
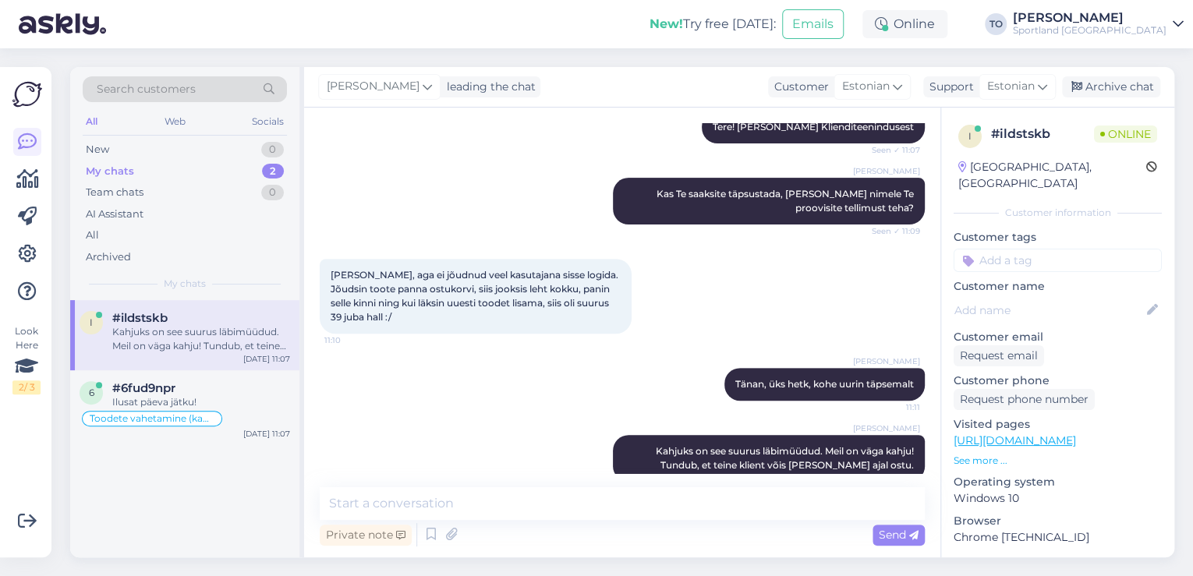
scroll to position [328, 0]
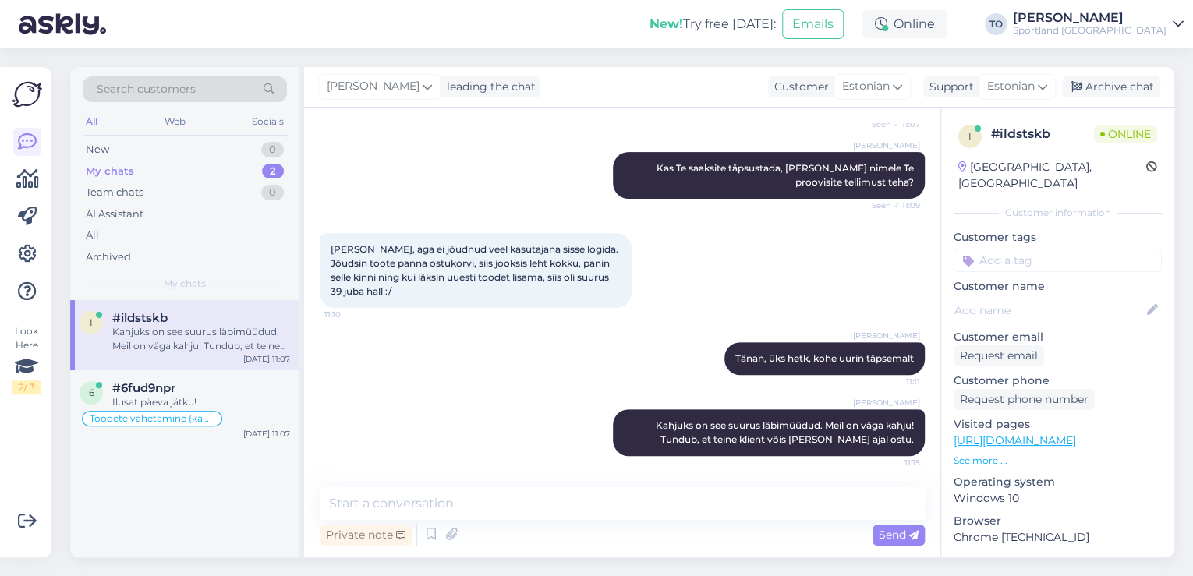
click at [980, 249] on input at bounding box center [1058, 260] width 208 height 23
click at [1083, 297] on span "Toote saadavus" at bounding box center [1058, 301] width 73 height 9
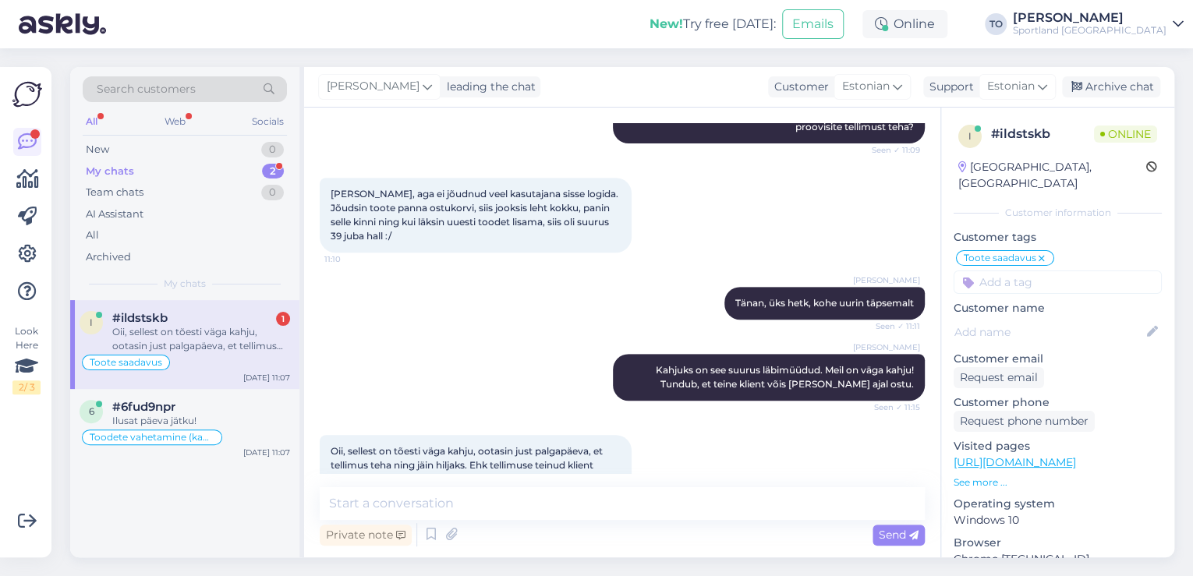
scroll to position [423, 0]
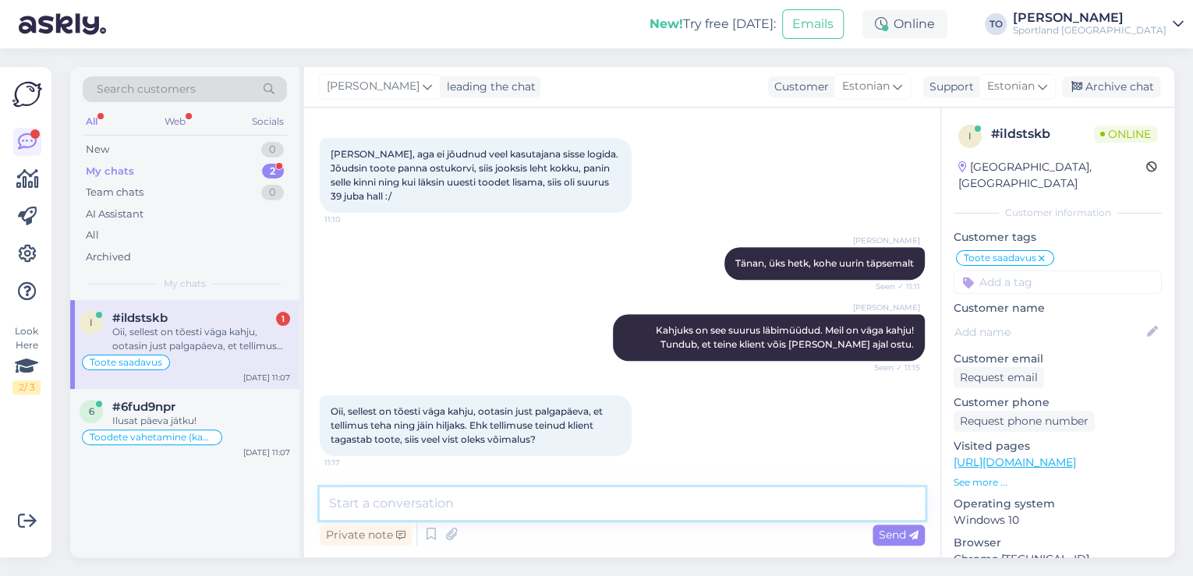
click at [693, 508] on textarea at bounding box center [622, 503] width 605 height 33
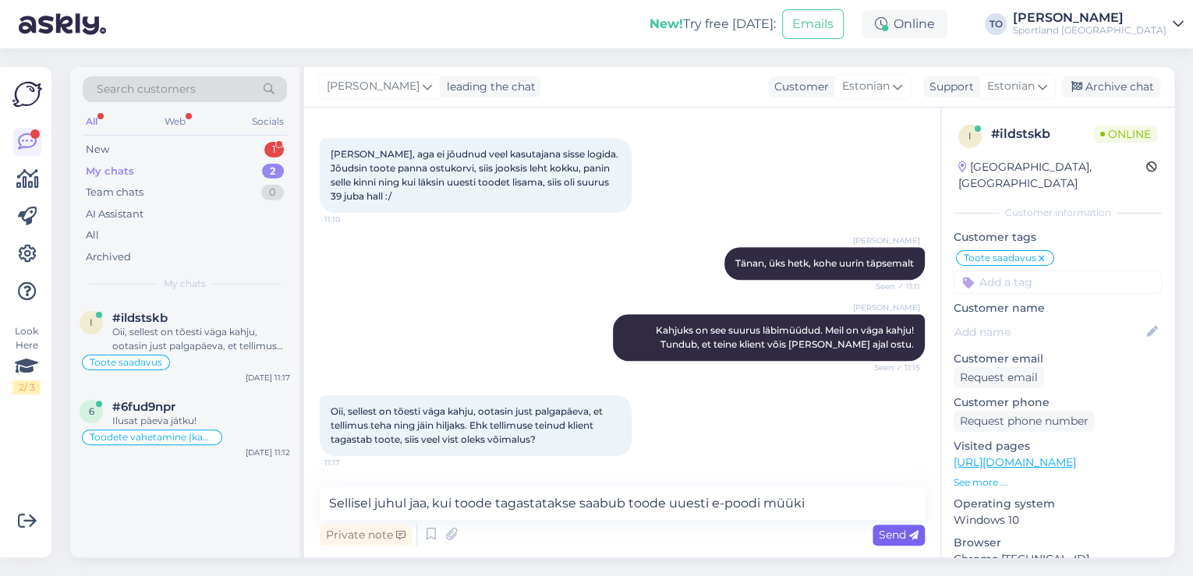
click at [899, 534] on span "Send" at bounding box center [899, 535] width 40 height 14
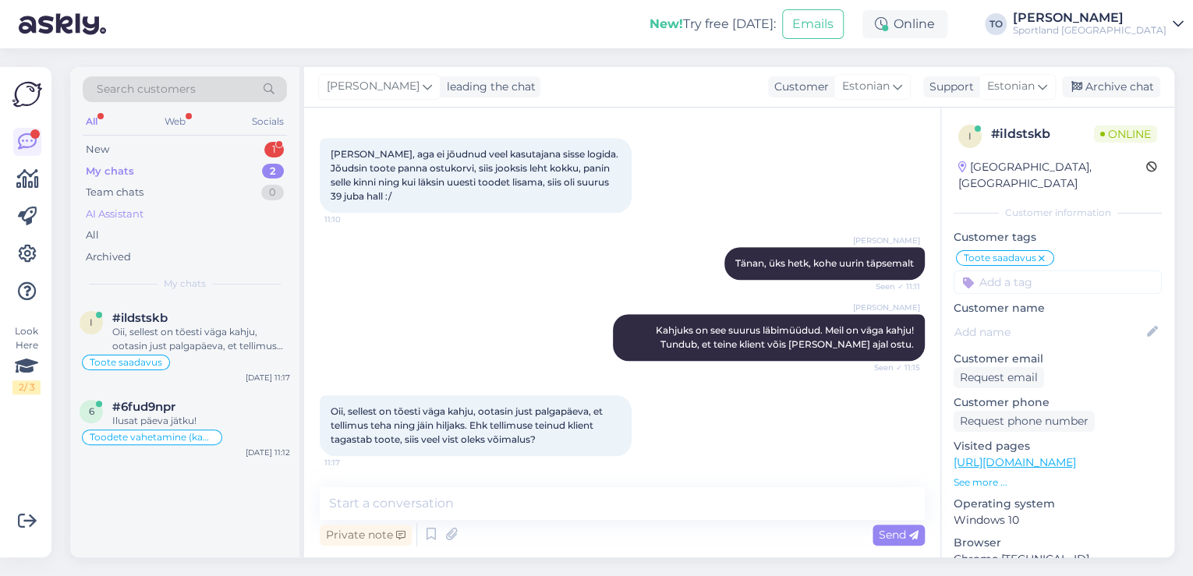
scroll to position [504, 0]
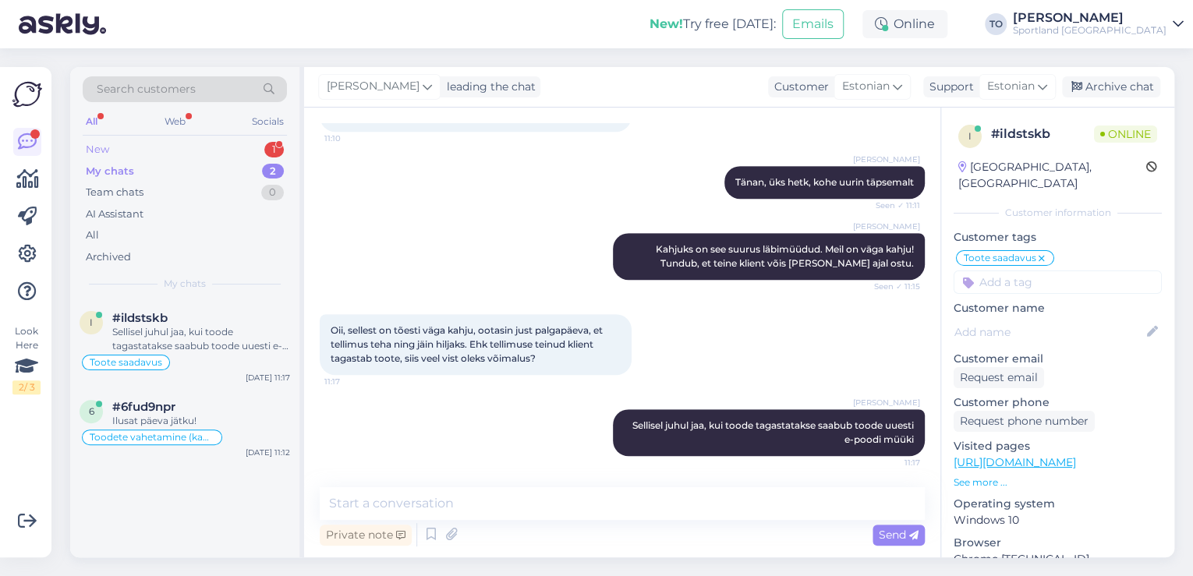
click at [216, 144] on div "New 1" at bounding box center [185, 150] width 204 height 22
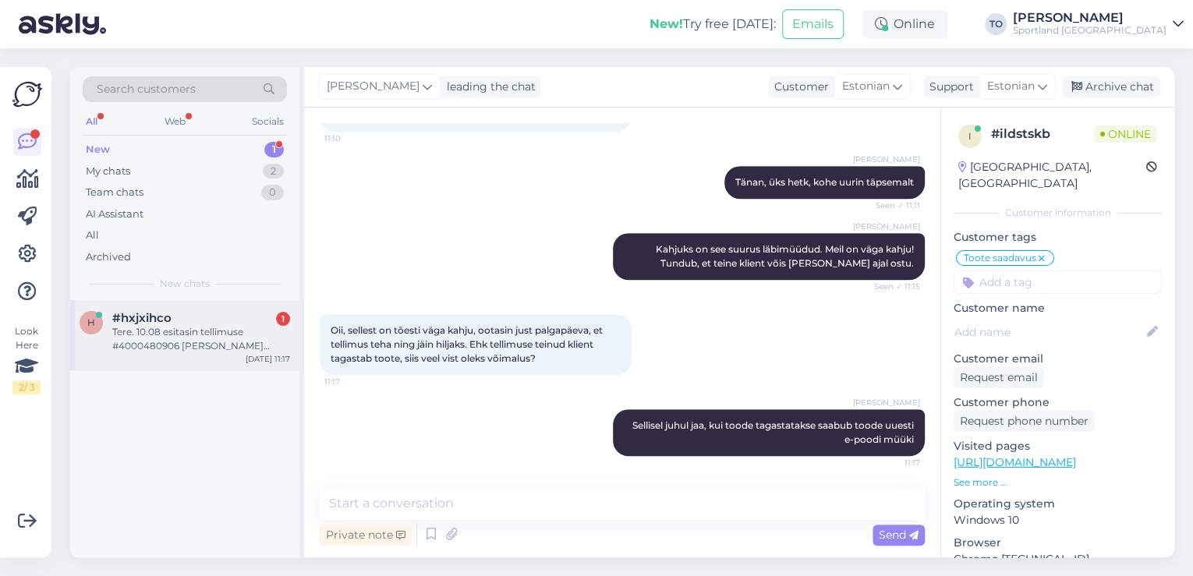
click at [208, 314] on div "#hxjxihco 1" at bounding box center [201, 318] width 178 height 14
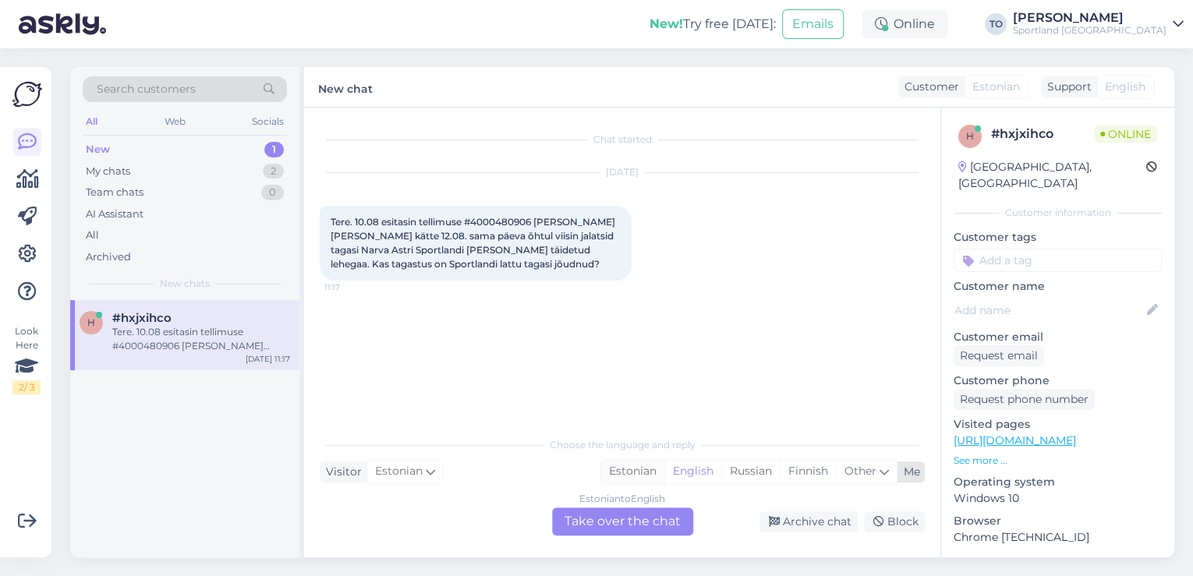
click at [624, 464] on div "Estonian" at bounding box center [632, 471] width 63 height 23
click at [633, 533] on div "Estonian to Estonian Take over the chat" at bounding box center [622, 522] width 141 height 28
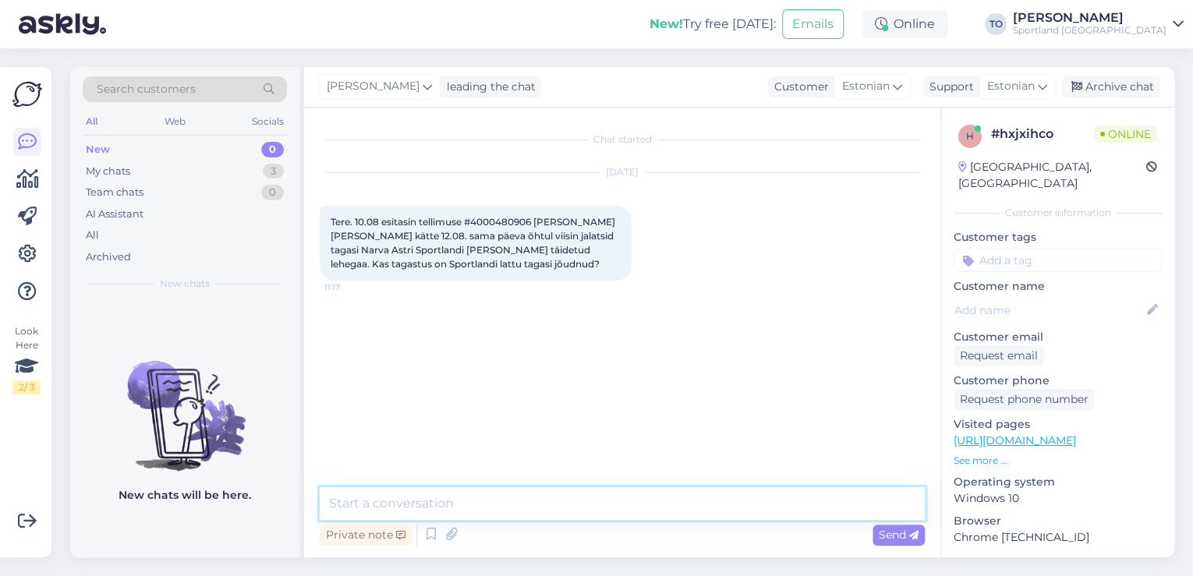
click at [564, 502] on textarea at bounding box center [622, 503] width 605 height 33
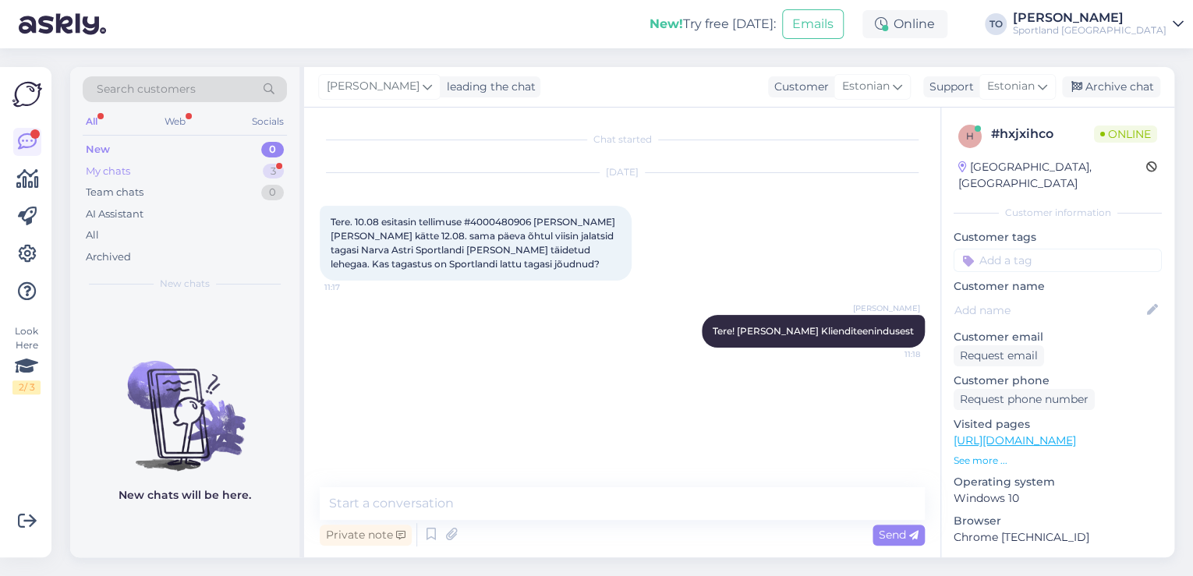
click at [259, 167] on div "My chats 3" at bounding box center [185, 172] width 204 height 22
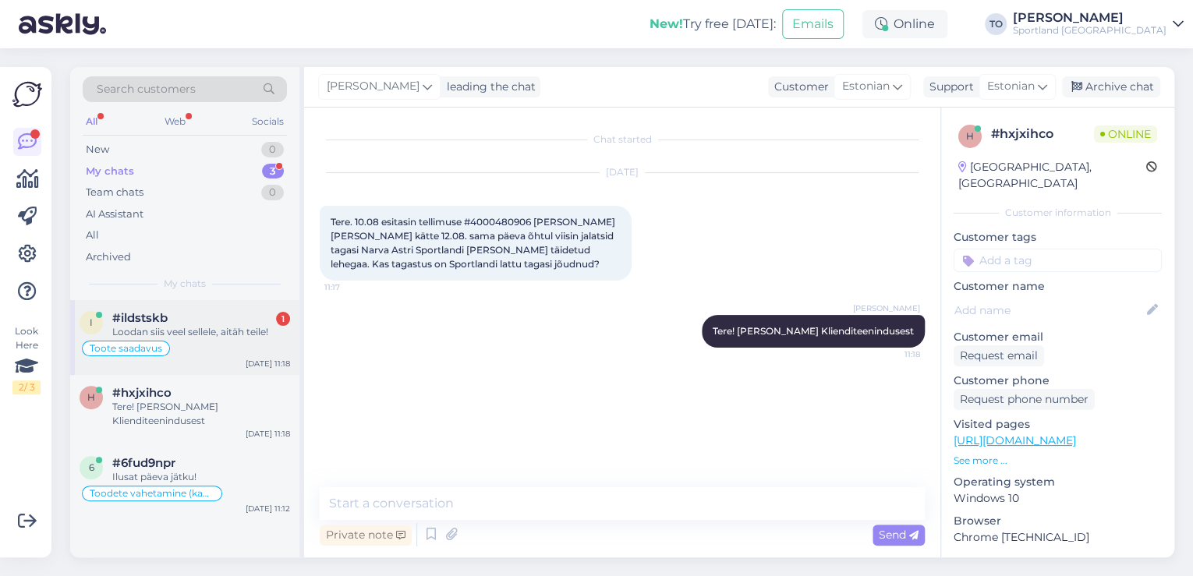
click at [240, 343] on div "Toote saadavus" at bounding box center [185, 348] width 211 height 19
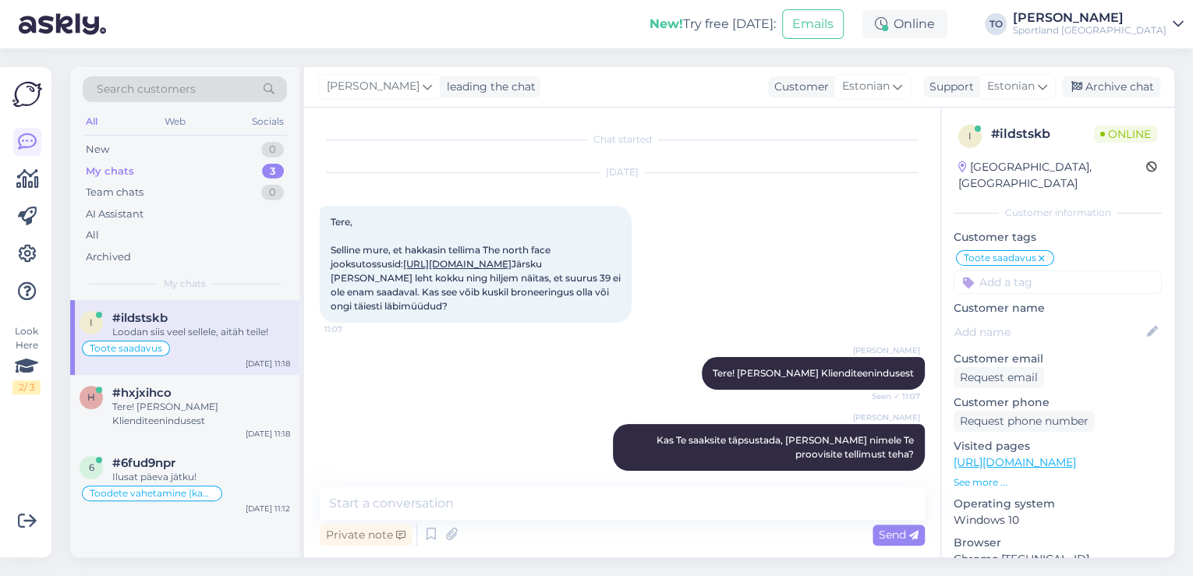
scroll to position [571, 0]
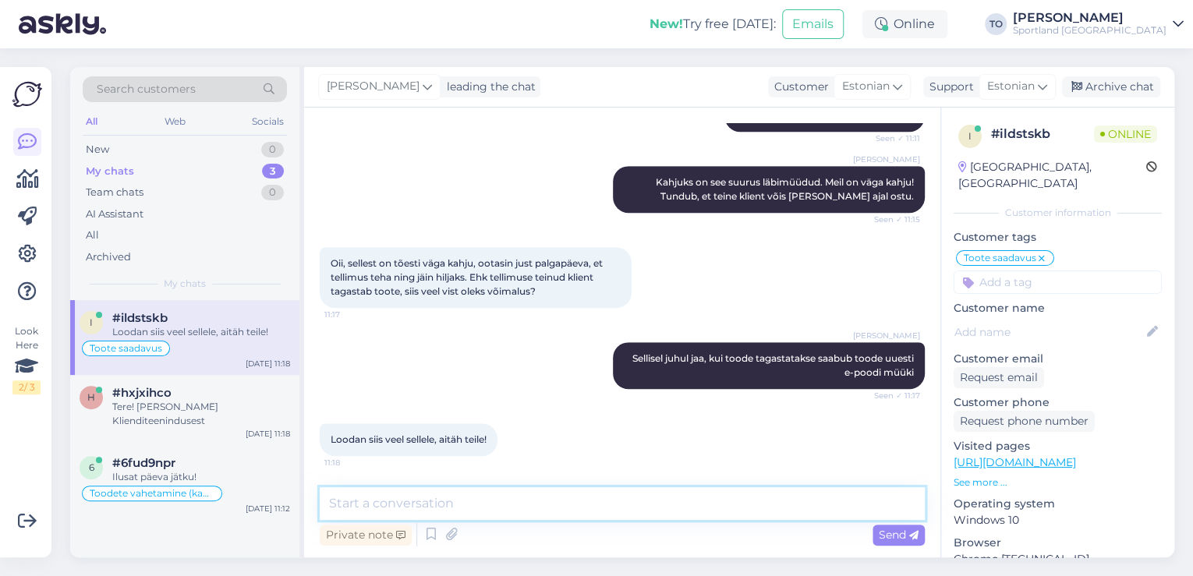
click at [434, 496] on textarea at bounding box center [622, 503] width 605 height 33
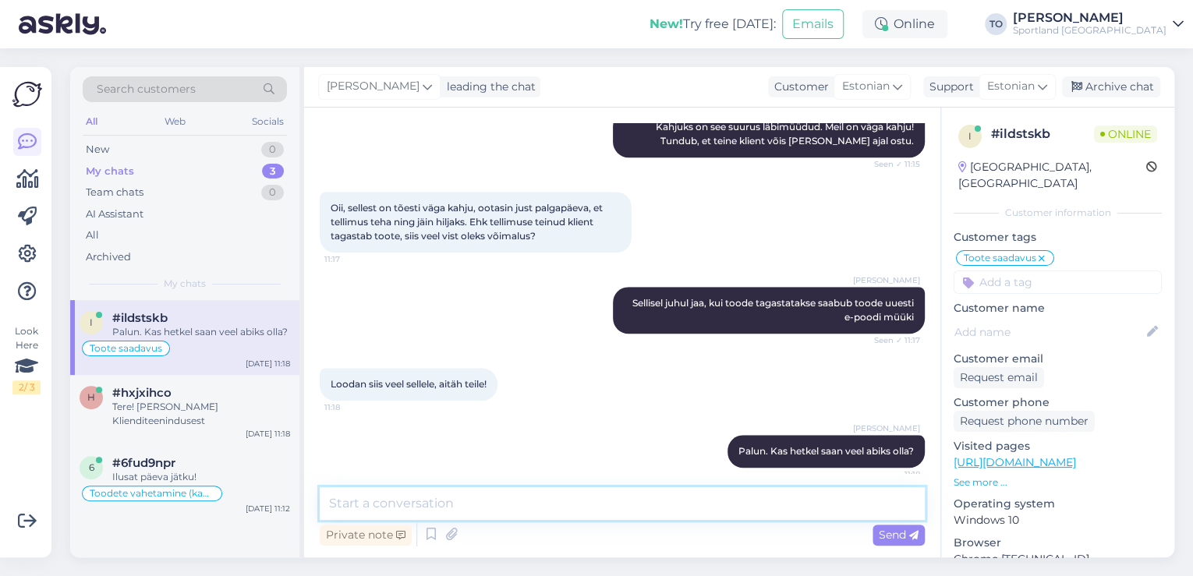
scroll to position [638, 0]
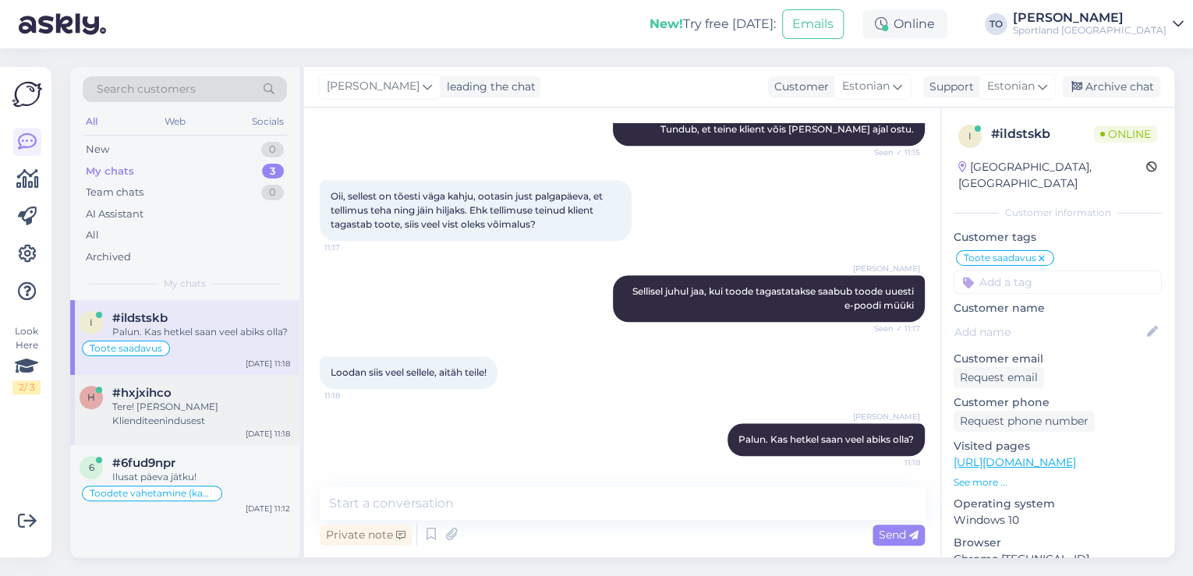
drag, startPoint x: 184, startPoint y: 409, endPoint x: 223, endPoint y: 412, distance: 39.1
click at [185, 409] on div "Tere! [PERSON_NAME] Klienditeenindusest" at bounding box center [201, 414] width 178 height 28
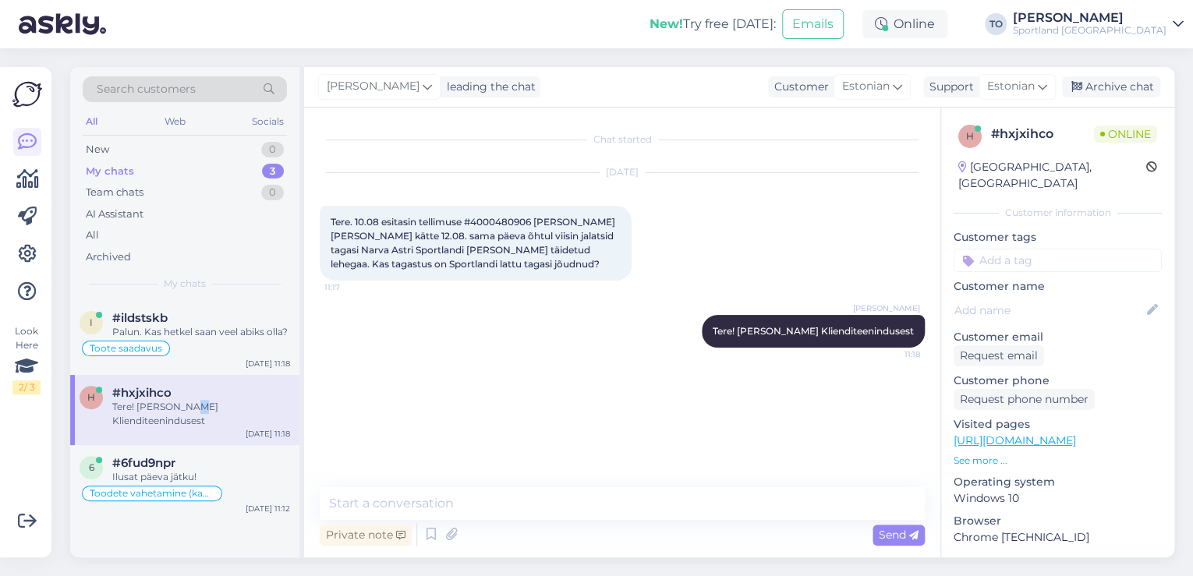
scroll to position [0, 0]
click at [496, 509] on textarea at bounding box center [622, 503] width 605 height 33
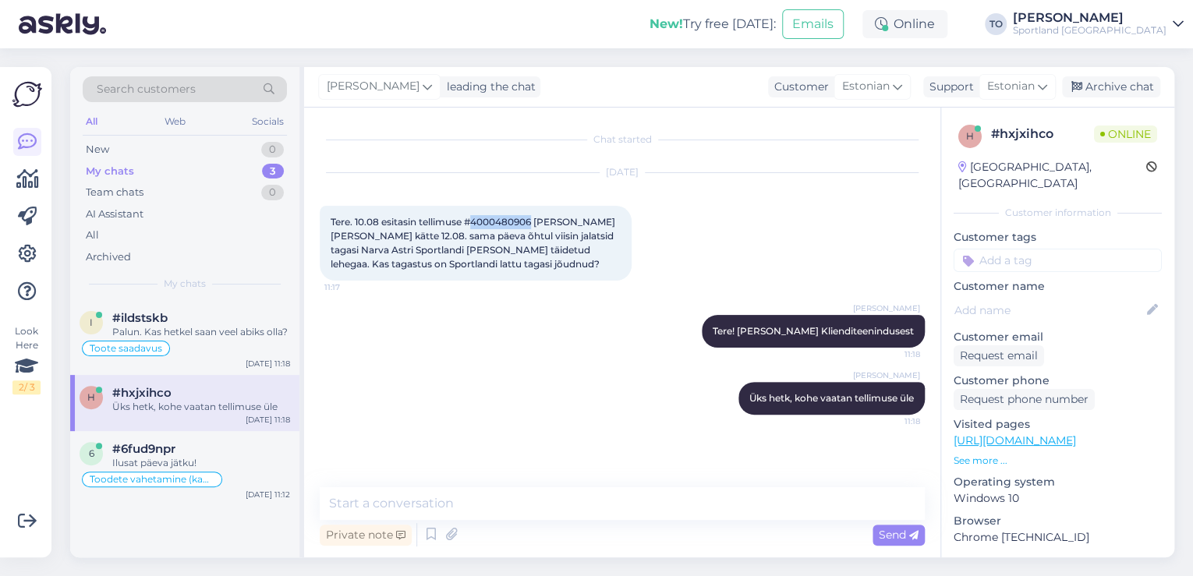
drag, startPoint x: 474, startPoint y: 224, endPoint x: 534, endPoint y: 223, distance: 59.3
click at [534, 223] on span "Tere. 10.08 esitasin tellimuse #4000480906 [PERSON_NAME] [PERSON_NAME] kätte 12…" at bounding box center [474, 243] width 287 height 54
copy span "4000480906"
click at [210, 326] on div "Ei, see on kõik. AItäh!" at bounding box center [201, 332] width 178 height 14
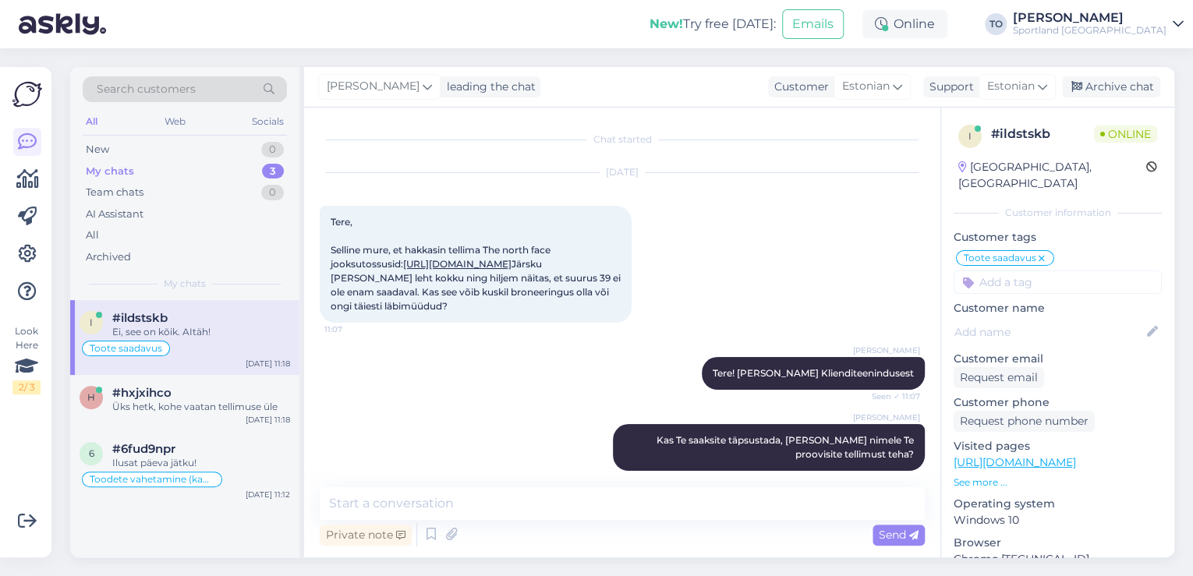
scroll to position [705, 0]
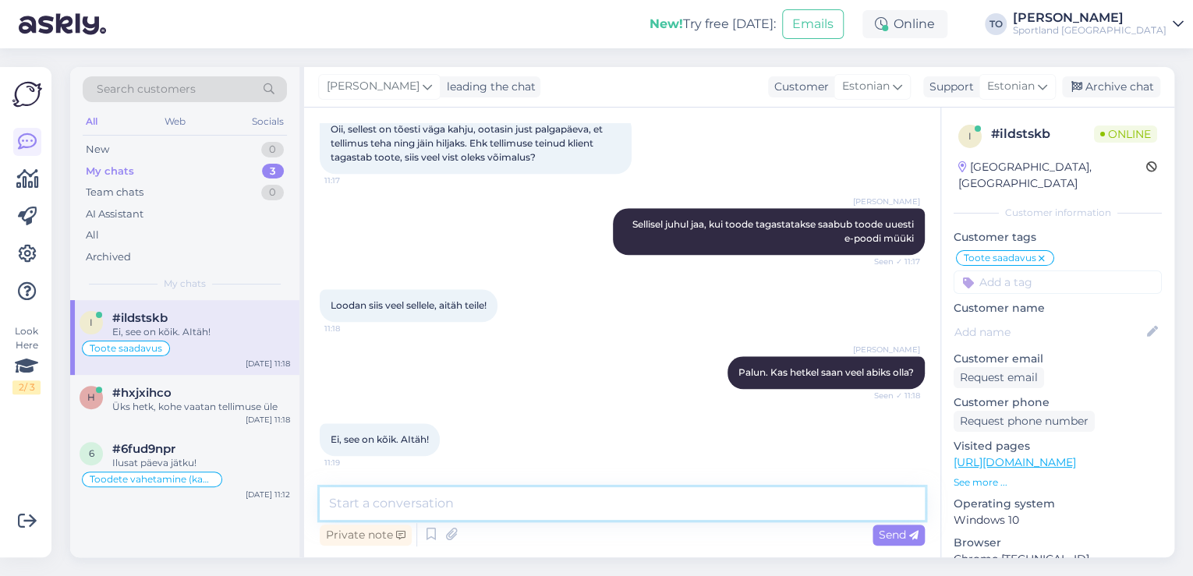
click at [468, 502] on textarea at bounding box center [622, 503] width 605 height 33
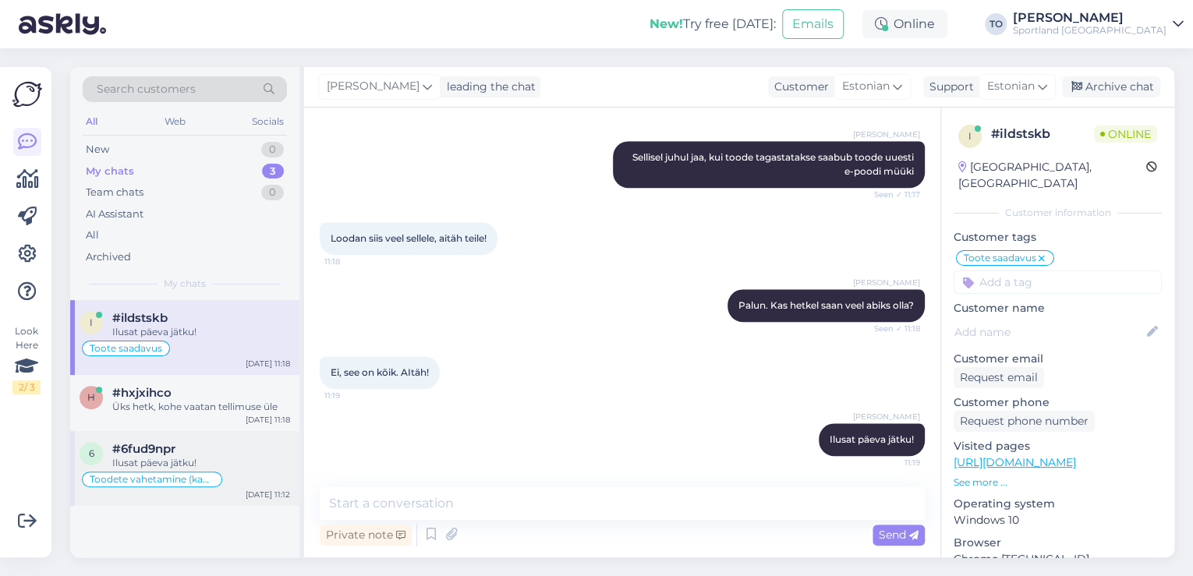
click at [215, 432] on div "6 #6fud9npr Ilusat päeva jätku! Toodete vahetamine (kauplus) [DATE] 11:12" at bounding box center [184, 468] width 229 height 75
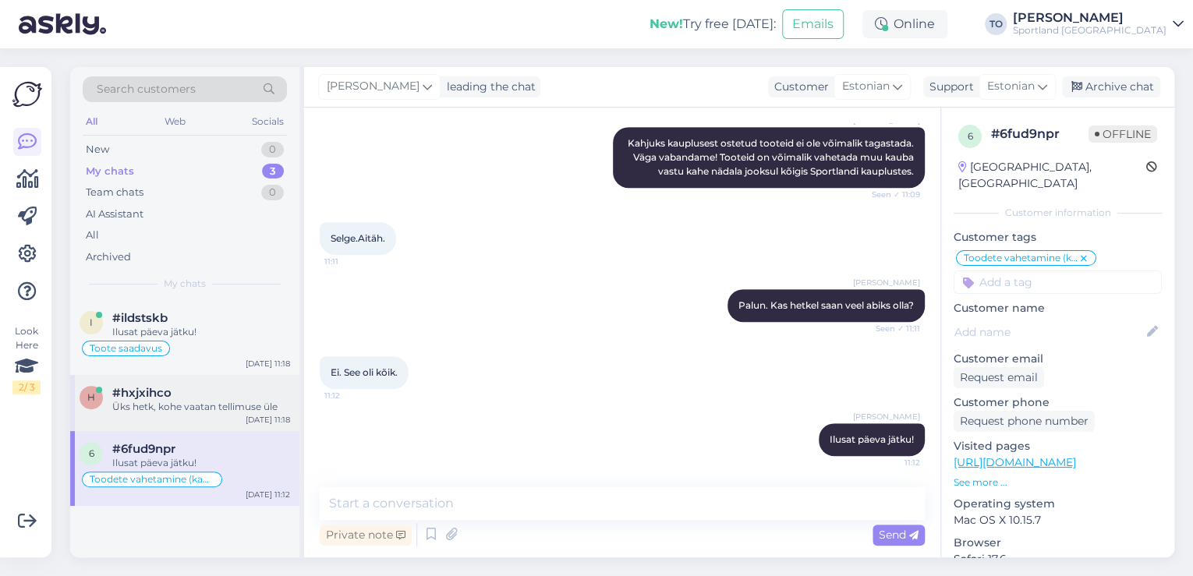
click at [221, 410] on div "Üks hetk, kohe vaatan tellimuse üle" at bounding box center [201, 407] width 178 height 14
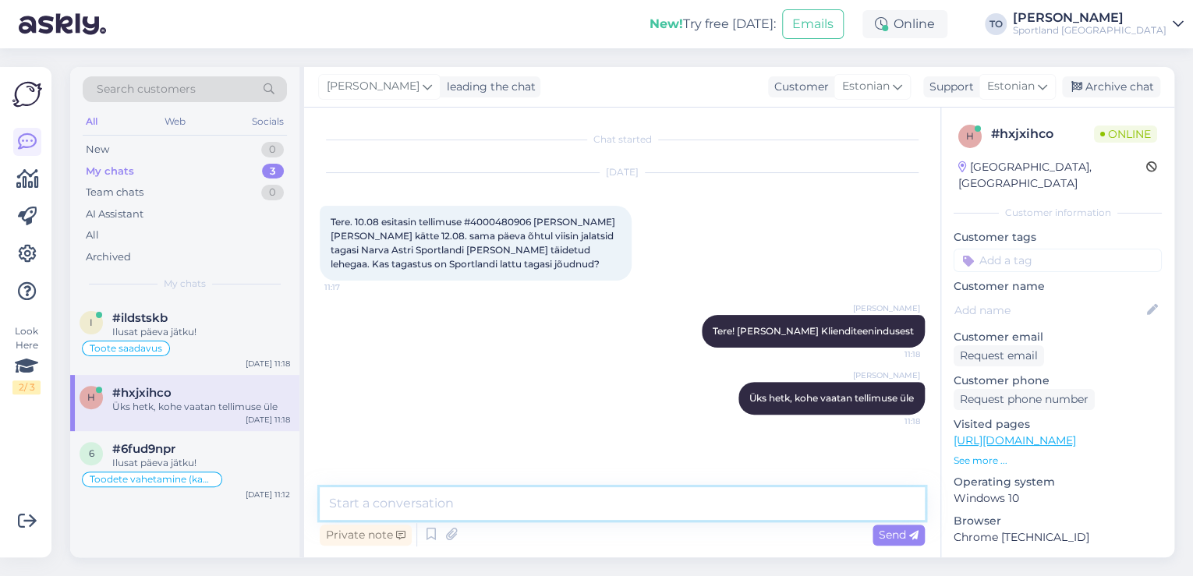
click at [401, 501] on textarea at bounding box center [622, 503] width 605 height 33
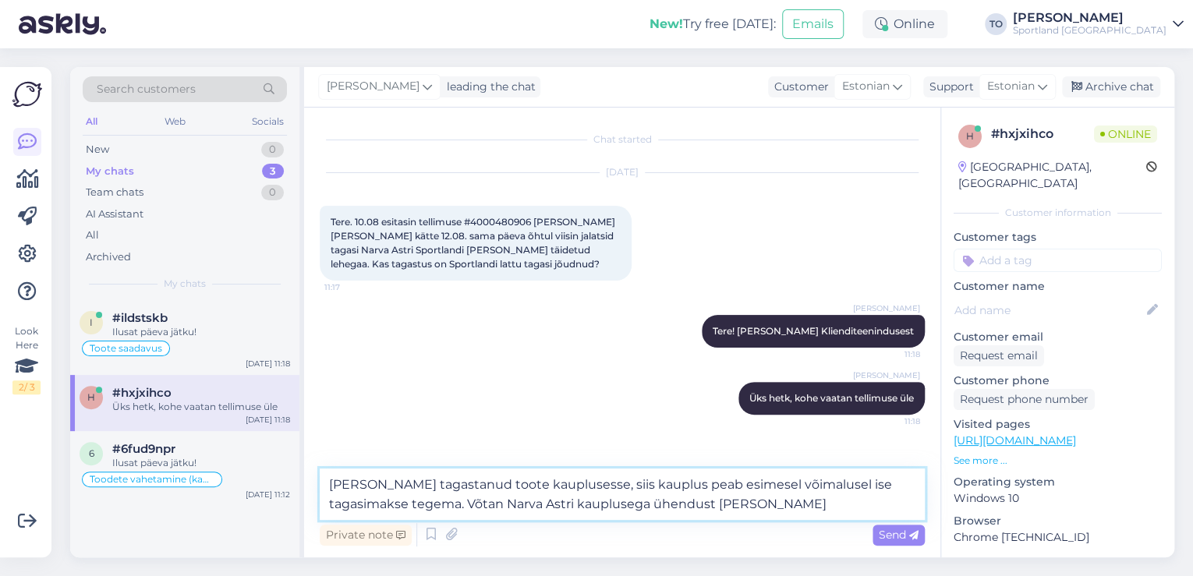
click at [793, 505] on textarea "[PERSON_NAME] tagastanud toote kauplusesse, siis kauplus peab esimesel võimalus…" at bounding box center [622, 494] width 605 height 51
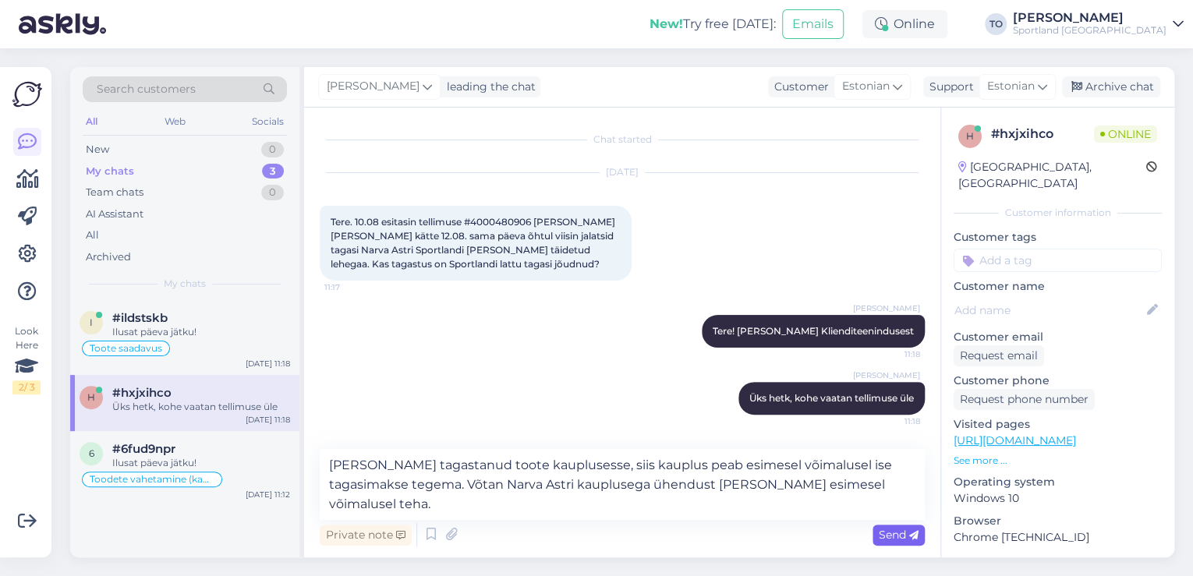
click at [877, 532] on div "Send" at bounding box center [899, 535] width 52 height 21
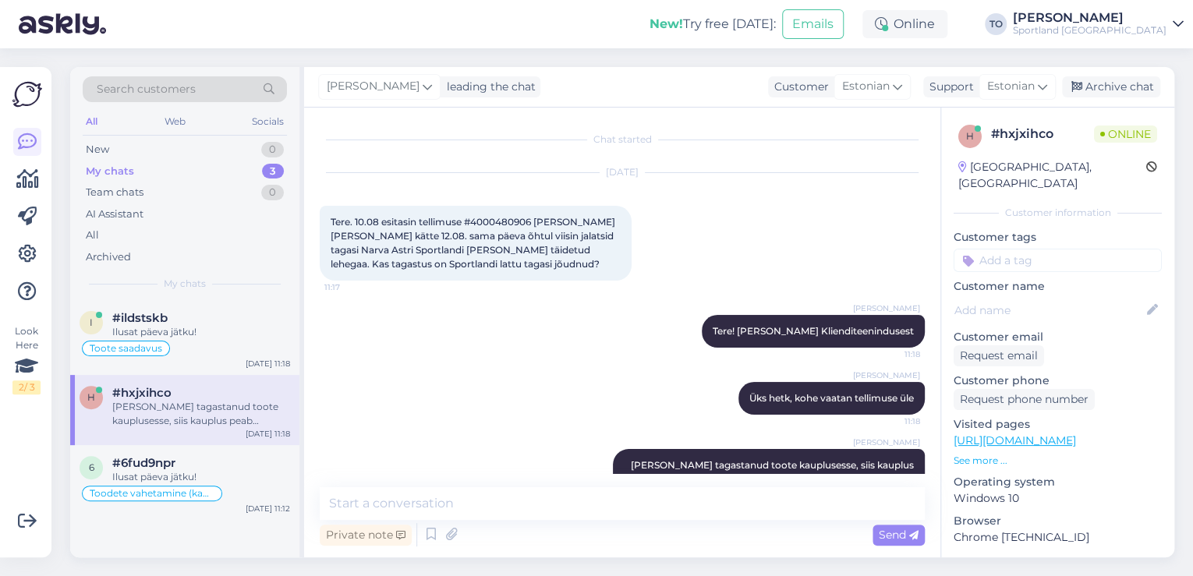
scroll to position [67, 0]
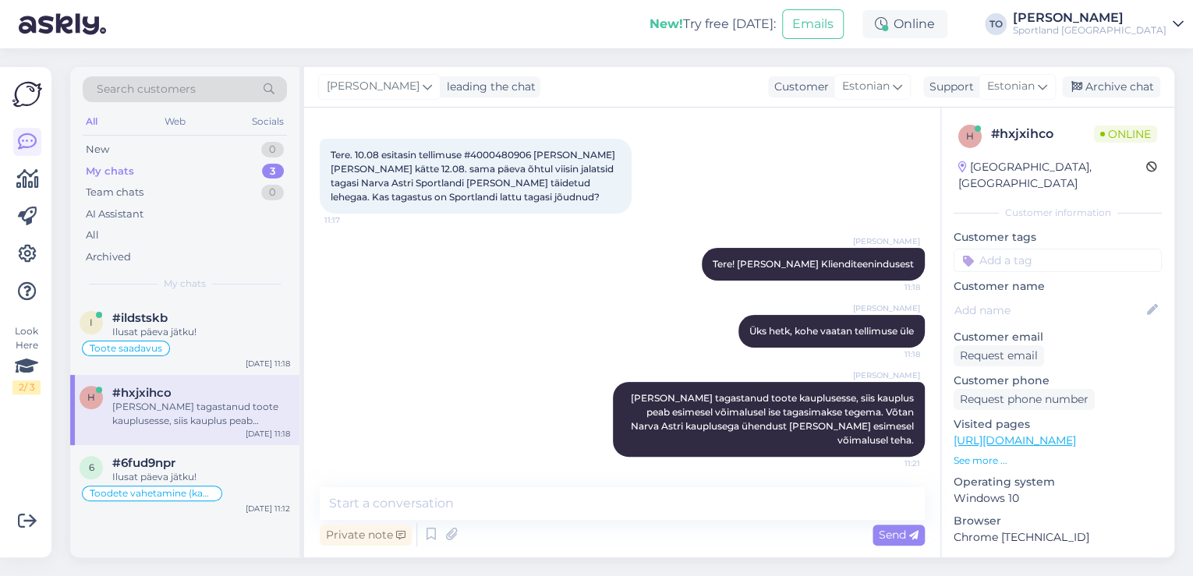
click at [1017, 249] on input at bounding box center [1058, 260] width 208 height 23
click at [1045, 316] on span "Tagastamine (e-pood)" at bounding box center [1058, 320] width 104 height 9
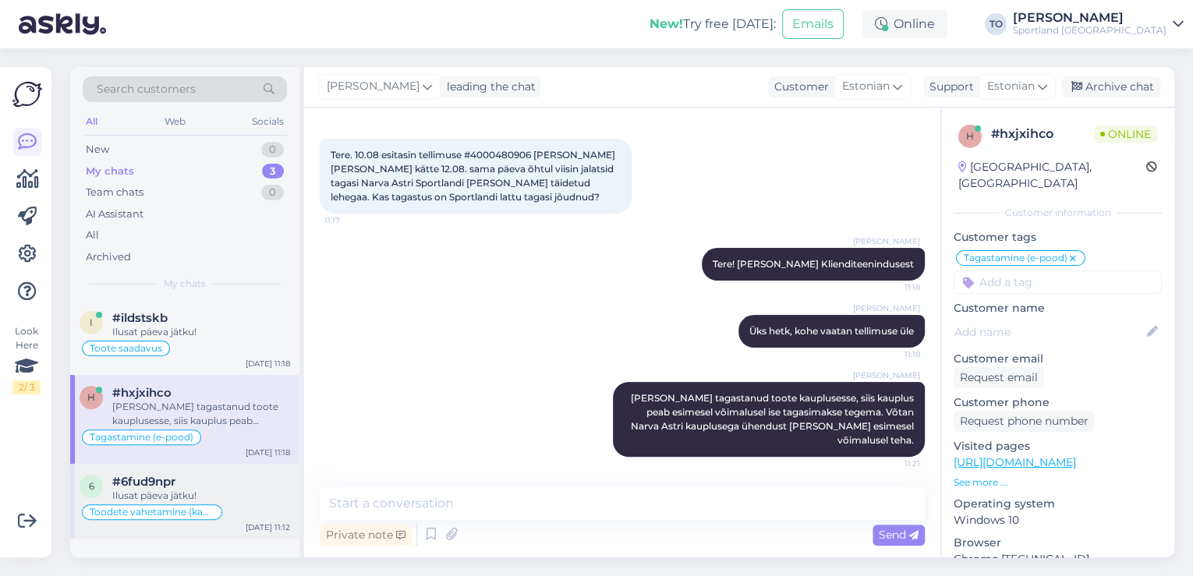
click at [227, 484] on div "#6fud9npr" at bounding box center [201, 482] width 178 height 14
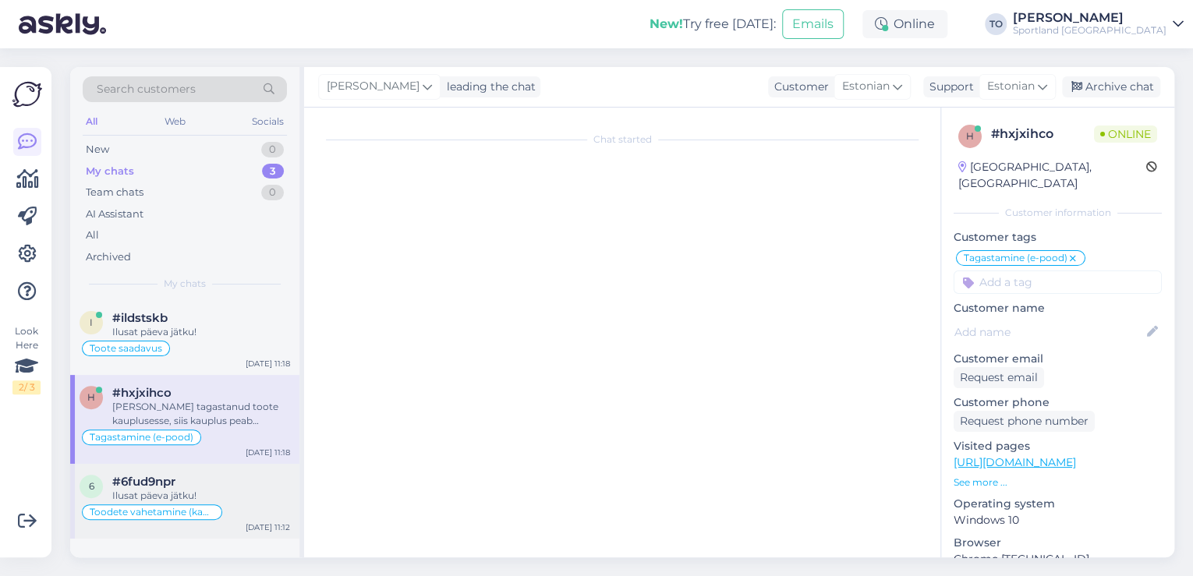
scroll to position [470, 0]
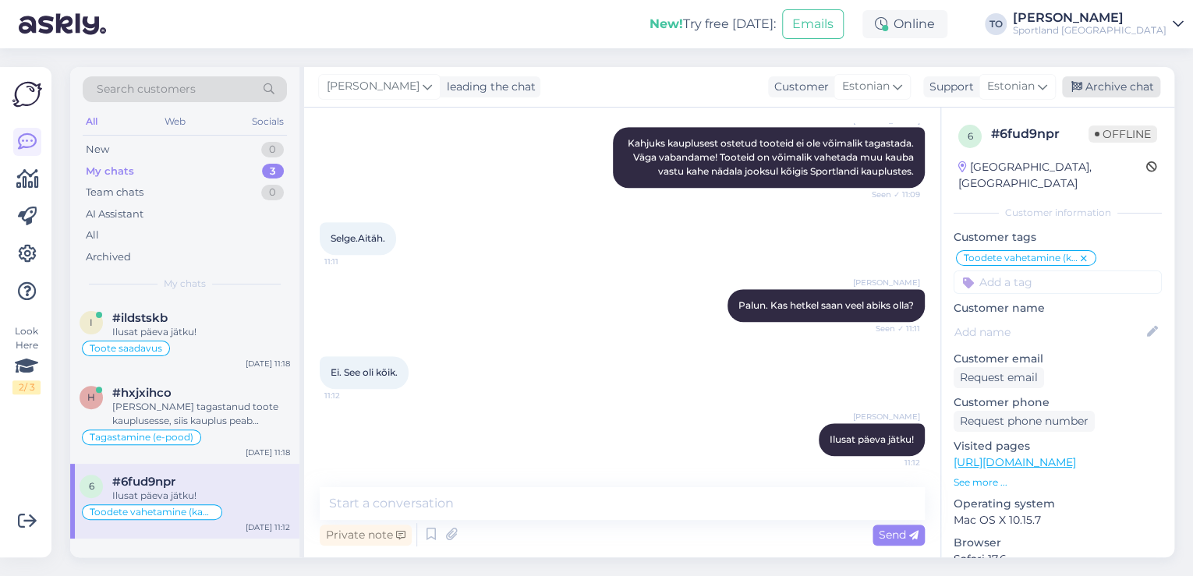
click at [1136, 94] on div "Archive chat" at bounding box center [1111, 86] width 98 height 21
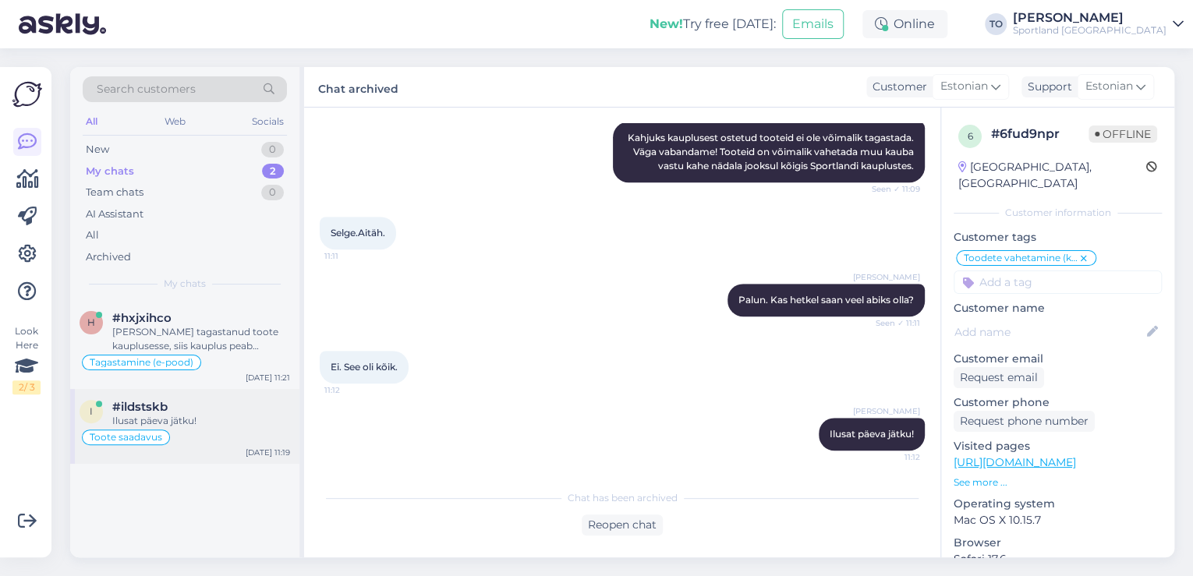
click at [220, 415] on div "Ilusat päeva jätku!" at bounding box center [201, 421] width 178 height 14
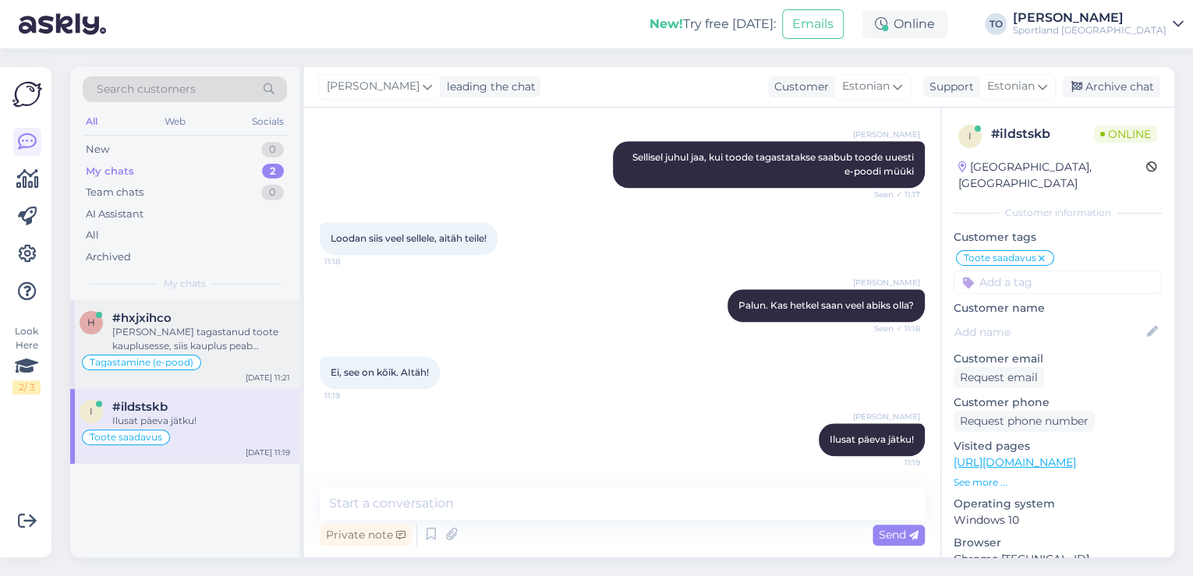
click at [183, 339] on div "[PERSON_NAME] tagastanud toote kauplusesse, siis kauplus peab esimesel võimalus…" at bounding box center [201, 339] width 178 height 28
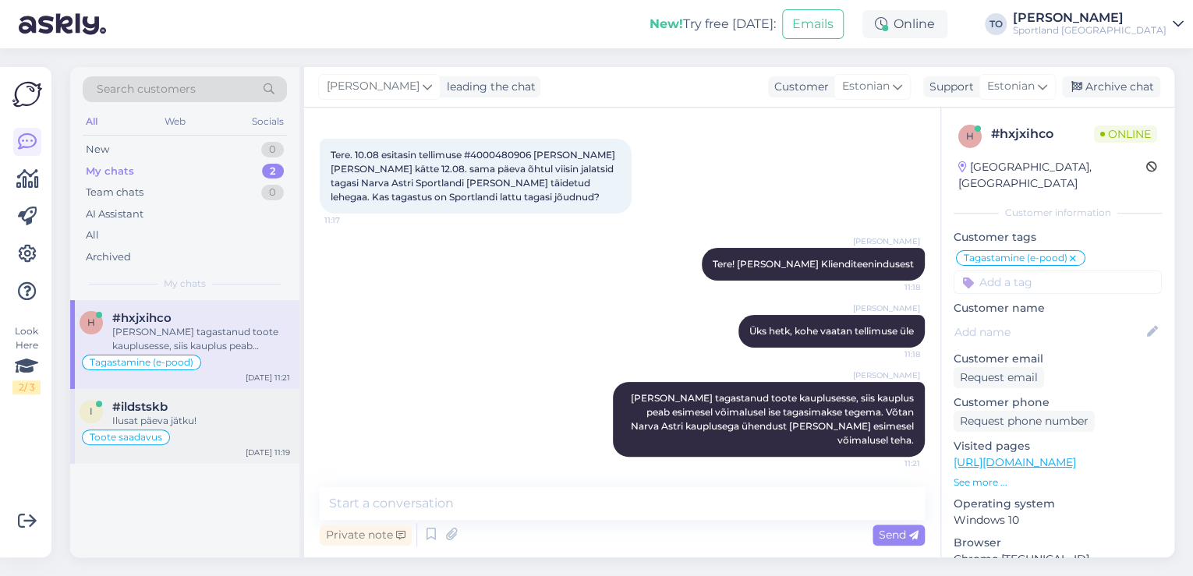
click at [246, 433] on div "Toote saadavus" at bounding box center [185, 437] width 211 height 19
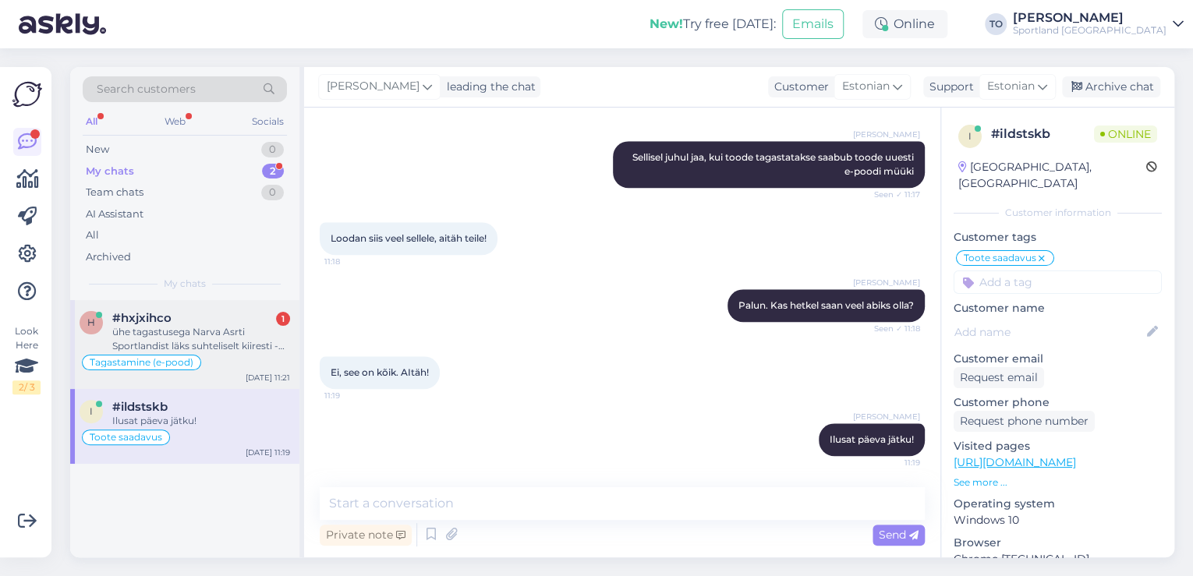
click at [228, 343] on div "ühe tagastusega Narva Asrti Sportlandist läks suhteliselt kiiresti - viisin sin…" at bounding box center [201, 339] width 178 height 28
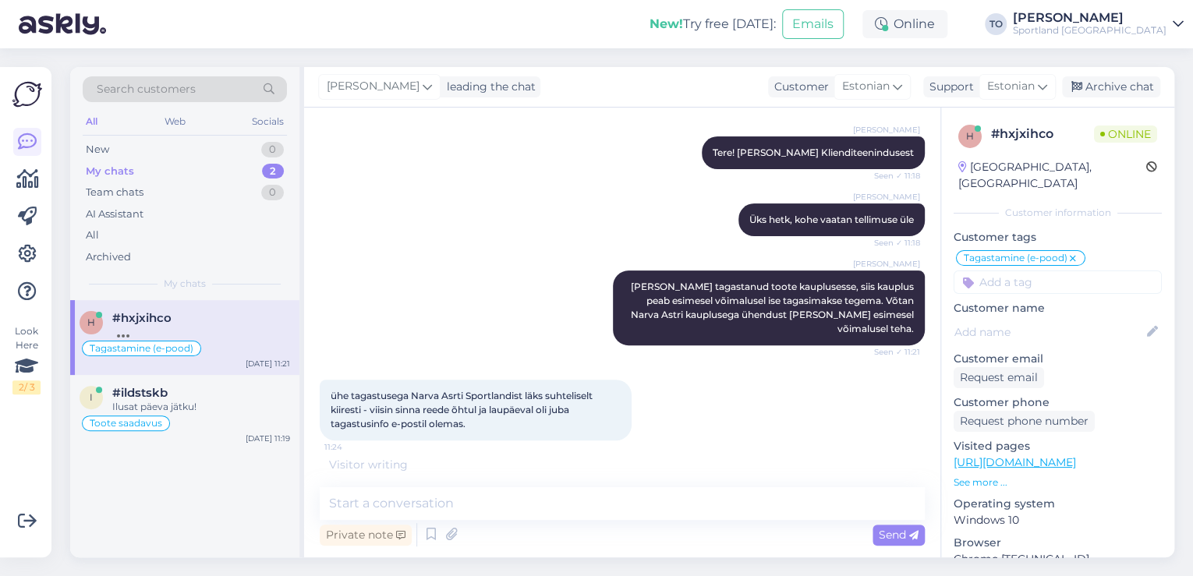
scroll to position [162, 0]
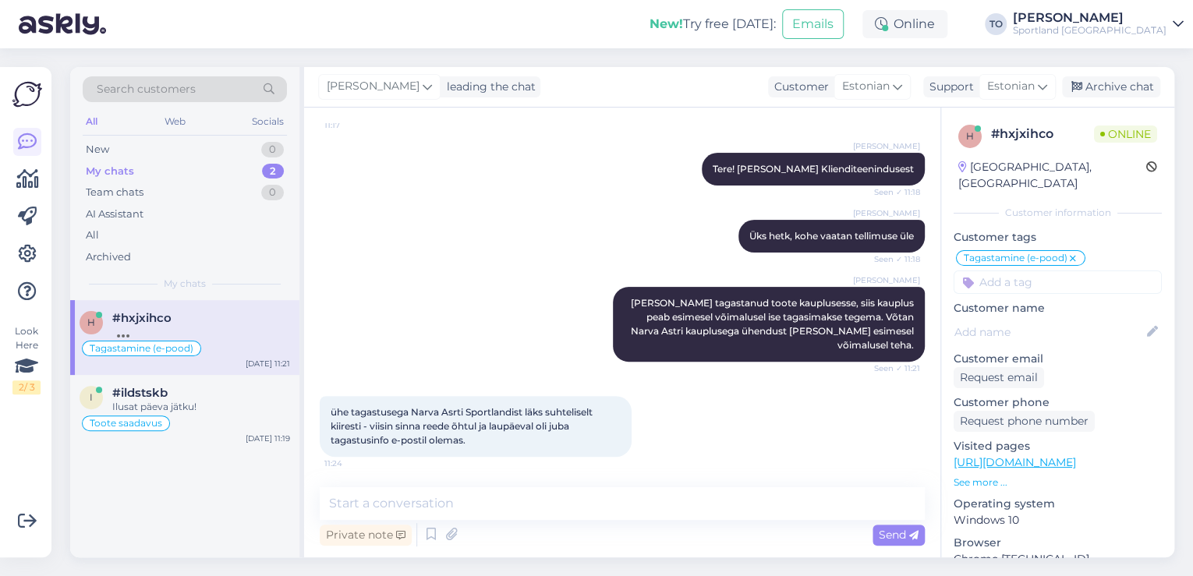
click at [597, 473] on div "Chat started [DATE] Tere. 10.08 esitasin tellimuse #4000480906 [PERSON_NAME] [P…" at bounding box center [622, 333] width 636 height 450
click at [587, 493] on textarea at bounding box center [622, 503] width 605 height 33
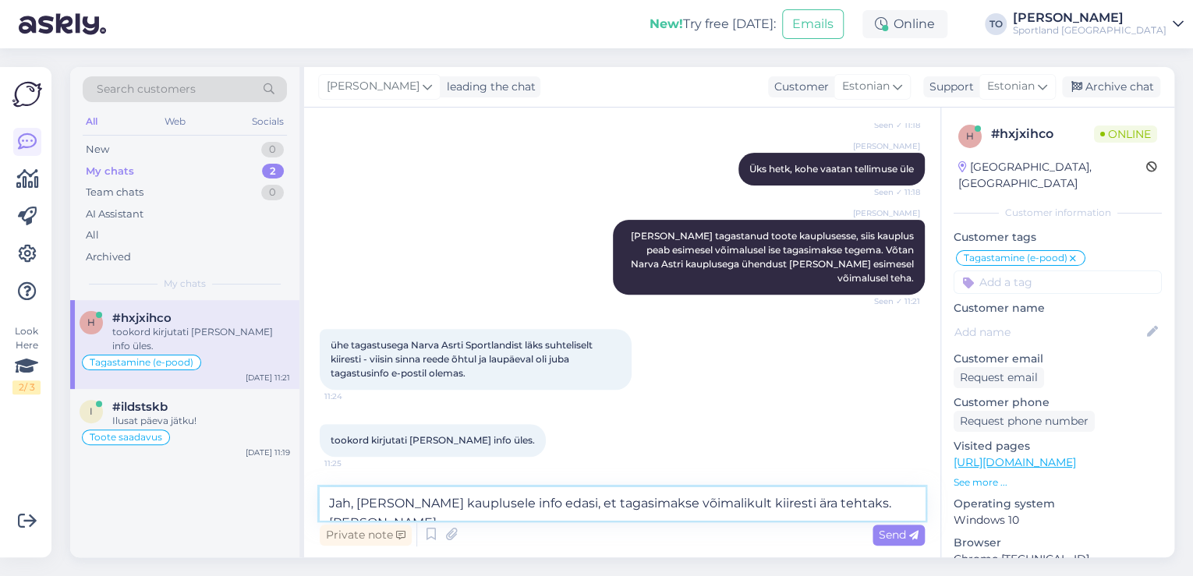
scroll to position [310, 0]
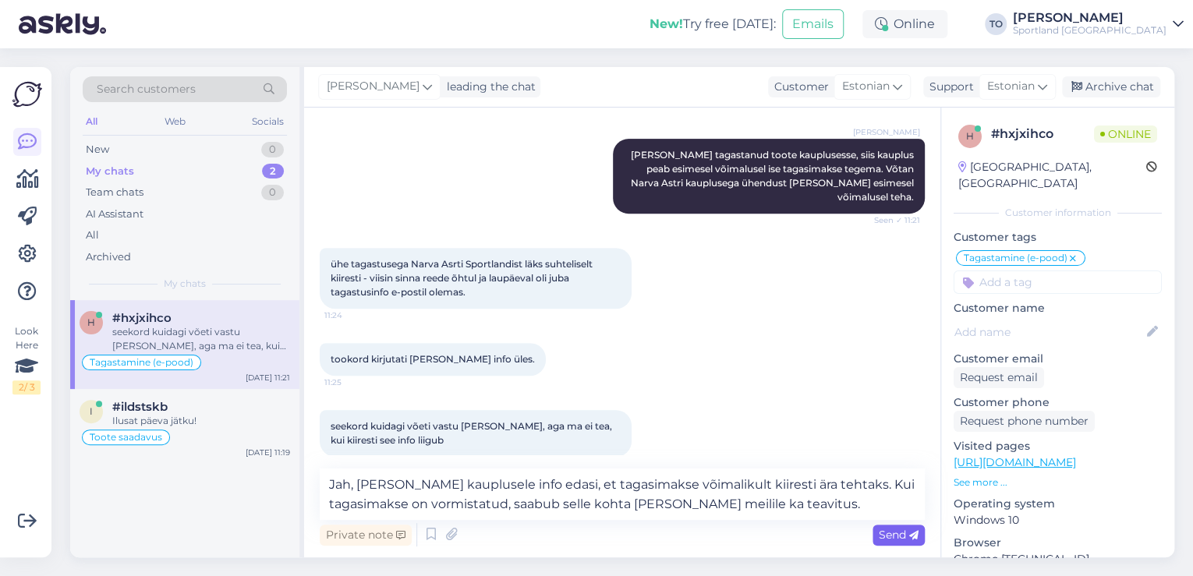
click at [888, 530] on span "Send" at bounding box center [899, 535] width 40 height 14
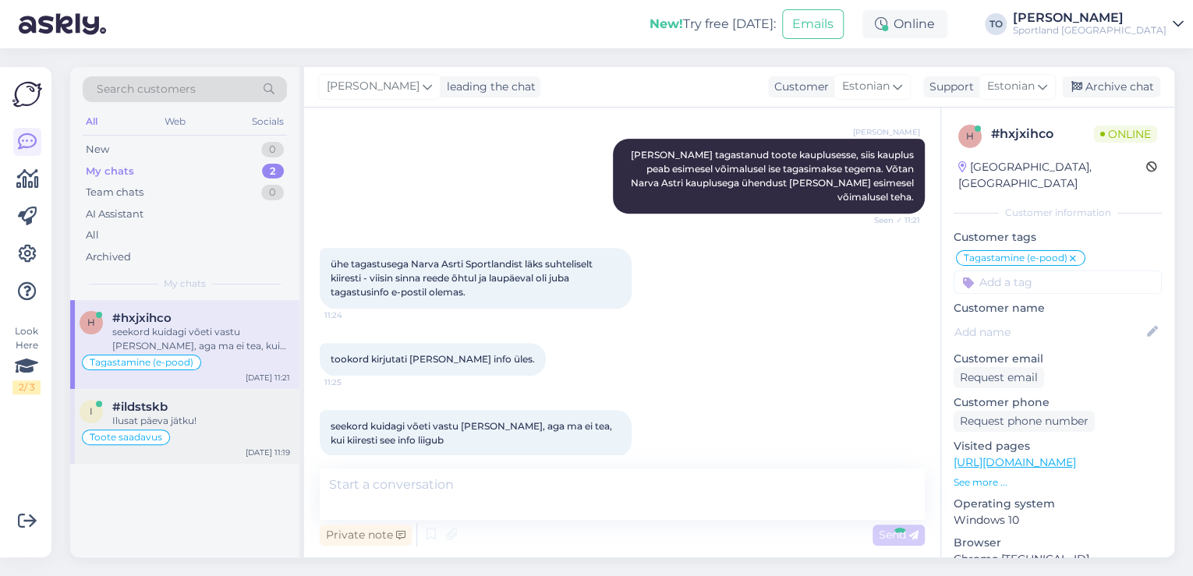
scroll to position [406, 0]
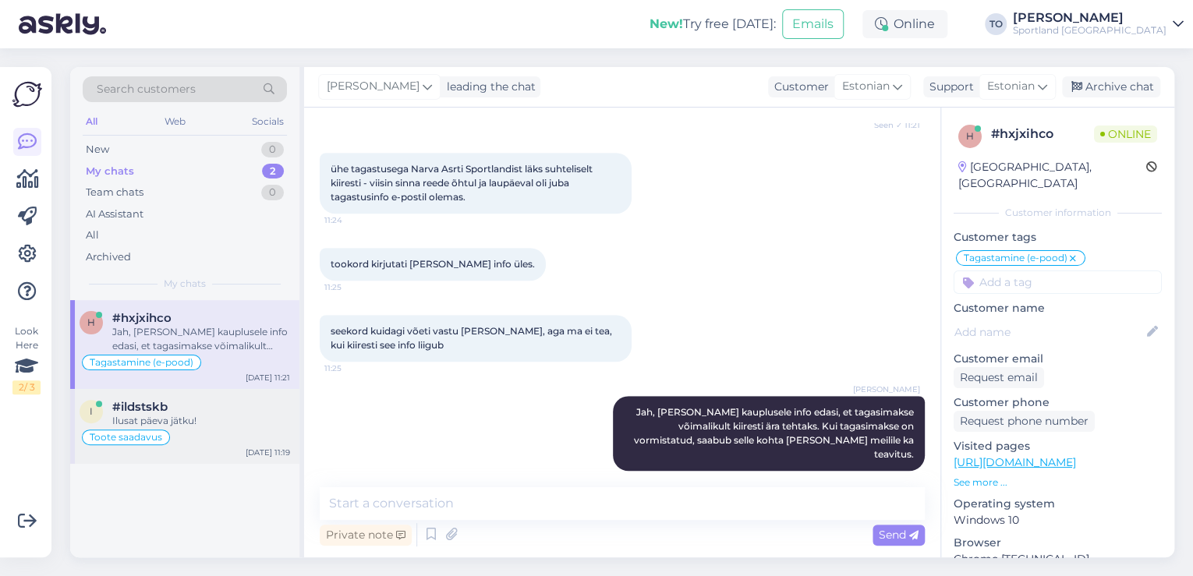
click at [214, 419] on div "Ilusat päeva jätku!" at bounding box center [201, 421] width 178 height 14
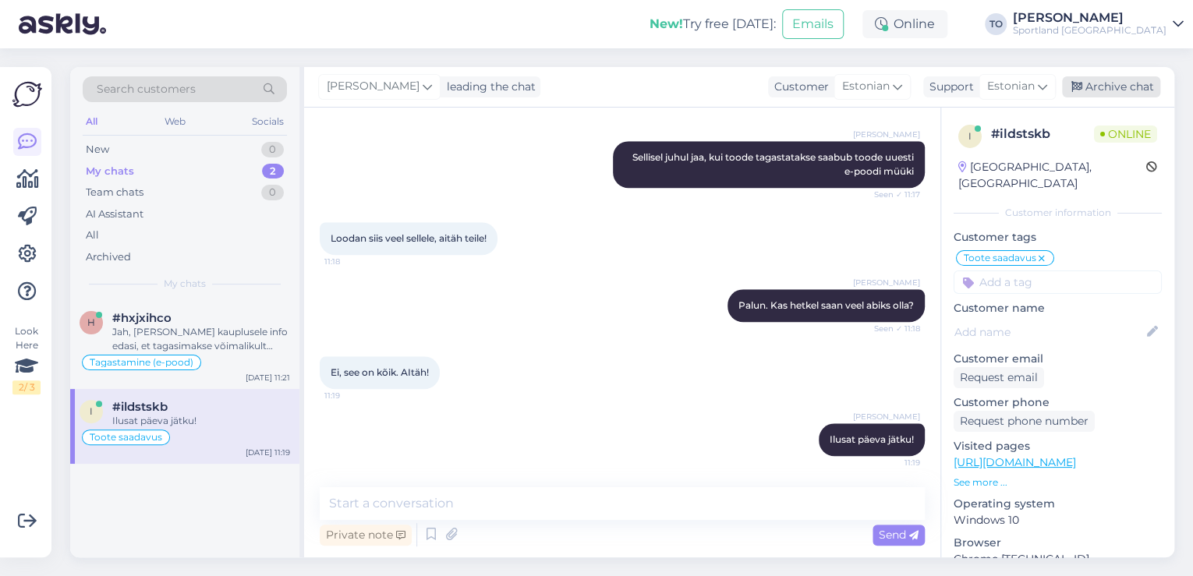
click at [1108, 87] on div "Archive chat" at bounding box center [1111, 86] width 98 height 21
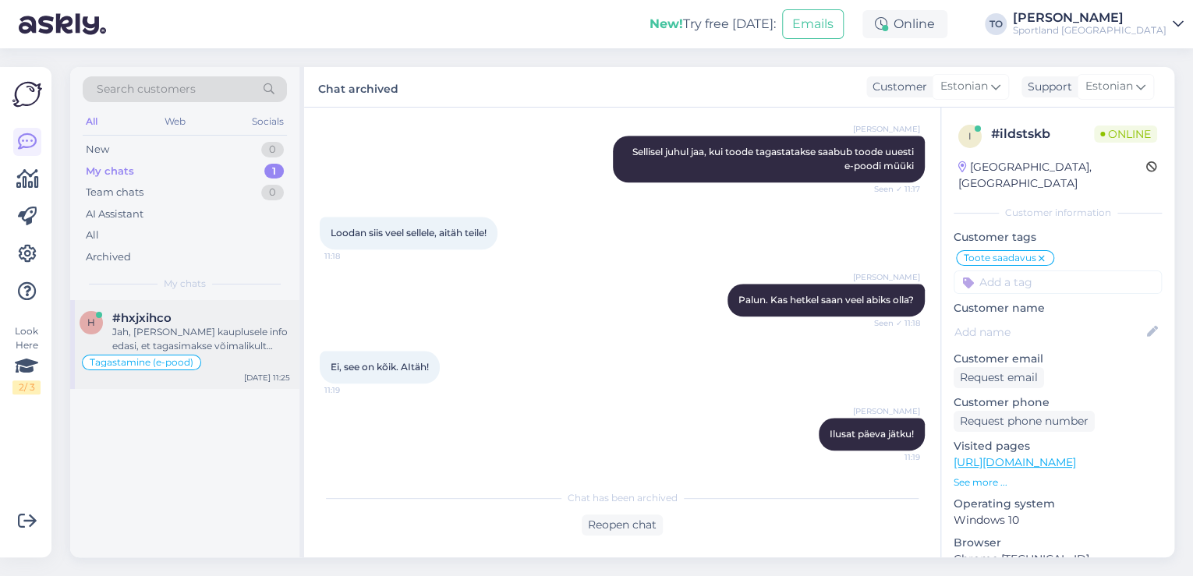
click at [258, 333] on div "Jah, [PERSON_NAME] kauplusele info edasi, et tagasimakse võimalikult kiiresti ä…" at bounding box center [201, 339] width 178 height 28
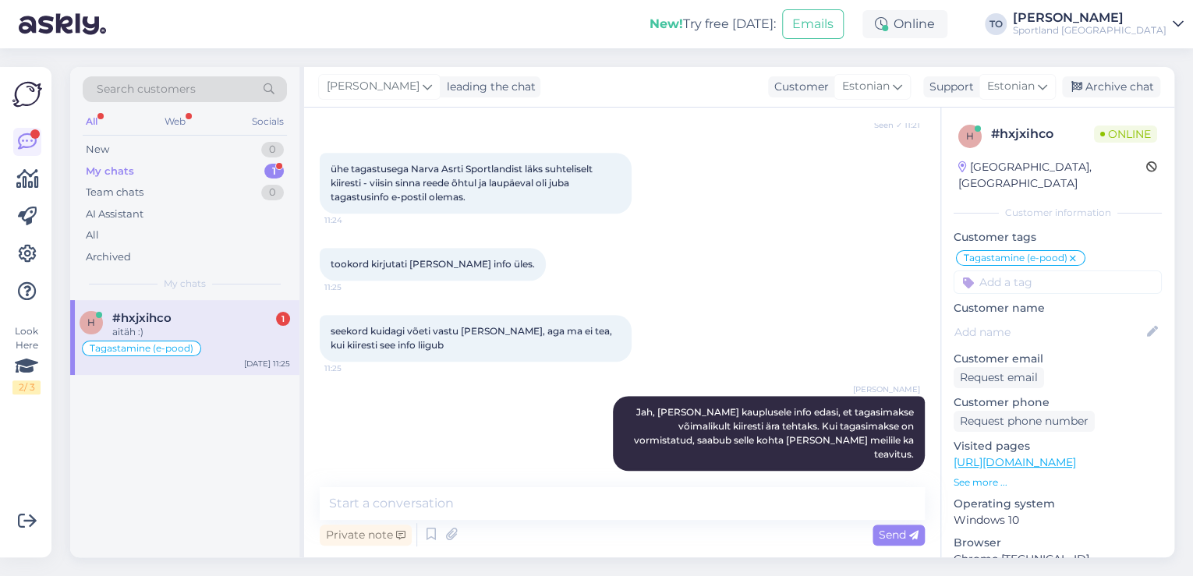
scroll to position [473, 0]
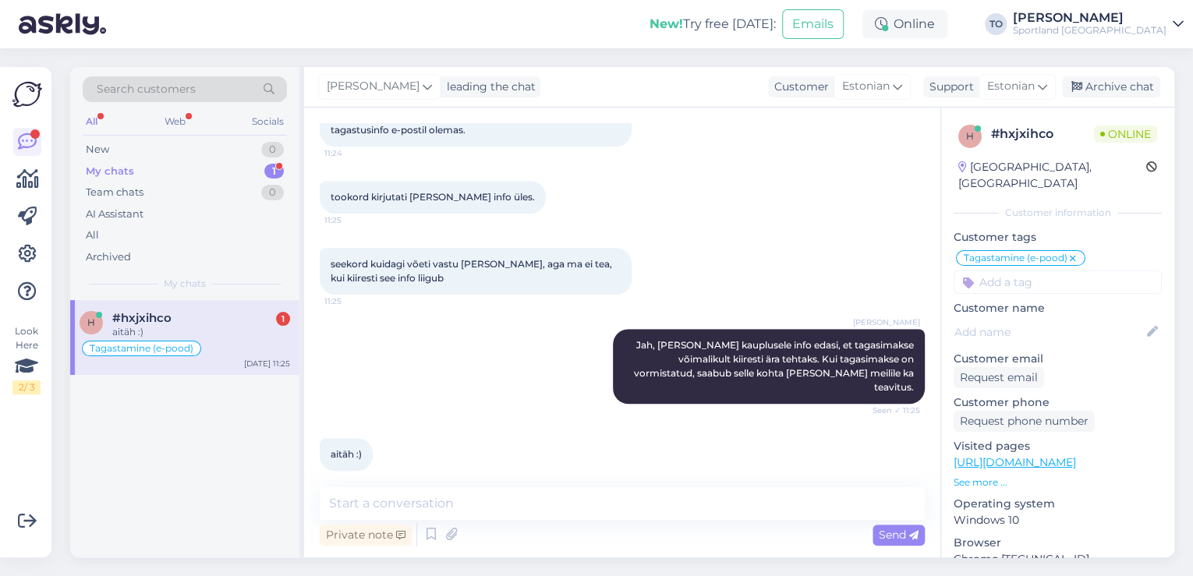
click at [234, 330] on div "aitäh :)" at bounding box center [201, 332] width 178 height 14
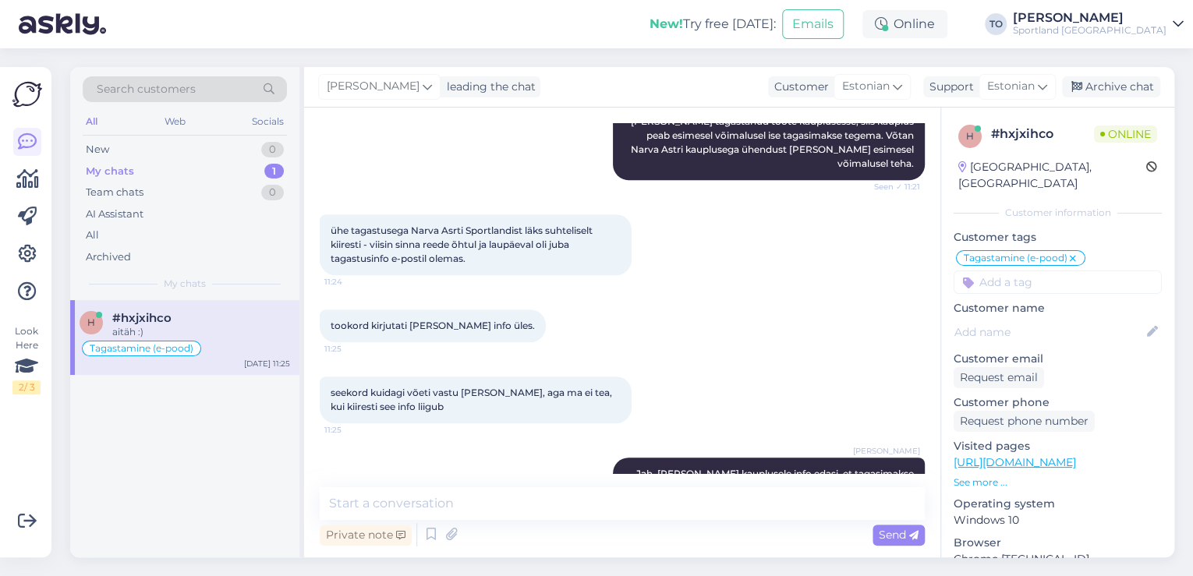
scroll to position [437, 0]
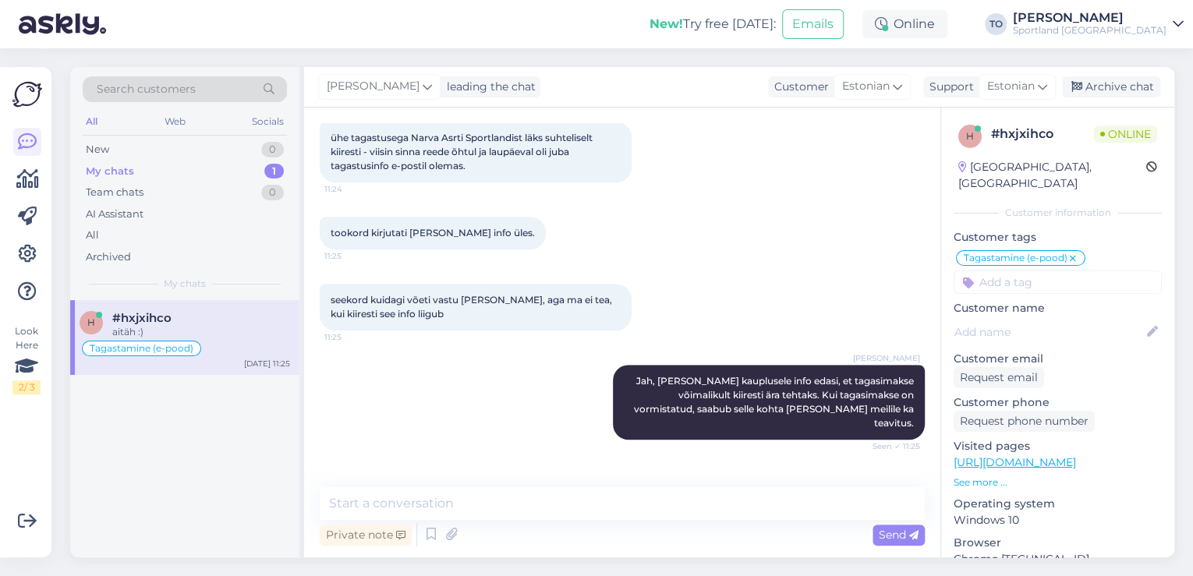
click at [221, 333] on div "aitäh :)" at bounding box center [201, 332] width 178 height 14
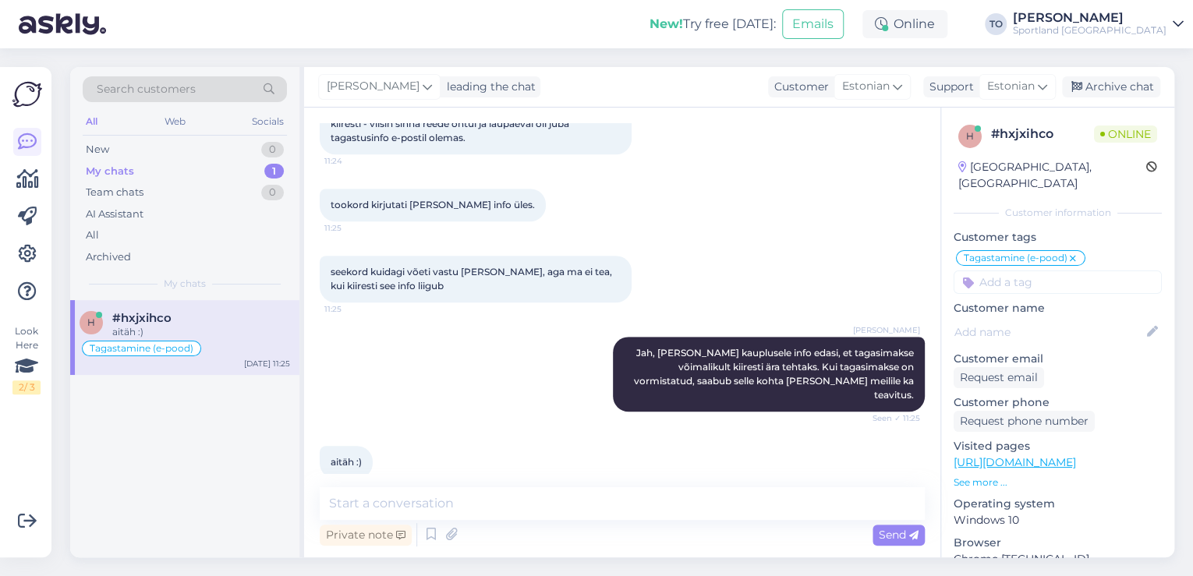
scroll to position [473, 0]
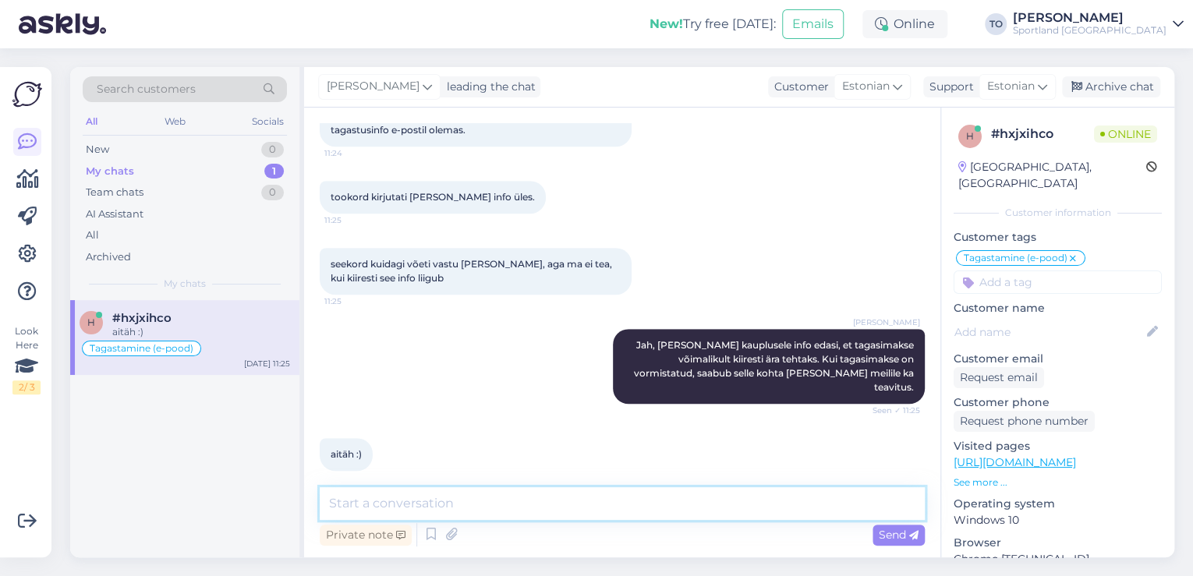
click at [467, 506] on textarea at bounding box center [622, 503] width 605 height 33
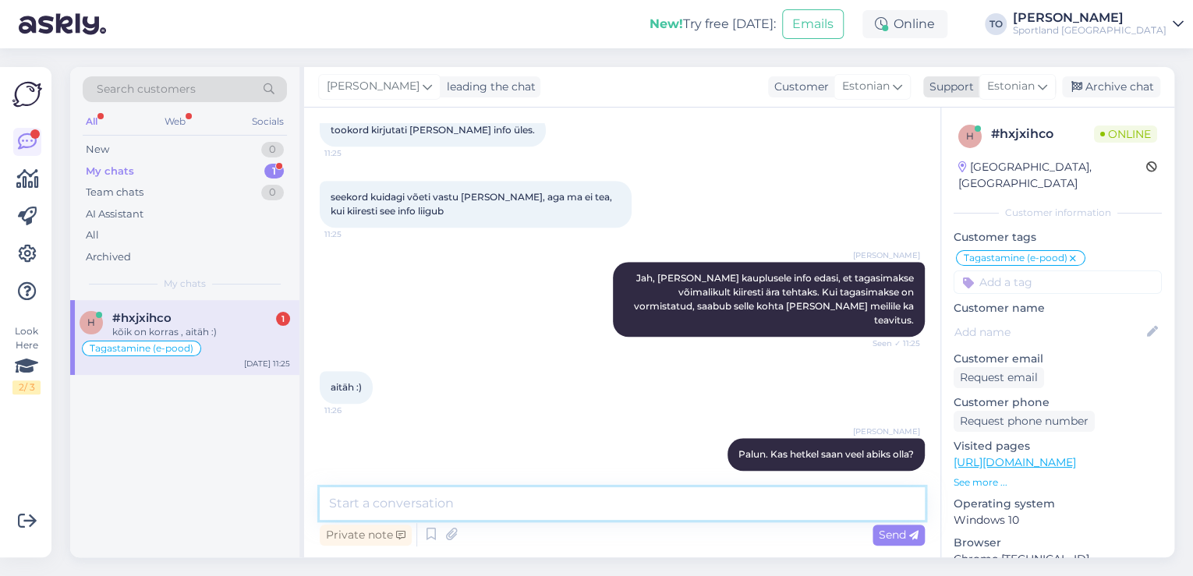
scroll to position [607, 0]
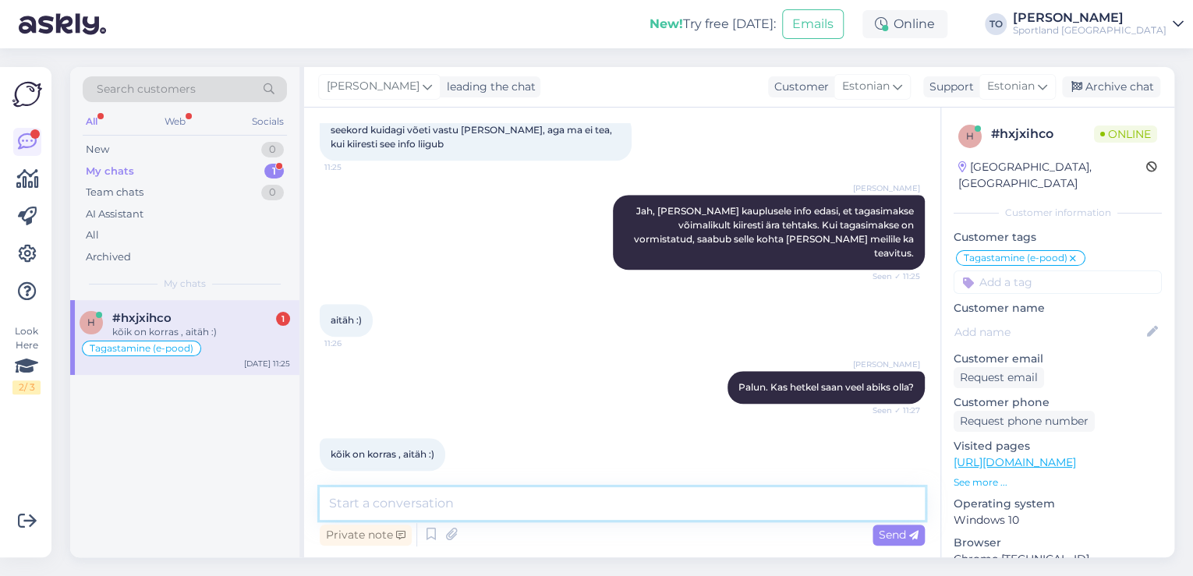
click at [487, 498] on textarea at bounding box center [622, 503] width 605 height 33
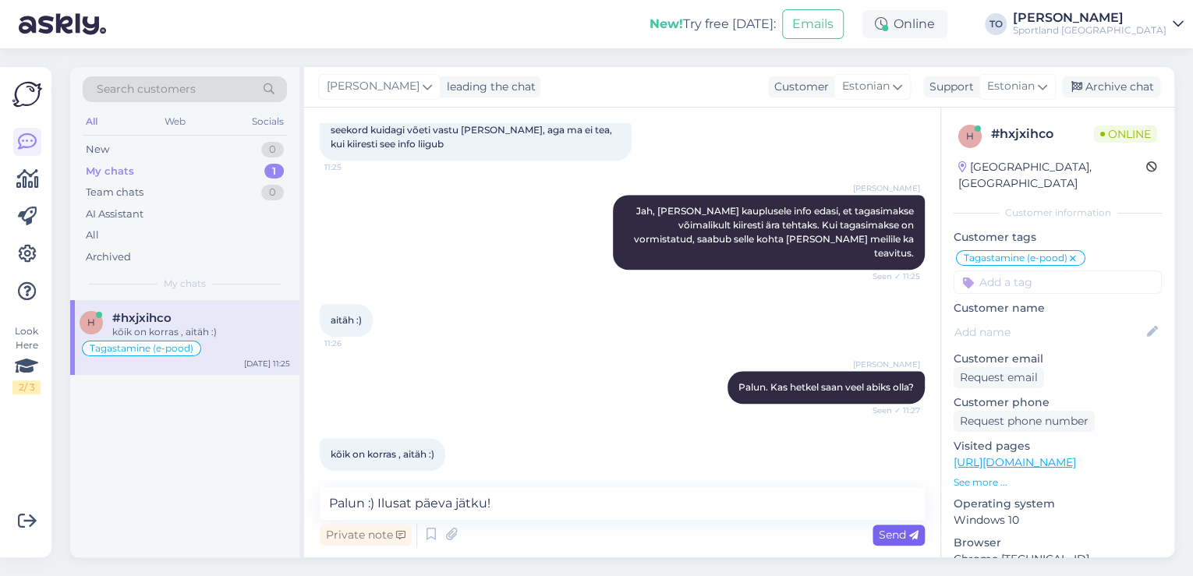
click at [895, 537] on span "Send" at bounding box center [899, 535] width 40 height 14
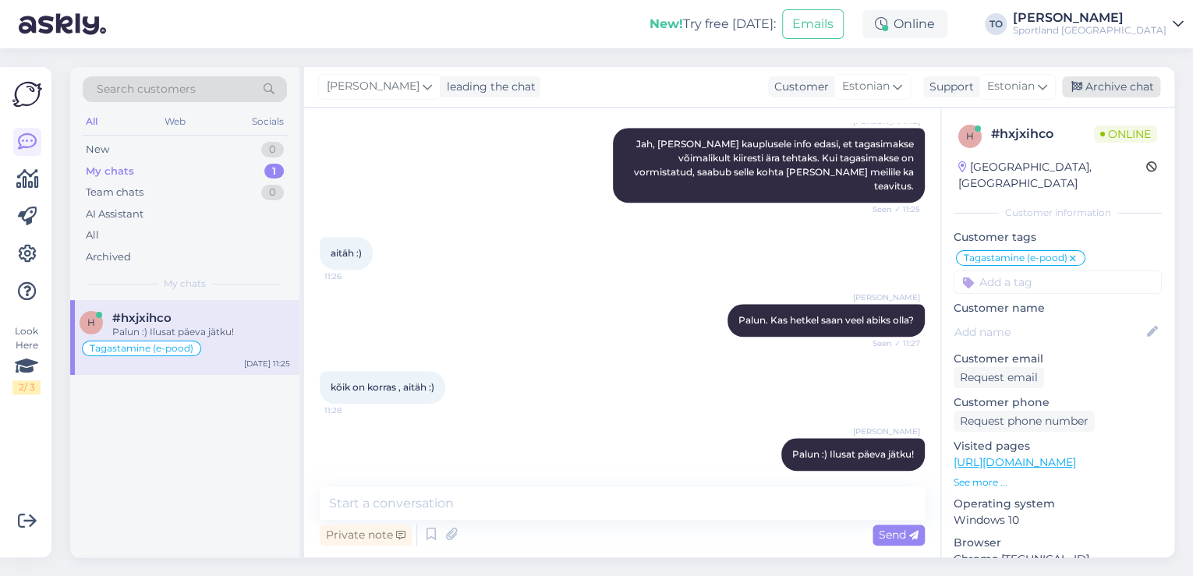
click at [1128, 80] on div "Archive chat" at bounding box center [1111, 86] width 98 height 21
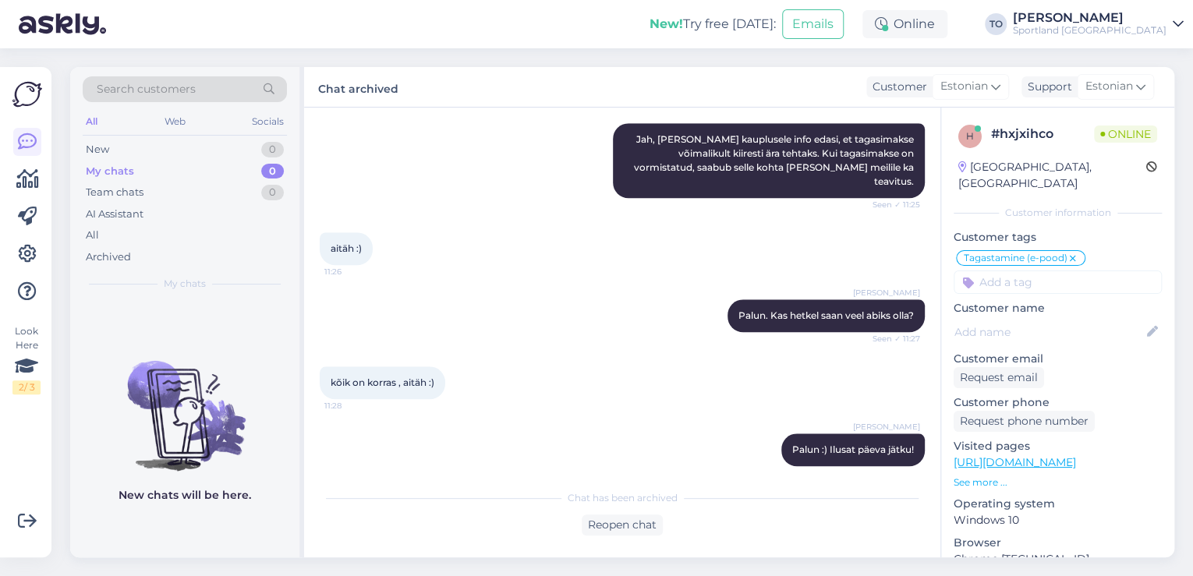
scroll to position [680, 0]
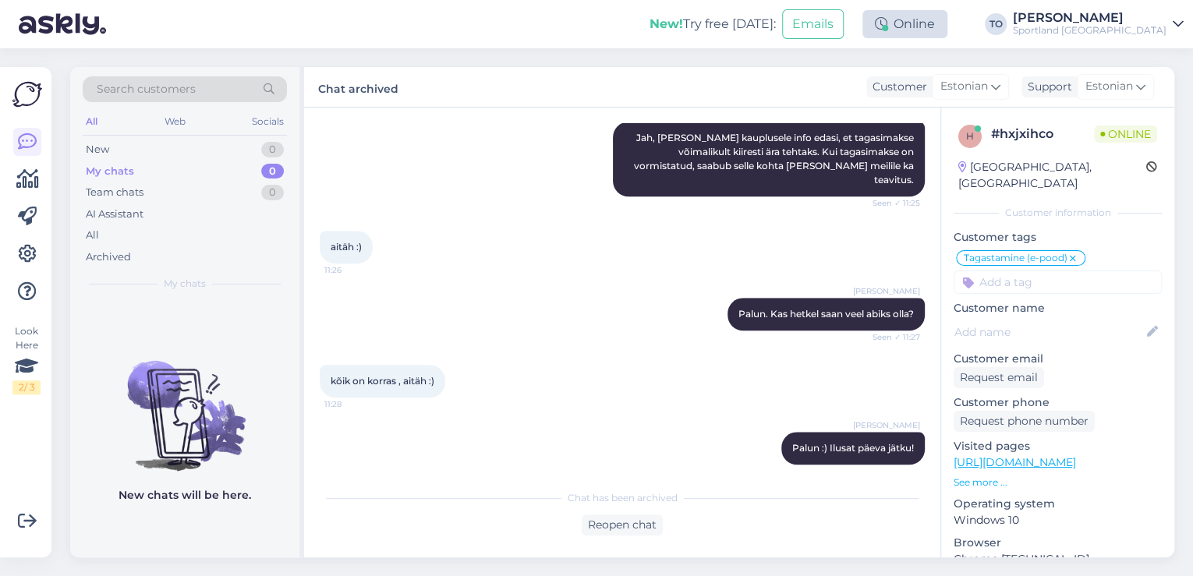
click at [948, 28] on div "Online" at bounding box center [905, 24] width 85 height 28
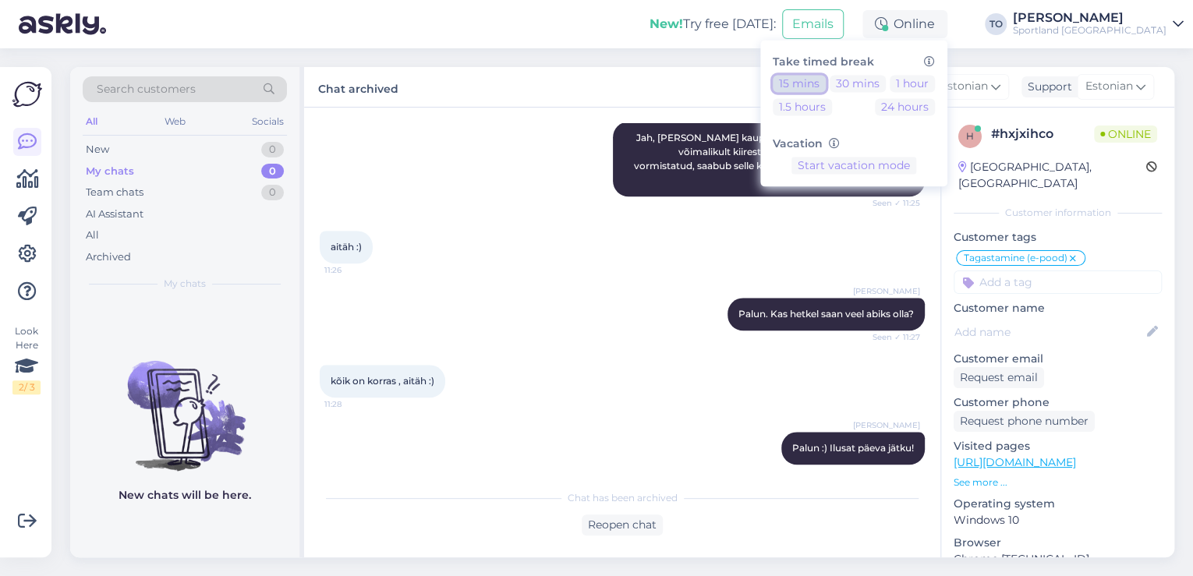
click at [826, 84] on button "15 mins" at bounding box center [799, 83] width 53 height 17
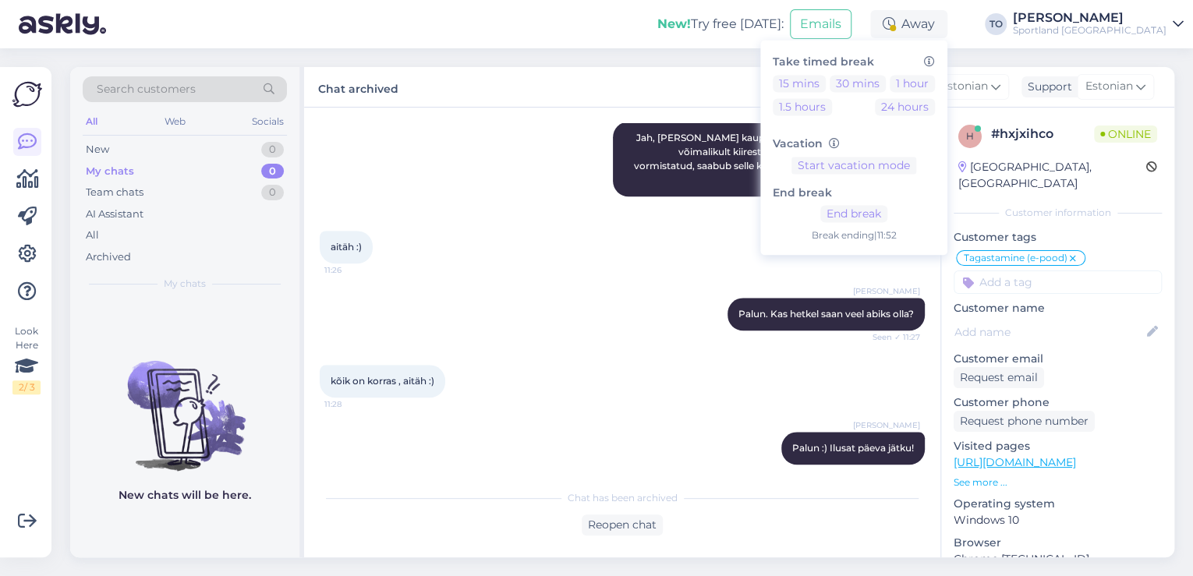
click at [1157, 34] on div "Sportland [GEOGRAPHIC_DATA]" at bounding box center [1090, 30] width 154 height 12
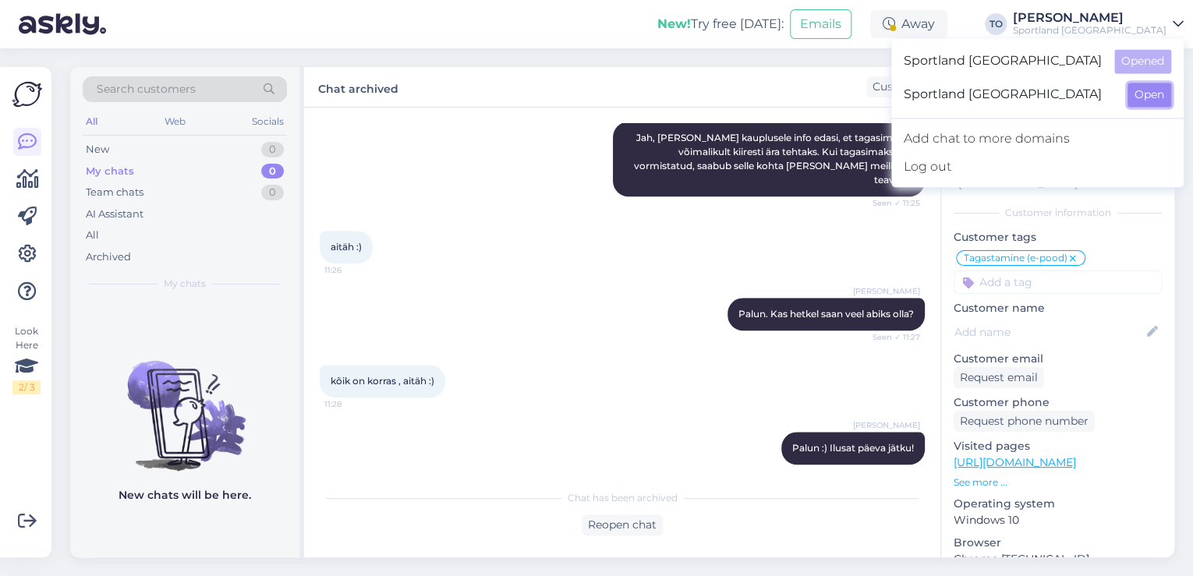
click at [1142, 95] on button "Open" at bounding box center [1150, 95] width 44 height 24
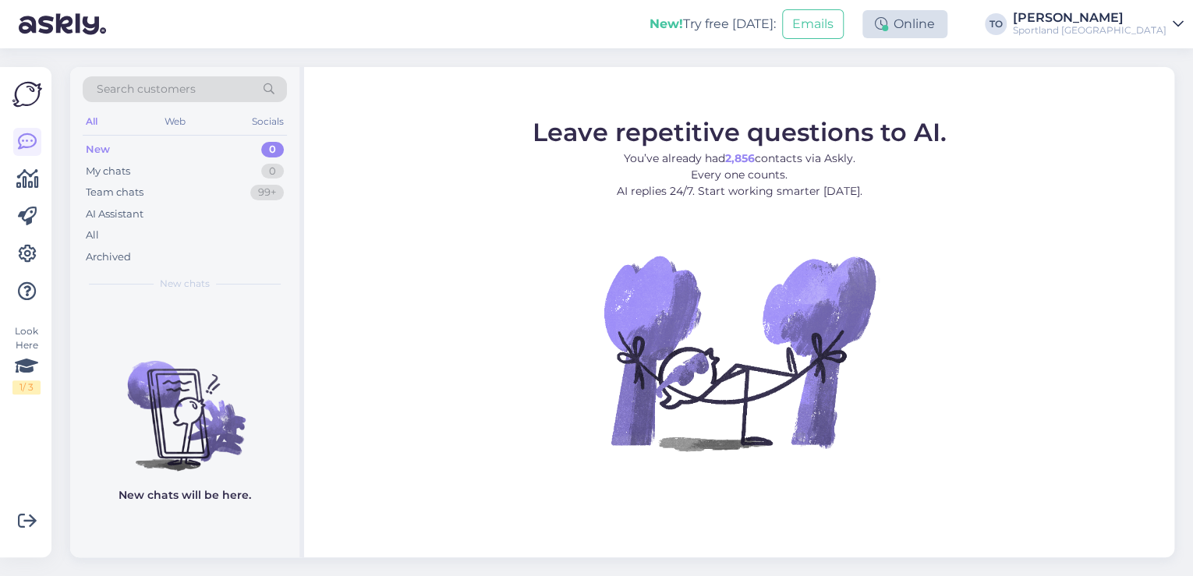
click at [948, 30] on div "Online" at bounding box center [905, 24] width 85 height 28
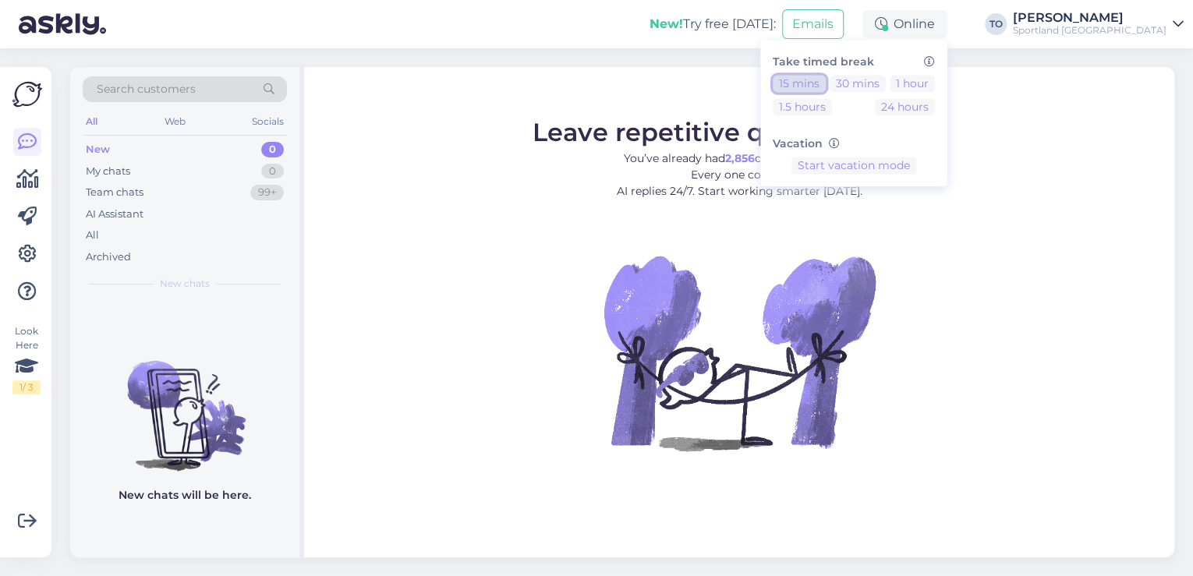
click at [826, 81] on button "15 mins" at bounding box center [799, 83] width 53 height 17
click at [1146, 21] on div "[PERSON_NAME]" at bounding box center [1090, 18] width 154 height 12
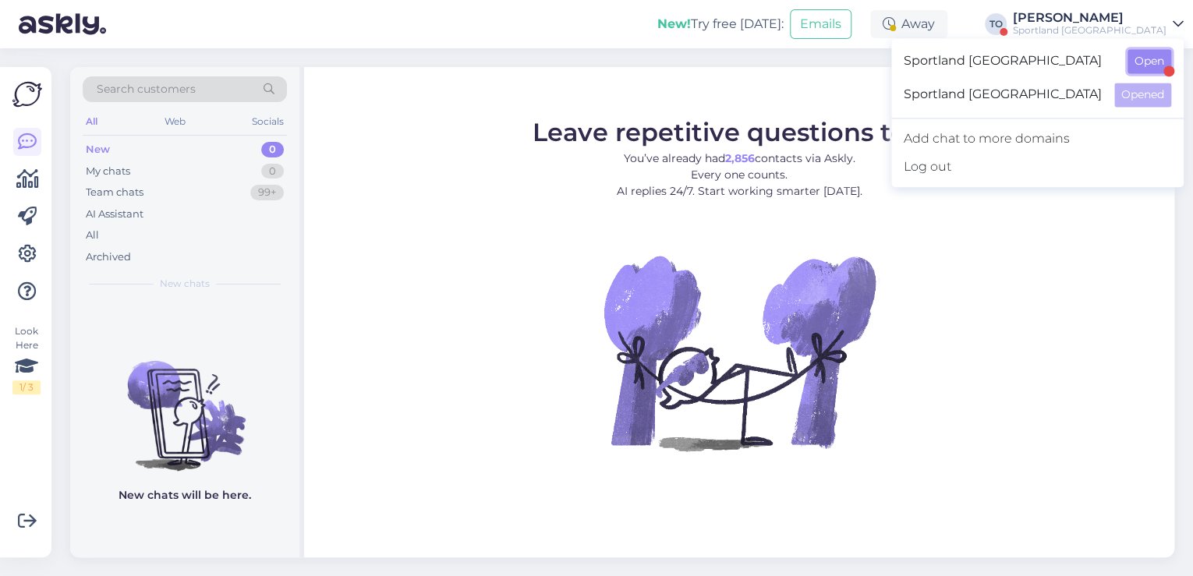
click at [1150, 60] on button "Open" at bounding box center [1150, 61] width 44 height 24
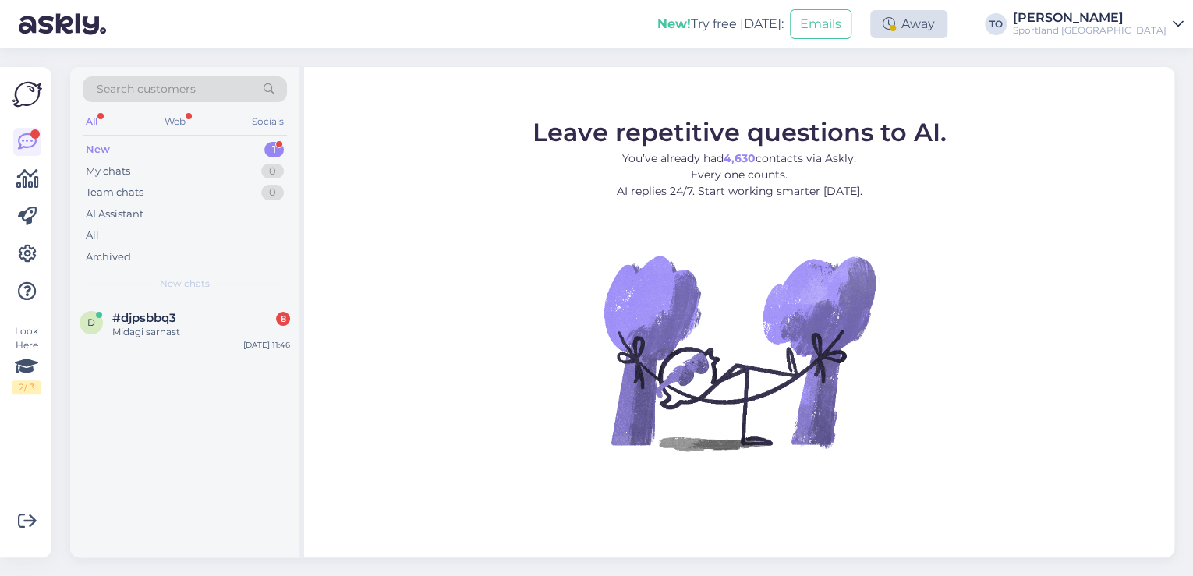
click at [948, 34] on div "Away" at bounding box center [908, 24] width 77 height 28
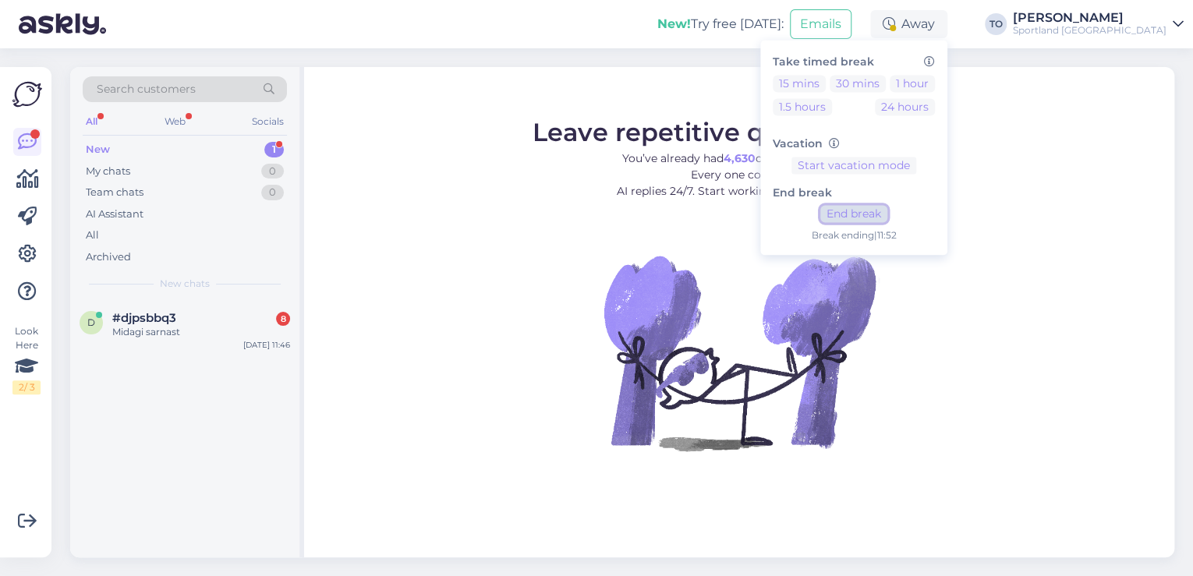
click at [888, 210] on button "End break" at bounding box center [854, 214] width 67 height 17
click at [1142, 30] on div "Sportland [GEOGRAPHIC_DATA]" at bounding box center [1090, 30] width 154 height 12
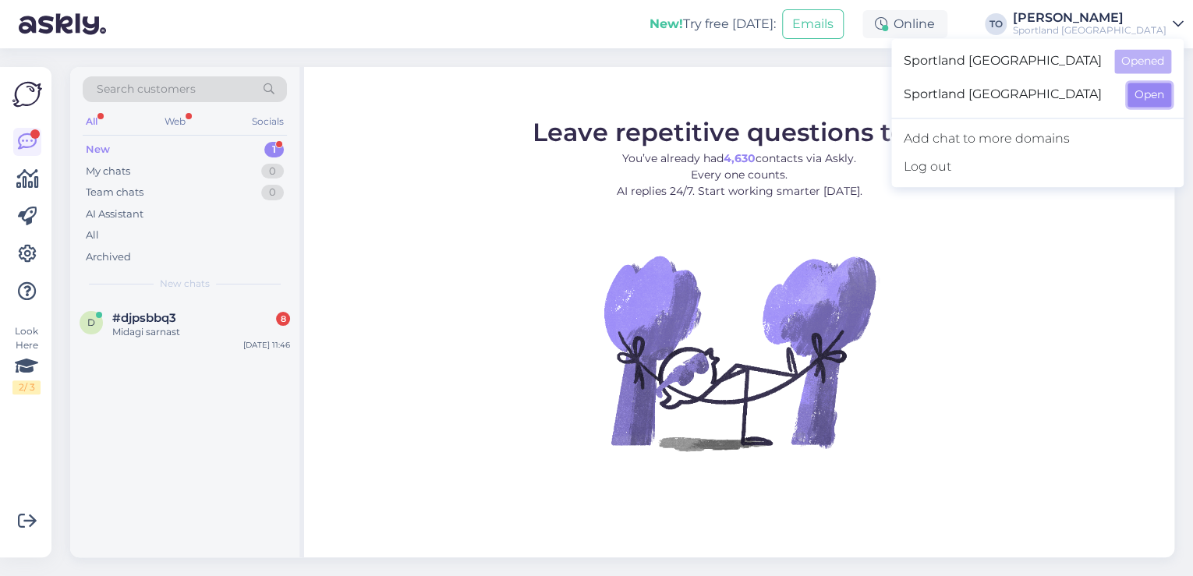
click at [1140, 94] on button "Open" at bounding box center [1150, 95] width 44 height 24
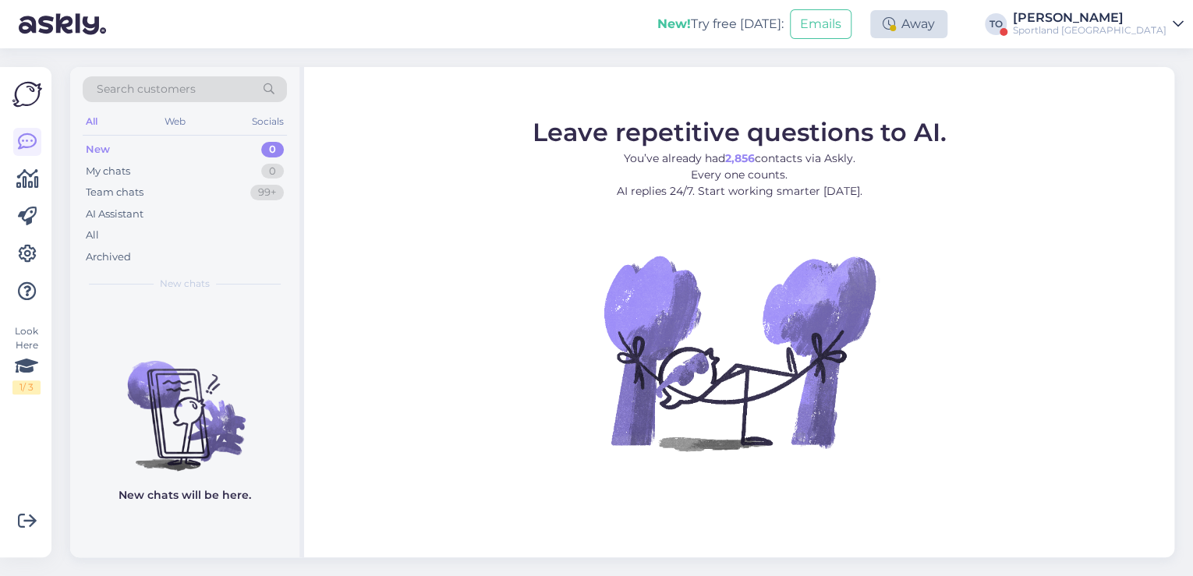
click at [948, 27] on div "Away" at bounding box center [908, 24] width 77 height 28
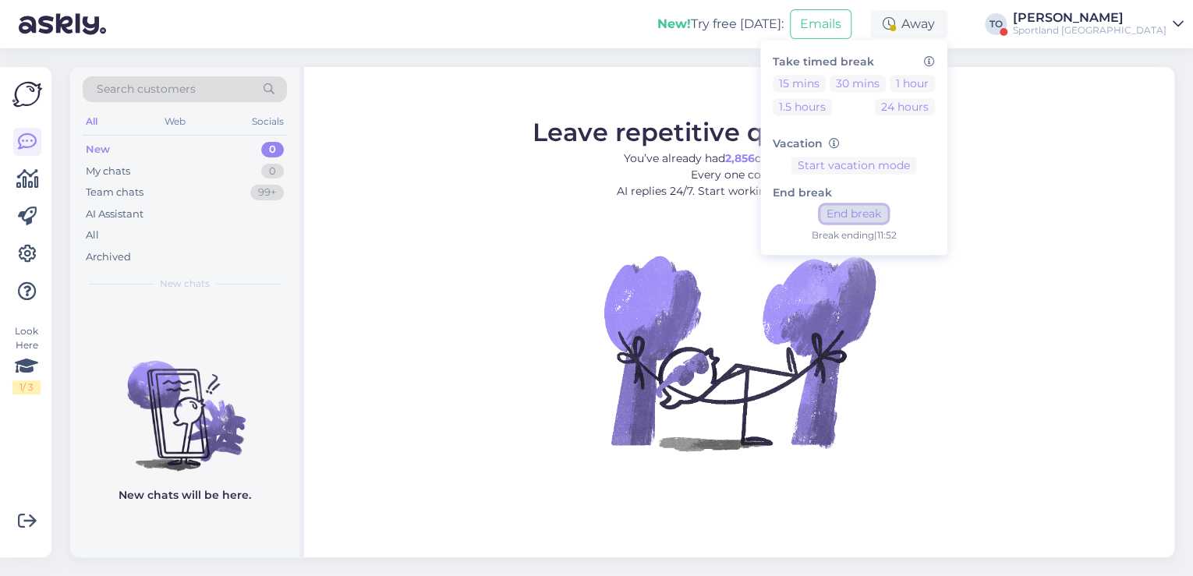
click at [888, 215] on button "End break" at bounding box center [854, 214] width 67 height 17
click at [1129, 19] on div "[PERSON_NAME]" at bounding box center [1090, 18] width 154 height 12
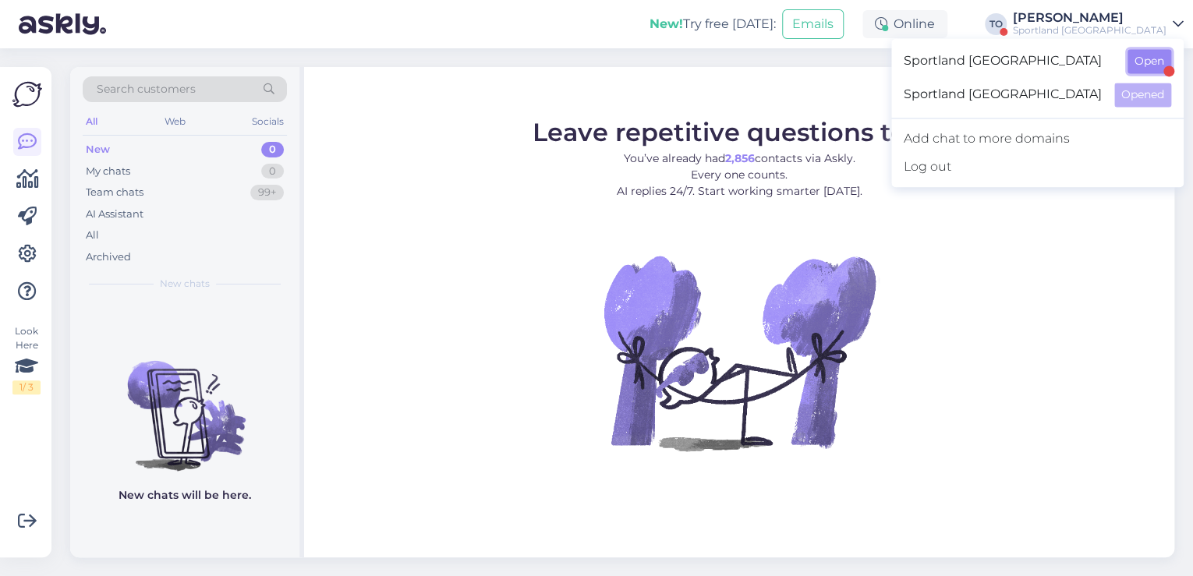
click at [1139, 68] on button "Open" at bounding box center [1150, 61] width 44 height 24
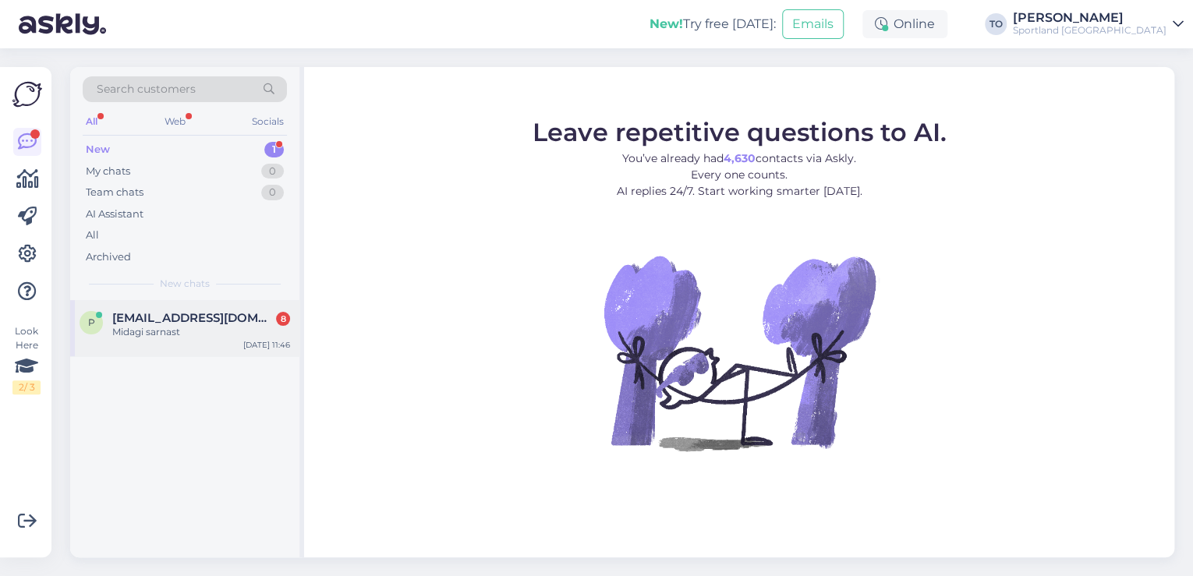
click at [257, 331] on div "Midagi sarnast" at bounding box center [201, 332] width 178 height 14
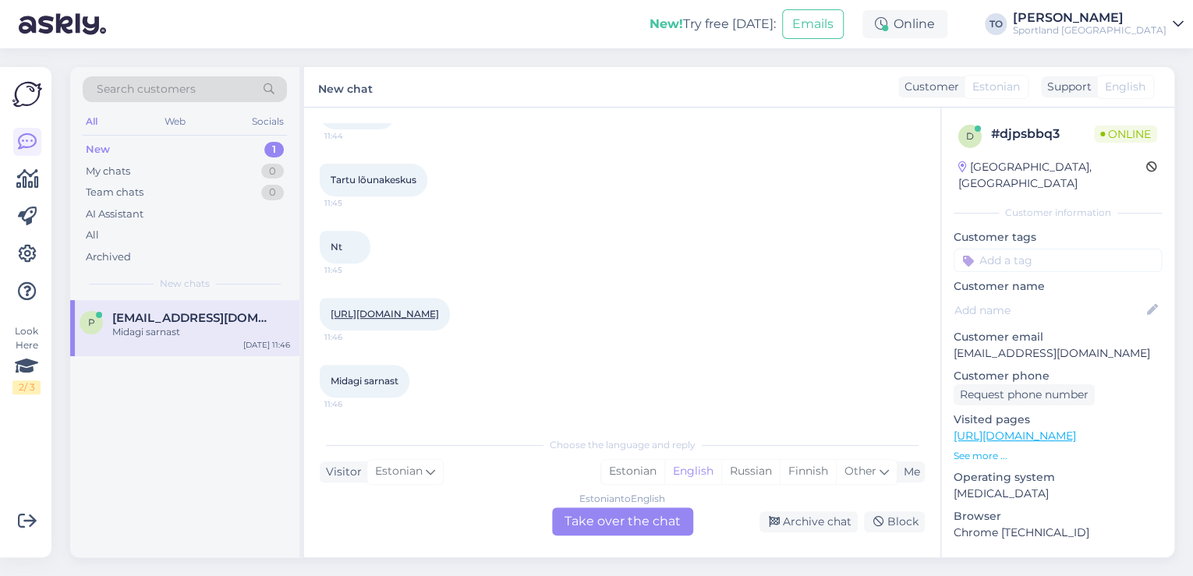
scroll to position [324, 0]
click at [618, 470] on div "Estonian" at bounding box center [632, 471] width 63 height 23
click at [626, 515] on div "Estonian to Estonian Take over the chat" at bounding box center [622, 522] width 141 height 28
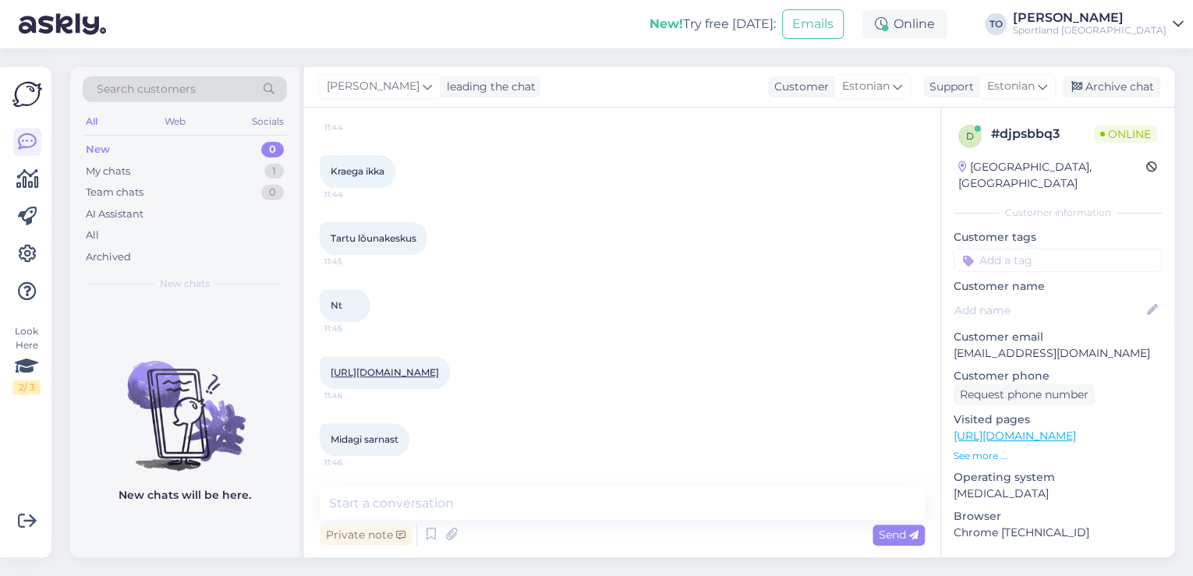
scroll to position [265, 0]
click at [593, 509] on textarea at bounding box center [622, 503] width 605 height 33
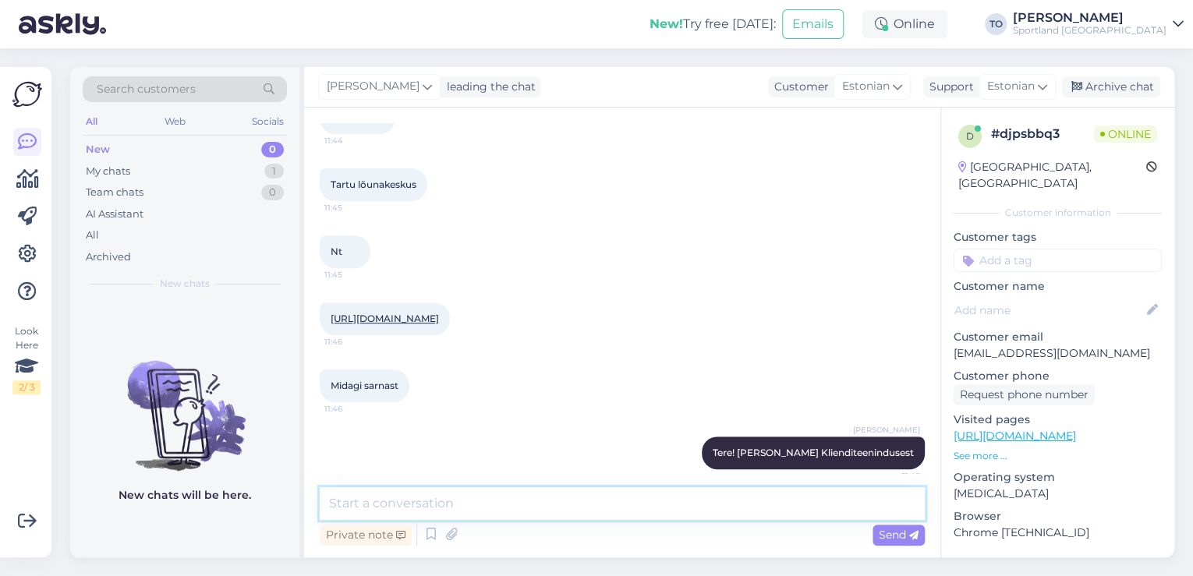
scroll to position [312, 0]
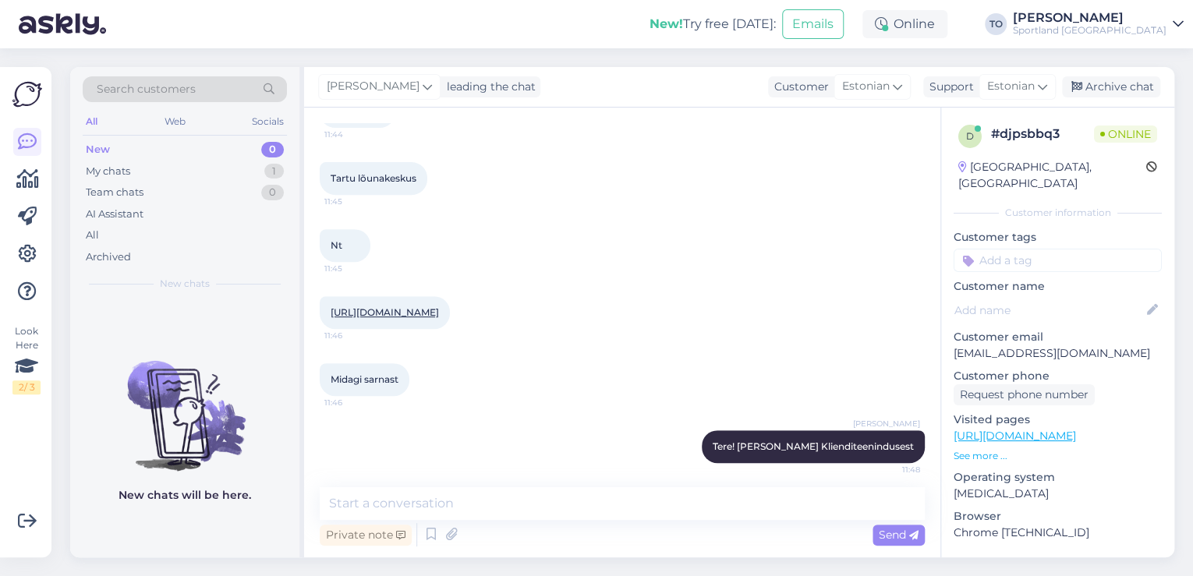
click at [450, 324] on div "[URL][DOMAIN_NAME] 11:46" at bounding box center [385, 312] width 130 height 33
click at [439, 310] on link "[URL][DOMAIN_NAME]" at bounding box center [385, 313] width 108 height 12
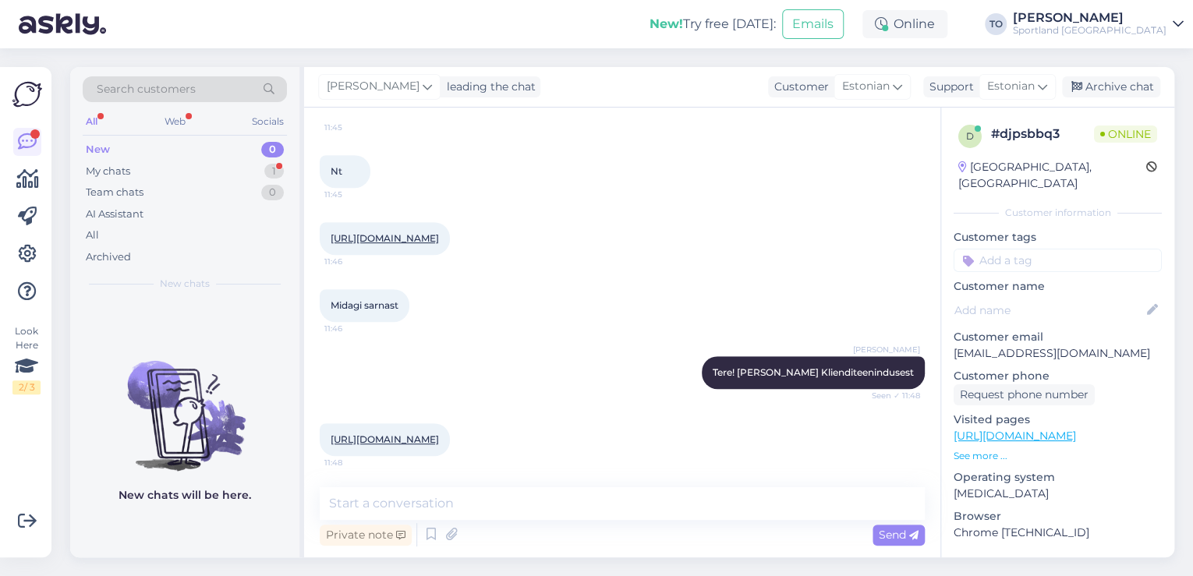
scroll to position [431, 0]
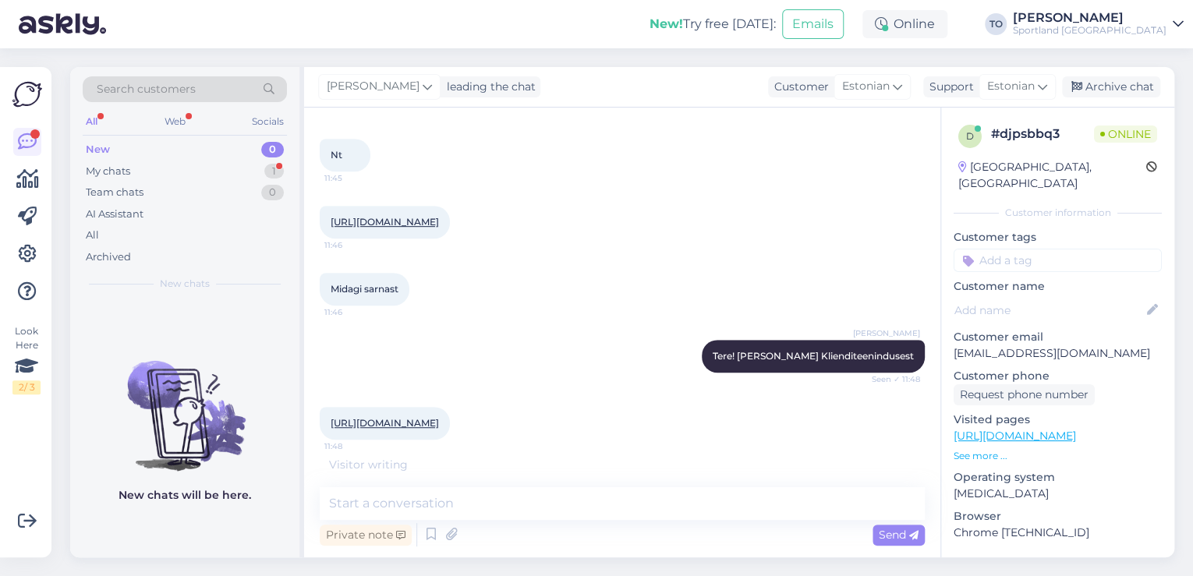
click at [450, 424] on div "[URL][DOMAIN_NAME] 11:48" at bounding box center [385, 423] width 130 height 33
click at [439, 417] on link "[URL][DOMAIN_NAME]" at bounding box center [385, 423] width 108 height 12
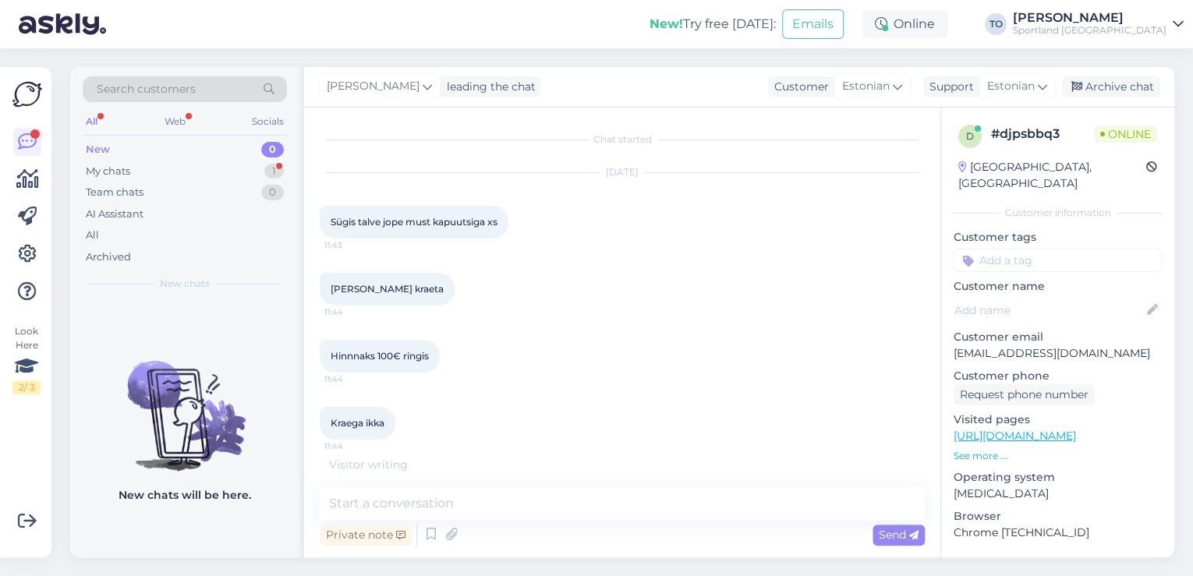
scroll to position [548, 0]
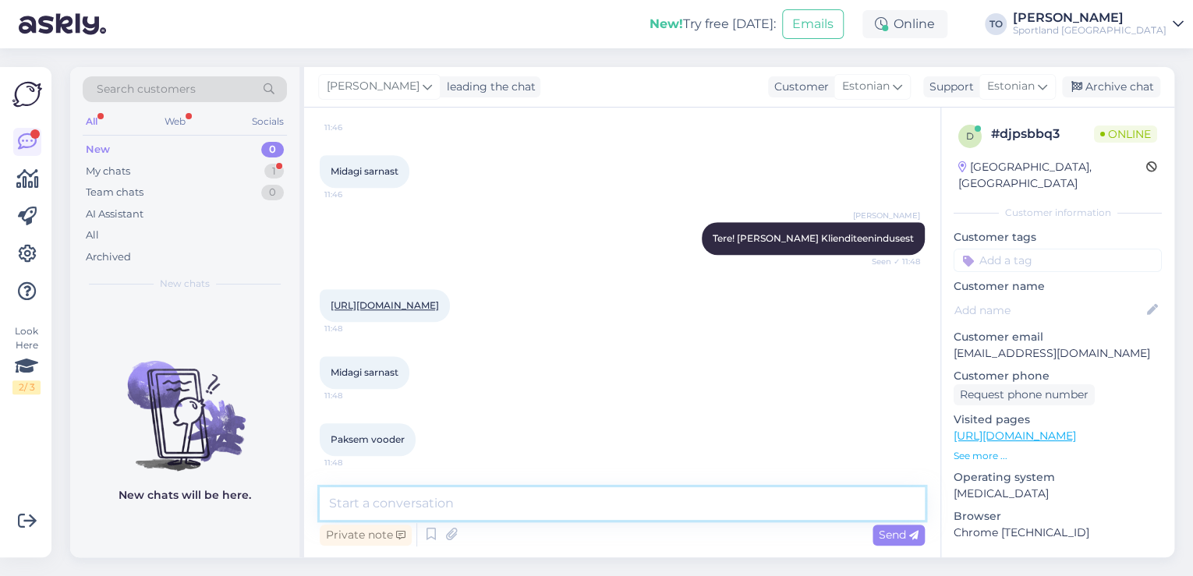
click at [558, 502] on textarea at bounding box center [622, 503] width 605 height 33
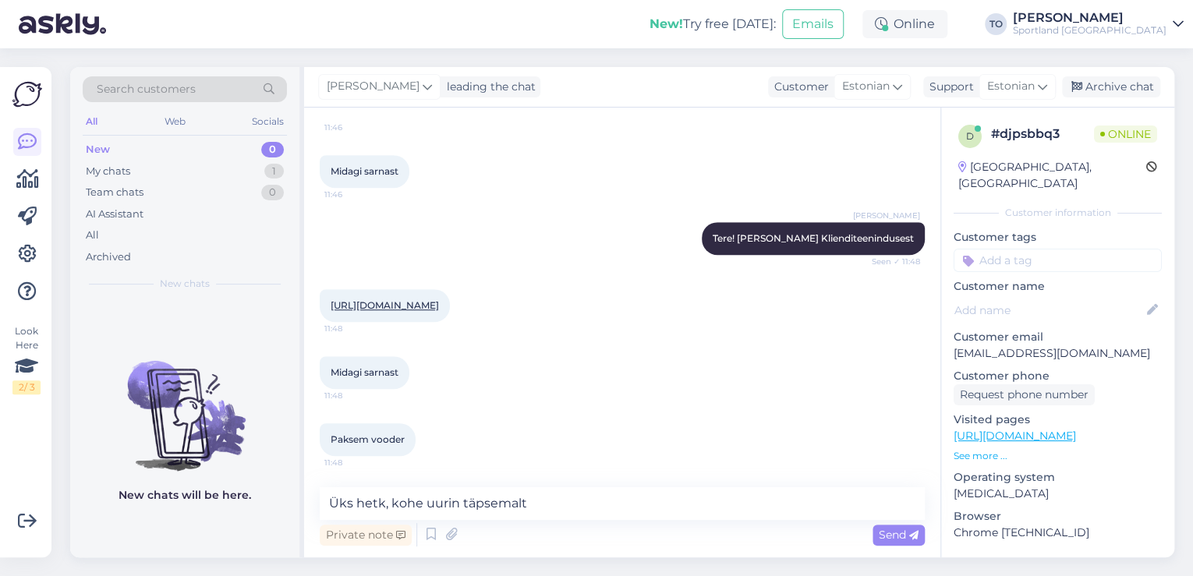
click at [892, 523] on div "Private note Send" at bounding box center [622, 535] width 605 height 30
click at [892, 538] on span "Send" at bounding box center [899, 535] width 40 height 14
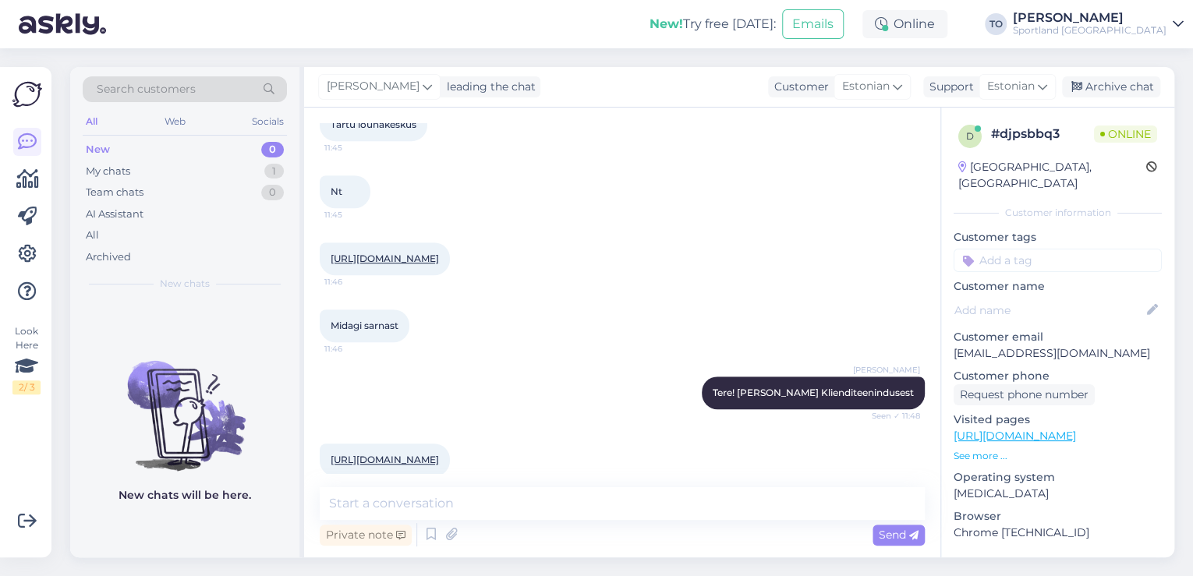
scroll to position [187, 0]
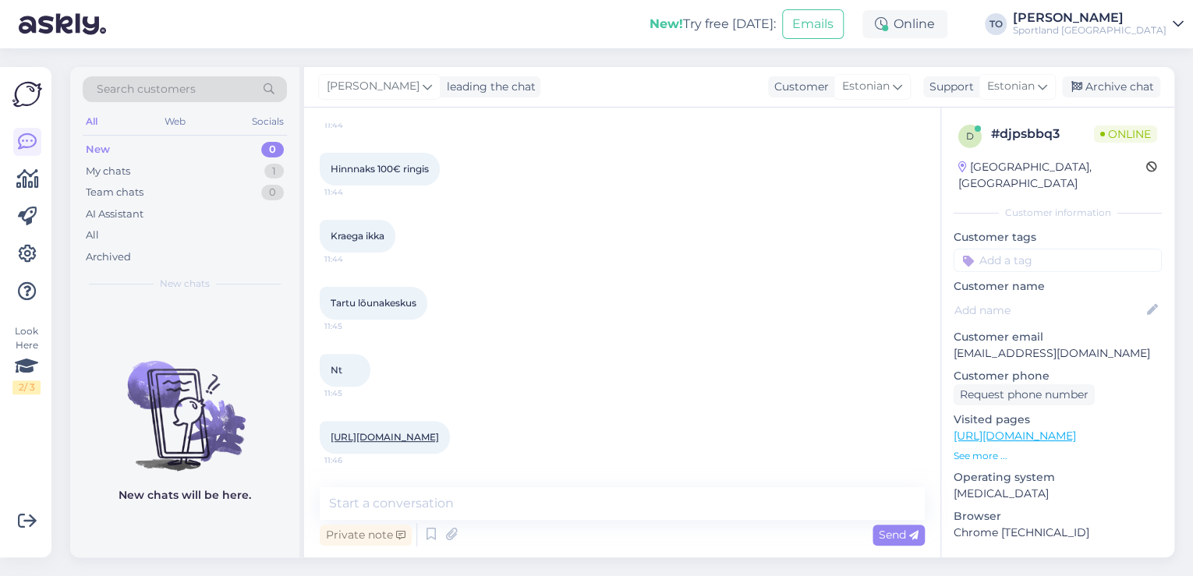
click at [439, 440] on link "[URL][DOMAIN_NAME]" at bounding box center [385, 437] width 108 height 12
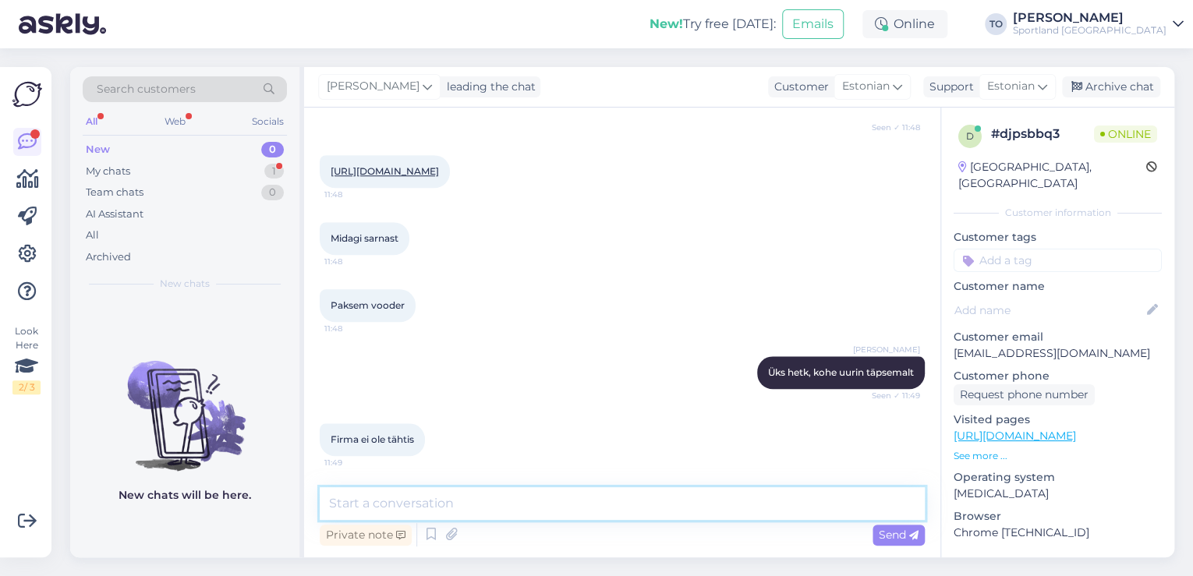
click at [470, 502] on textarea at bounding box center [622, 503] width 605 height 33
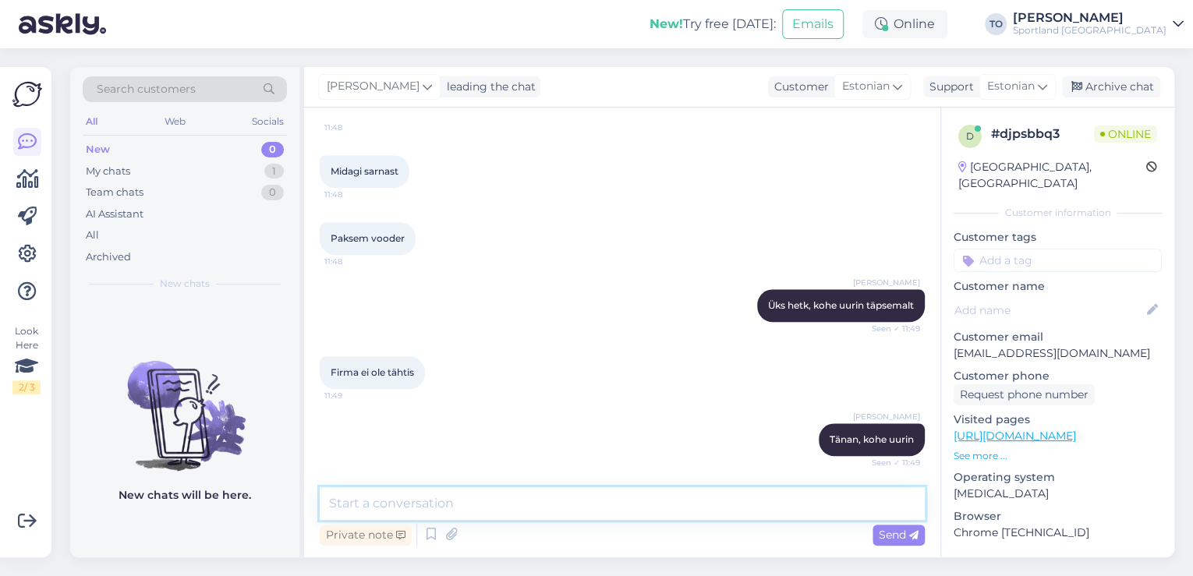
scroll to position [749, 0]
click at [424, 488] on textarea at bounding box center [622, 503] width 605 height 33
click at [426, 509] on textarea at bounding box center [622, 503] width 605 height 33
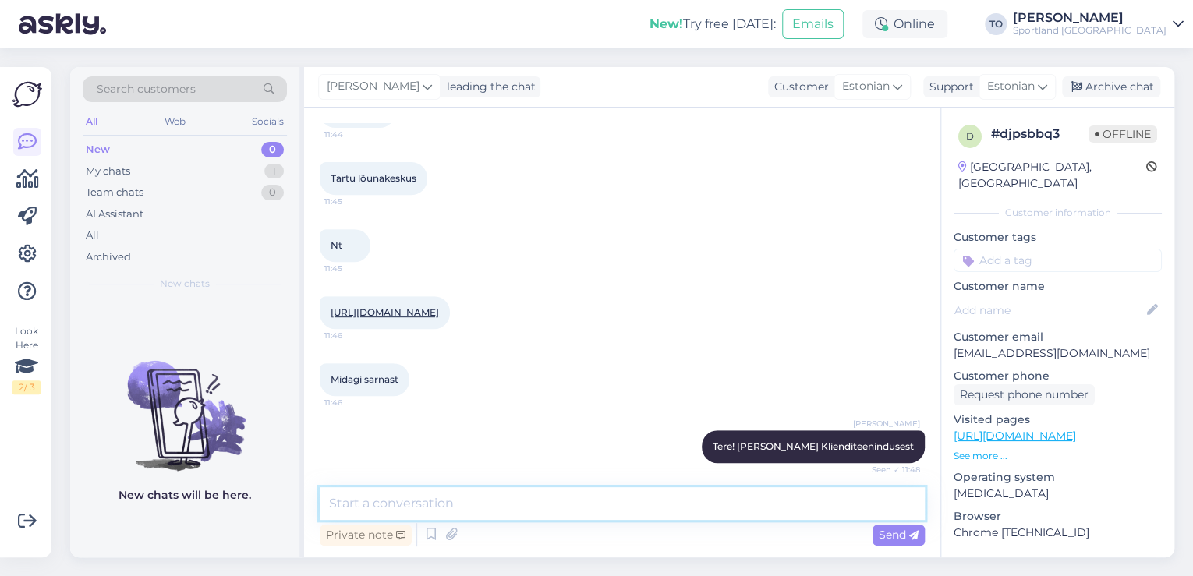
scroll to position [624, 0]
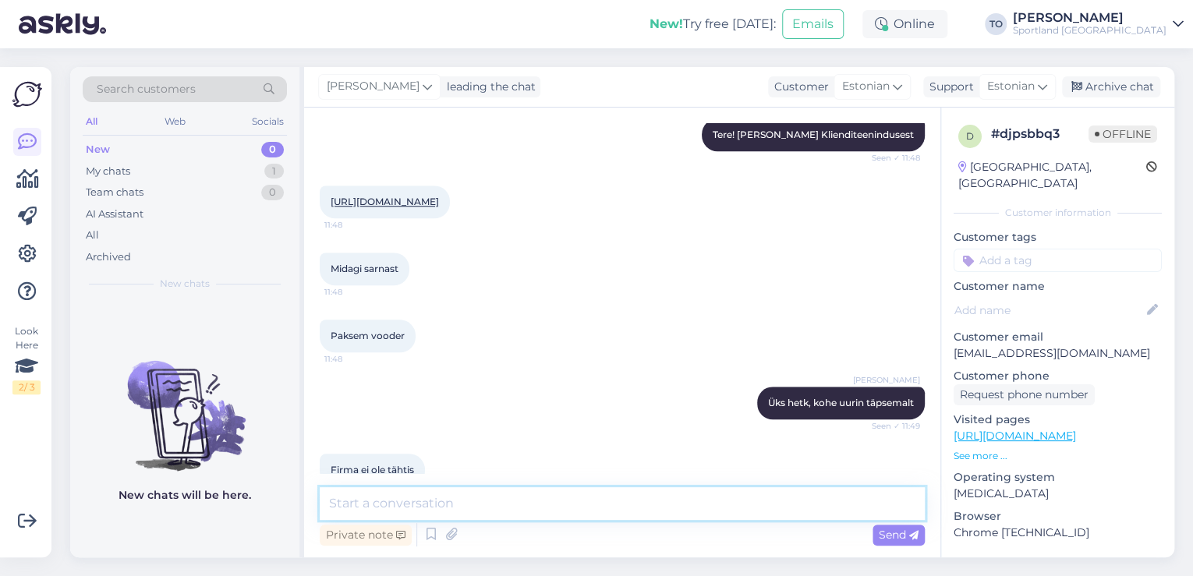
click at [399, 507] on textarea at bounding box center [622, 503] width 605 height 33
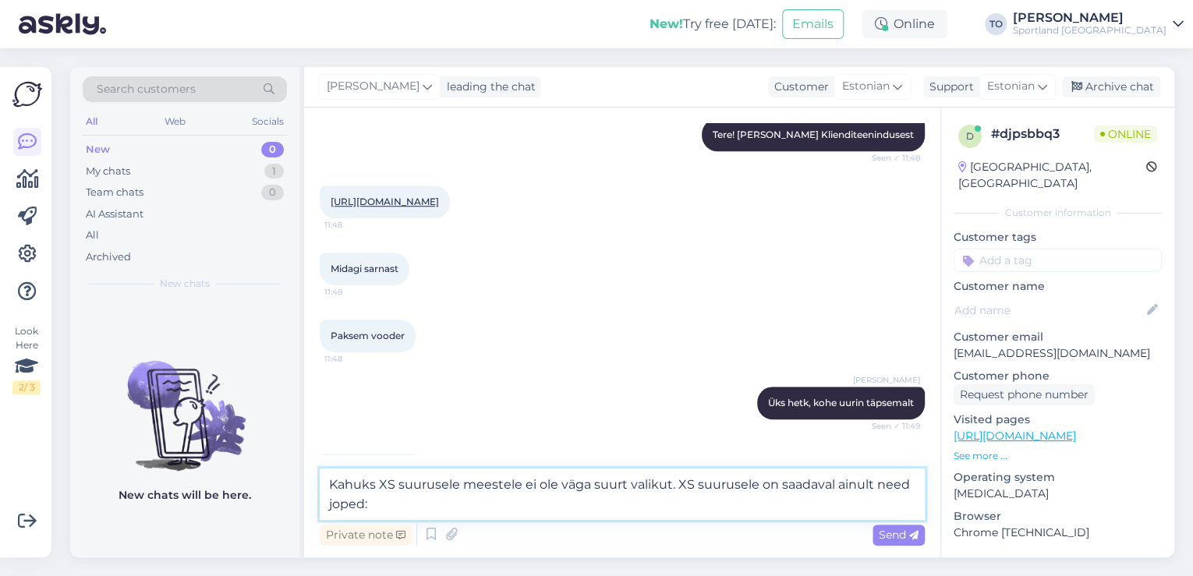
click at [418, 505] on textarea "Kahuks XS suurusele meestele ei ole väga suurt valikut. XS suurusele on saadava…" at bounding box center [622, 494] width 605 height 51
paste textarea "[URL][DOMAIN_NAME]"
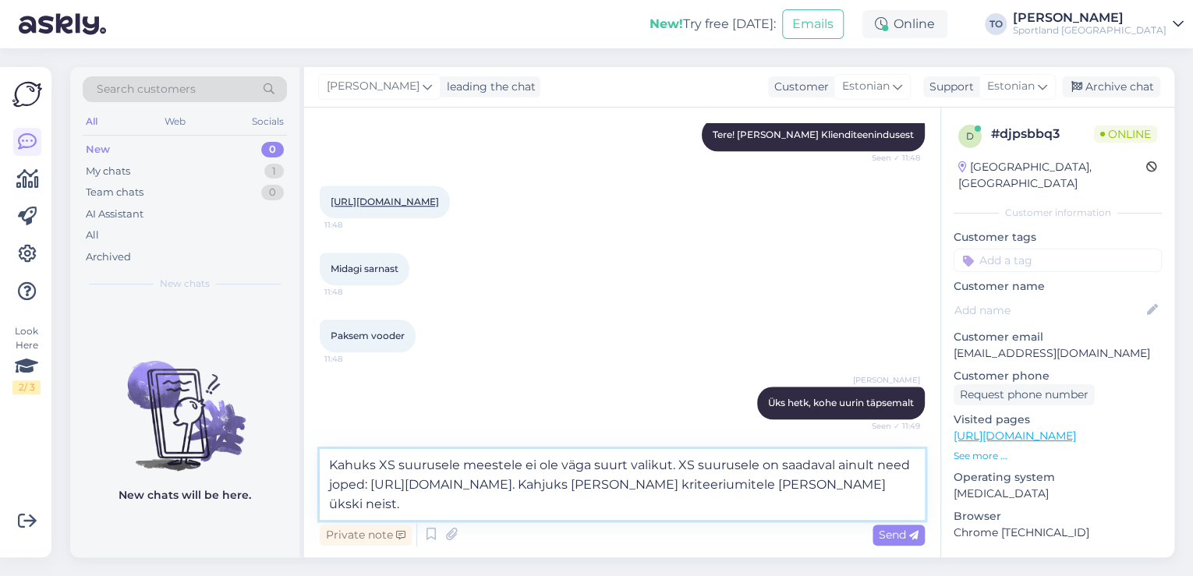
scroll to position [686, 0]
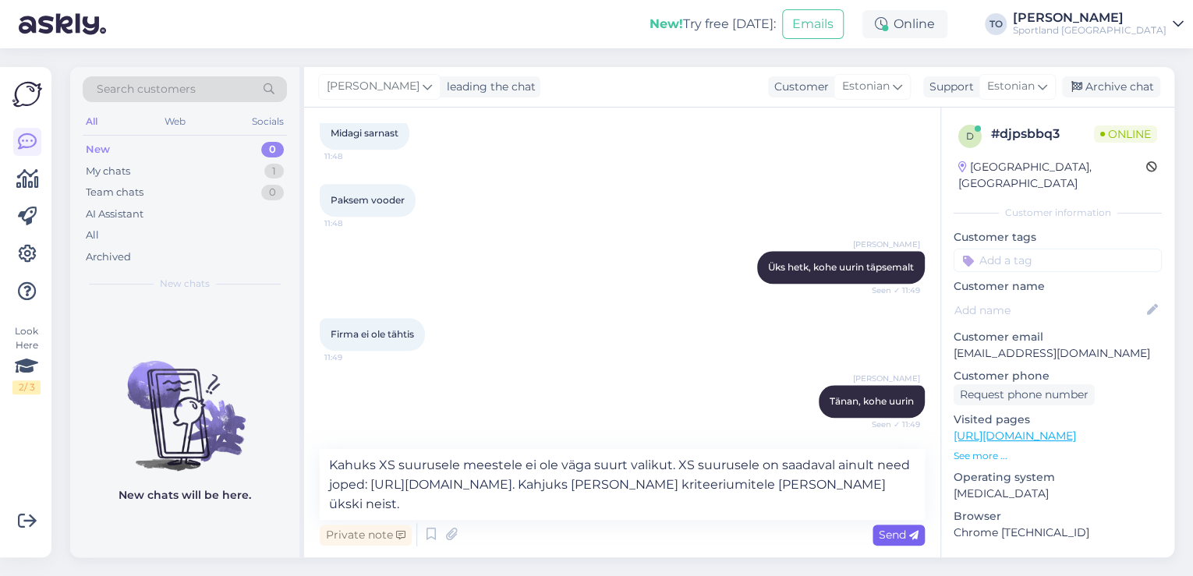
click at [879, 531] on span "Send" at bounding box center [899, 535] width 40 height 14
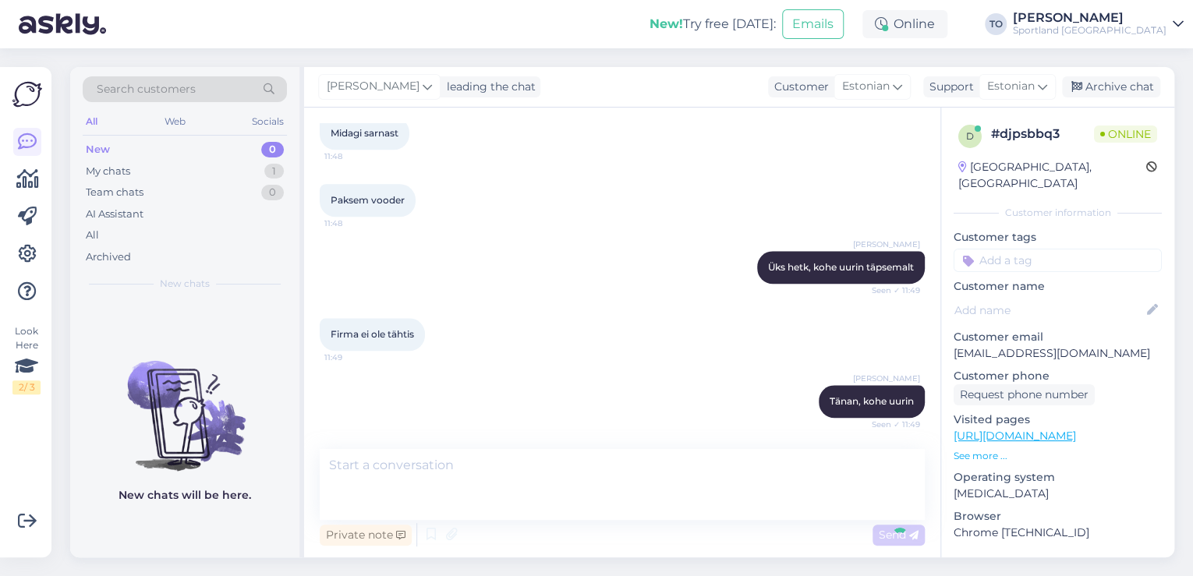
scroll to position [858, 0]
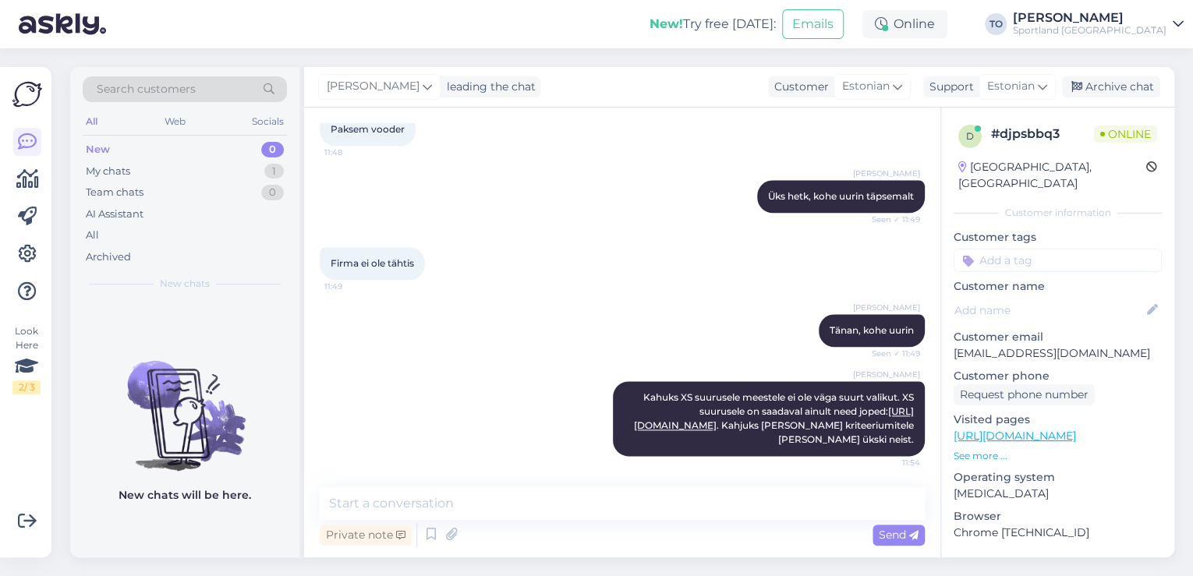
click at [1062, 249] on input at bounding box center [1058, 260] width 208 height 23
click at [1061, 316] on span "Toote saadavus" at bounding box center [1058, 320] width 73 height 9
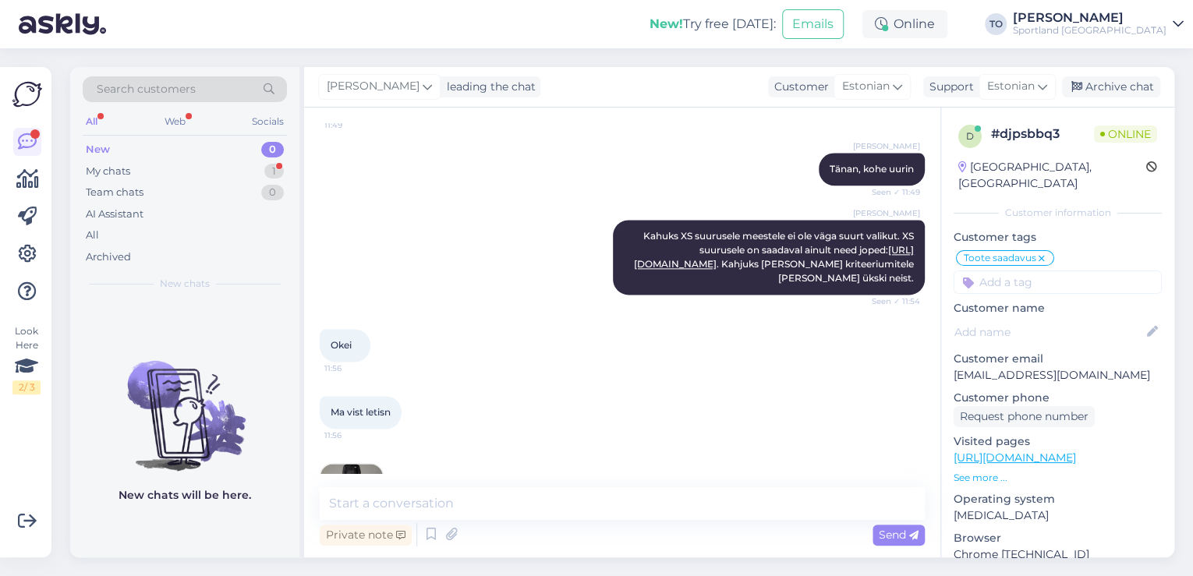
scroll to position [1090, 0]
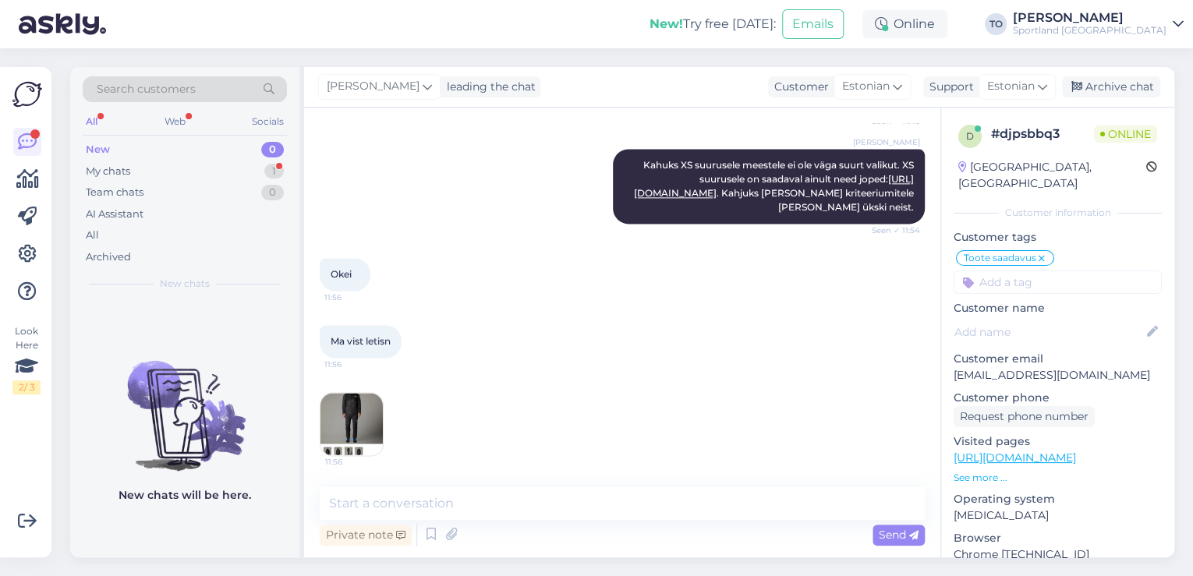
click at [342, 425] on img at bounding box center [352, 424] width 62 height 62
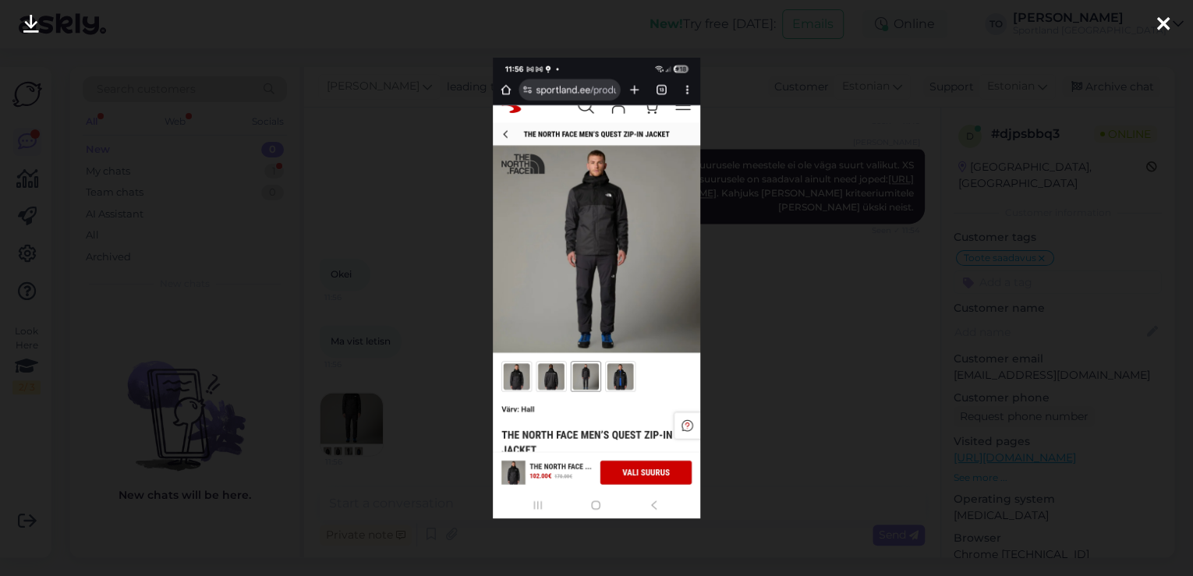
click at [1164, 22] on icon at bounding box center [1163, 25] width 12 height 20
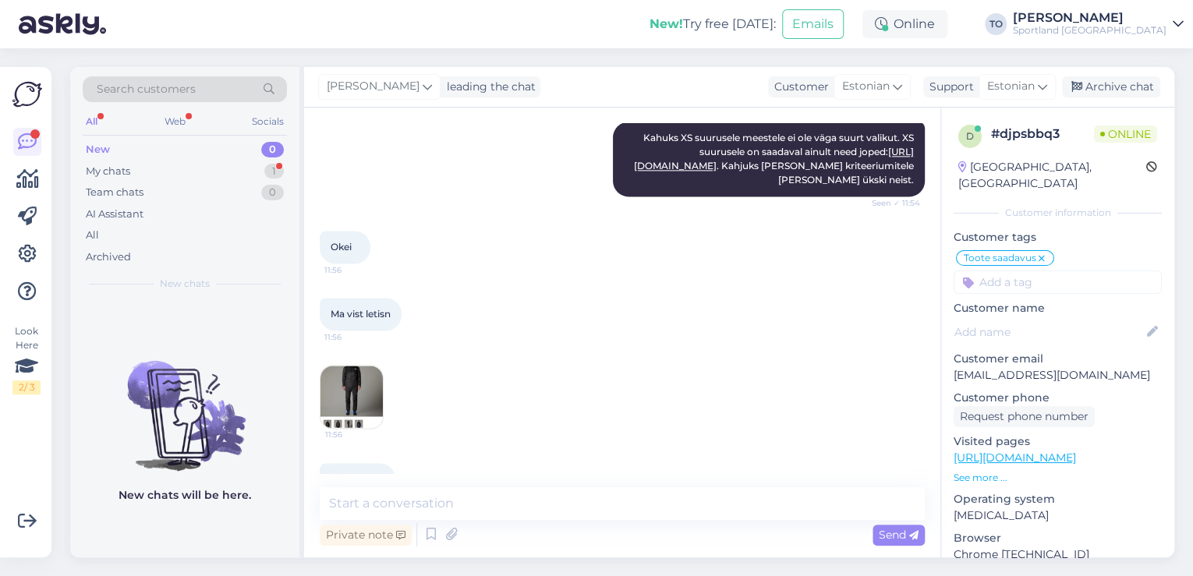
scroll to position [1157, 0]
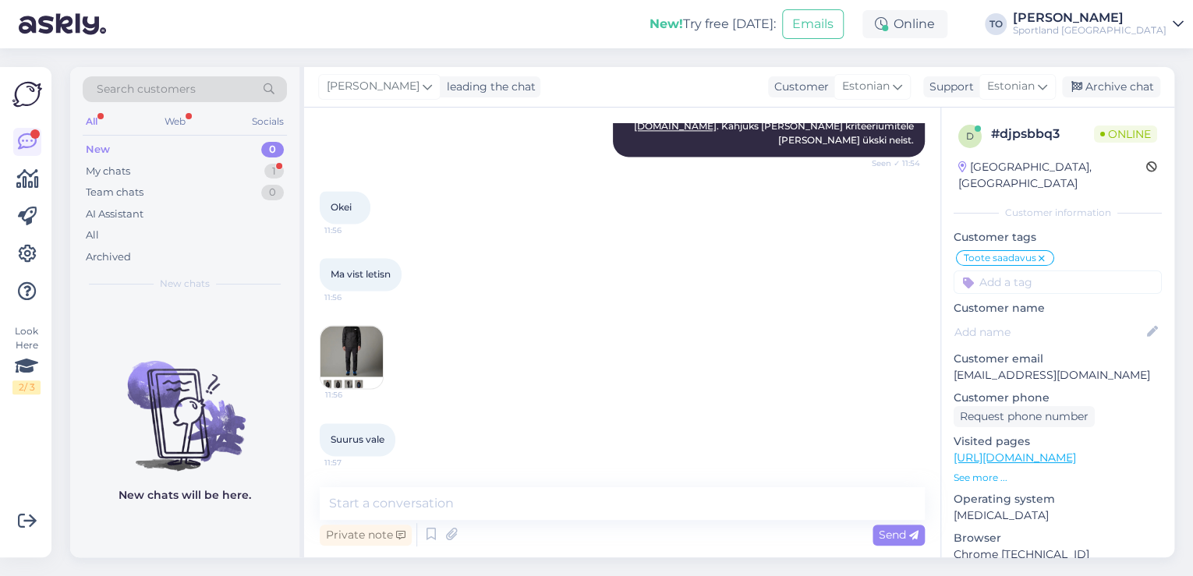
click at [343, 349] on img at bounding box center [352, 357] width 62 height 62
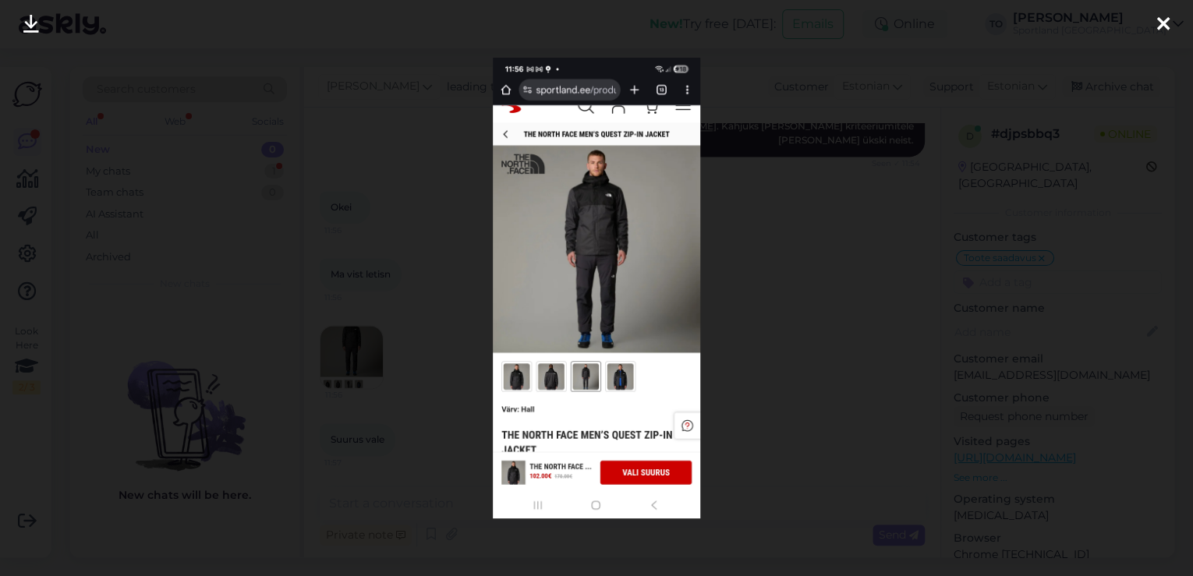
click at [1161, 22] on icon at bounding box center [1163, 25] width 12 height 20
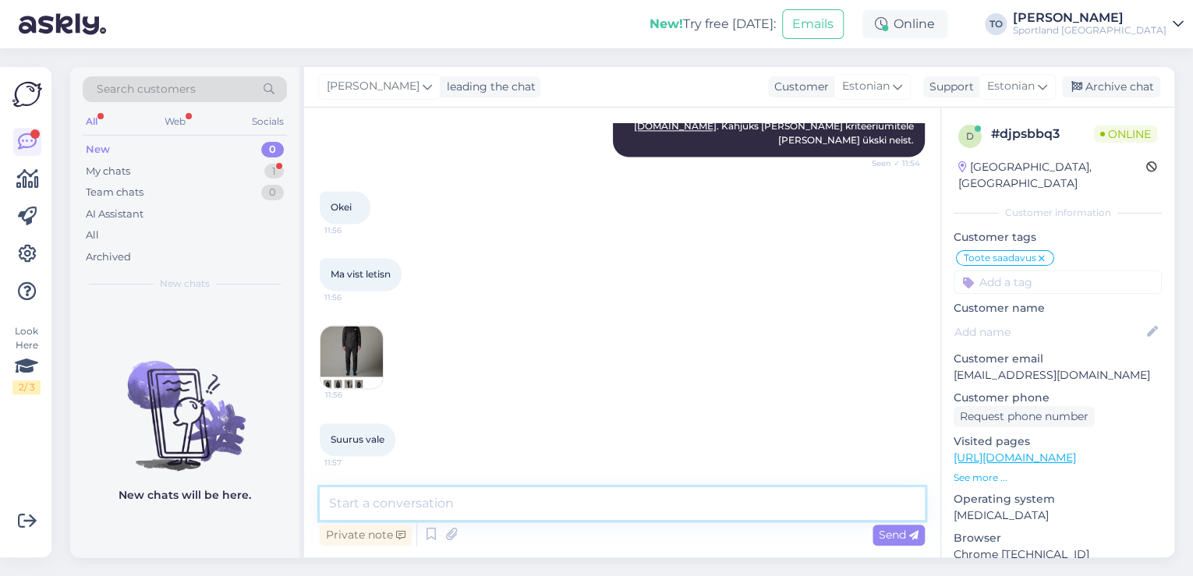
click at [581, 503] on textarea at bounding box center [622, 503] width 605 height 33
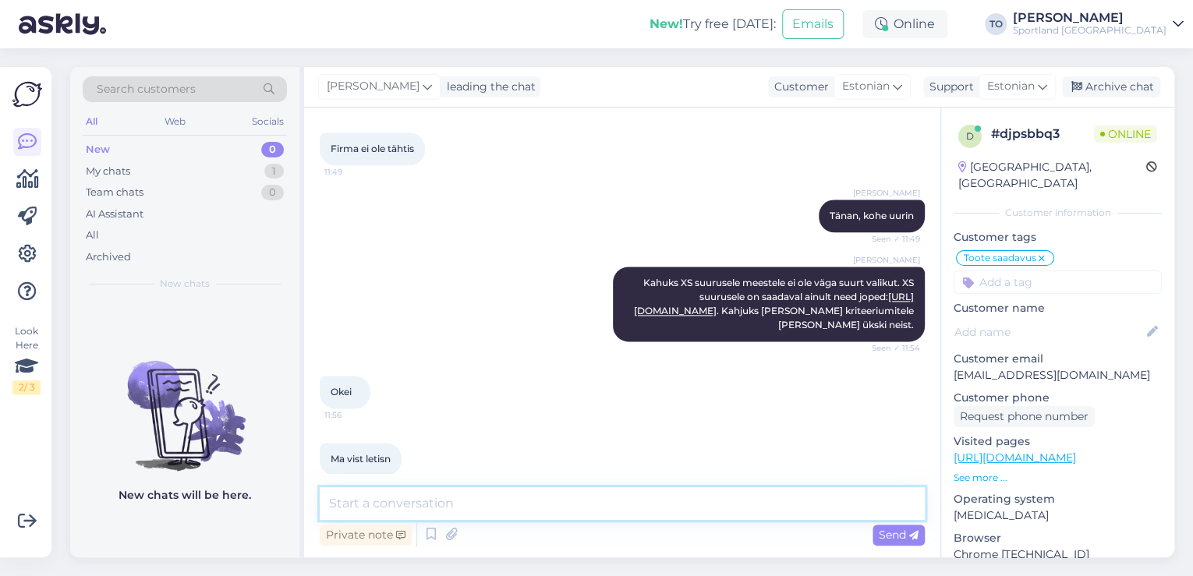
scroll to position [1292, 0]
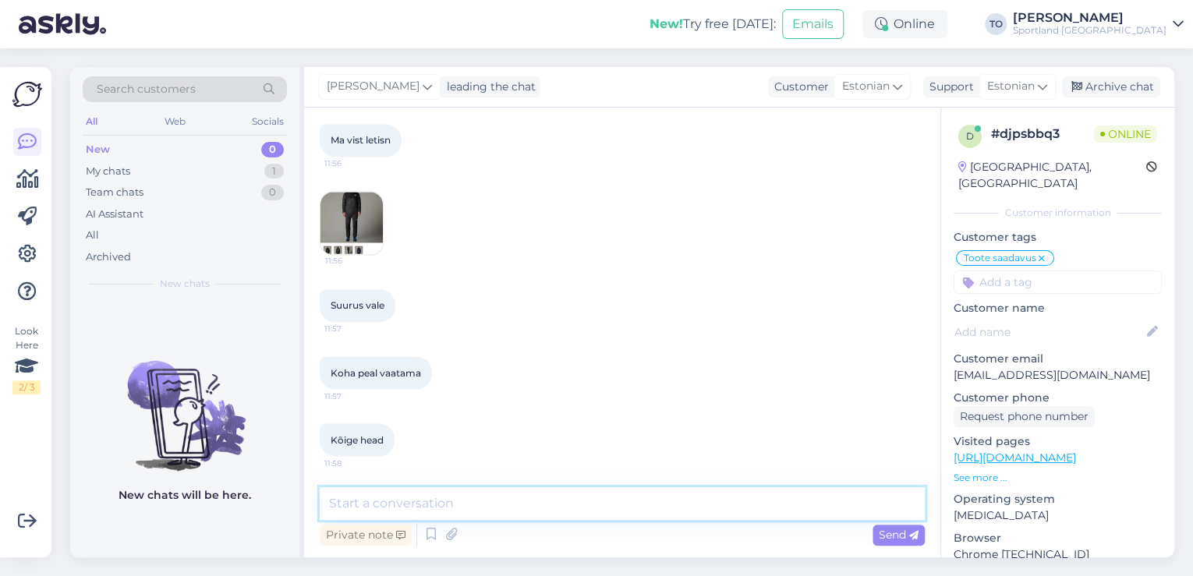
click at [607, 511] on textarea at bounding box center [622, 503] width 605 height 33
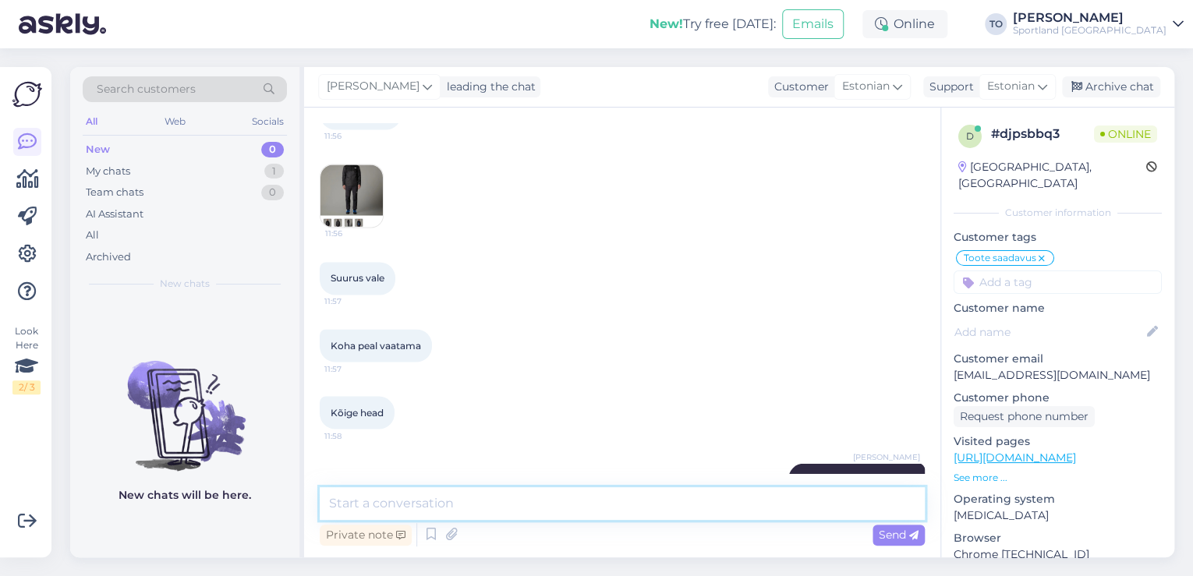
scroll to position [1359, 0]
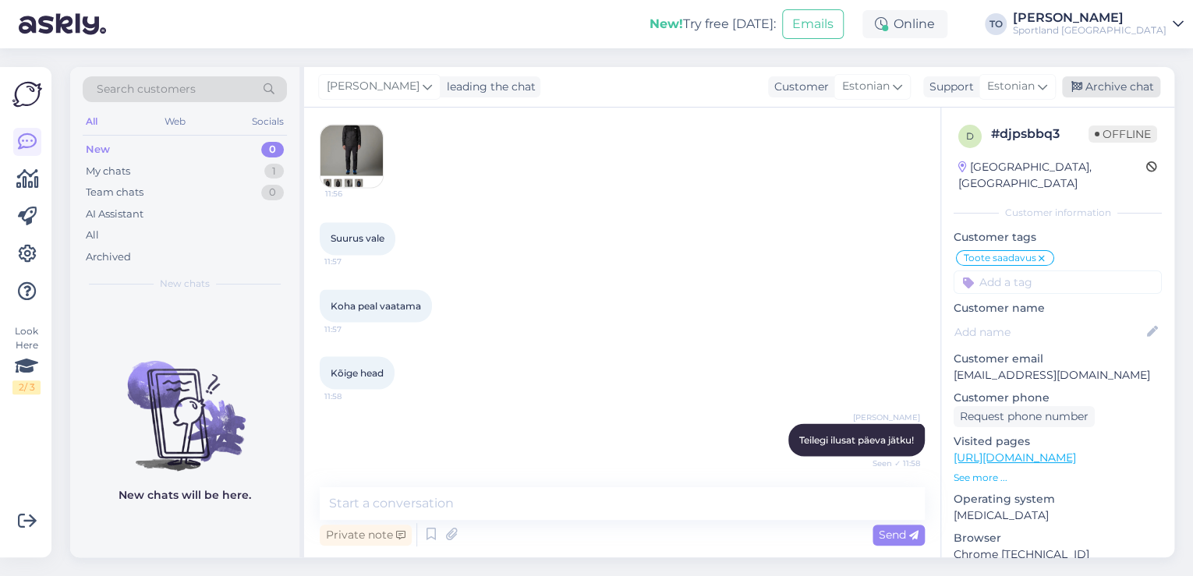
click at [1120, 84] on div "Archive chat" at bounding box center [1111, 86] width 98 height 21
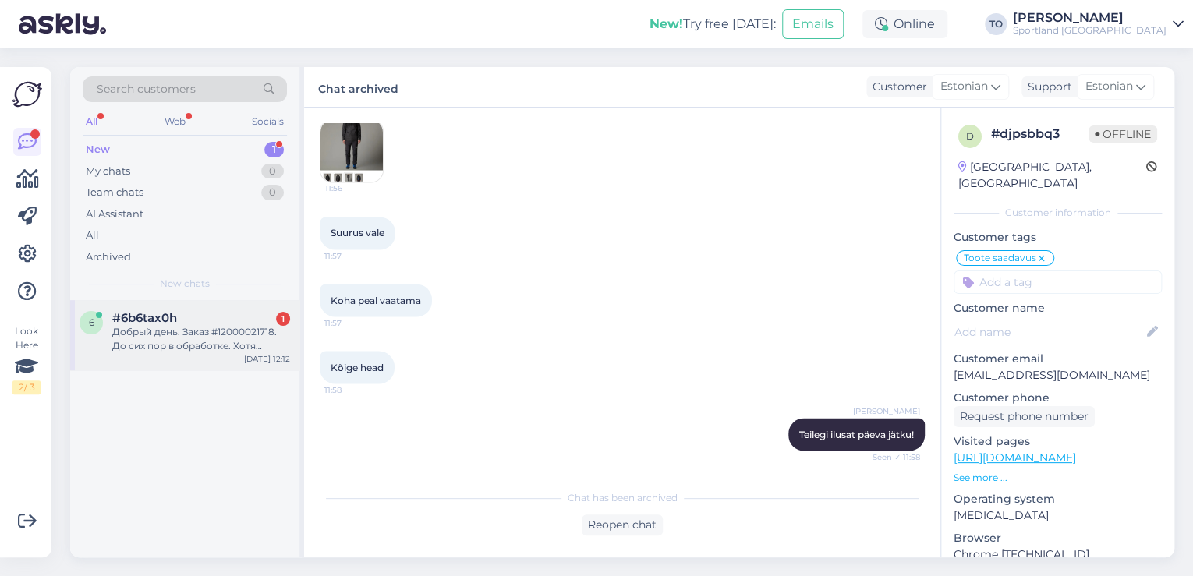
click at [240, 342] on div "Добрый день. Заказ #12000021718. До сих пор в обработке. Хотя написано, что 13а…" at bounding box center [201, 339] width 178 height 28
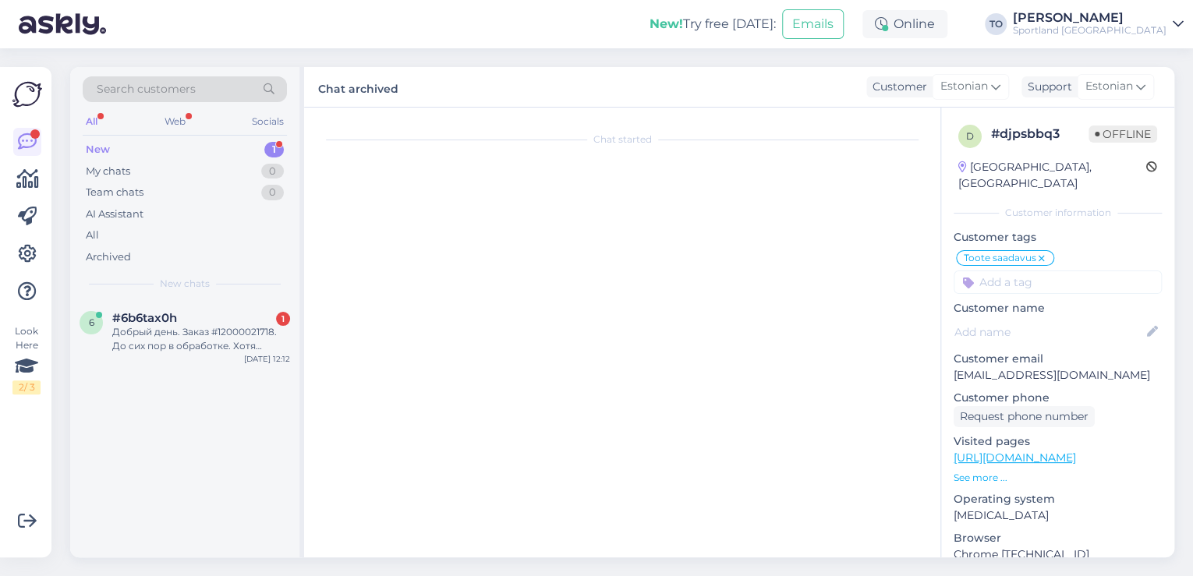
scroll to position [0, 0]
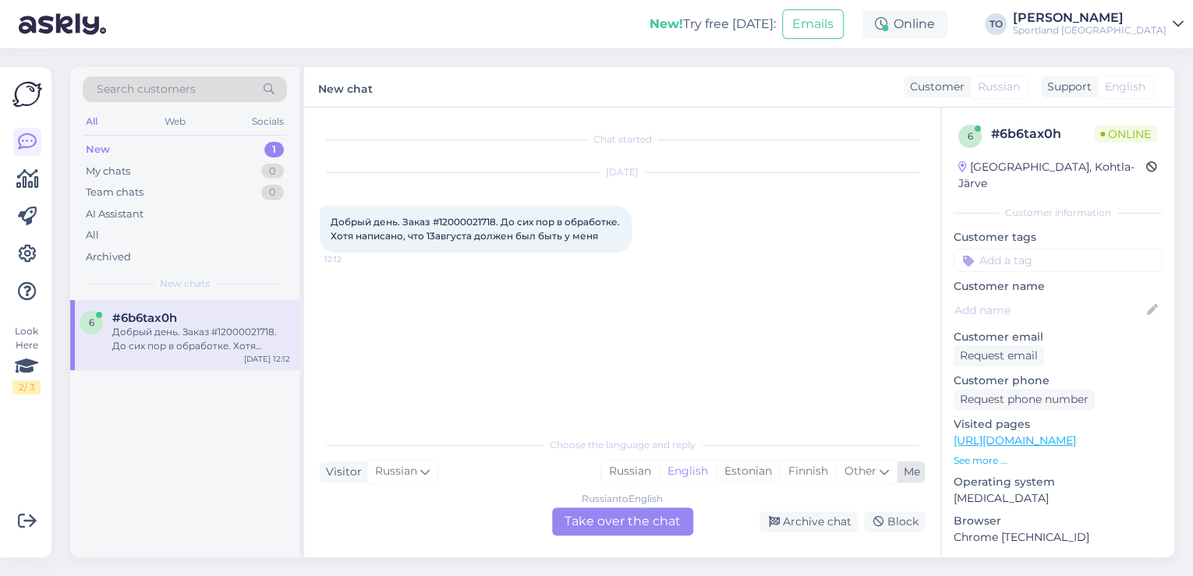
click at [736, 474] on div "Estonian" at bounding box center [748, 471] width 64 height 23
click at [661, 513] on div "Russian to Estonian Take over the chat" at bounding box center [622, 522] width 141 height 28
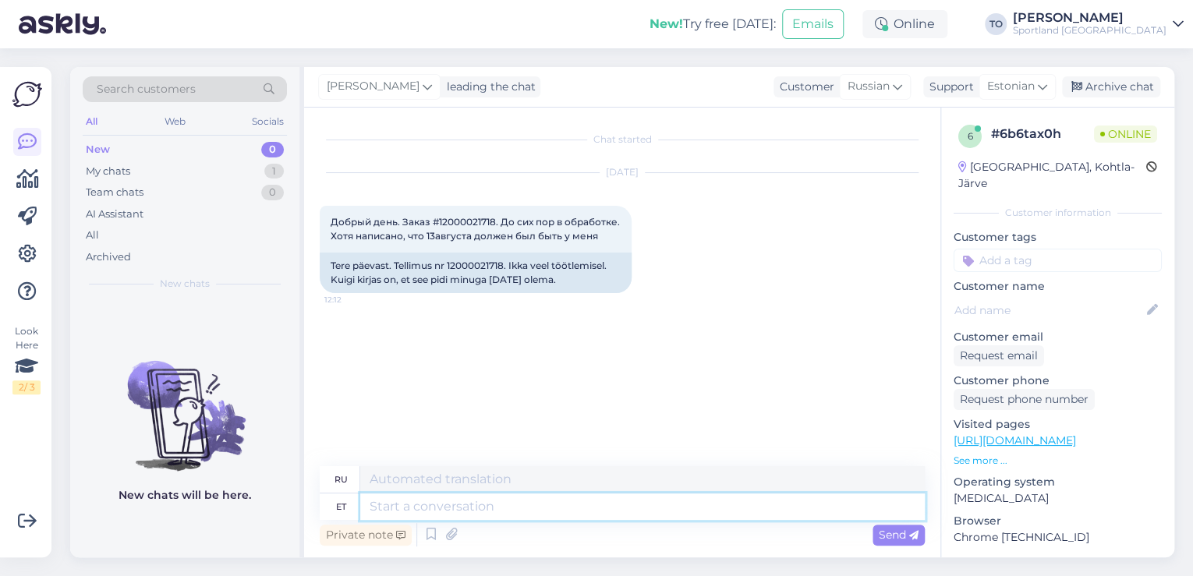
click at [526, 502] on textarea at bounding box center [642, 507] width 565 height 27
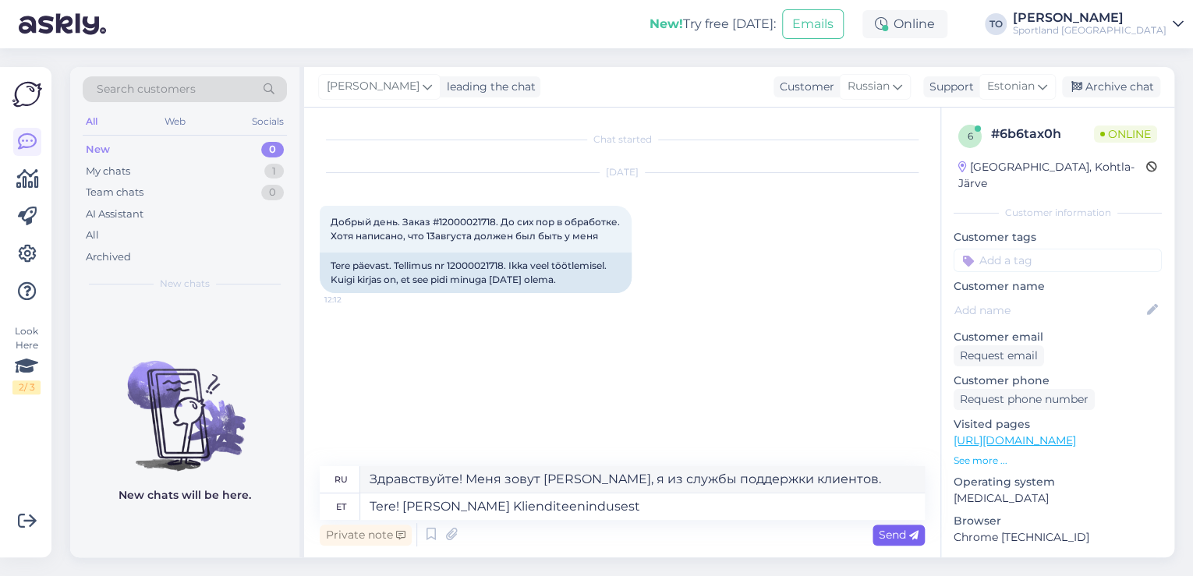
click at [882, 534] on span "Send" at bounding box center [899, 535] width 40 height 14
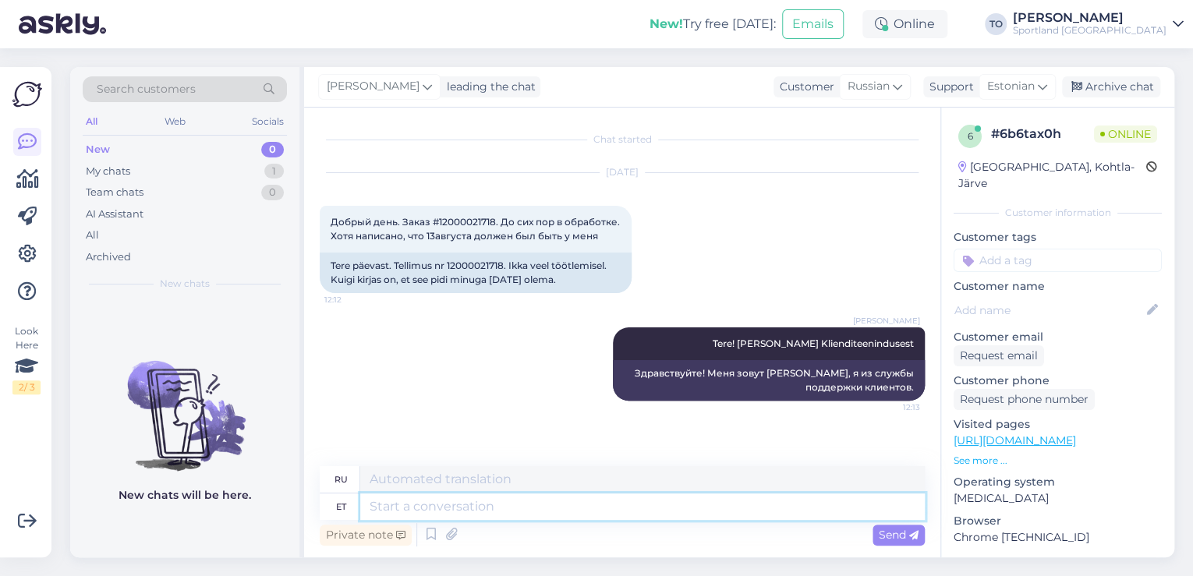
click at [505, 512] on textarea at bounding box center [642, 507] width 565 height 27
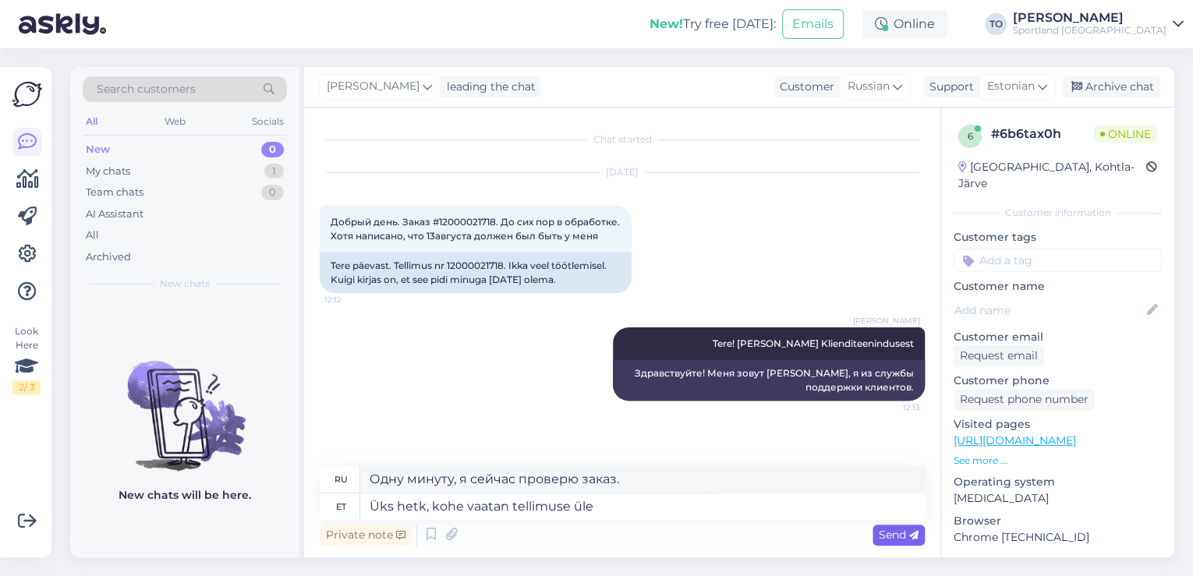
click at [874, 530] on div "Send" at bounding box center [899, 535] width 52 height 21
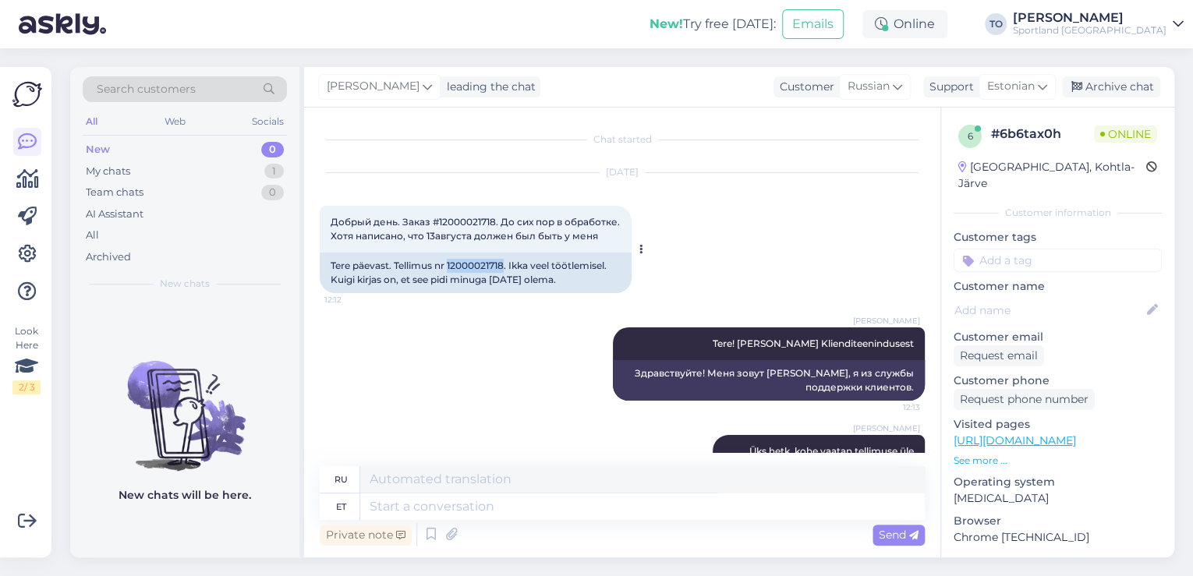
drag, startPoint x: 449, startPoint y: 262, endPoint x: 505, endPoint y: 263, distance: 56.2
click at [505, 263] on div "Tere päevast. Tellimus nr 12000021718. Ikka veel töötlemisel. Kuigi kirjas on, …" at bounding box center [476, 273] width 312 height 41
copy div "12000021718"
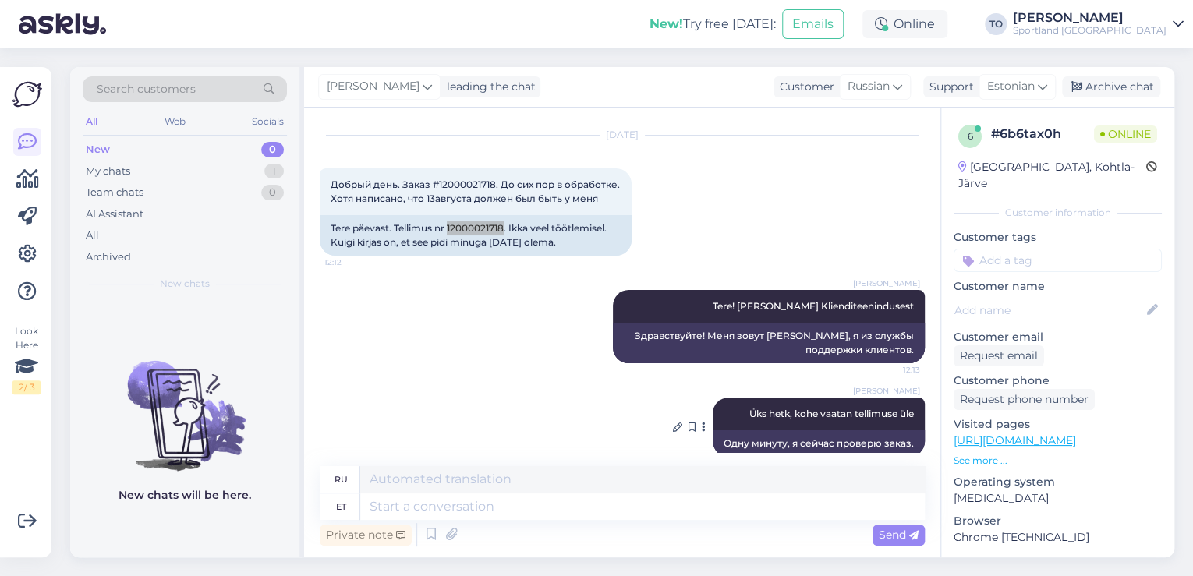
scroll to position [58, 0]
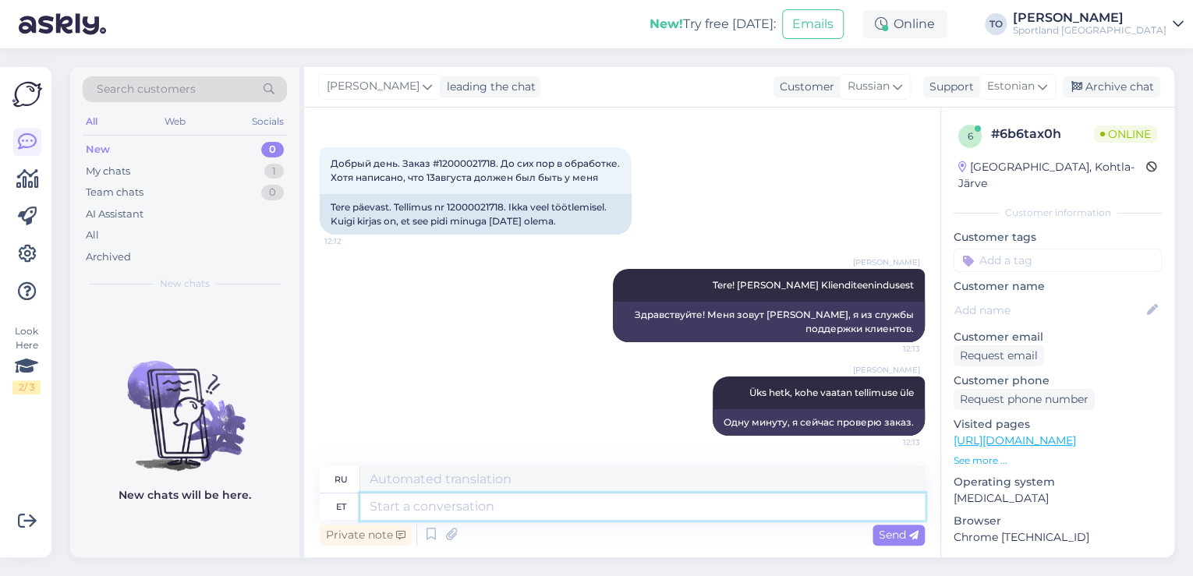
click at [563, 511] on textarea at bounding box center [642, 507] width 565 height 27
click at [445, 515] on textarea "Hetkel" at bounding box center [642, 507] width 565 height 27
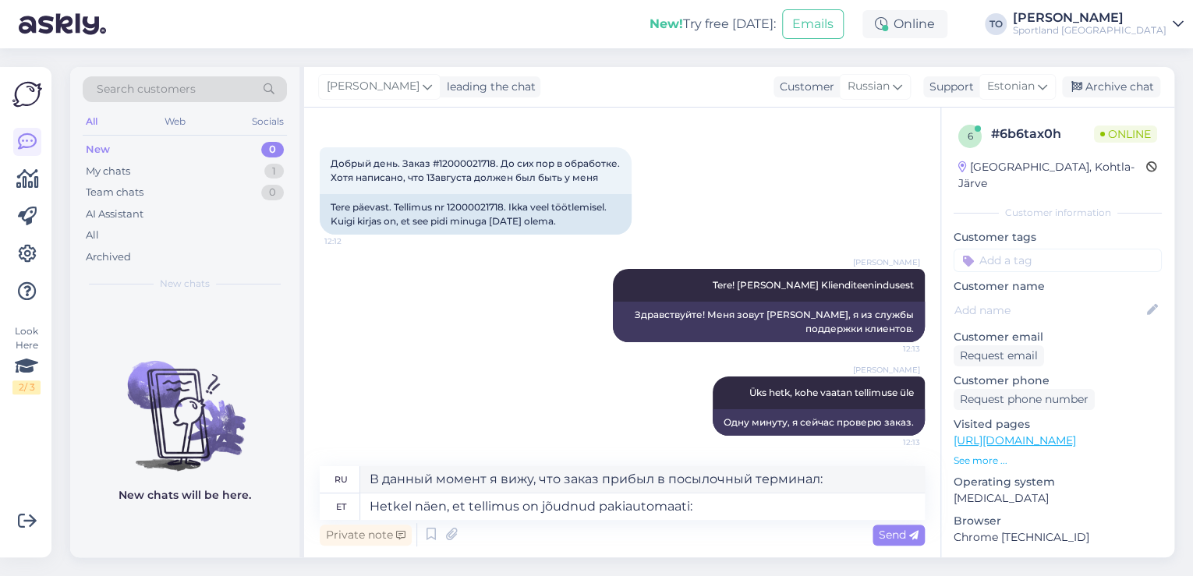
drag, startPoint x: 909, startPoint y: 537, endPoint x: 895, endPoint y: 538, distance: 14.8
click at [909, 537] on icon at bounding box center [913, 535] width 9 height 9
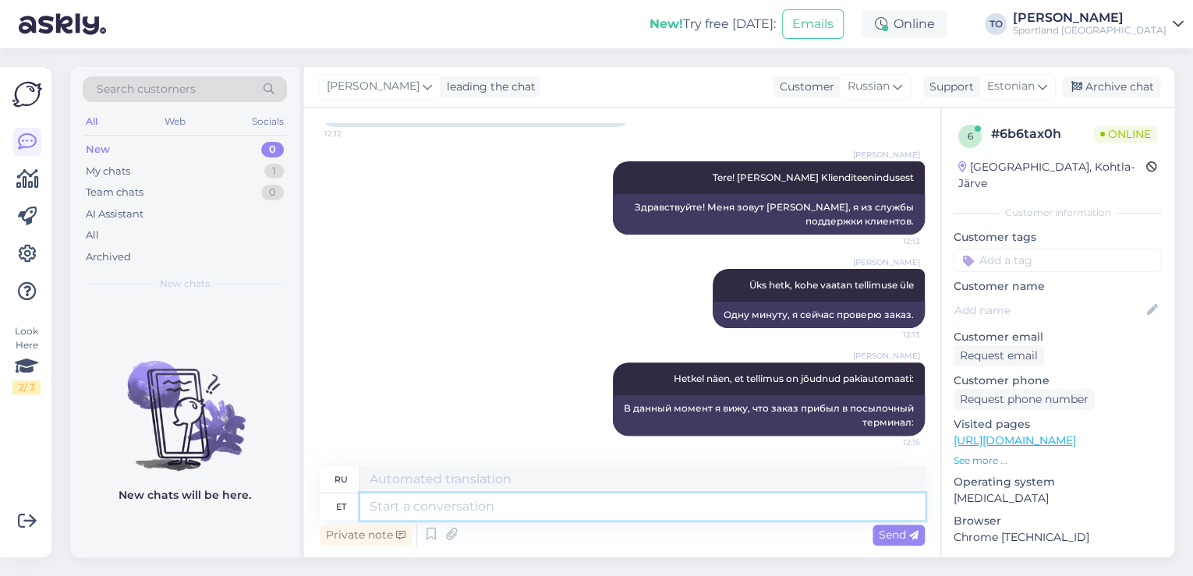
click at [711, 515] on textarea at bounding box center [642, 507] width 565 height 27
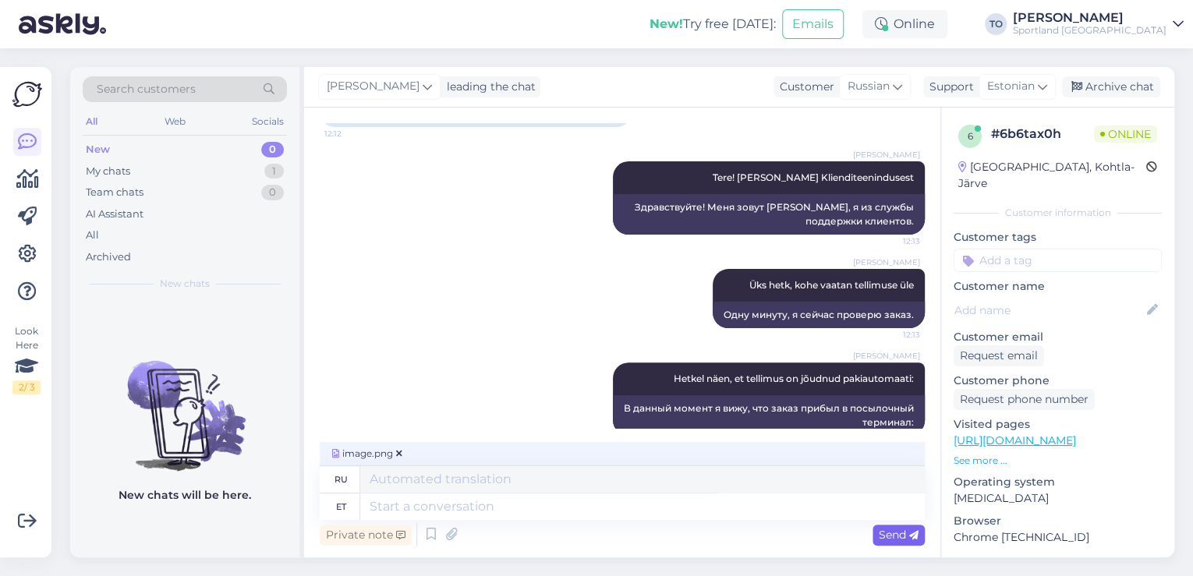
click at [885, 534] on span "Send" at bounding box center [899, 535] width 40 height 14
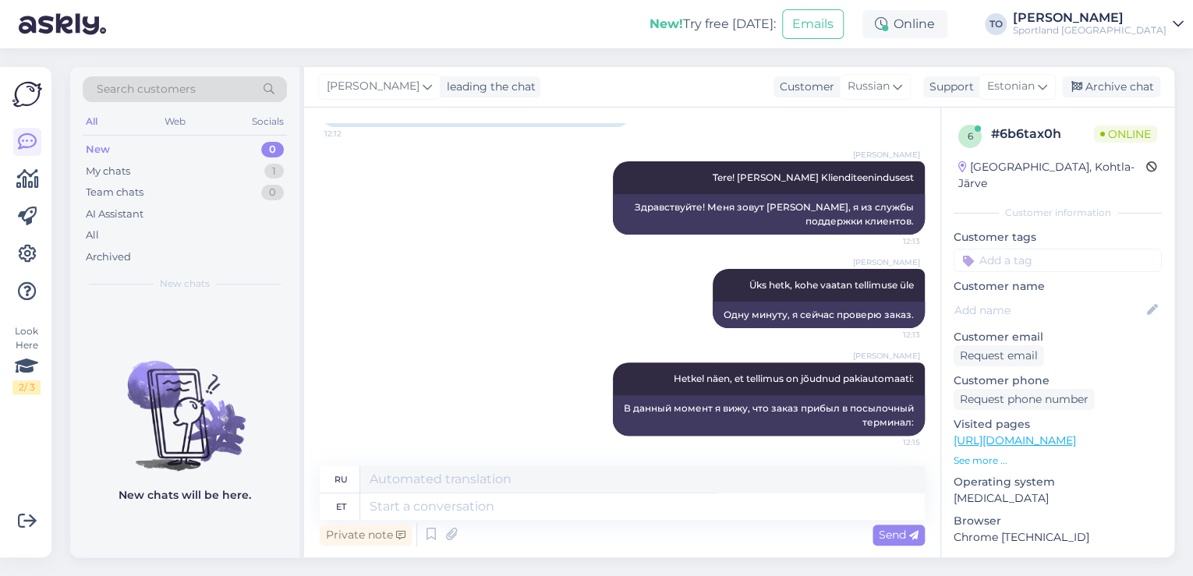
scroll to position [264, 0]
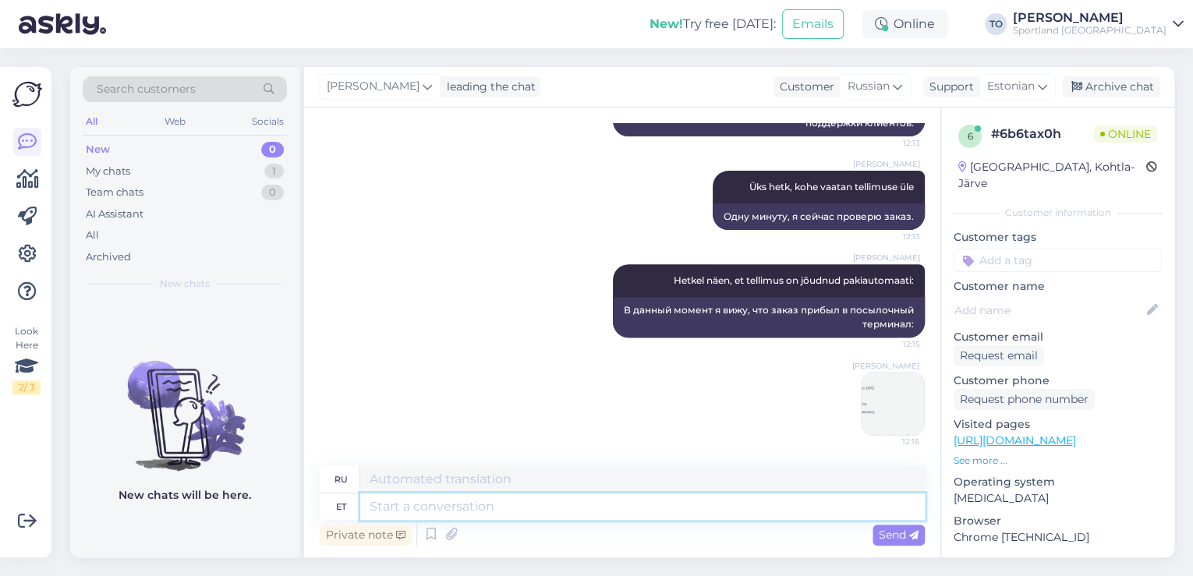
click at [573, 509] on textarea at bounding box center [642, 507] width 565 height 27
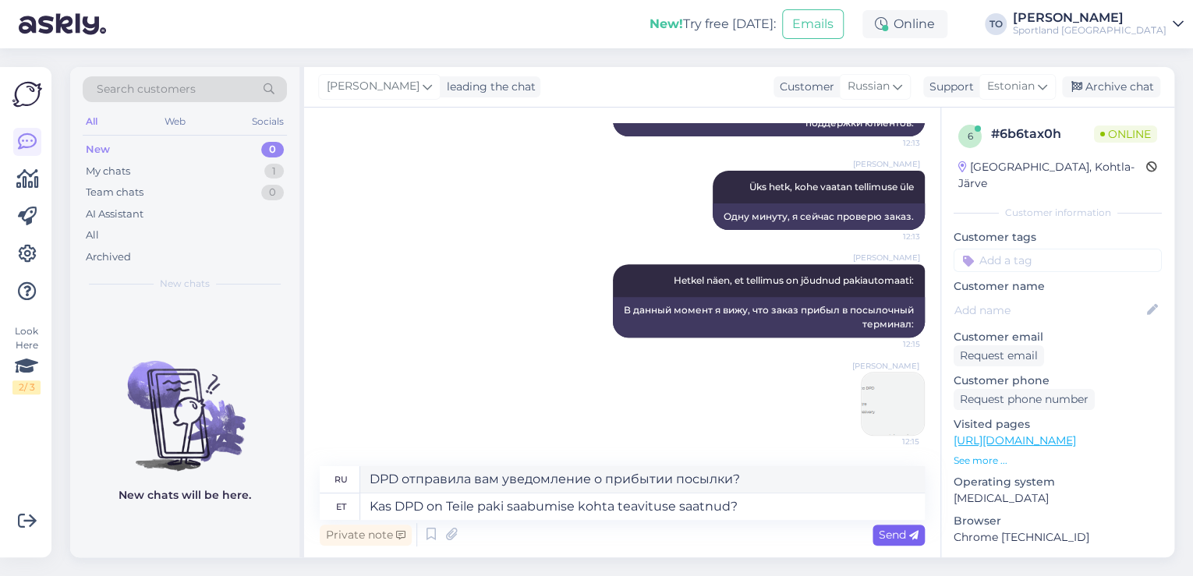
drag, startPoint x: 905, startPoint y: 541, endPoint x: 895, endPoint y: 565, distance: 25.5
click at [904, 542] on div "Send" at bounding box center [899, 535] width 52 height 21
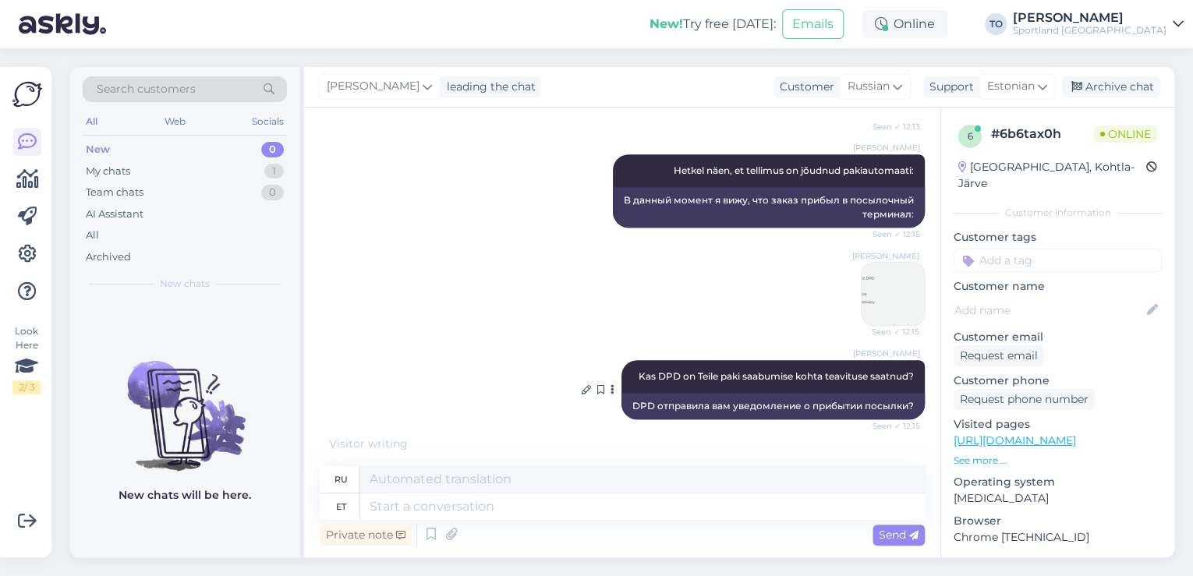
scroll to position [452, 0]
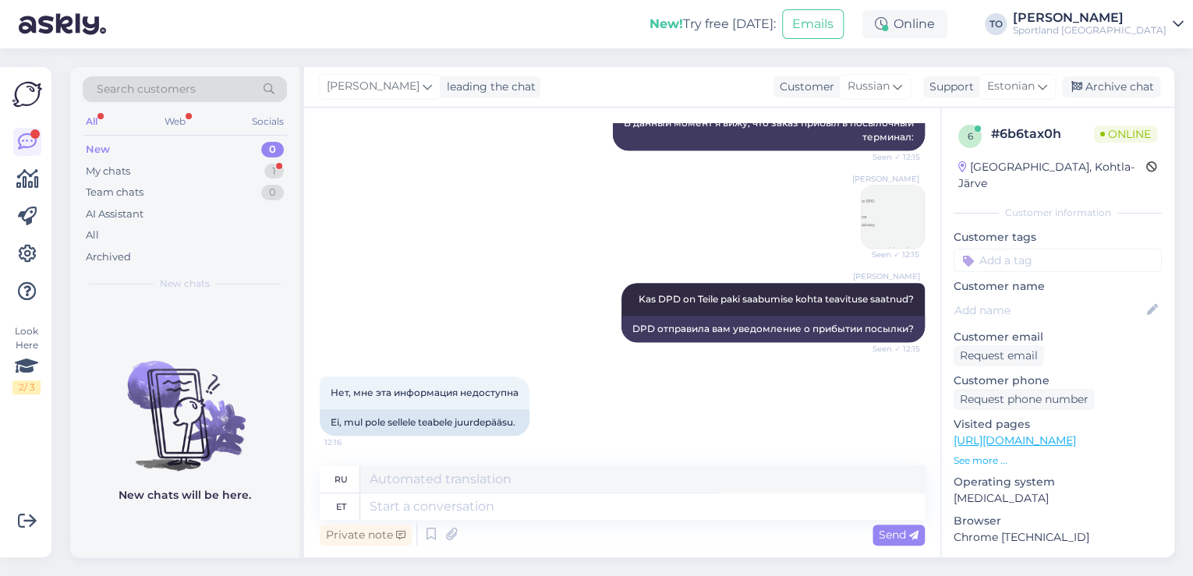
click at [1005, 249] on input at bounding box center [1058, 260] width 208 height 23
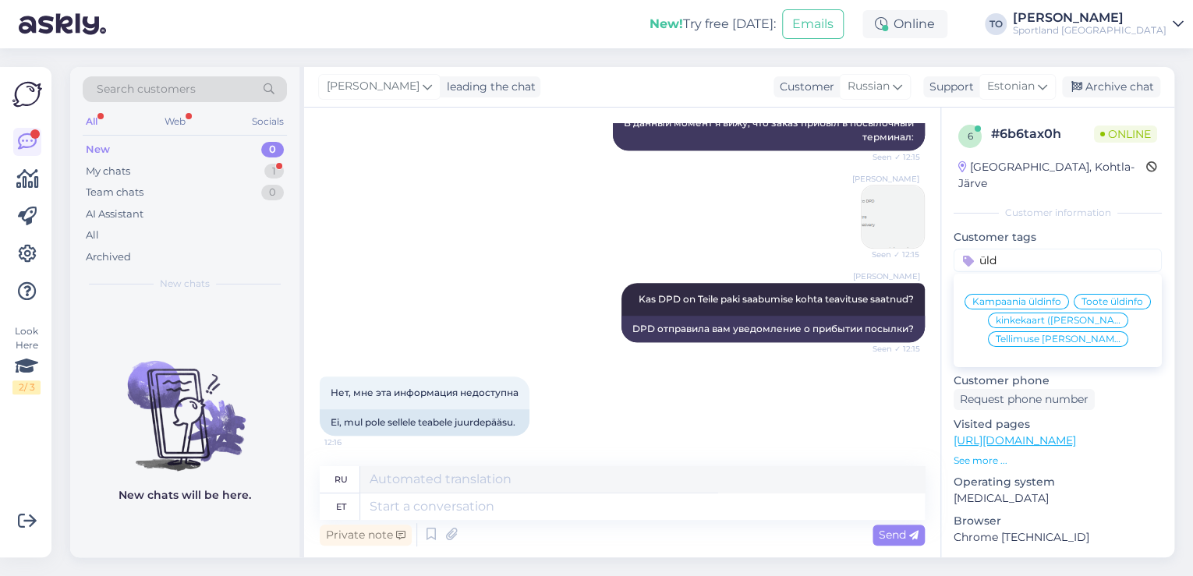
click at [1061, 339] on span "Tellimuse [PERSON_NAME] info" at bounding box center [1058, 339] width 125 height 9
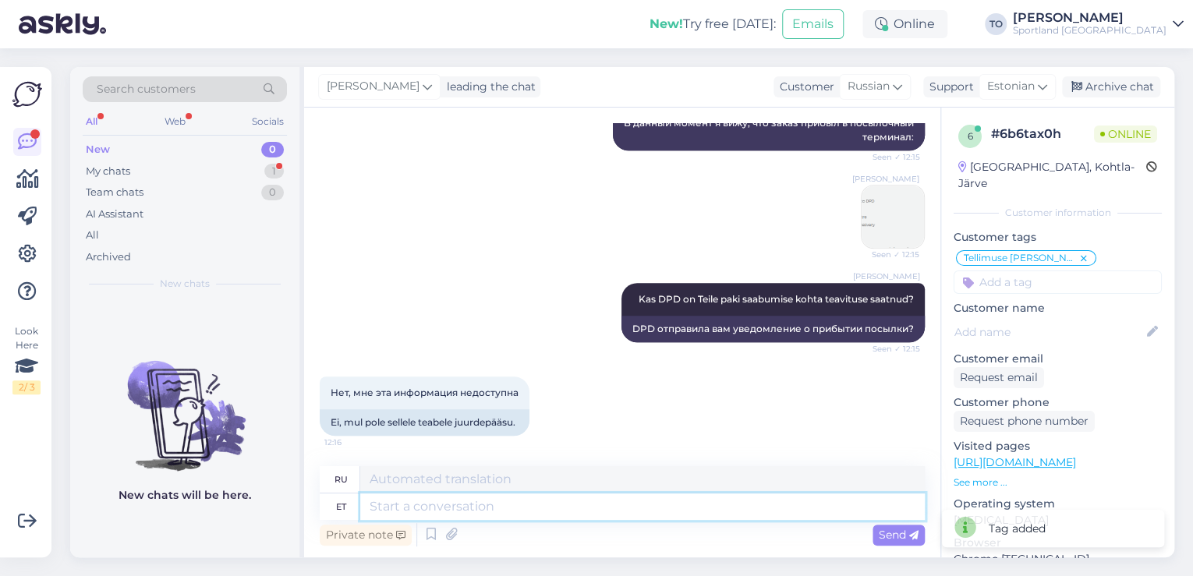
click at [581, 505] on textarea at bounding box center [642, 507] width 565 height 27
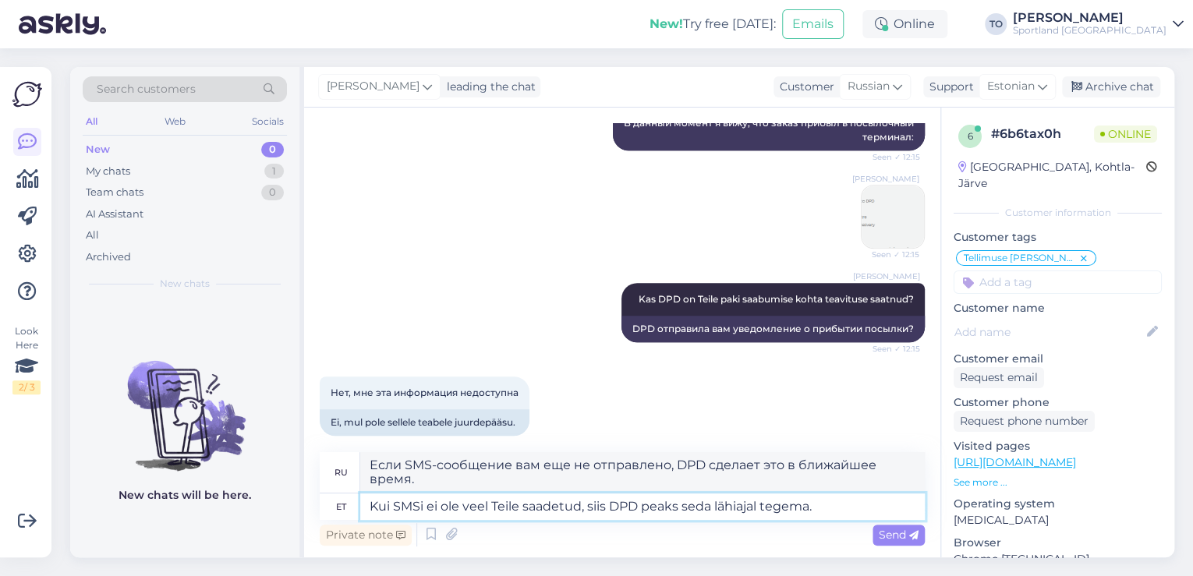
scroll to position [465, 0]
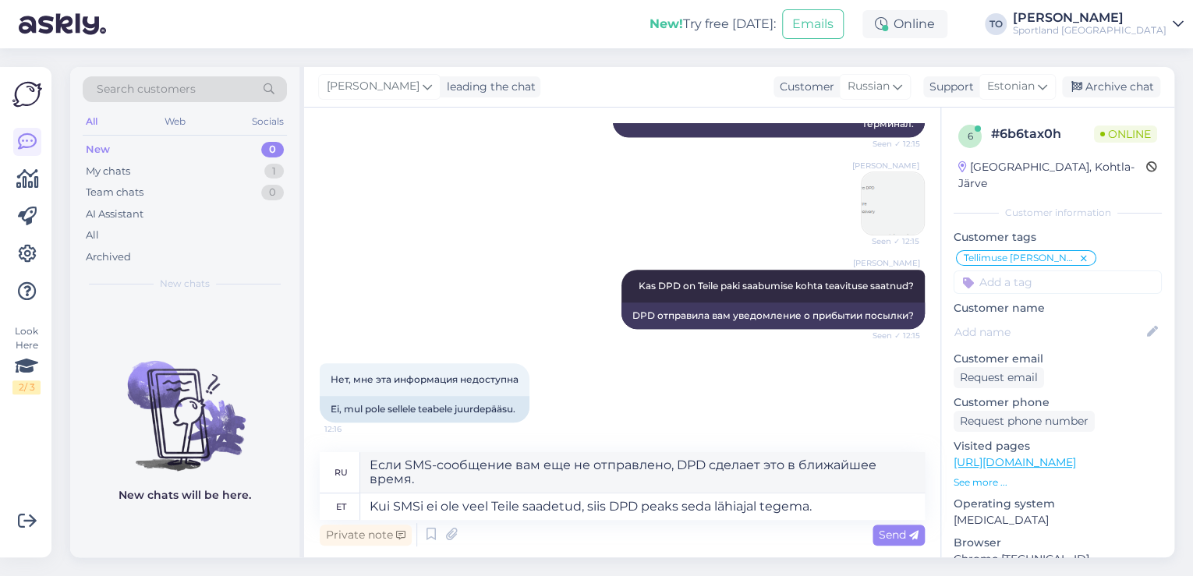
drag, startPoint x: 880, startPoint y: 534, endPoint x: 860, endPoint y: 555, distance: 29.8
click at [881, 534] on span "Send" at bounding box center [899, 535] width 40 height 14
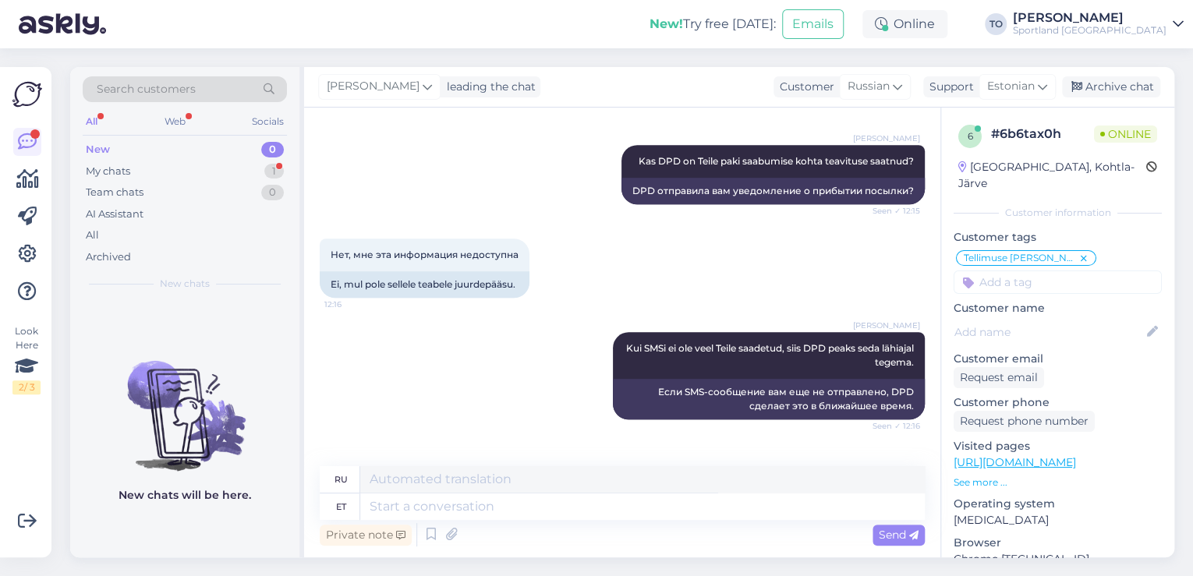
scroll to position [667, 0]
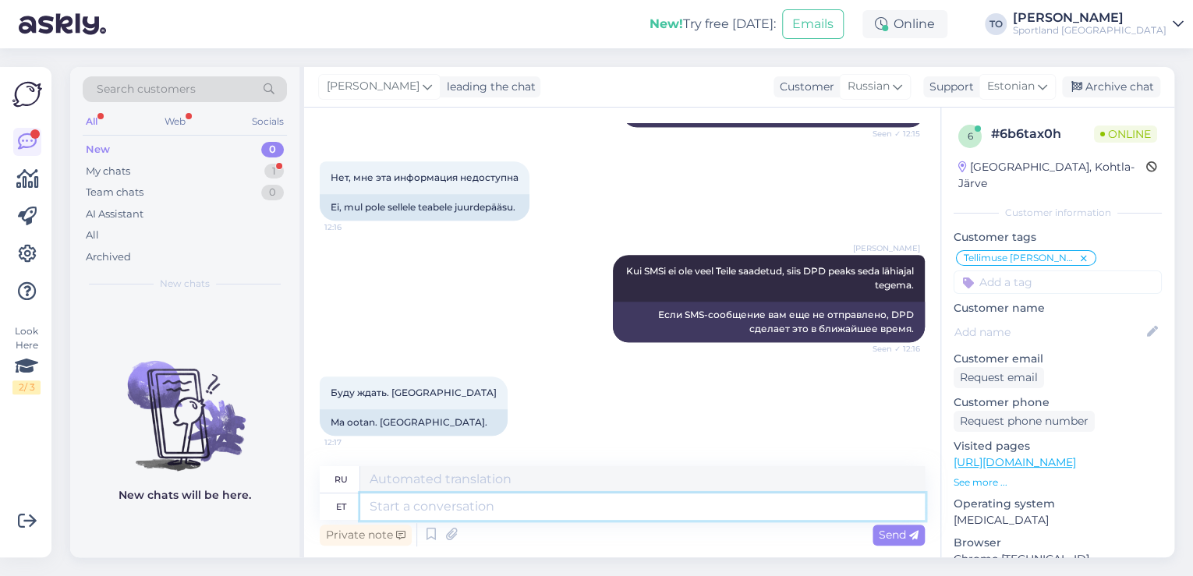
click at [498, 513] on textarea at bounding box center [642, 507] width 565 height 27
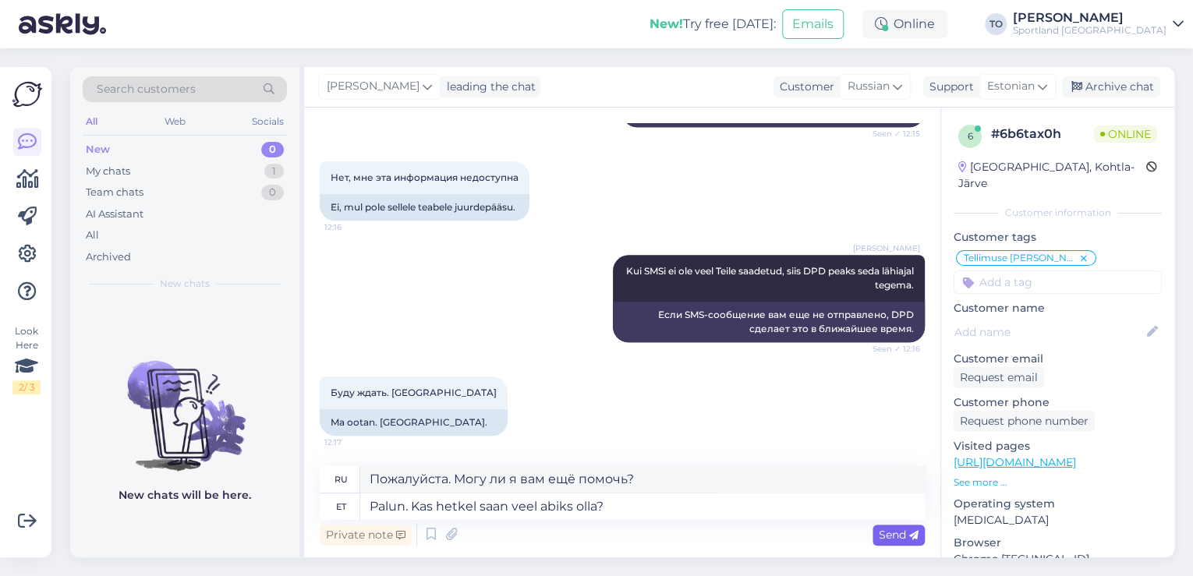
click at [894, 529] on span "Send" at bounding box center [899, 535] width 40 height 14
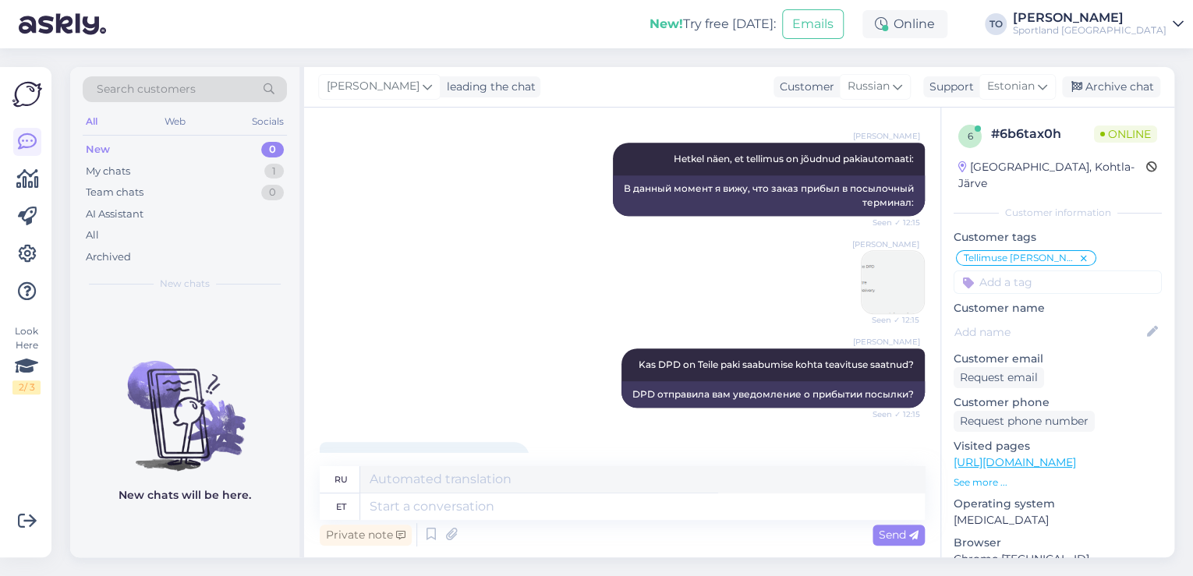
scroll to position [760, 0]
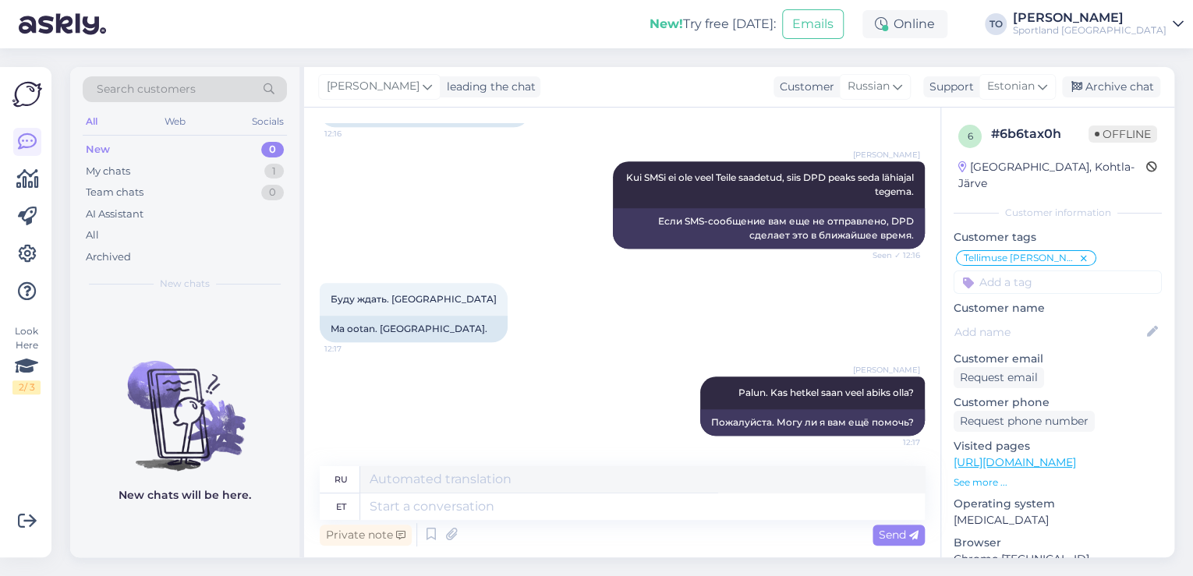
drag, startPoint x: 1135, startPoint y: 83, endPoint x: 1094, endPoint y: 128, distance: 61.3
click at [1135, 83] on div "Archive chat" at bounding box center [1111, 86] width 98 height 21
